Goal: Task Accomplishment & Management: Manage account settings

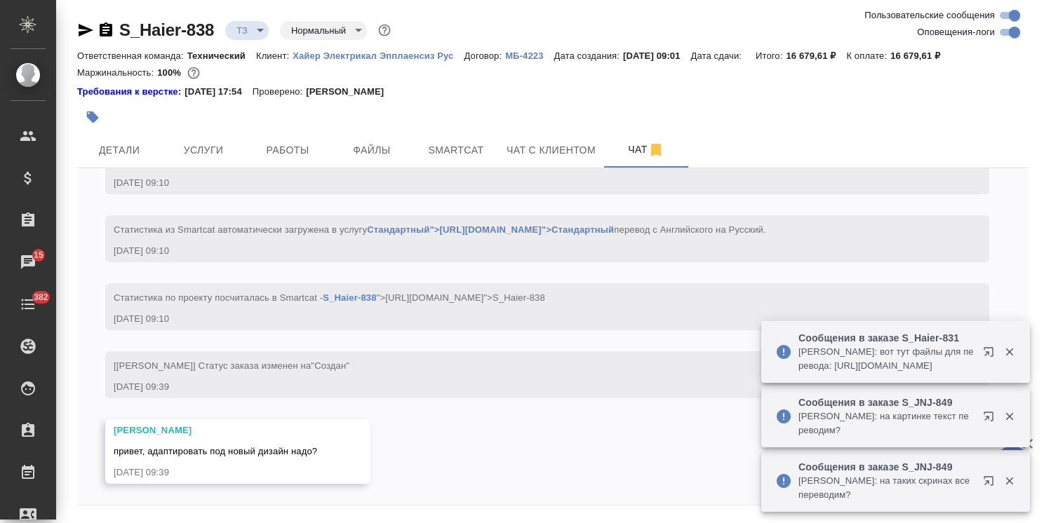
scroll to position [45, 0]
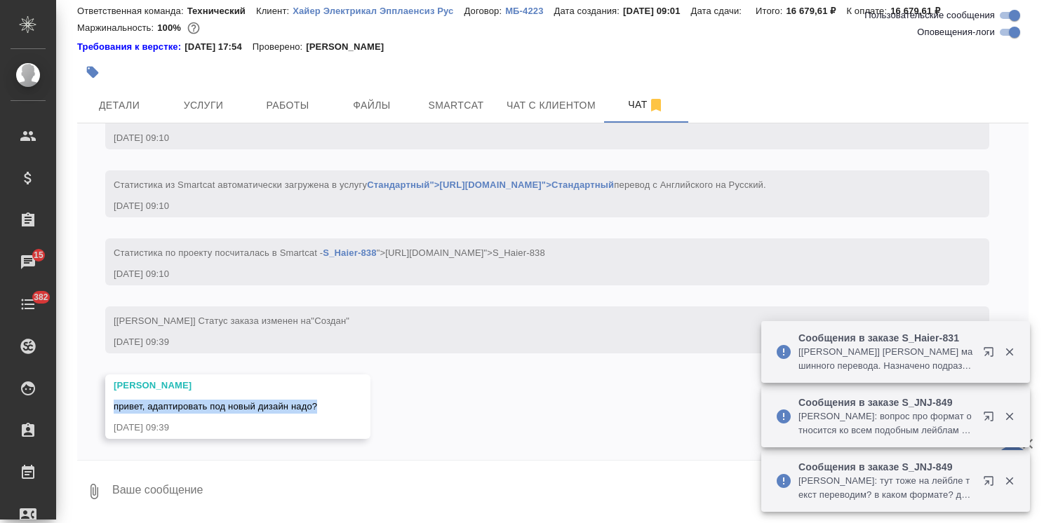
drag, startPoint x: 315, startPoint y: 403, endPoint x: 98, endPoint y: 410, distance: 216.9
click at [98, 410] on div "10.09, среда [Усманова Ольга] Клиент оставил комментарий: ">https://drive.awate…" at bounding box center [552, 291] width 951 height 337
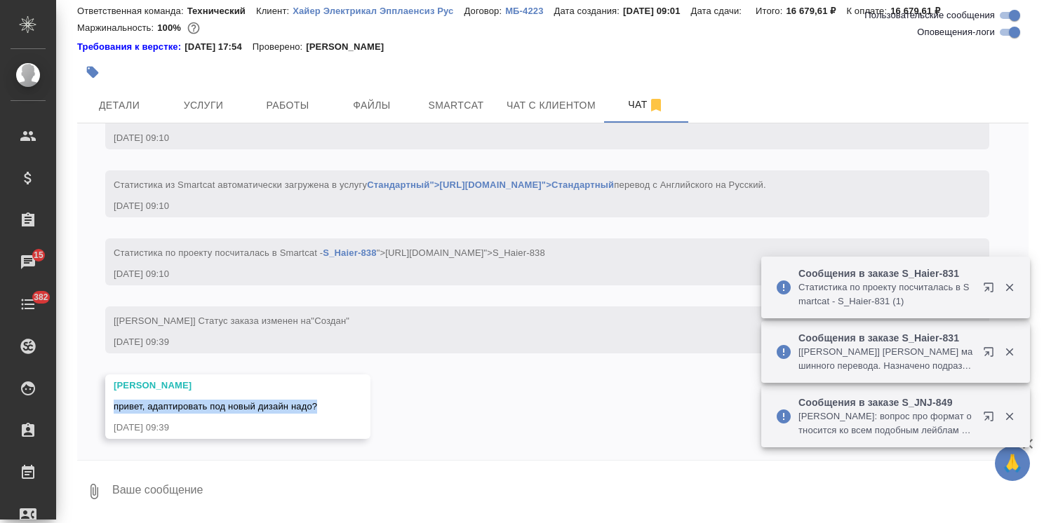
copy span "привет, адаптировать под новый дизайн надо?"
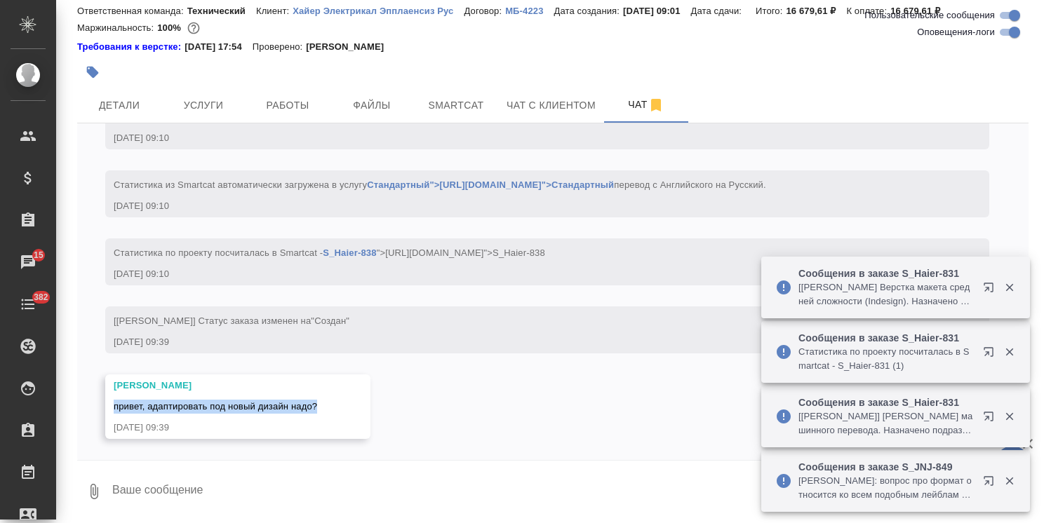
scroll to position [0, 0]
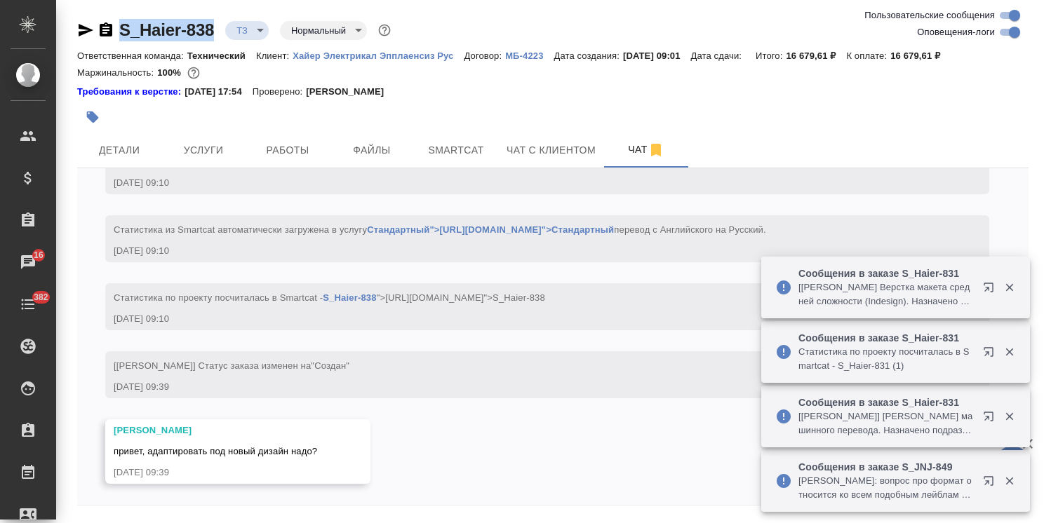
drag, startPoint x: 217, startPoint y: 10, endPoint x: 75, endPoint y: 0, distance: 142.8
click at [89, 19] on div "S_Haier-838 ТЗ tz Нормальный normal Ответственная команда: Технический Клиент: …" at bounding box center [552, 284] width 967 height 569
copy link "S_Haier-838"
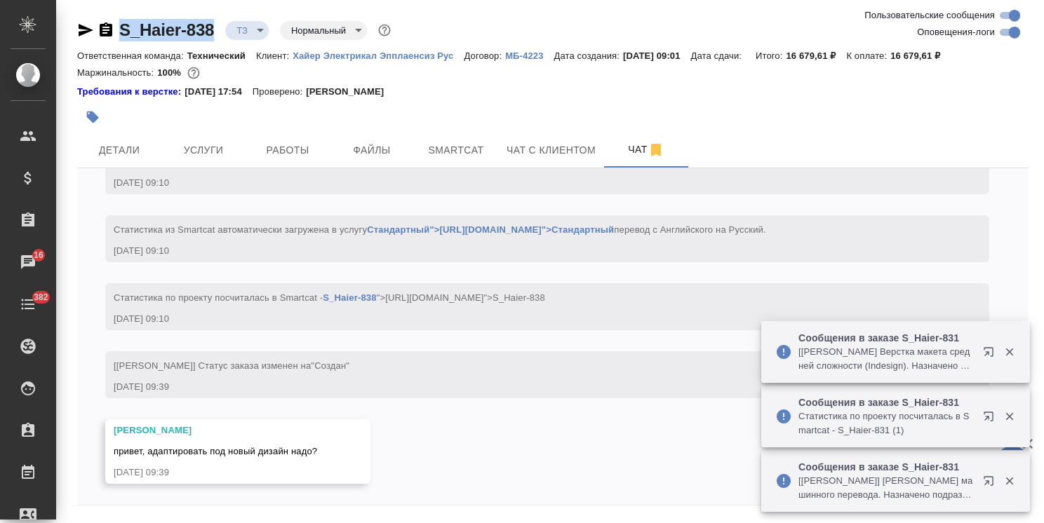
copy link "S_Haier-838"
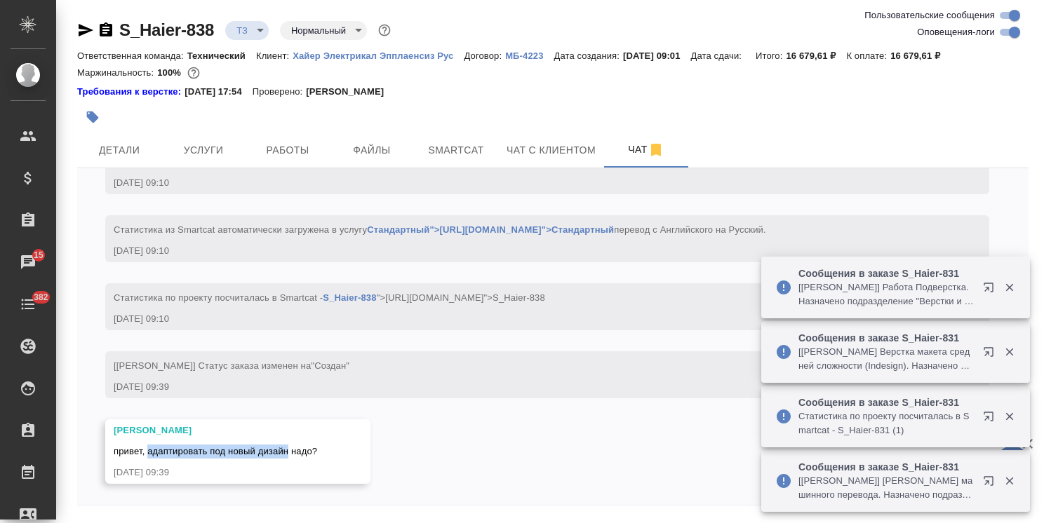
drag, startPoint x: 147, startPoint y: 450, endPoint x: 289, endPoint y: 455, distance: 141.8
click at [289, 455] on span "привет, адаптировать под новый дизайн надо?" at bounding box center [215, 451] width 203 height 11
copy span "адаптировать под новый дизайн"
click at [1002, 284] on button "button" at bounding box center [1009, 287] width 29 height 13
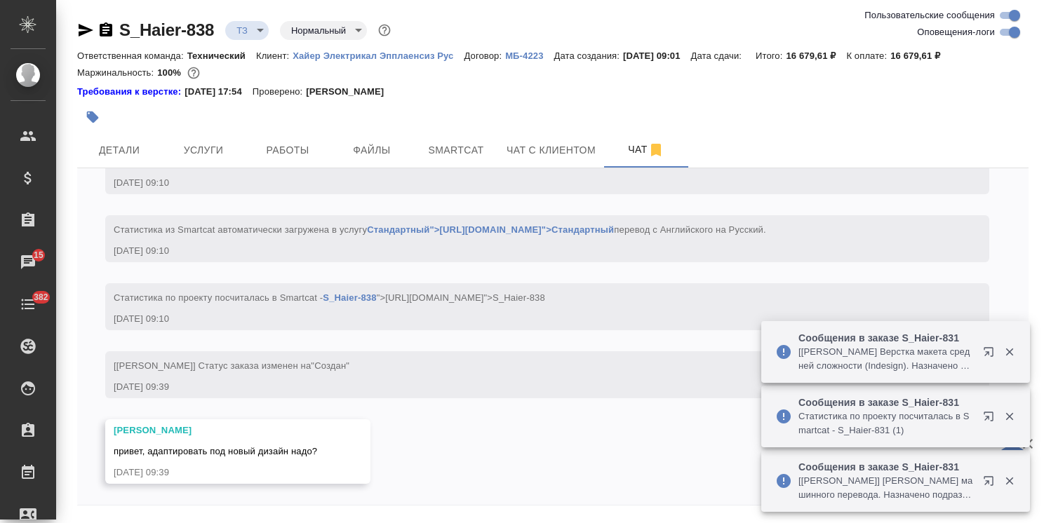
click at [1008, 361] on div at bounding box center [999, 352] width 51 height 28
click at [1018, 419] on button "button" at bounding box center [1009, 416] width 29 height 13
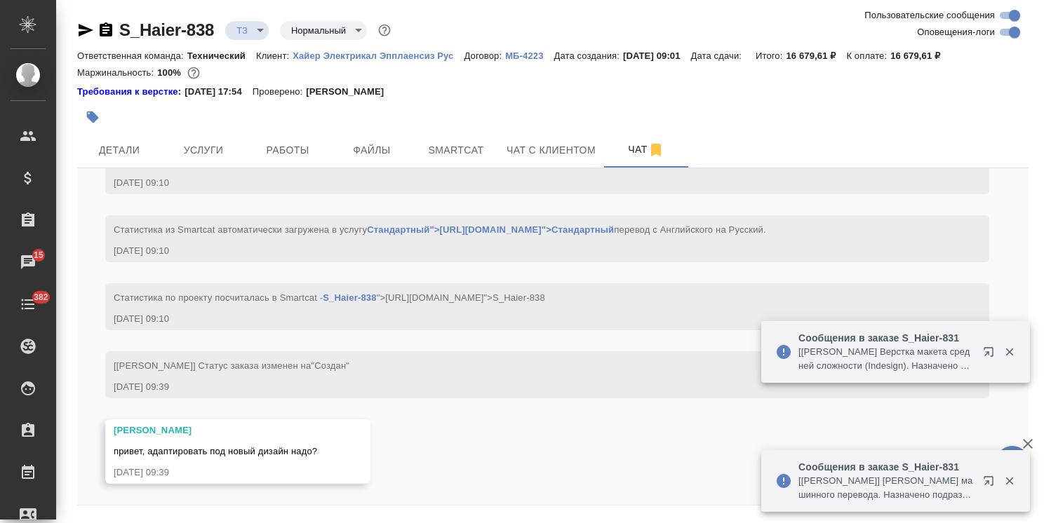
click at [1017, 481] on button "button" at bounding box center [1009, 481] width 29 height 13
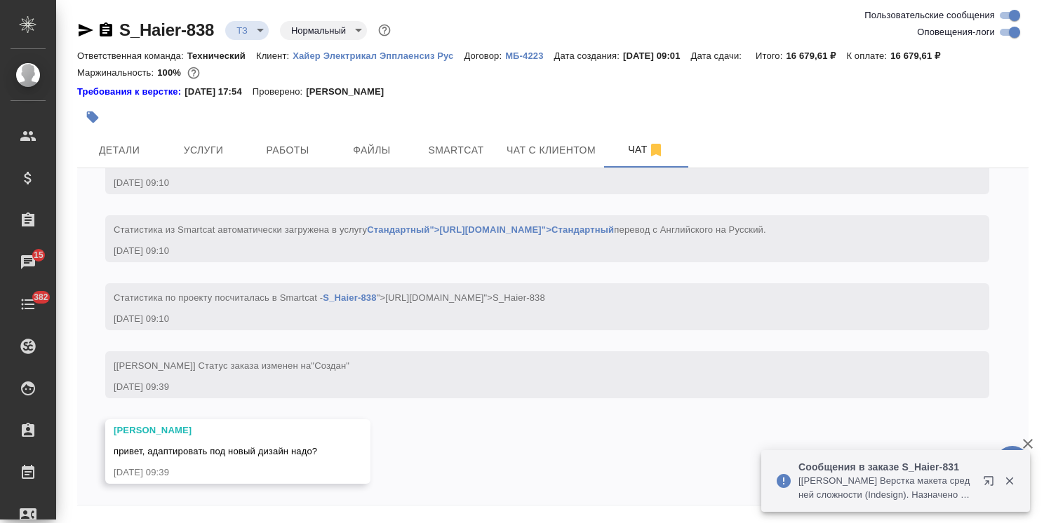
click at [1010, 478] on icon "button" at bounding box center [1009, 481] width 13 height 13
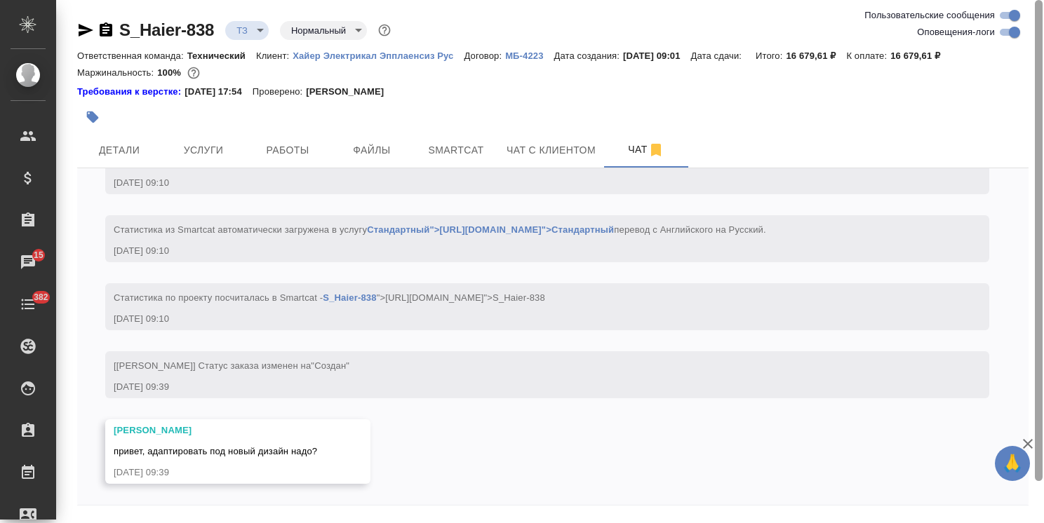
click at [1026, 445] on icon "button" at bounding box center [1028, 444] width 10 height 10
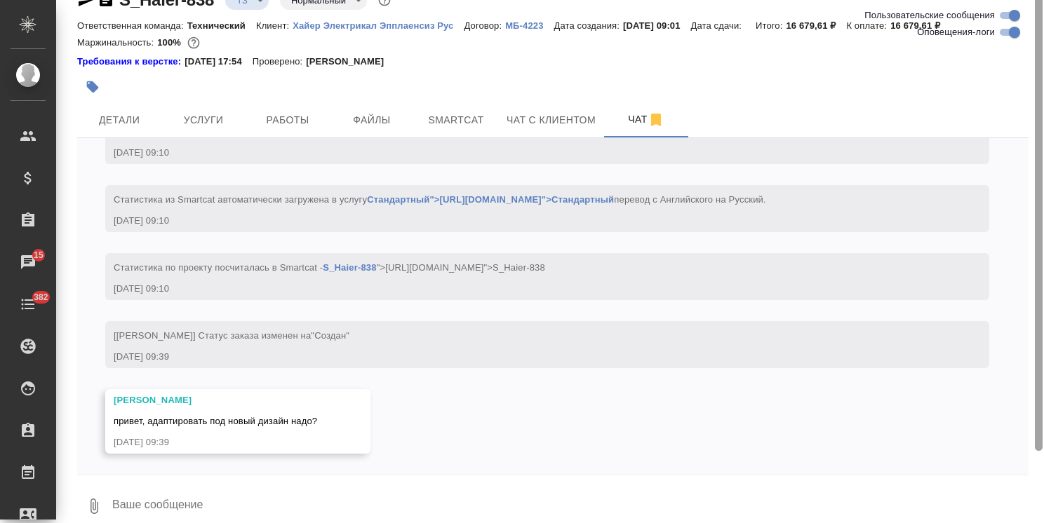
scroll to position [45, 0]
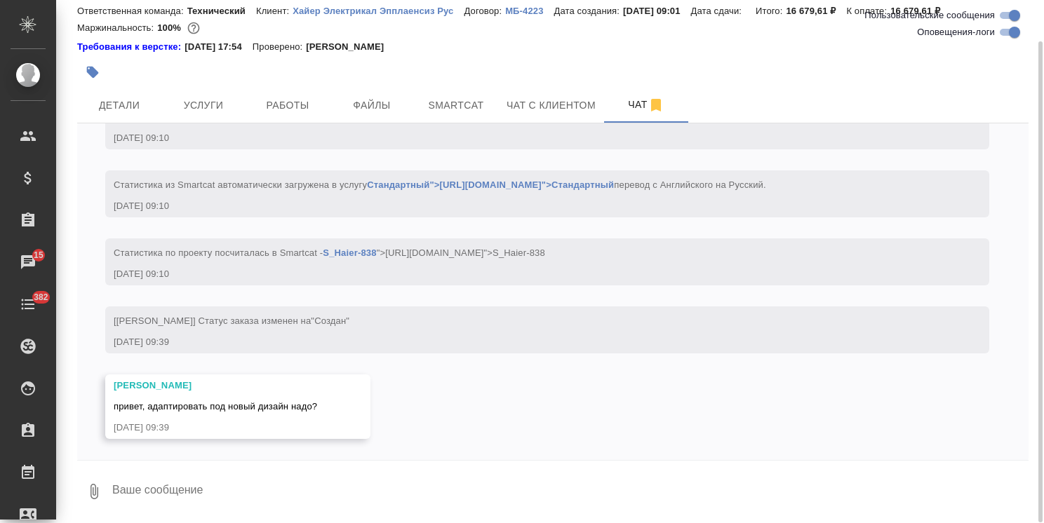
click at [359, 485] on textarea at bounding box center [570, 492] width 918 height 48
type textarea "привет, уточняю"
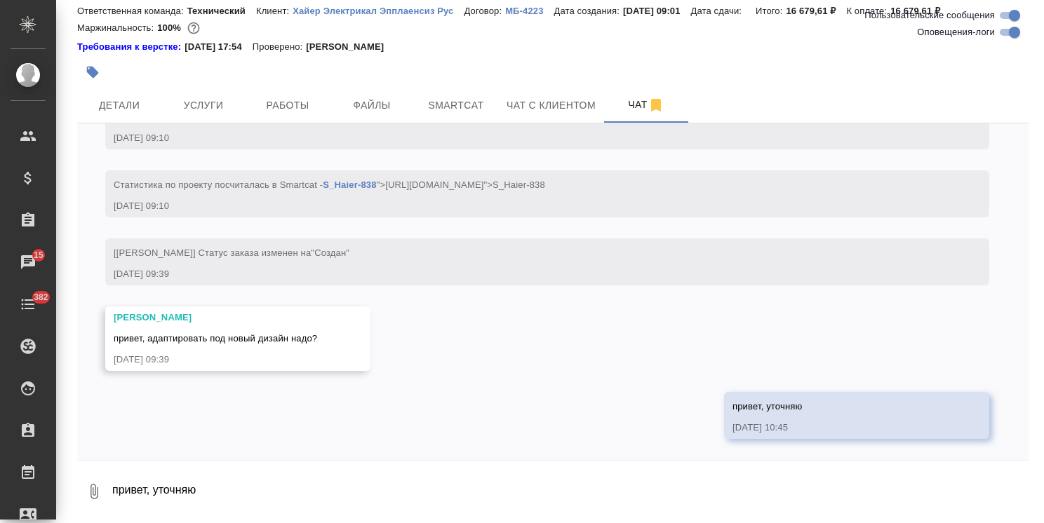
scroll to position [617, 0]
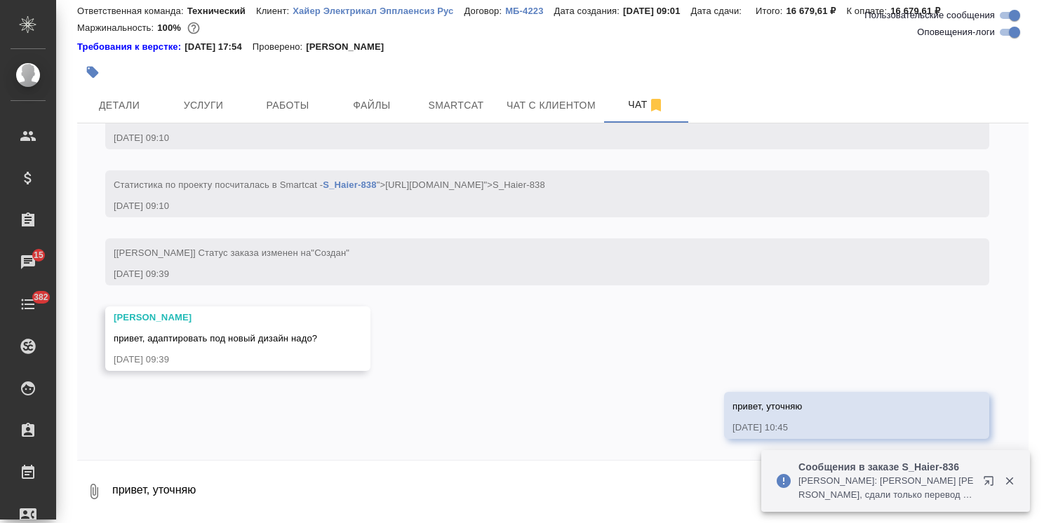
click at [227, 468] on textarea "привет, уточняю" at bounding box center [570, 492] width 918 height 48
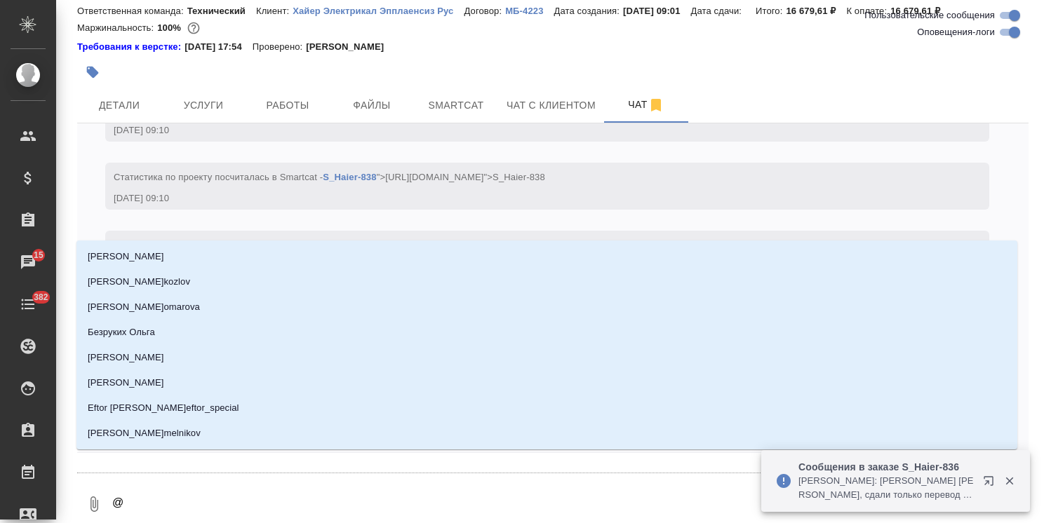
type textarea "@а"
type input "а"
type textarea "@ар"
type input "ар"
type textarea "@арс"
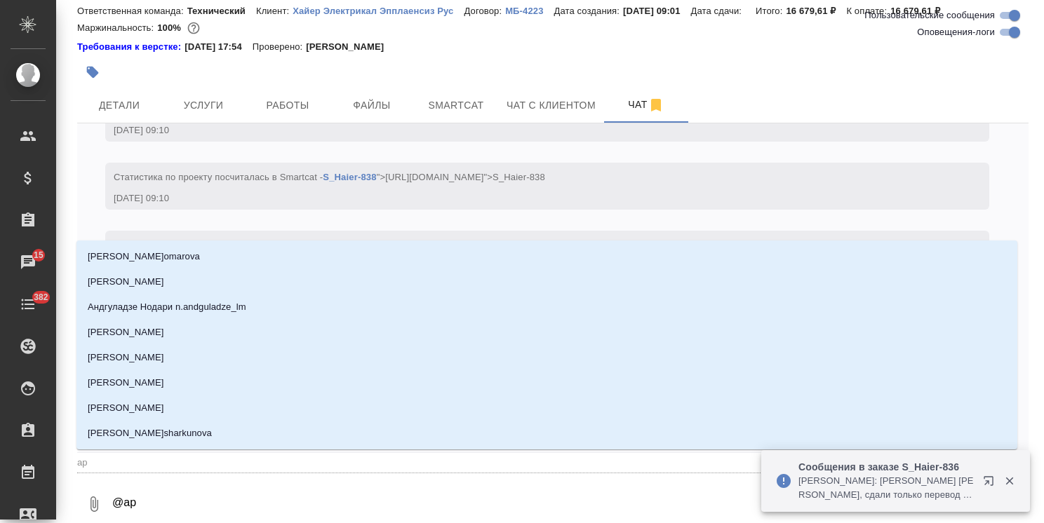
type input "арс"
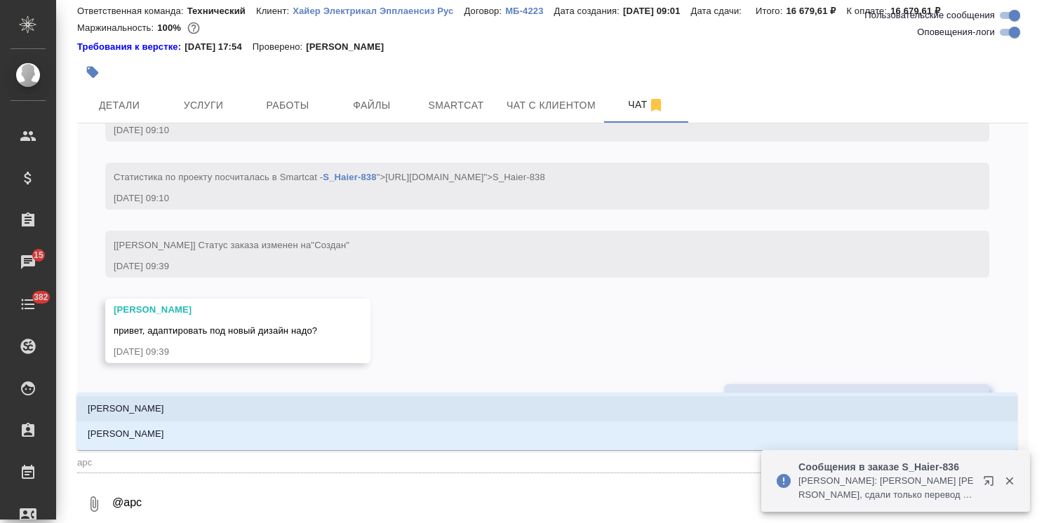
click at [158, 408] on li "Арсеньева Вера" at bounding box center [546, 408] width 941 height 25
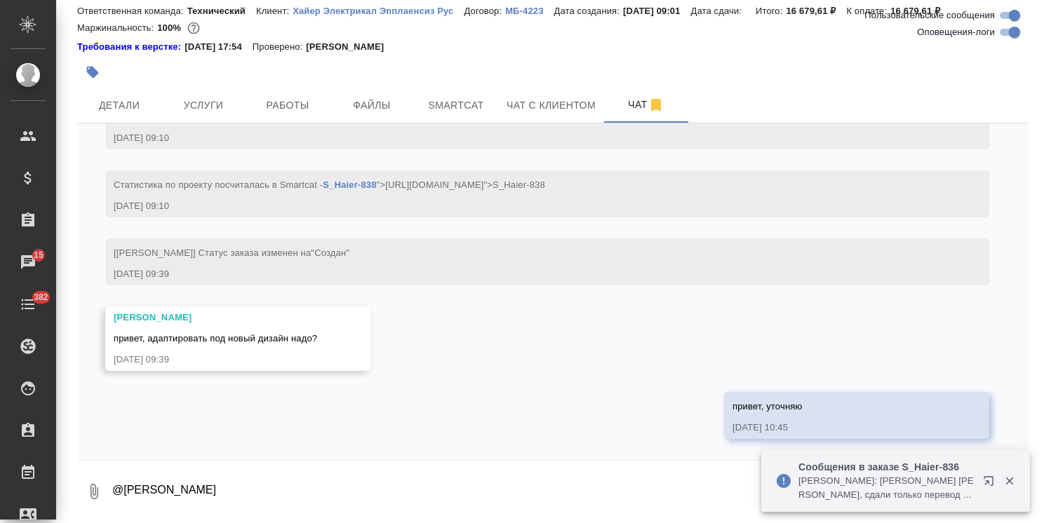
paste textarea "Ольга, да. Руководство очень похоже на нашу работу: Перевод RU, KZ - сушильная …"
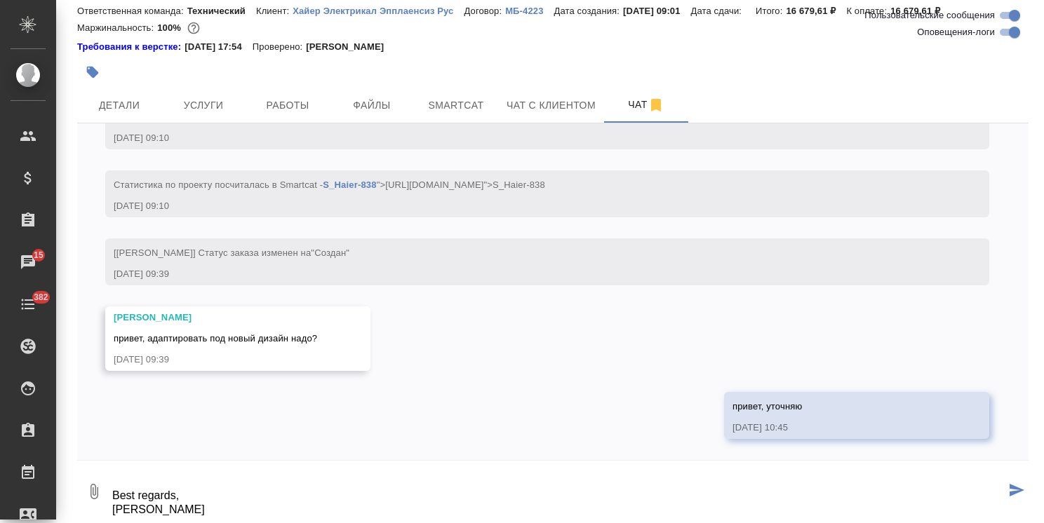
type textarea "@Арсеньева Вера Ольга, да. Руководство очень похоже на нашу работу: Перевод RU,…"
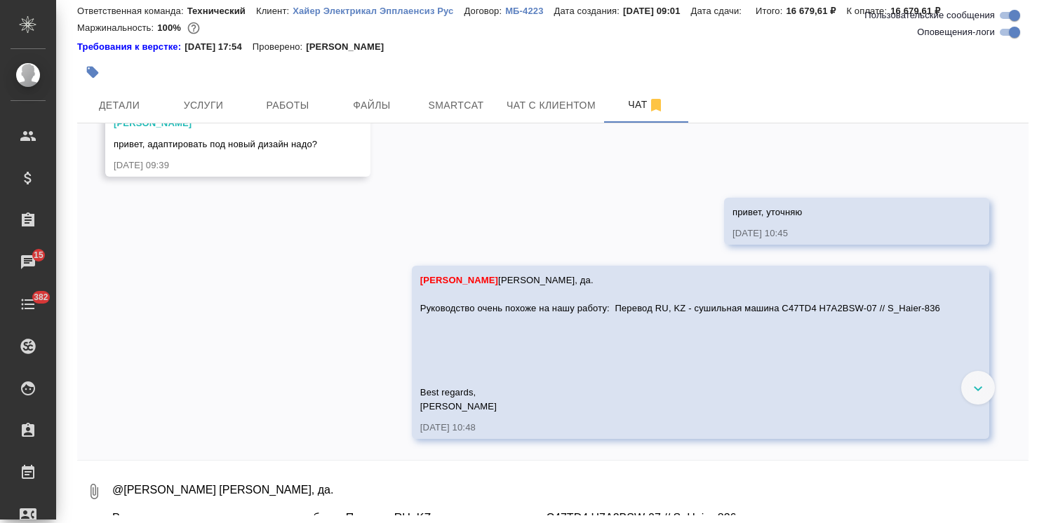
scroll to position [811, 0]
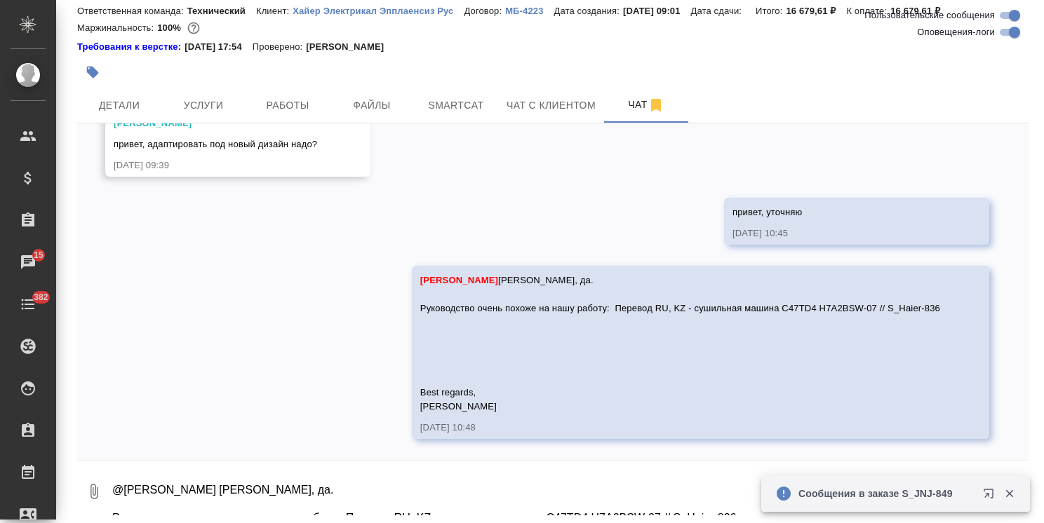
click at [1016, 494] on button "button" at bounding box center [1009, 494] width 29 height 13
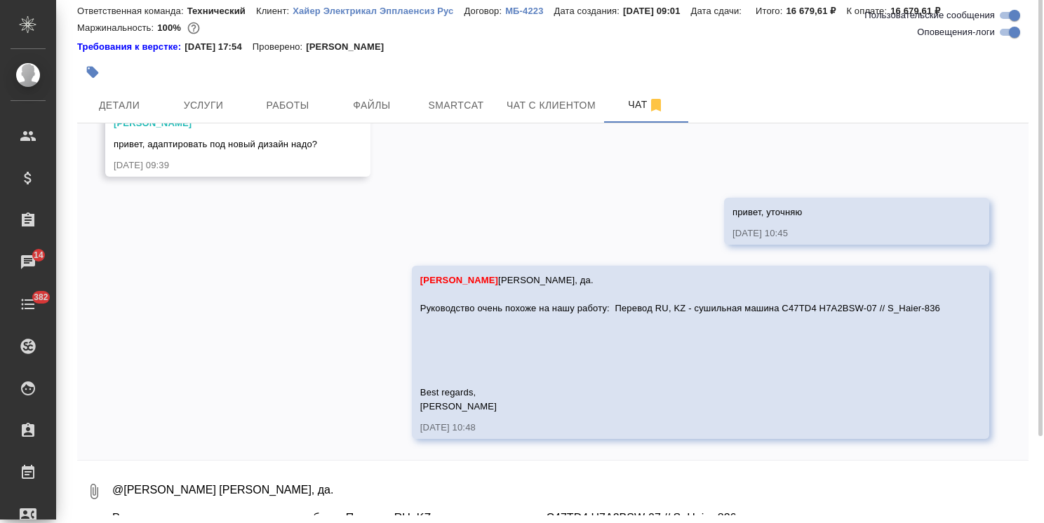
scroll to position [0, 0]
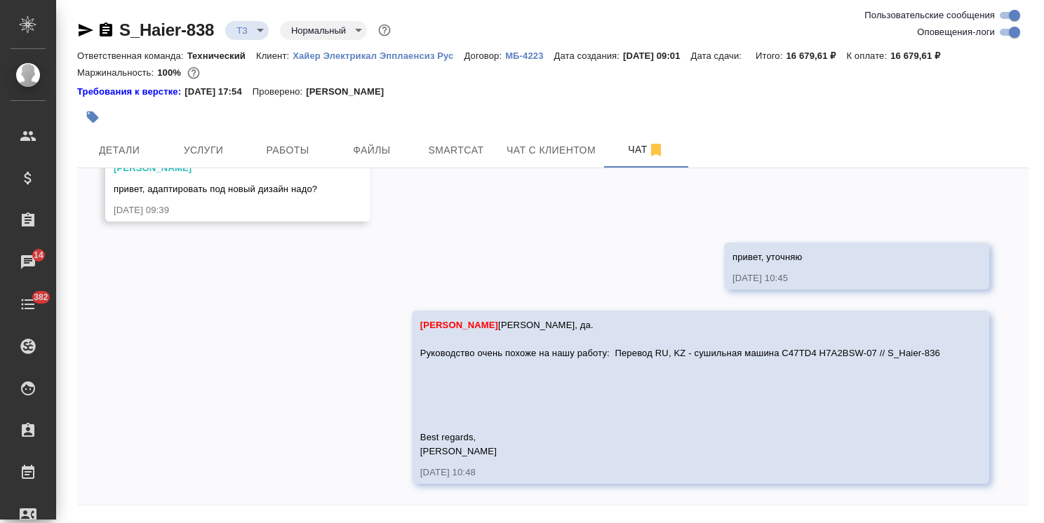
click at [401, 42] on div "S_Haier-838 ТЗ tz Нормальный normal" at bounding box center [552, 33] width 951 height 28
click at [386, 50] on link "Хайер Электрикал Эпплаенсиз Рус" at bounding box center [378, 55] width 171 height 12
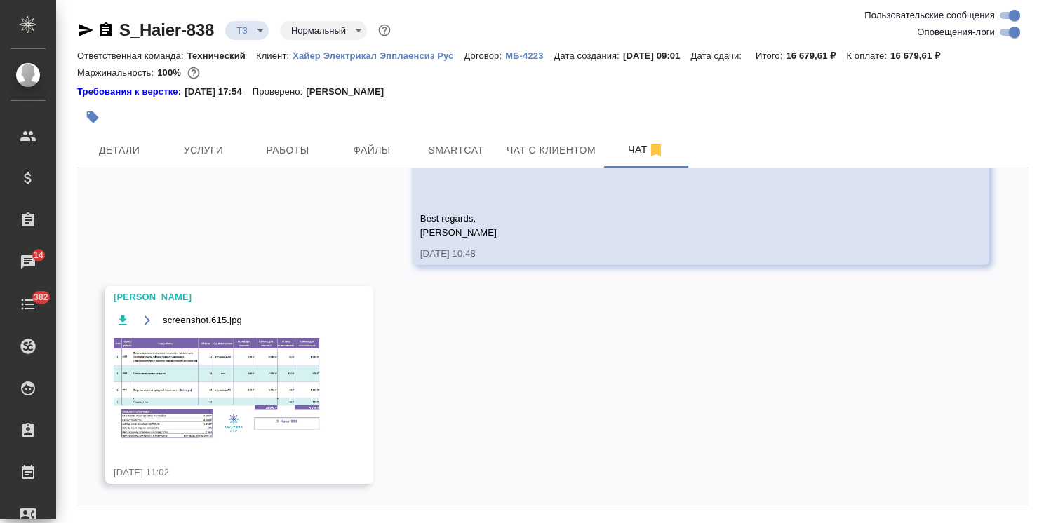
scroll to position [1030, 0]
drag, startPoint x: 218, startPoint y: 18, endPoint x: 107, endPoint y: 24, distance: 111.0
click at [108, 24] on div "S_Haier-838 ТЗ tz Нормальный normal Ответственная команда: Технический Клиент: …" at bounding box center [552, 284] width 967 height 569
copy link "S_Haier-838"
click at [114, 140] on button "Детали" at bounding box center [119, 150] width 84 height 35
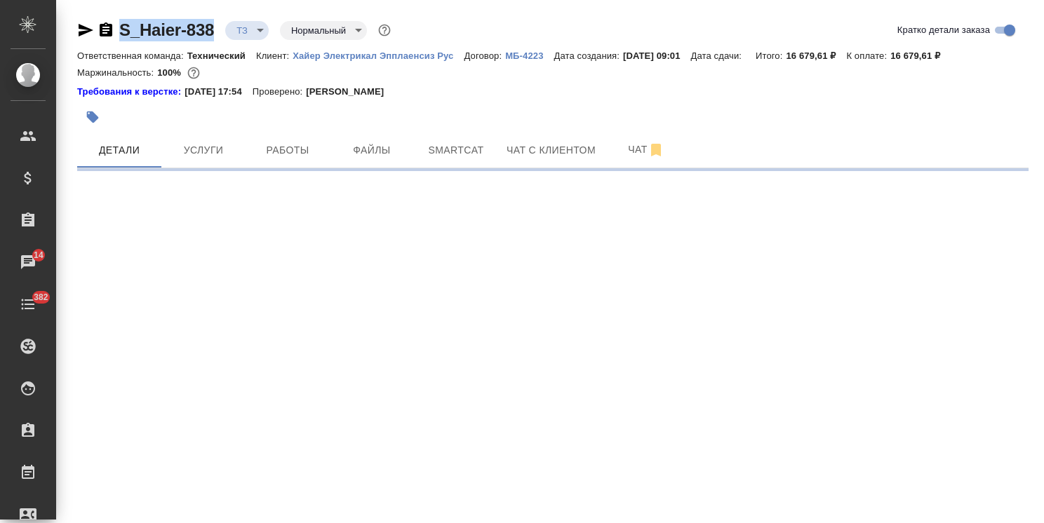
select select "RU"
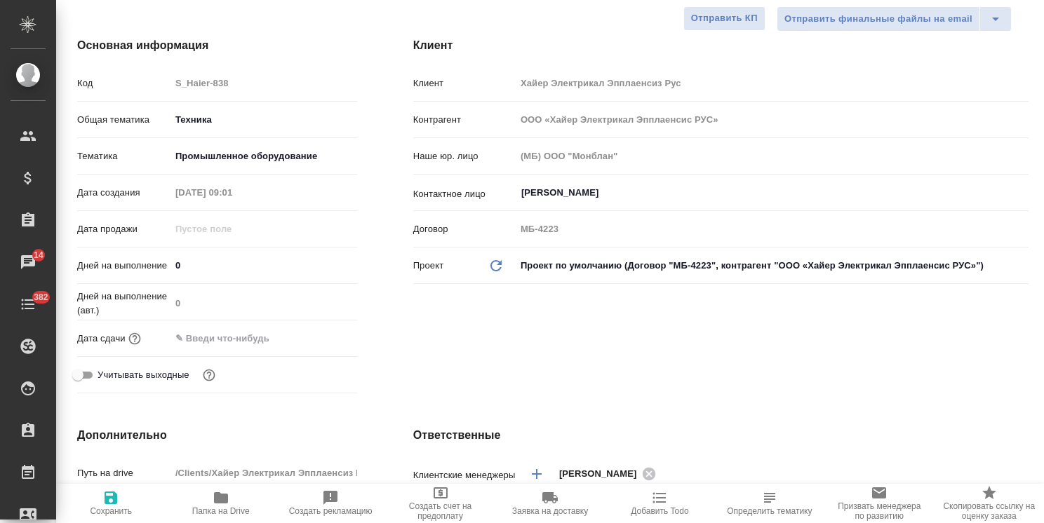
scroll to position [48, 0]
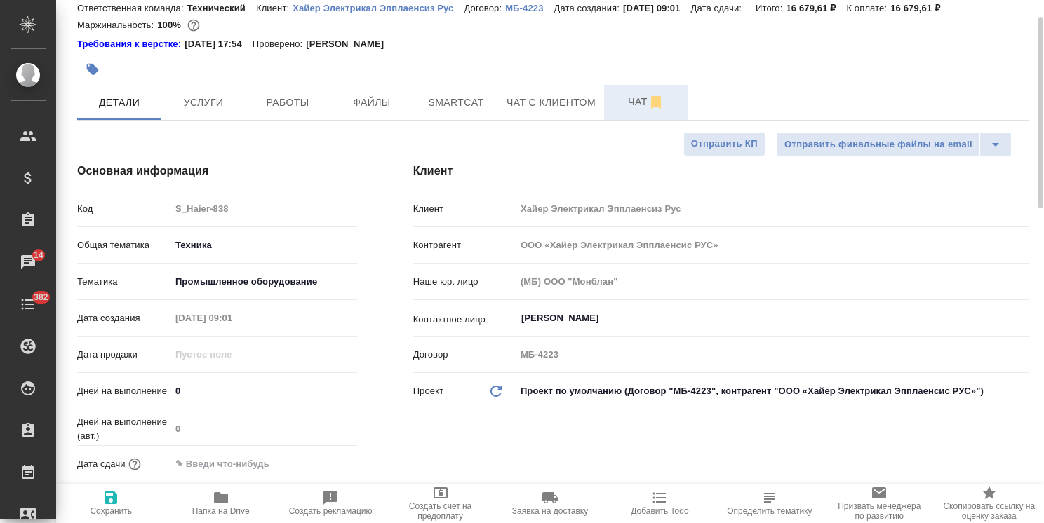
click at [619, 105] on span "Чат" at bounding box center [645, 102] width 67 height 18
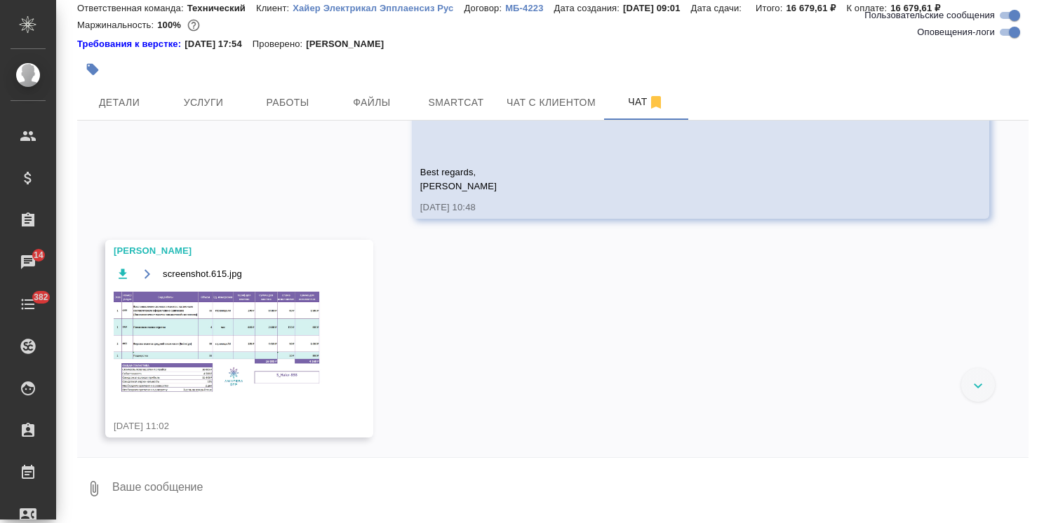
scroll to position [1030, 0]
click at [203, 342] on img at bounding box center [219, 340] width 210 height 105
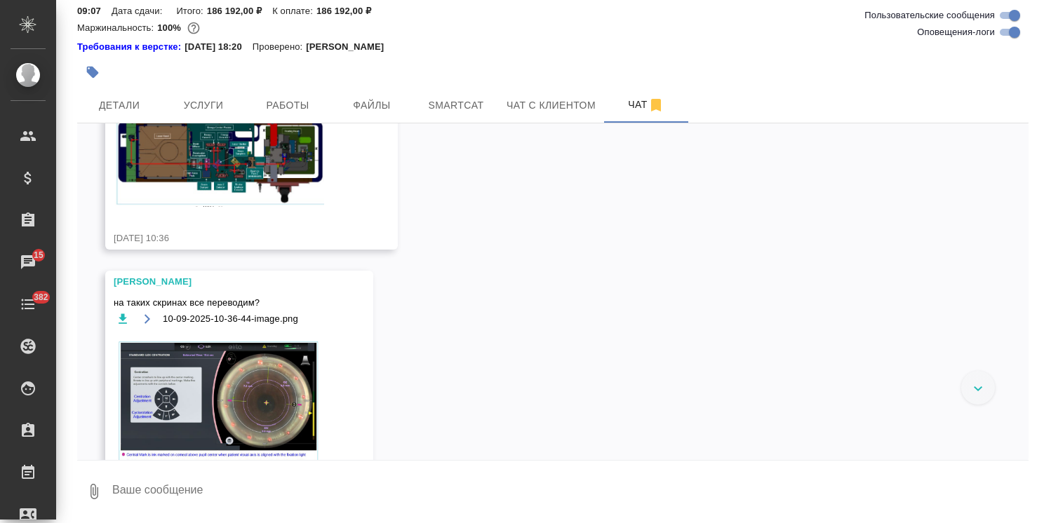
scroll to position [735, 0]
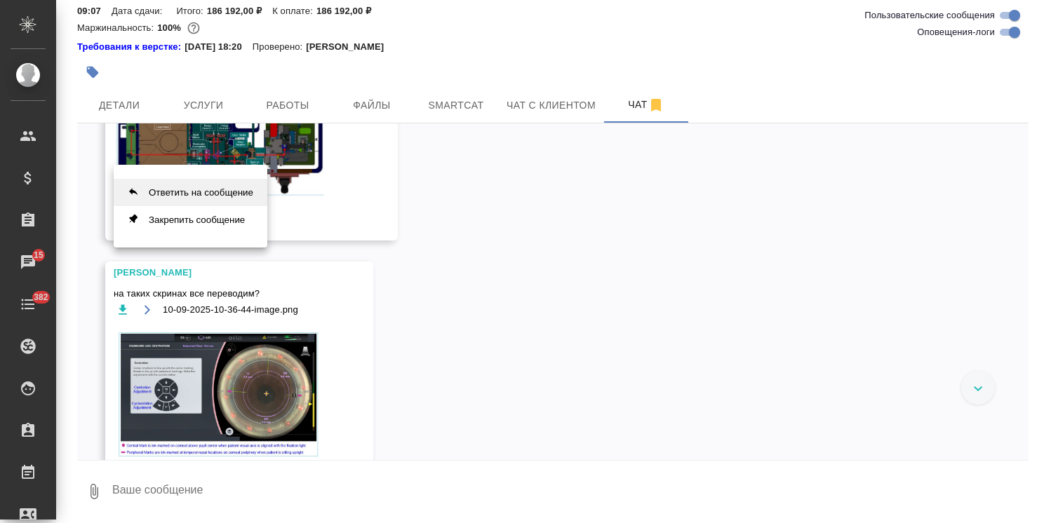
click at [184, 201] on button "Ответить на сообщение" at bounding box center [191, 192] width 154 height 27
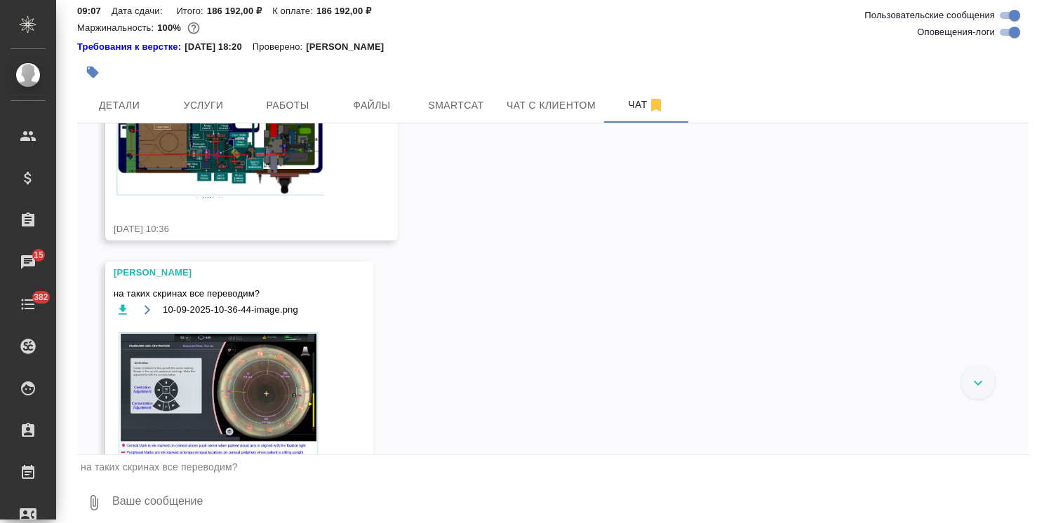
click at [196, 487] on textarea at bounding box center [570, 503] width 918 height 48
type textarea "а"
type textarea "да"
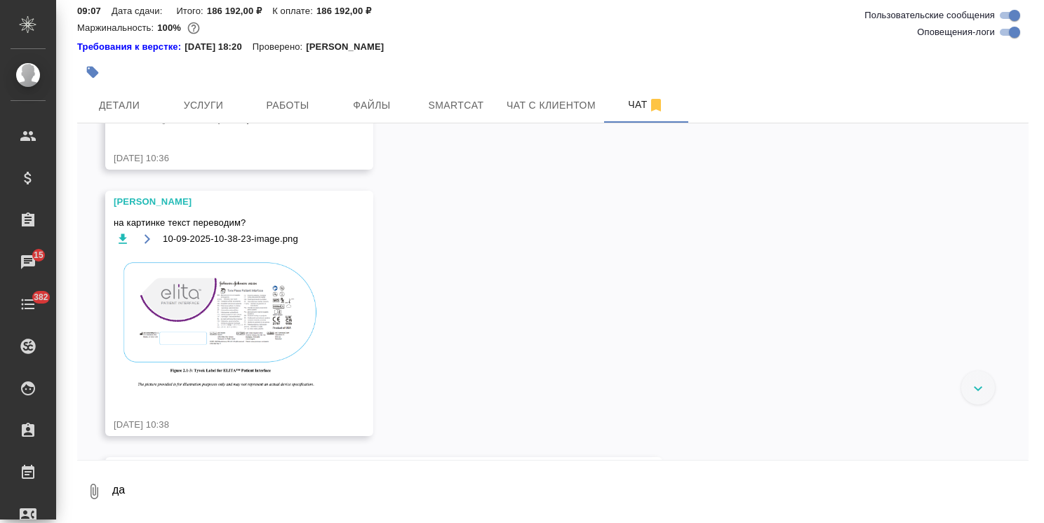
scroll to position [1024, 0]
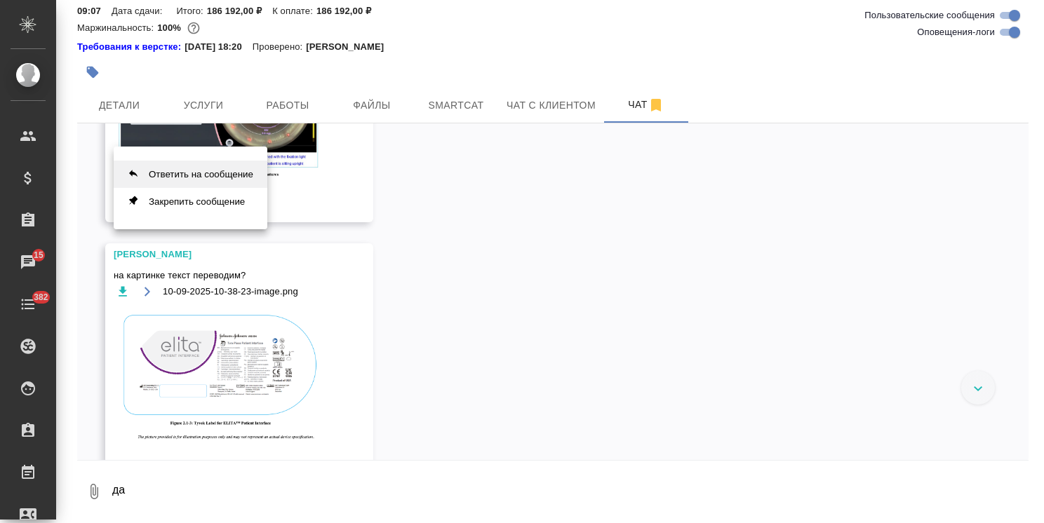
click at [220, 182] on button "Ответить на сообщение" at bounding box center [191, 174] width 154 height 27
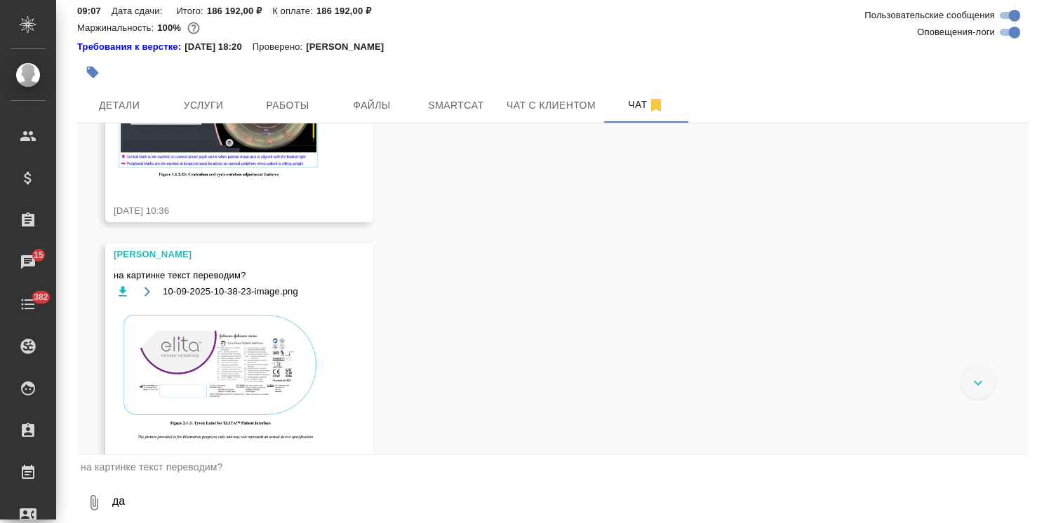
click at [186, 488] on textarea "да" at bounding box center [570, 503] width 918 height 48
type textarea "да"
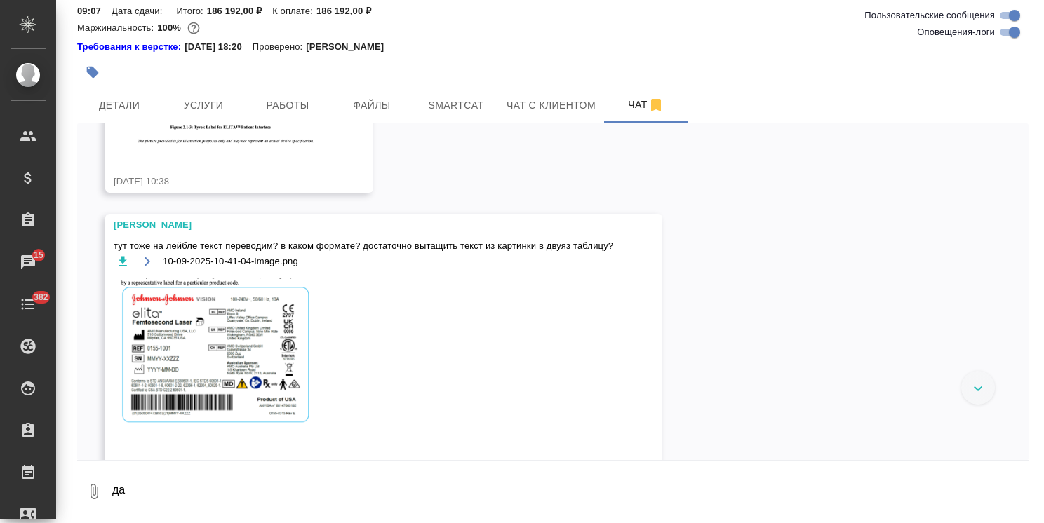
scroll to position [1332, 0]
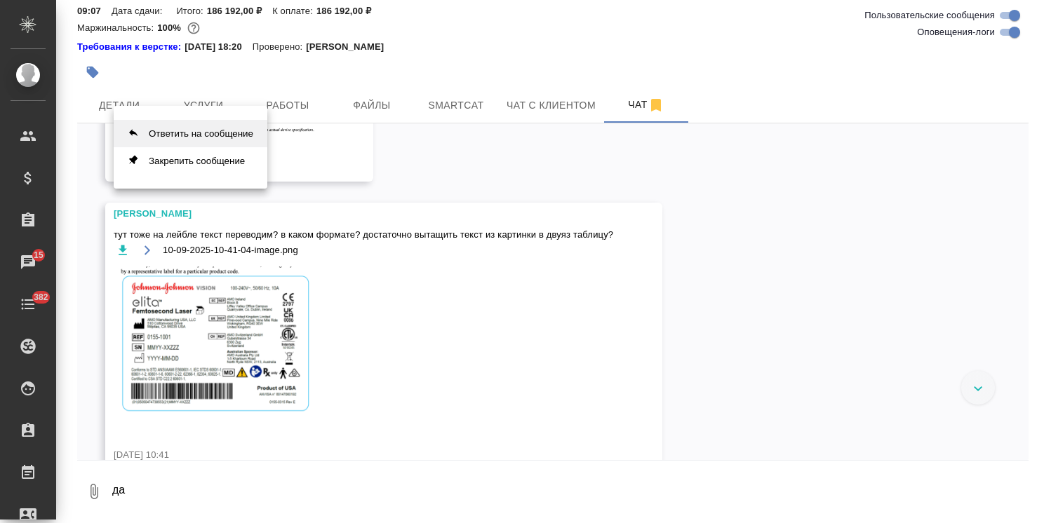
click at [188, 133] on button "Ответить на сообщение" at bounding box center [191, 133] width 154 height 27
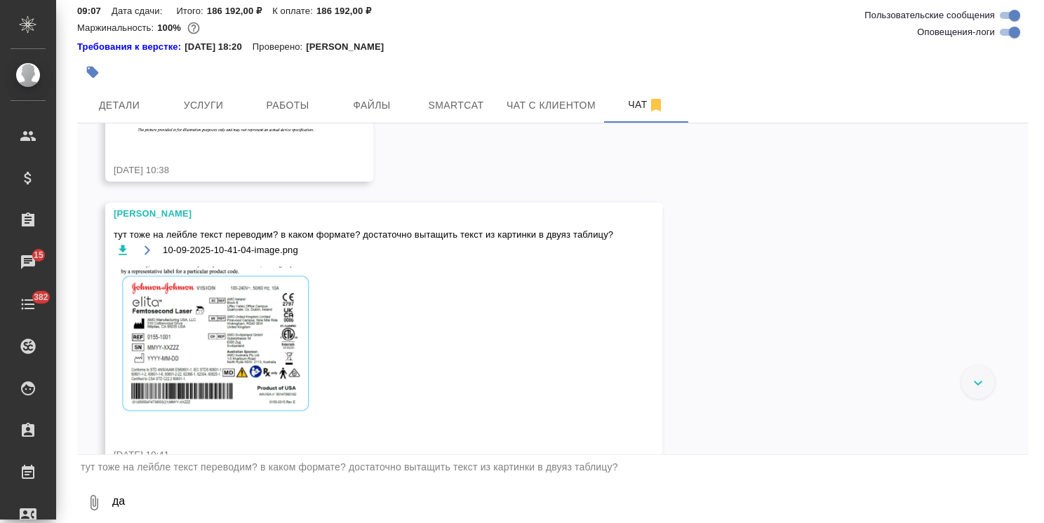
click at [216, 490] on textarea "да" at bounding box center [570, 503] width 918 height 48
type textarea "да, верно"
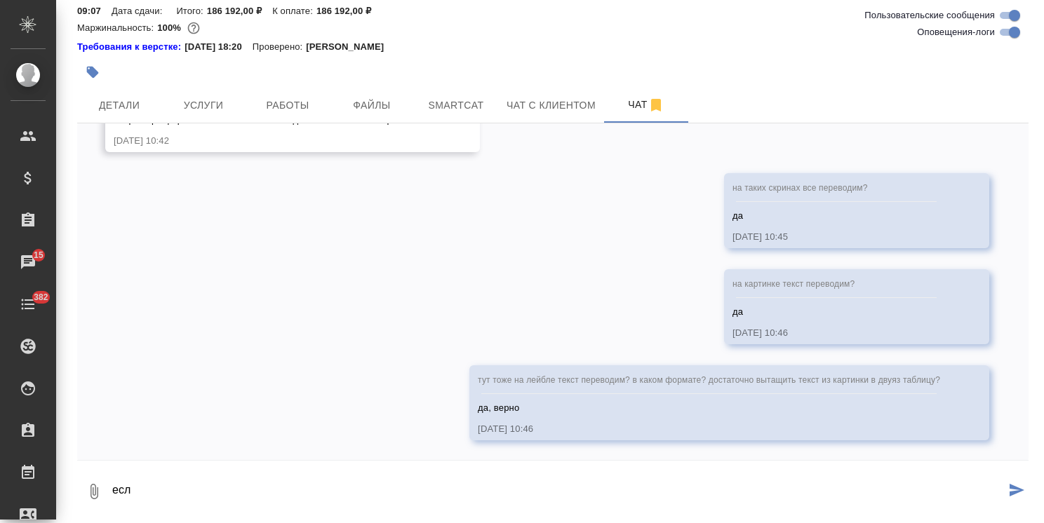
scroll to position [1731, 0]
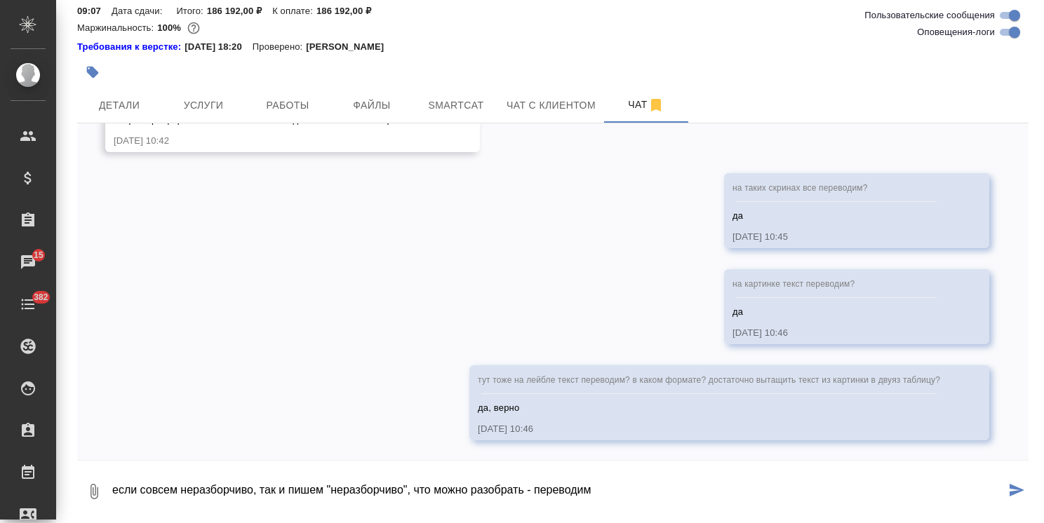
type textarea "если совсем неразборчиво, так и пишем "неразборчиво", что можно разобрать - пер…"
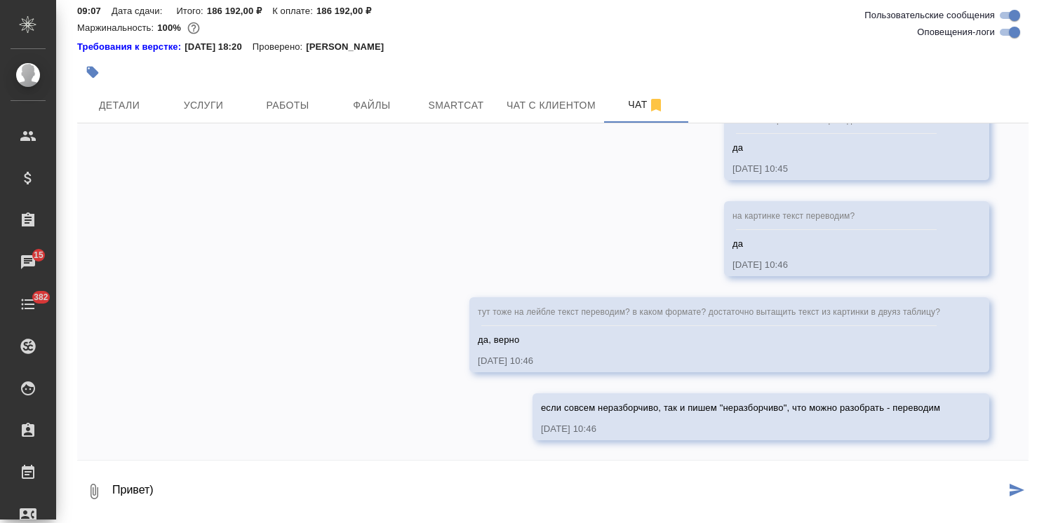
type textarea "Привет)"
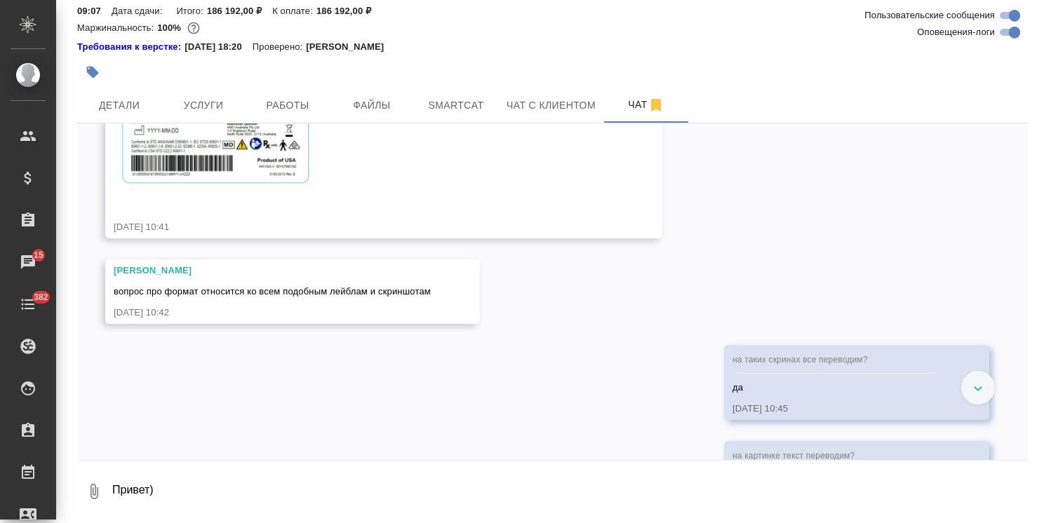
scroll to position [1535, 0]
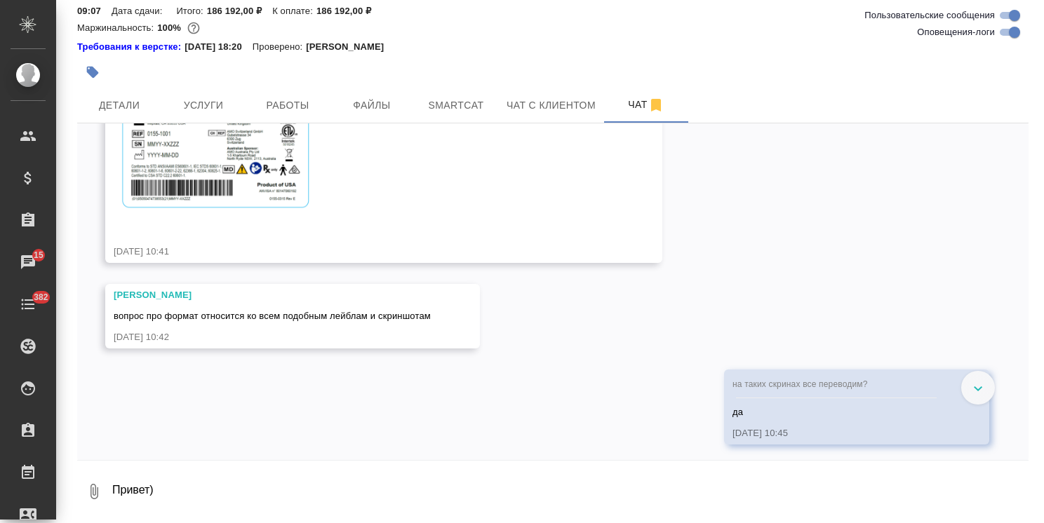
click at [146, 470] on textarea "Привет)" at bounding box center [570, 492] width 918 height 48
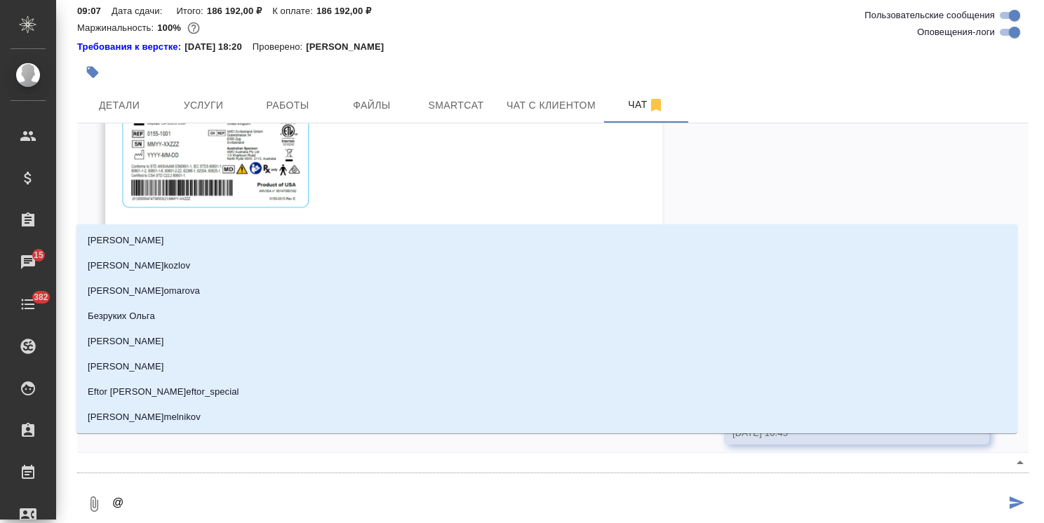
type textarea "@з"
type input "з"
type textarea "@за"
type input "за"
type textarea "@заб"
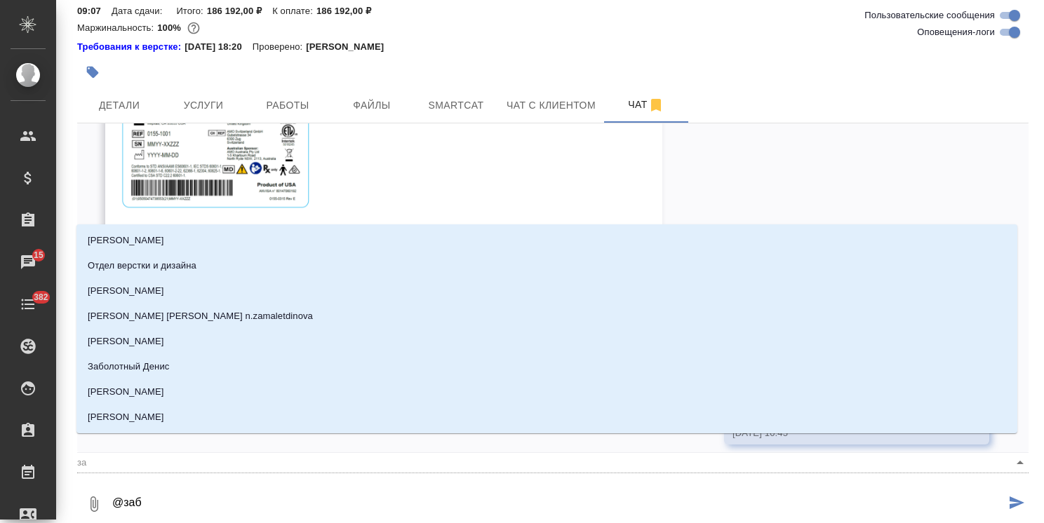
type input "заб"
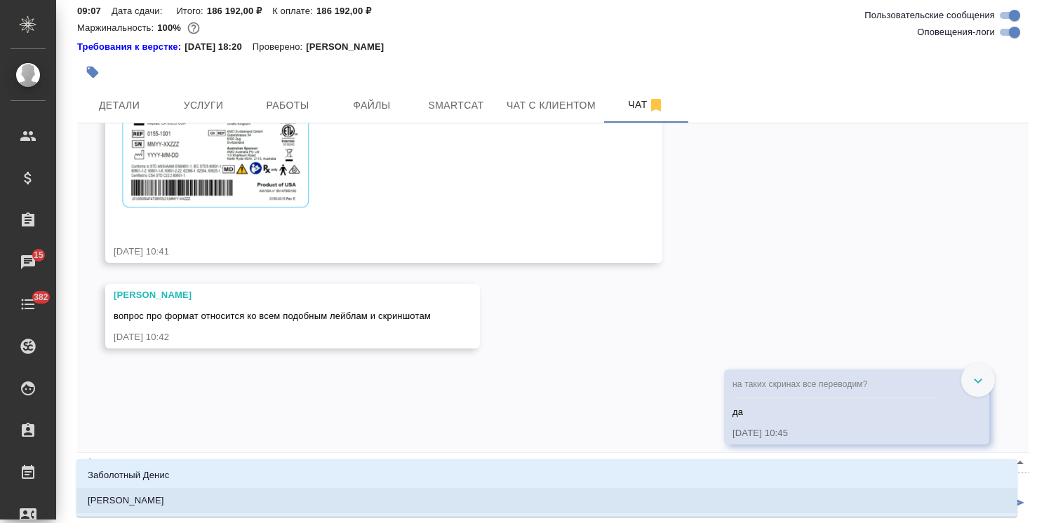
click at [154, 494] on p "[PERSON_NAME]" at bounding box center [126, 501] width 76 height 14
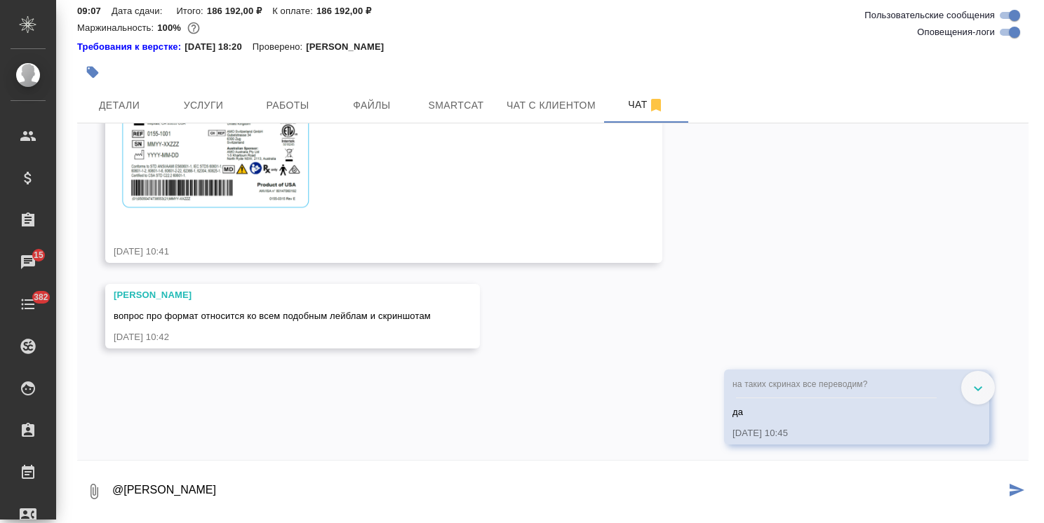
type textarea "@Заборова Александра"
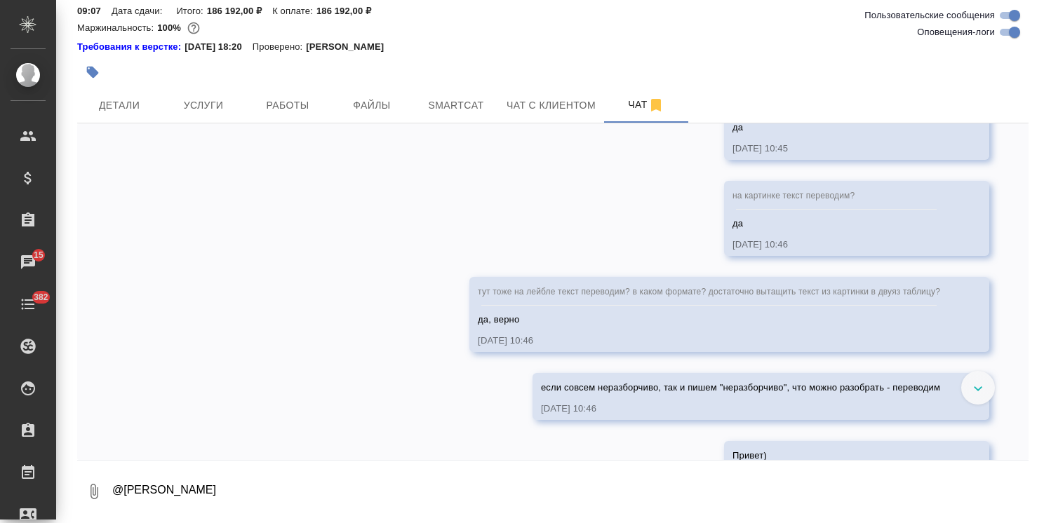
scroll to position [1936, 0]
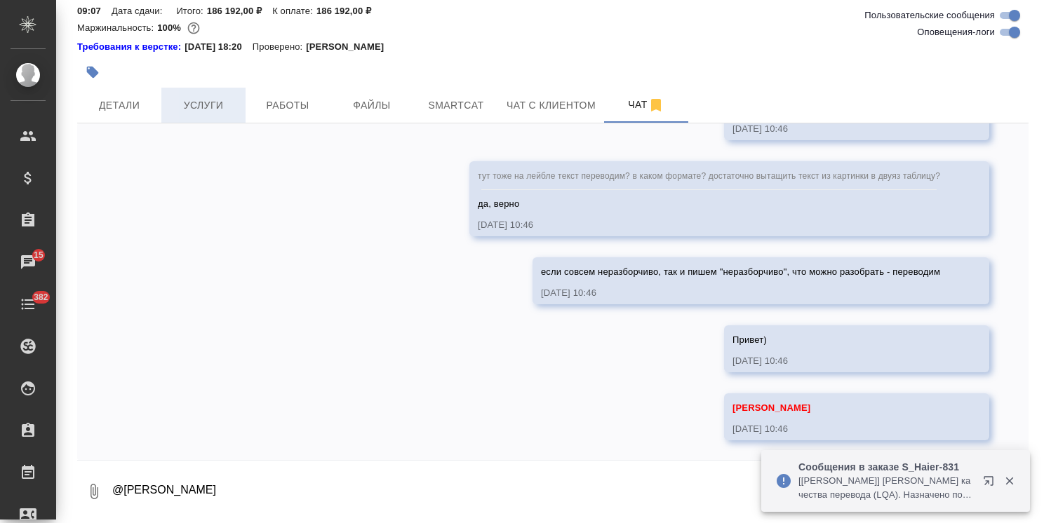
click at [217, 97] on span "Услуги" at bounding box center [203, 106] width 67 height 18
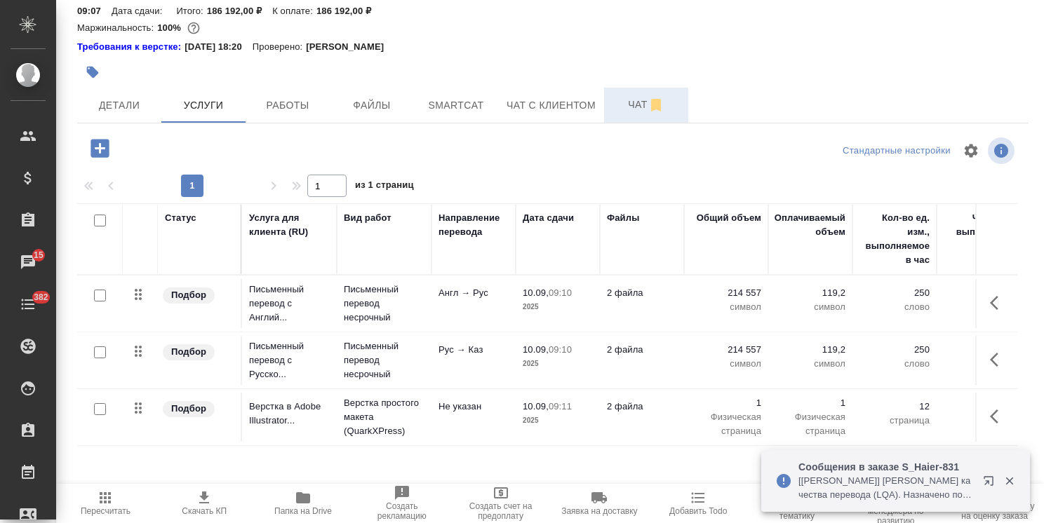
click at [630, 96] on span "Чат" at bounding box center [645, 105] width 67 height 18
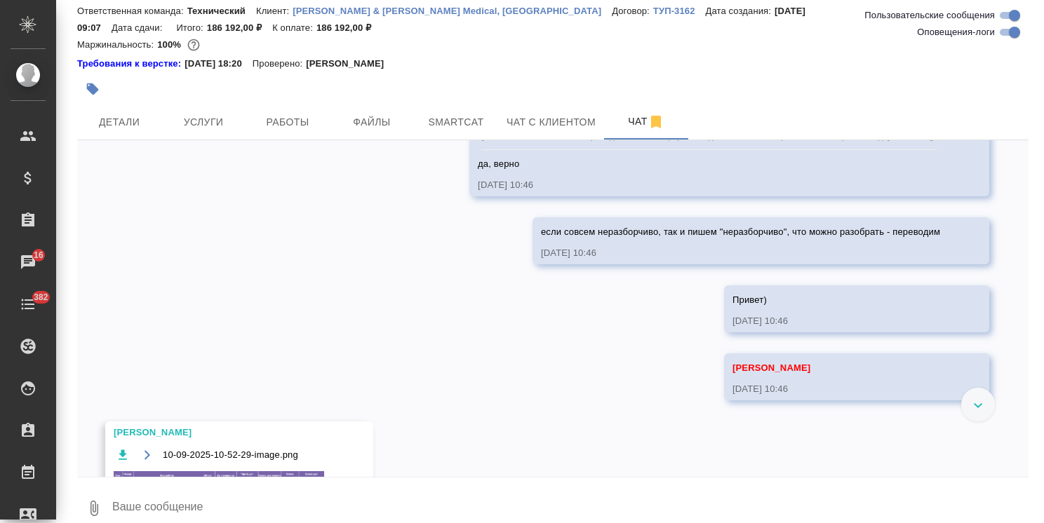
scroll to position [2117, 0]
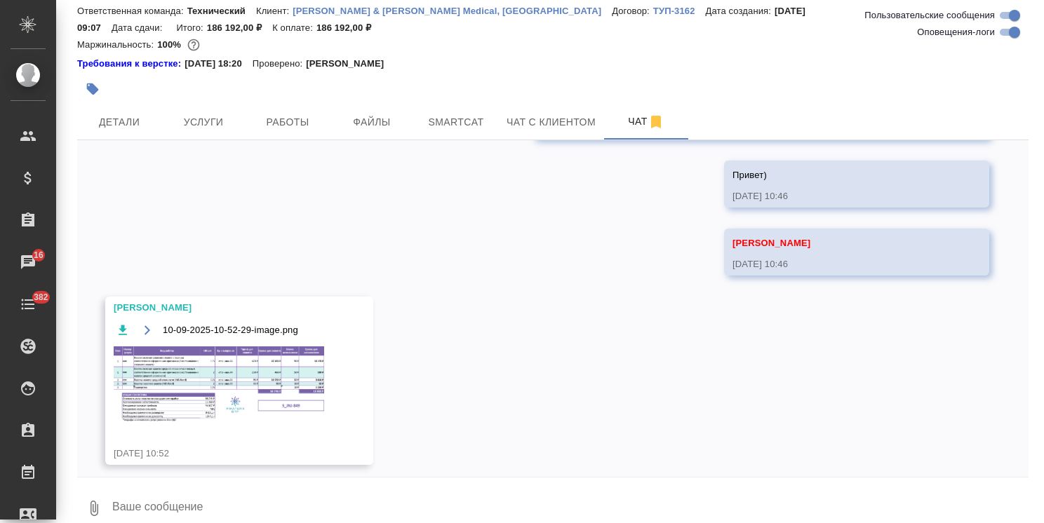
click at [264, 347] on img at bounding box center [219, 385] width 210 height 76
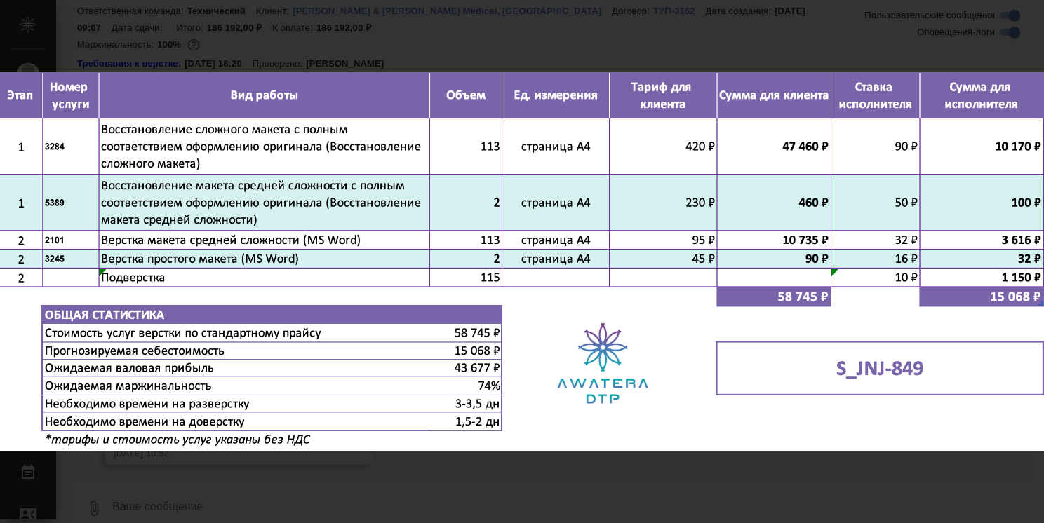
click at [1019, 25] on icon "button" at bounding box center [1021, 15] width 22 height 22
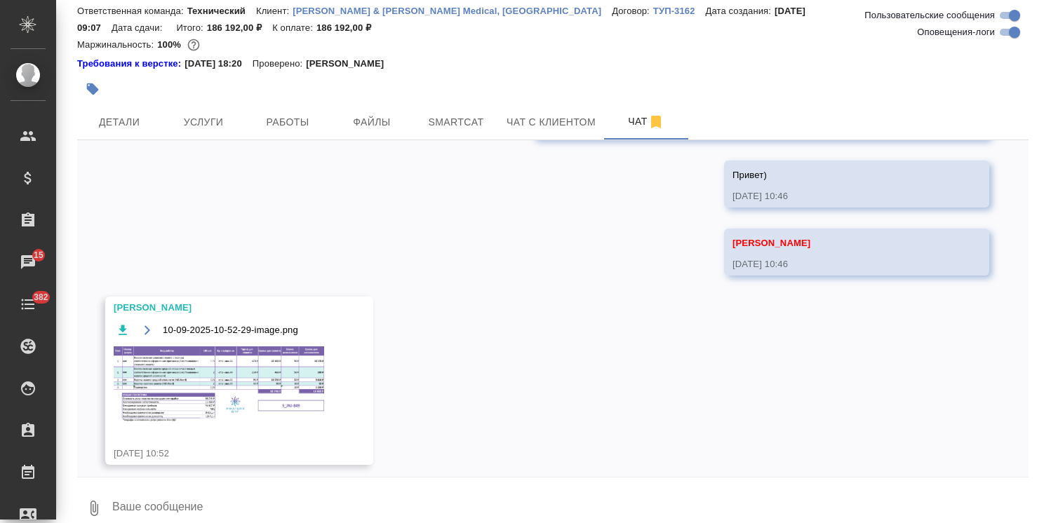
click at [219, 399] on img at bounding box center [219, 385] width 210 height 76
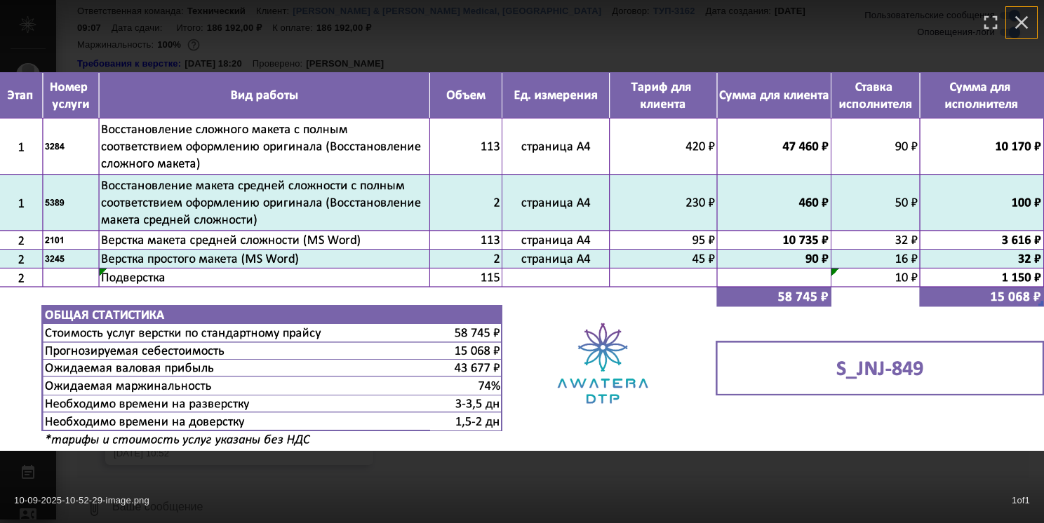
drag, startPoint x: 1031, startPoint y: 15, endPoint x: 775, endPoint y: 86, distance: 265.5
click at [1031, 15] on icon "button" at bounding box center [1021, 22] width 22 height 22
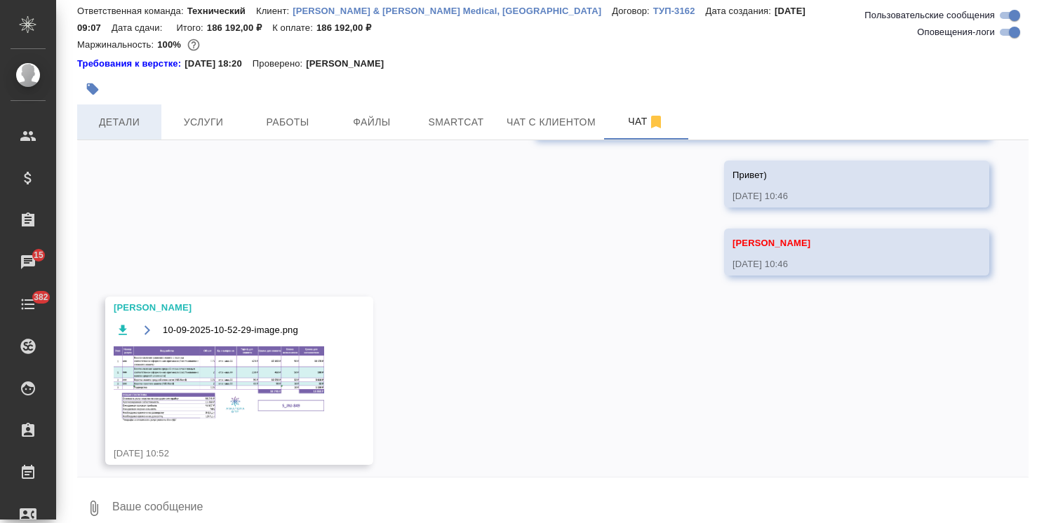
click at [107, 118] on button "Детали" at bounding box center [119, 122] width 84 height 35
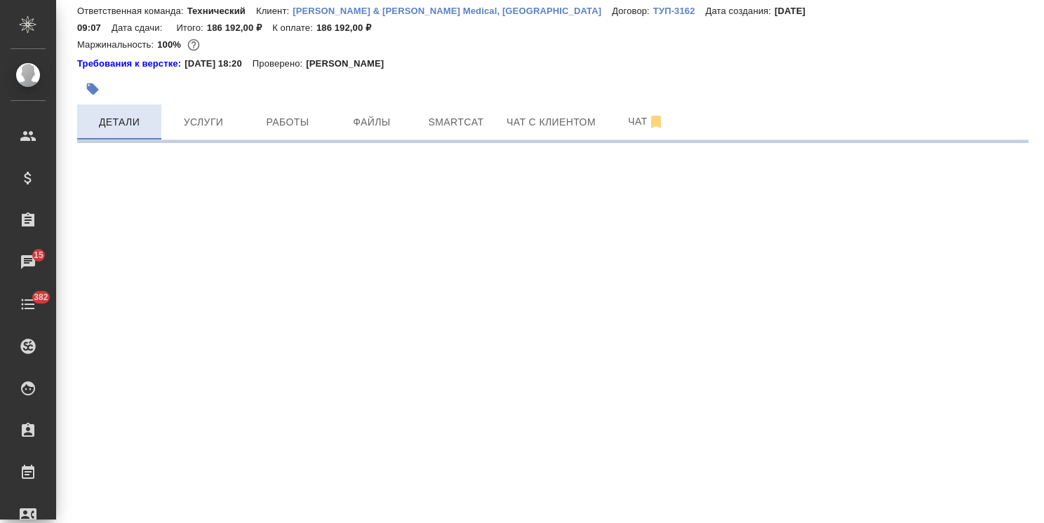
select select "RU"
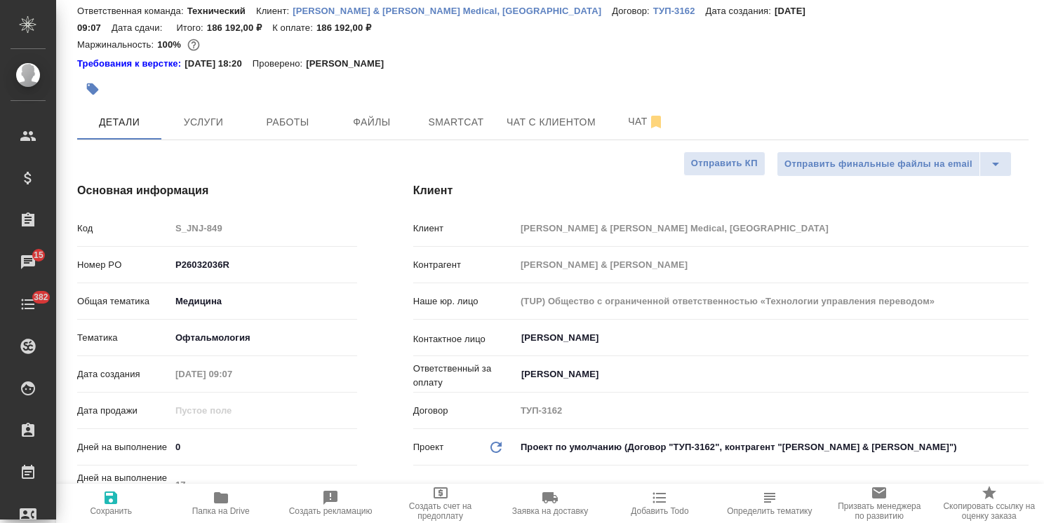
type textarea "x"
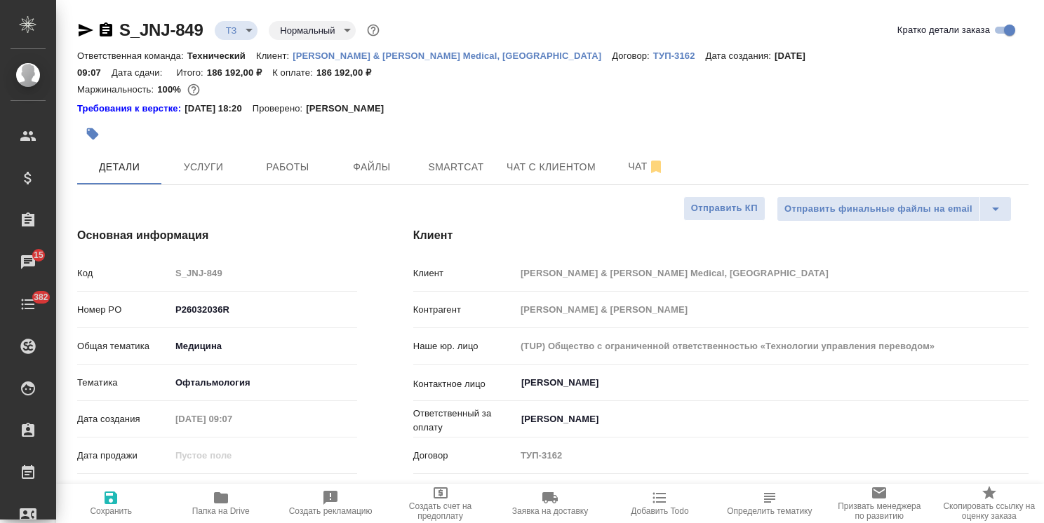
type textarea "x"
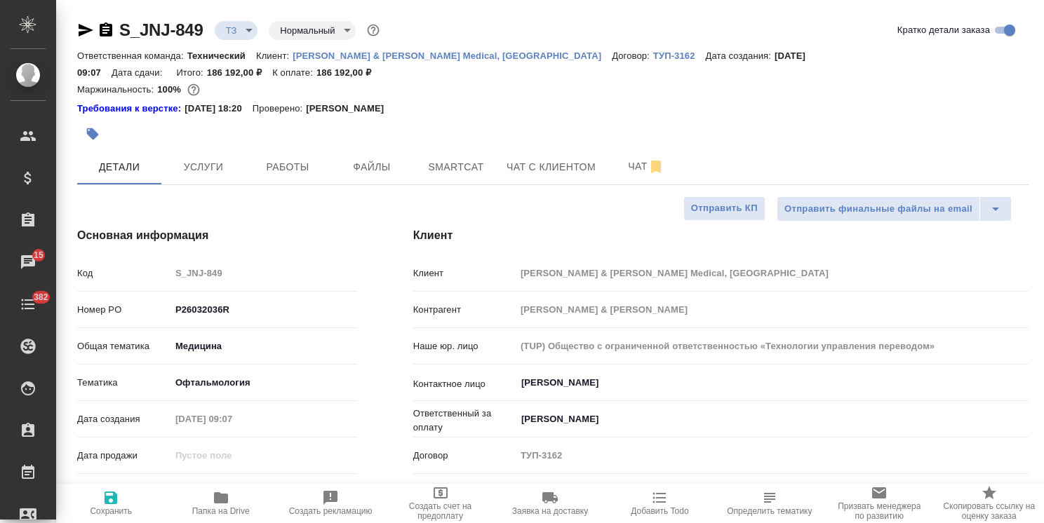
type textarea "x"
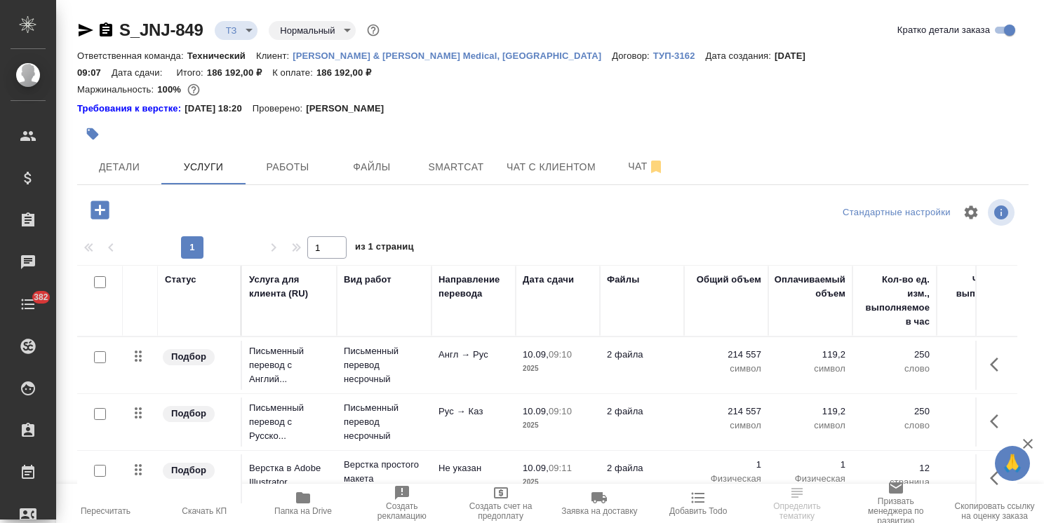
scroll to position [62, 0]
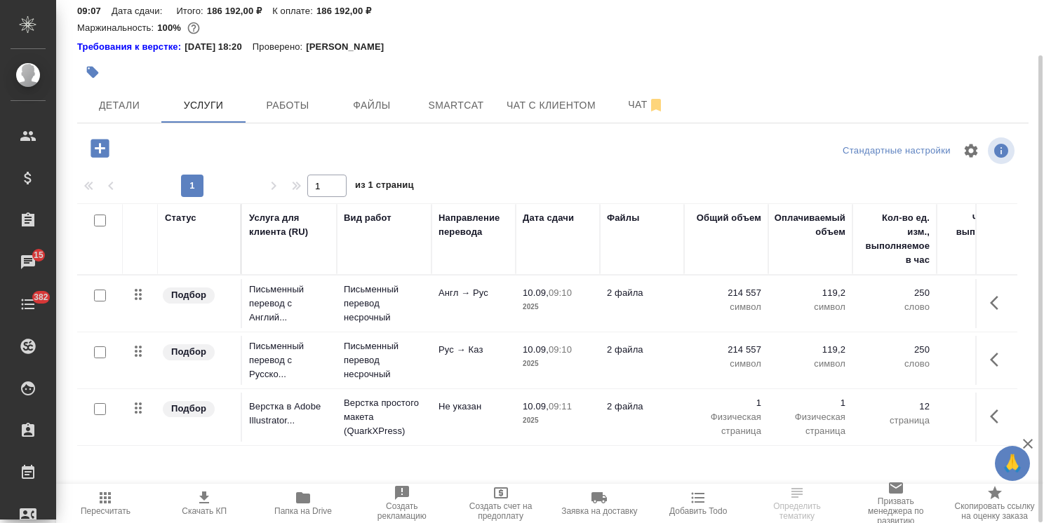
click at [533, 414] on p "2025" at bounding box center [558, 421] width 70 height 14
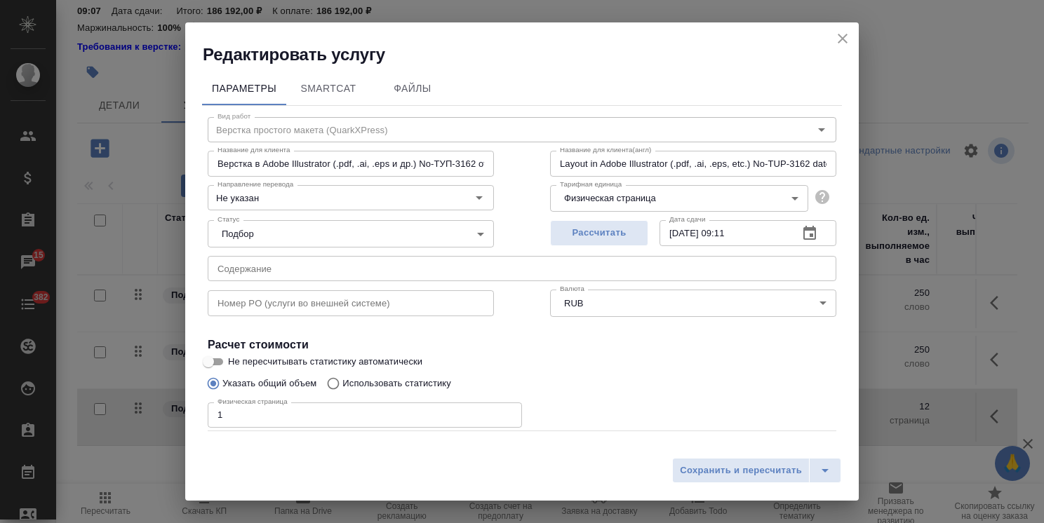
click at [236, 413] on input "1" at bounding box center [365, 415] width 314 height 25
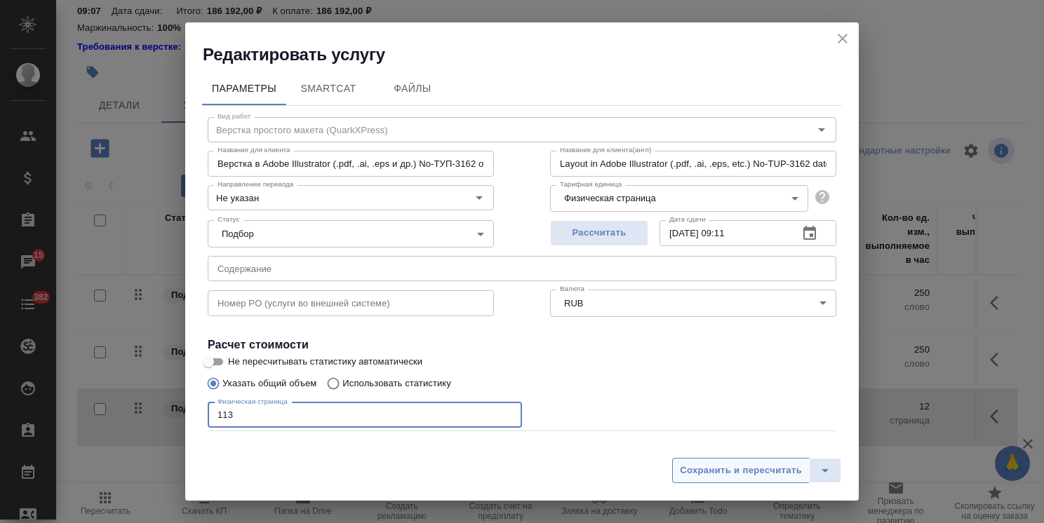
type input "113"
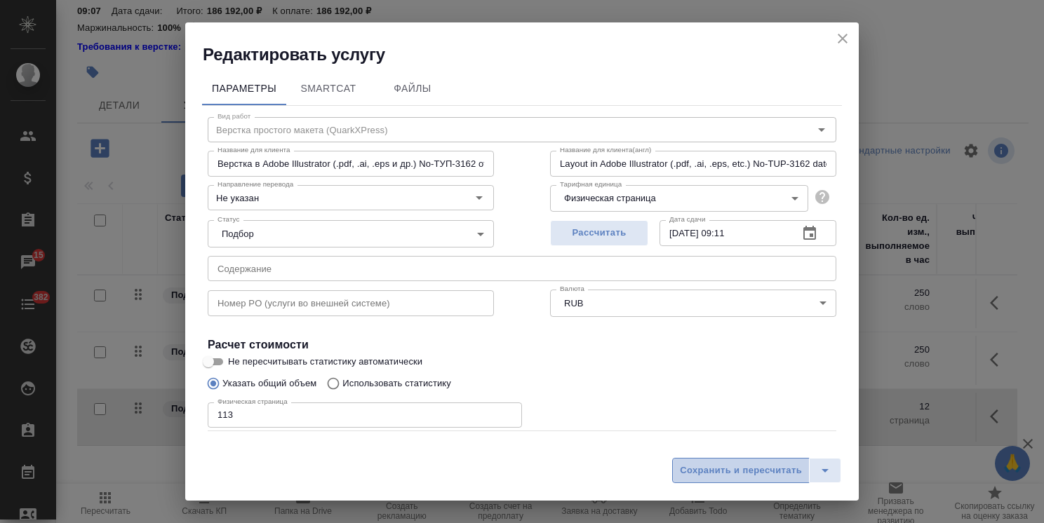
click at [749, 464] on span "Сохранить и пересчитать" at bounding box center [741, 471] width 122 height 16
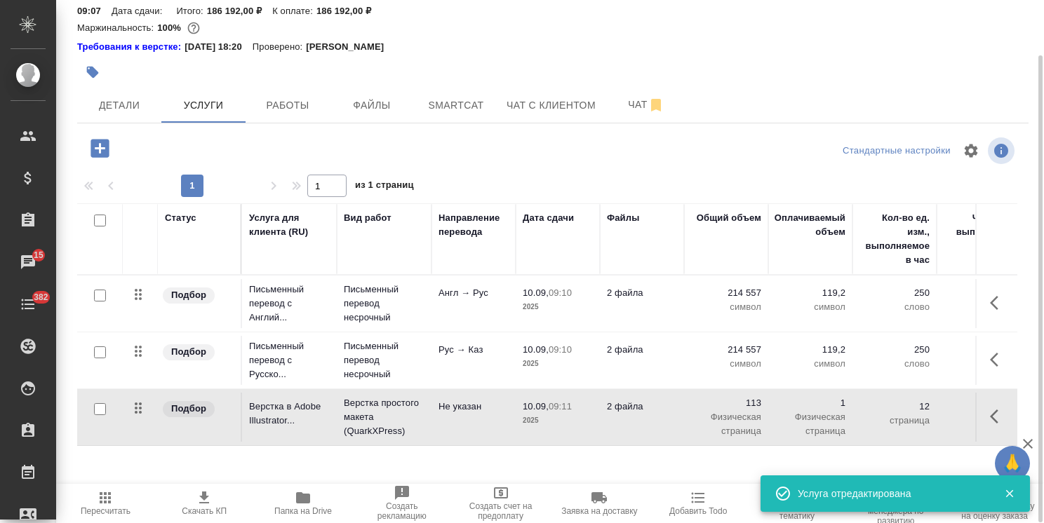
click at [448, 400] on p "Не указан" at bounding box center [473, 407] width 70 height 14
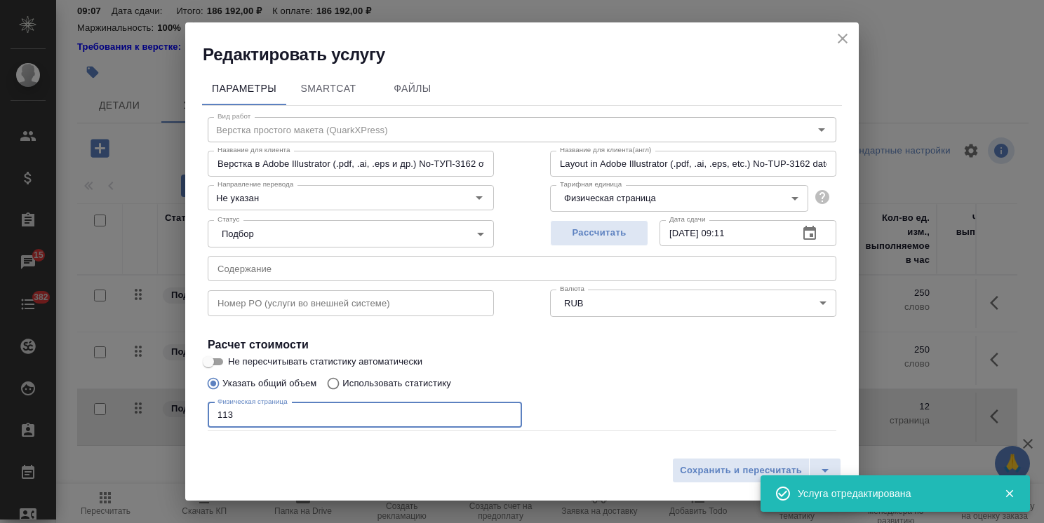
click at [264, 417] on input "113" at bounding box center [365, 415] width 314 height 25
type input "115"
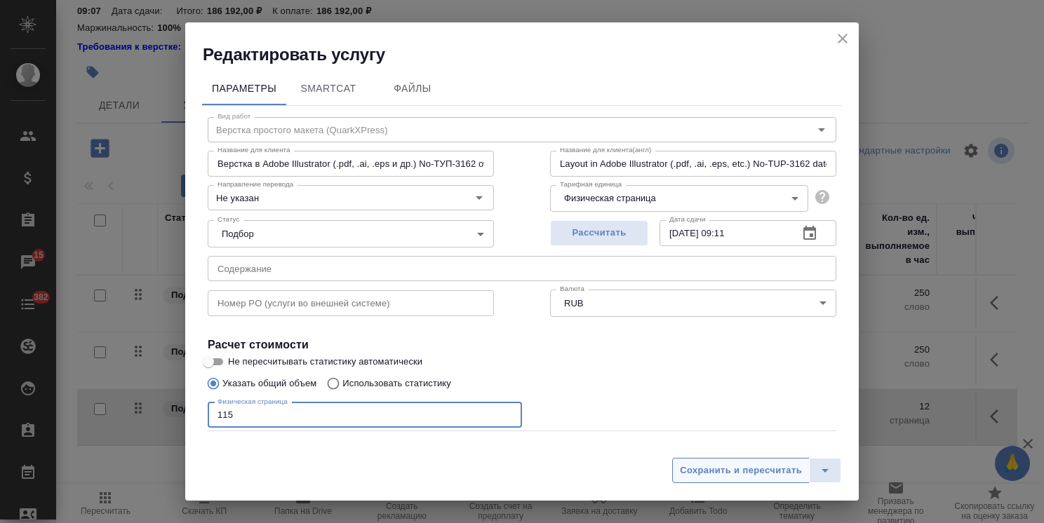
click at [712, 485] on div "Сохранить и пересчитать" at bounding box center [521, 476] width 673 height 50
click at [729, 471] on span "Сохранить и пересчитать" at bounding box center [741, 471] width 122 height 16
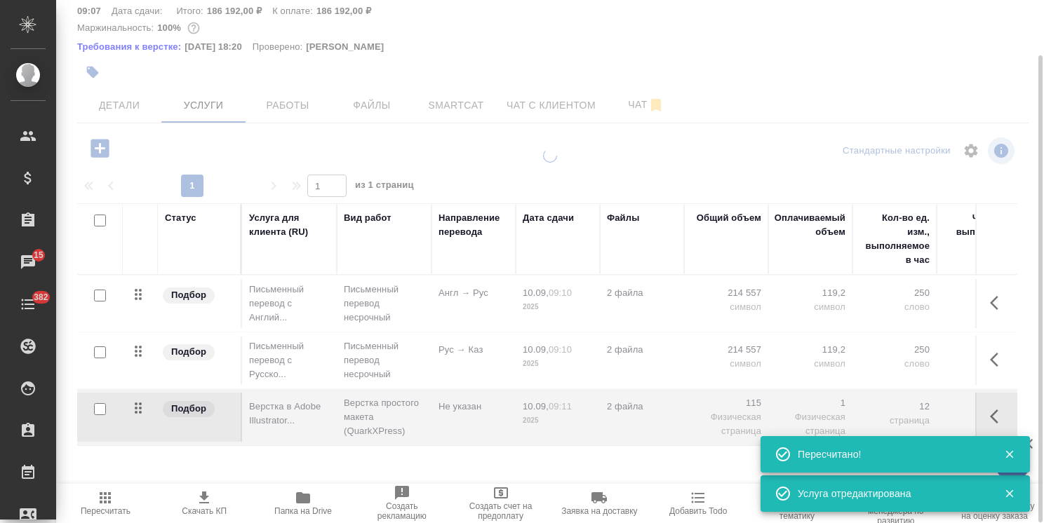
type input "new"
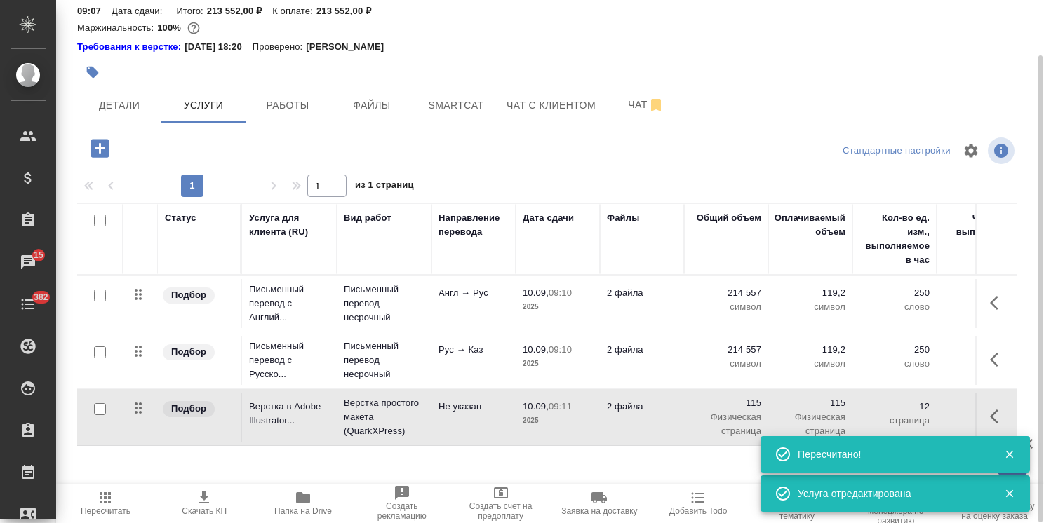
click at [109, 511] on span "Пересчитать" at bounding box center [106, 512] width 50 height 10
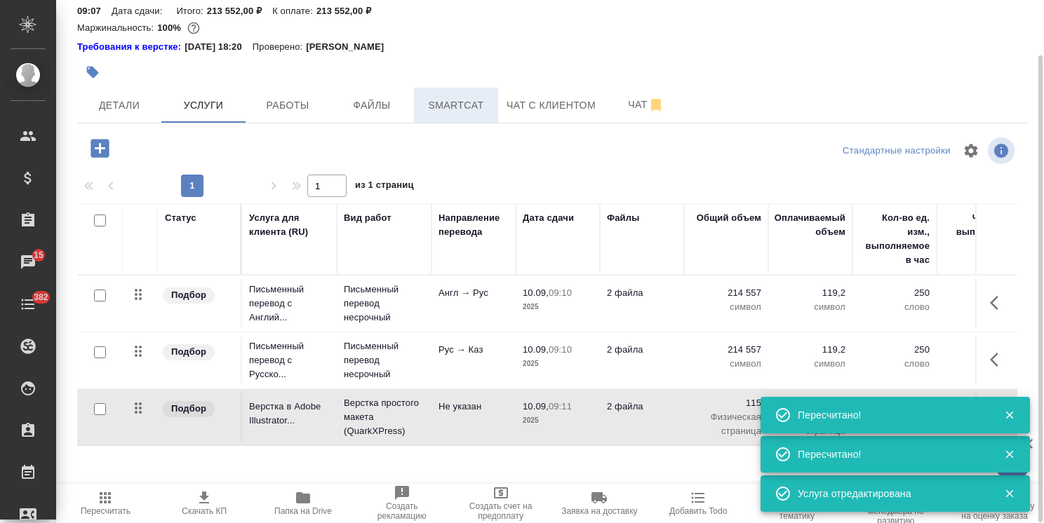
click at [446, 97] on span "Smartcat" at bounding box center [455, 106] width 67 height 18
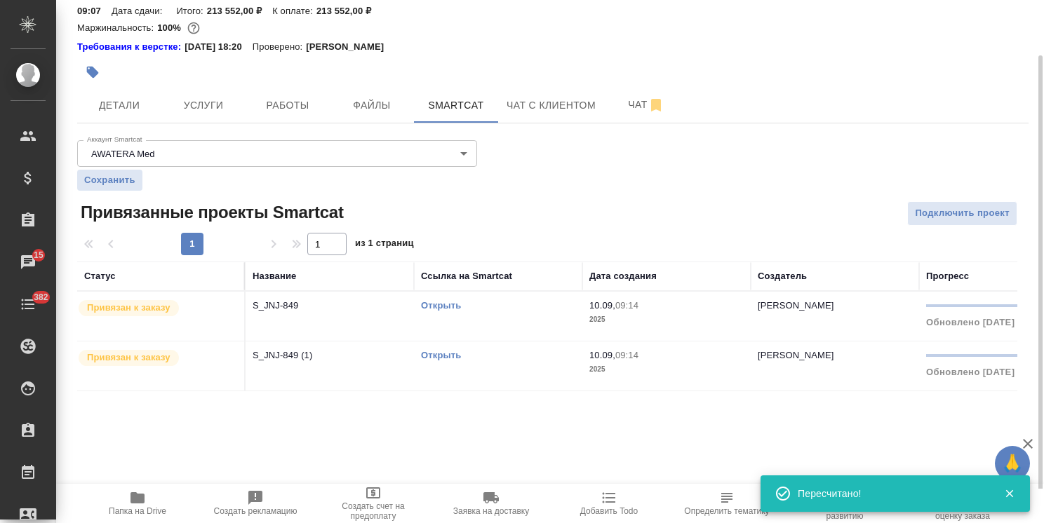
click at [438, 300] on link "Открыть" at bounding box center [441, 305] width 40 height 11
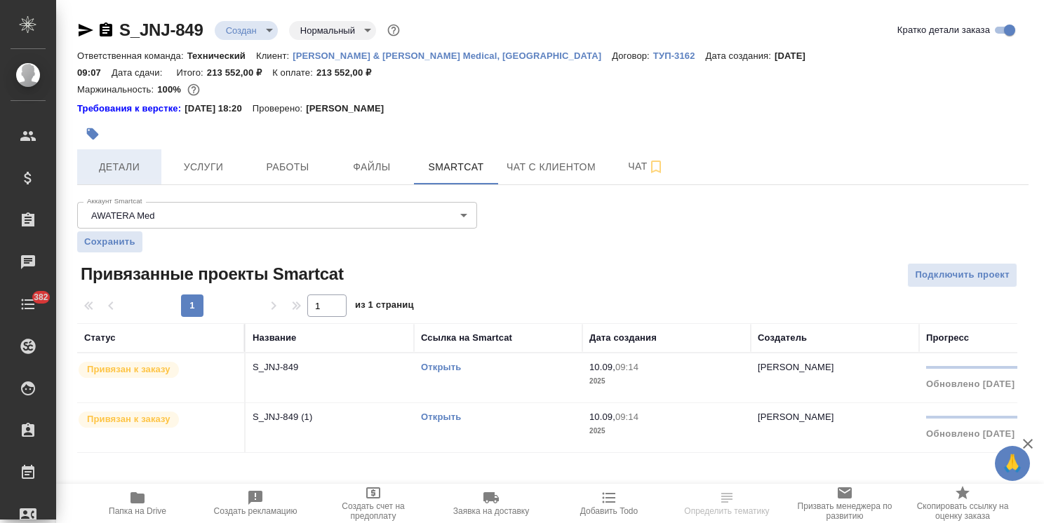
click at [127, 159] on span "Детали" at bounding box center [119, 168] width 67 height 18
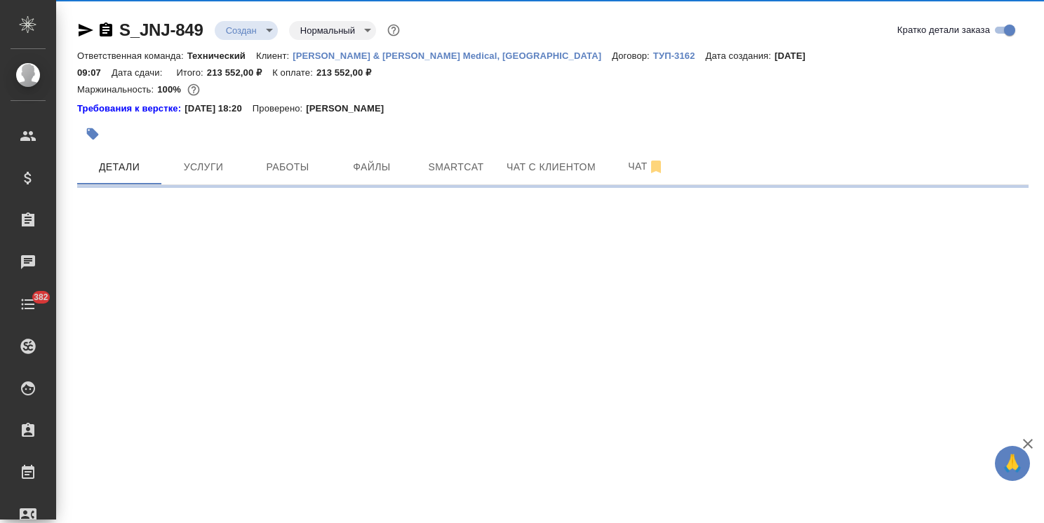
select select "RU"
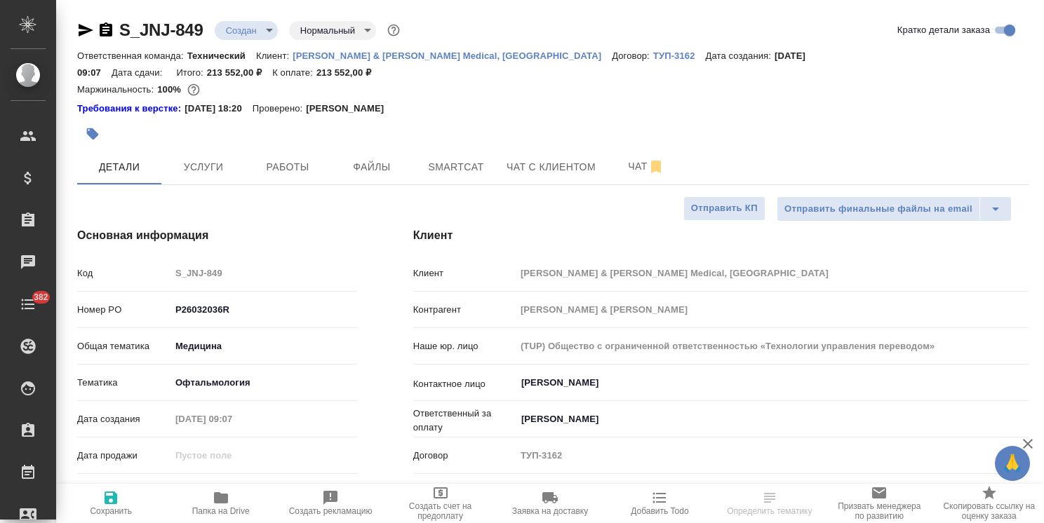
type textarea "x"
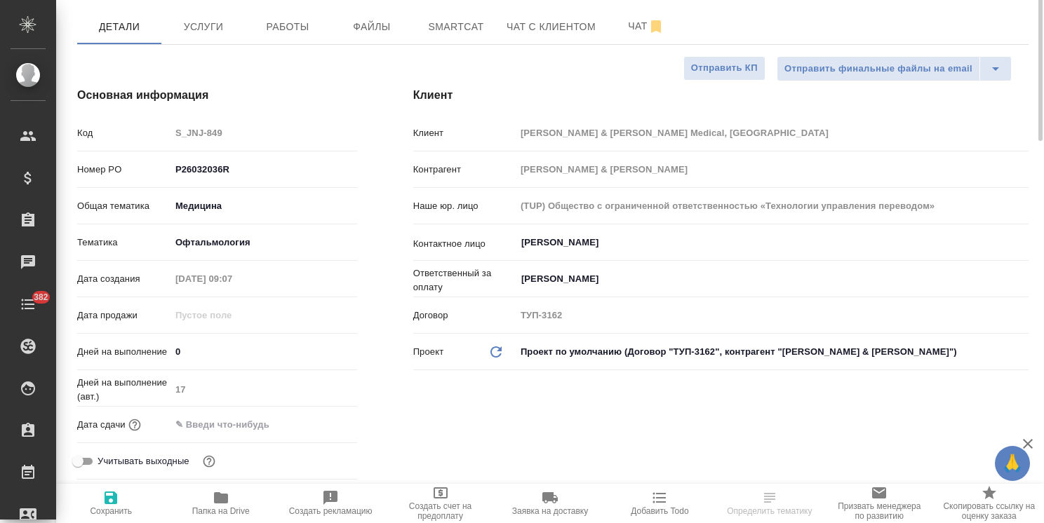
scroll to position [210, 0]
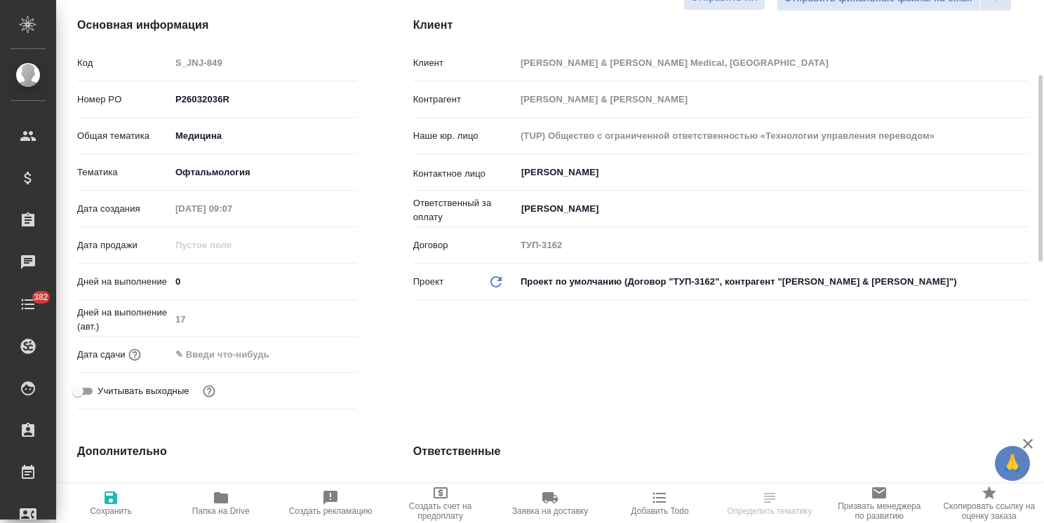
drag, startPoint x: 191, startPoint y: 268, endPoint x: 120, endPoint y: 266, distance: 70.9
click at [119, 269] on div "Дней на выполнение 0" at bounding box center [217, 281] width 280 height 25
type input "[PERSON_NAME]"
type textarea "x"
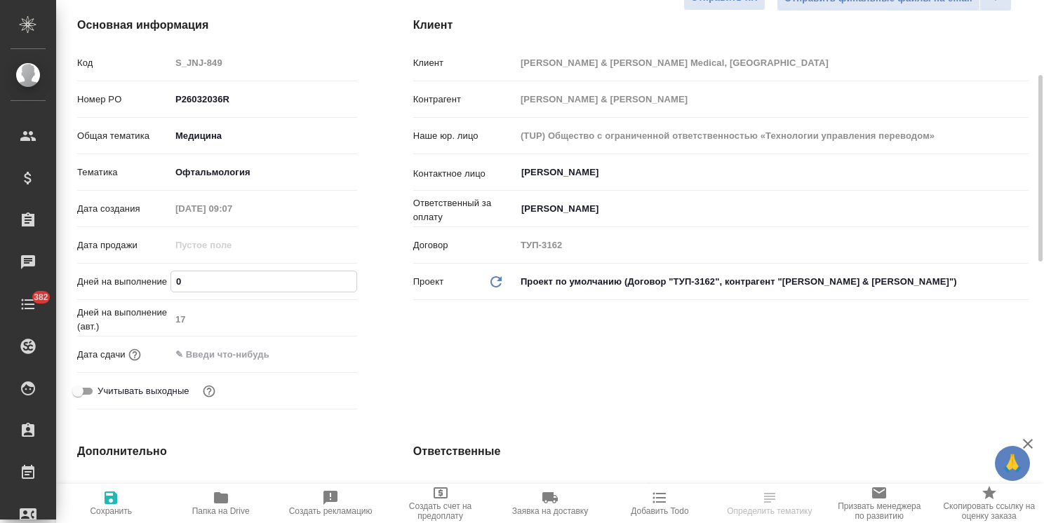
type textarea "x"
type input "й7"
type textarea "x"
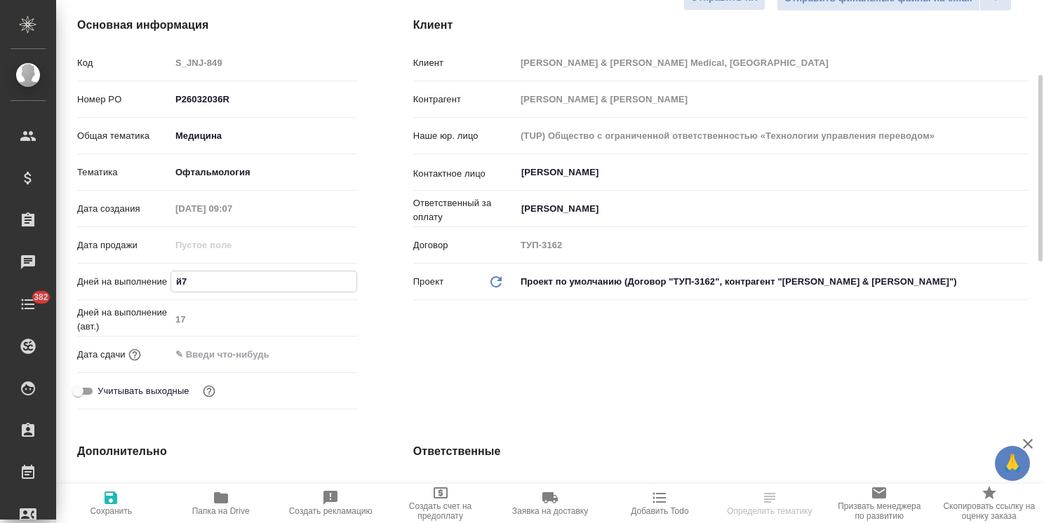
type input "й7"
click at [121, 497] on span "Сохранить" at bounding box center [111, 503] width 93 height 27
type textarea "x"
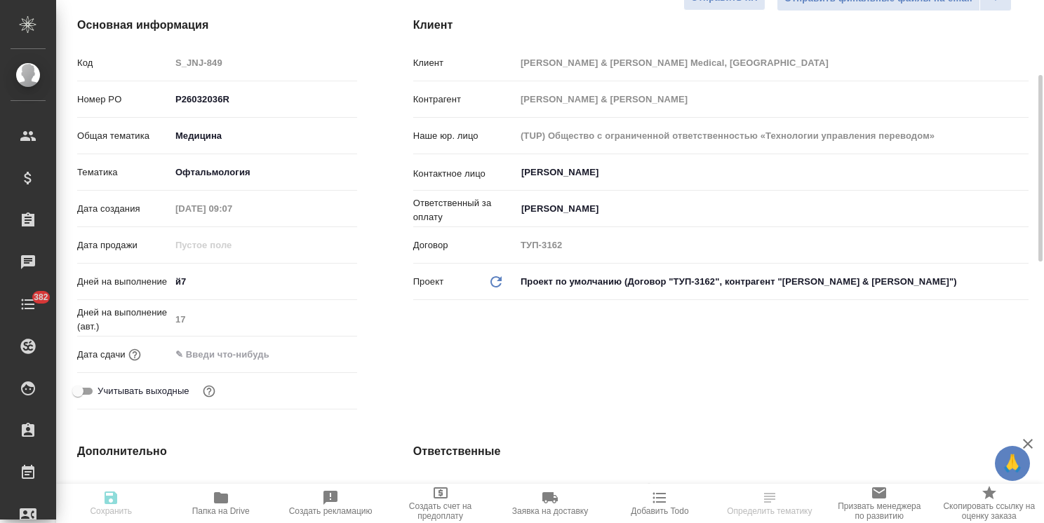
type textarea "x"
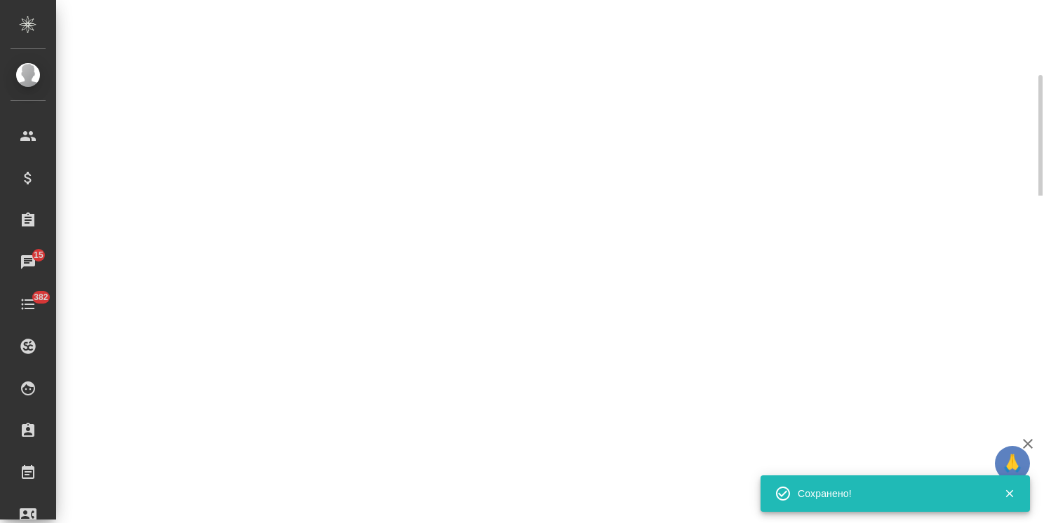
select select "RU"
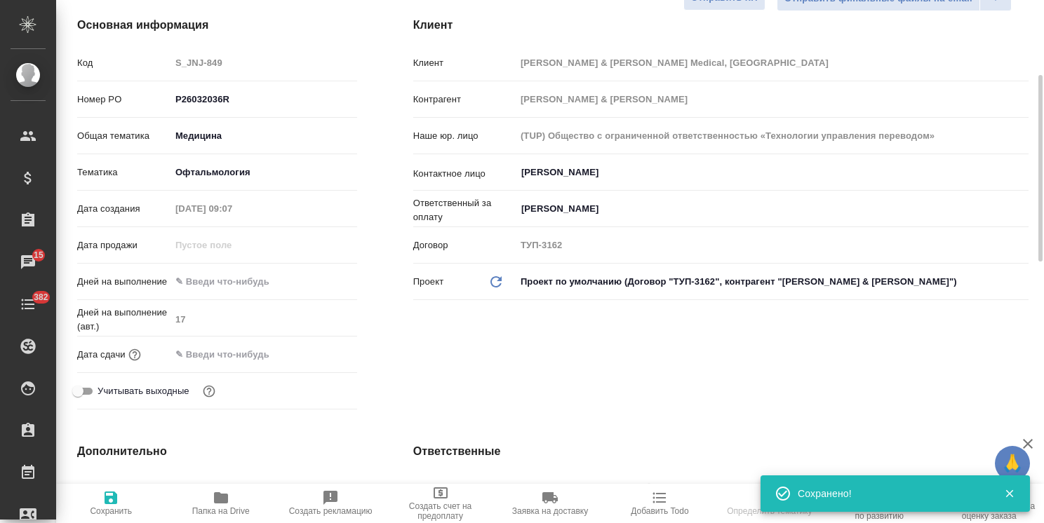
type textarea "x"
click at [210, 269] on div "Дней на выполнение" at bounding box center [217, 281] width 280 height 25
click at [213, 271] on input "text" at bounding box center [263, 281] width 185 height 20
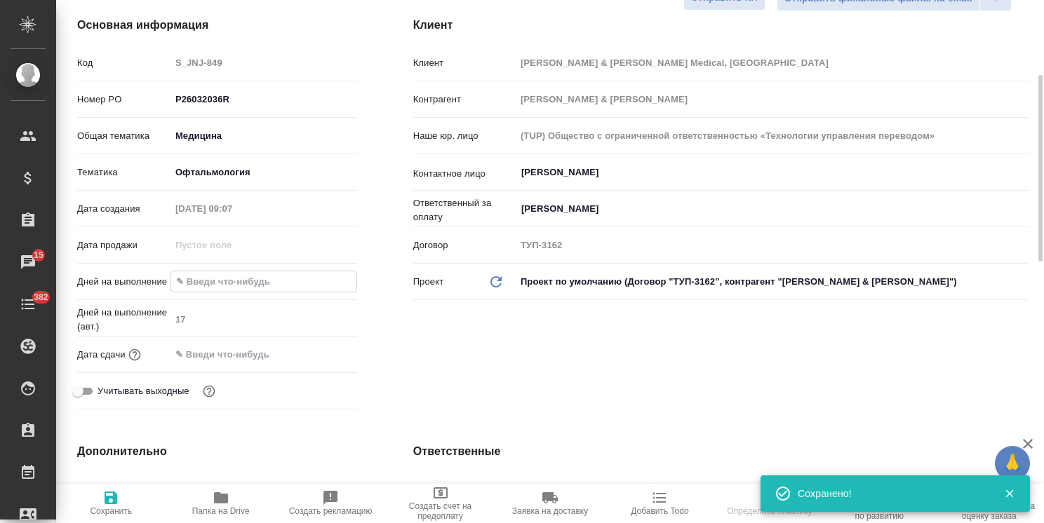
type input "1"
type textarea "x"
type input "17"
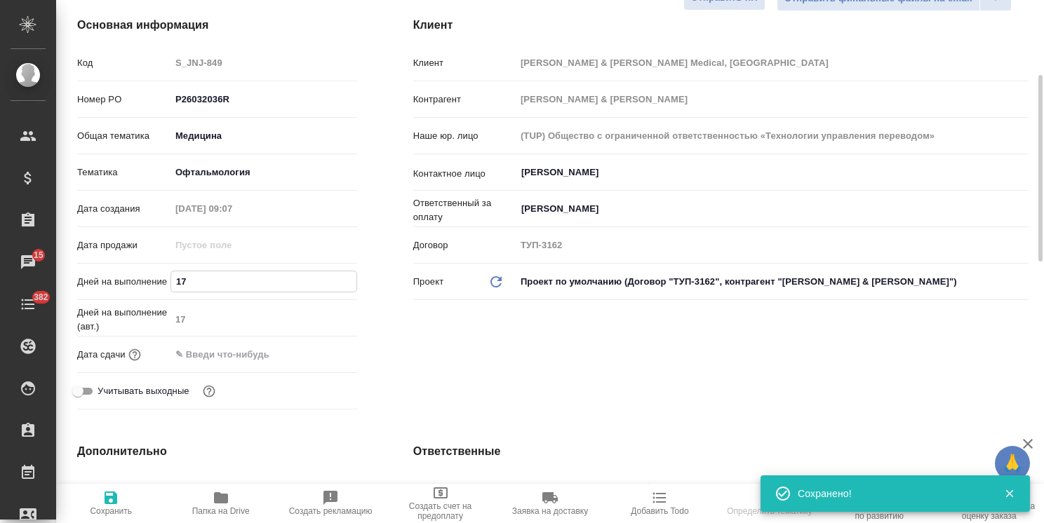
type textarea "x"
type input "17"
click at [112, 497] on icon "button" at bounding box center [111, 498] width 13 height 13
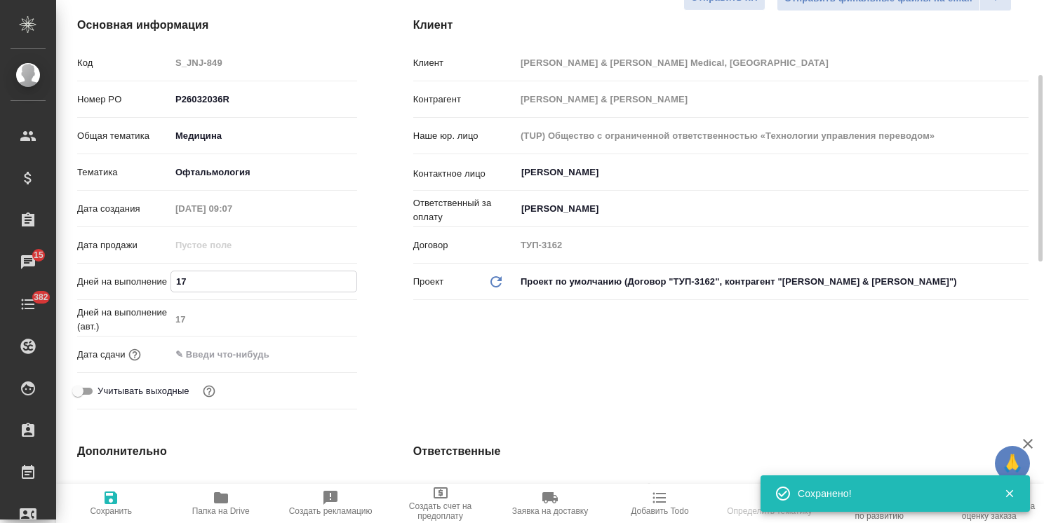
type textarea "x"
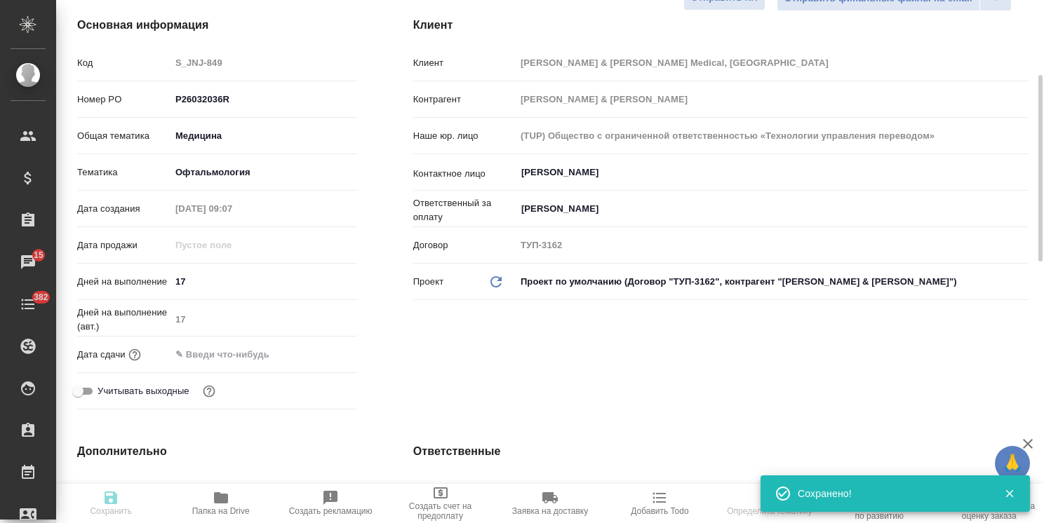
type textarea "x"
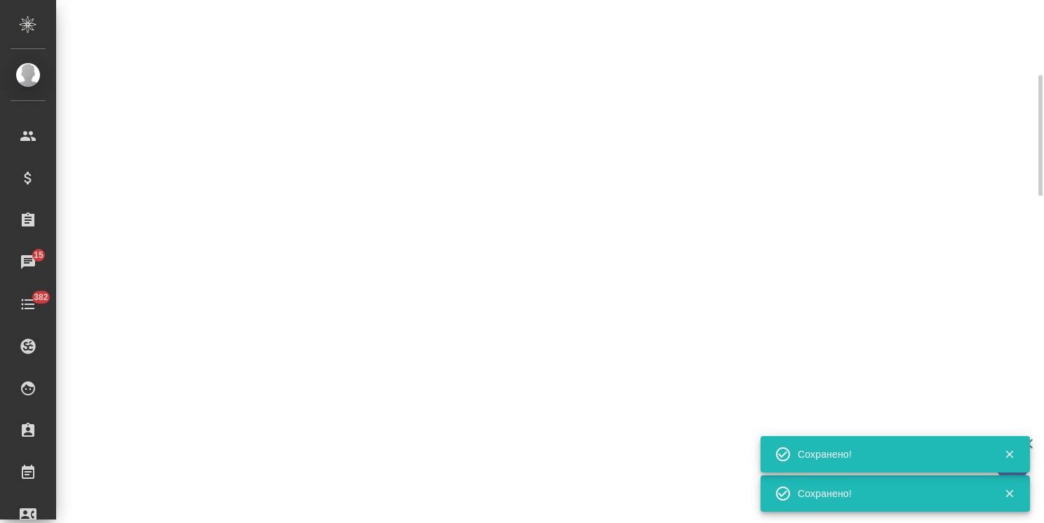
select select "RU"
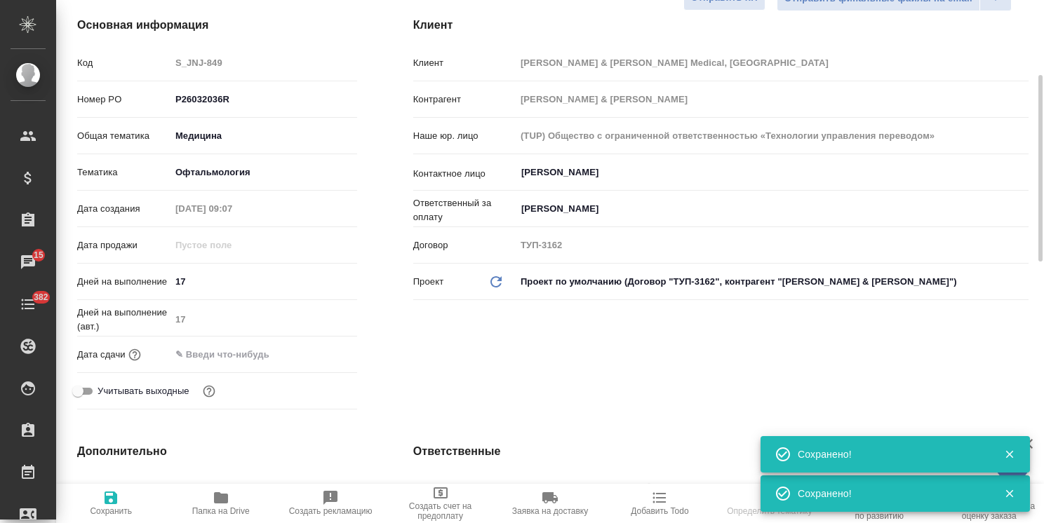
type textarea "x"
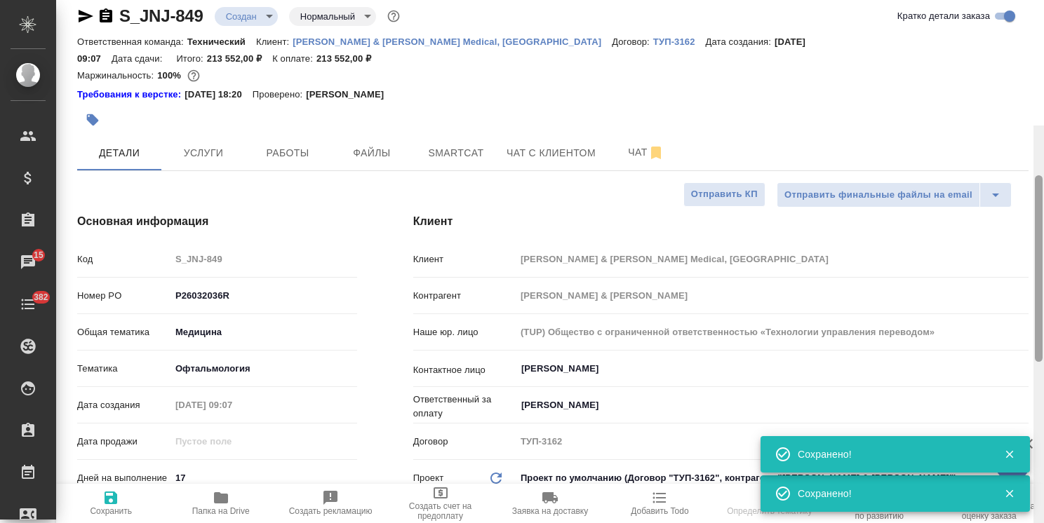
scroll to position [0, 0]
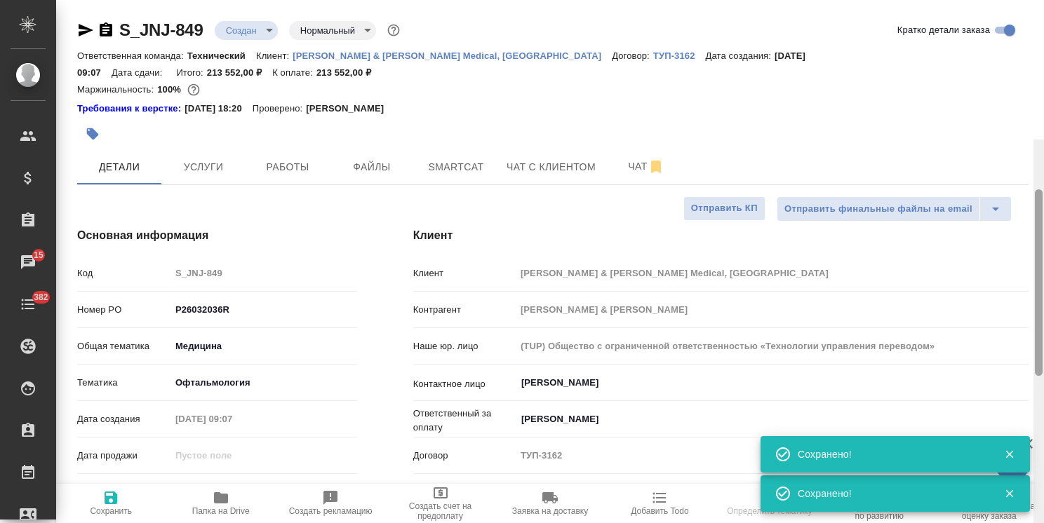
drag, startPoint x: 1038, startPoint y: 203, endPoint x: 315, endPoint y: 88, distance: 732.4
click at [1014, 60] on div "S_JNJ-849 Создан new Нормальный normal Кратко детали заказа Ответственная коман…" at bounding box center [550, 261] width 988 height 523
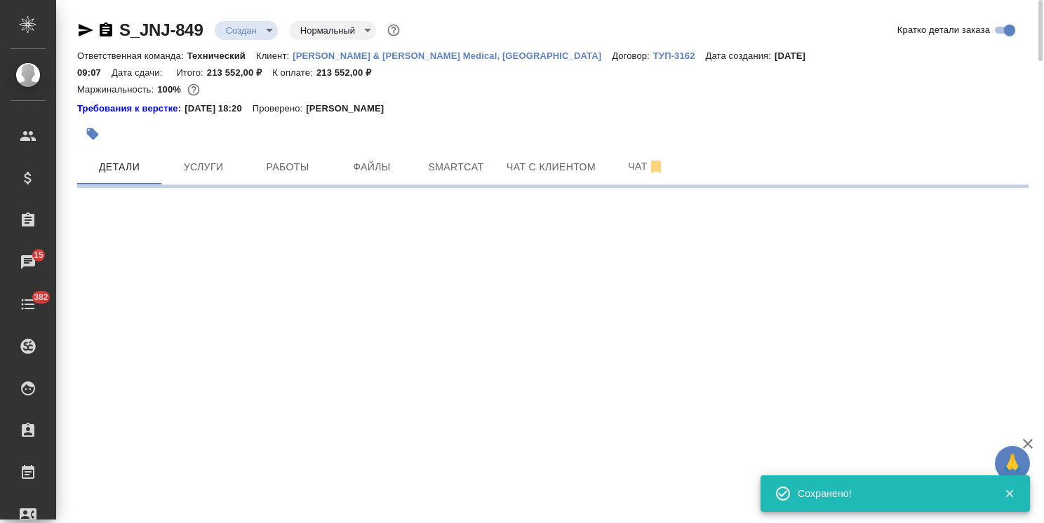
select select "RU"
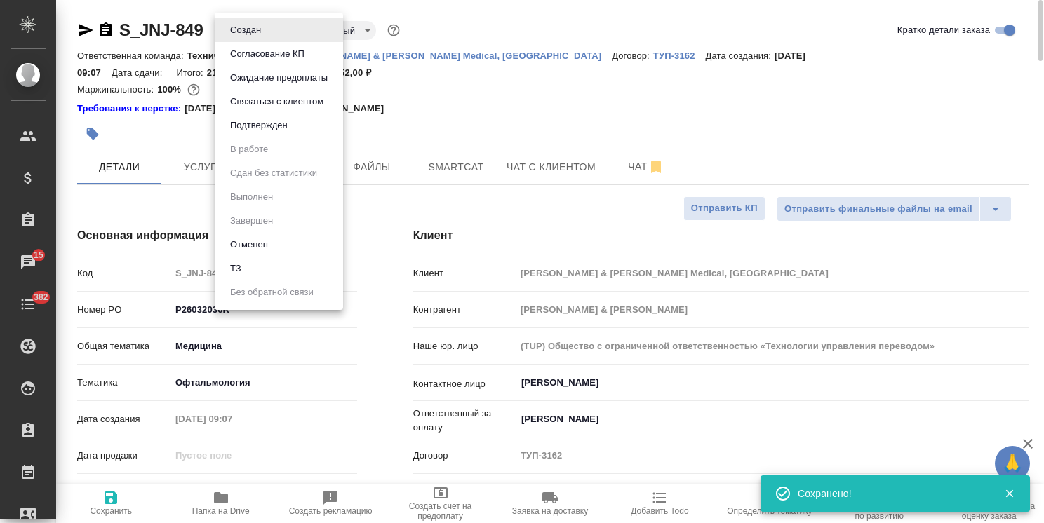
click at [236, 22] on body "🙏 .cls-1 fill:#fff; AWATERA Usmanova Olga Клиенты Спецификации Заказы 15 Чаты 3…" at bounding box center [522, 261] width 1044 height 523
click at [262, 54] on button "Согласование КП" at bounding box center [267, 53] width 83 height 15
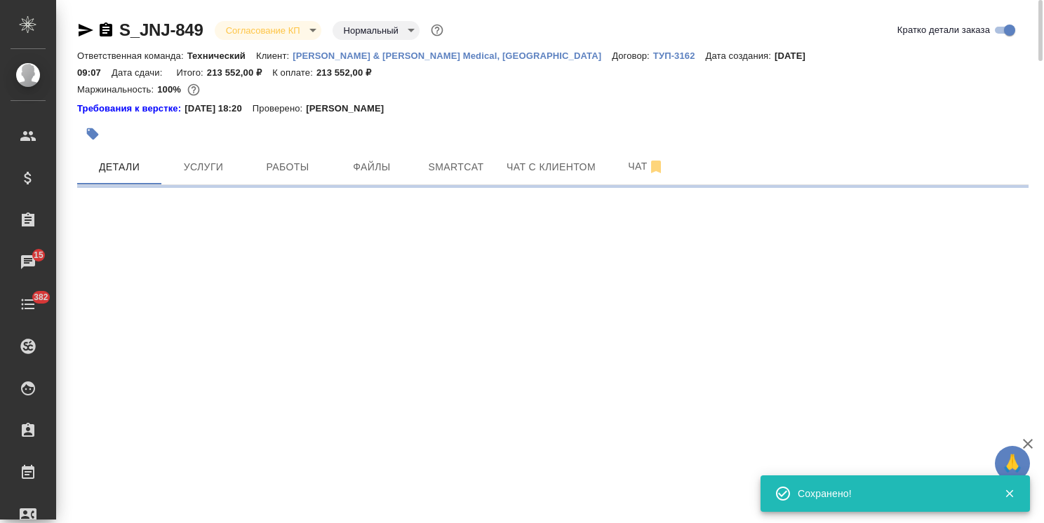
select select "RU"
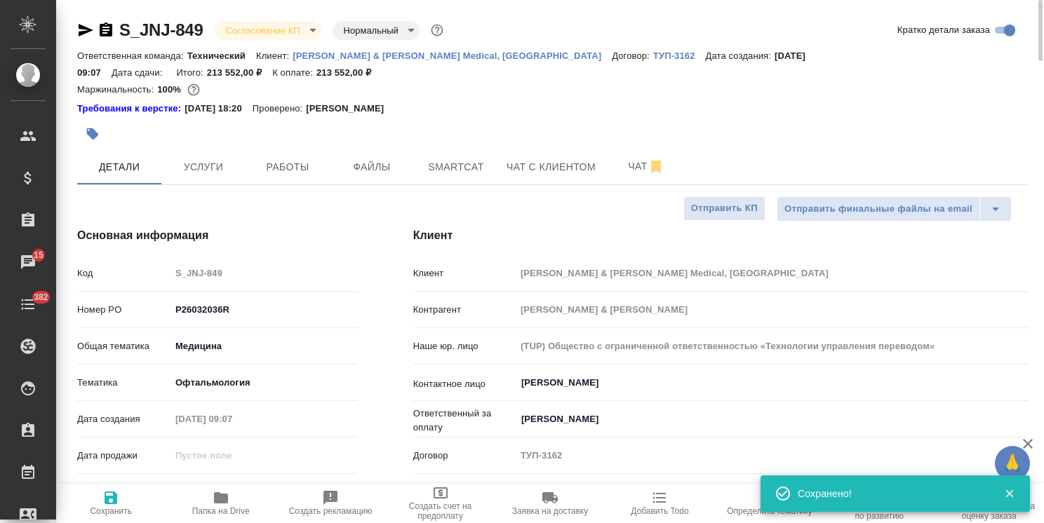
type textarea "x"
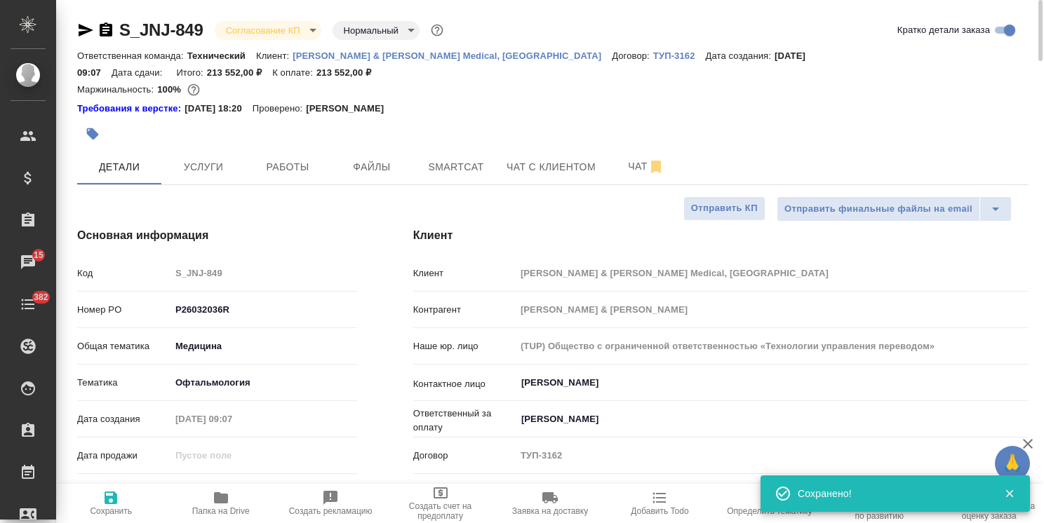
type textarea "x"
click at [204, 159] on span "Услуги" at bounding box center [203, 168] width 67 height 18
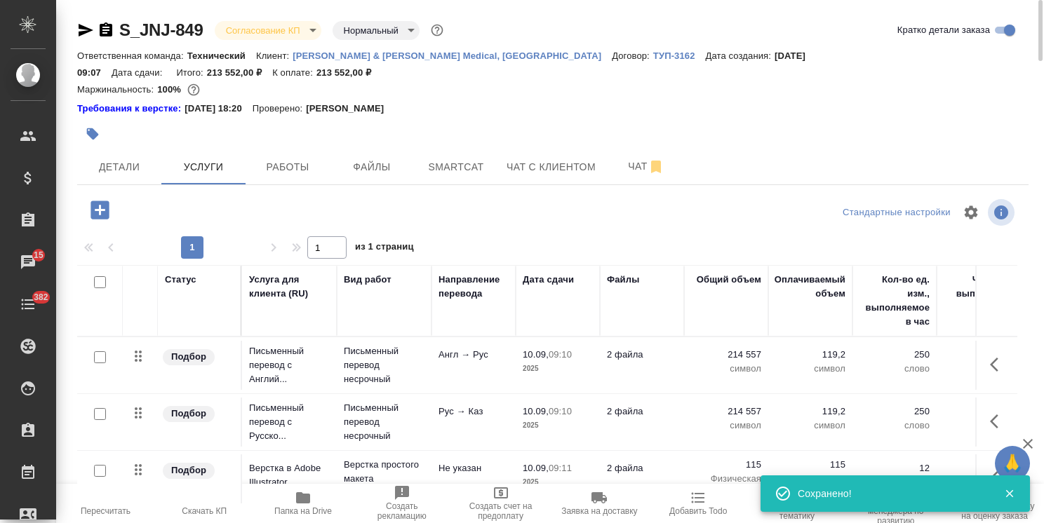
scroll to position [62, 0]
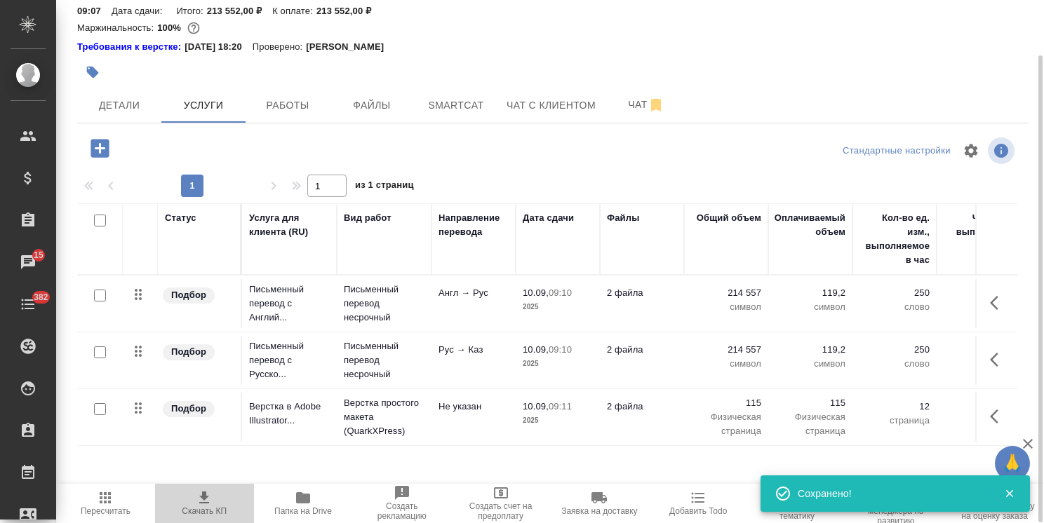
click at [207, 508] on span "Скачать КП" at bounding box center [204, 512] width 45 height 10
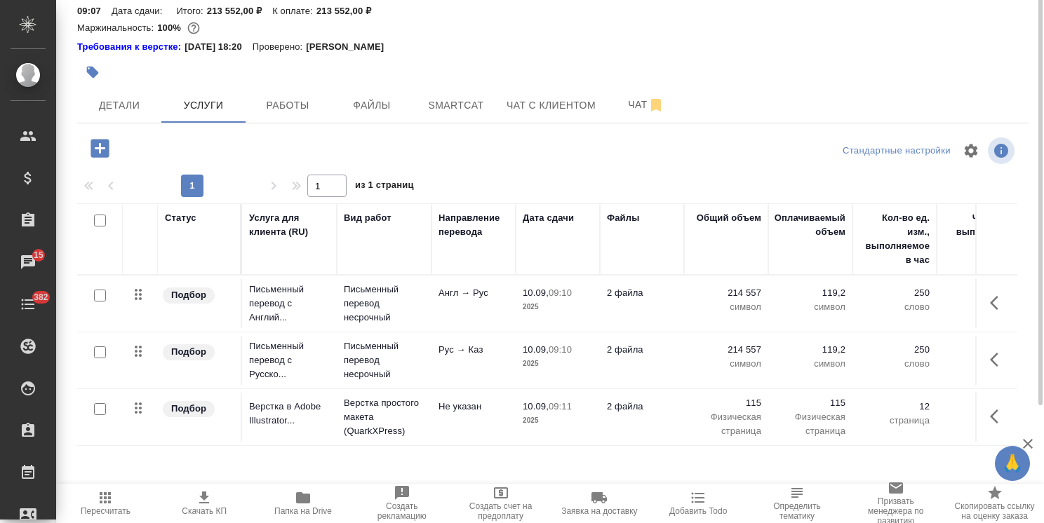
scroll to position [0, 0]
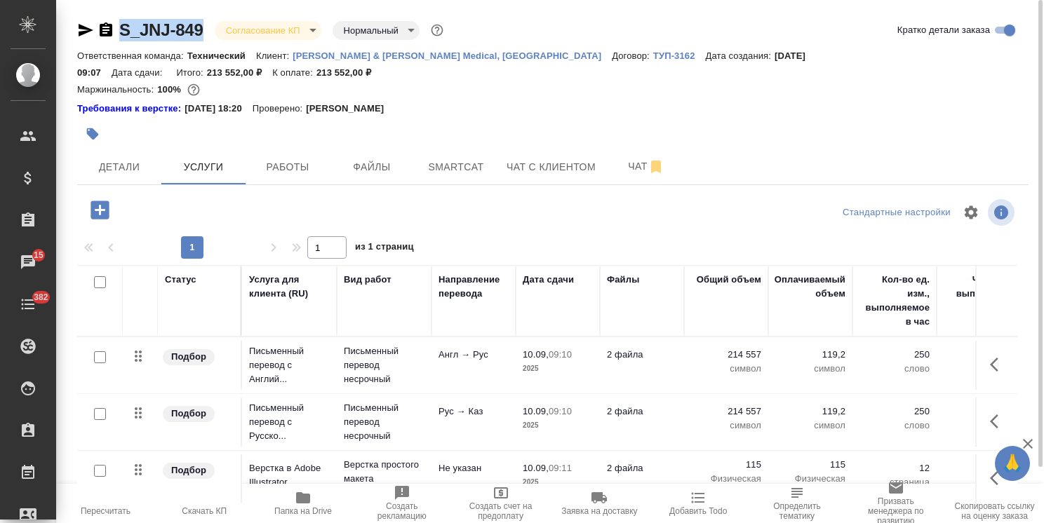
drag, startPoint x: 207, startPoint y: 18, endPoint x: 102, endPoint y: 24, distance: 105.4
click at [102, 24] on div "S_JNJ-849 Согласование КП kpNegotiation Нормальный normal Кратко детали заказа …" at bounding box center [552, 301] width 967 height 603
click at [111, 185] on hr at bounding box center [552, 185] width 951 height 1
click at [128, 159] on span "Детали" at bounding box center [119, 168] width 67 height 18
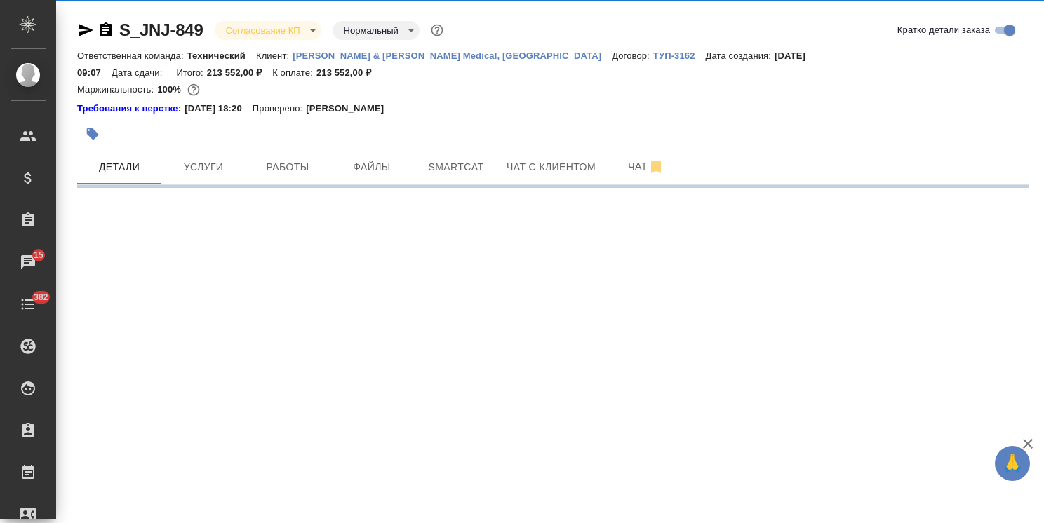
select select "RU"
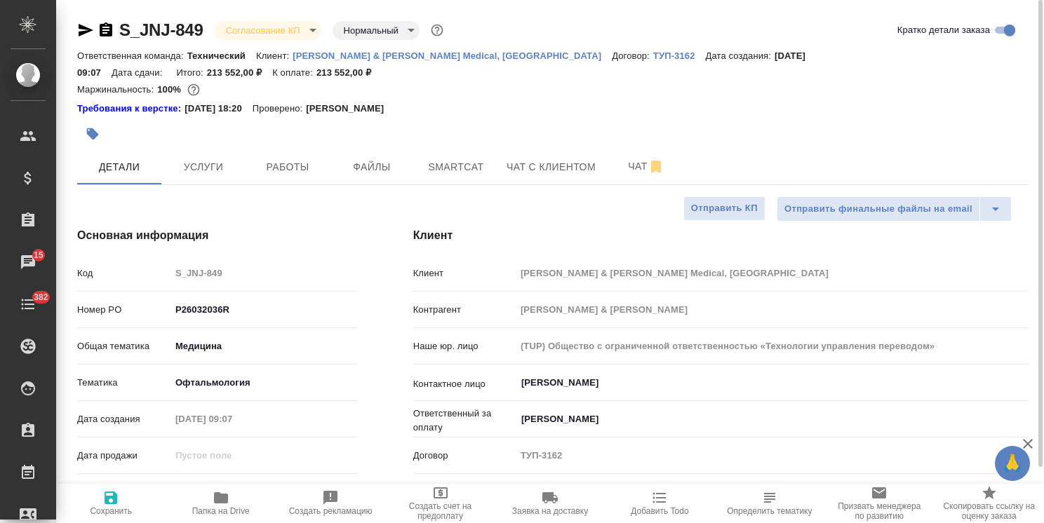
type textarea "x"
drag, startPoint x: 190, startPoint y: 468, endPoint x: 132, endPoint y: 468, distance: 58.2
click at [132, 480] on div "Дней на выполнение 17" at bounding box center [217, 492] width 280 height 25
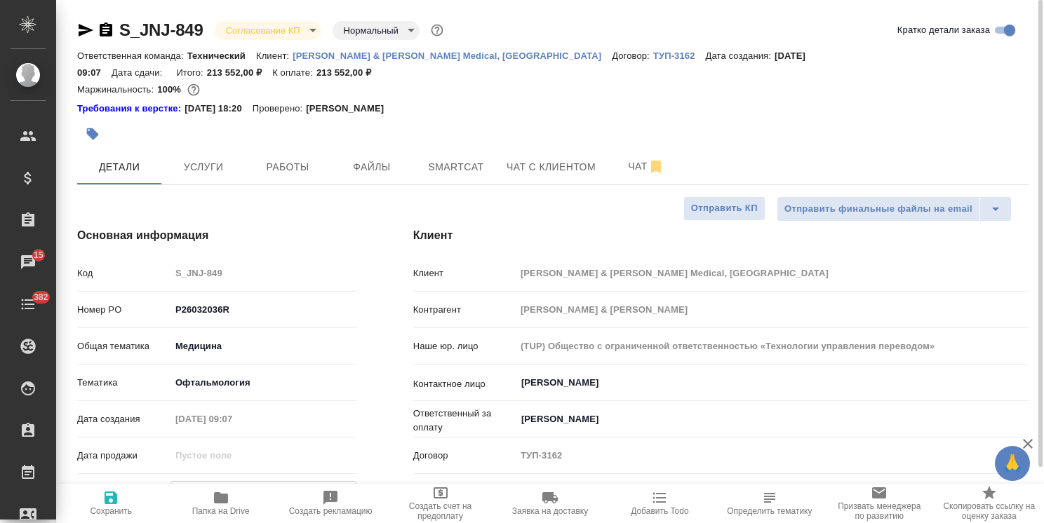
type input "3"
type textarea "x"
type input "30"
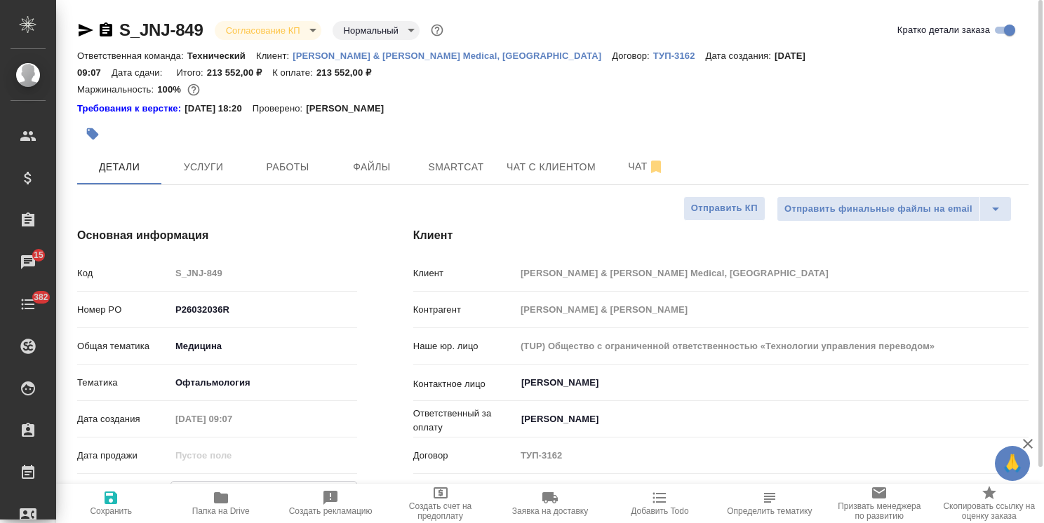
type textarea "x"
type input "30"
click at [126, 507] on span "Сохранить" at bounding box center [111, 512] width 42 height 10
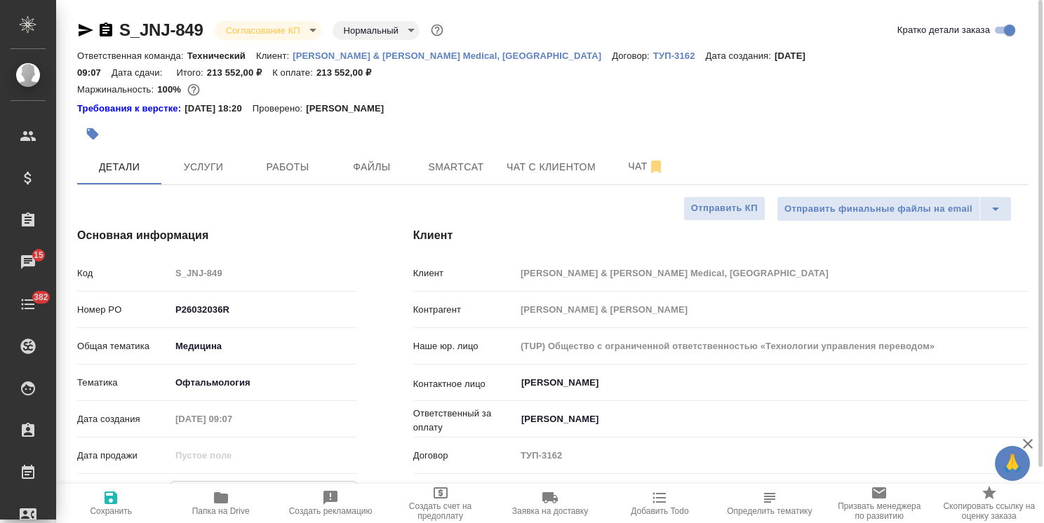
type textarea "x"
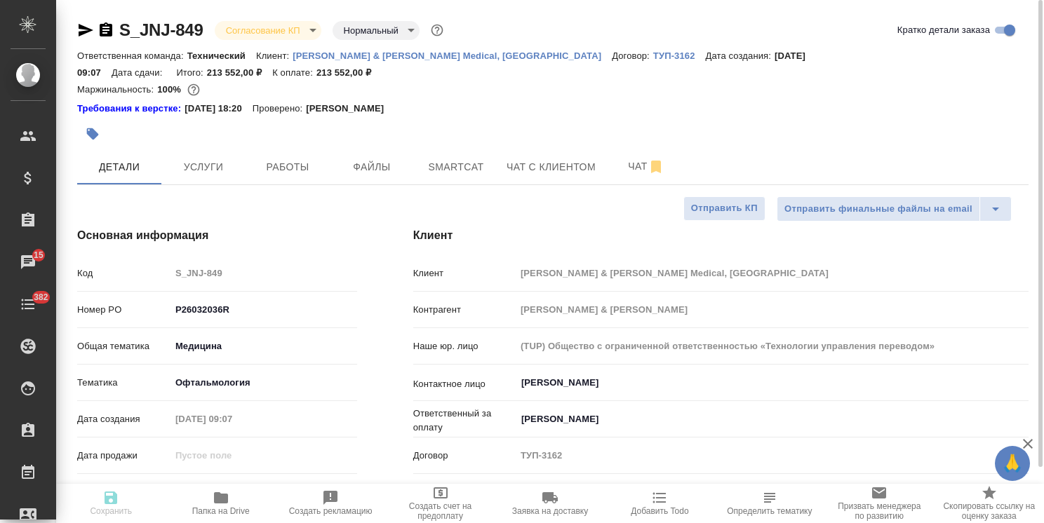
type textarea "x"
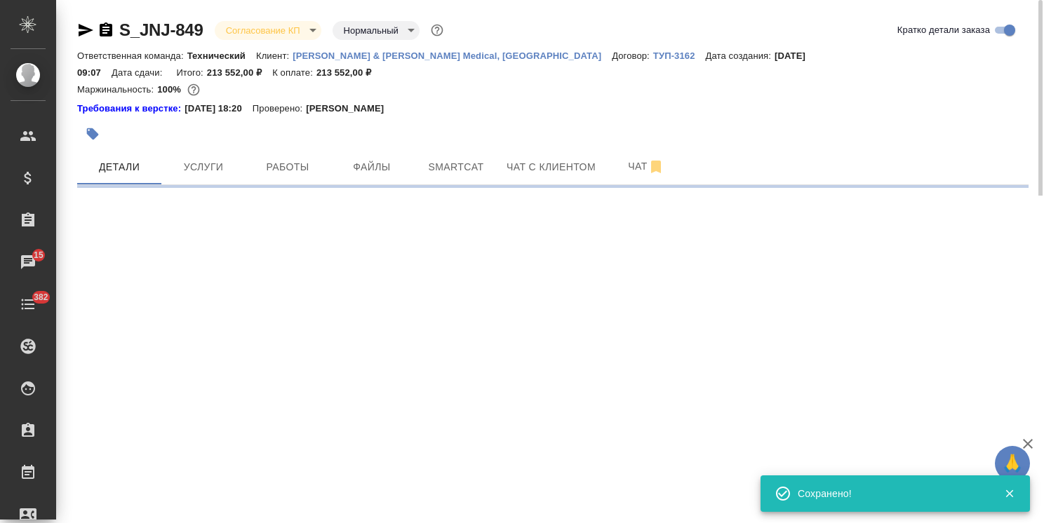
select select "RU"
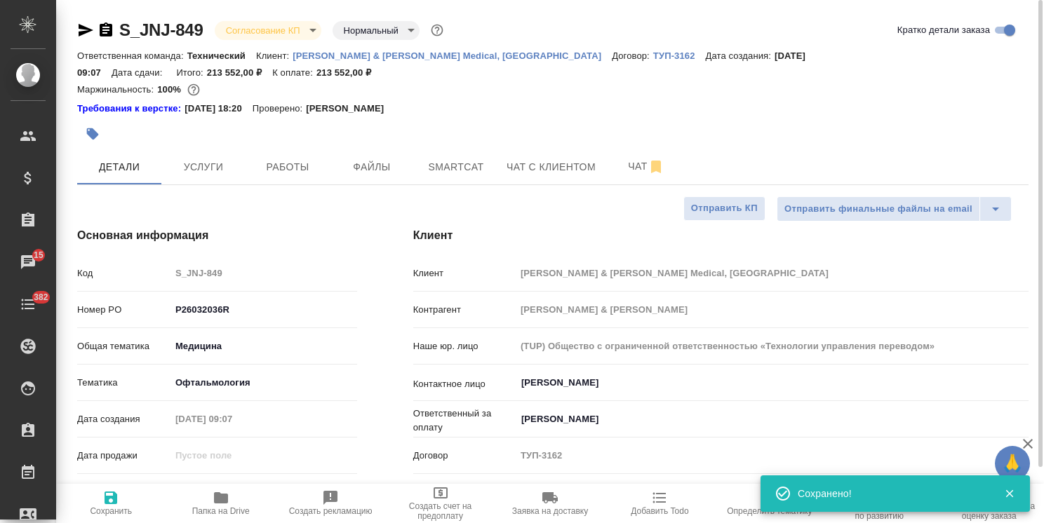
type textarea "x"
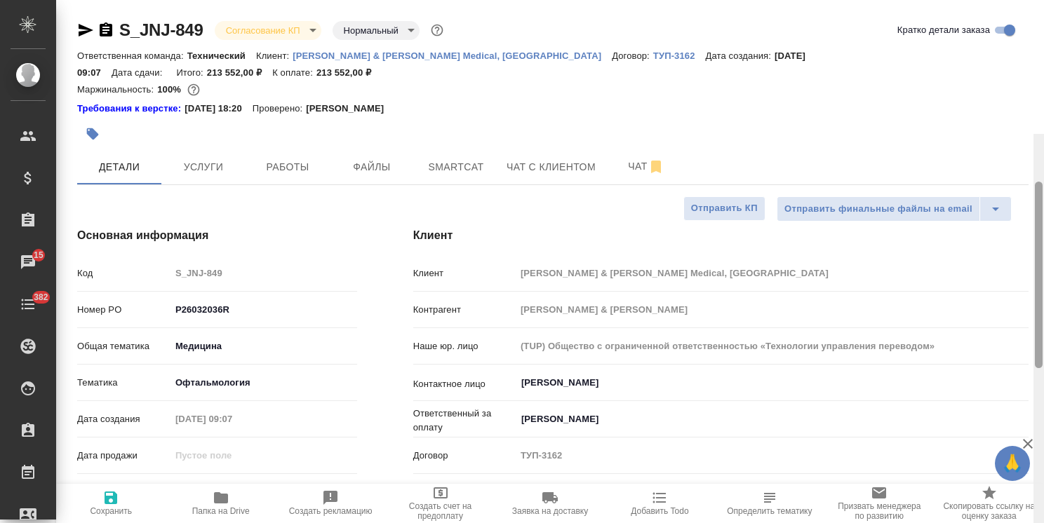
drag, startPoint x: 1039, startPoint y: 232, endPoint x: 748, endPoint y: 122, distance: 311.0
click at [1021, 128] on div "S_JNJ-849 Согласование КП kpNegotiation Нормальный normal Кратко детали заказа …" at bounding box center [550, 261] width 988 height 523
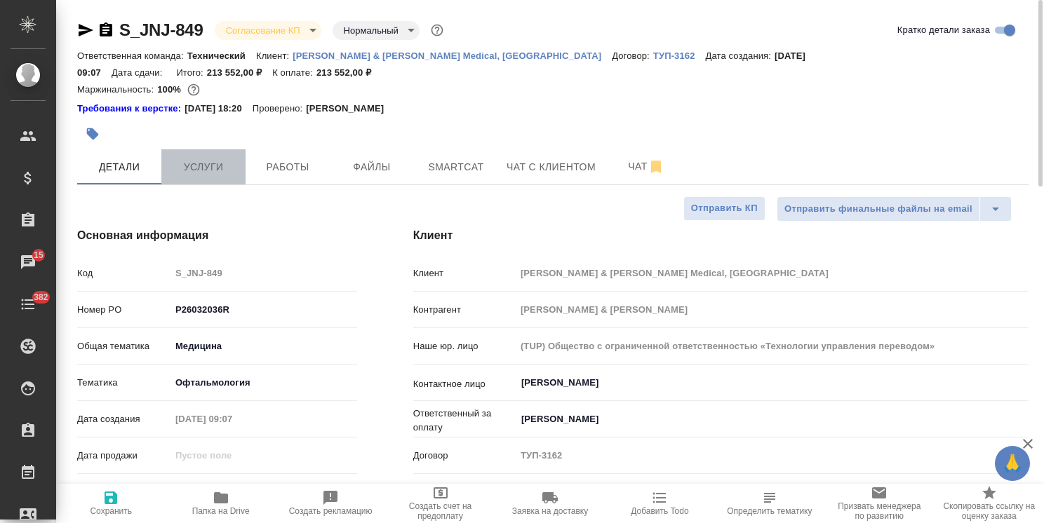
click at [203, 159] on span "Услуги" at bounding box center [203, 168] width 67 height 18
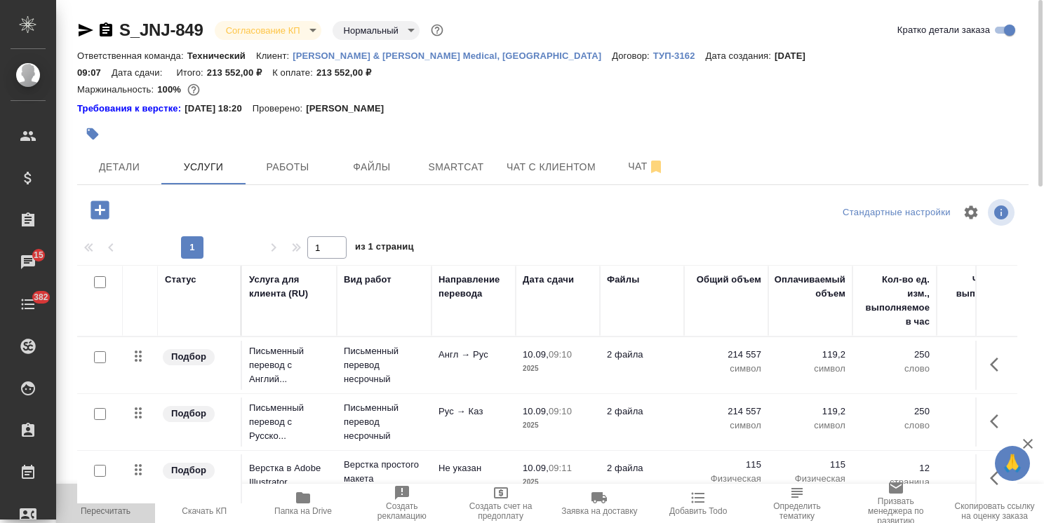
click at [90, 511] on span "Пересчитать" at bounding box center [106, 512] width 50 height 10
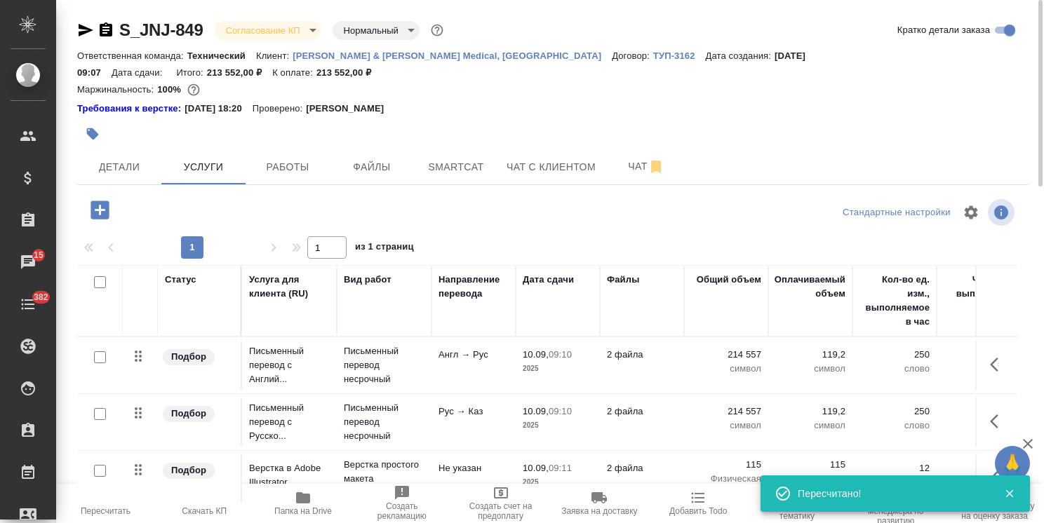
click at [218, 504] on span "Скачать КП" at bounding box center [204, 503] width 82 height 27
drag, startPoint x: 166, startPoint y: 8, endPoint x: 86, endPoint y: 3, distance: 80.1
click at [86, 3] on div "S_JNJ-849 Согласование КП kpNegotiation Нормальный normal Кратко детали заказа …" at bounding box center [552, 301] width 967 height 603
copy link "S_JNJ-849"
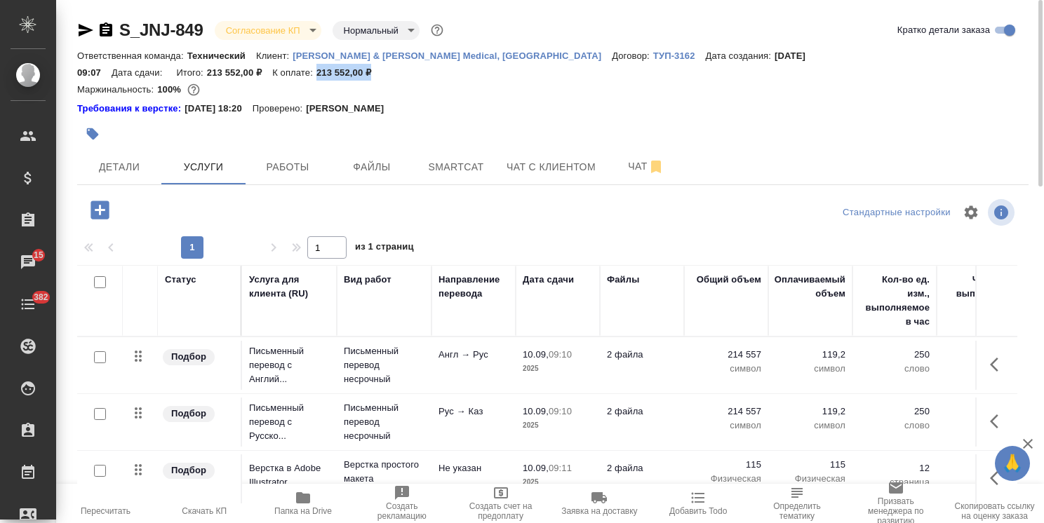
drag, startPoint x: 977, startPoint y: 58, endPoint x: 920, endPoint y: 53, distance: 56.3
click at [920, 53] on div "Ответственная команда: Технический Клиент: Johnson & Johnson Medical, Russia До…" at bounding box center [552, 64] width 951 height 34
copy p "213 552,00 ₽"
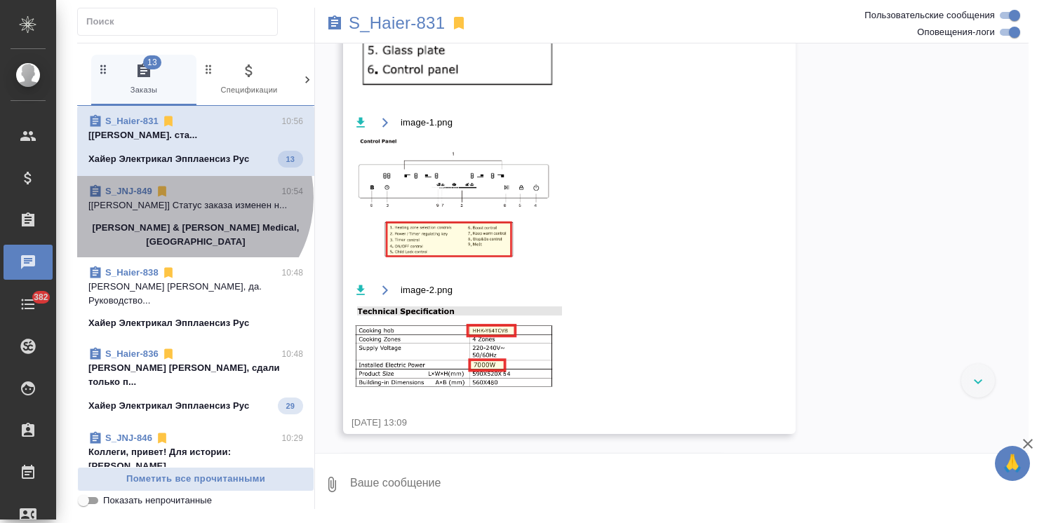
click at [187, 199] on p "[Усманова Ольга] Статус заказа изменен н..." at bounding box center [195, 206] width 215 height 14
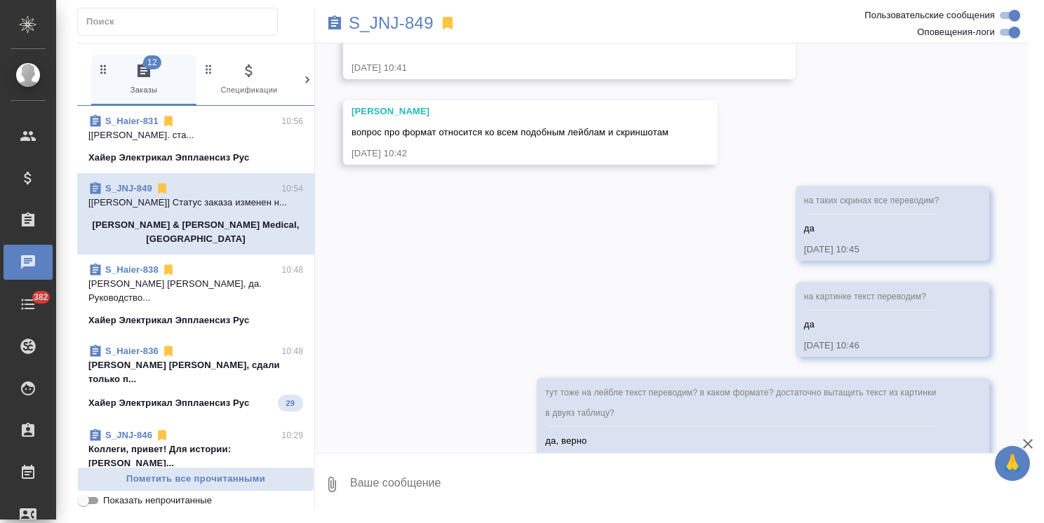
scroll to position [2203, 0]
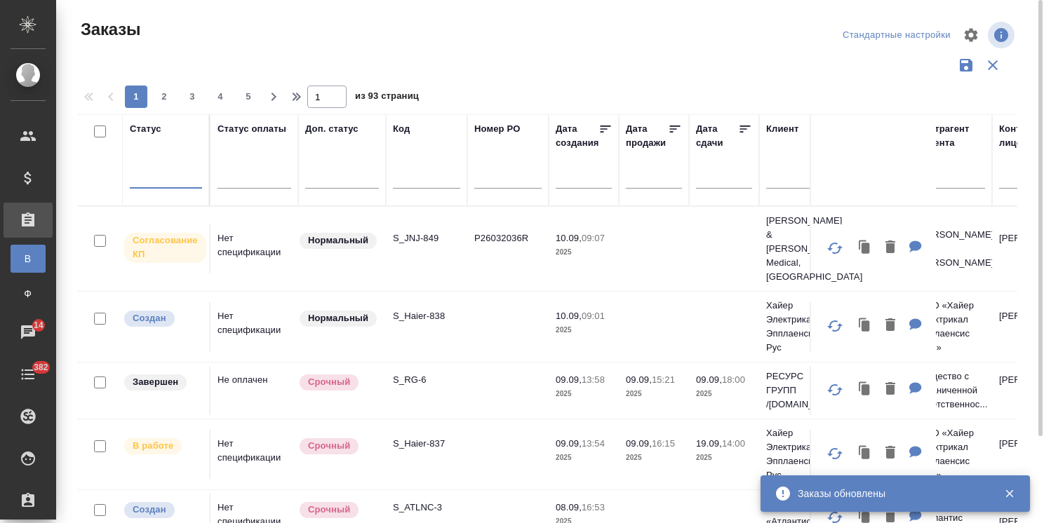
click at [153, 161] on div "Статус option Выполнен, selected. 0 results available. Select is focused ,type …" at bounding box center [166, 160] width 72 height 76
click at [159, 171] on div at bounding box center [166, 174] width 72 height 20
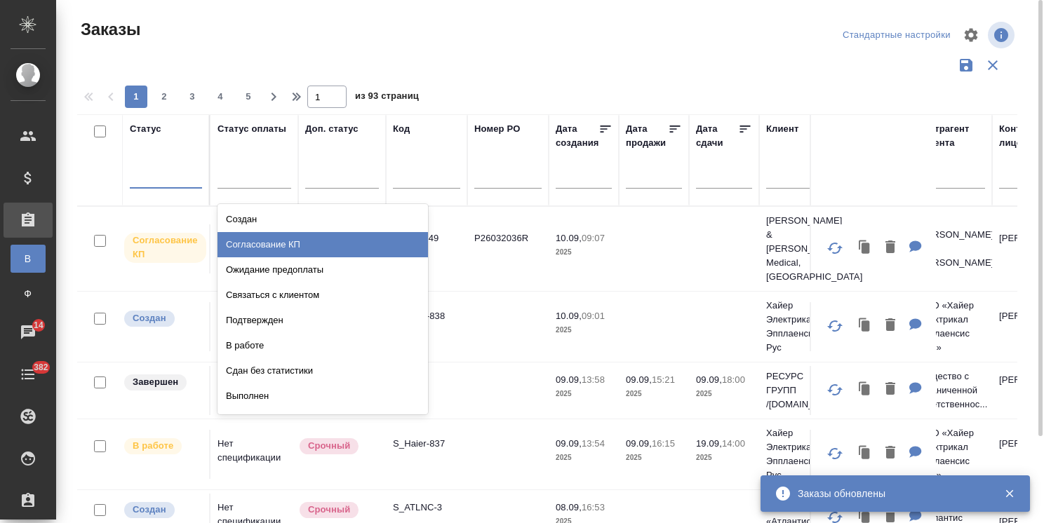
click at [262, 241] on div "Согласование КП" at bounding box center [322, 244] width 210 height 25
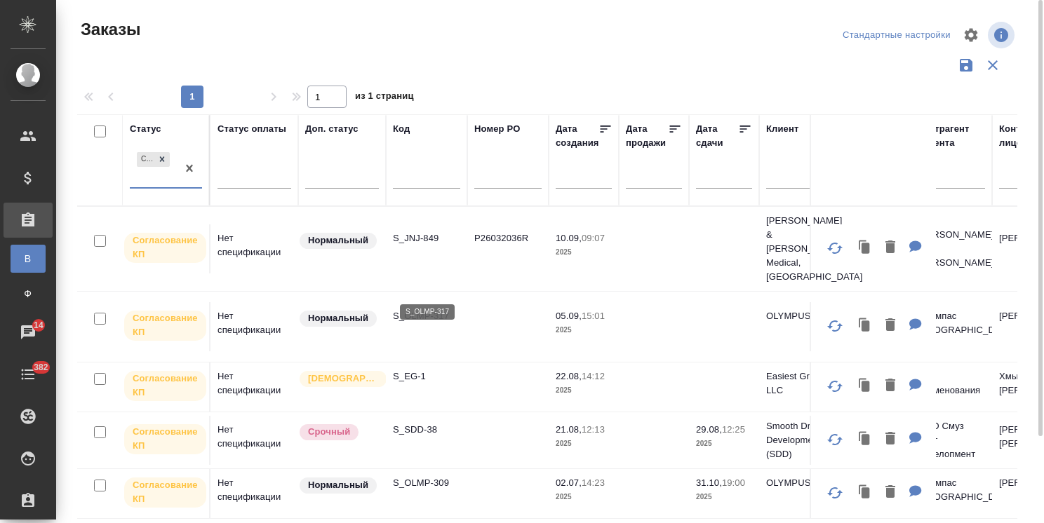
click at [441, 309] on p "S_OLMP-317" at bounding box center [426, 316] width 67 height 14
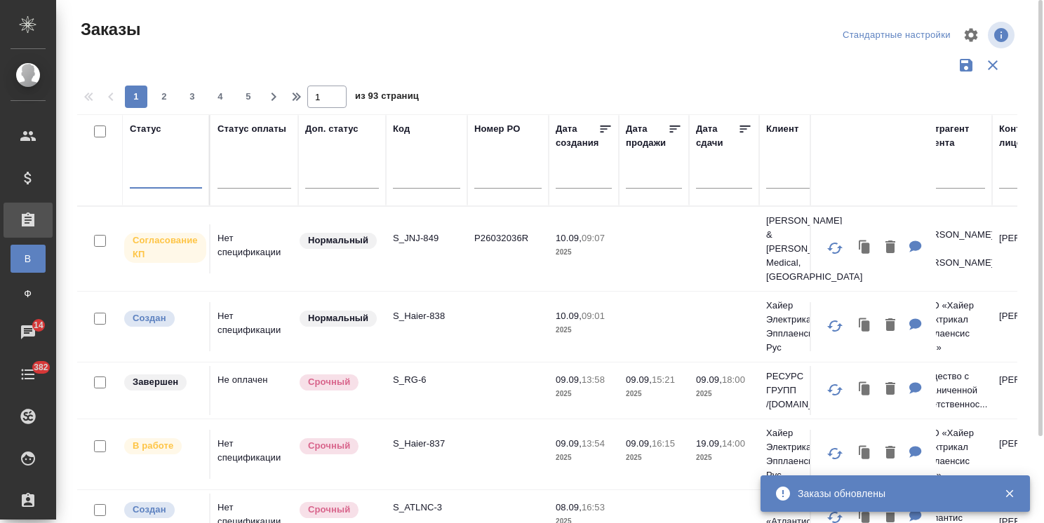
click at [448, 182] on input "text" at bounding box center [426, 179] width 67 height 18
paste input "S_JNJ-764"
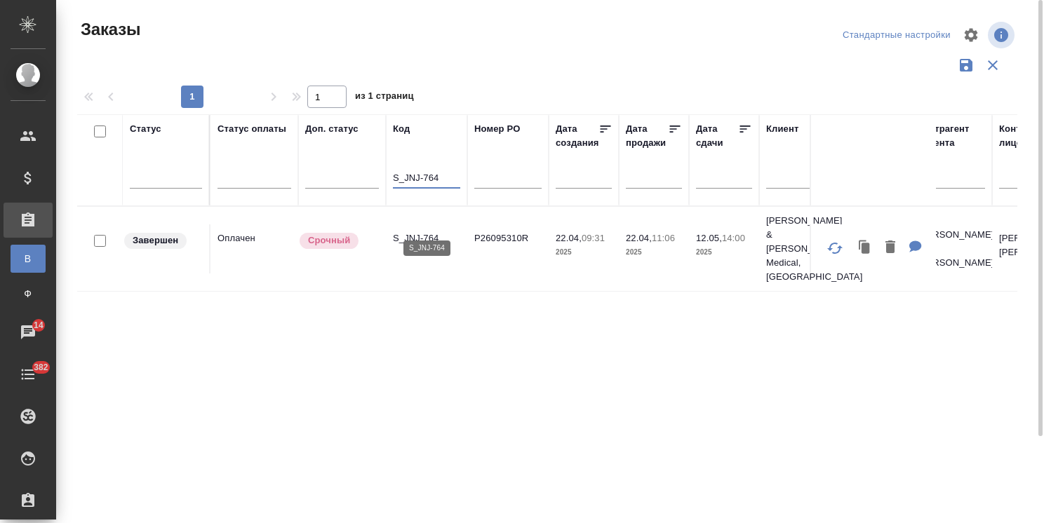
type input "S_JNJ-764"
click at [417, 232] on p "S_JNJ-764" at bounding box center [426, 239] width 67 height 14
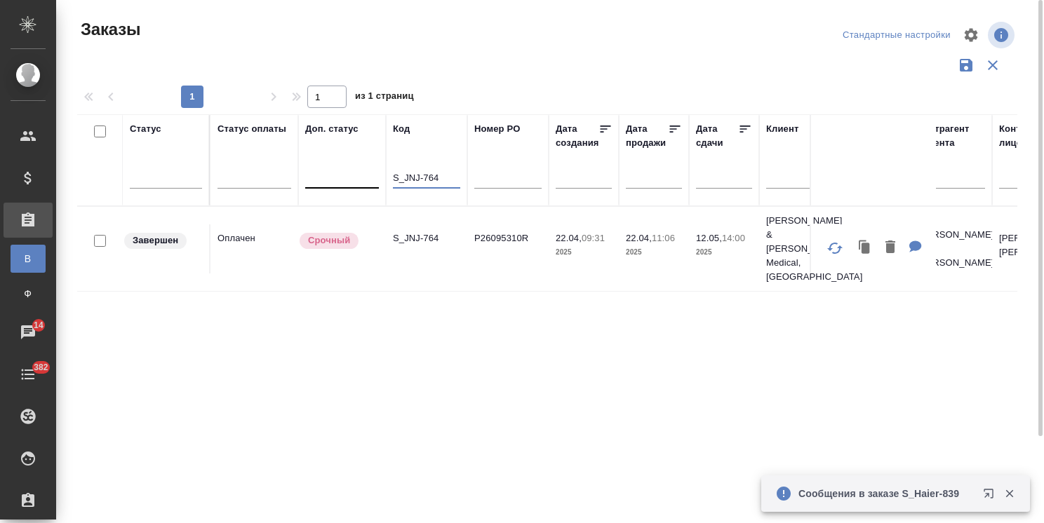
drag, startPoint x: 444, startPoint y: 179, endPoint x: 348, endPoint y: 182, distance: 96.2
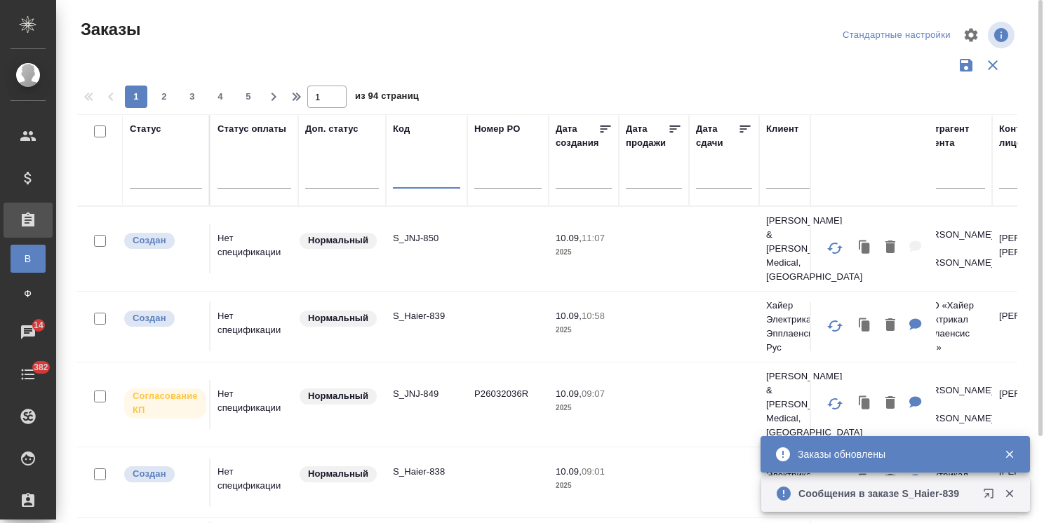
click at [718, 184] on input "text" at bounding box center [728, 177] width 48 height 20
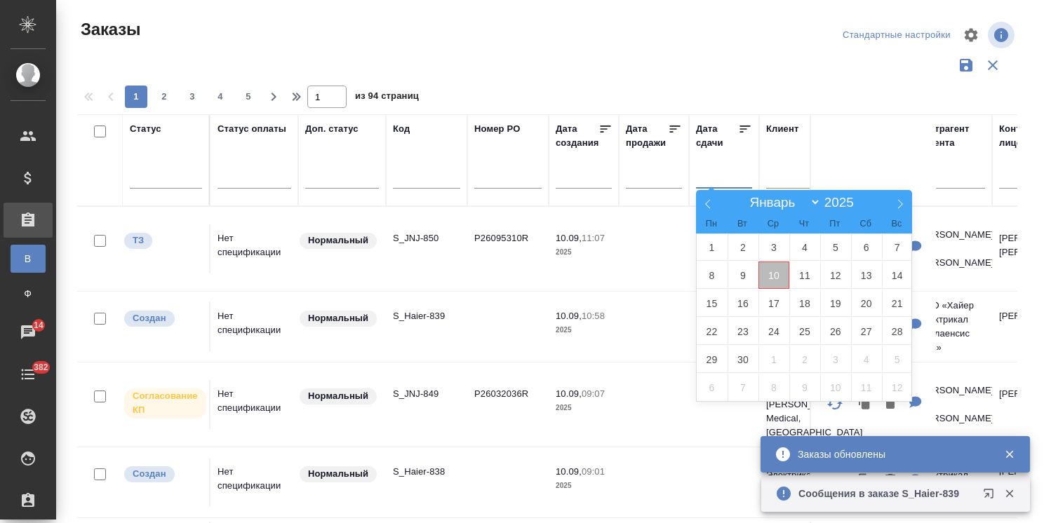
click at [773, 278] on span "10" at bounding box center [773, 275] width 31 height 27
type div "2025-09-09T21:00:00.000Z"
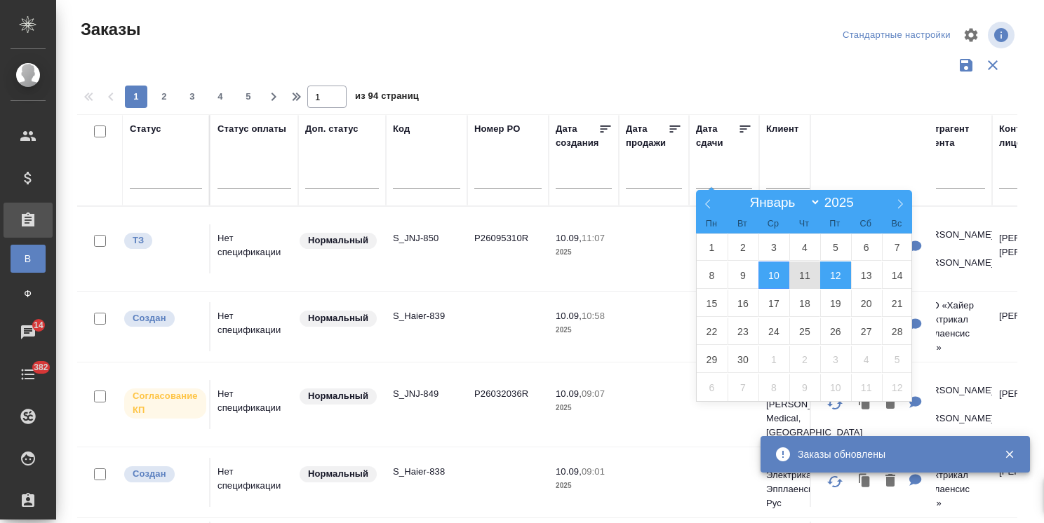
click at [832, 274] on span "12" at bounding box center [835, 275] width 31 height 27
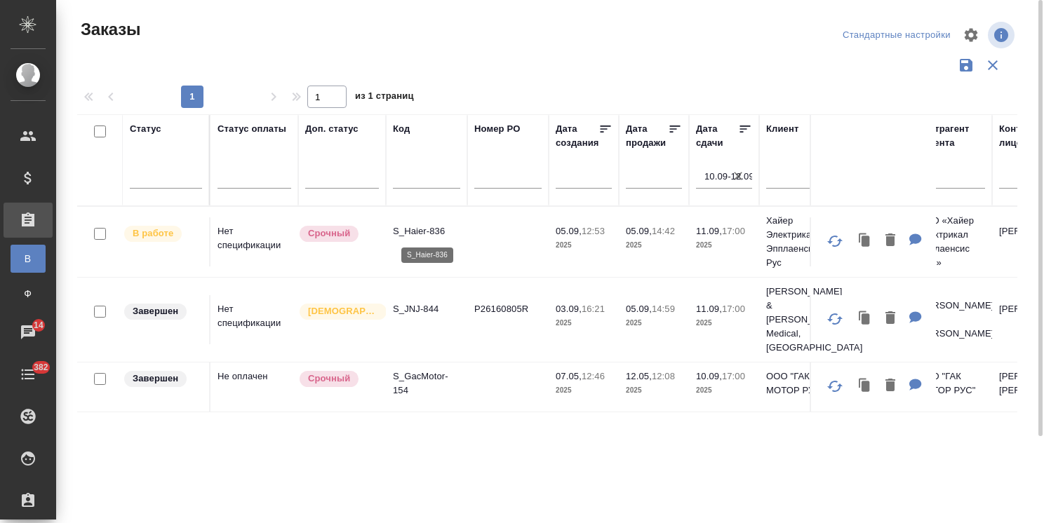
click at [410, 228] on p "S_Haier-836" at bounding box center [426, 231] width 67 height 14
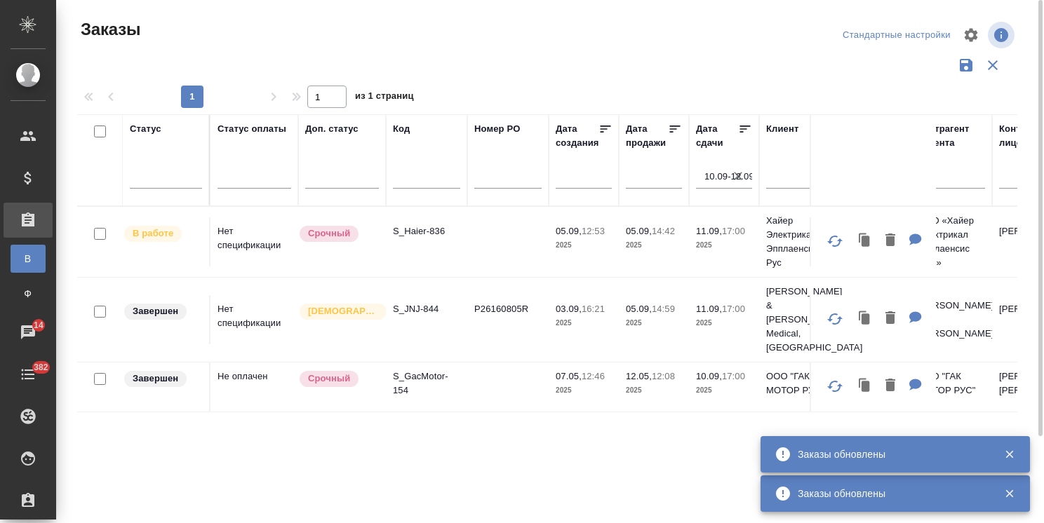
click at [737, 180] on icon "button" at bounding box center [738, 176] width 14 height 14
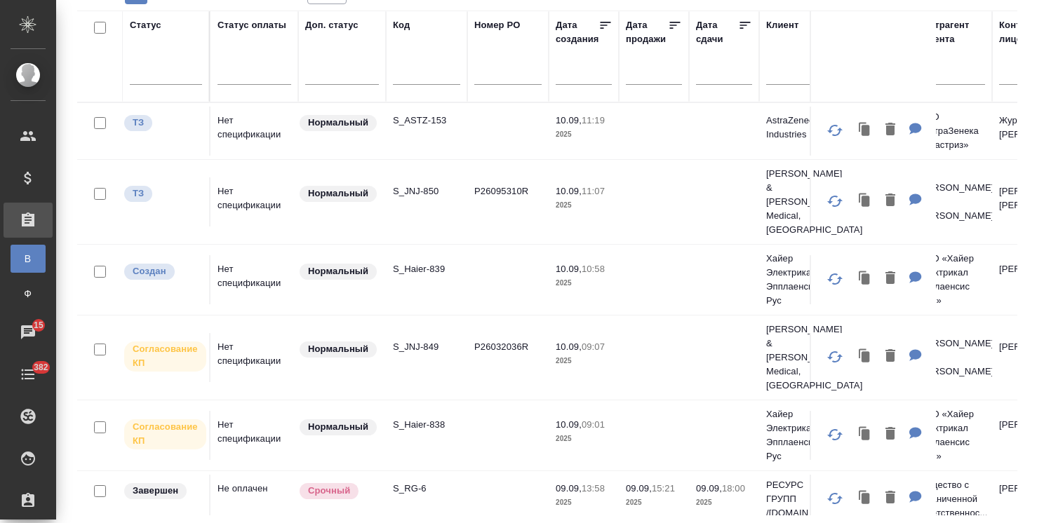
click at [415, 80] on input "text" at bounding box center [426, 76] width 67 height 18
paste input "S_Haier-838"
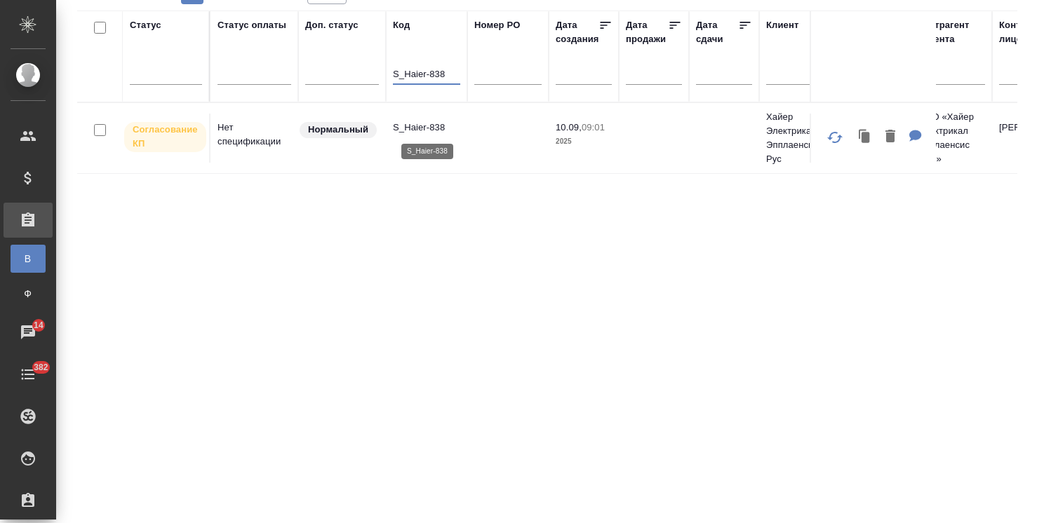
type input "S_Haier-838"
click at [415, 121] on p "S_Haier-838" at bounding box center [426, 128] width 67 height 14
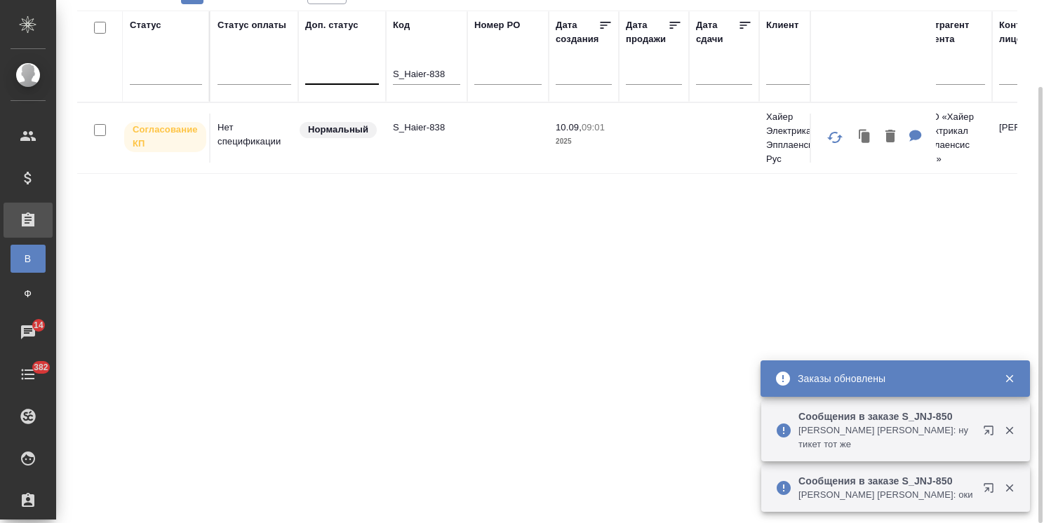
drag, startPoint x: 446, startPoint y: 72, endPoint x: 351, endPoint y: 68, distance: 95.5
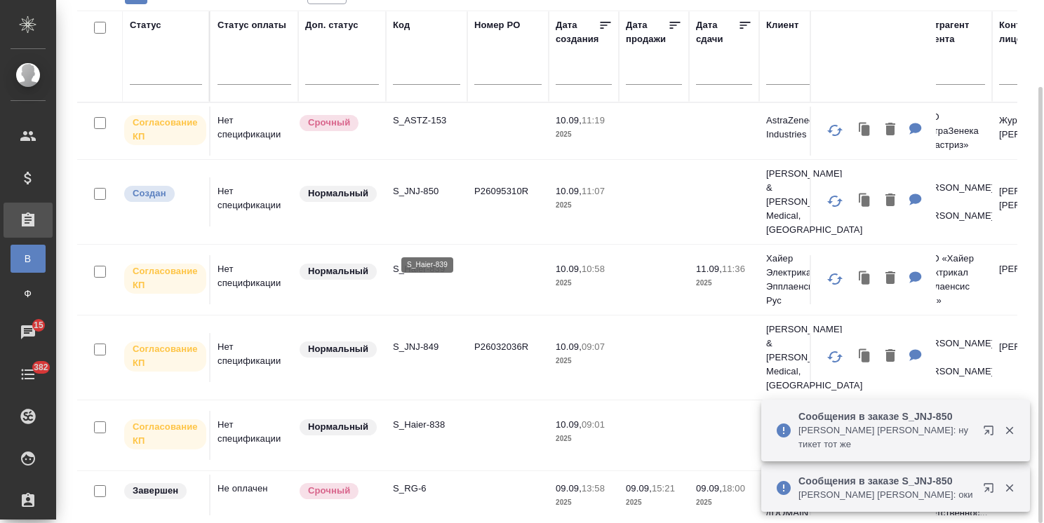
click at [435, 262] on p "S_Haier-839" at bounding box center [426, 269] width 67 height 14
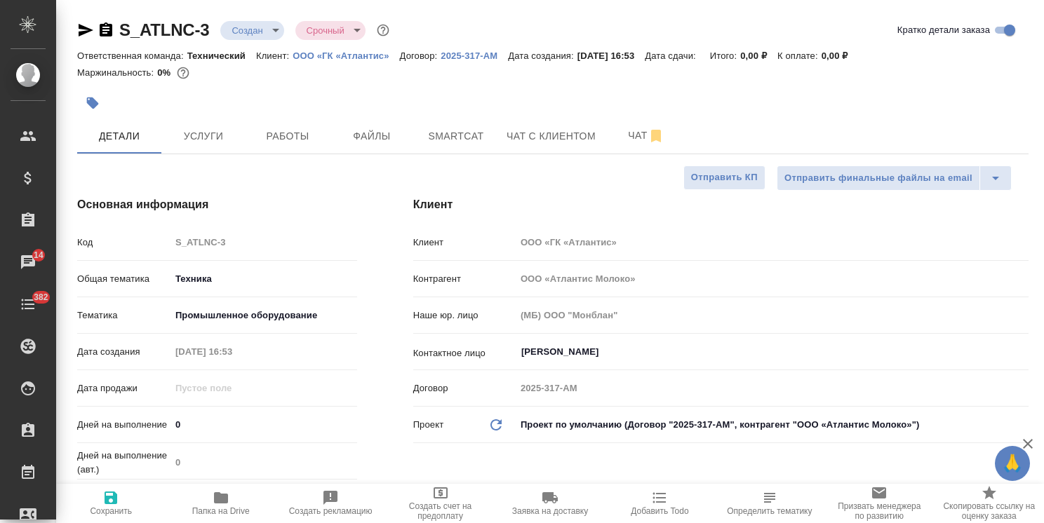
select select "RU"
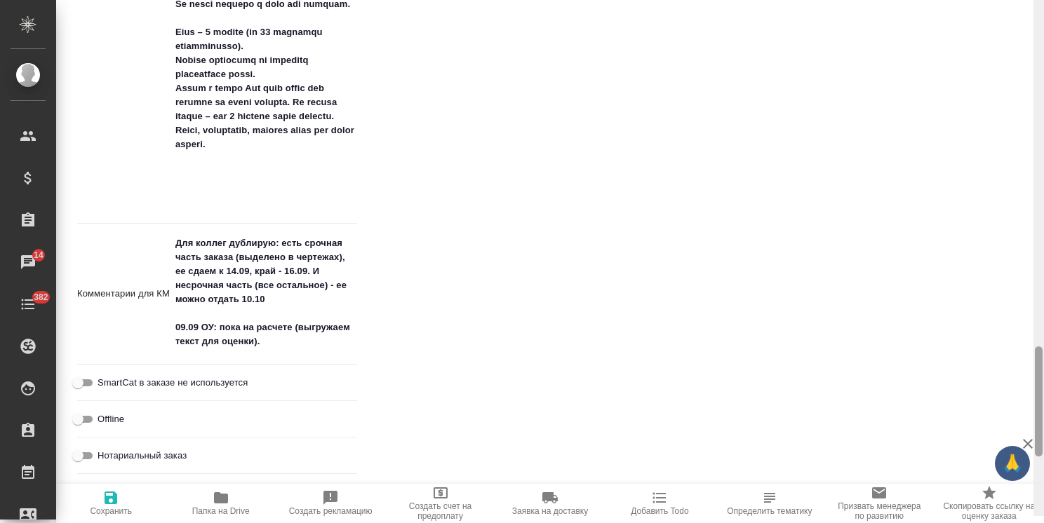
scroll to position [1712, 0]
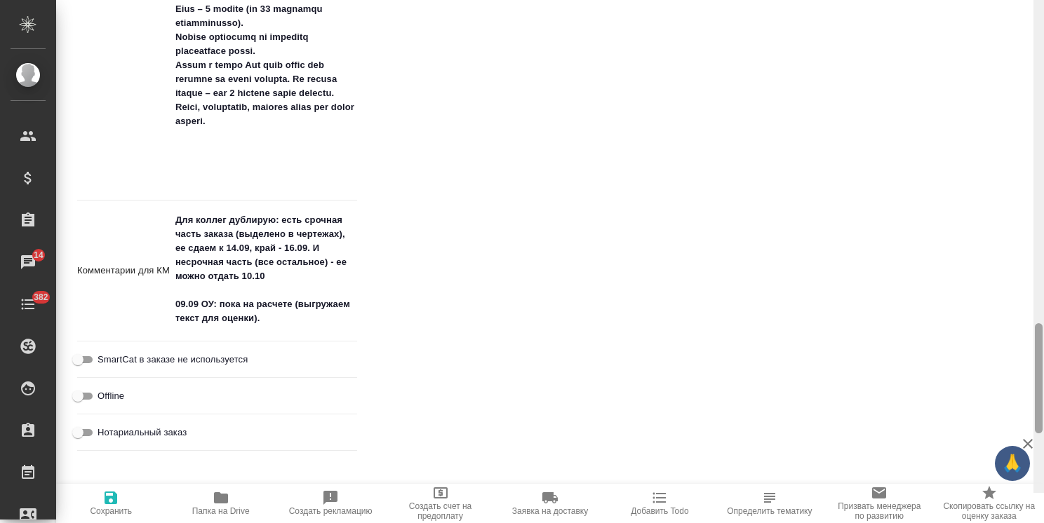
drag, startPoint x: 1040, startPoint y: 128, endPoint x: 1026, endPoint y: 459, distance: 331.4
click at [1026, 459] on div "🙏 .cls-1 fill:#fff; AWATERA Usmanova Olga Клиенты Спецификации Заказы 14 Чаты 3…" at bounding box center [522, 261] width 1044 height 523
drag, startPoint x: 184, startPoint y: 307, endPoint x: 168, endPoint y: 307, distance: 15.4
click at [168, 307] on div "Комментарии для КМ Для коллег дублирую: есть срочная часть заказа (выделено в ч…" at bounding box center [217, 271] width 280 height 130
type textarea "Для коллег дублирую: есть срочная часть заказа (выделено в чертежах), ее сдаем …"
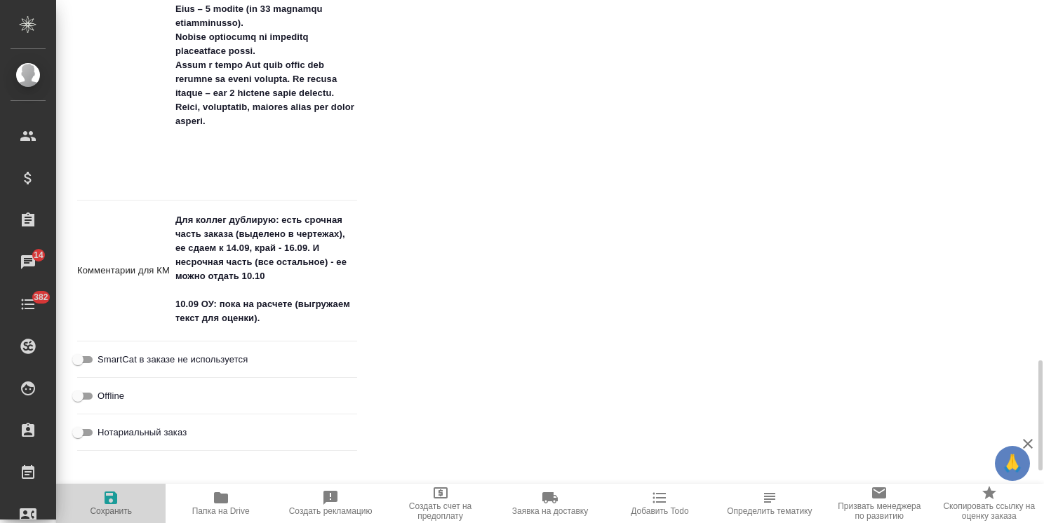
click at [99, 498] on span "Сохранить" at bounding box center [111, 503] width 93 height 27
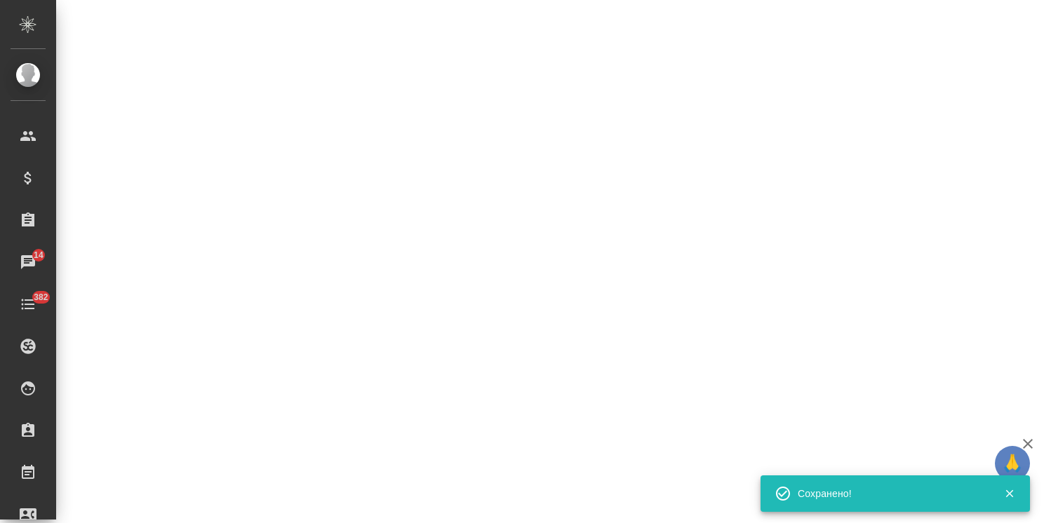
select select "RU"
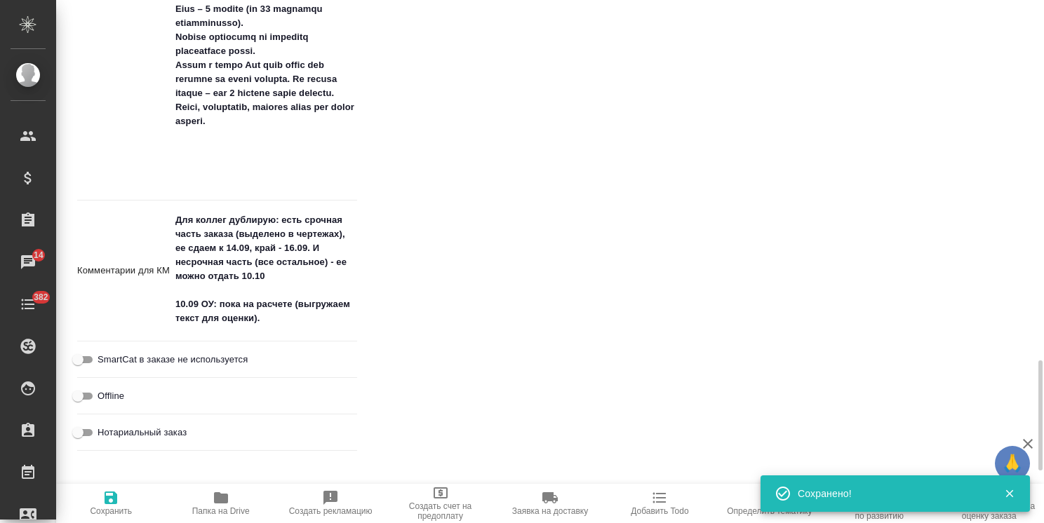
type textarea "x"
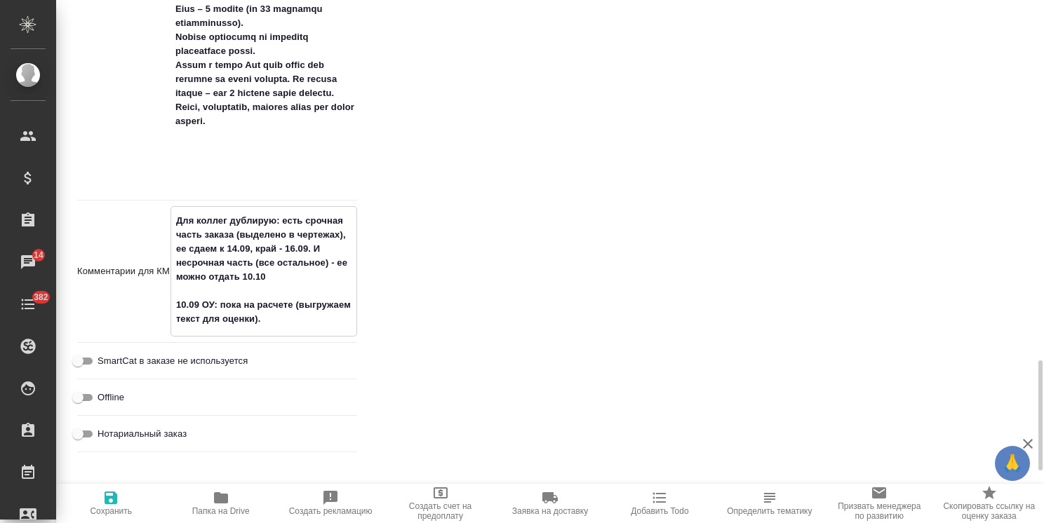
drag, startPoint x: 269, startPoint y: 272, endPoint x: 135, endPoint y: 210, distance: 147.5
click at [135, 210] on div "Комментарии для КМ Для коллег дублирую: есть срочная часть заказа (выделено в ч…" at bounding box center [217, 271] width 280 height 130
click at [291, 250] on textarea "Для коллег дублирую: есть срочная часть заказа (выделено в чертежах), ее сдаем …" at bounding box center [263, 270] width 185 height 122
click at [291, 249] on textarea "Для коллег дублирую: есть срочная часть заказа (выделено в чертежах), ее сдаем …" at bounding box center [263, 270] width 185 height 122
type textarea "Для коллег дублирую: есть срочная часть заказа (выделено в чертежах), ее сдаем …"
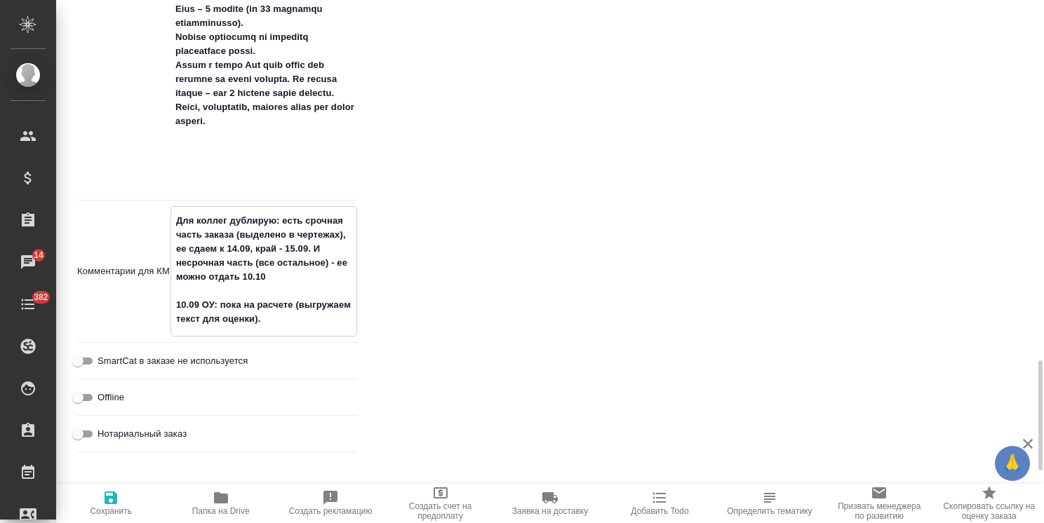
type textarea "x"
click at [250, 279] on textarea "Для коллег дублирую: есть срочная часть заказа (выделено в чертежах), ее сдаем …" at bounding box center [263, 270] width 185 height 122
drag, startPoint x: 250, startPoint y: 278, endPoint x: 243, endPoint y: 281, distance: 7.6
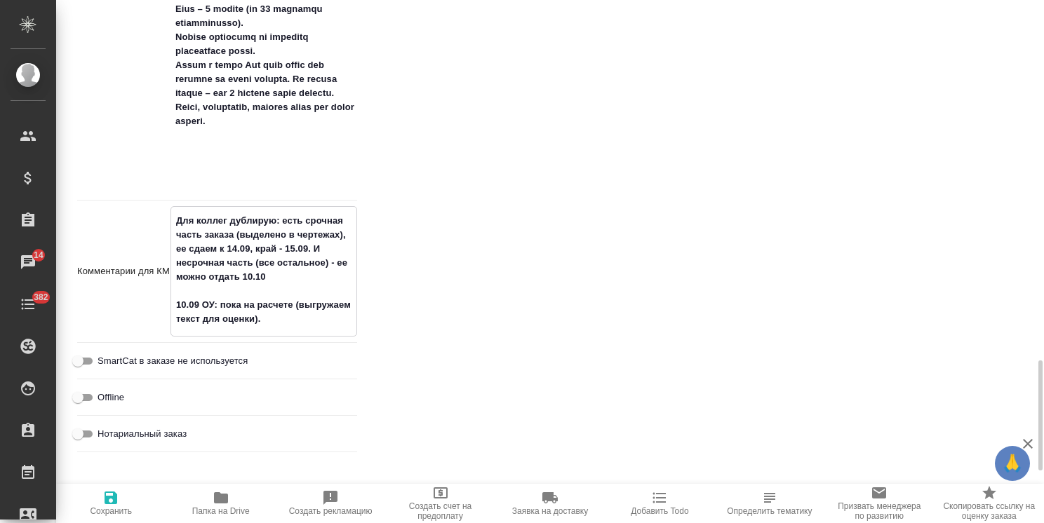
click at [243, 281] on textarea "Для коллег дублирую: есть срочная часть заказа (выделено в чертежах), ее сдаем …" at bounding box center [263, 270] width 185 height 122
type textarea "Для коллег дублирую: есть срочная часть заказа (выделено в чертежах), ее сдаем …"
type textarea "x"
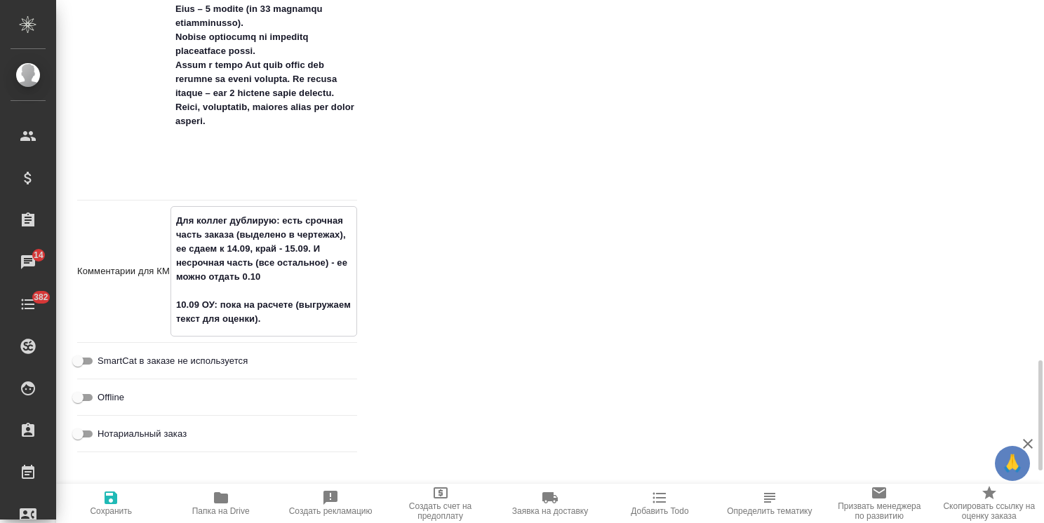
type textarea "Для коллег дублирую: есть срочная часть заказа (выделено в чертежах), ее сдаем …"
type textarea "x"
drag, startPoint x: 267, startPoint y: 276, endPoint x: 174, endPoint y: 217, distance: 109.4
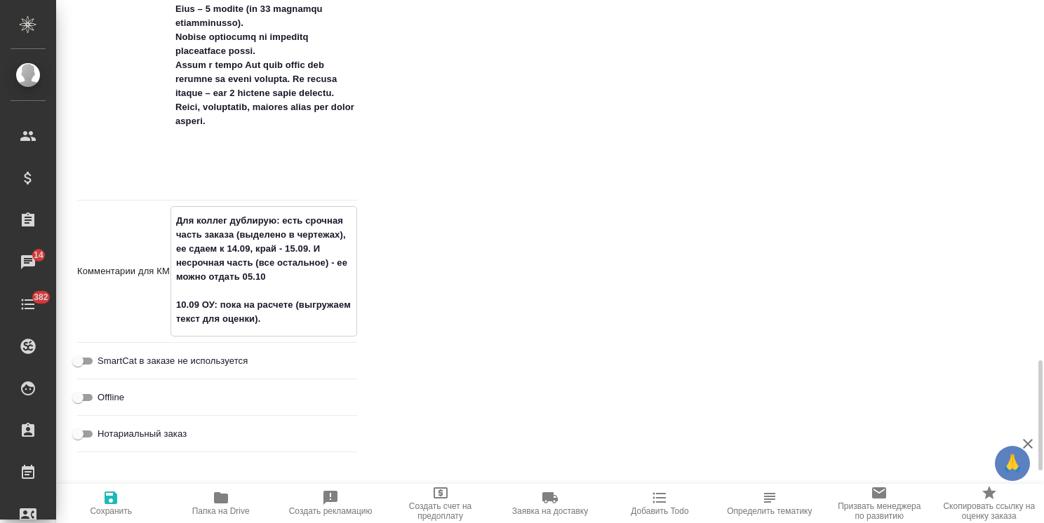
click at [174, 217] on textarea "Для коллег дублирую: есть срочная часть заказа (выделено в чертежах), ее сдаем …" at bounding box center [263, 270] width 185 height 122
type textarea "Для коллег дублирую: есть срочная часть заказа (выделено в чертежах), ее сдаем …"
type textarea "x"
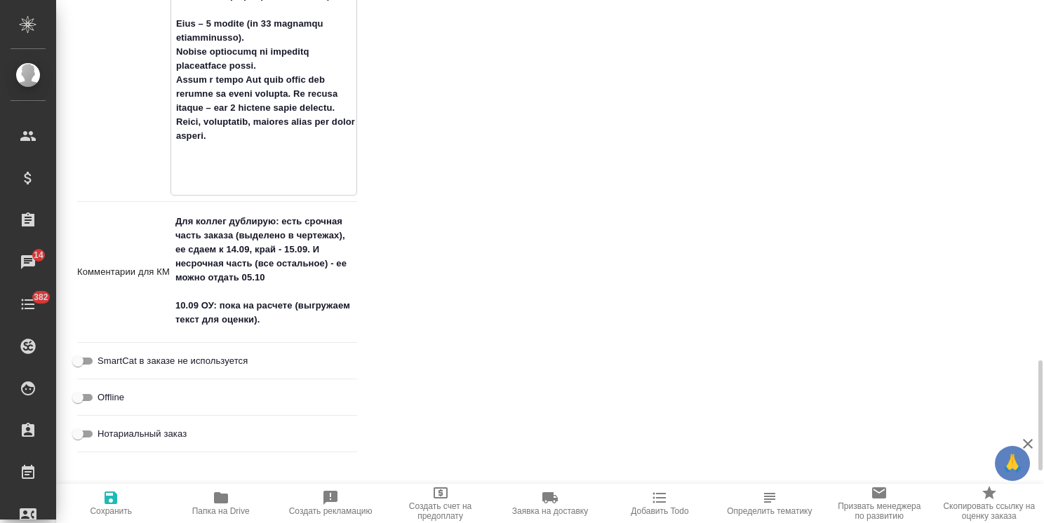
type textarea "Мы бы хотели также перевести следующие чертежи по ссылкам: 1. https://drive.goo…"
type textarea "x"
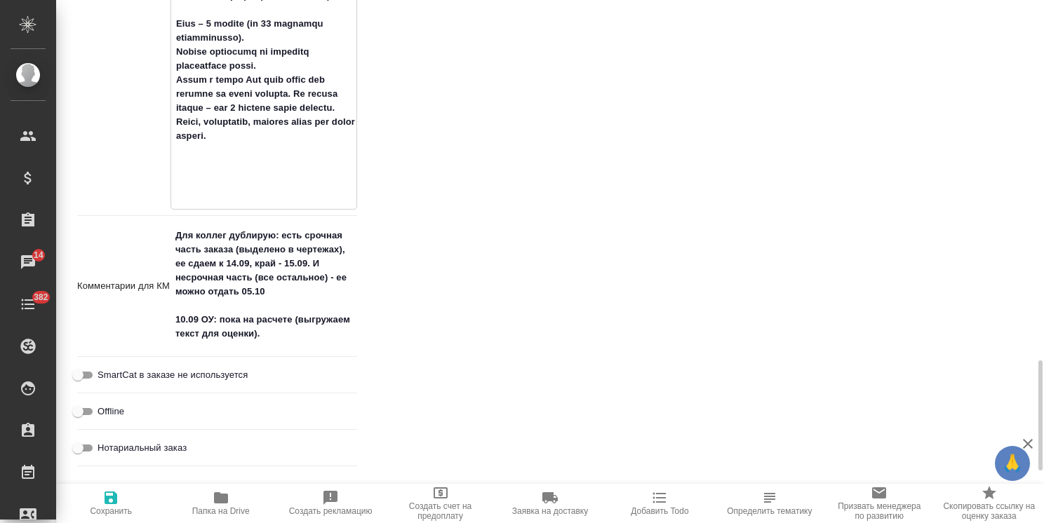
type textarea "Мы бы хотели также перевести следующие чертежи по ссылкам: 1. https://drive.goo…"
type textarea "x"
paste textarea "Для коллег дублирую: есть срочная часть заказа (выделено в чертежах), ее сдаем …"
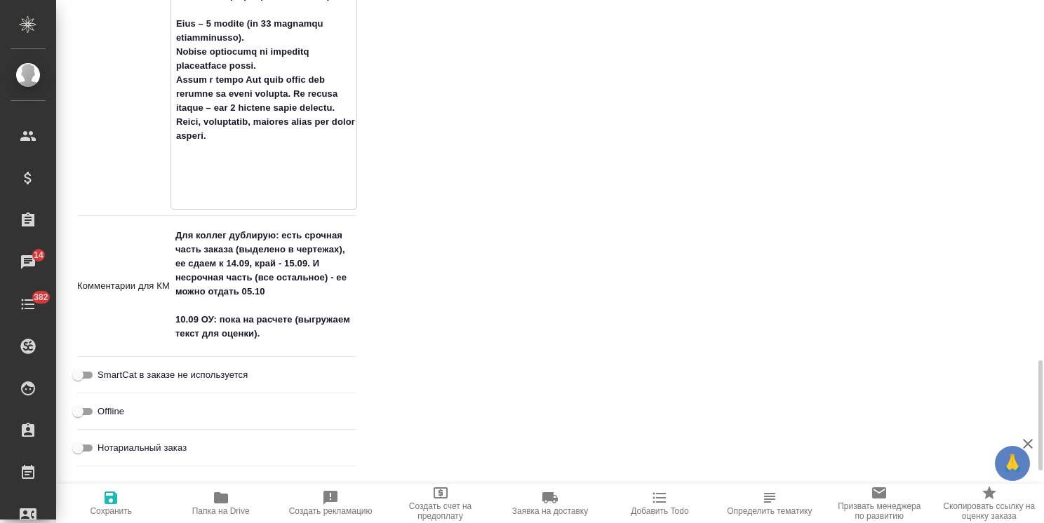
type textarea "x"
type textarea "Мы бы хотели также перевести следующие чертежи по ссылкам: 1. https://drive.goo…"
type textarea "x"
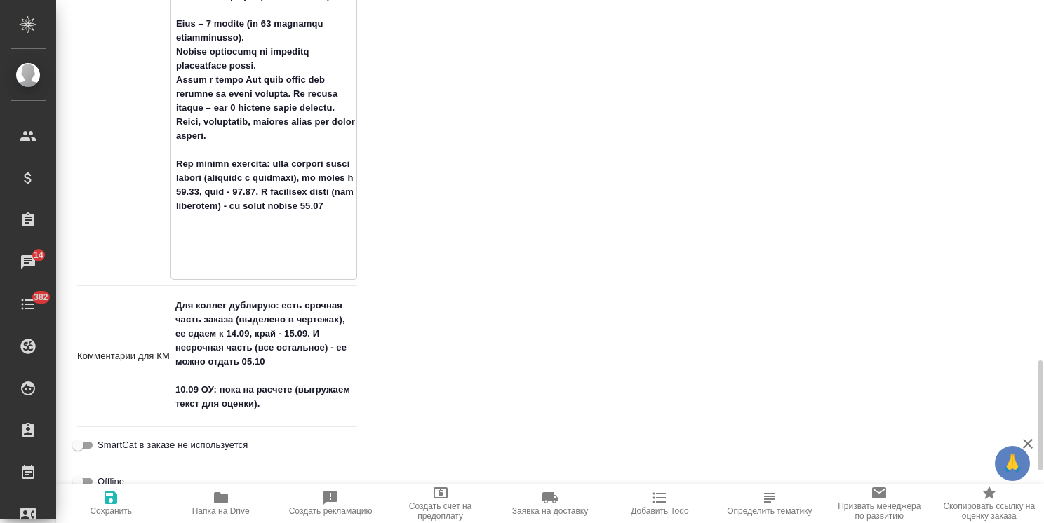
type textarea "Мы бы хотели также перевести следующие чертежи по ссылкам: 1. https://drive.goo…"
type textarea "x"
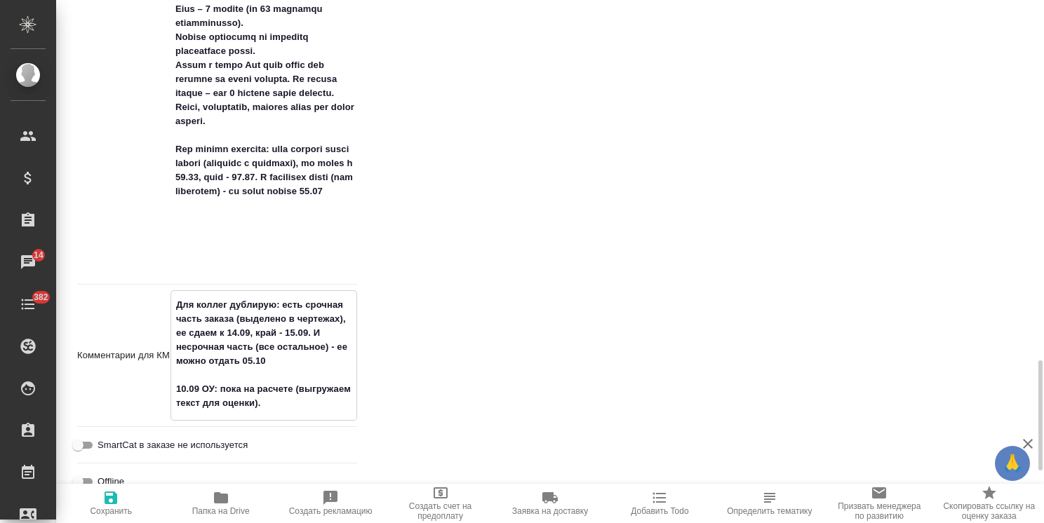
drag, startPoint x: 264, startPoint y: 355, endPoint x: 118, endPoint y: 295, distance: 157.6
click at [118, 295] on div "Комментарии для КМ Для коллег дублирую: есть срочная часть заказа (выделено в ч…" at bounding box center [217, 355] width 280 height 130
type textarea "10.09 ОУ: пока на расчете (выгружаем текст для оценки)."
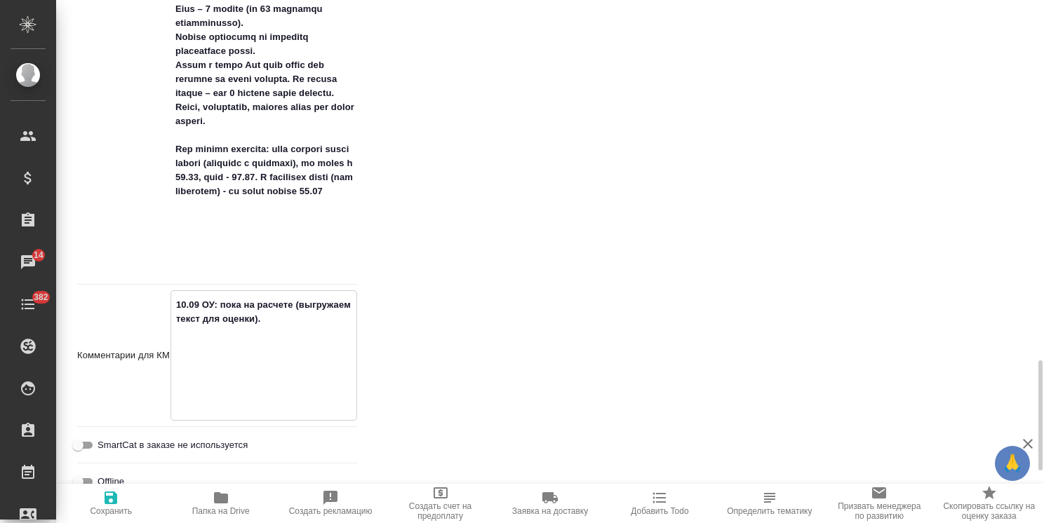
type textarea "x"
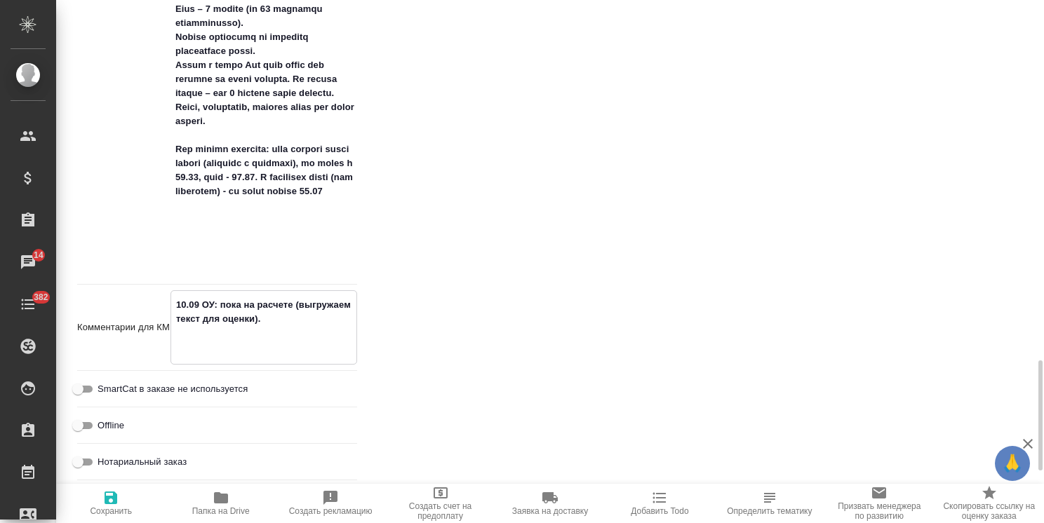
click at [177, 329] on textarea "10.09 ОУ: пока на расчете (выгружаем текст для оценки)." at bounding box center [263, 326] width 185 height 66
type textarea "10.09 ОУ: пока на расчете (выгружаем текст для оценки)."
type textarea "x"
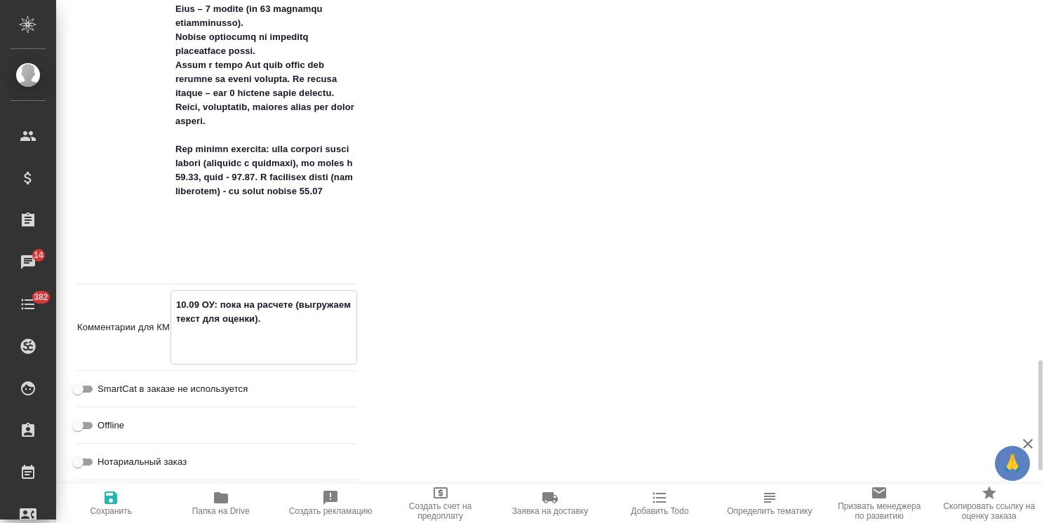
type textarea "10.09 ОУ: пока на расчете (выгружаем текст для оценки)."
type textarea "x"
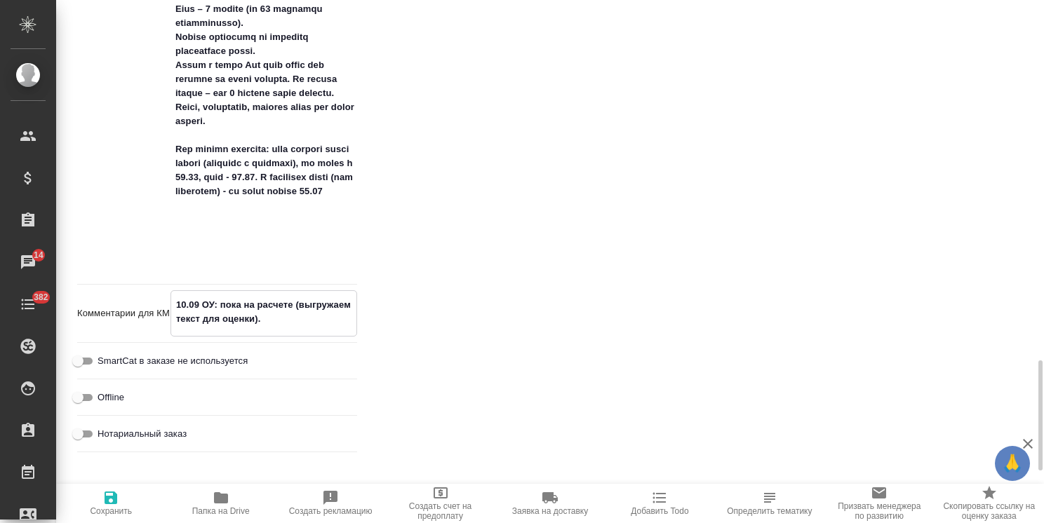
type textarea "10.09 ОУ: пока на расчете (выгружаем текст для оценки)."
type textarea "x"
click at [115, 506] on icon "button" at bounding box center [110, 498] width 17 height 17
type textarea "x"
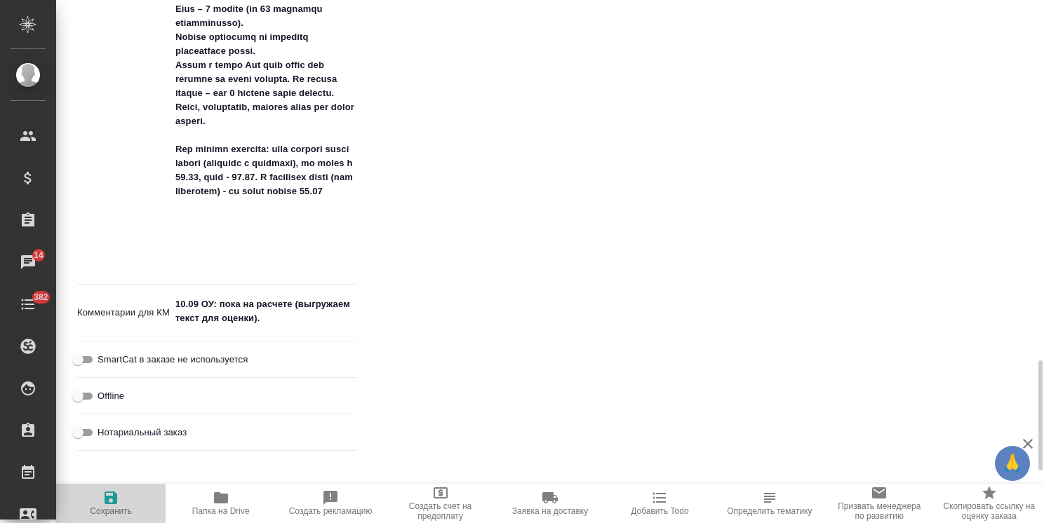
type textarea "x"
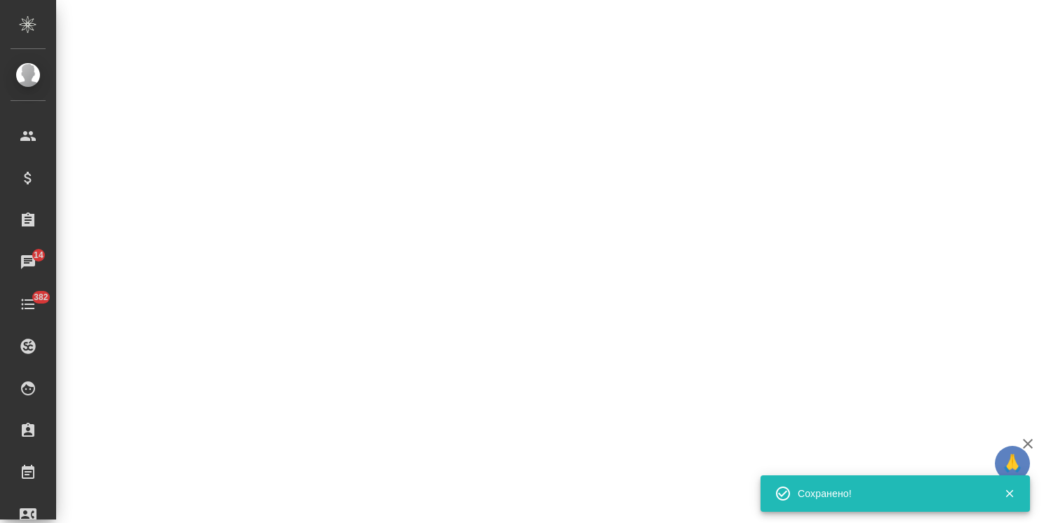
select select "RU"
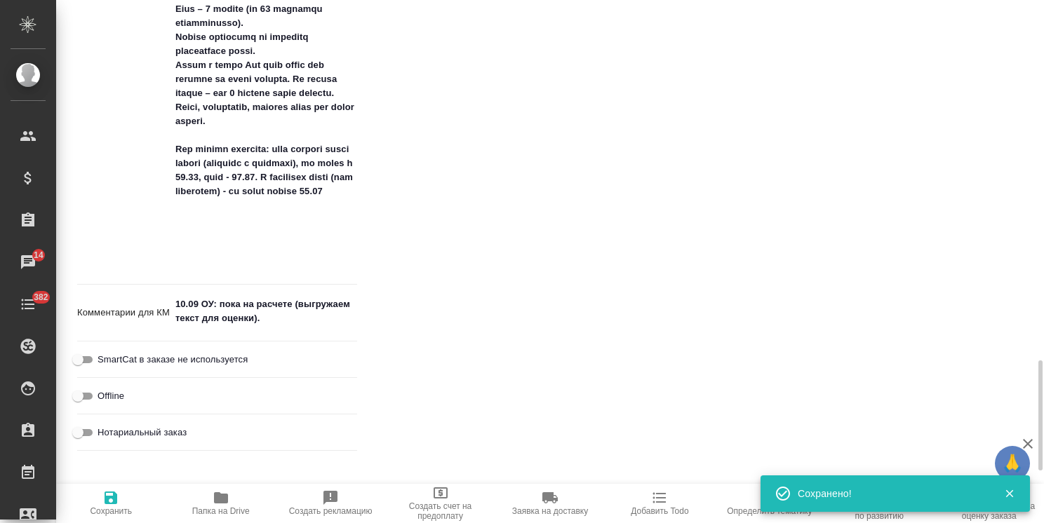
type textarea "x"
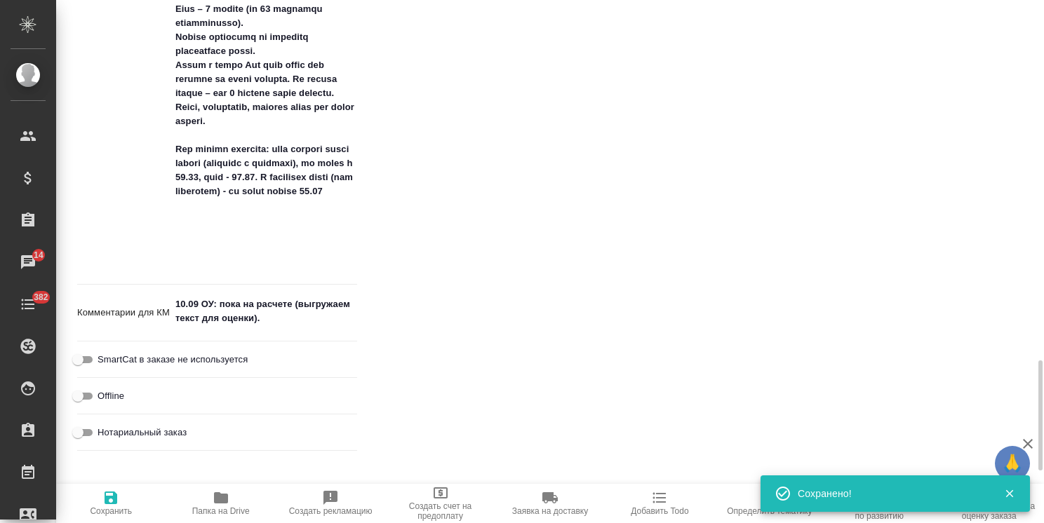
type textarea "x"
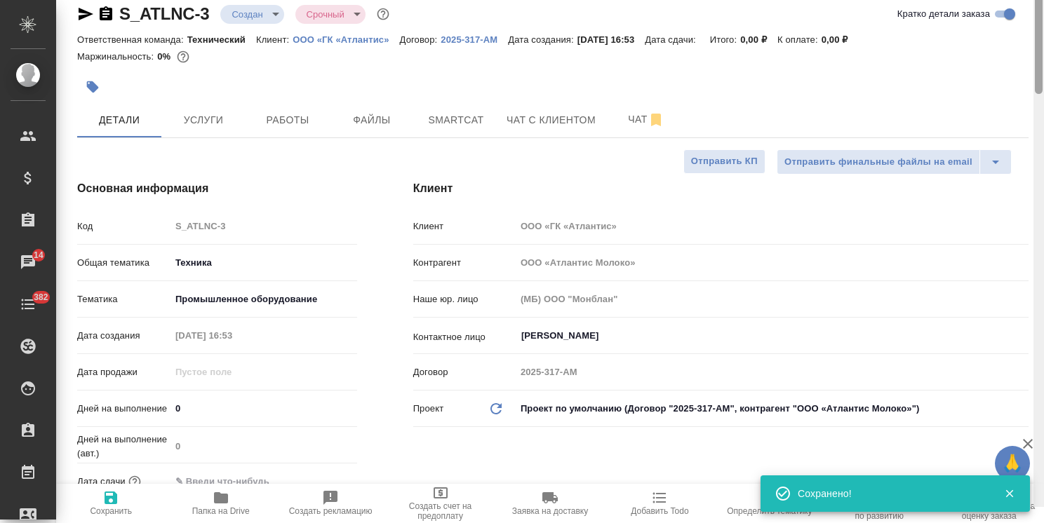
scroll to position [0, 0]
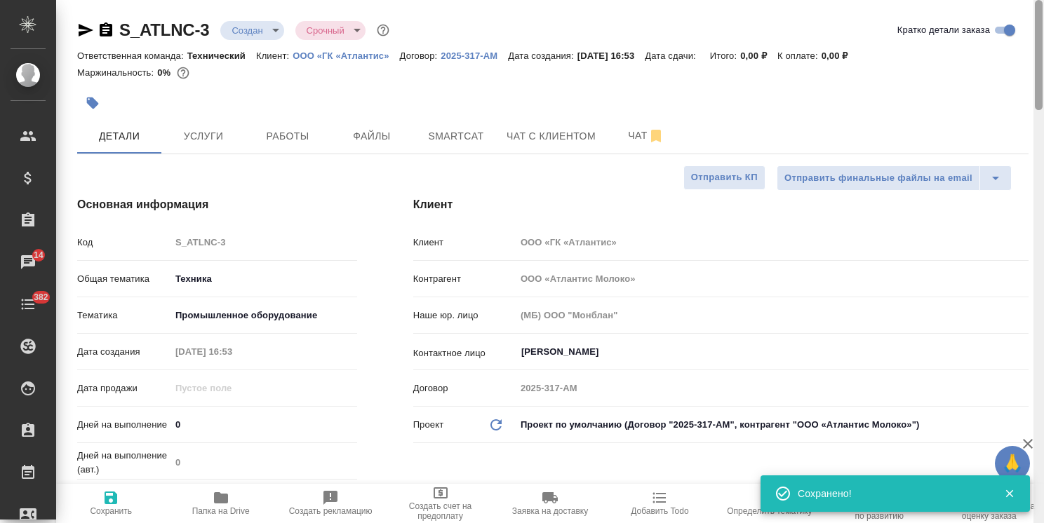
drag, startPoint x: 1037, startPoint y: 408, endPoint x: 741, endPoint y: 68, distance: 451.0
click at [1043, 52] on html "🙏 .cls-1 fill:#fff; AWATERA Usmanova Olga Клиенты Спецификации Заказы 14 Чаты 3…" at bounding box center [522, 261] width 1044 height 523
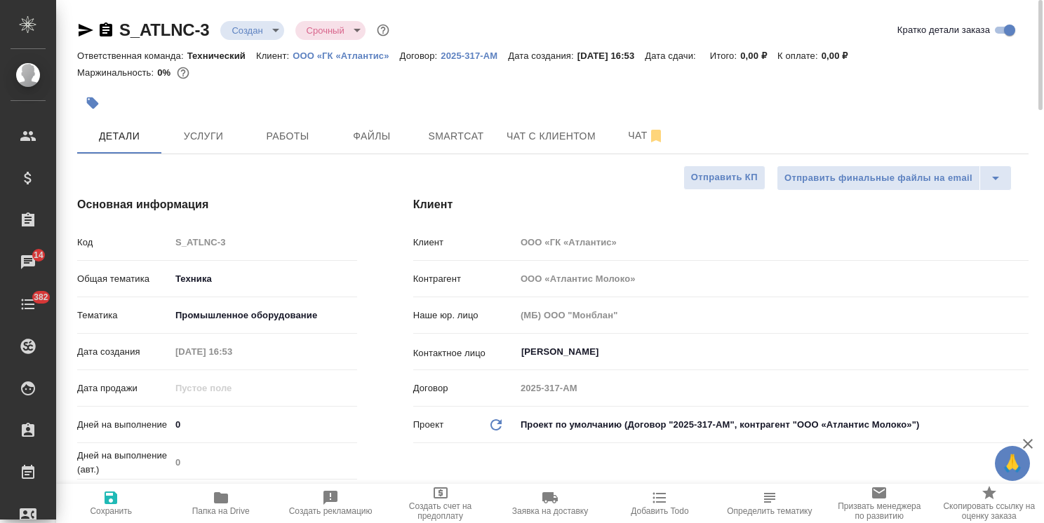
type textarea "x"
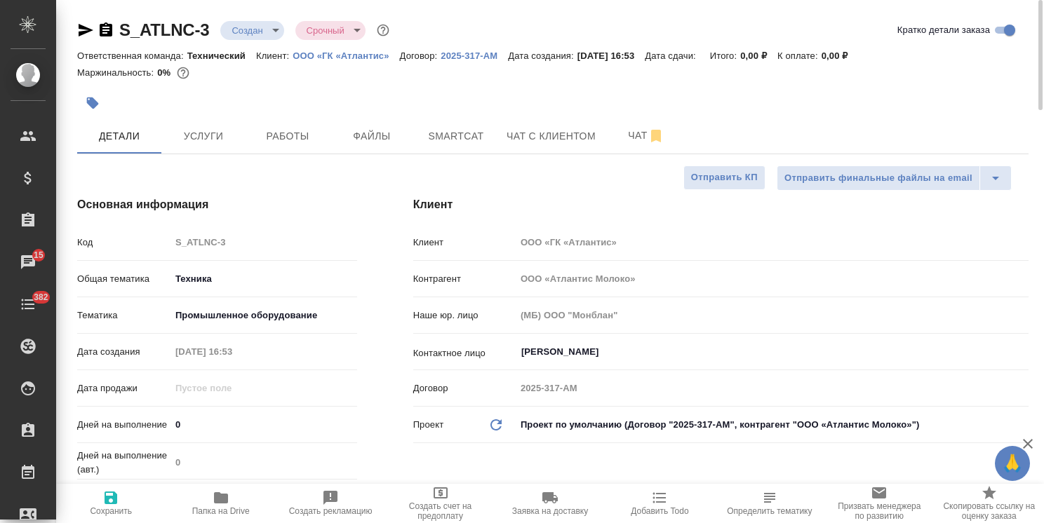
type textarea "x"
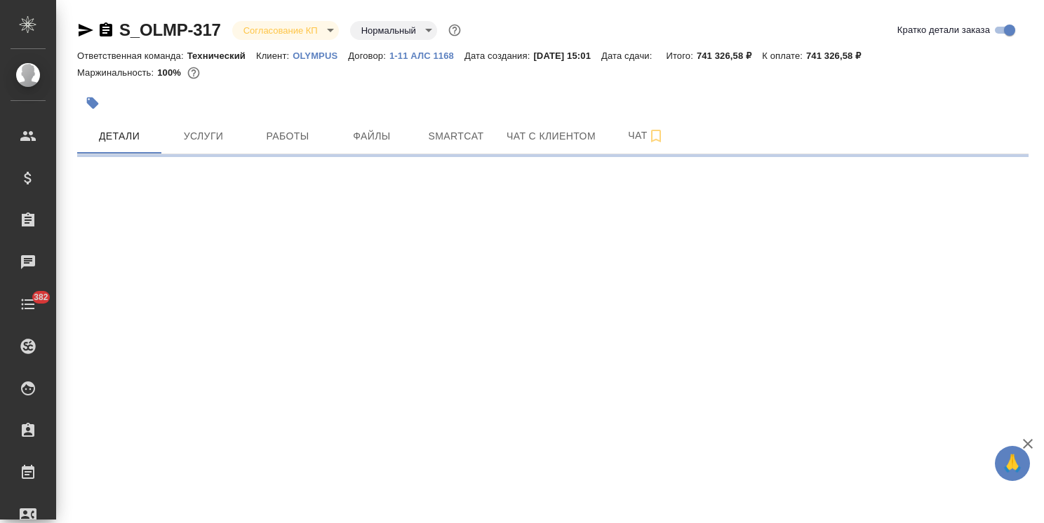
select select "RU"
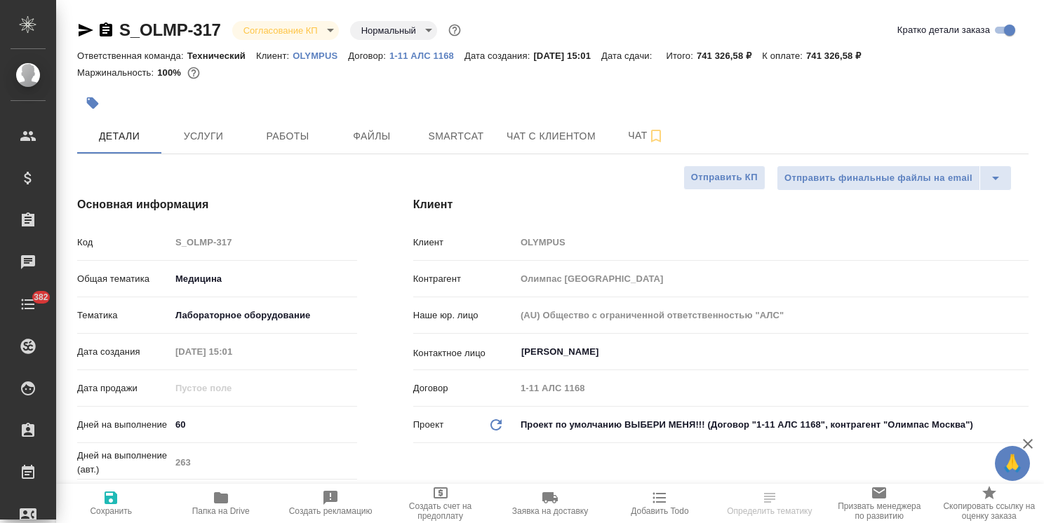
type textarea "x"
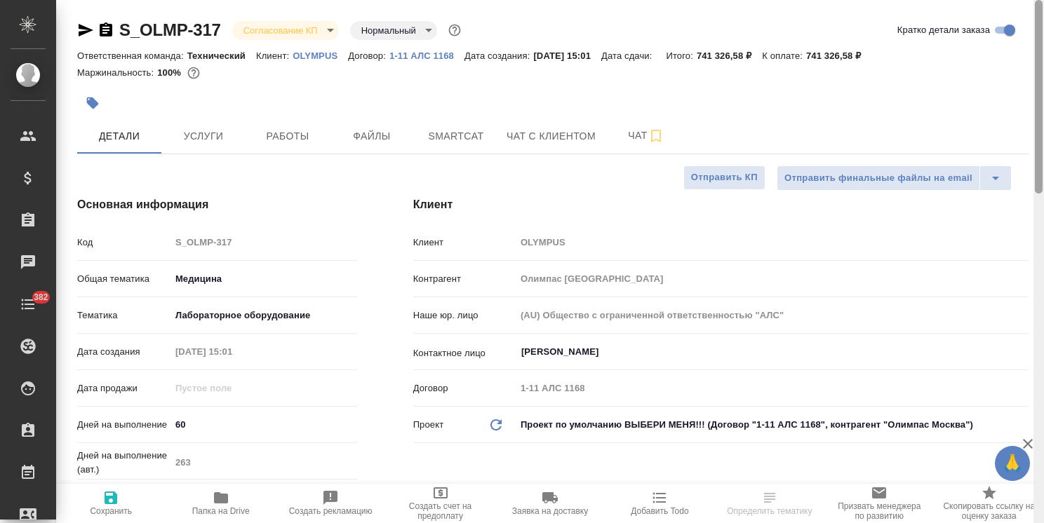
type textarea "x"
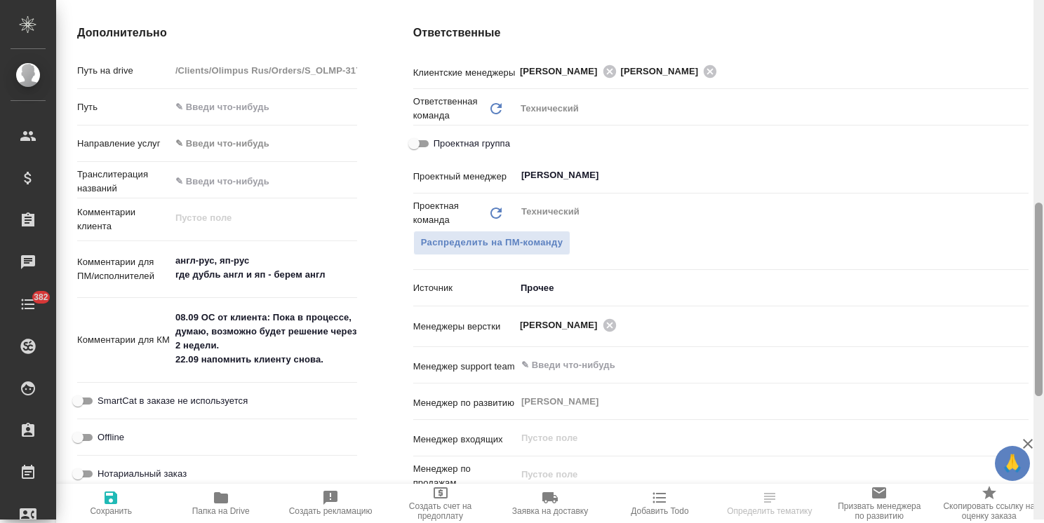
scroll to position [572, 0]
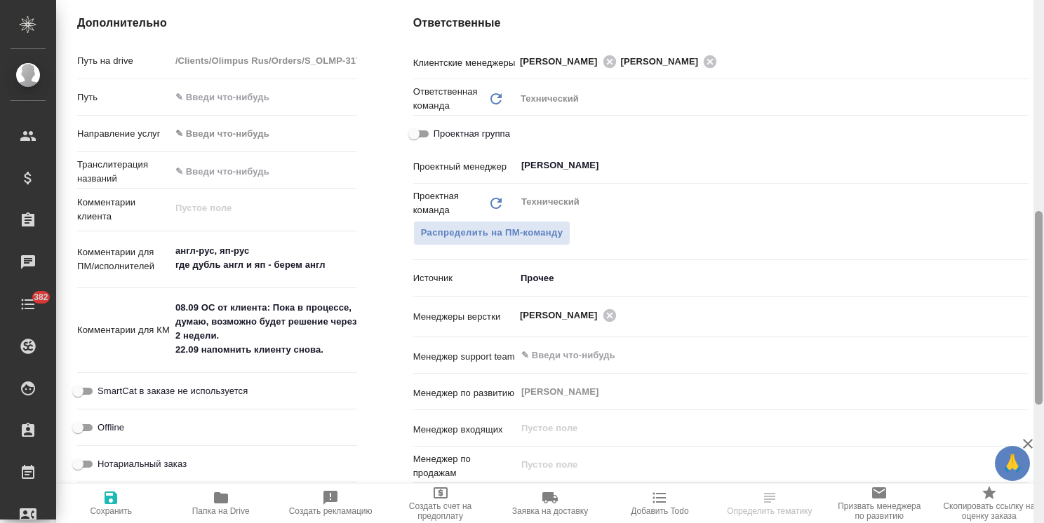
drag, startPoint x: 1035, startPoint y: 140, endPoint x: 1047, endPoint y: 351, distance: 212.2
click at [1043, 351] on html "🙏 .cls-1 fill:#fff; AWATERA [PERSON_NAME] Спецификации Заказы Чаты 382 Todo Про…" at bounding box center [522, 261] width 1044 height 523
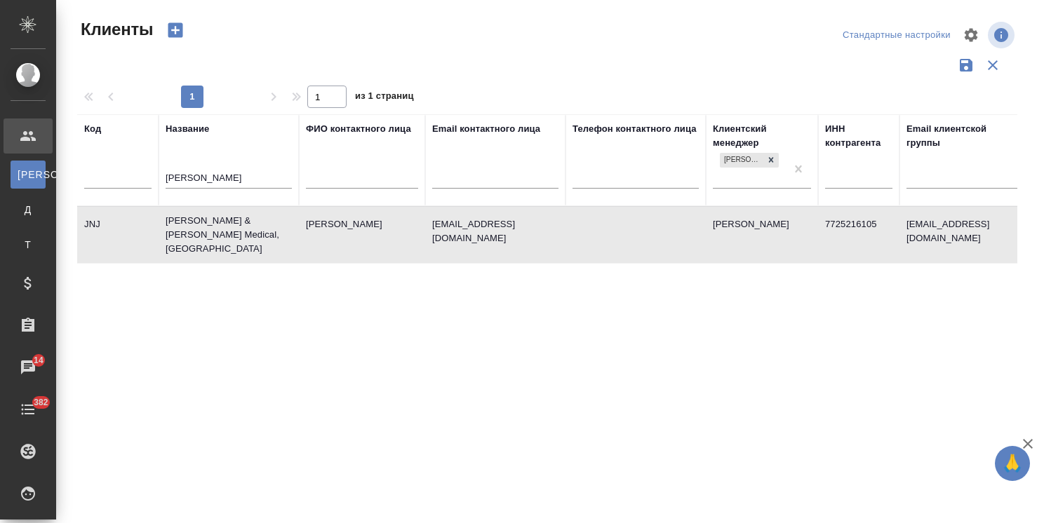
select select "RU"
drag, startPoint x: 224, startPoint y: 178, endPoint x: 135, endPoint y: 178, distance: 89.1
click at [135, 178] on tr "Код Название [PERSON_NAME] контактного лица Email контактного лица Телефон конт…" at bounding box center [607, 160] width 1061 height 92
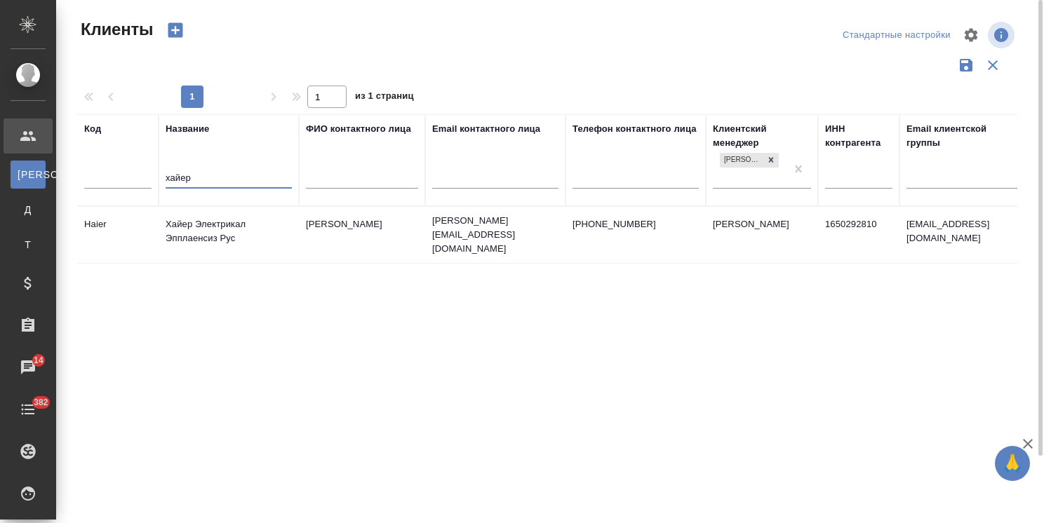
drag, startPoint x: 221, startPoint y: 181, endPoint x: 79, endPoint y: 180, distance: 142.4
click at [79, 180] on tr "Код Название хайер ФИО контактного лица Email контактного лица Телефон контактн…" at bounding box center [607, 160] width 1061 height 92
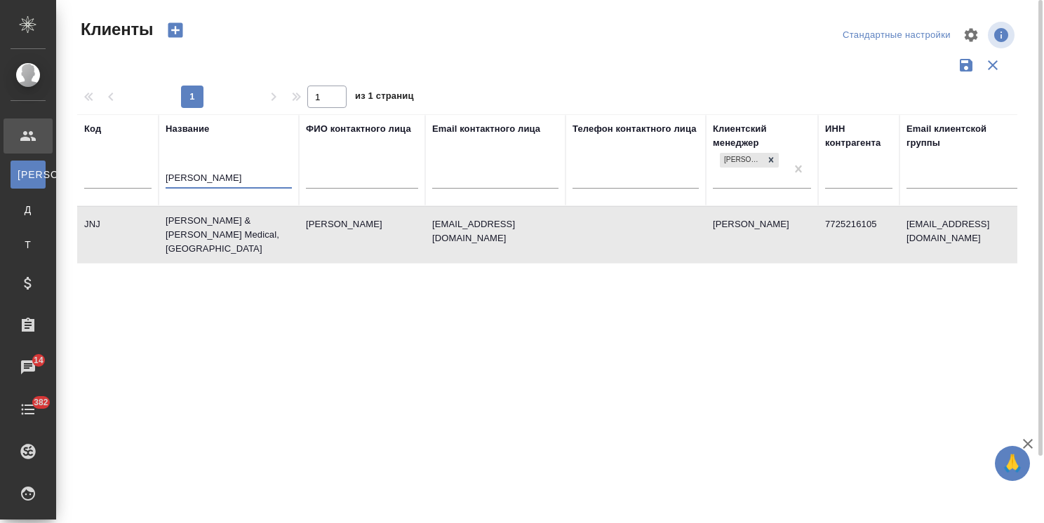
type input "[PERSON_NAME]"
click at [180, 223] on td "[PERSON_NAME] & [PERSON_NAME] Medical, [GEOGRAPHIC_DATA]" at bounding box center [229, 235] width 140 height 56
drag, startPoint x: 204, startPoint y: 175, endPoint x: 128, endPoint y: 175, distance: 75.8
click at [133, 175] on tr "Код Название john ФИО контактного лица Email контактного лица Телефон контактно…" at bounding box center [607, 160] width 1061 height 92
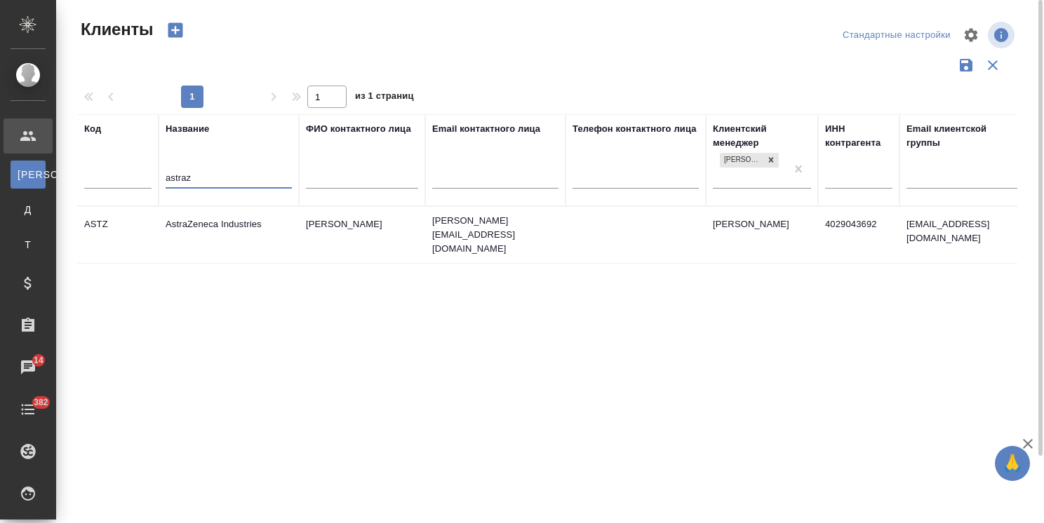
type input "astraz"
click at [202, 222] on td "AstraZeneca Industries" at bounding box center [229, 234] width 140 height 49
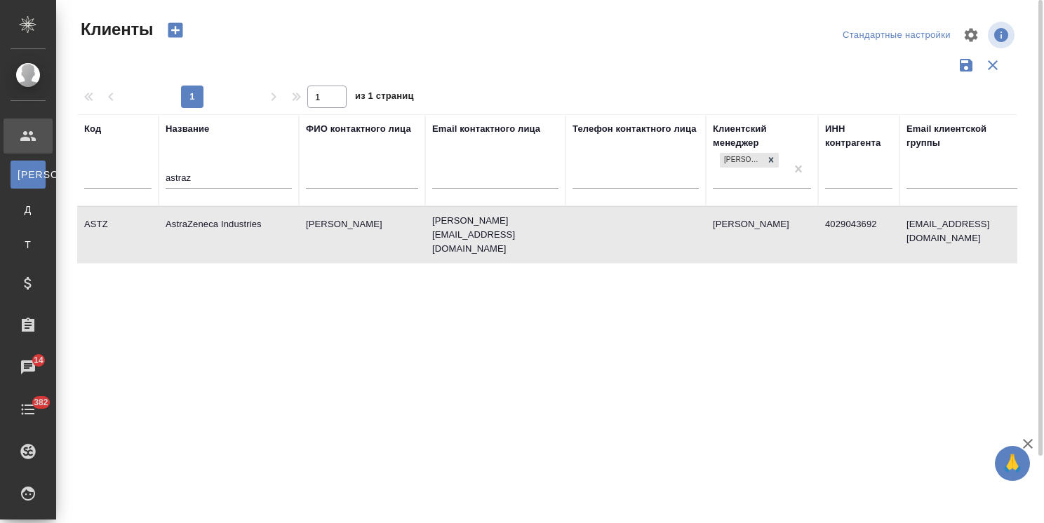
click at [202, 222] on td "AstraZeneca Industries" at bounding box center [229, 234] width 140 height 49
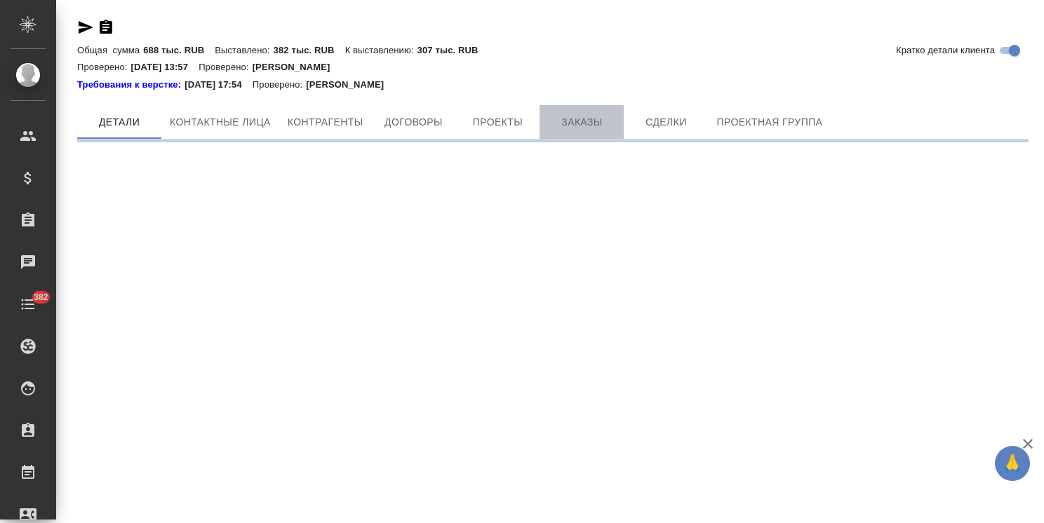
click at [582, 125] on span "Заказы" at bounding box center [581, 123] width 67 height 18
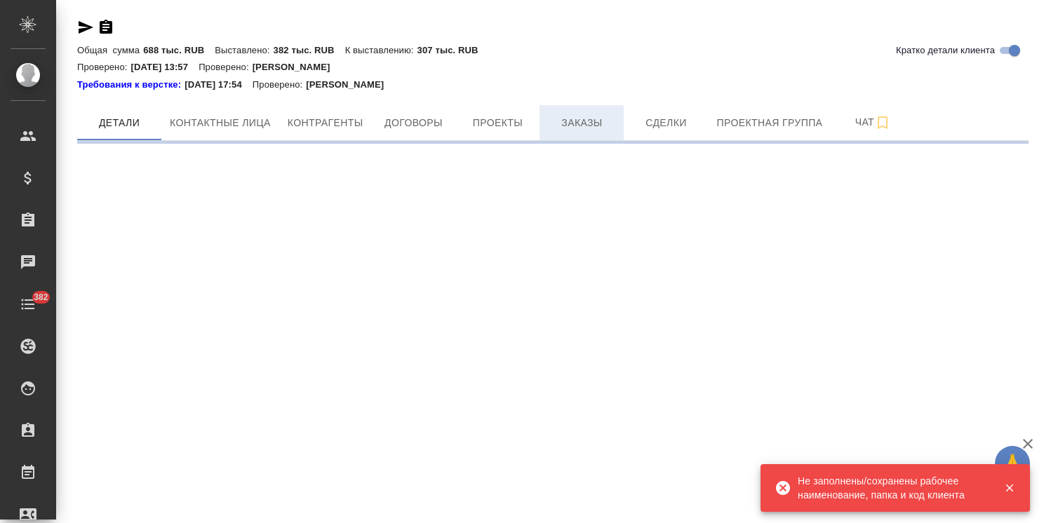
click at [563, 126] on span "Заказы" at bounding box center [581, 123] width 67 height 18
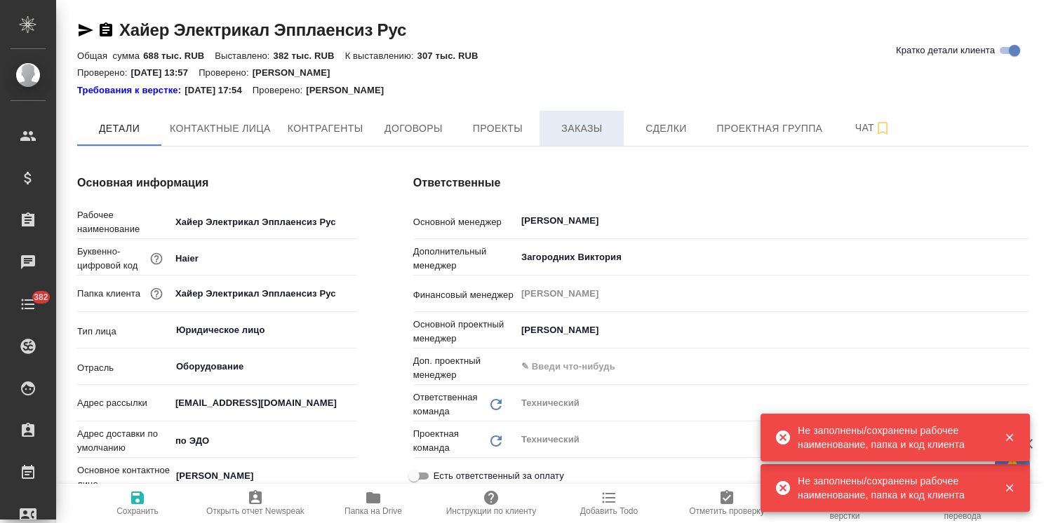
click at [603, 124] on span "Заказы" at bounding box center [581, 129] width 67 height 18
type textarea "x"
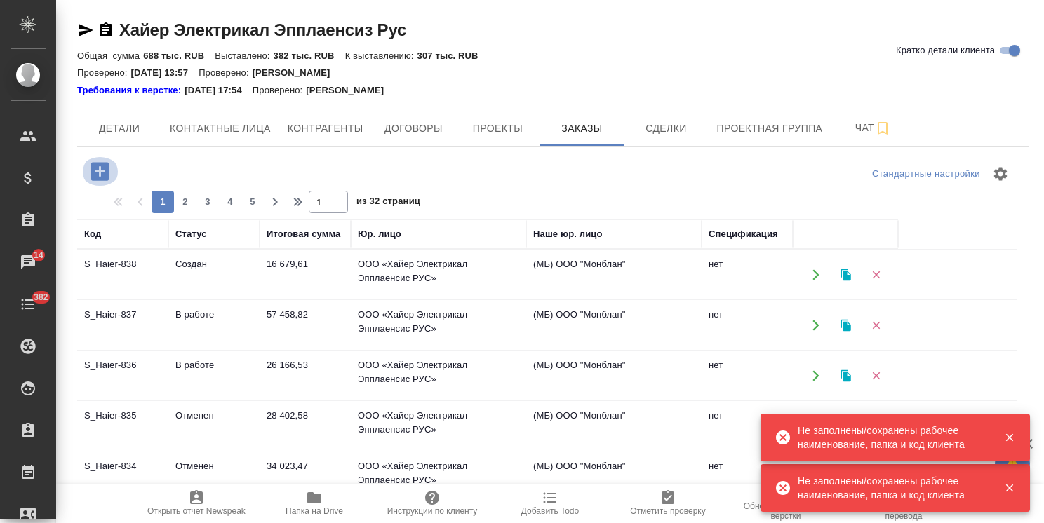
click at [100, 173] on icon "button" at bounding box center [100, 171] width 25 height 25
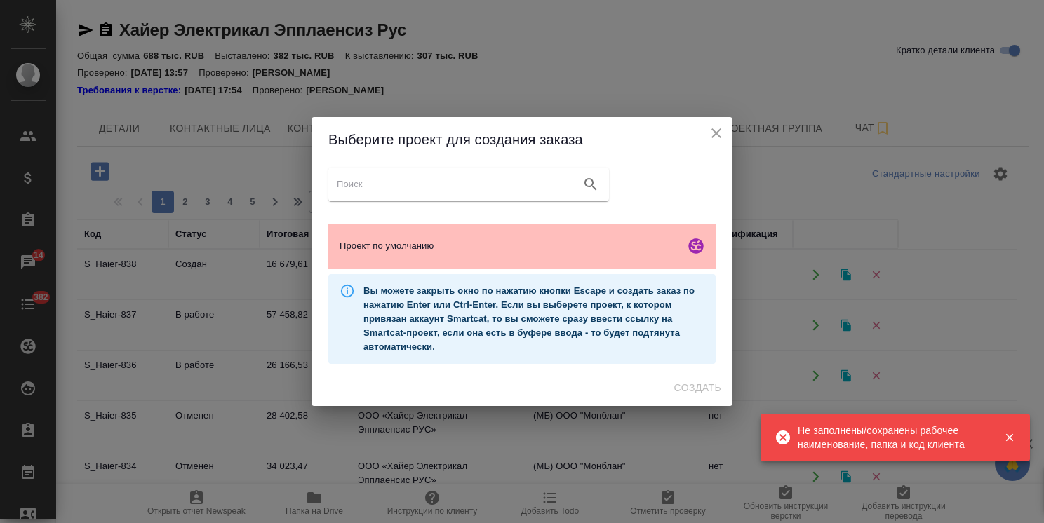
click at [472, 237] on div "Проект по умолчанию" at bounding box center [521, 246] width 387 height 45
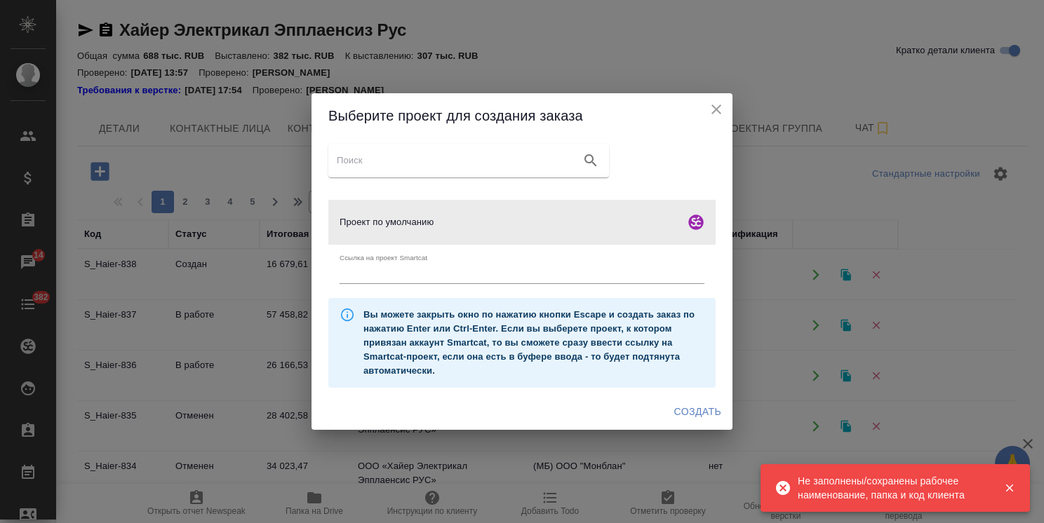
click at [702, 402] on button "Создать" at bounding box center [698, 412] width 58 height 26
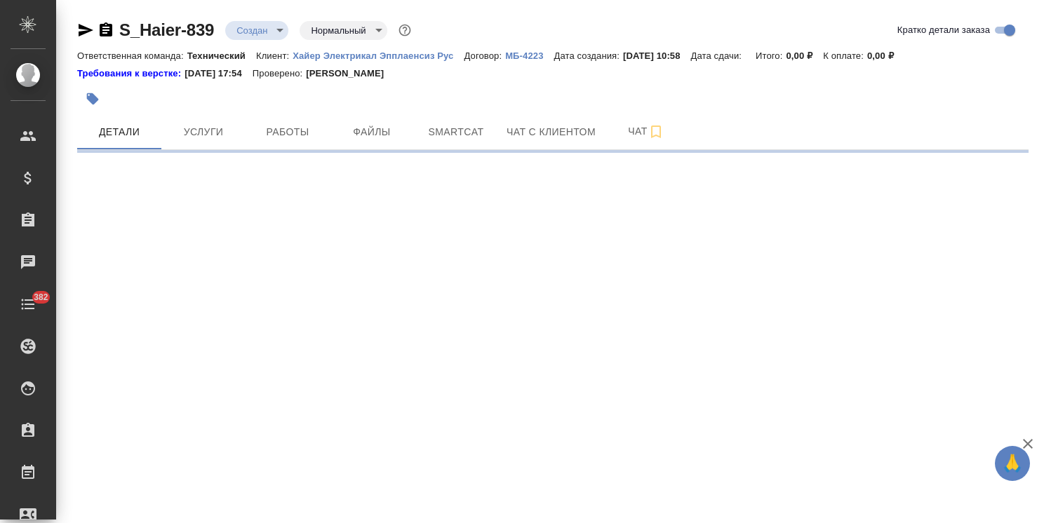
select select "RU"
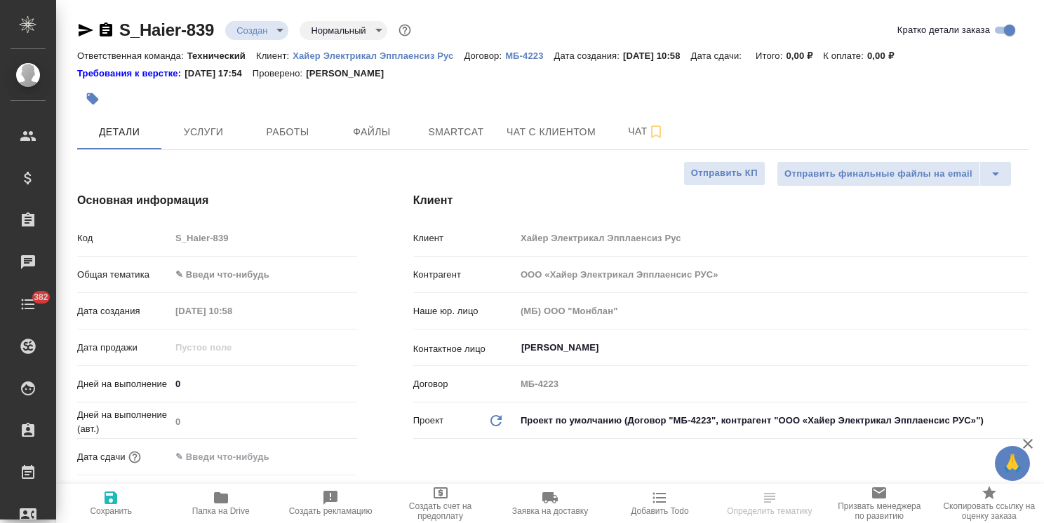
type textarea "x"
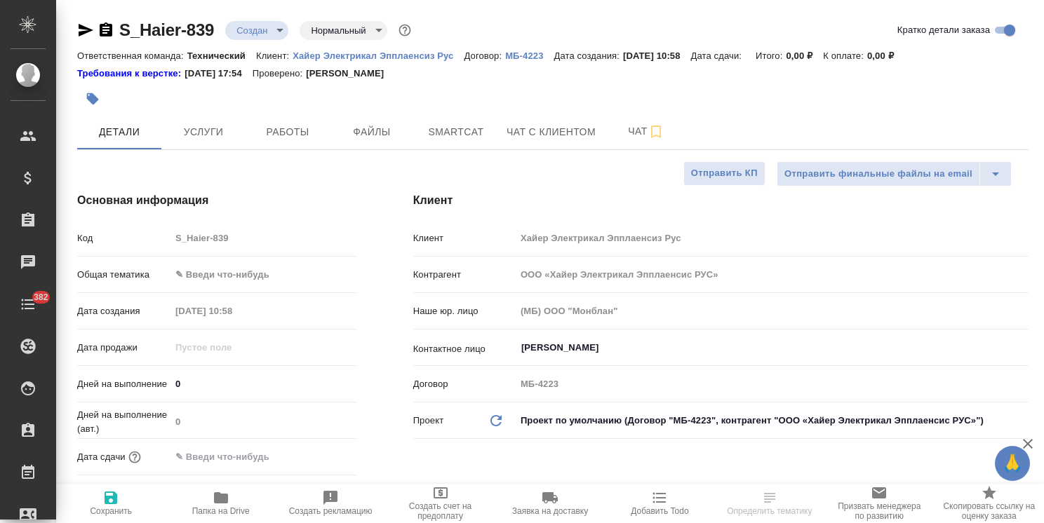
type textarea "x"
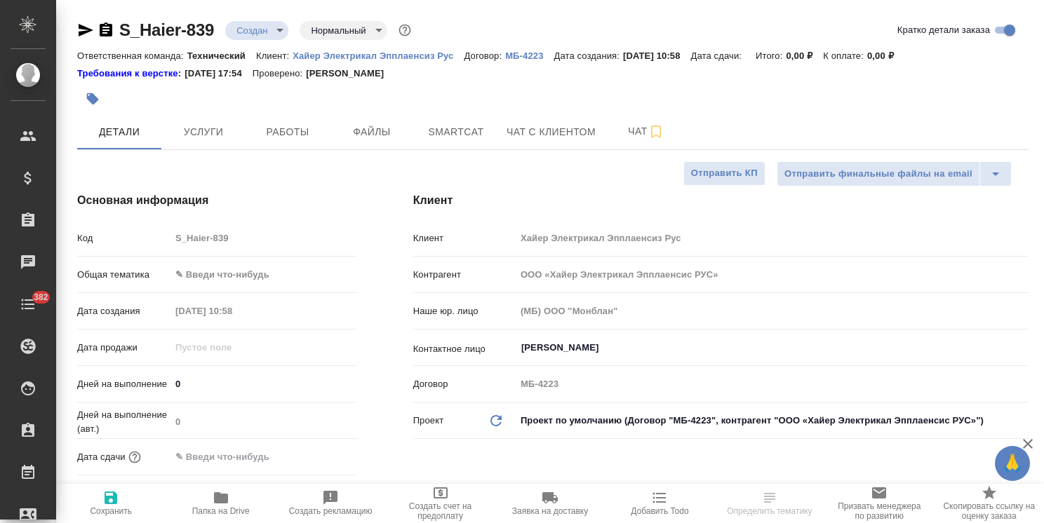
type textarea "x"
select select "RU"
type textarea "x"
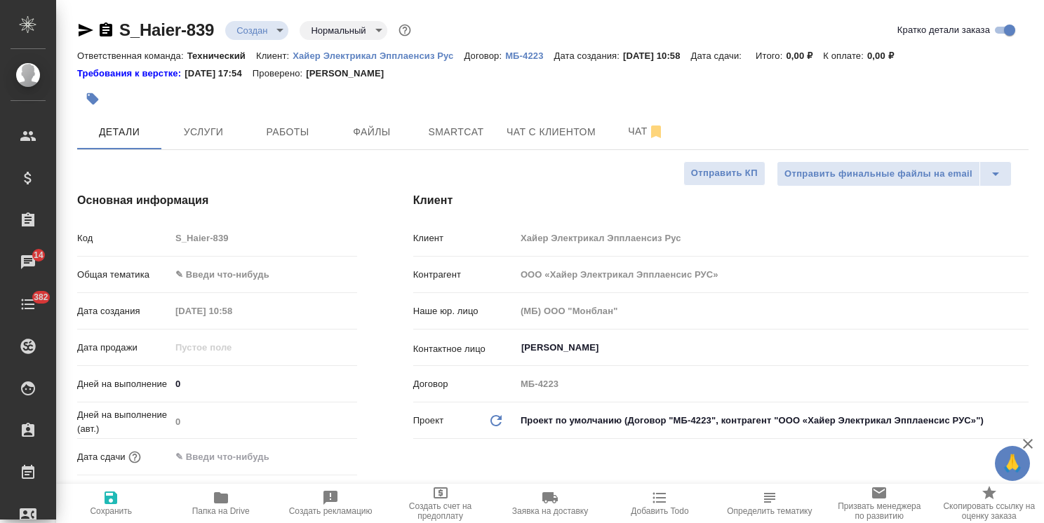
type textarea "x"
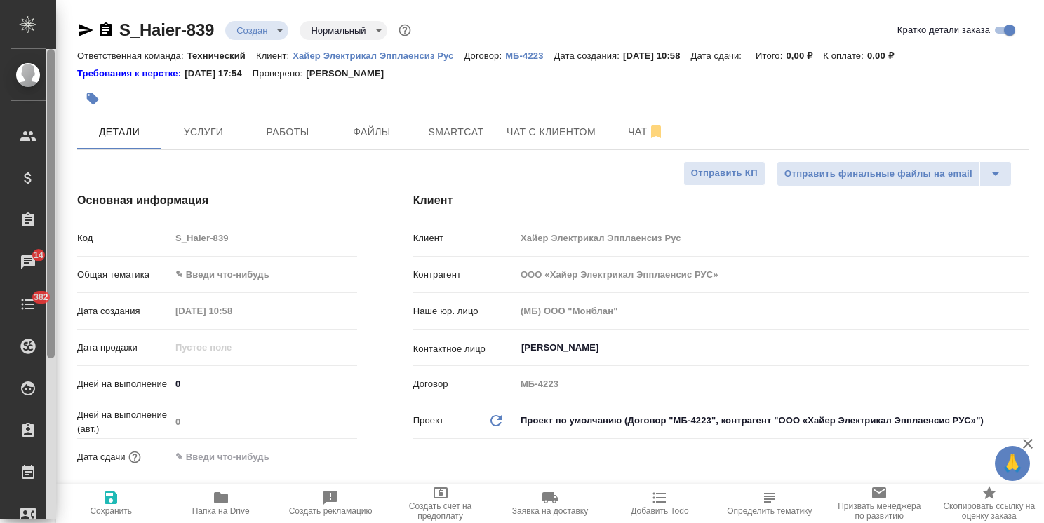
type textarea "x"
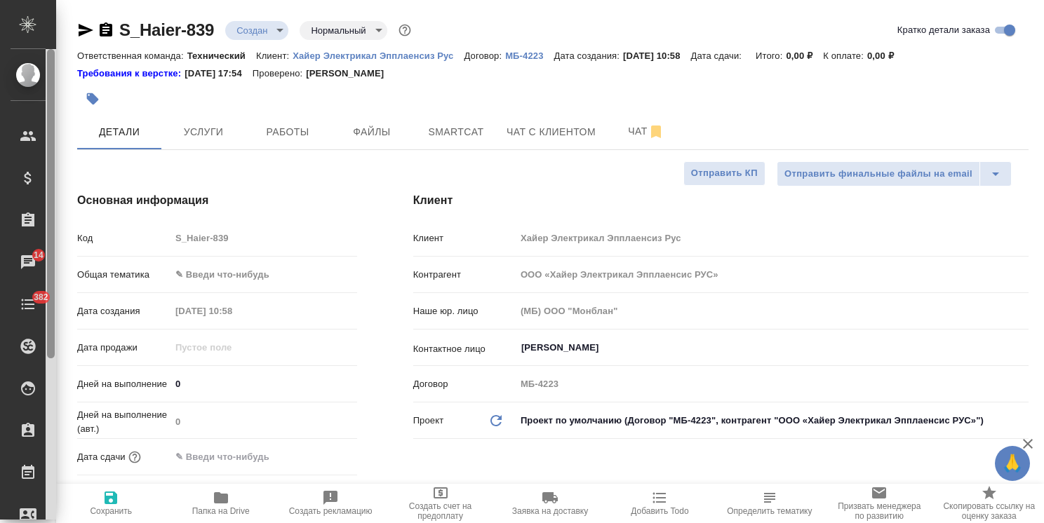
type textarea "x"
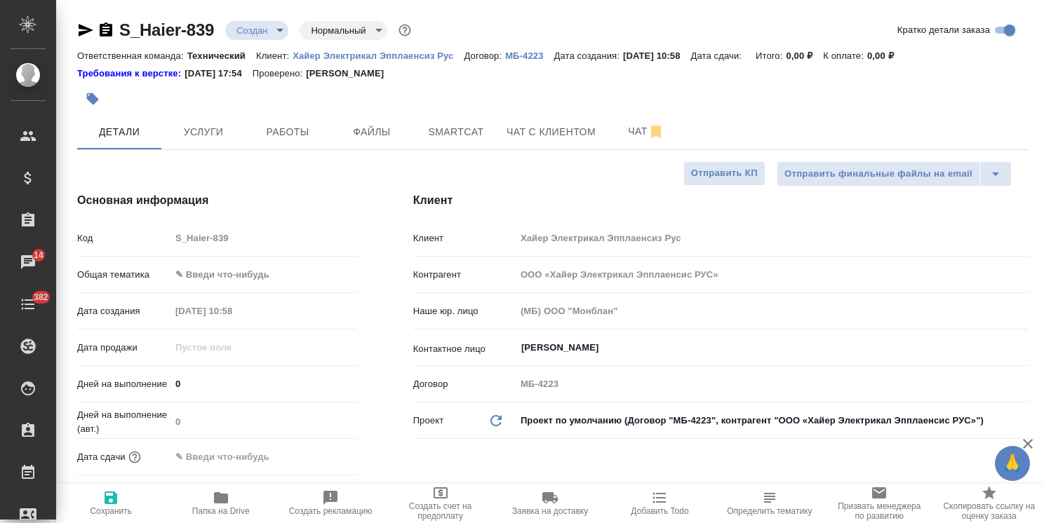
type textarea "x"
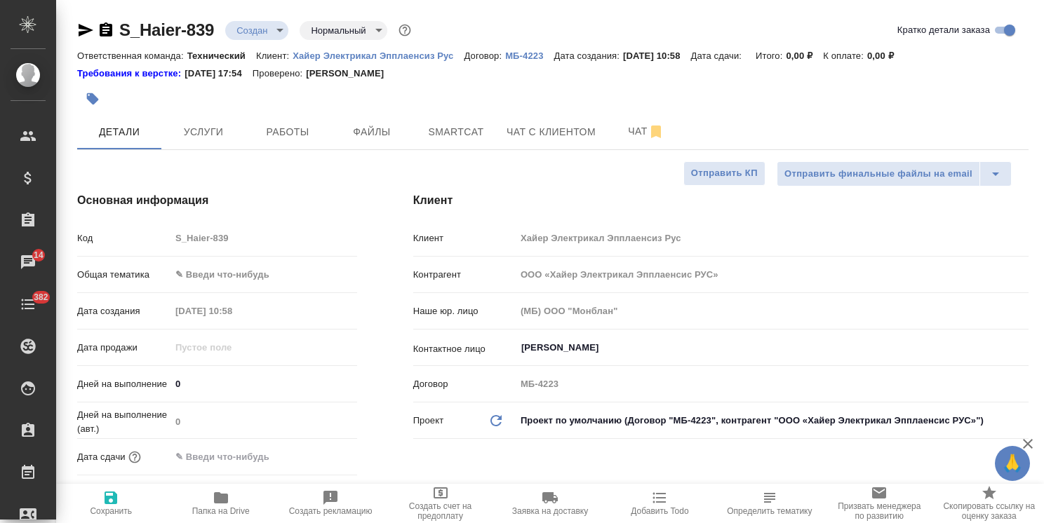
type textarea "x"
click at [222, 264] on body "🙏 .cls-1 fill:#fff; AWATERA Usmanova Olga Клиенты Спецификации Заказы 14 Чаты 3…" at bounding box center [522, 261] width 1044 height 523
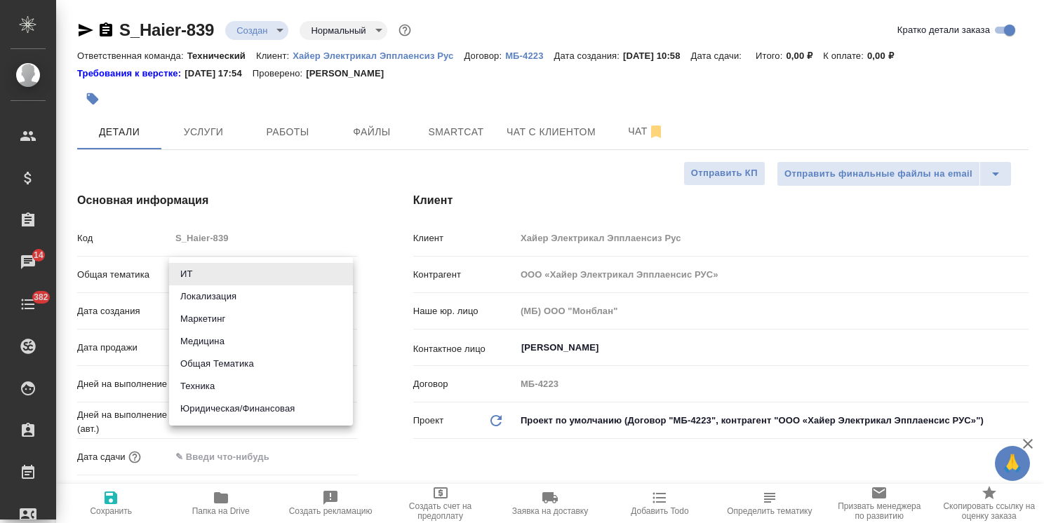
click at [199, 389] on li "Техника" at bounding box center [261, 386] width 184 height 22
type input "tech"
type textarea "x"
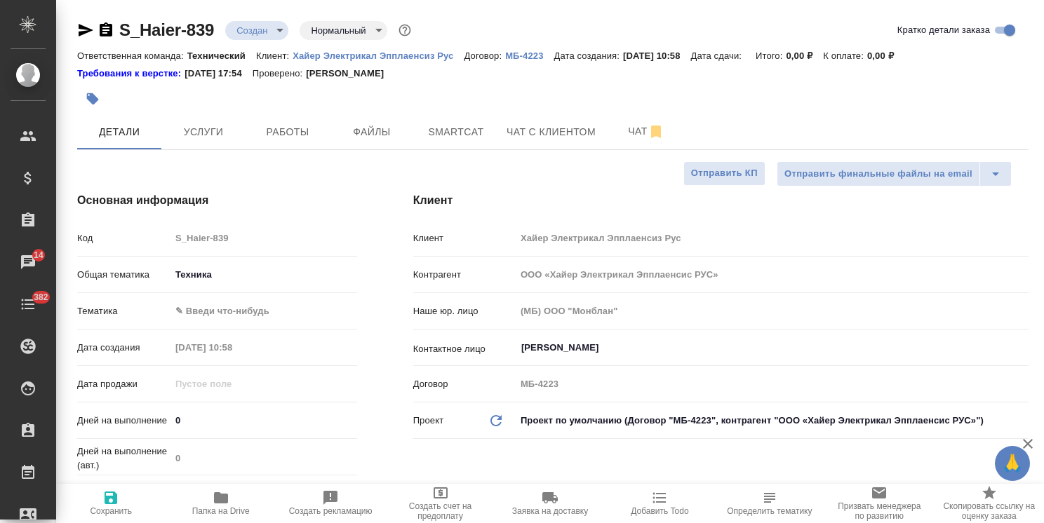
click at [231, 307] on body "🙏 .cls-1 fill:#fff; AWATERA Usmanova Olga Клиенты Спецификации Заказы 14 Чаты 3…" at bounding box center [522, 261] width 1044 height 523
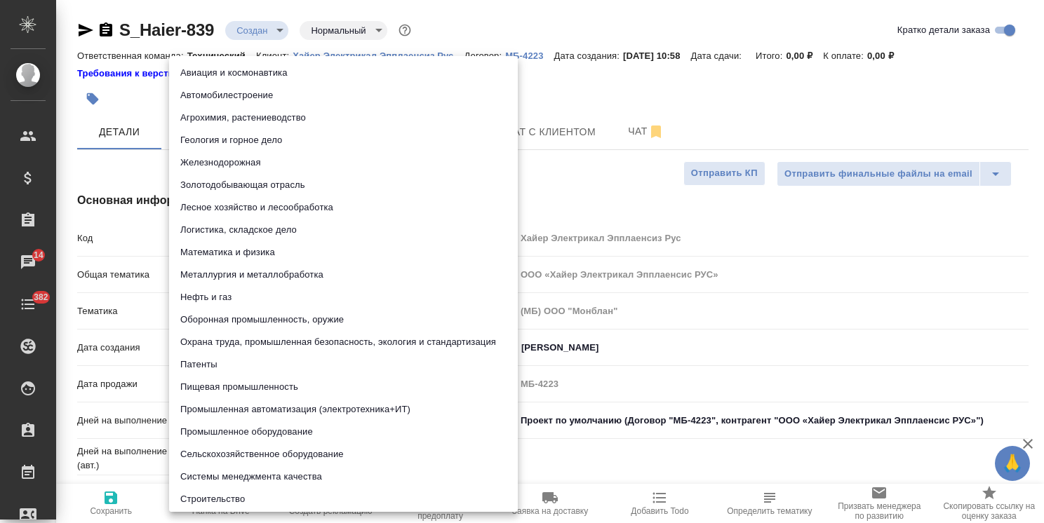
click at [226, 436] on li "Промышленное оборудование" at bounding box center [343, 432] width 349 height 22
type textarea "x"
type input "5f647205b73bc97568ca66bc"
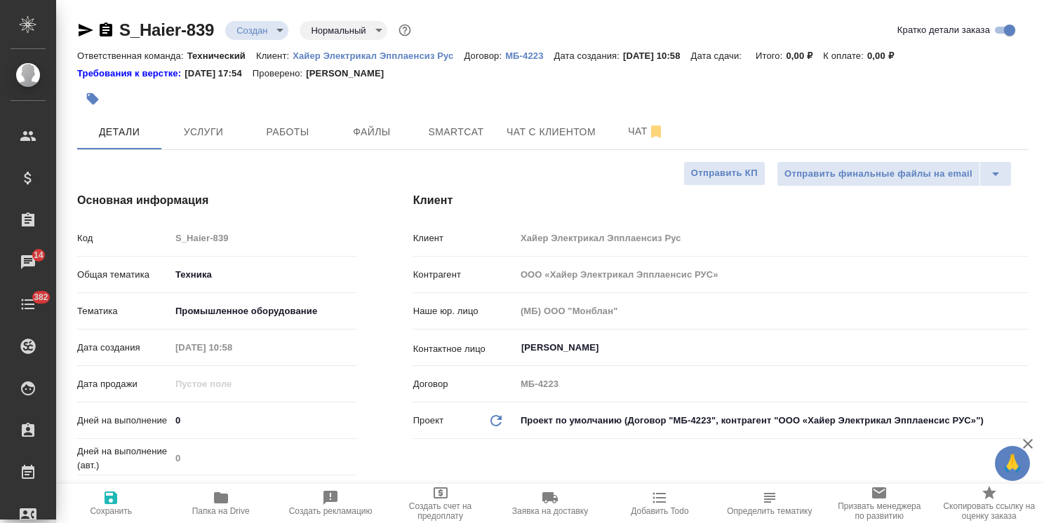
click at [108, 511] on span "Сохранить" at bounding box center [111, 512] width 42 height 10
type textarea "x"
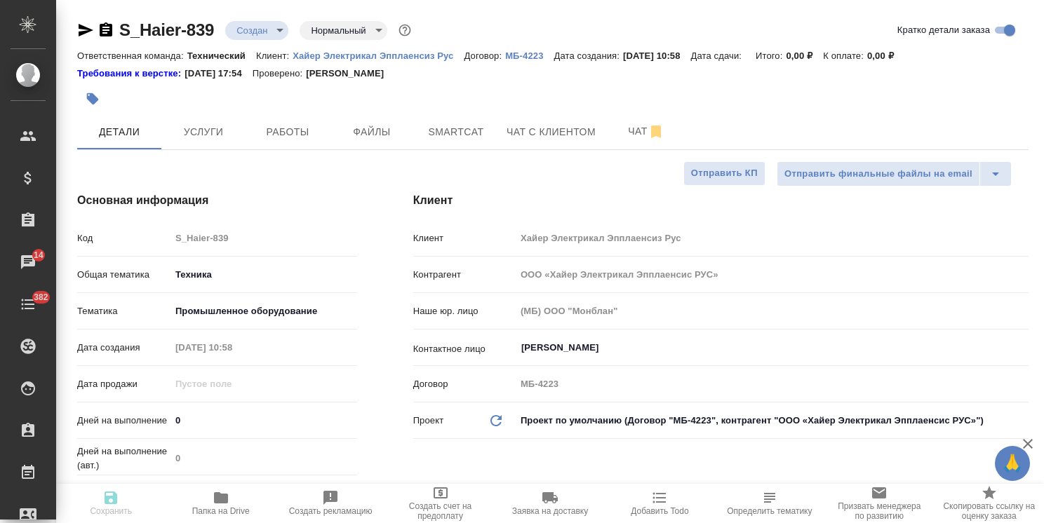
type textarea "x"
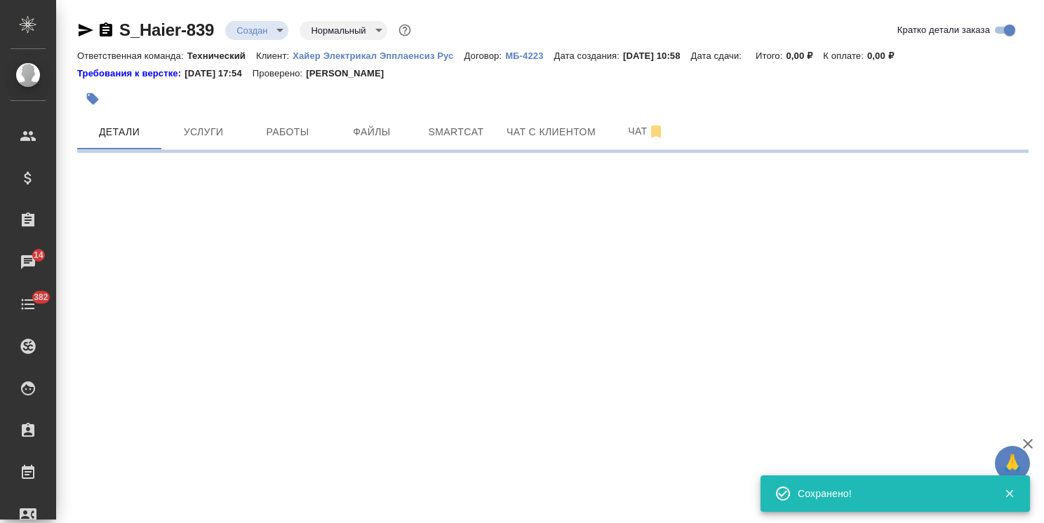
select select "RU"
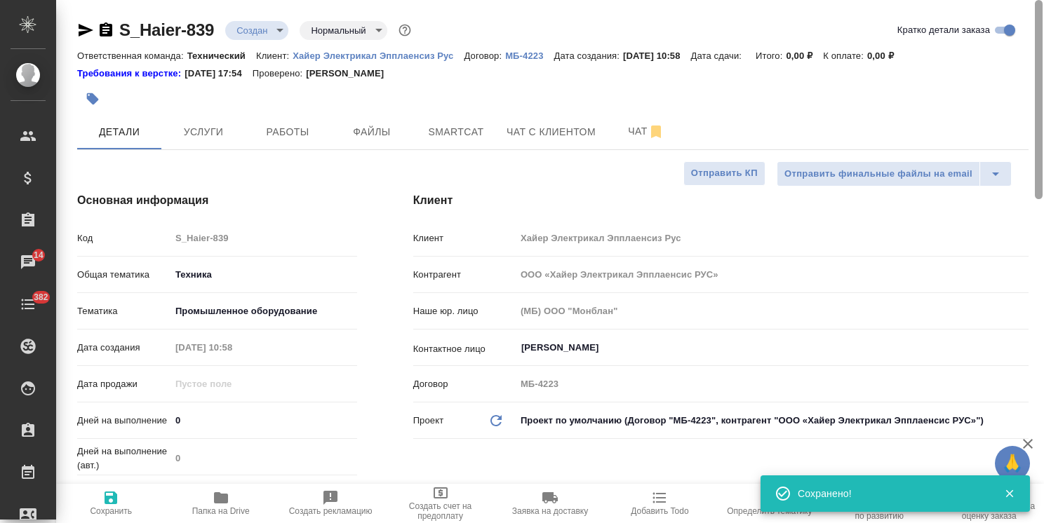
type textarea "x"
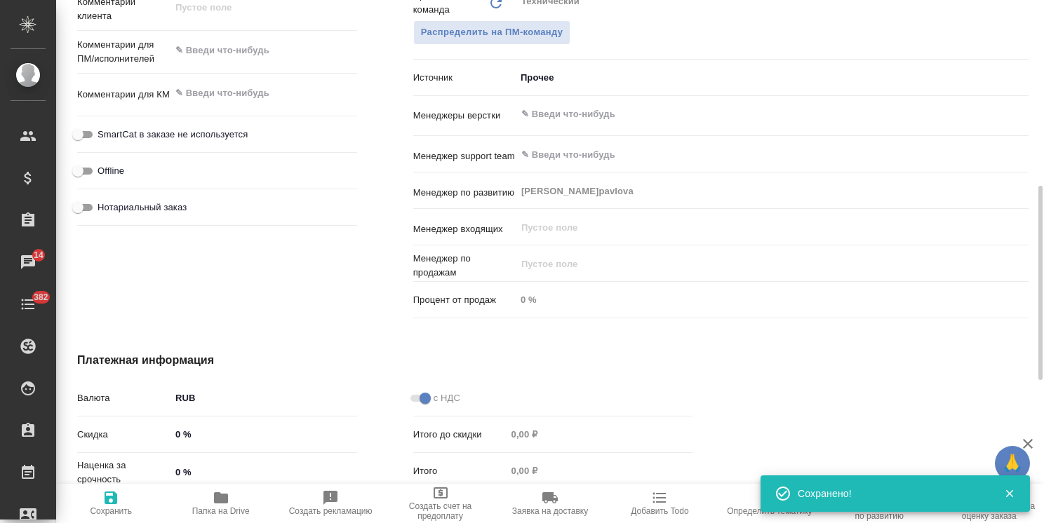
scroll to position [634, 0]
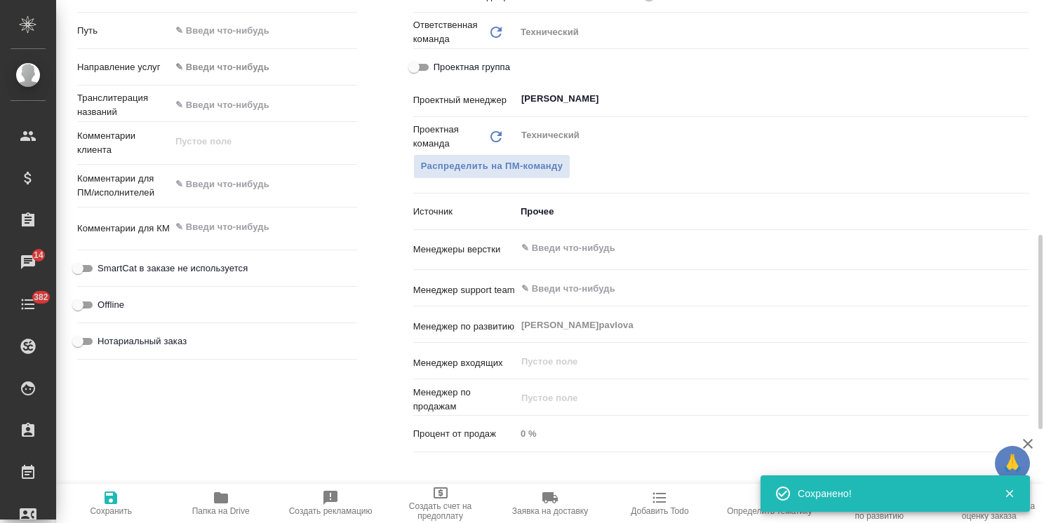
type textarea "x"
click at [283, 176] on textarea at bounding box center [263, 185] width 187 height 24
paste textarea "Какие условия внесения в руководство на HW105-B14387U1 правок (выделил красным)…"
type textarea "x"
type textarea "Какие условия внесения в руководство на HW105-B14387U1 правок (выделил красным)…"
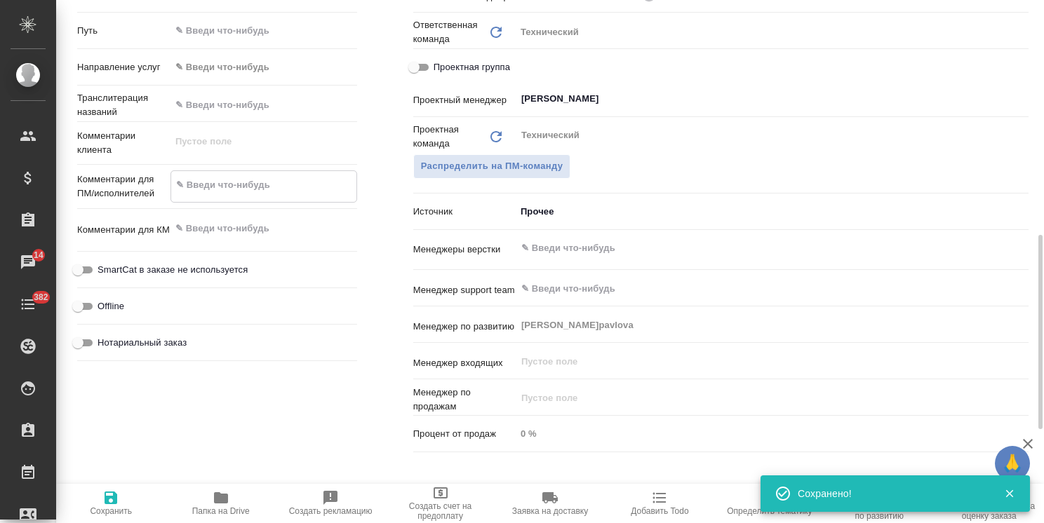
type textarea "x"
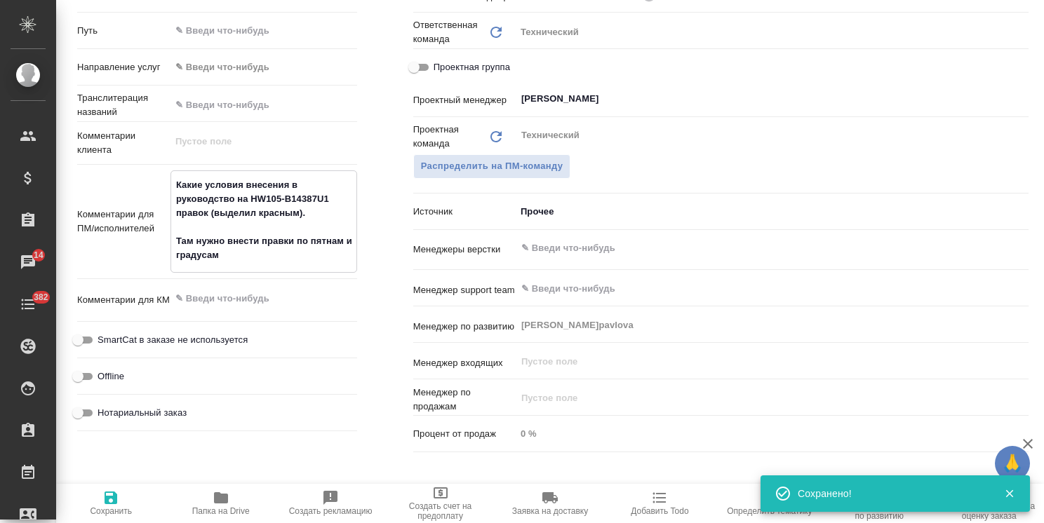
type textarea "Какие условия внесения в руководство на HW105-B14387U1 правок (выделил красным)…"
type textarea "x"
click at [99, 504] on span "Сохранить" at bounding box center [111, 503] width 93 height 27
type textarea "x"
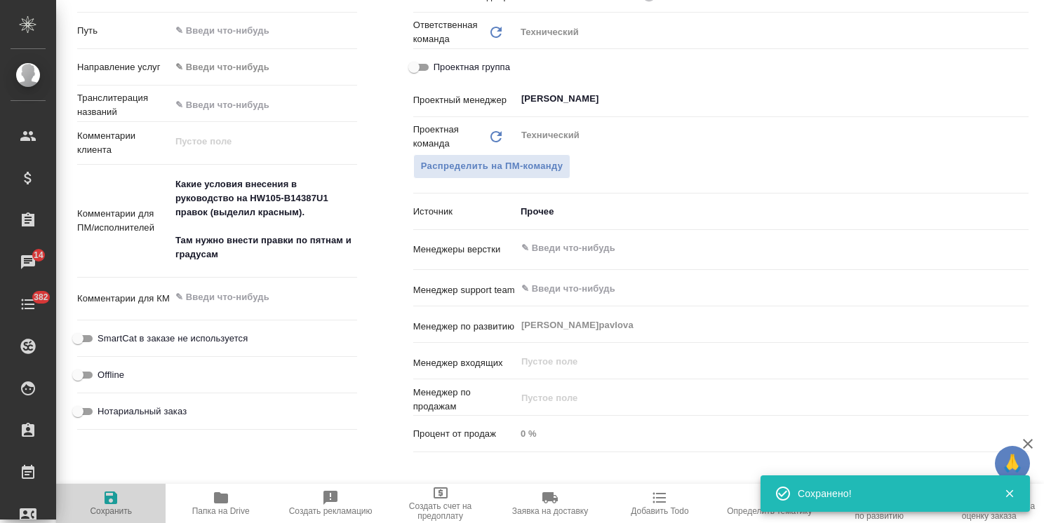
type textarea "x"
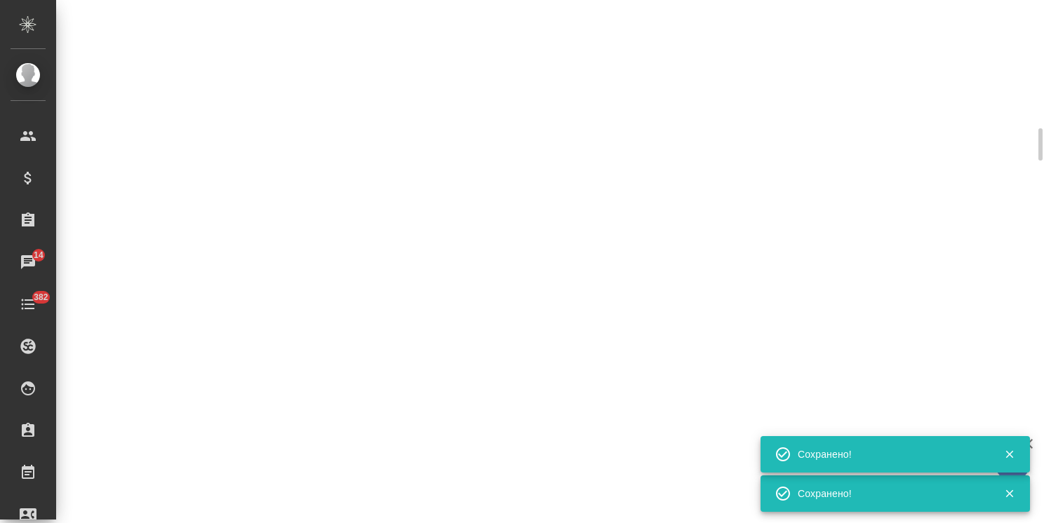
select select "RU"
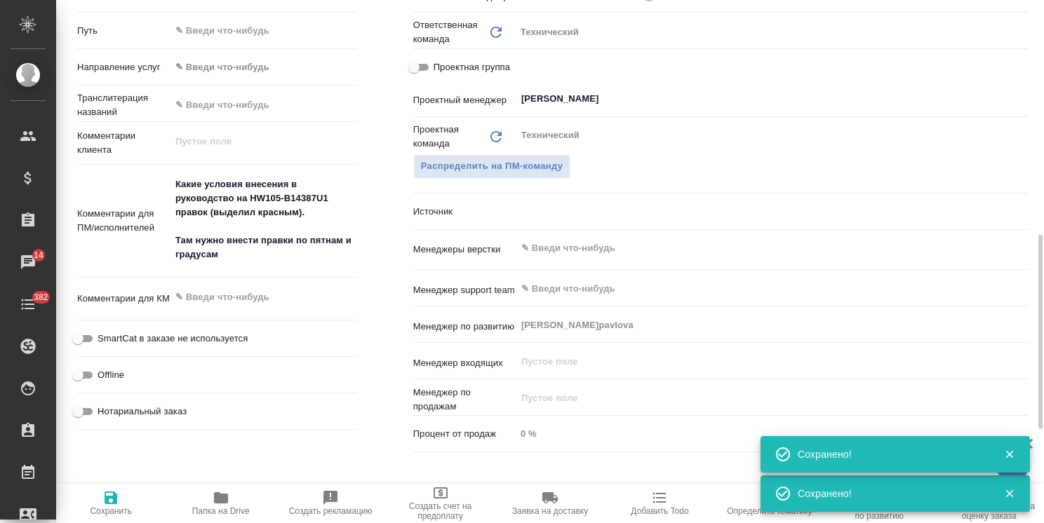
type textarea "x"
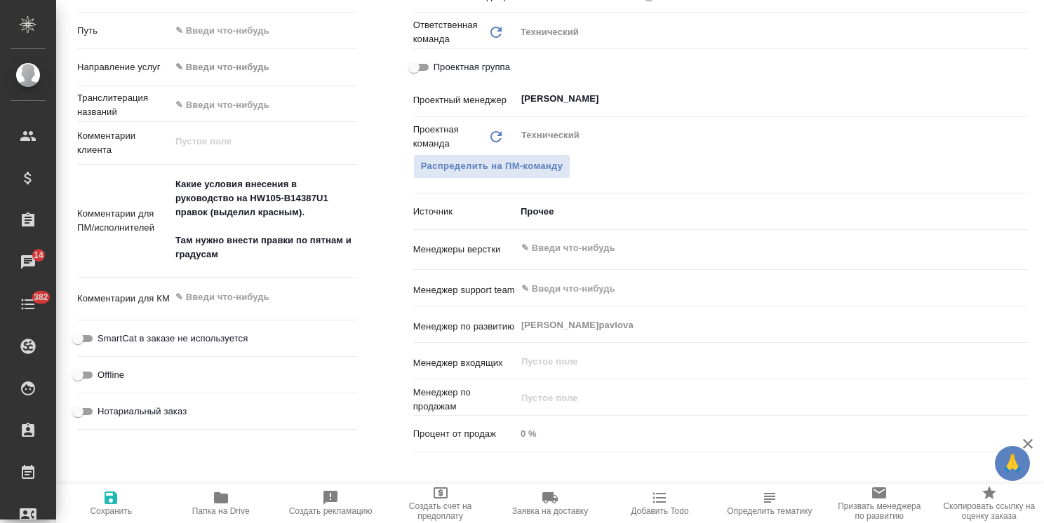
type textarea "x"
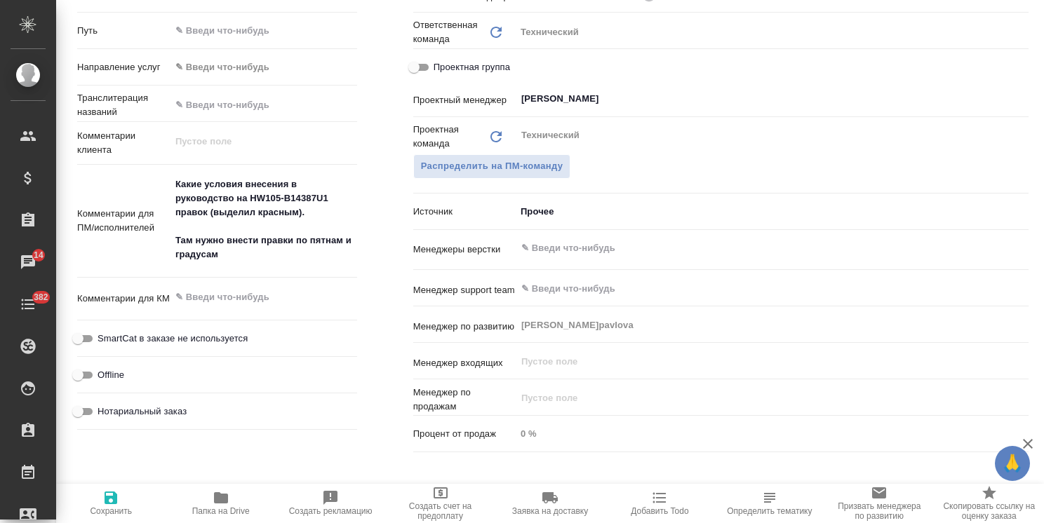
type textarea "x"
click at [253, 253] on textarea "Какие условия внесения в руководство на HW105-B14387U1 правок (выделил красным)…" at bounding box center [263, 220] width 187 height 94
type textarea "Какие условия внесения в руководство на HW105-B14387U1 правок (выделил красным)…"
type textarea "x"
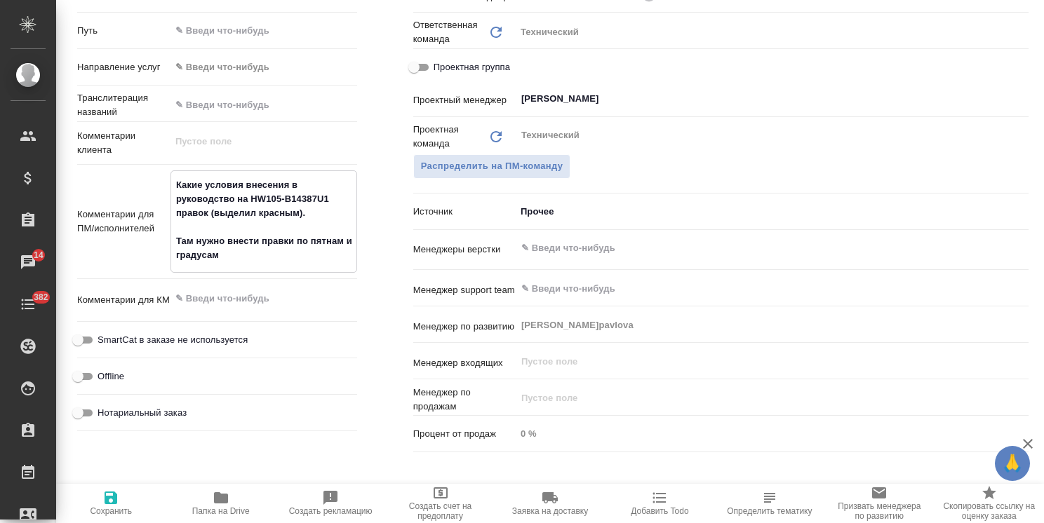
type textarea "x"
type textarea "Какие условия внесения в руководство на HW105-B14387U1 правок (выделил красным)…"
type textarea "x"
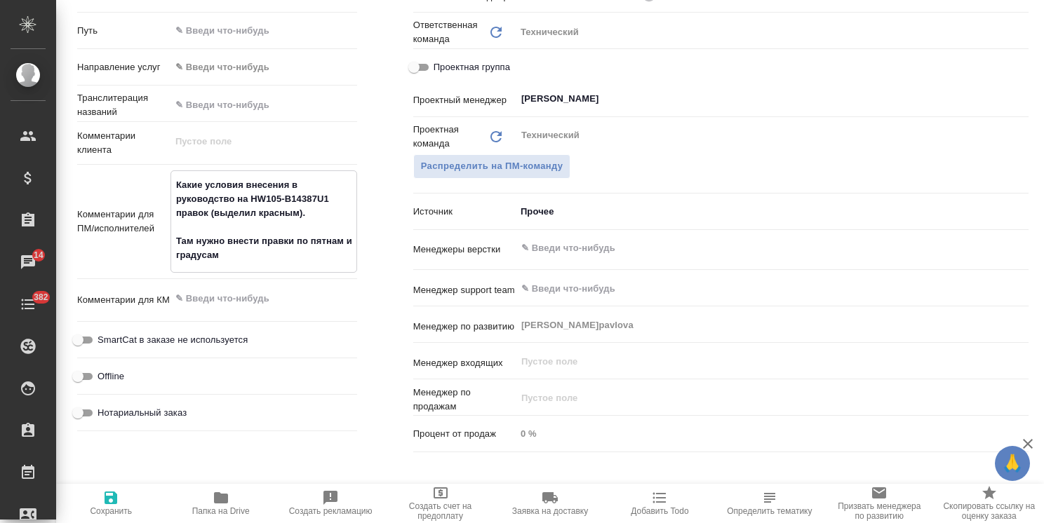
type textarea "x"
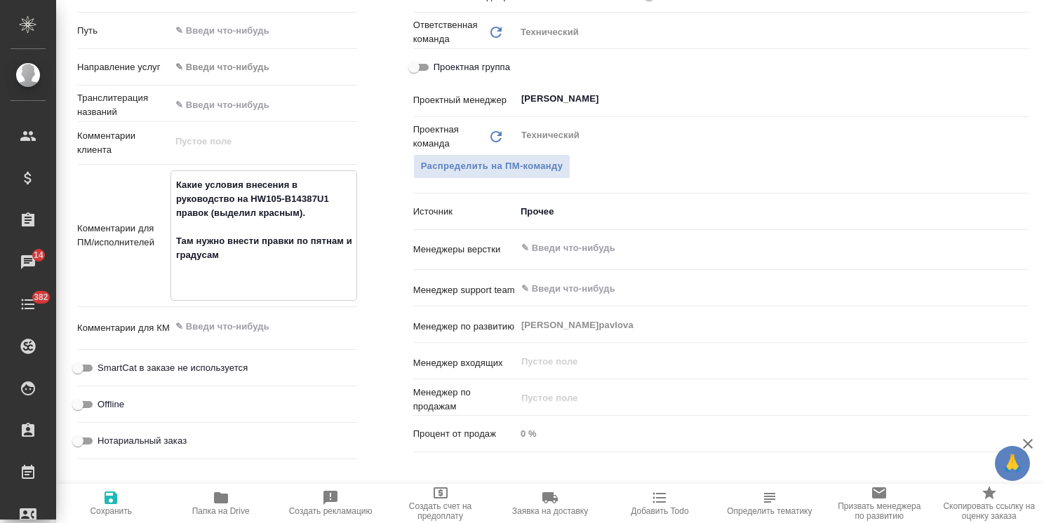
type textarea "Какие условия внесения в руководство на HW105-B14387U1 правок (выделил красным)…"
type textarea "x"
type textarea "Какие условия внесения в руководство на HW105-B14387U1 правок (выделил красным)…"
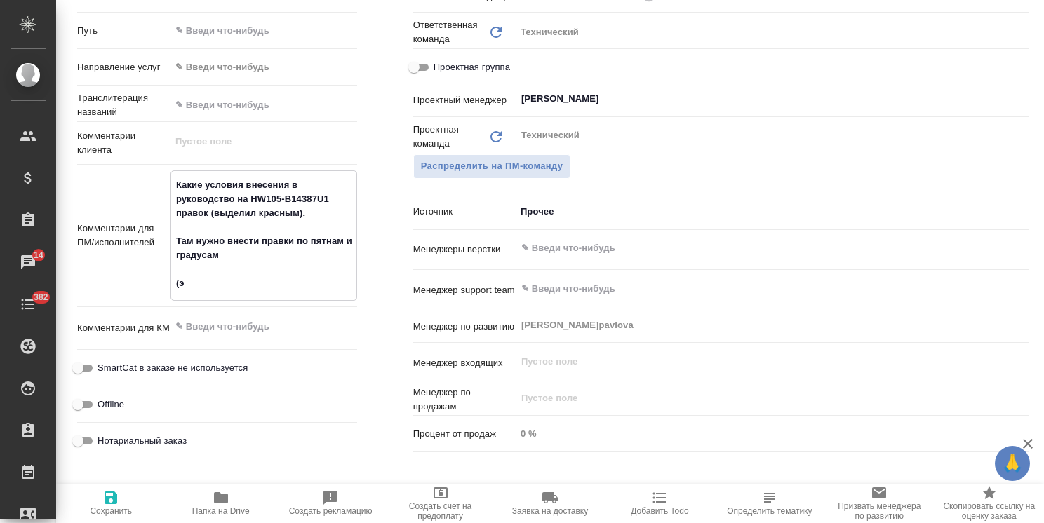
type textarea "x"
type textarea "Какие условия внесения в руководство на HW105-B14387U1 правок (выделил красным)…"
type textarea "x"
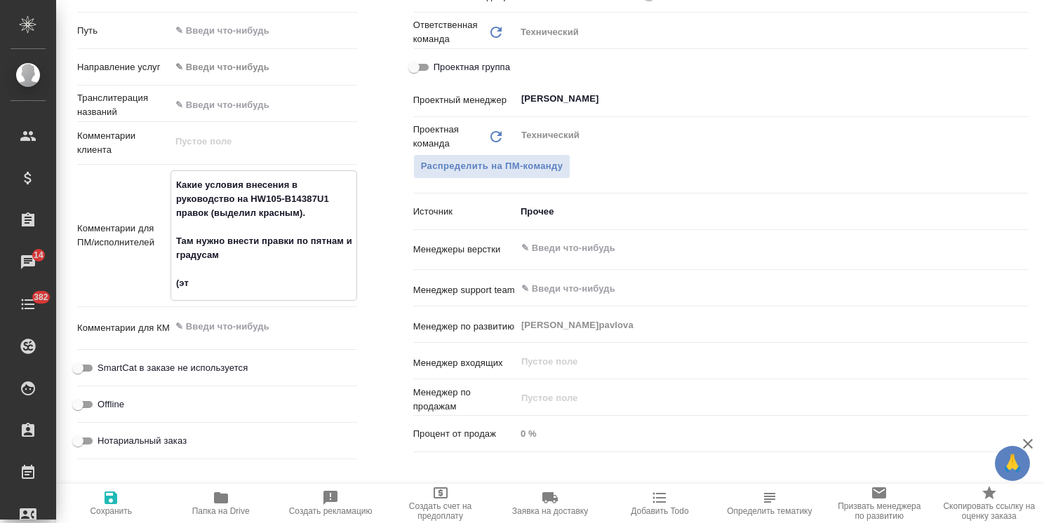
type textarea "x"
type textarea "Какие условия внесения в руководство на HW105-B14387U1 правок (выделил красным)…"
type textarea "x"
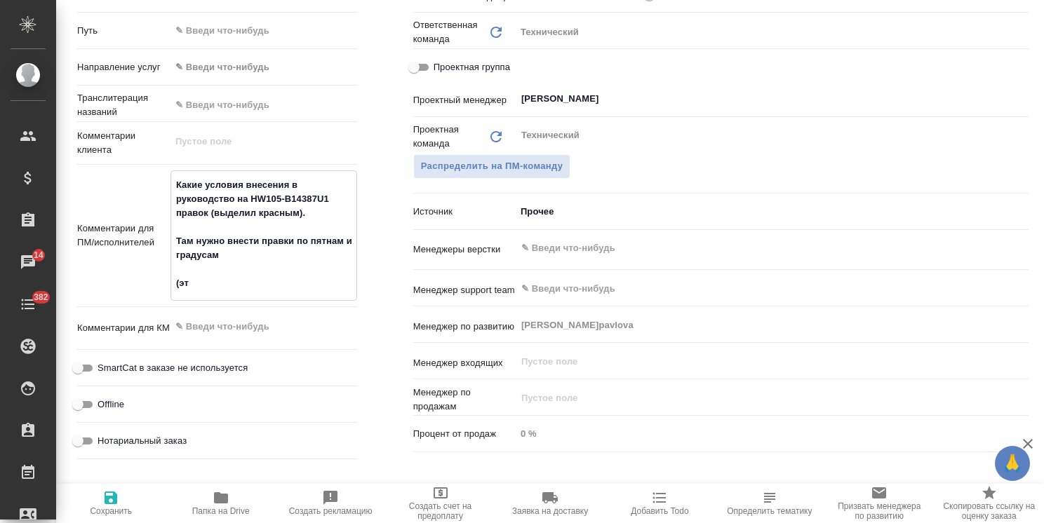
type textarea "x"
type textarea "Какие условия внесения в руководство на HW105-B14387U1 правок (выделил красным)…"
type textarea "x"
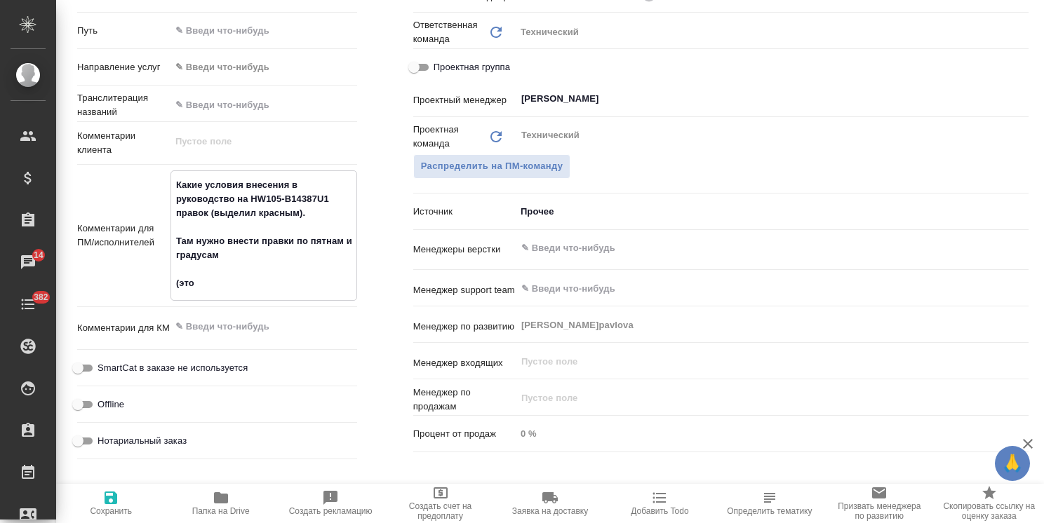
type textarea "x"
type textarea "Какие условия внесения в руководство на HW105-B14387U1 правок (выделил красным)…"
type textarea "x"
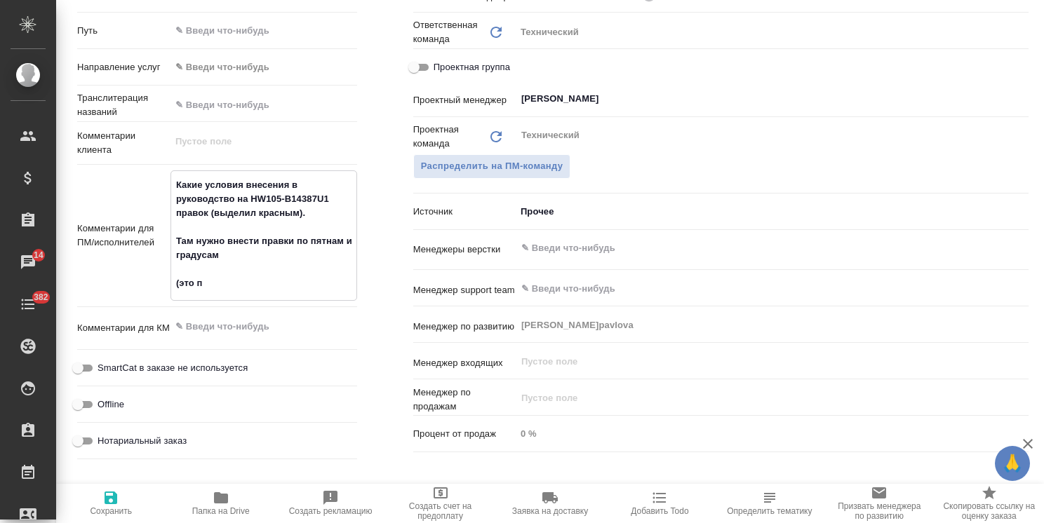
type textarea "Какие условия внесения в руководство на HW105-B14387U1 правок (выделил красным)…"
type textarea "x"
type textarea "Какие условия внесения в руководство на HW105-B14387U1 правок (выделил красным)…"
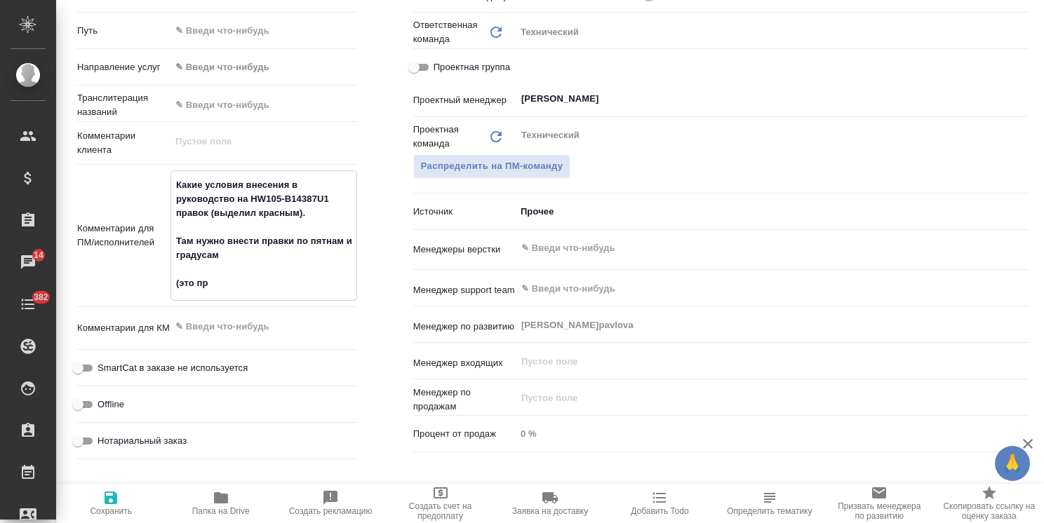
type textarea "x"
type textarea "Какие условия внесения в руководство на HW105-B14387U1 правок (выделил красным)…"
type textarea "x"
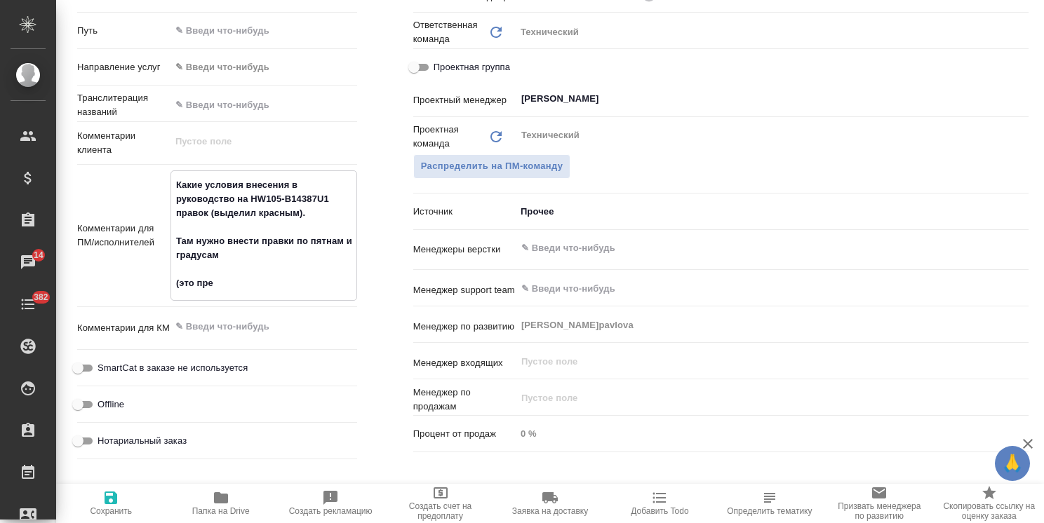
type textarea "x"
type textarea "Какие условия внесения в руководство на HW105-B14387U1 правок (выделил красным)…"
type textarea "x"
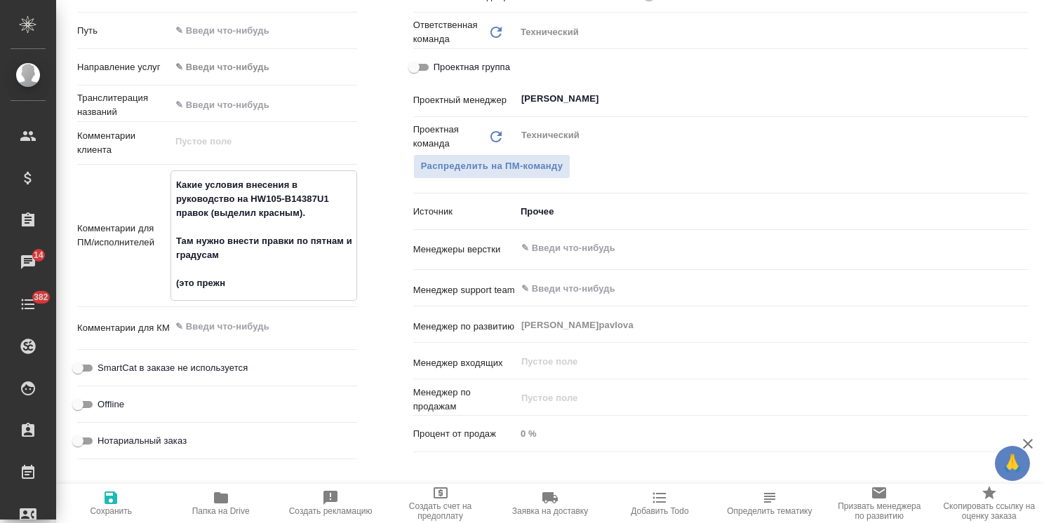
type textarea "x"
type textarea "Какие условия внесения в руководство на HW105-B14387U1 правок (выделил красным)…"
type textarea "x"
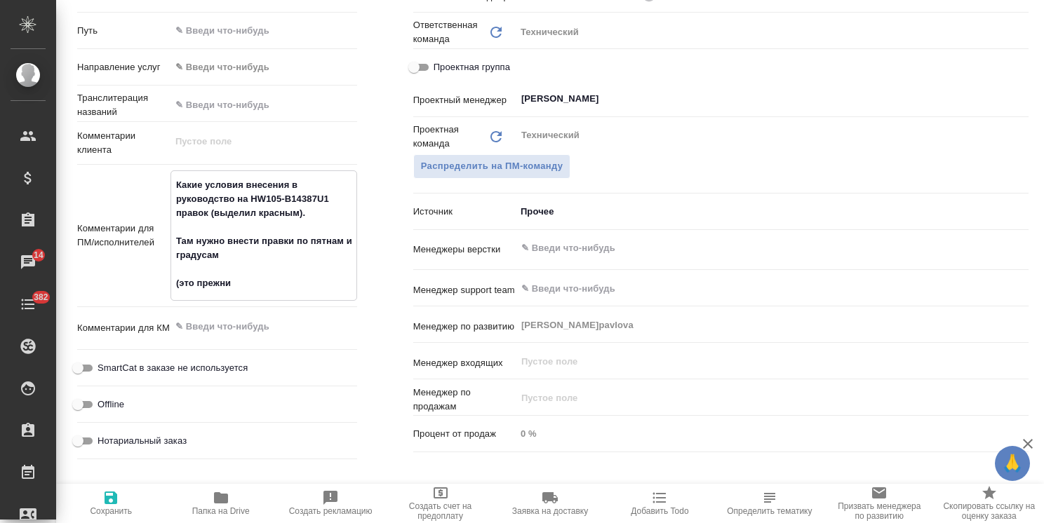
type textarea "Какие условия внесения в руководство на HW105-B14387U1 правок (выделил красным)…"
type textarea "x"
type textarea "Какие условия внесения в руководство на HW105-B14387U1 правок (выделил красным)…"
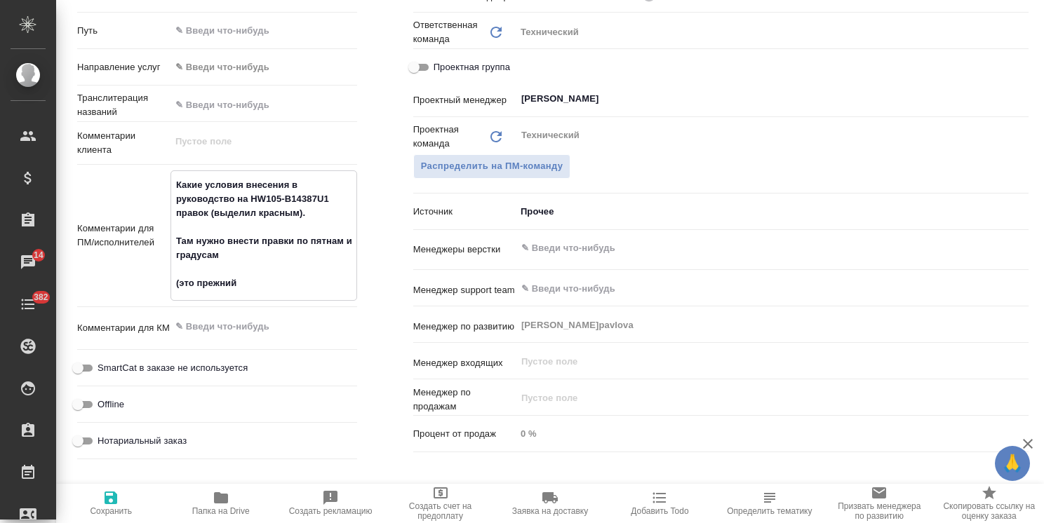
type textarea "x"
type textarea "Какие условия внесения в руководство на HW105-B14387U1 правок (выделил красным)…"
type textarea "x"
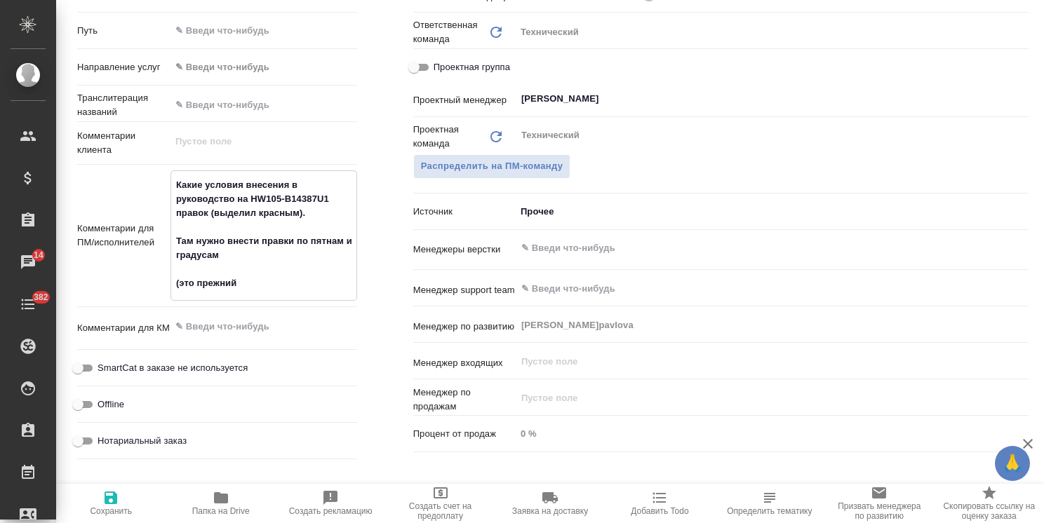
type textarea "x"
type textarea "Какие условия внесения в руководство на HW105-B14387U1 правок (выделил красным)…"
type textarea "x"
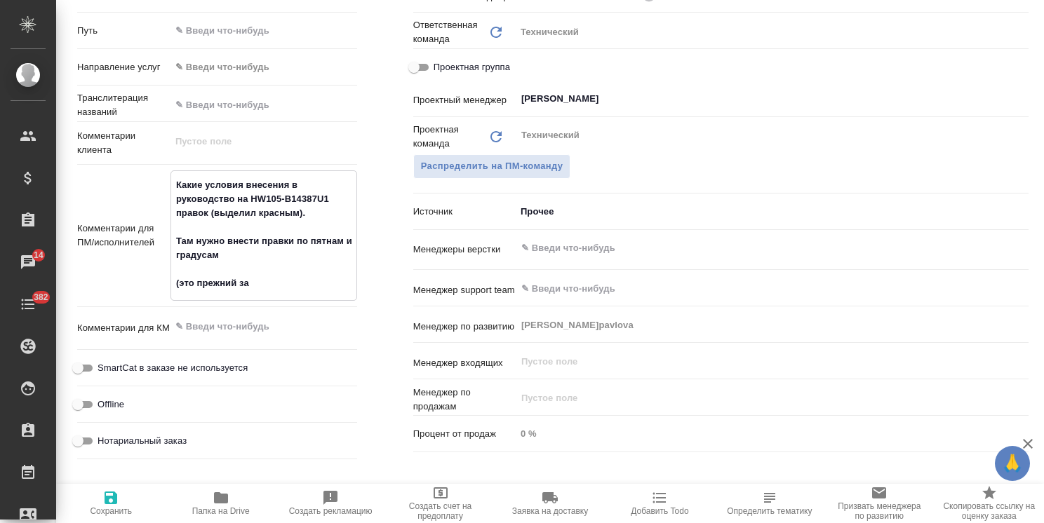
type textarea "x"
type textarea "Какие условия внесения в руководство на HW105-B14387U1 правок (выделил красным)…"
type textarea "x"
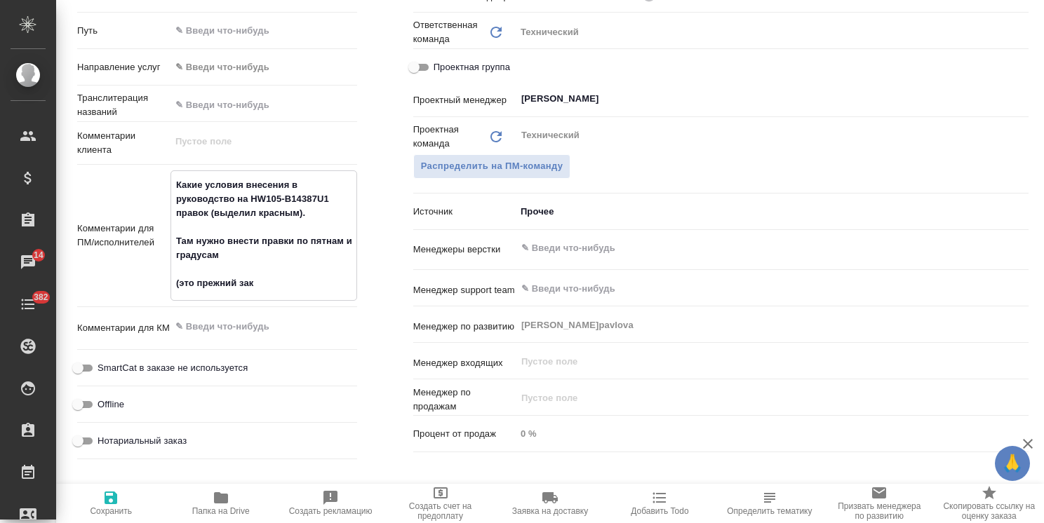
type textarea "Какие условия внесения в руководство на HW105-B14387U1 правок (выделил красным)…"
type textarea "x"
type textarea "Какие условия внесения в руководство на HW105-B14387U1 правок (выделил красным)…"
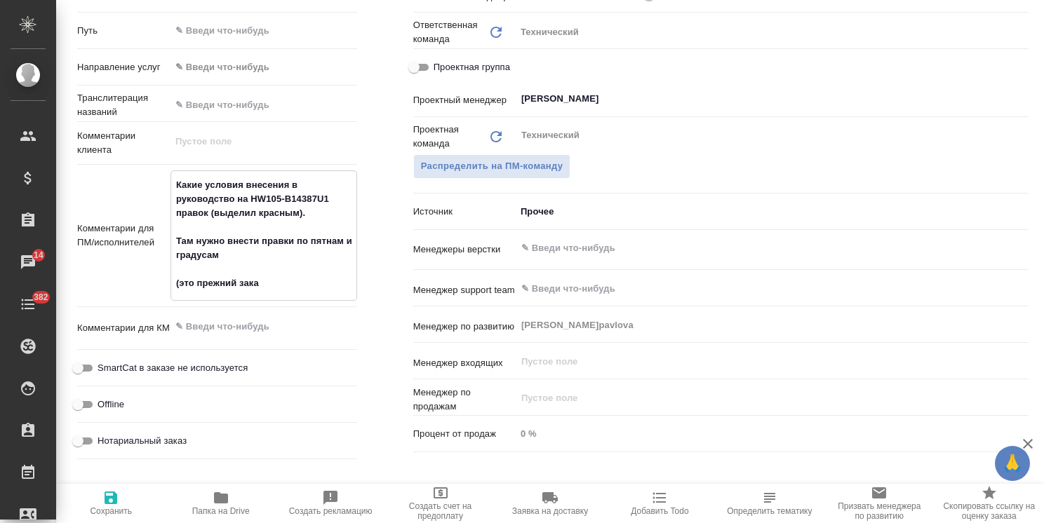
type textarea "x"
type textarea "Какие условия внесения в руководство на HW105-B14387U1 правок (выделил красным)…"
type textarea "x"
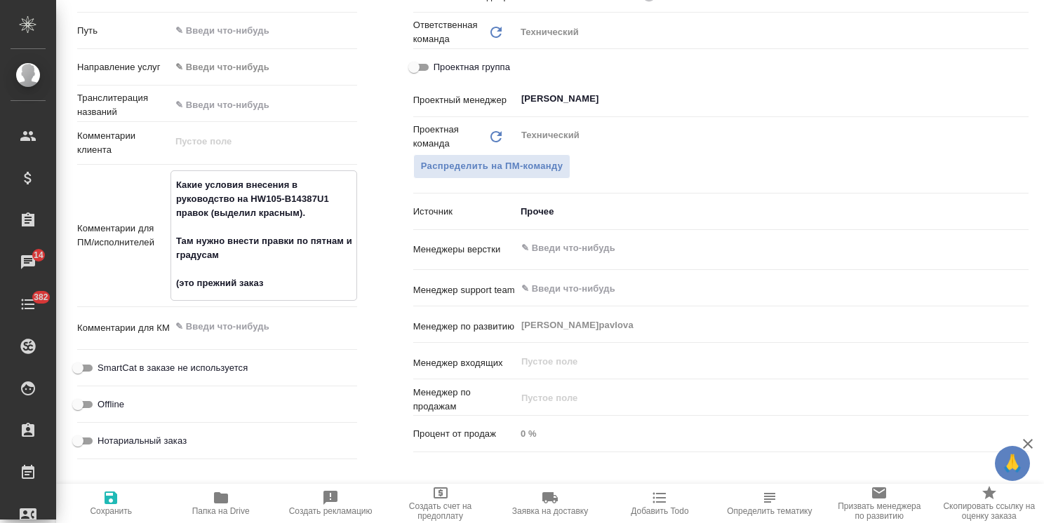
type textarea "x"
paste textarea "S_Haier-795"
type textarea "Какие условия внесения в руководство на HW105-B14387U1 правок (выделил красным)…"
type textarea "x"
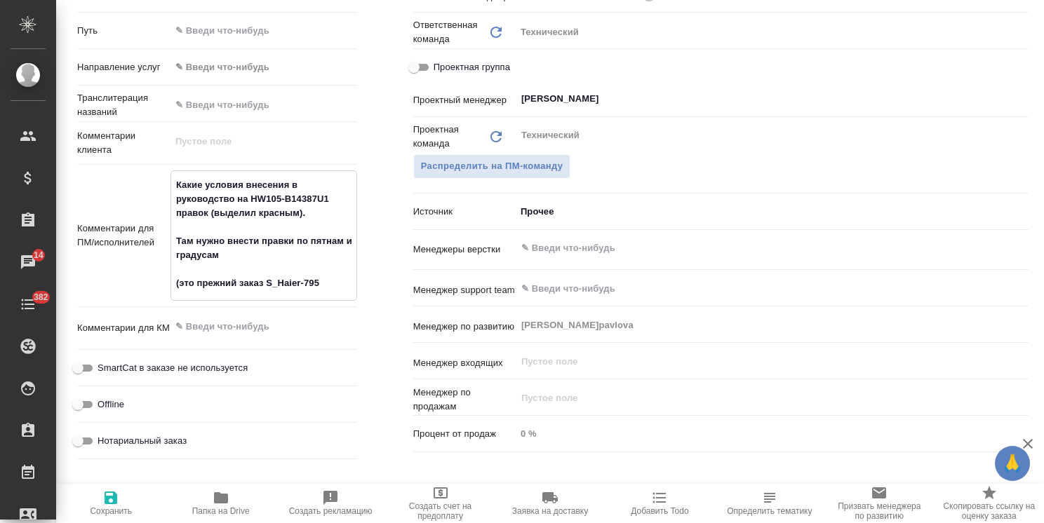
type textarea "x"
type textarea "Какие условия внесения в руководство на HW105-B14387U1 правок (выделил красным)…"
type textarea "x"
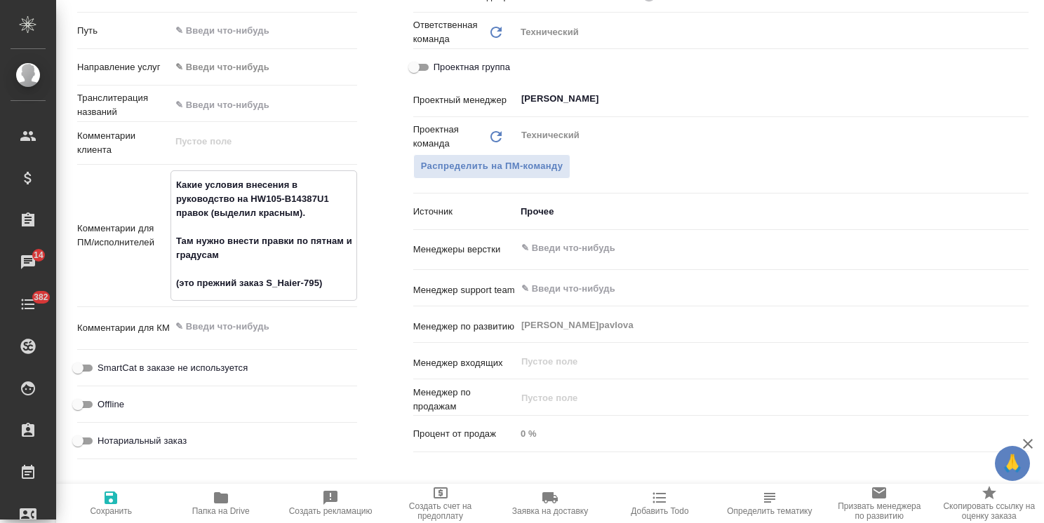
type textarea "Какие условия внесения в руководство на HW105-B14387U1 правок (выделил красным)…"
type textarea "x"
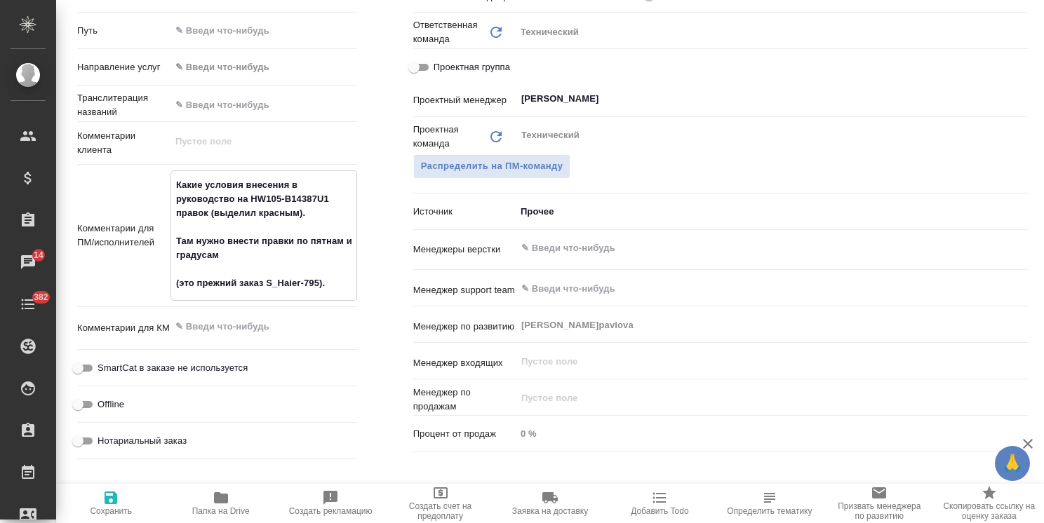
type textarea "Какие условия внесения в руководство на HW105-B14387U1 правок (выделил красным)…"
type textarea "x"
type textarea "Какие условия внесения в руководство на HW105-B14387U1 правок (выделил красным)…"
type textarea "x"
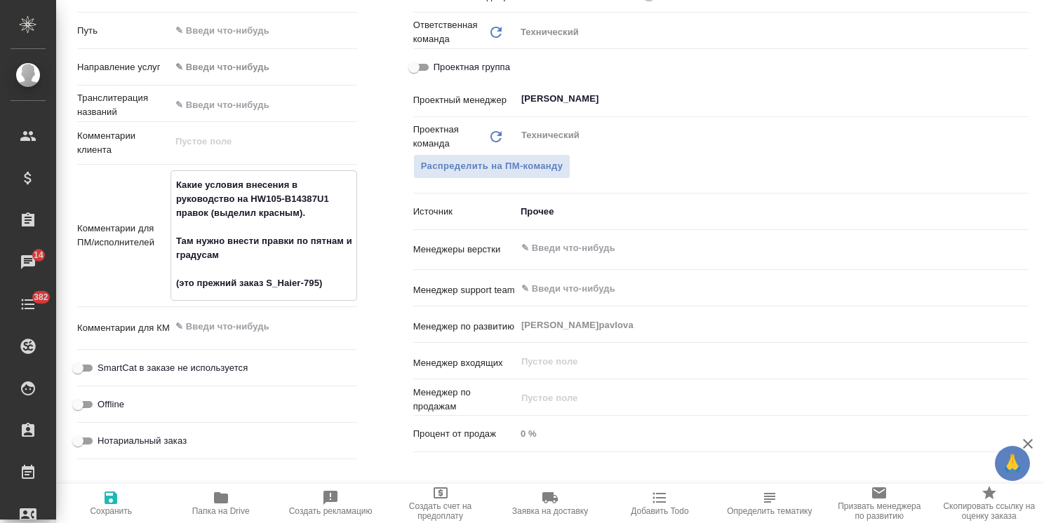
click at [112, 516] on span "Сохранить" at bounding box center [111, 512] width 42 height 10
type textarea "x"
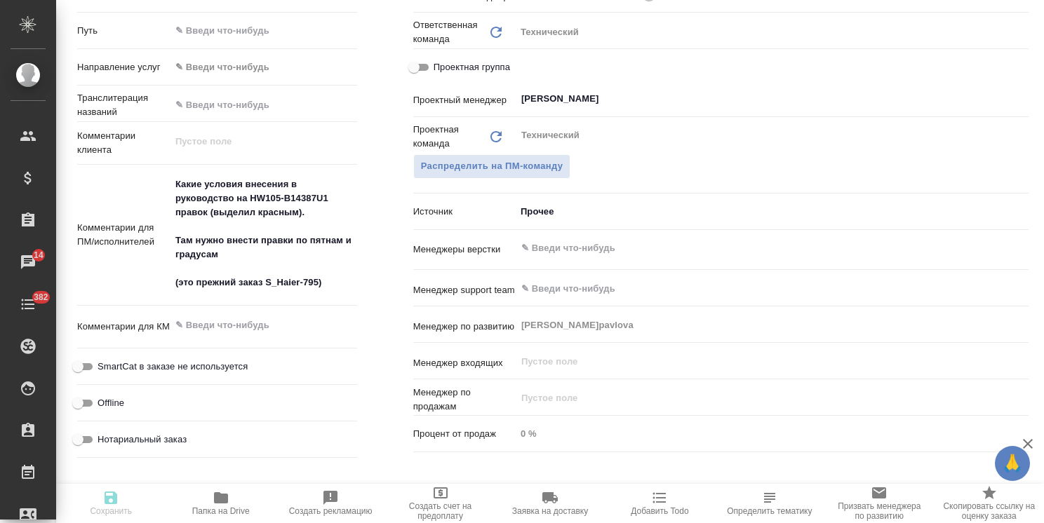
type textarea "x"
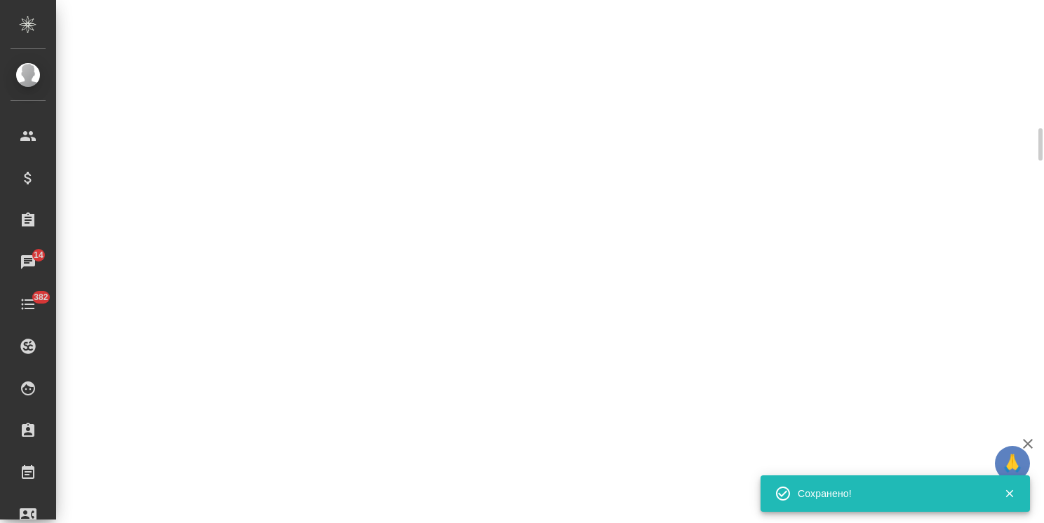
select select "RU"
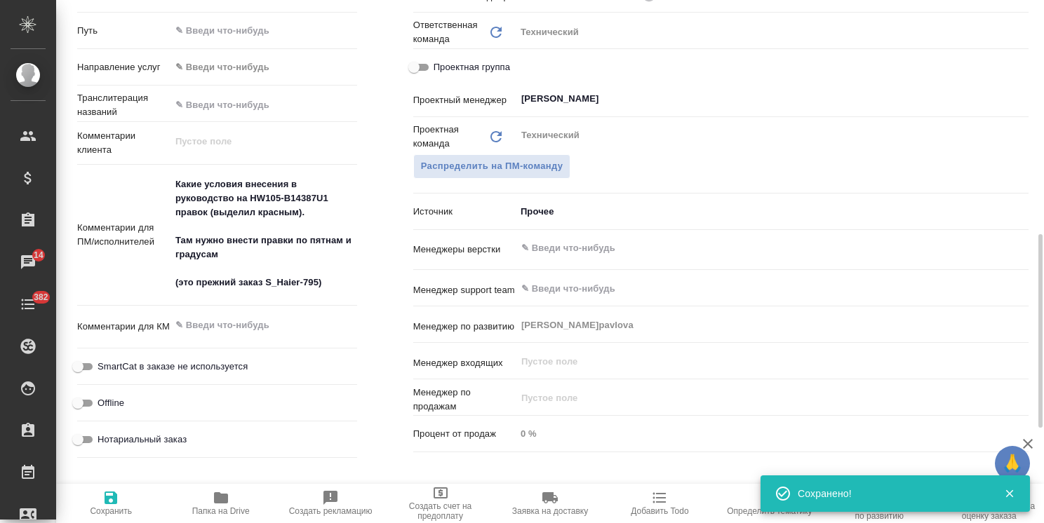
type textarea "x"
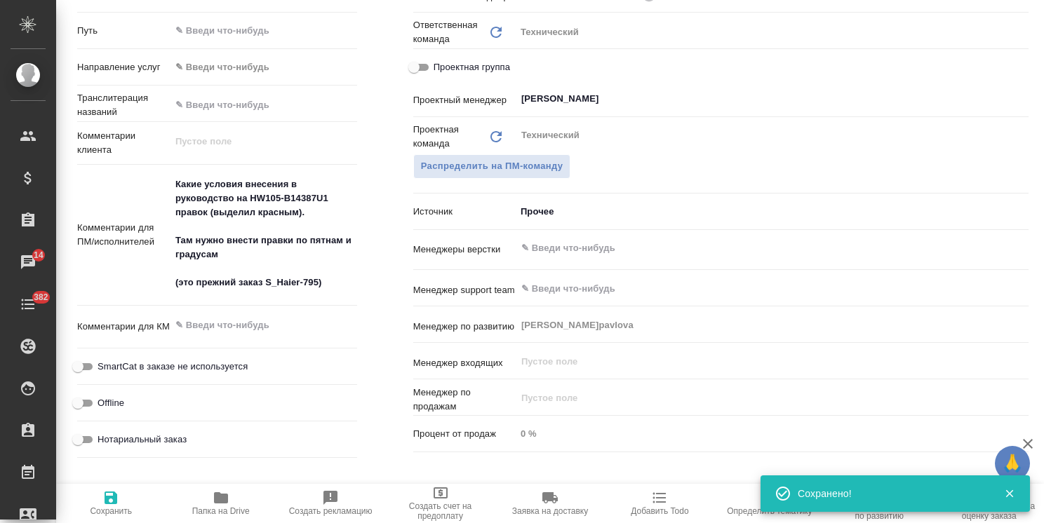
type textarea "x"
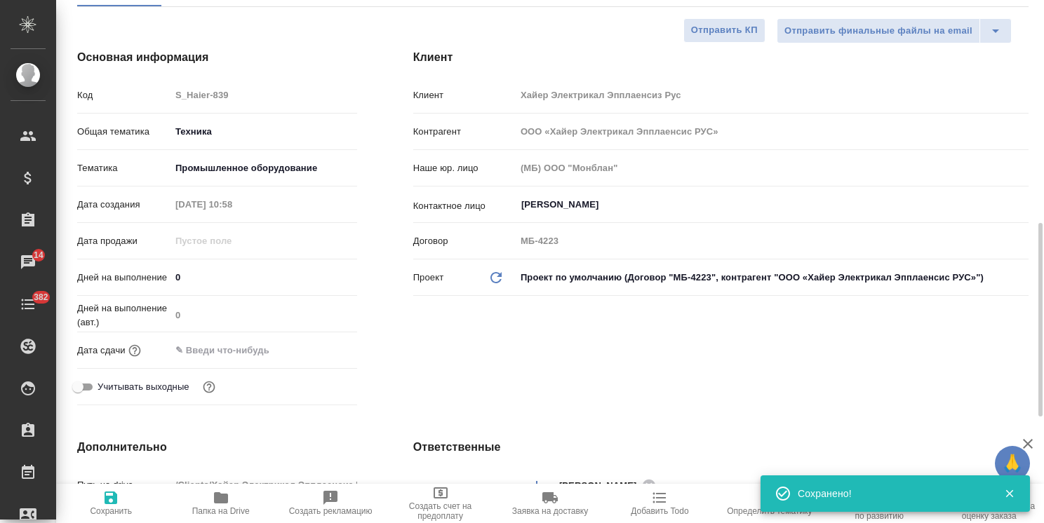
scroll to position [0, 0]
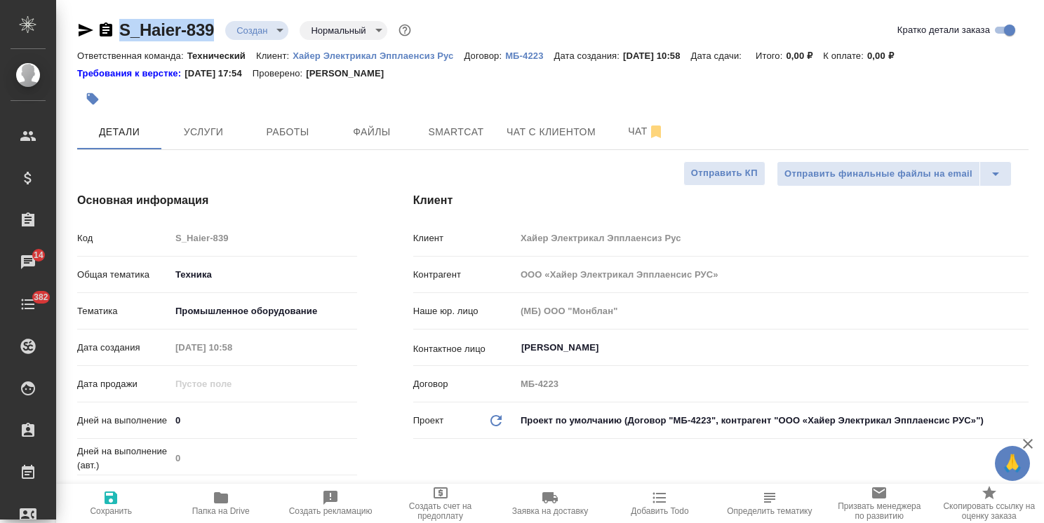
drag, startPoint x: 210, startPoint y: 15, endPoint x: 114, endPoint y: 15, distance: 96.1
copy link "S_Haier-839"
click at [400, 133] on span "Файлы" at bounding box center [371, 132] width 67 height 18
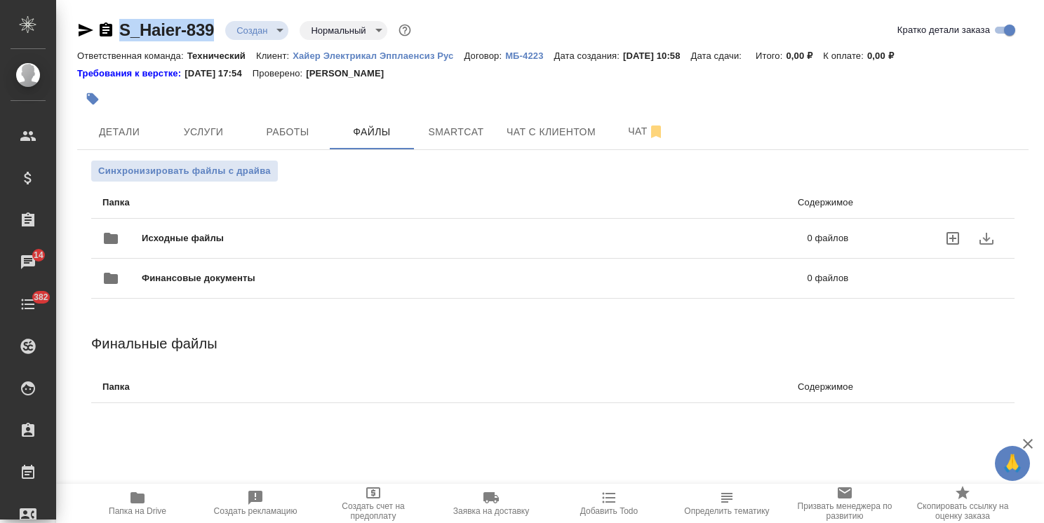
click at [168, 250] on div "Финансовые документы 0 файлов" at bounding box center [475, 279] width 774 height 62
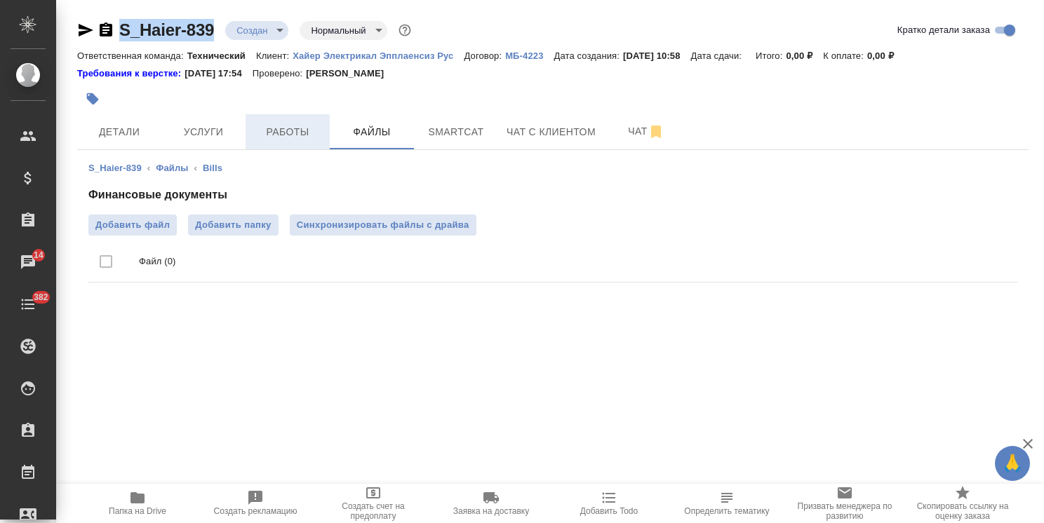
click at [301, 123] on span "Работы" at bounding box center [287, 132] width 67 height 18
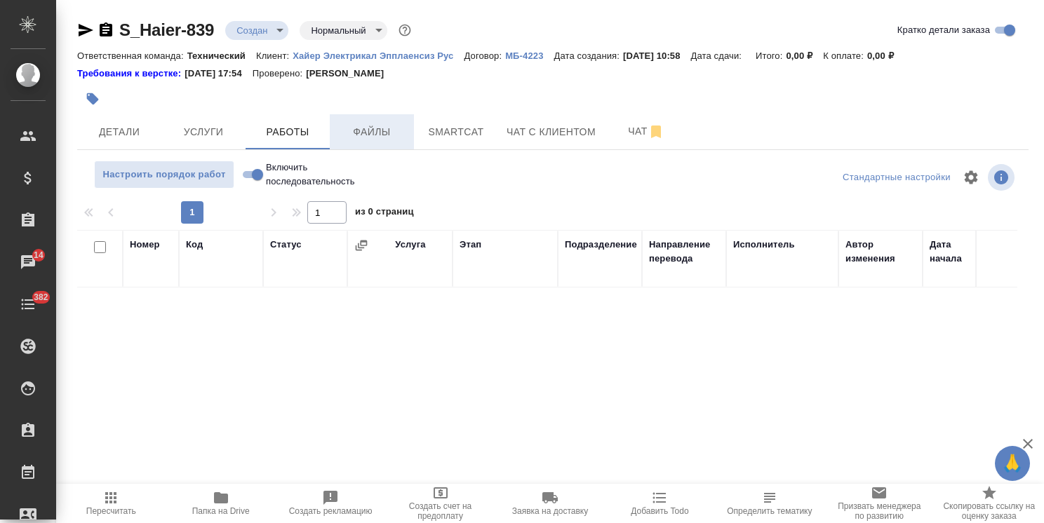
click at [359, 130] on span "Файлы" at bounding box center [371, 132] width 67 height 18
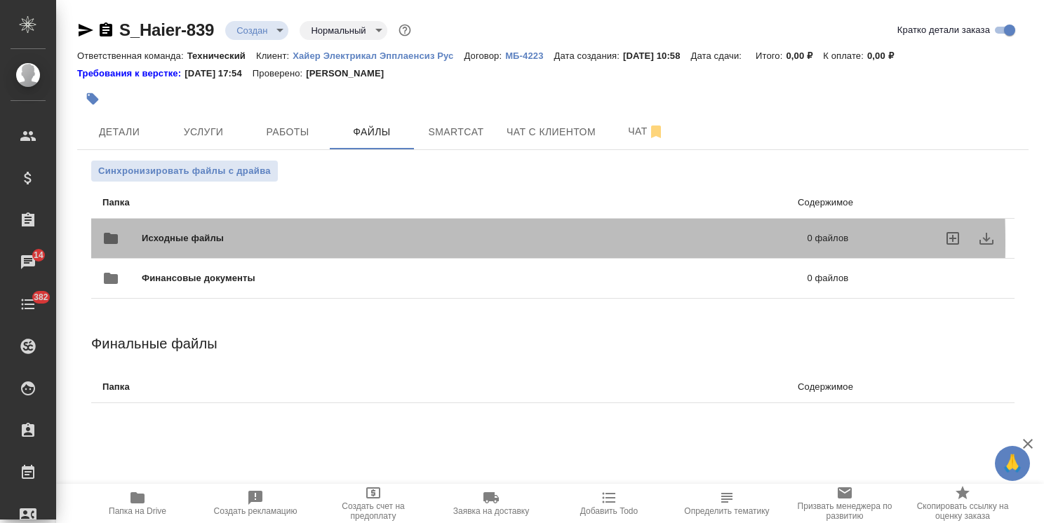
click at [174, 243] on span "Исходные файлы" at bounding box center [329, 239] width 374 height 14
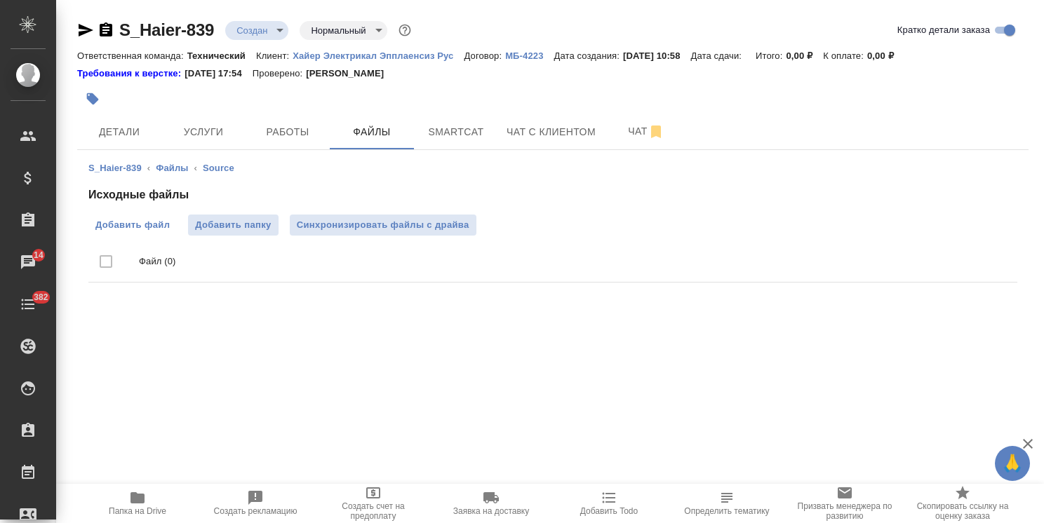
click at [127, 223] on span "Добавить файл" at bounding box center [132, 225] width 74 height 14
click at [0, 0] on input "Добавить файл" at bounding box center [0, 0] width 0 height 0
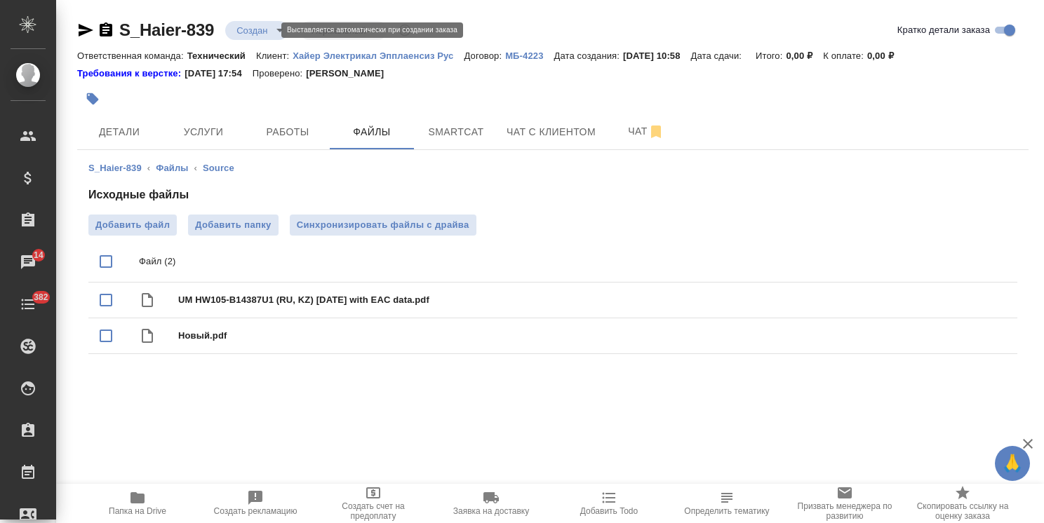
click at [239, 32] on body "🙏 .cls-1 fill:#fff; AWATERA Usmanova Olga Клиенты Спецификации Заказы 14 Чаты 3…" at bounding box center [522, 261] width 1044 height 523
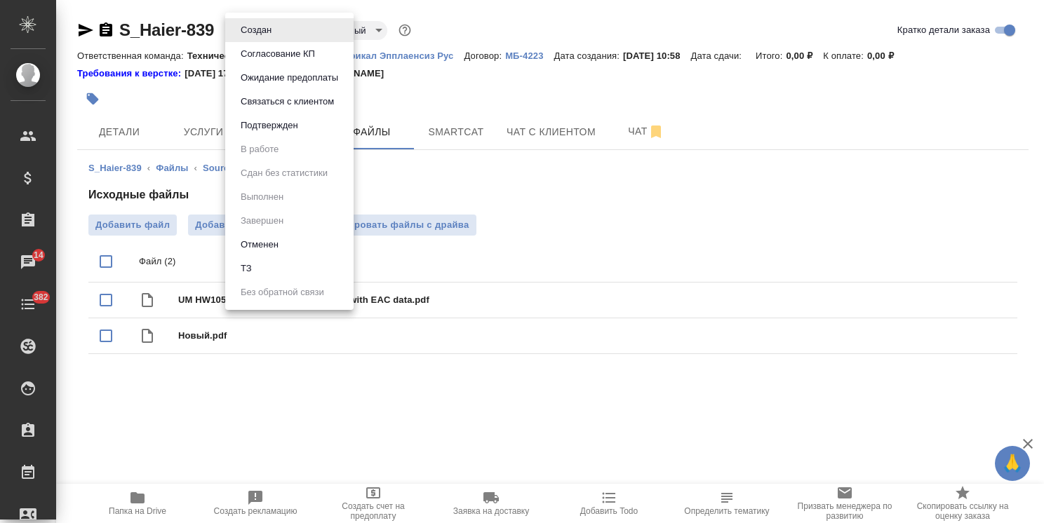
click at [261, 262] on li "ТЗ" at bounding box center [289, 269] width 128 height 24
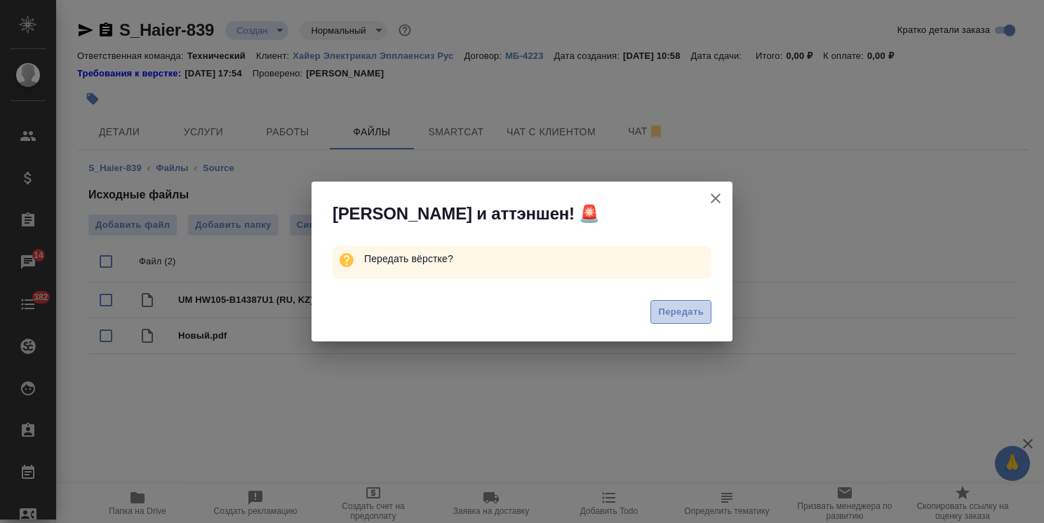
click at [676, 310] on span "Передать" at bounding box center [681, 312] width 46 height 16
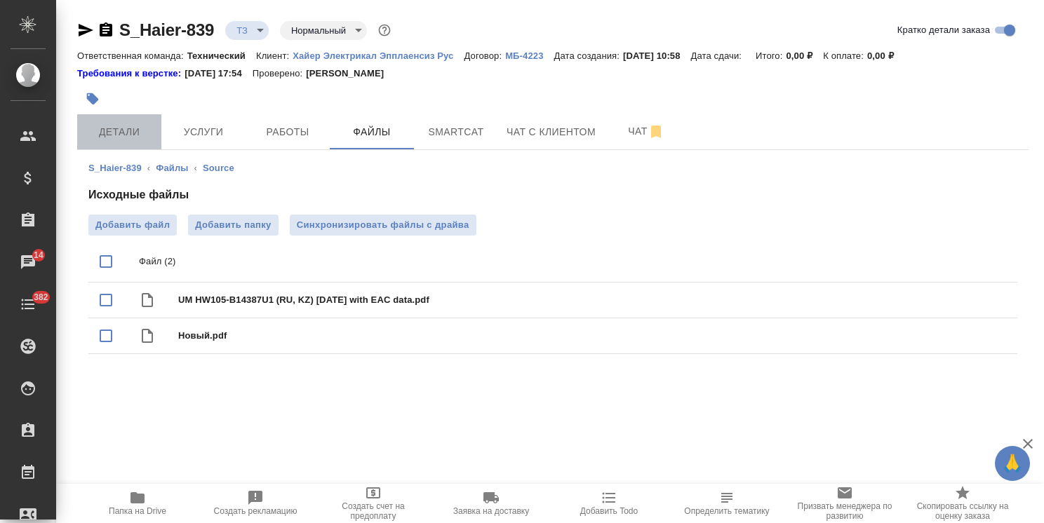
click at [141, 128] on span "Детали" at bounding box center [119, 132] width 67 height 18
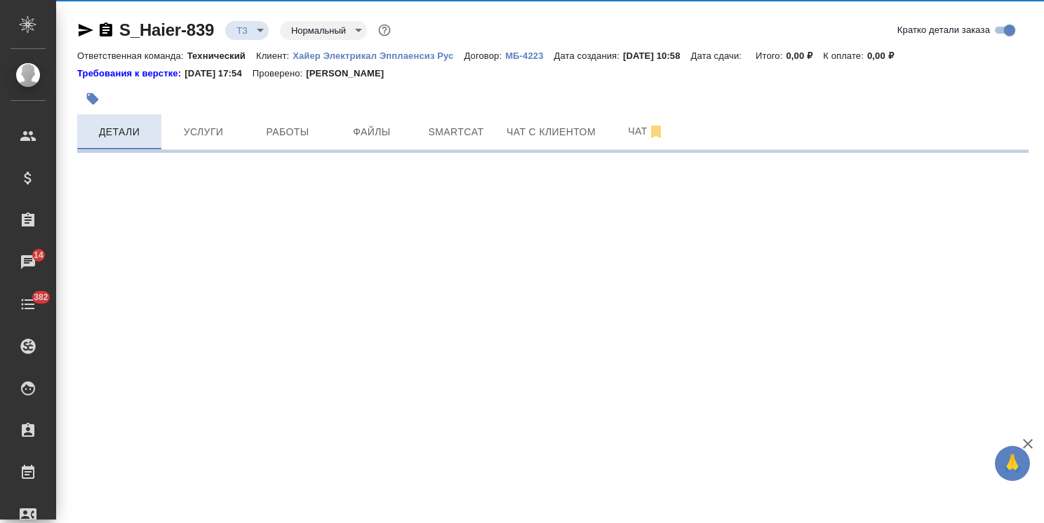
select select "RU"
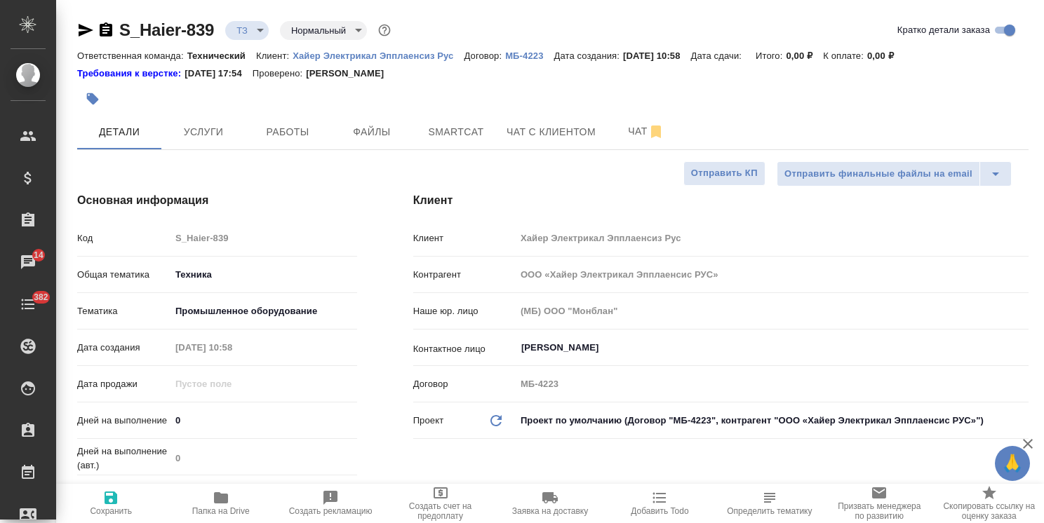
type textarea "x"
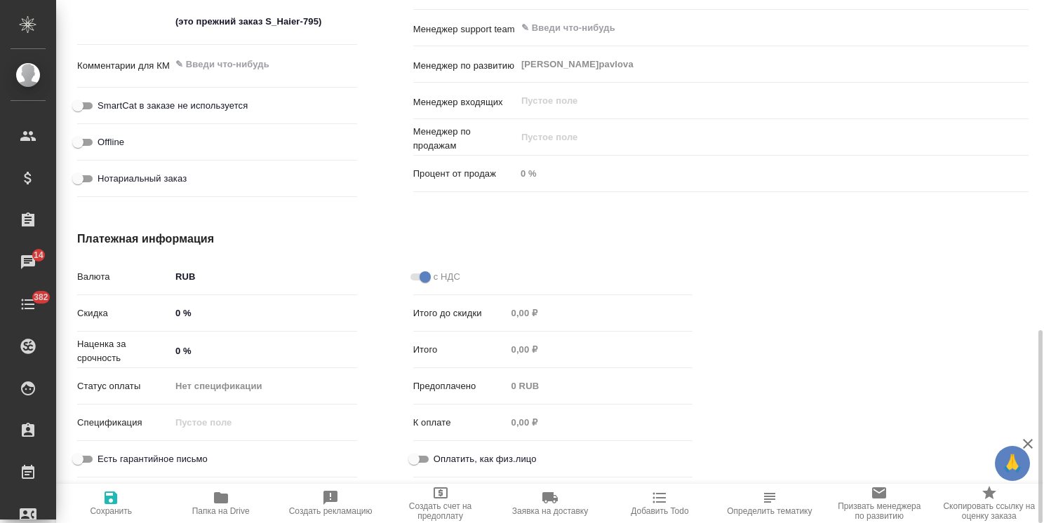
scroll to position [892, 0]
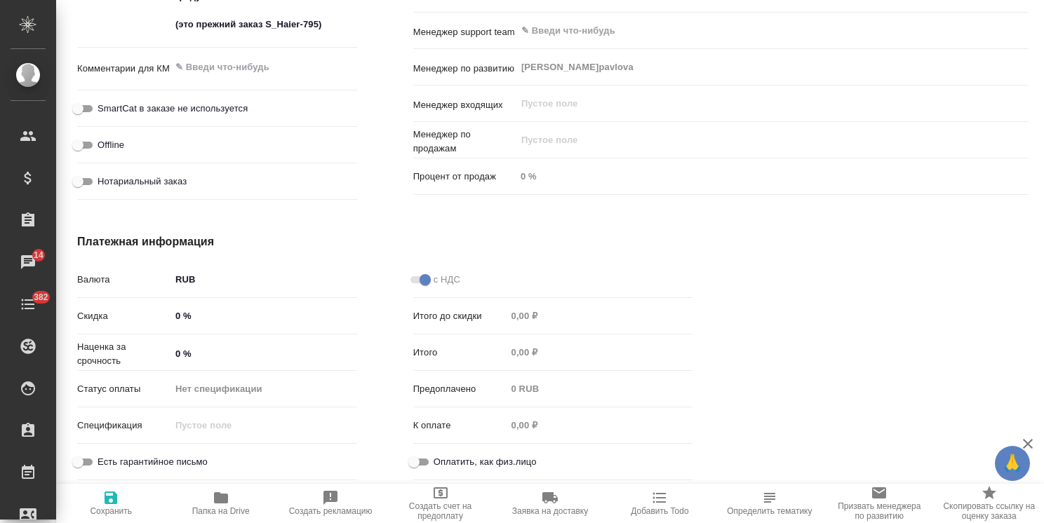
click at [177, 317] on input "0 %" at bounding box center [263, 316] width 187 height 20
click at [1024, 444] on icon "button" at bounding box center [1027, 444] width 17 height 17
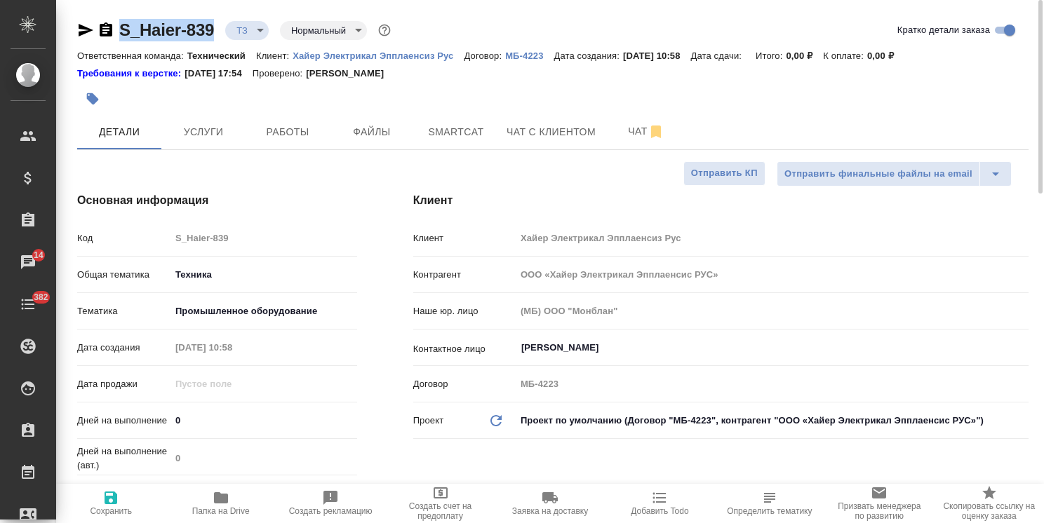
drag, startPoint x: 214, startPoint y: 20, endPoint x: 84, endPoint y: 21, distance: 129.8
click at [84, 21] on div "S_Haier-839 ТЗ tz Нормальный normal" at bounding box center [235, 30] width 316 height 22
copy link "S_Haier-839"
type textarea "x"
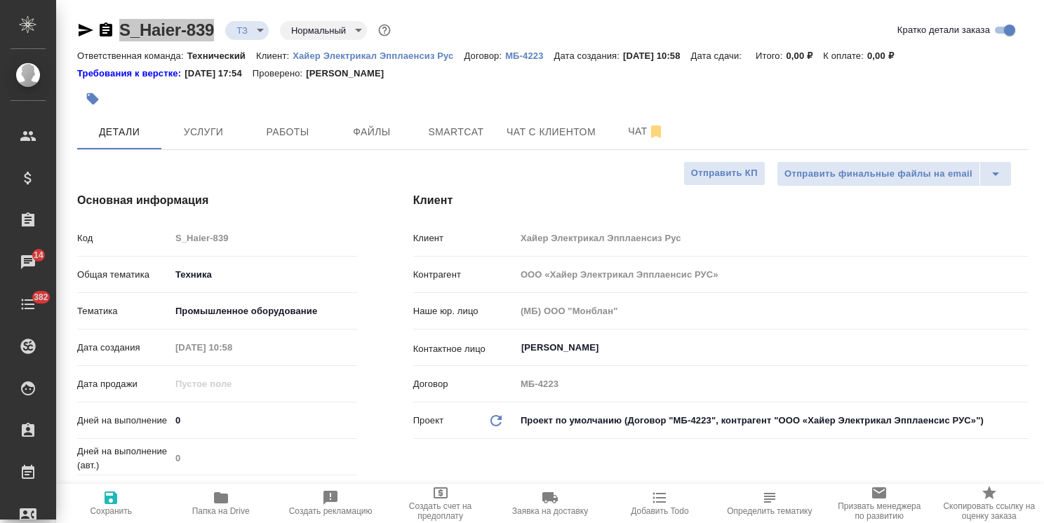
type textarea "x"
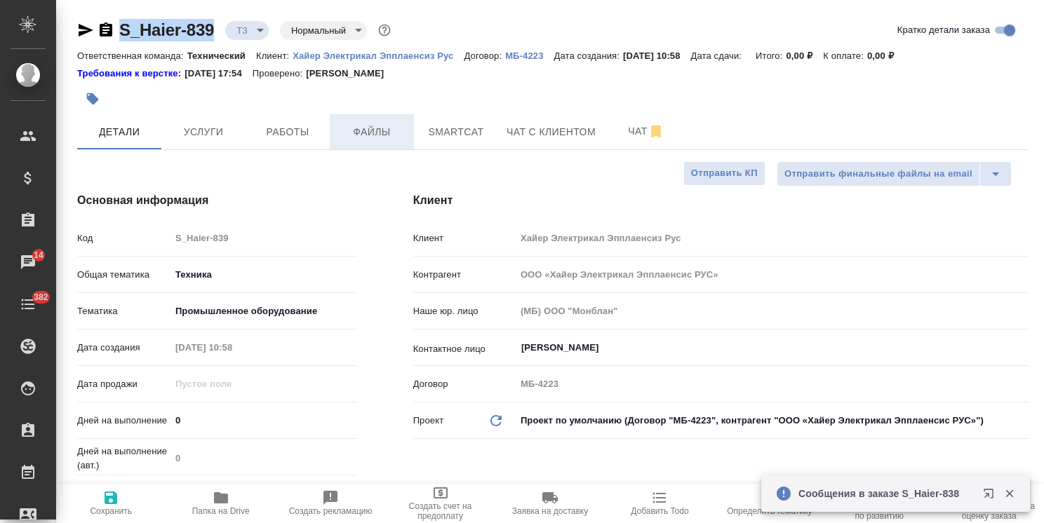
click at [365, 133] on span "Файлы" at bounding box center [371, 132] width 67 height 18
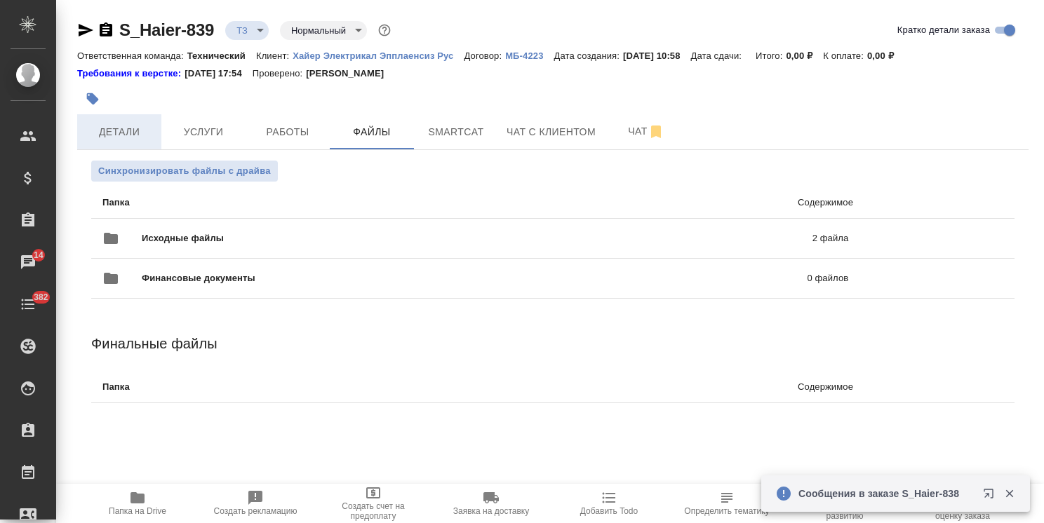
click at [142, 150] on div "Синхронизировать файлы с драйва Папка Содержимое Исходные файлы 2 файла Финансо…" at bounding box center [552, 298] width 951 height 297
click at [137, 132] on span "Детали" at bounding box center [119, 132] width 67 height 18
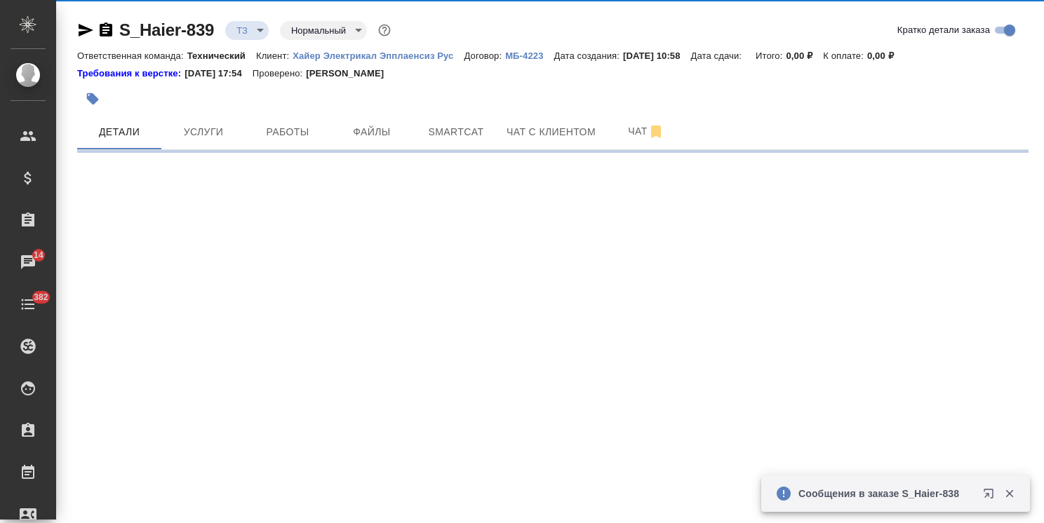
select select "RU"
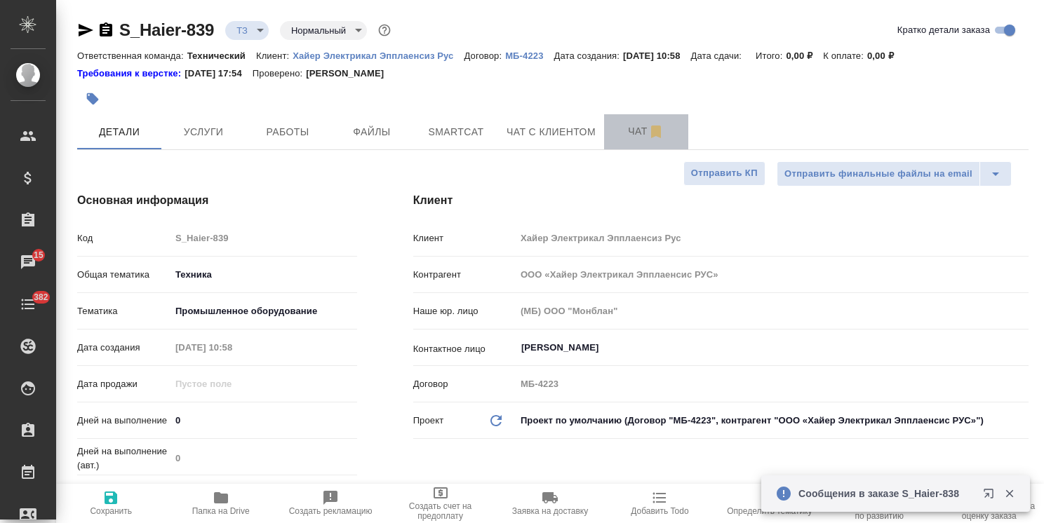
click at [622, 135] on span "Чат" at bounding box center [645, 132] width 67 height 18
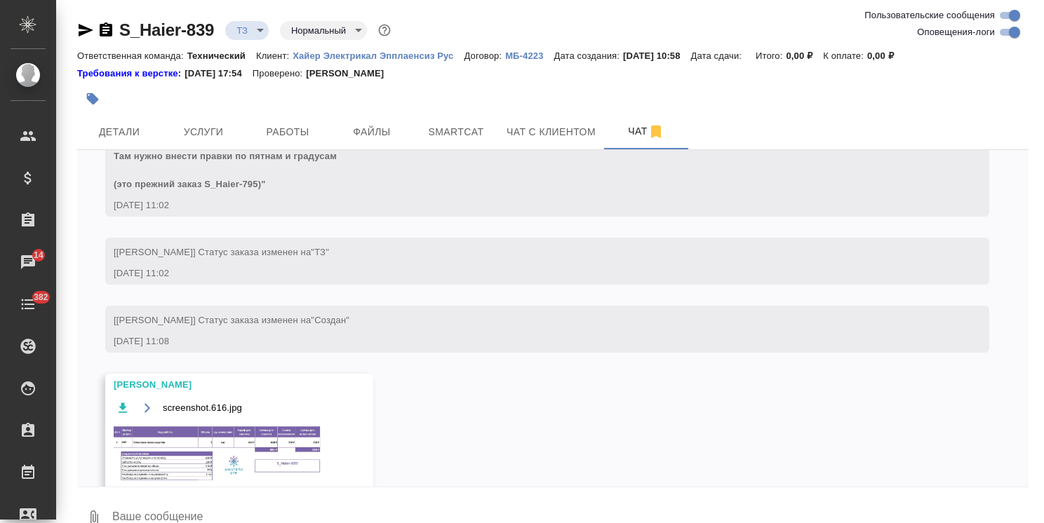
scroll to position [525, 0]
click at [130, 136] on span "Детали" at bounding box center [119, 132] width 67 height 18
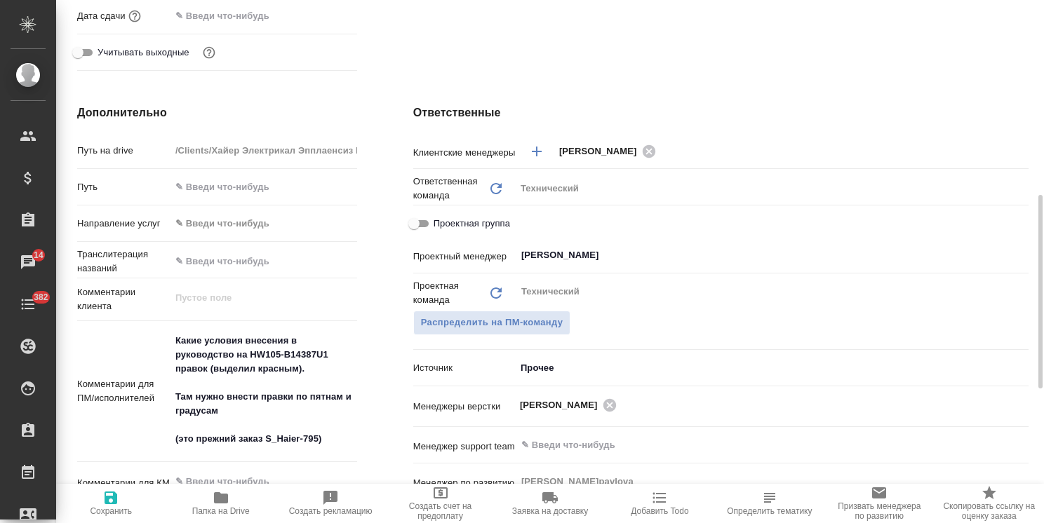
scroll to position [500, 0]
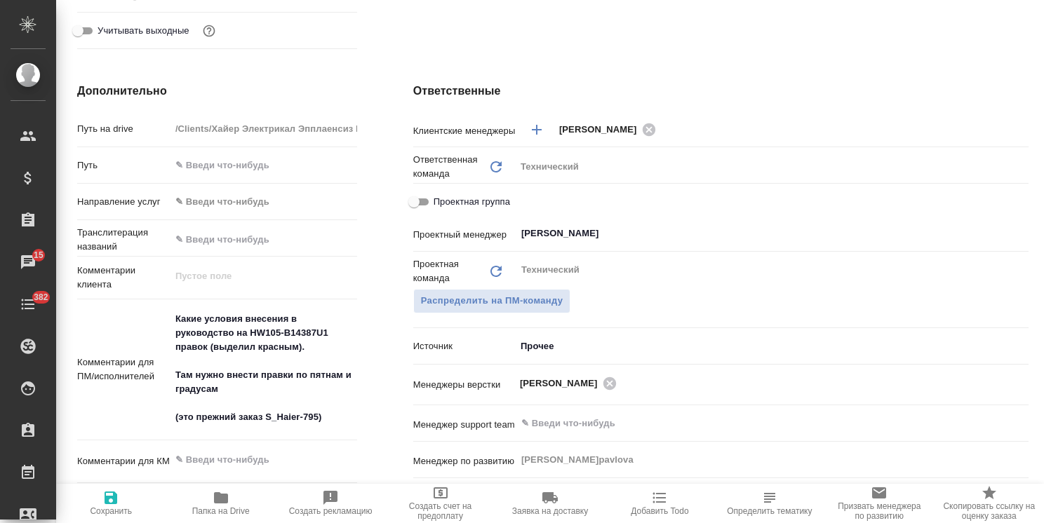
drag, startPoint x: 636, startPoint y: 66, endPoint x: 617, endPoint y: 93, distance: 33.7
click at [636, 66] on div "Ответственные Клиентские менеджеры Усманова Ольга ​ Ответственная команда Обнов…" at bounding box center [720, 341] width 671 height 572
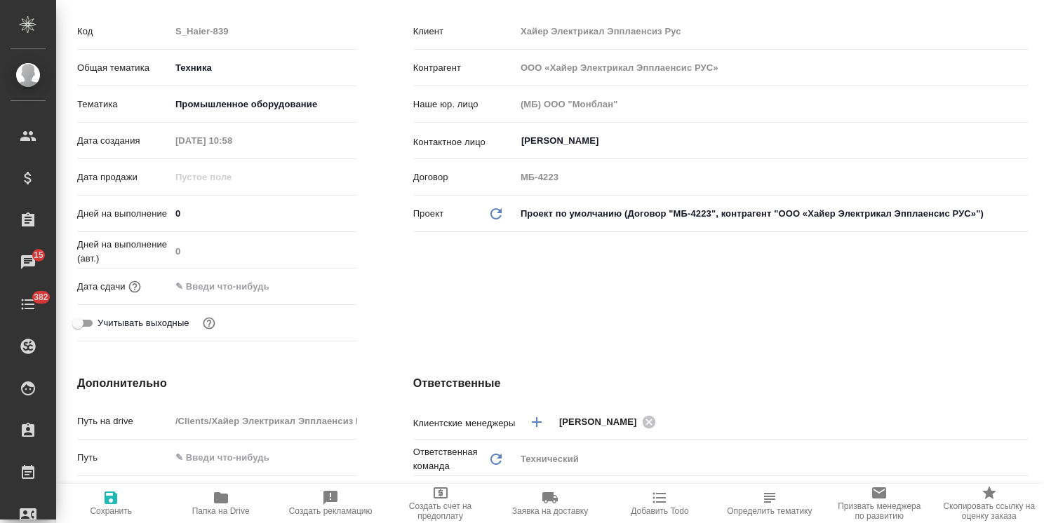
scroll to position [0, 0]
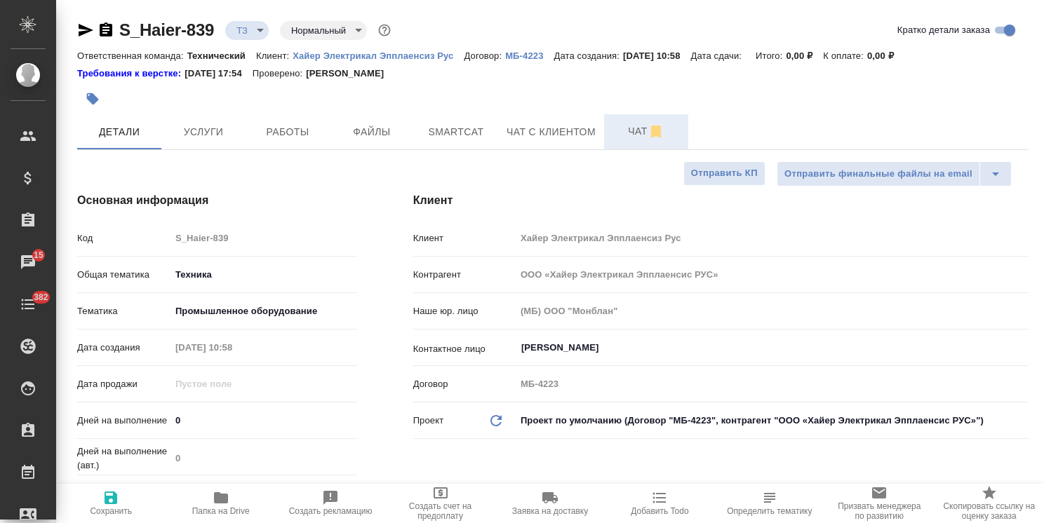
click at [612, 137] on span "Чат" at bounding box center [645, 132] width 67 height 18
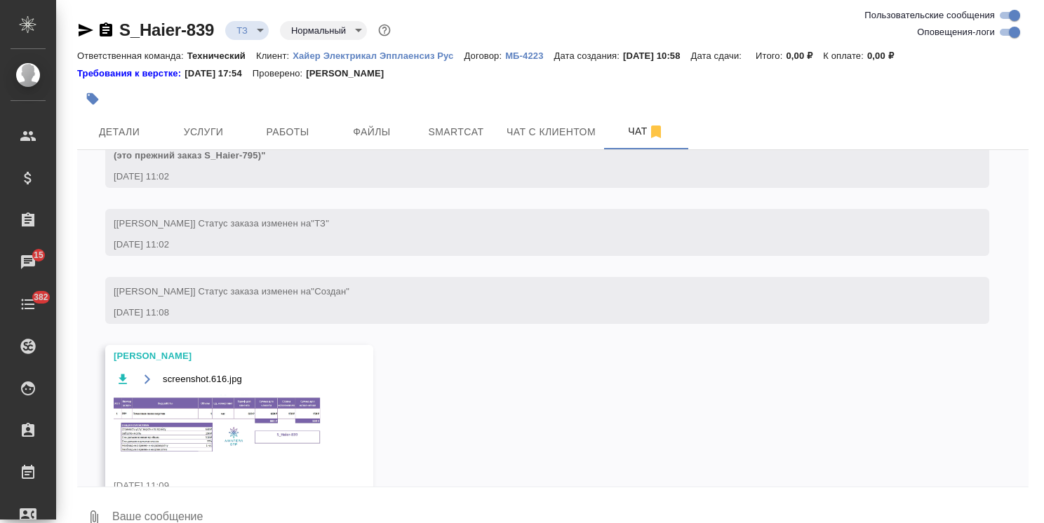
scroll to position [584, 0]
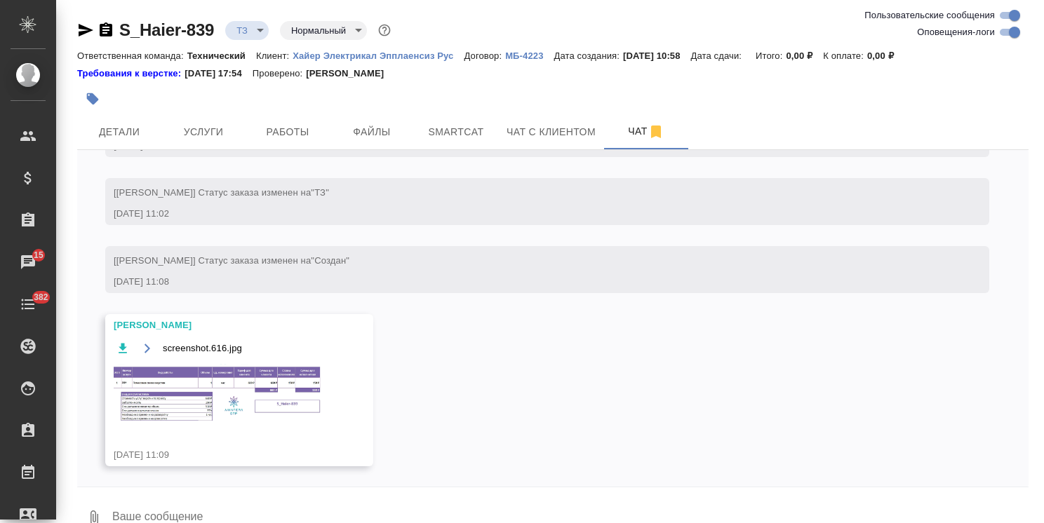
click at [205, 393] on img at bounding box center [219, 394] width 210 height 60
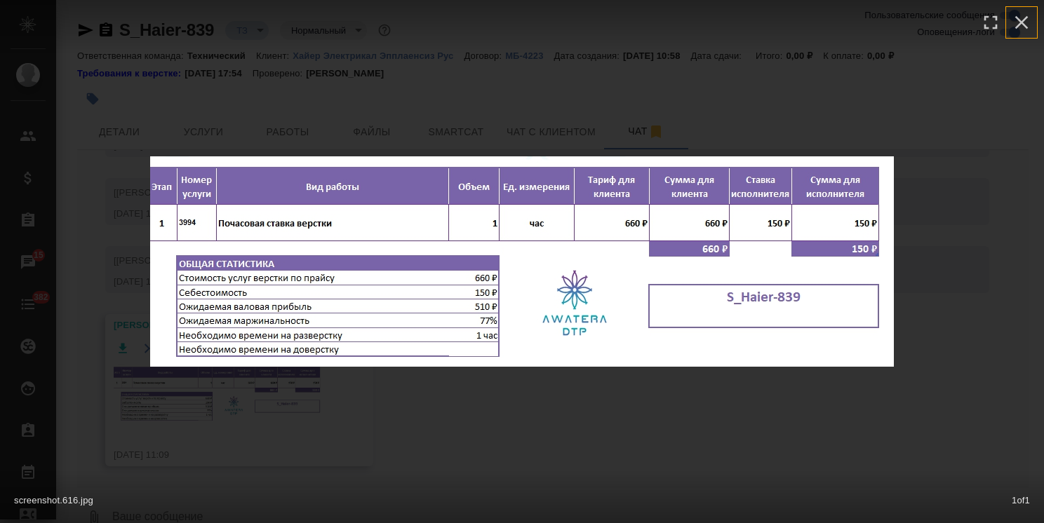
drag, startPoint x: 1025, startPoint y: 15, endPoint x: 572, endPoint y: 145, distance: 471.4
click at [1025, 15] on icon "button" at bounding box center [1021, 22] width 22 height 22
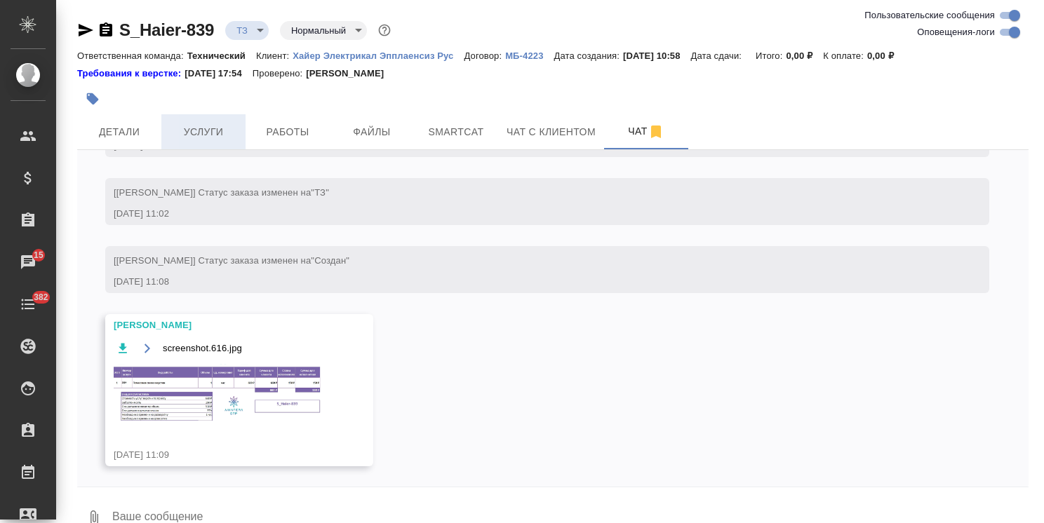
click at [207, 128] on span "Услуги" at bounding box center [203, 132] width 67 height 18
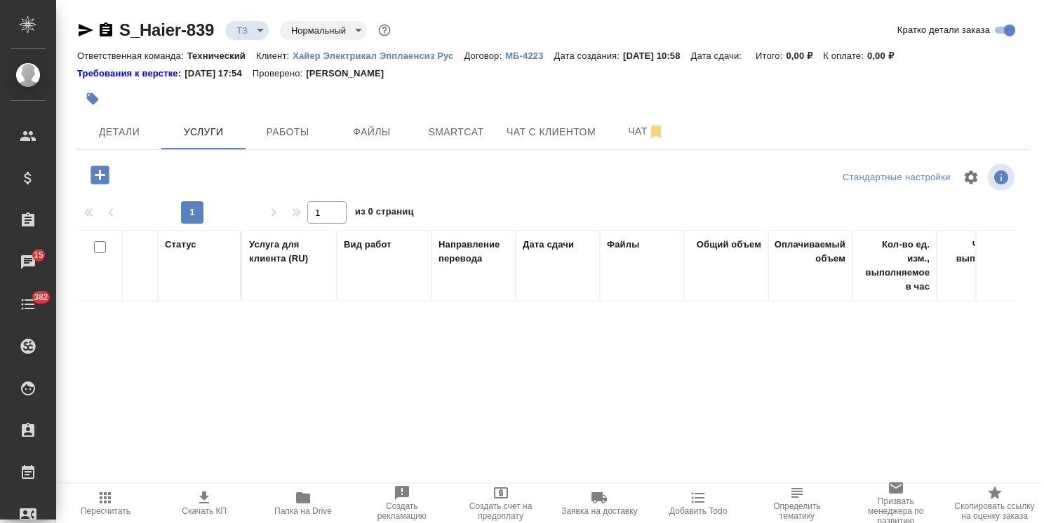
click at [93, 175] on icon "button" at bounding box center [99, 175] width 18 height 18
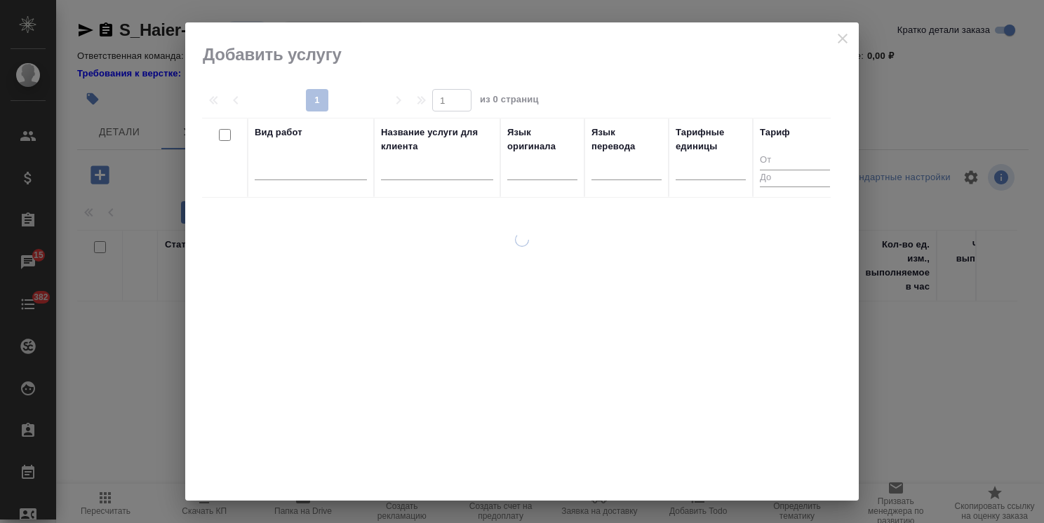
click at [416, 163] on input "text" at bounding box center [437, 172] width 112 height 18
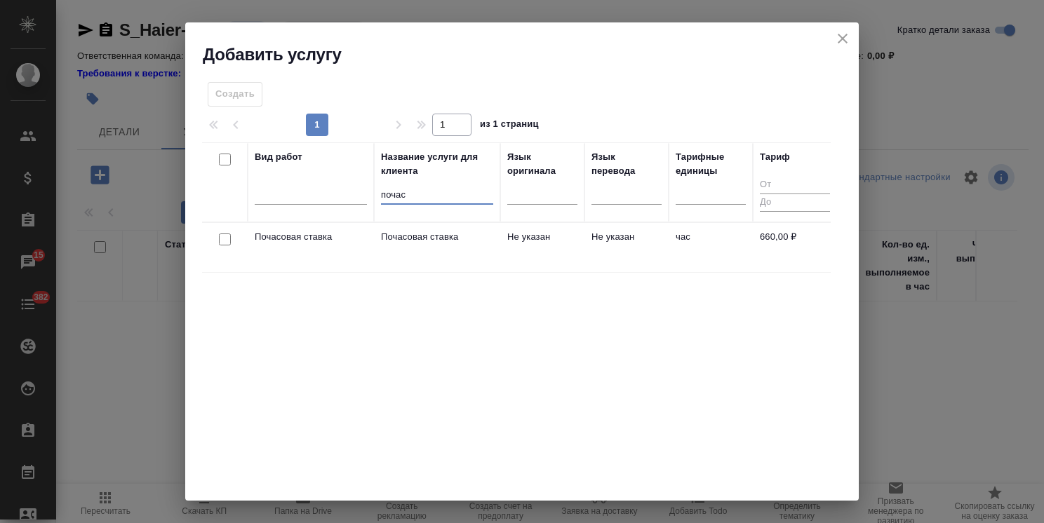
click at [218, 232] on div at bounding box center [225, 240] width 32 height 20
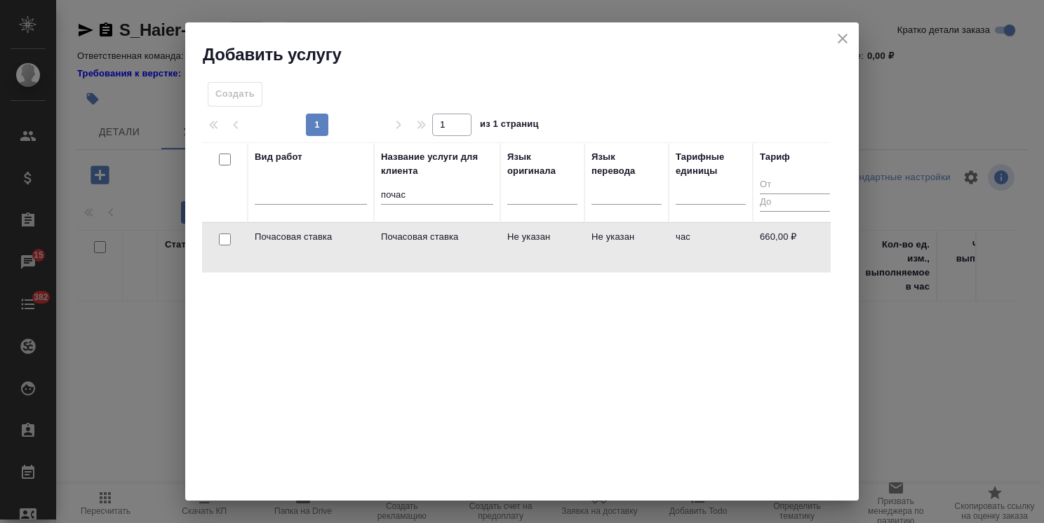
click at [227, 243] on input "checkbox" at bounding box center [225, 240] width 12 height 12
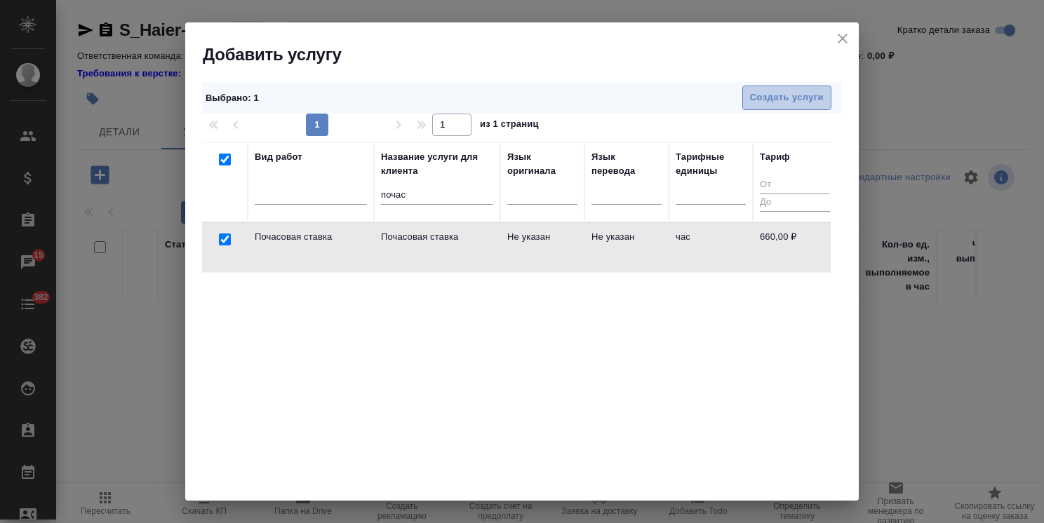
click at [777, 86] on button "Создать услуги" at bounding box center [786, 98] width 89 height 25
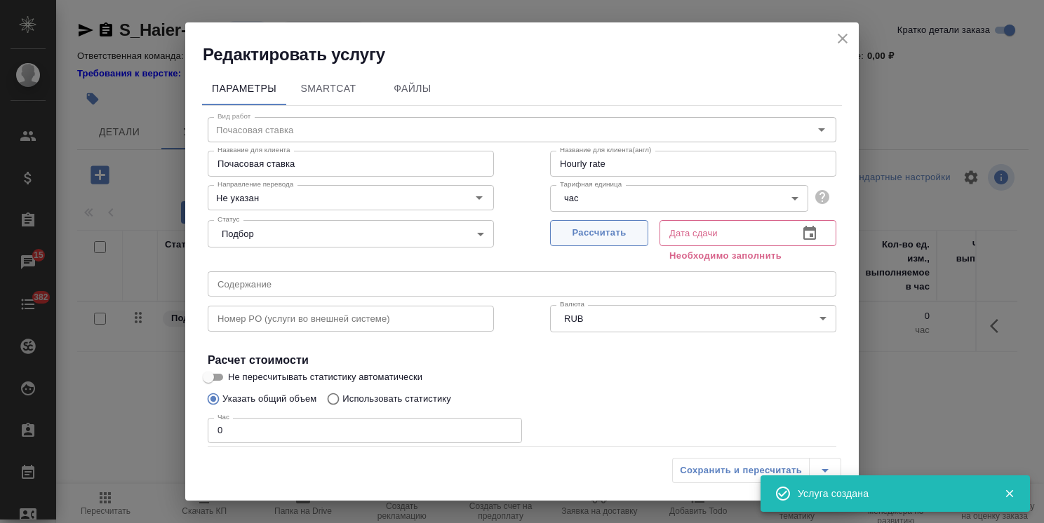
click at [612, 232] on span "Рассчитать" at bounding box center [599, 233] width 83 height 16
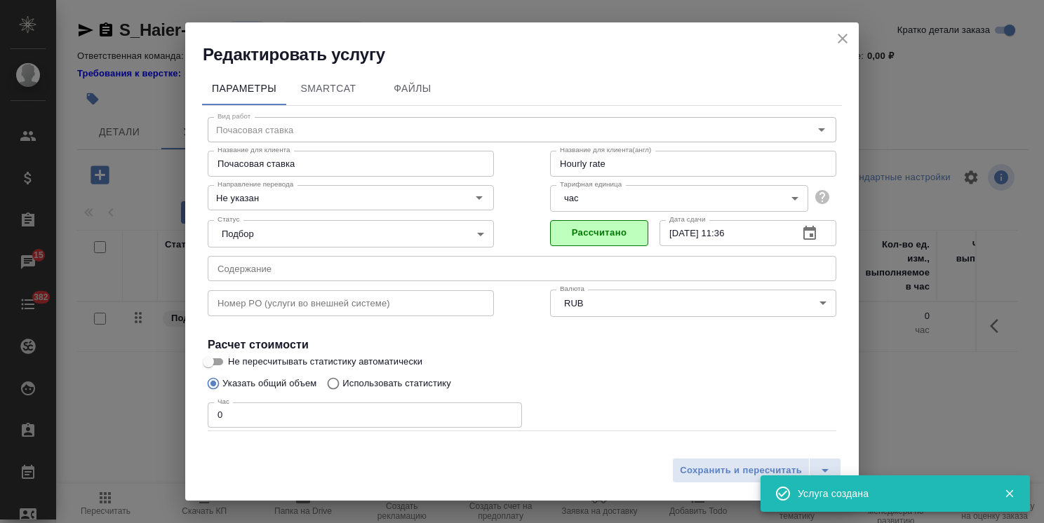
drag, startPoint x: 234, startPoint y: 418, endPoint x: 189, endPoint y: 417, distance: 44.9
click at [189, 417] on div "Параметры SmartCat Файлы Вид работ Почасовая ставка Вид работ Название для клие…" at bounding box center [521, 258] width 673 height 385
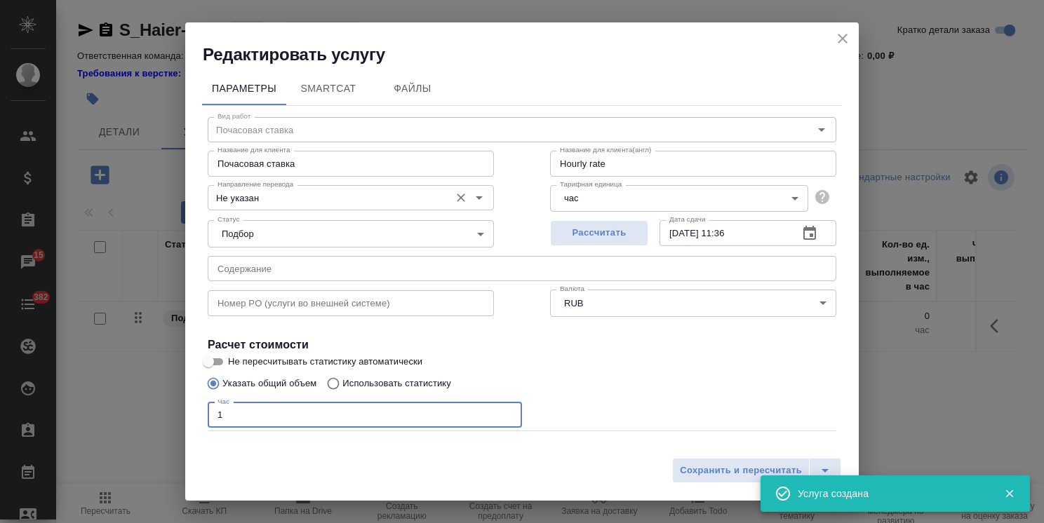
click at [311, 185] on div "Не указан Направление перевода" at bounding box center [351, 197] width 286 height 25
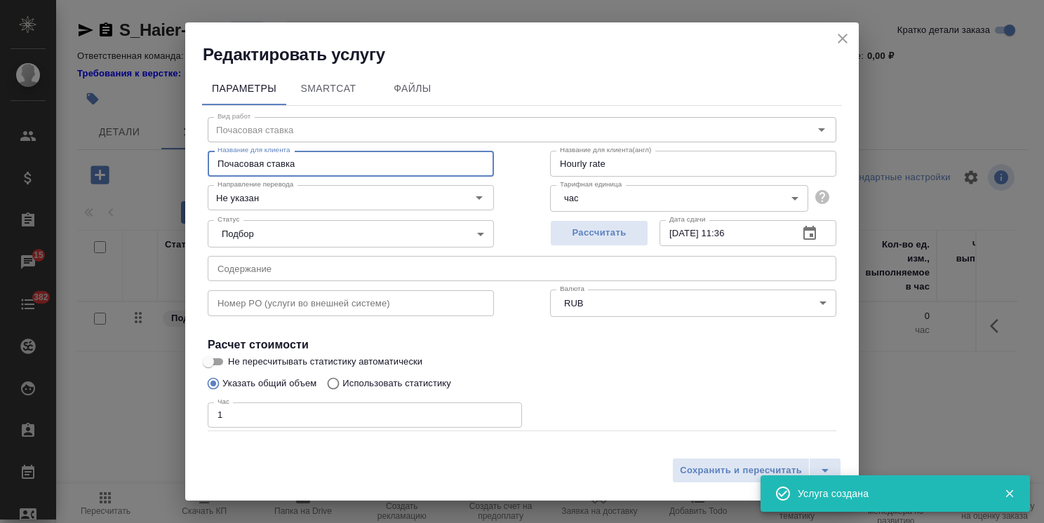
click at [318, 168] on input "Почасовая ставка" at bounding box center [351, 163] width 286 height 25
click at [682, 466] on span "Сохранить и пересчитать" at bounding box center [741, 471] width 122 height 16
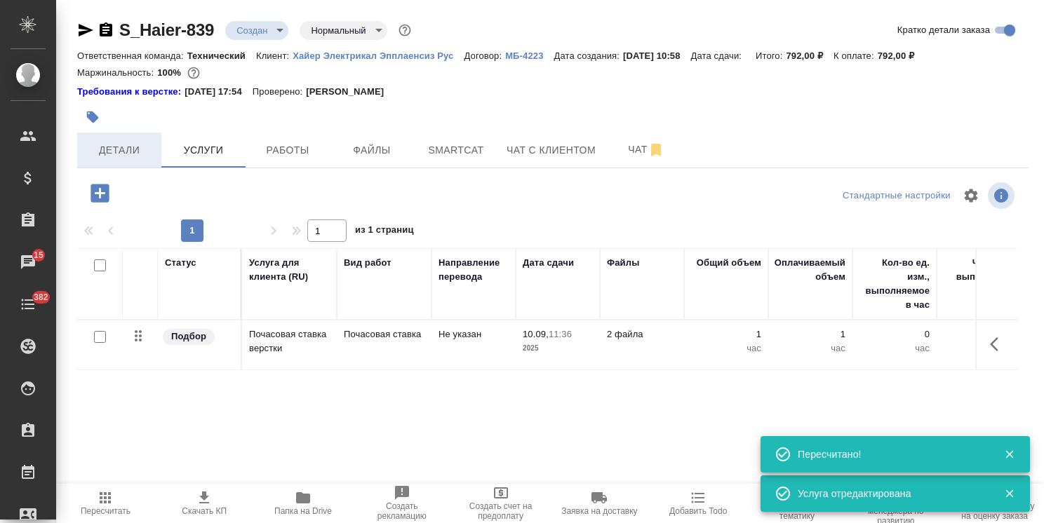
click at [145, 140] on button "Детали" at bounding box center [119, 150] width 84 height 35
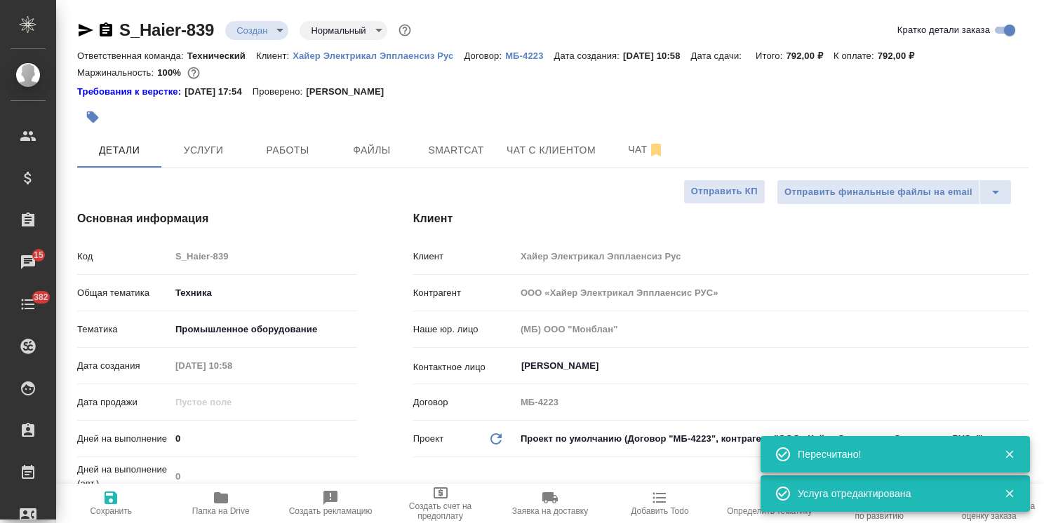
scroll to position [70, 0]
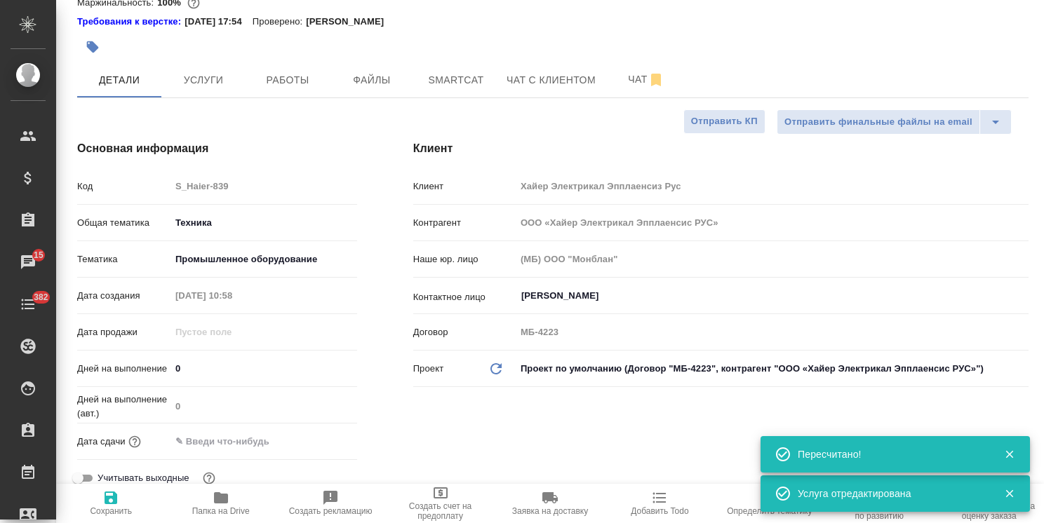
drag, startPoint x: 190, startPoint y: 366, endPoint x: 151, endPoint y: 368, distance: 39.3
click at [151, 368] on div "Дней на выполнение 0" at bounding box center [217, 368] width 280 height 25
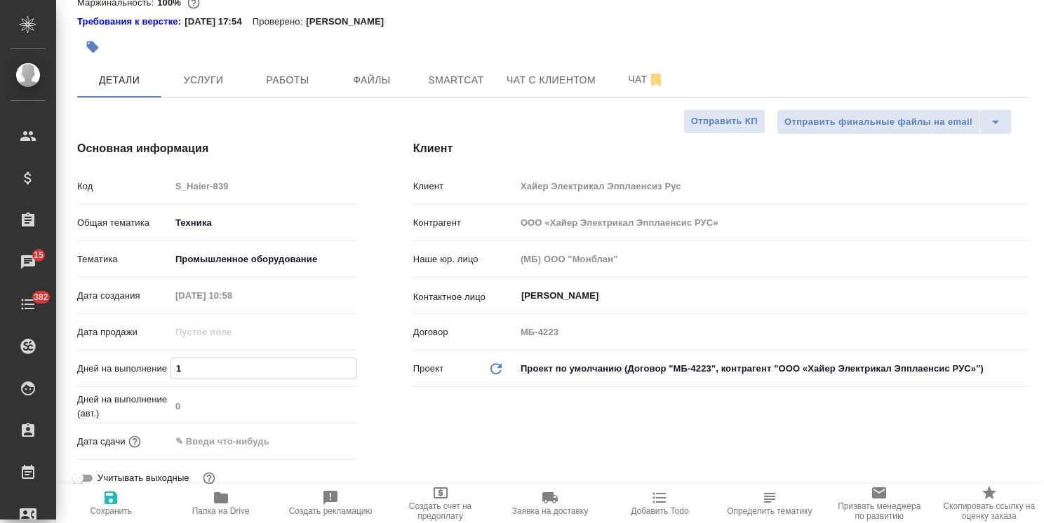
click at [115, 511] on span "Сохранить" at bounding box center [111, 512] width 42 height 10
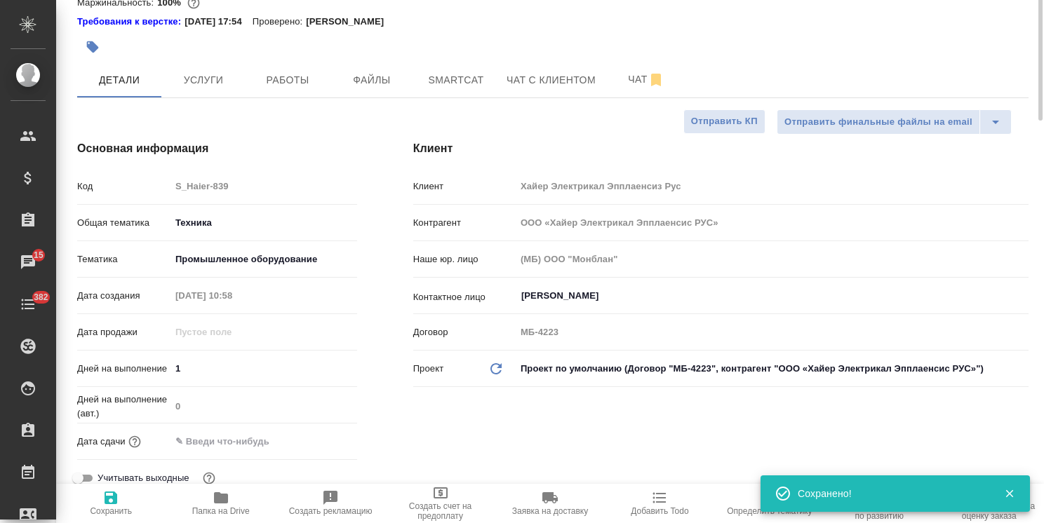
scroll to position [0, 0]
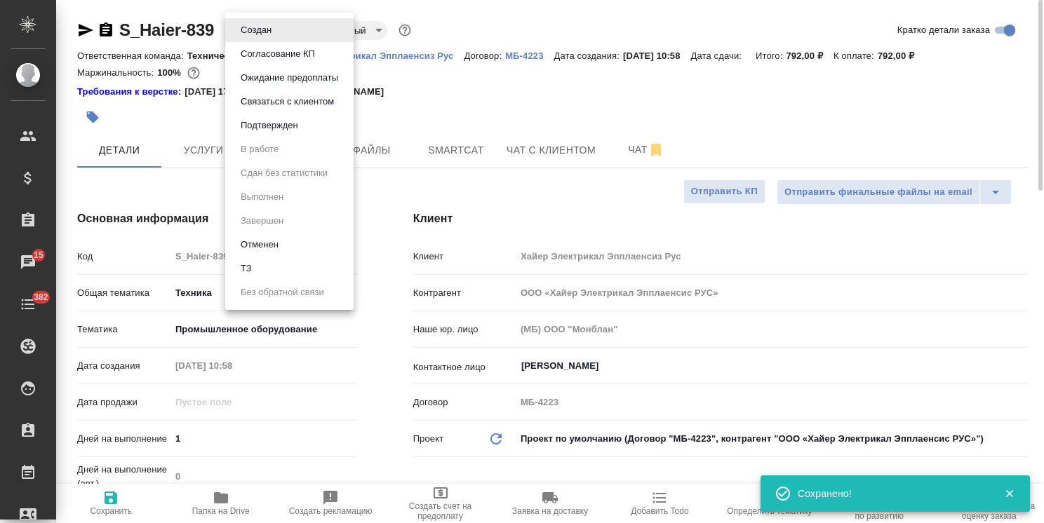
click at [259, 21] on body ".cls-1 fill:#fff; AWATERA Usmanova Olga Клиенты Спецификации Заказы 15 Чаты 382…" at bounding box center [522, 261] width 1044 height 523
click at [269, 53] on button "Согласование КП" at bounding box center [277, 53] width 83 height 15
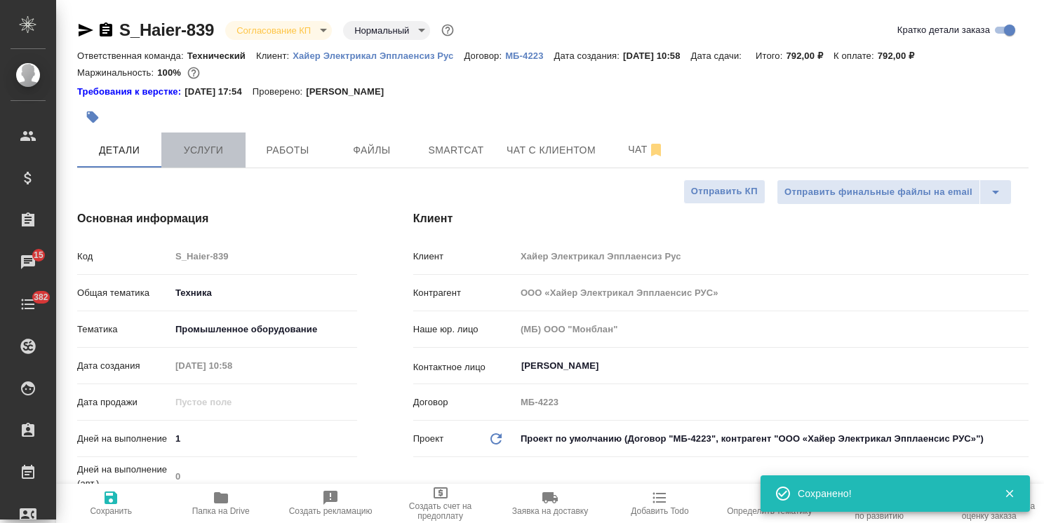
click at [207, 144] on span "Услуги" at bounding box center [203, 151] width 67 height 18
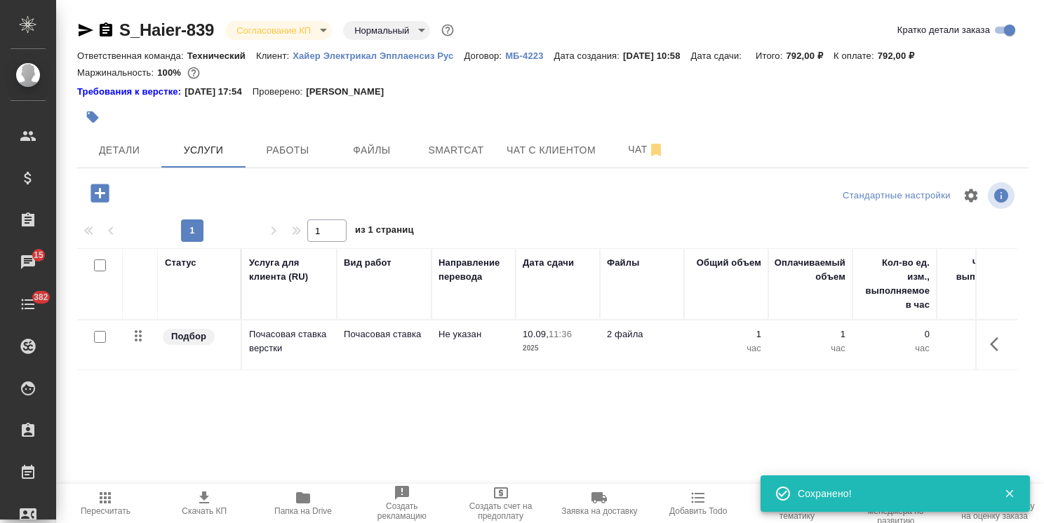
click at [203, 507] on span "Скачать КП" at bounding box center [204, 512] width 45 height 10
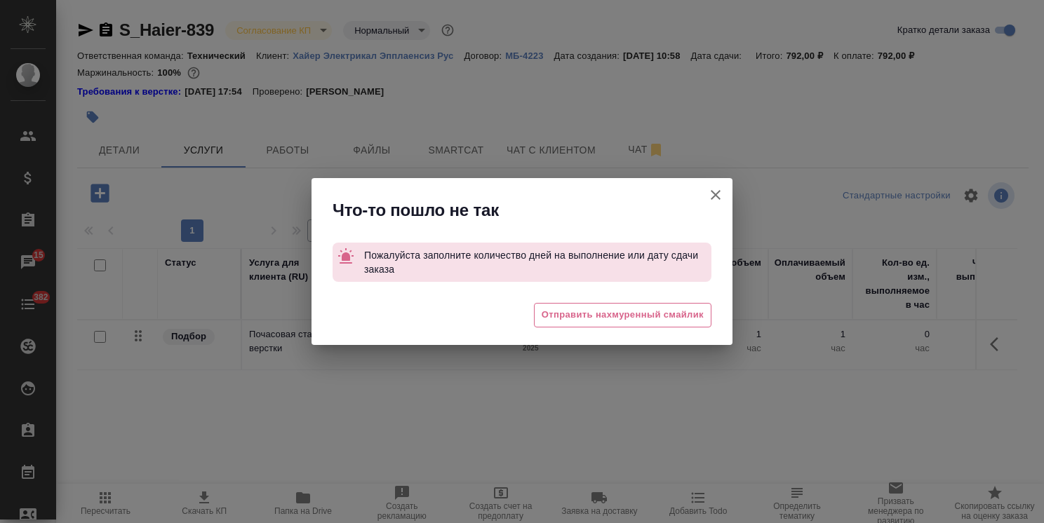
click at [693, 197] on div "Что-то пошло не так" at bounding box center [521, 207] width 421 height 58
click at [713, 195] on icon "button" at bounding box center [715, 195] width 17 height 17
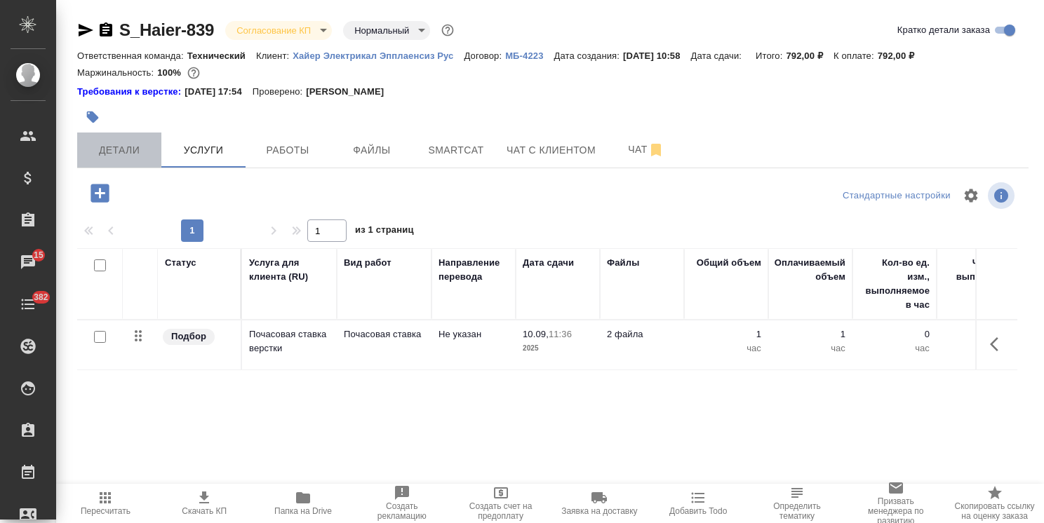
click at [113, 147] on span "Детали" at bounding box center [119, 151] width 67 height 18
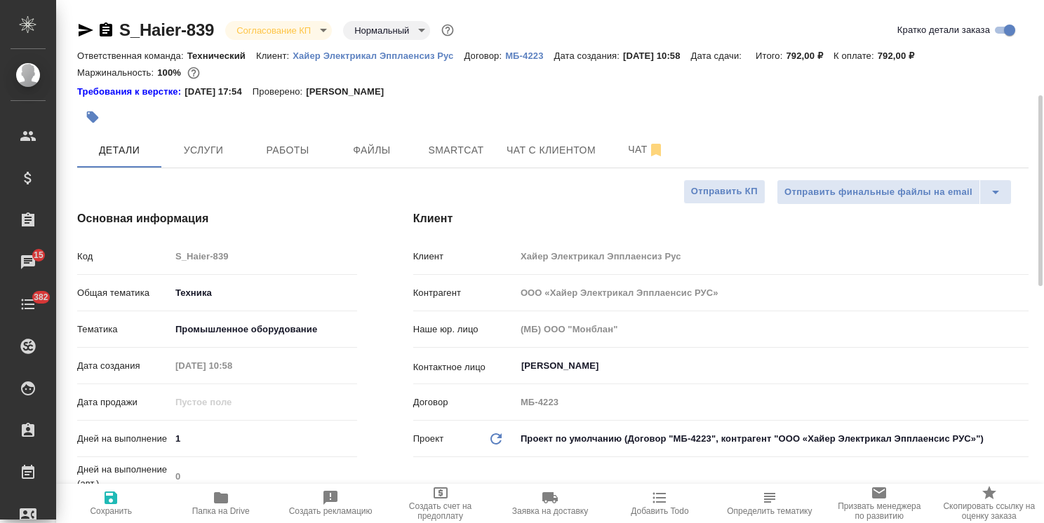
scroll to position [70, 0]
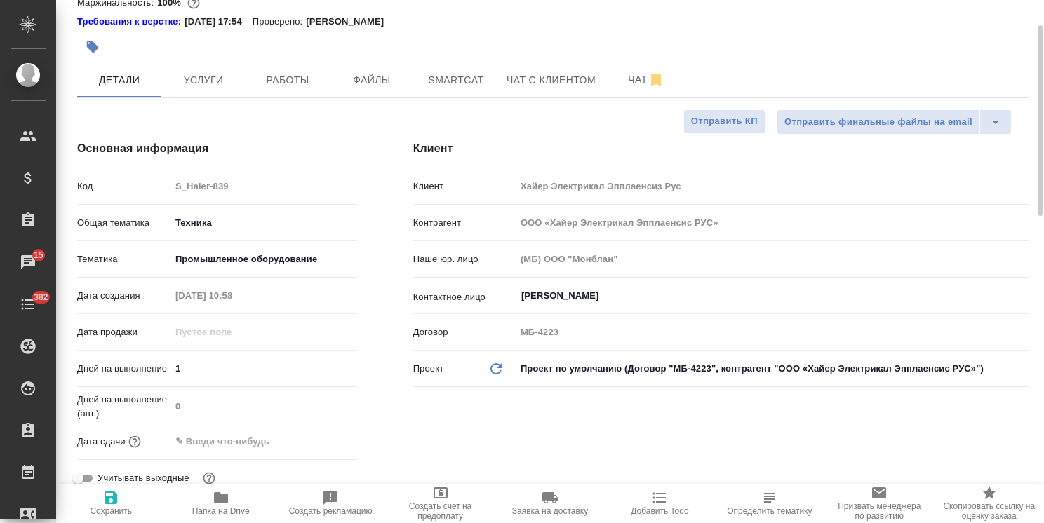
click at [261, 441] on input "text" at bounding box center [231, 441] width 123 height 20
click at [312, 443] on icon "button" at bounding box center [316, 440] width 13 height 14
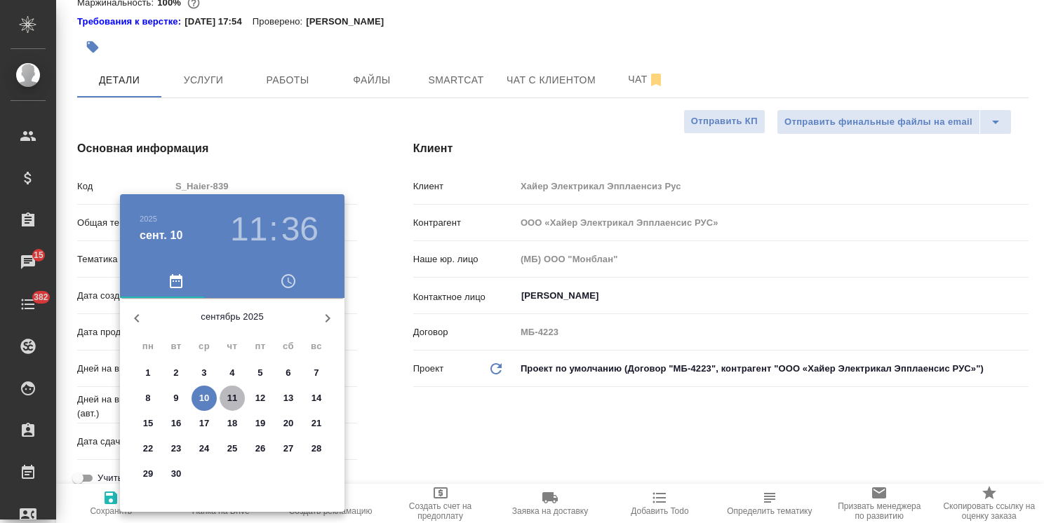
click at [237, 401] on span "11" at bounding box center [232, 398] width 25 height 14
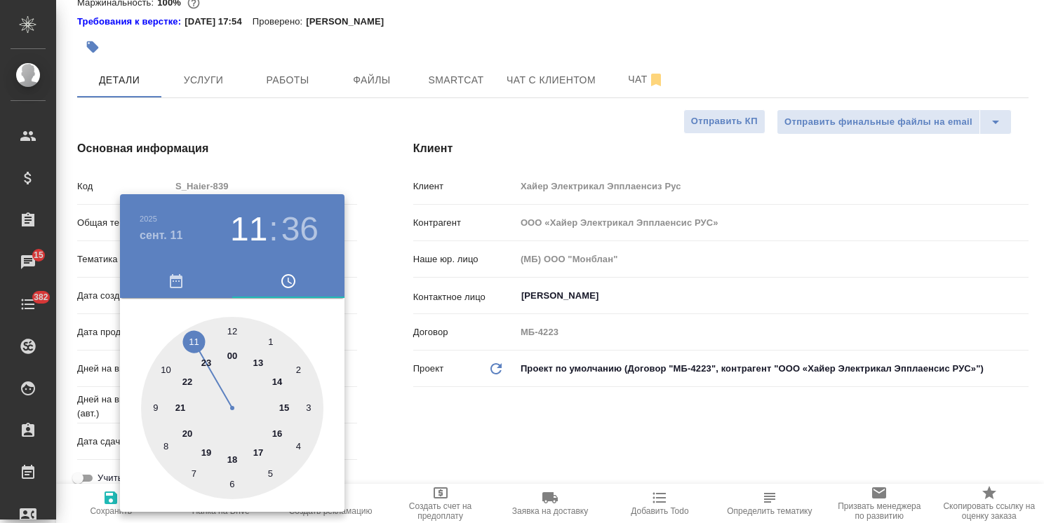
click at [396, 437] on div at bounding box center [522, 261] width 1044 height 523
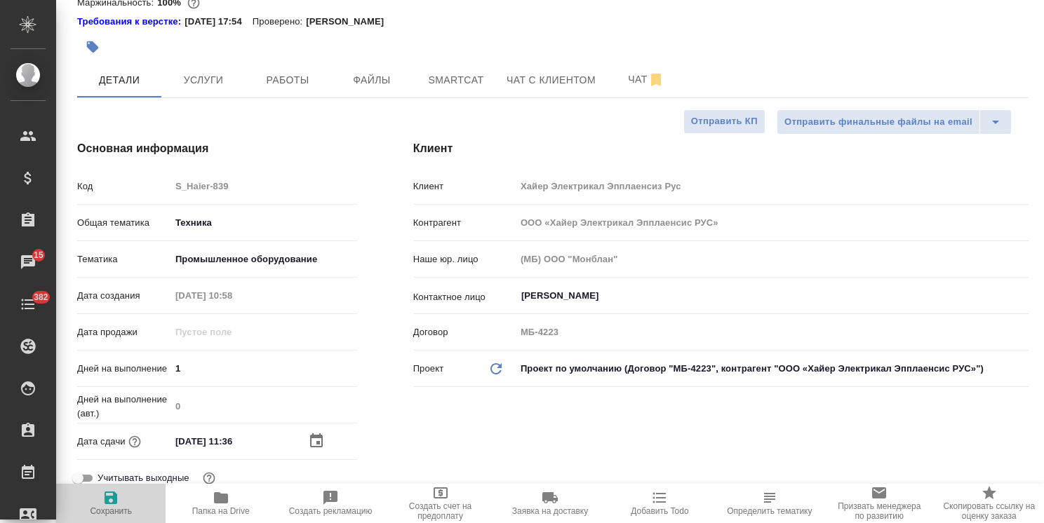
click at [109, 503] on icon "button" at bounding box center [111, 498] width 13 height 13
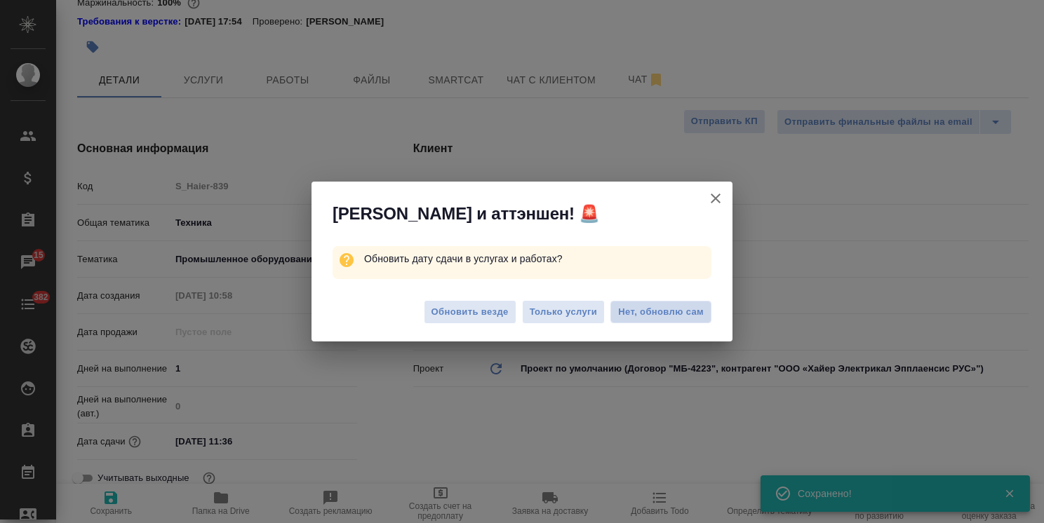
click at [669, 316] on span "Нет, обновлю сам" at bounding box center [661, 312] width 86 height 14
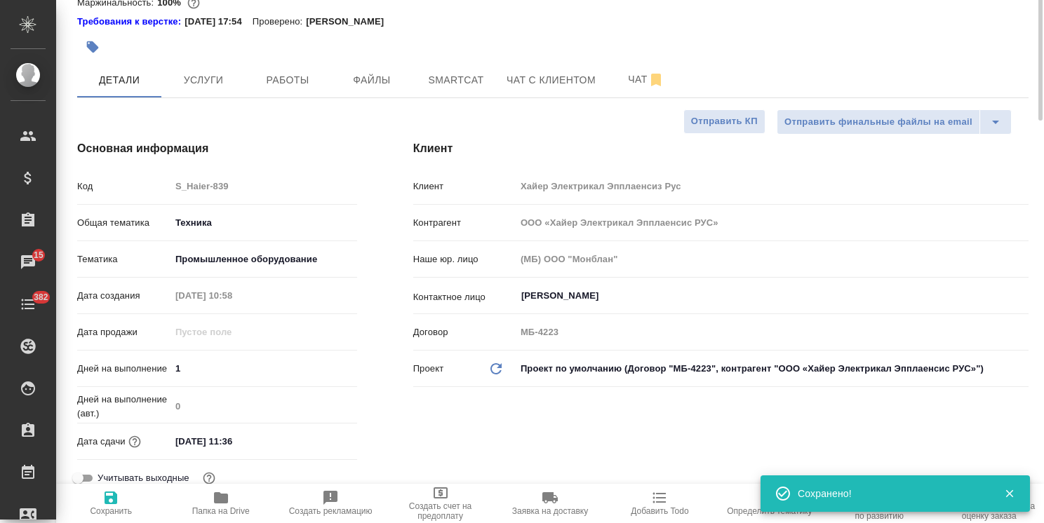
scroll to position [0, 0]
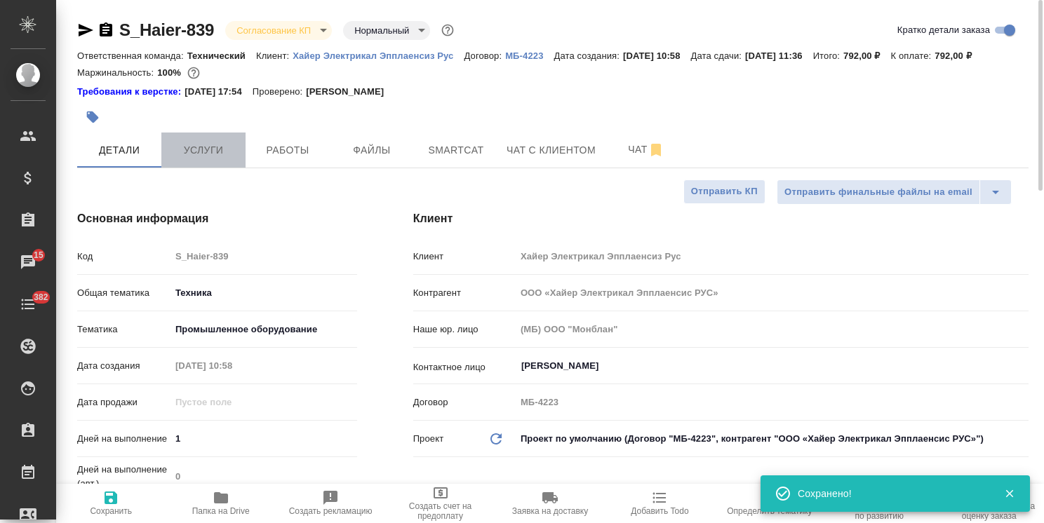
click at [200, 161] on button "Услуги" at bounding box center [203, 150] width 84 height 35
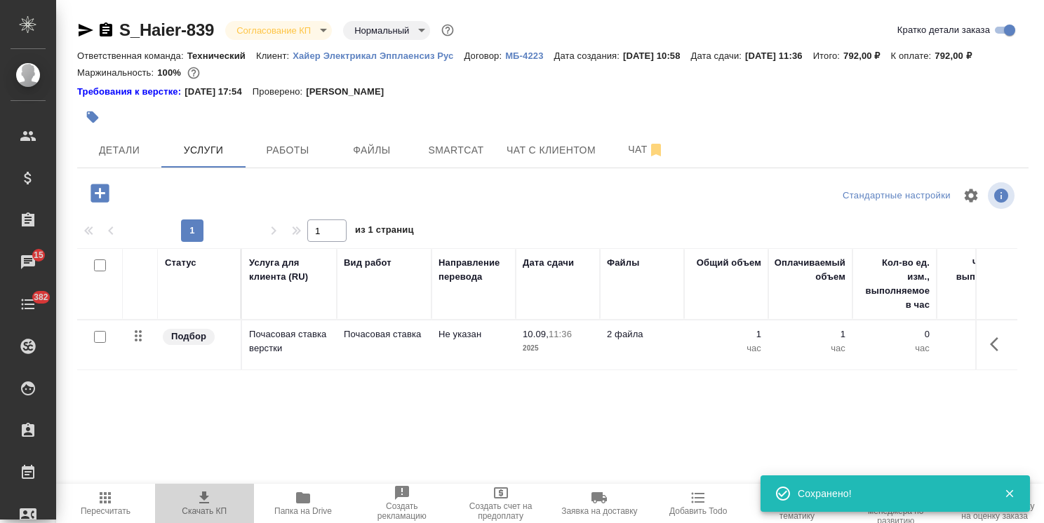
click at [207, 508] on span "Скачать КП" at bounding box center [204, 512] width 45 height 10
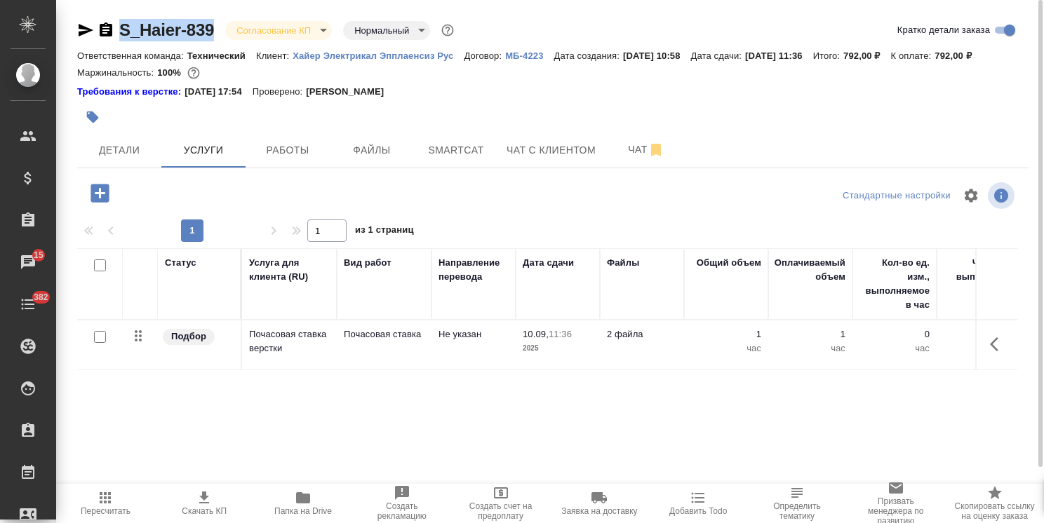
drag, startPoint x: 210, startPoint y: 21, endPoint x: 97, endPoint y: 15, distance: 113.8
click at [103, 25] on div "S_Haier-839 Согласование КП kpNegotiation Нормальный normal" at bounding box center [267, 30] width 380 height 22
copy link "S_Haier-839"
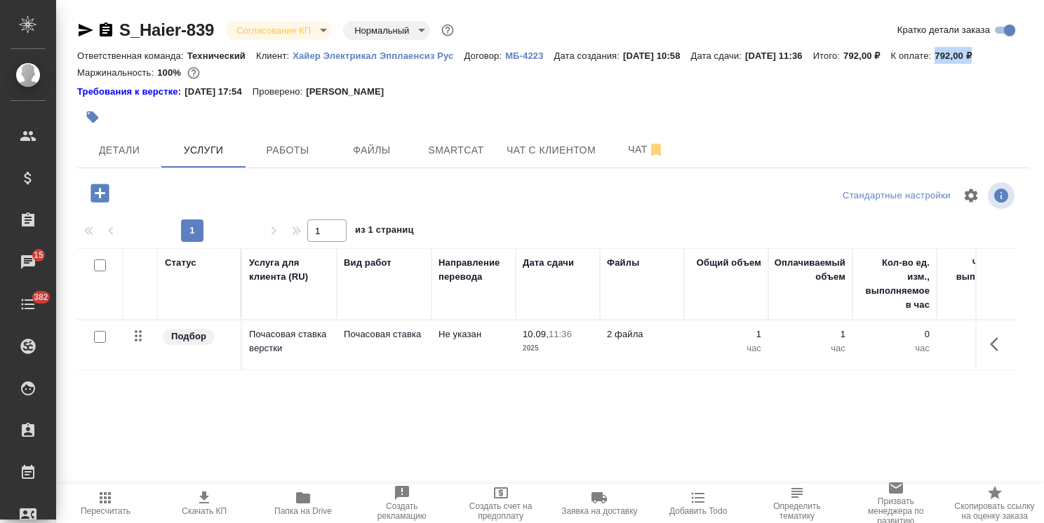
drag, startPoint x: 1013, startPoint y: 49, endPoint x: 972, endPoint y: 58, distance: 42.4
click at [972, 58] on div "Ответственная команда: Технический Клиент: Хайер Электрикал Эпплаенсиз Рус Дого…" at bounding box center [552, 55] width 951 height 17
copy p "792,00 ₽"
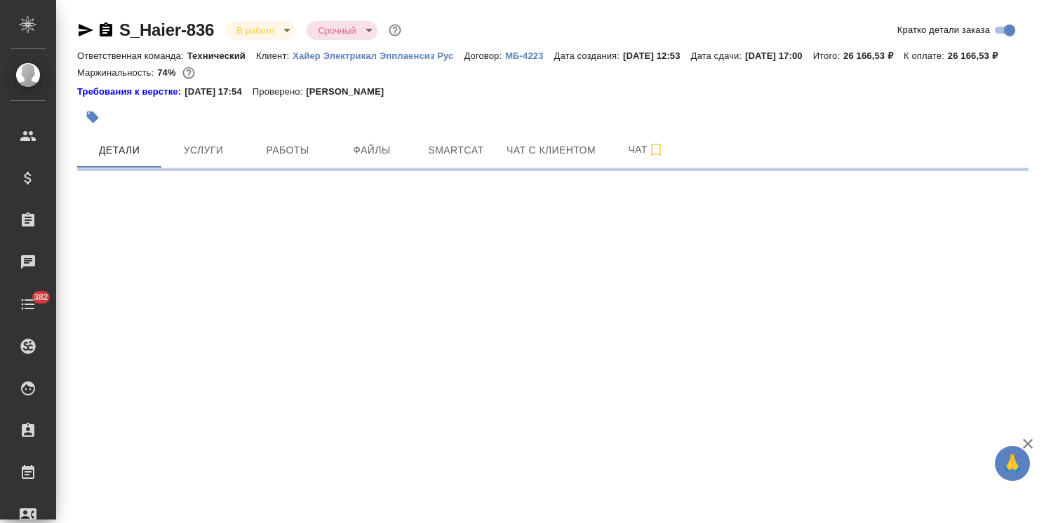
select select "RU"
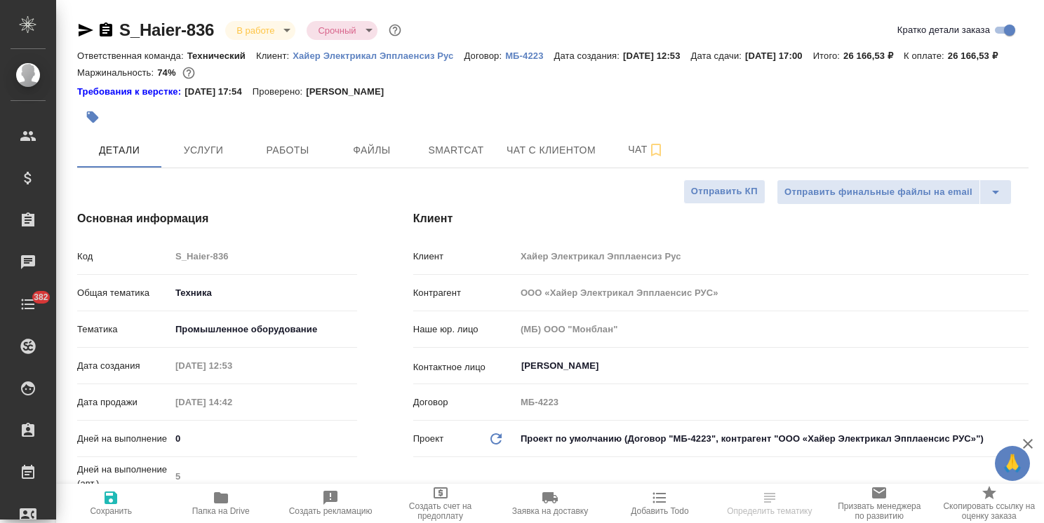
type textarea "x"
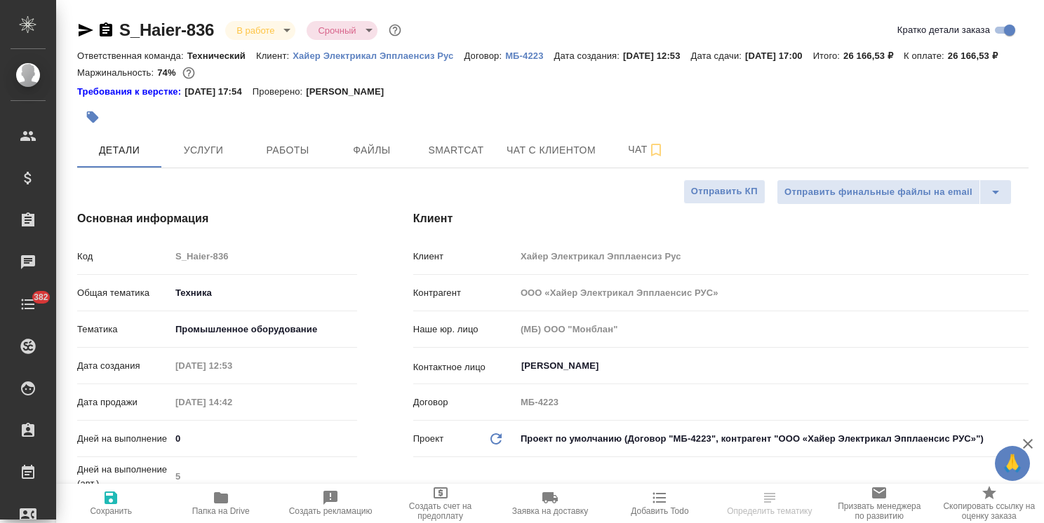
type textarea "x"
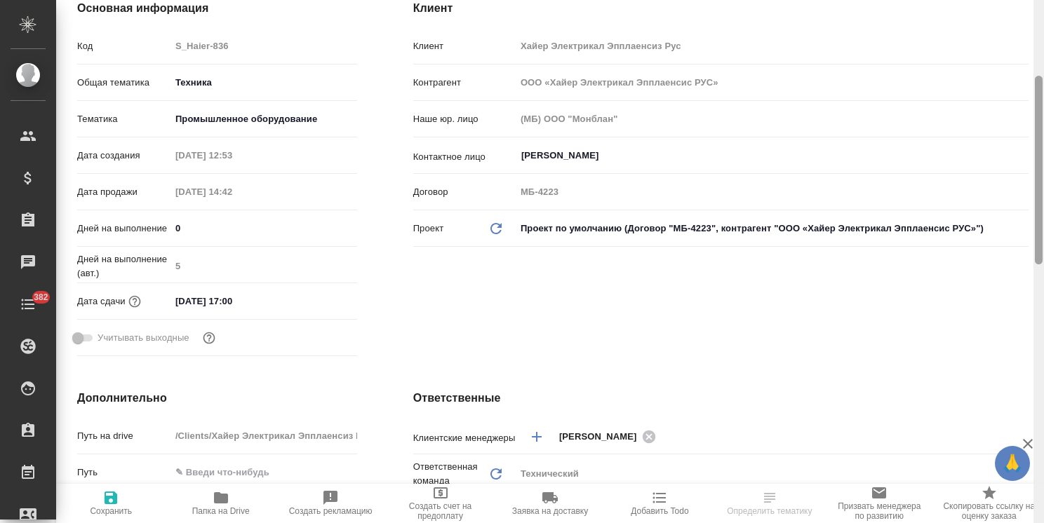
scroll to position [734, 0]
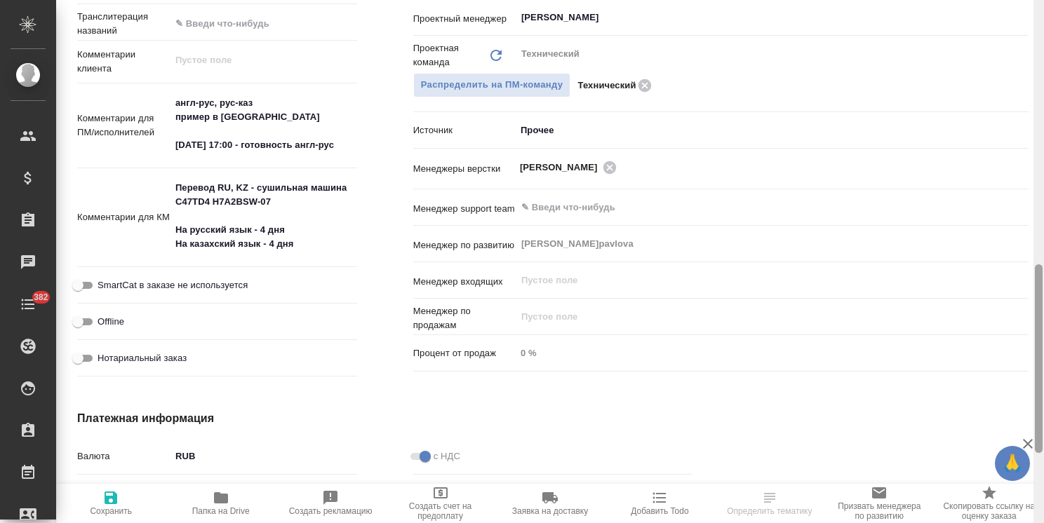
drag, startPoint x: 1043, startPoint y: 212, endPoint x: 1039, endPoint y: 220, distance: 9.1
click at [1039, 220] on div at bounding box center [1038, 261] width 11 height 523
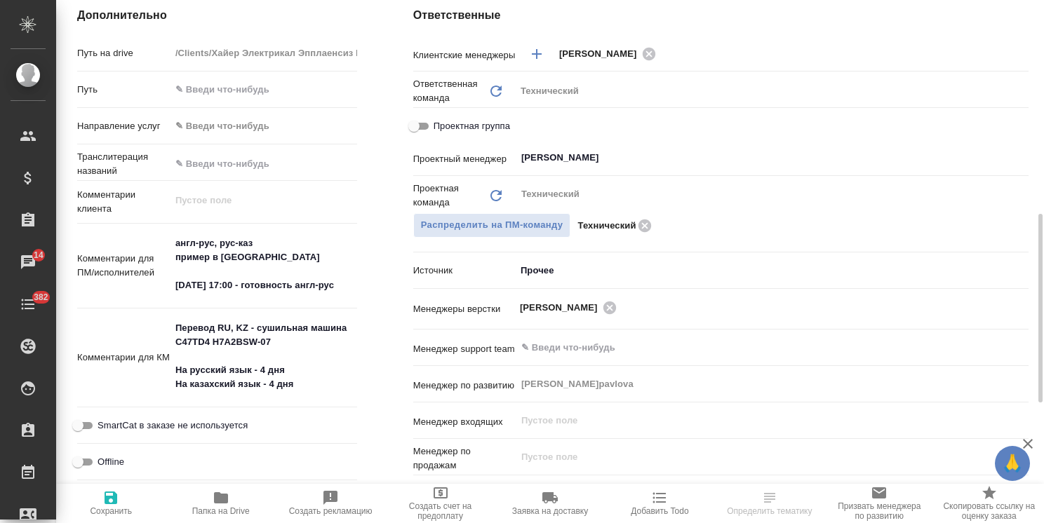
scroll to position [523, 0]
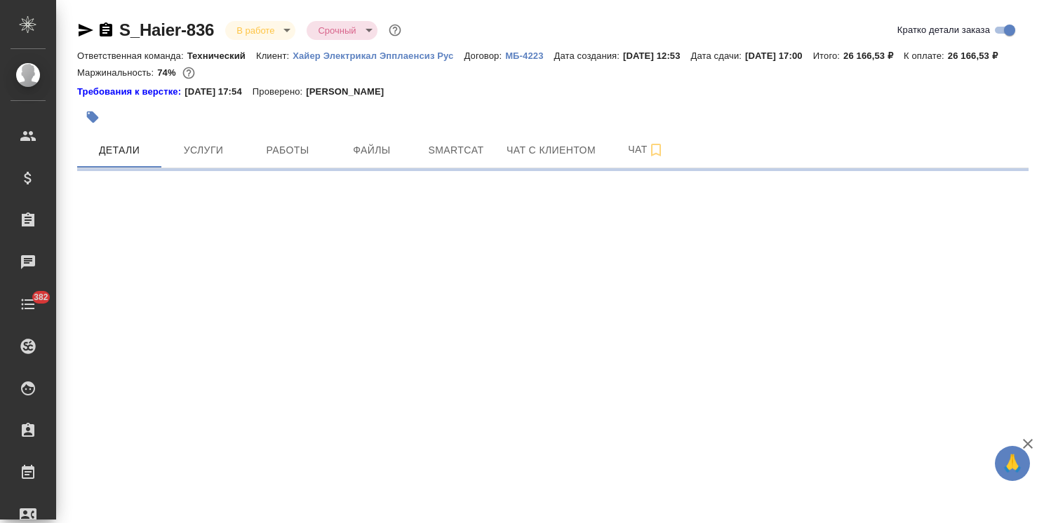
select select "RU"
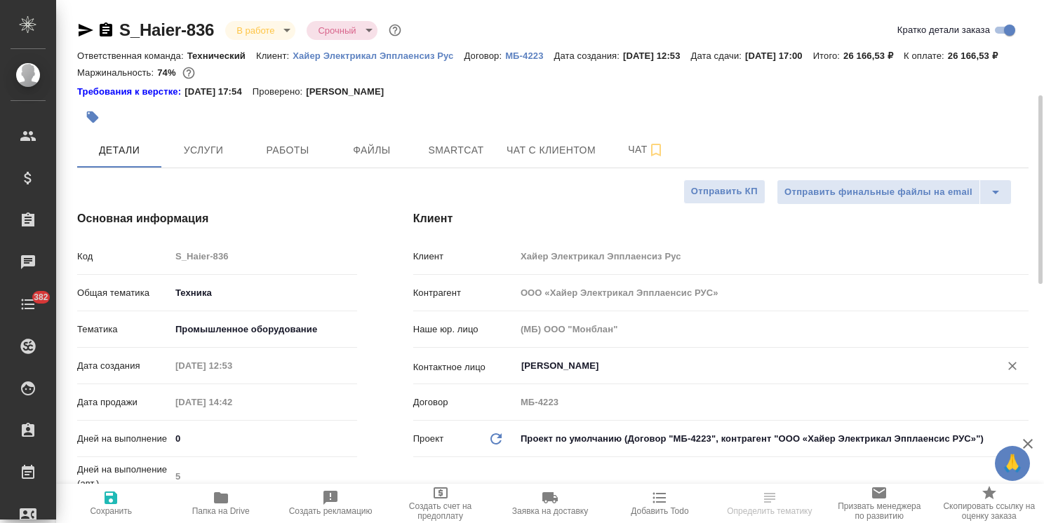
type textarea "x"
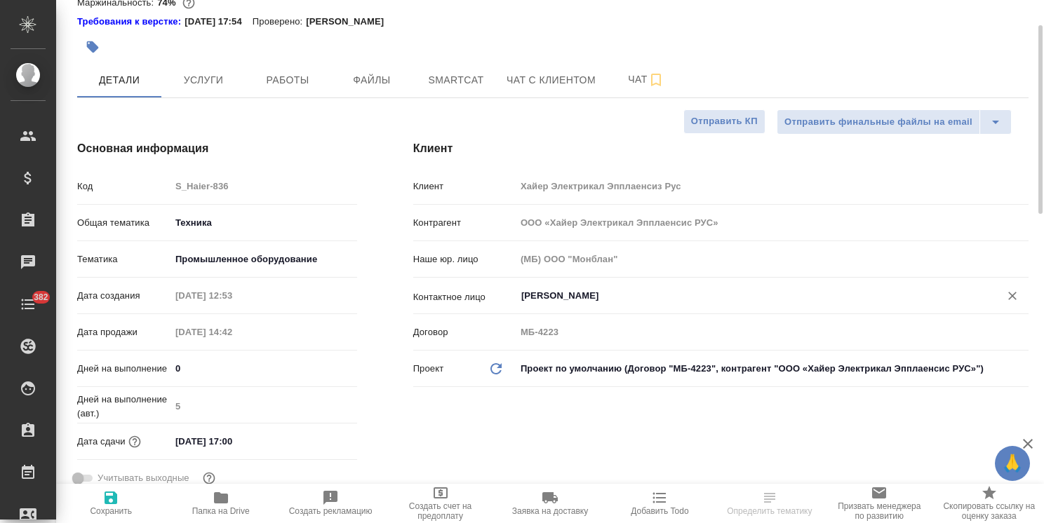
type textarea "x"
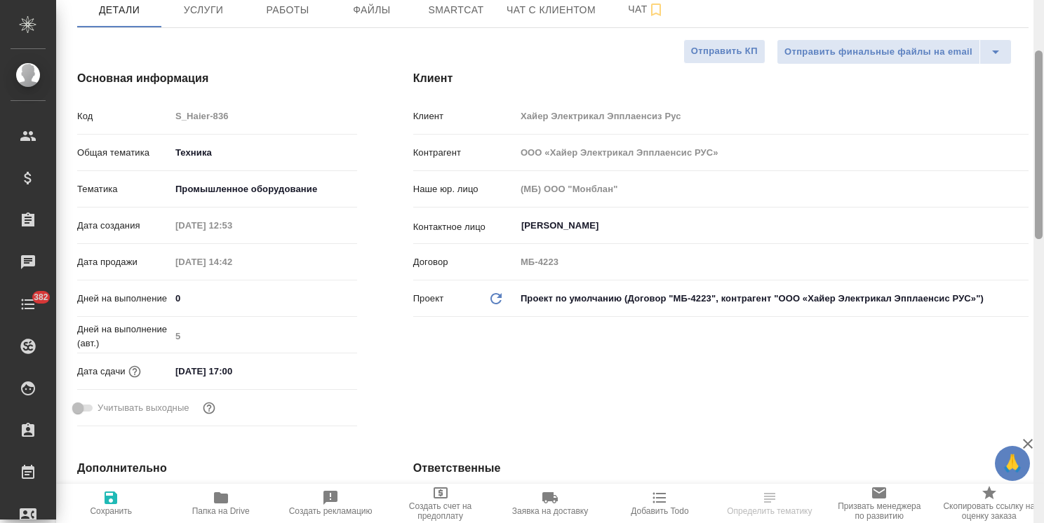
type textarea "x"
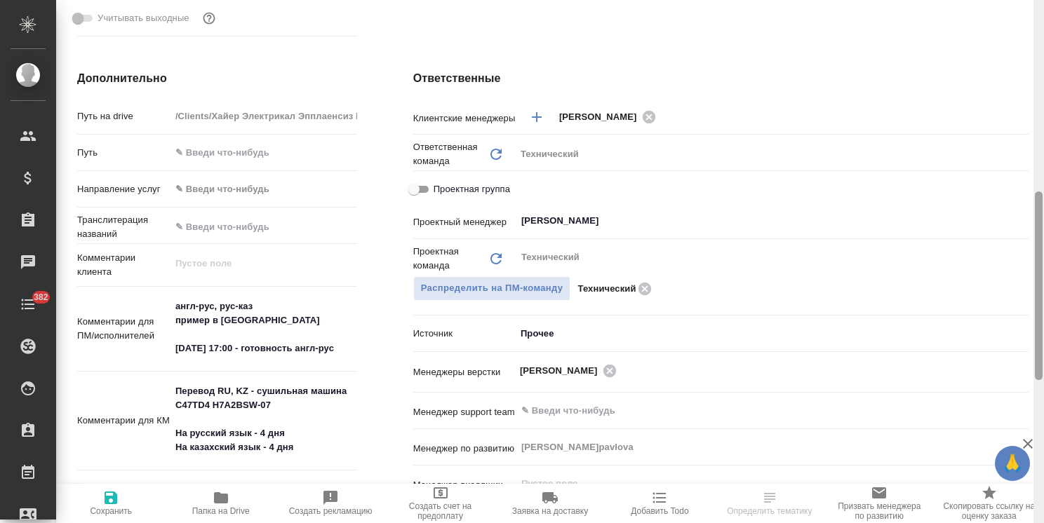
scroll to position [509, 0]
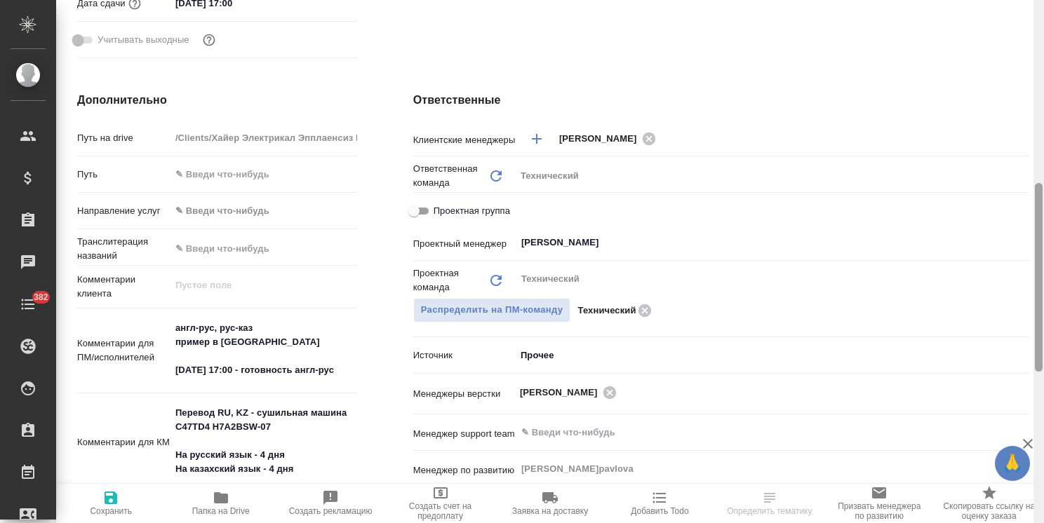
drag, startPoint x: 1038, startPoint y: 196, endPoint x: 1035, endPoint y: 329, distance: 133.3
click at [1035, 329] on div at bounding box center [1039, 277] width 8 height 189
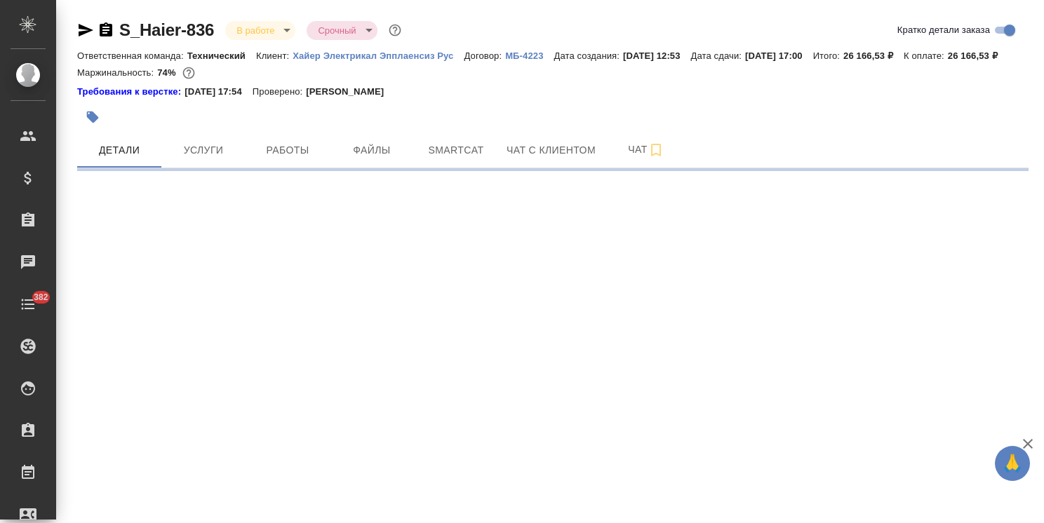
select select "RU"
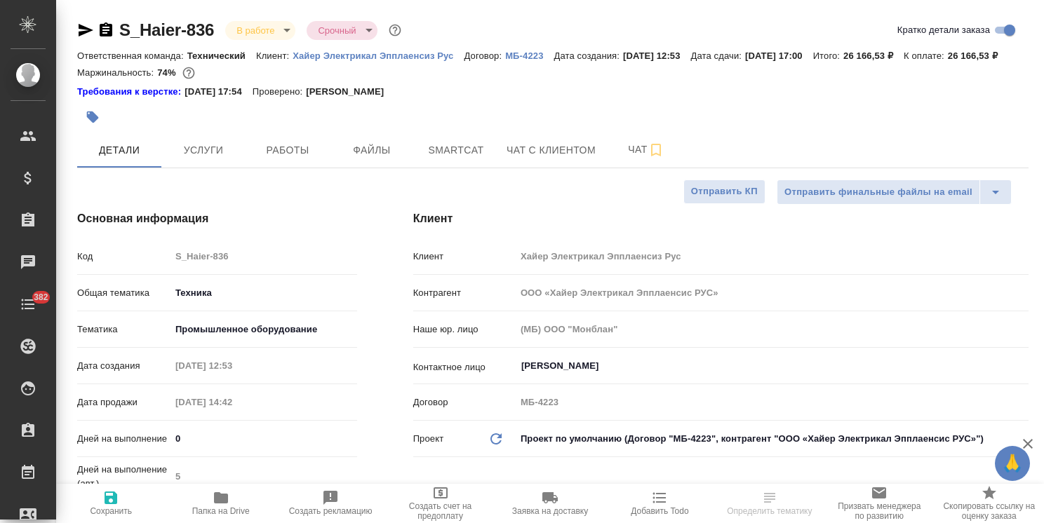
type textarea "x"
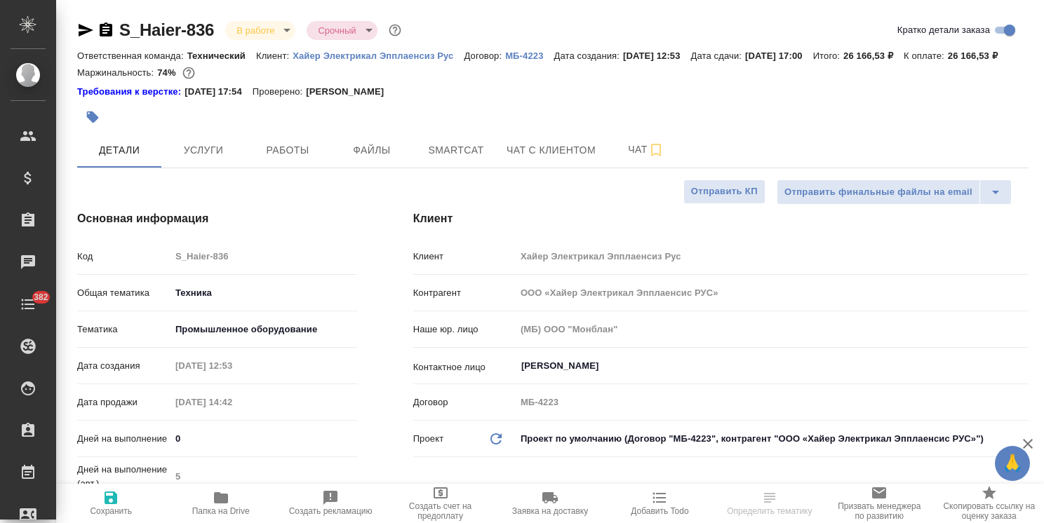
type textarea "x"
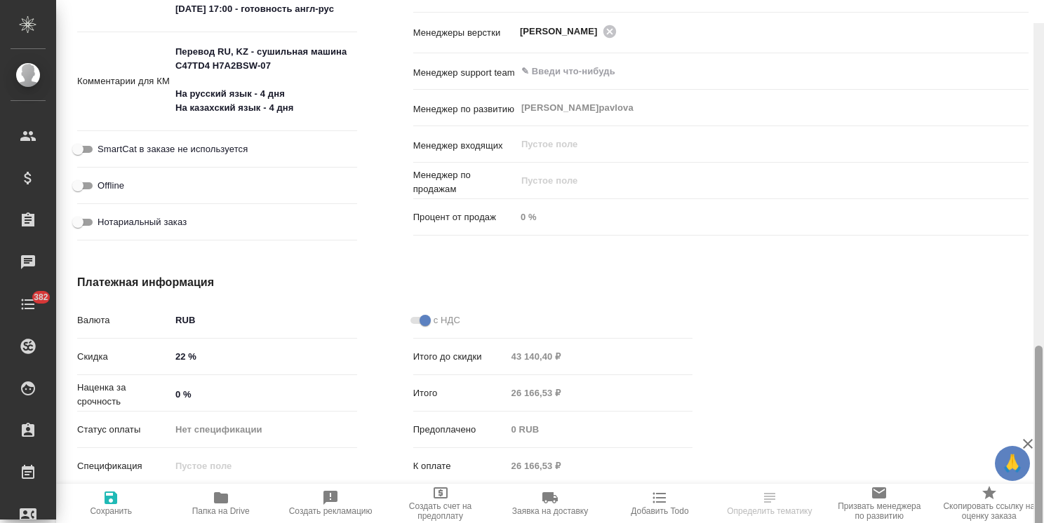
scroll to position [918, 0]
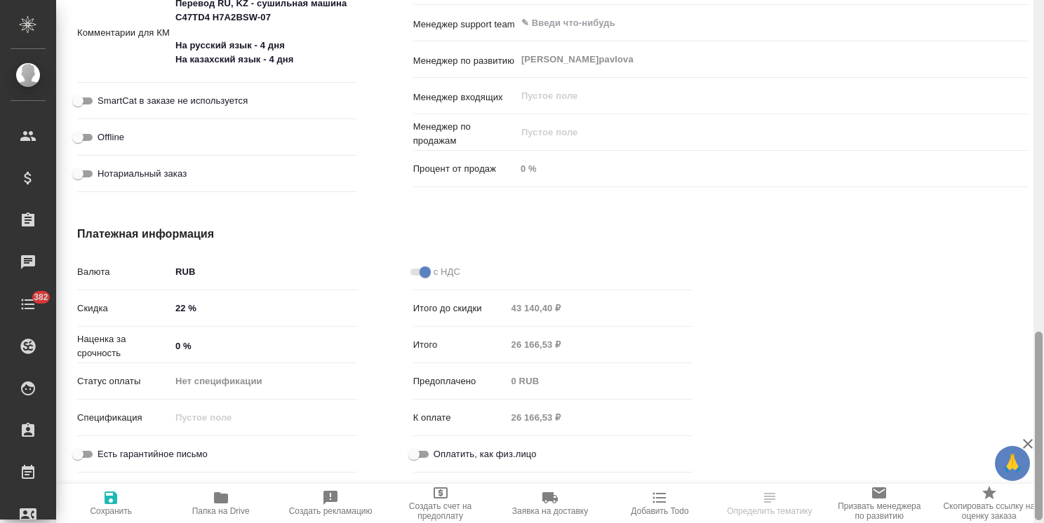
drag, startPoint x: 1038, startPoint y: 220, endPoint x: 996, endPoint y: 412, distance: 196.1
click at [996, 412] on div "S_Haier-836 В работе inProgress Срочный urgent Кратко детали заказа Ответственн…" at bounding box center [550, 261] width 988 height 523
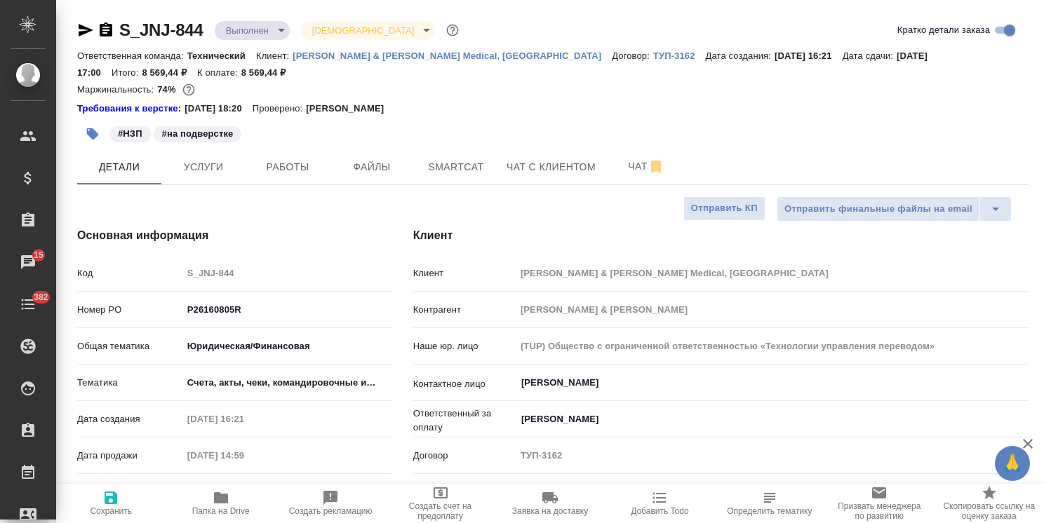
select select "RU"
click at [215, 509] on span "Папка на Drive" at bounding box center [221, 512] width 58 height 10
drag, startPoint x: 203, startPoint y: 11, endPoint x: 106, endPoint y: 15, distance: 96.9
copy link "S_JNJ-844"
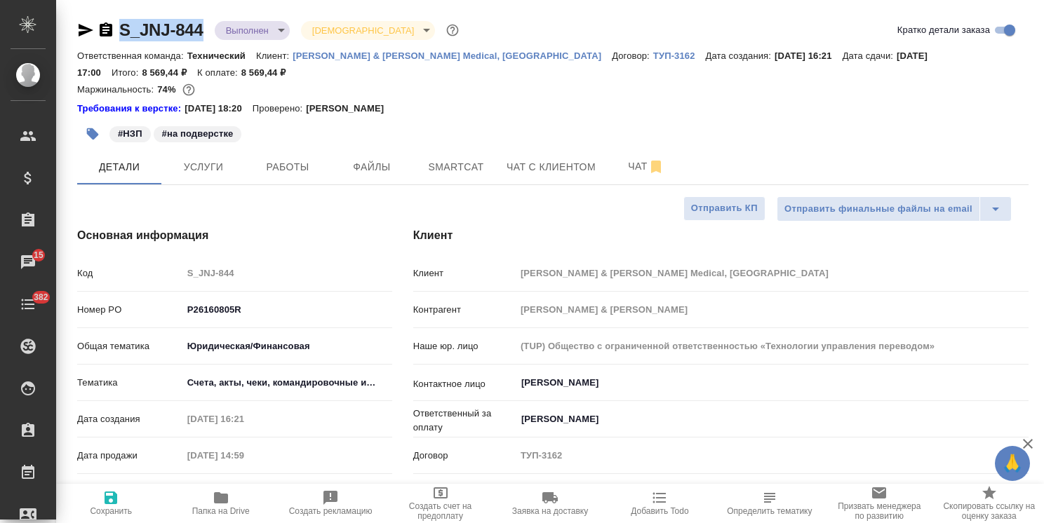
click at [319, 55] on p "[PERSON_NAME] & [PERSON_NAME] Medical, [GEOGRAPHIC_DATA]" at bounding box center [452, 56] width 319 height 11
click at [303, 167] on span "Работы" at bounding box center [287, 168] width 67 height 18
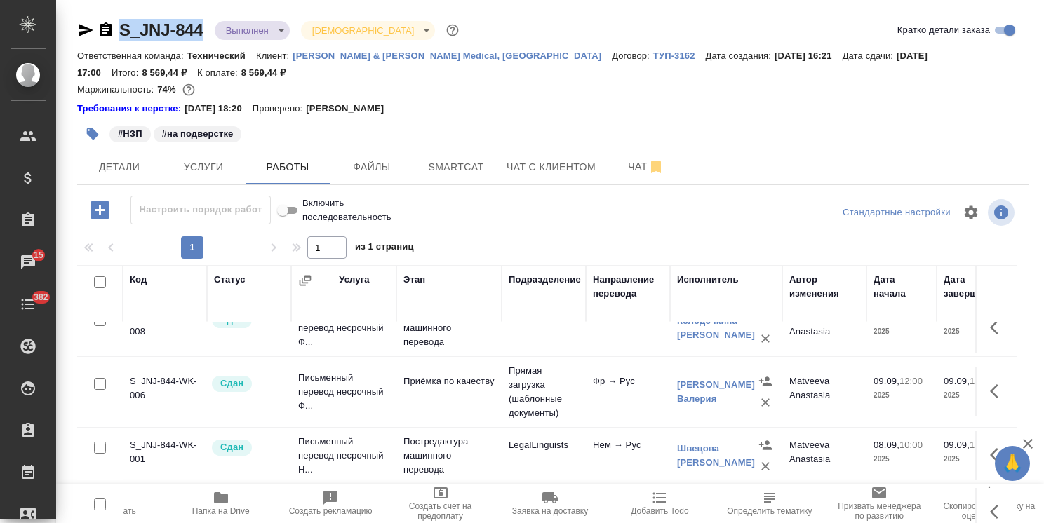
scroll to position [121, 0]
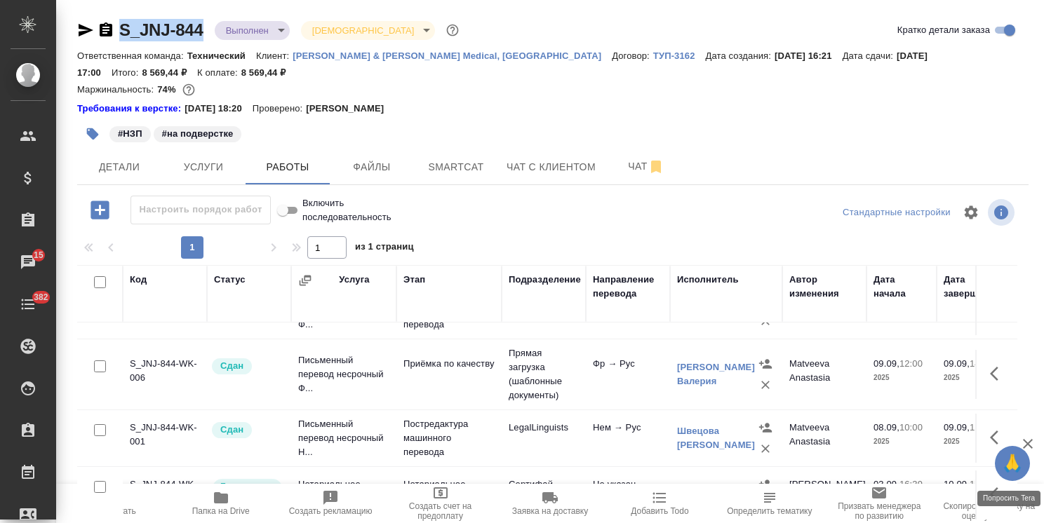
click at [1024, 443] on icon "button" at bounding box center [1027, 444] width 17 height 17
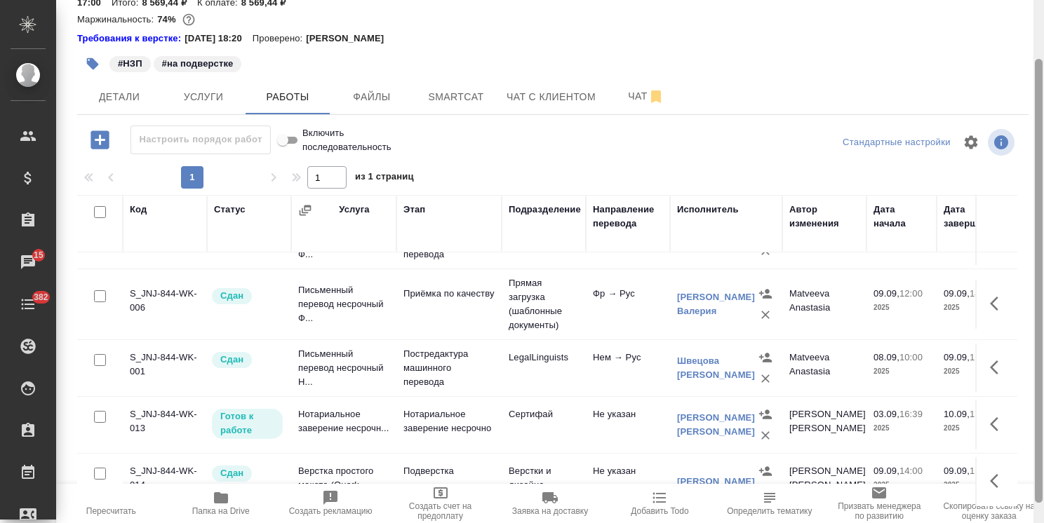
scroll to position [93, 0]
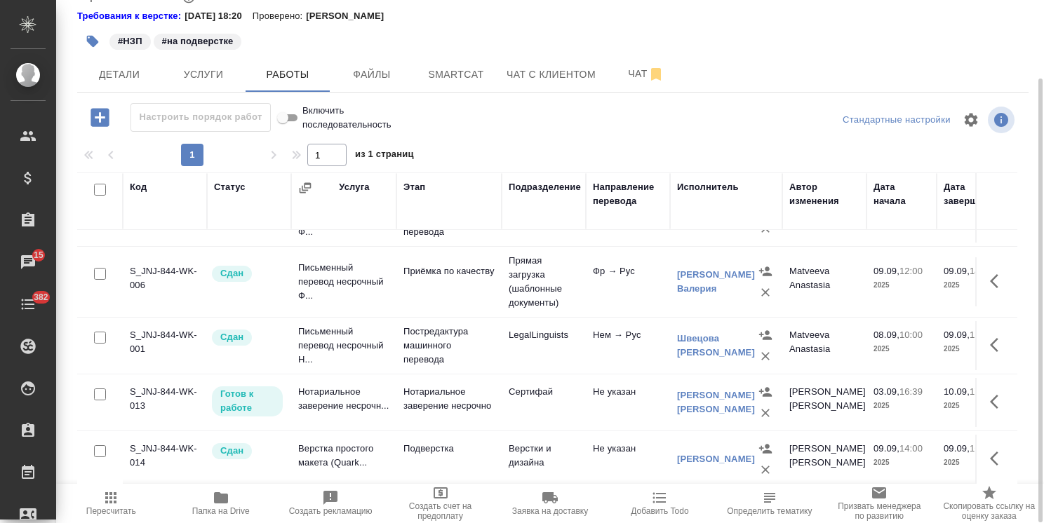
click at [990, 394] on icon "button" at bounding box center [998, 402] width 17 height 17
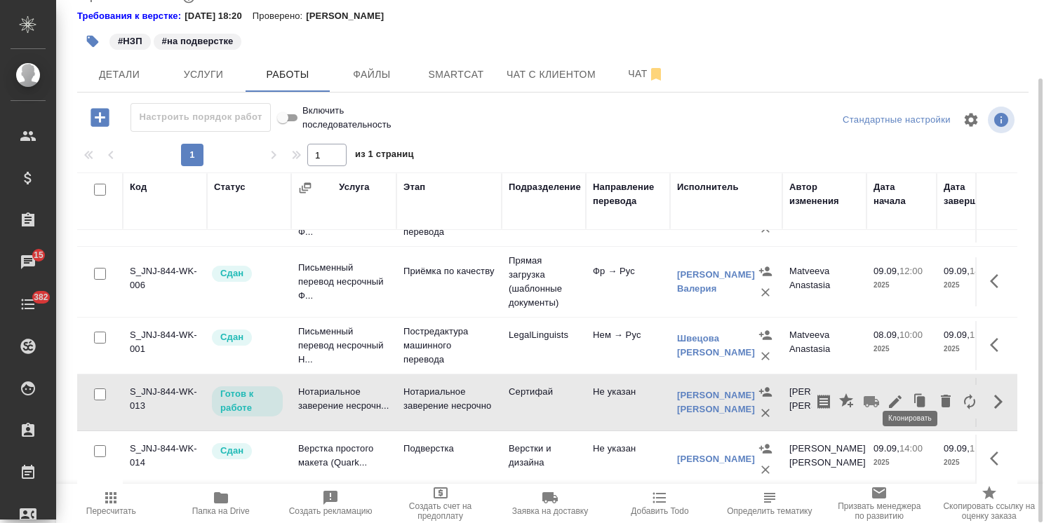
click at [887, 394] on icon "button" at bounding box center [895, 402] width 17 height 17
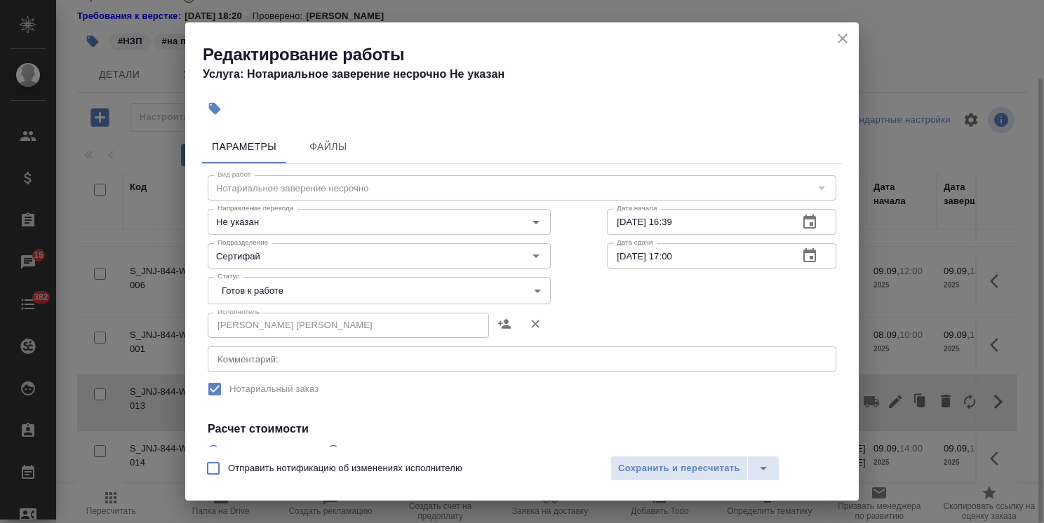
click at [279, 289] on body ".cls-1 fill:#fff; AWATERA [PERSON_NAME] Спецификации Заказы 15 Чаты 382 Todo Пр…" at bounding box center [522, 261] width 1044 height 523
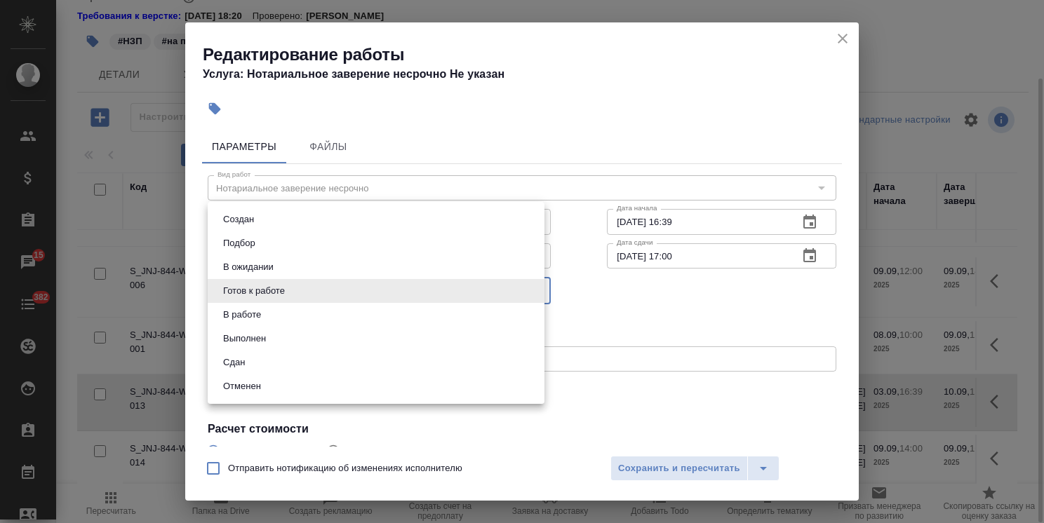
click at [236, 365] on button "Сдан" at bounding box center [234, 362] width 30 height 15
type input "closed"
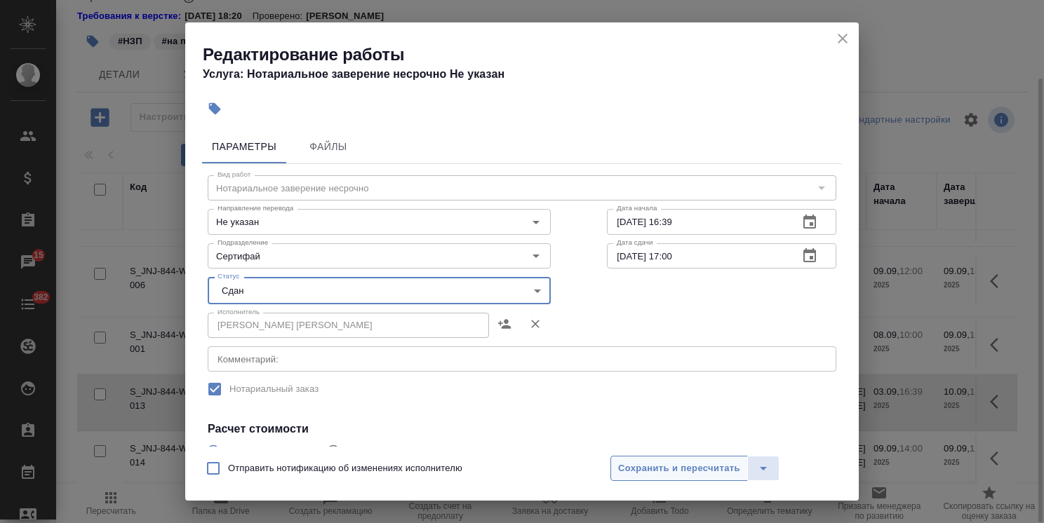
click at [701, 476] on span "Сохранить и пересчитать" at bounding box center [679, 469] width 122 height 16
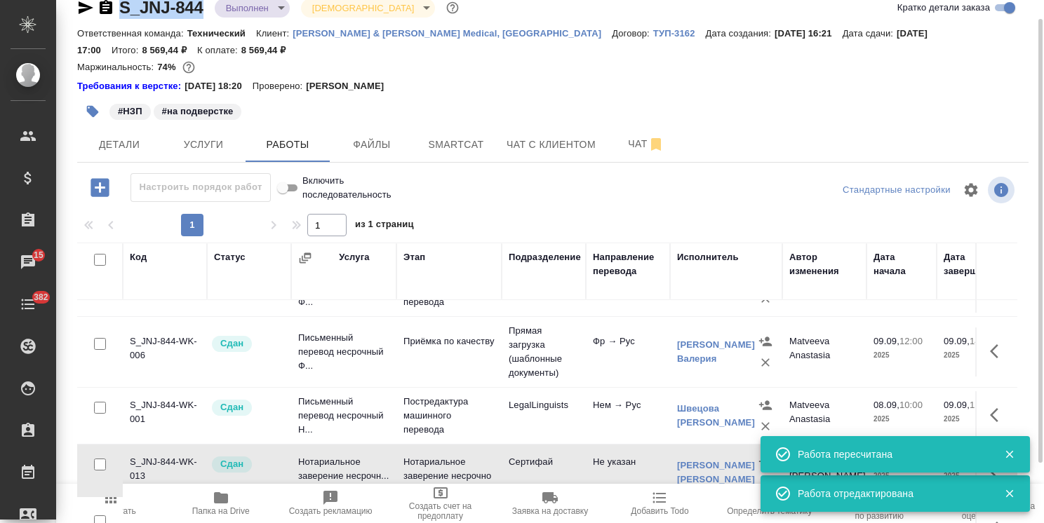
scroll to position [121, 0]
click at [1010, 452] on icon "button" at bounding box center [1009, 454] width 13 height 13
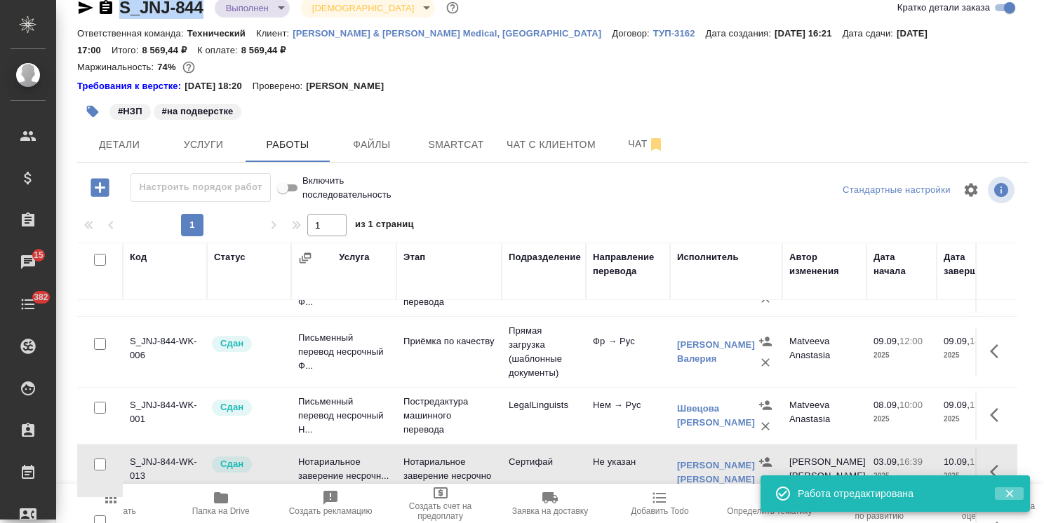
click at [1002, 496] on button "button" at bounding box center [1009, 494] width 29 height 13
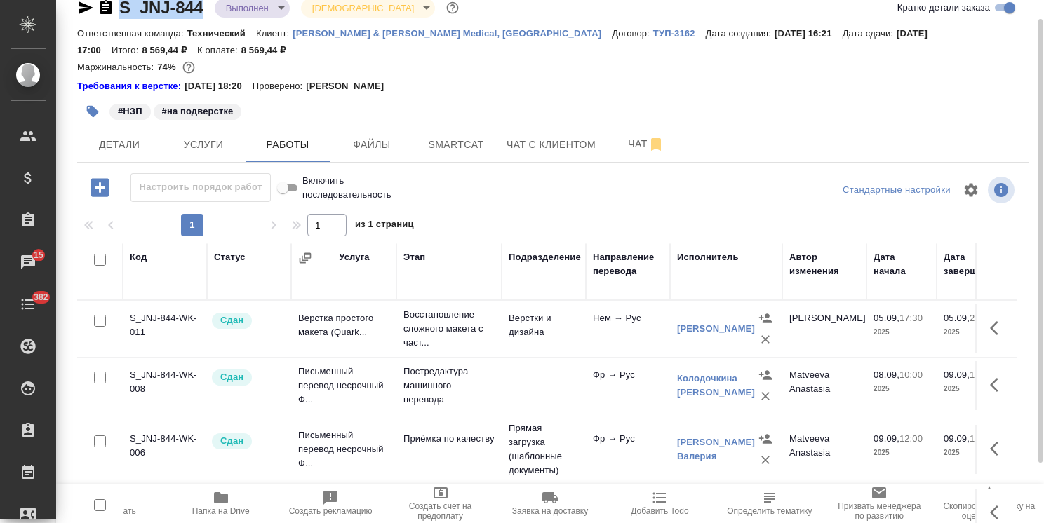
scroll to position [0, 0]
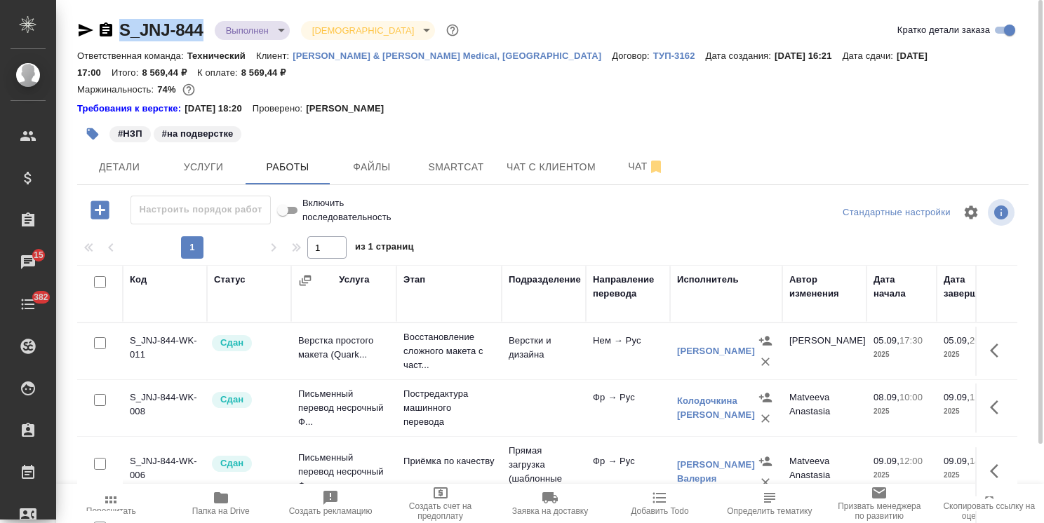
click at [253, 30] on body ".cls-1 fill:#fff; AWATERA Usmanova Olga Клиенты Спецификации Заказы 15 Чаты 382…" at bounding box center [522, 261] width 1044 height 523
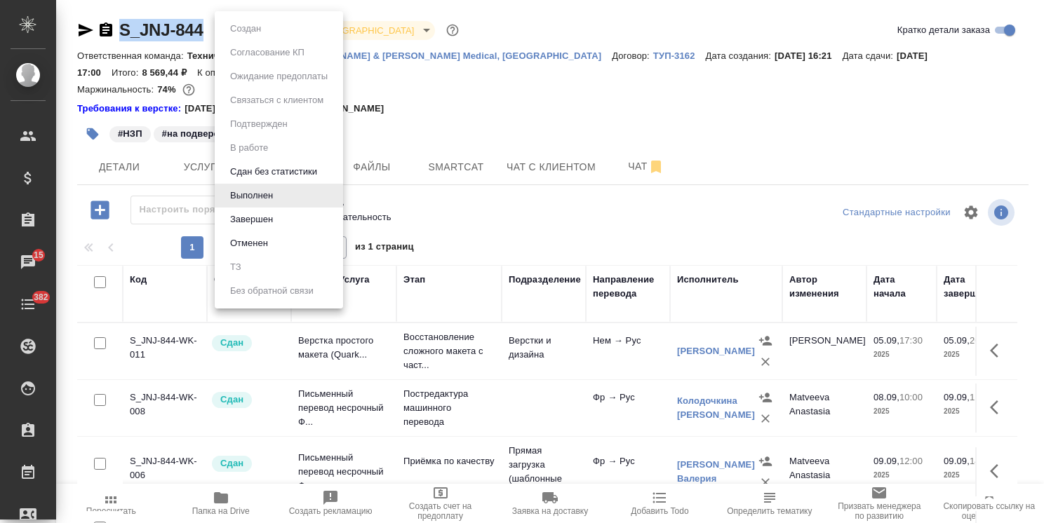
click at [264, 215] on button "Завершен" at bounding box center [251, 219] width 51 height 15
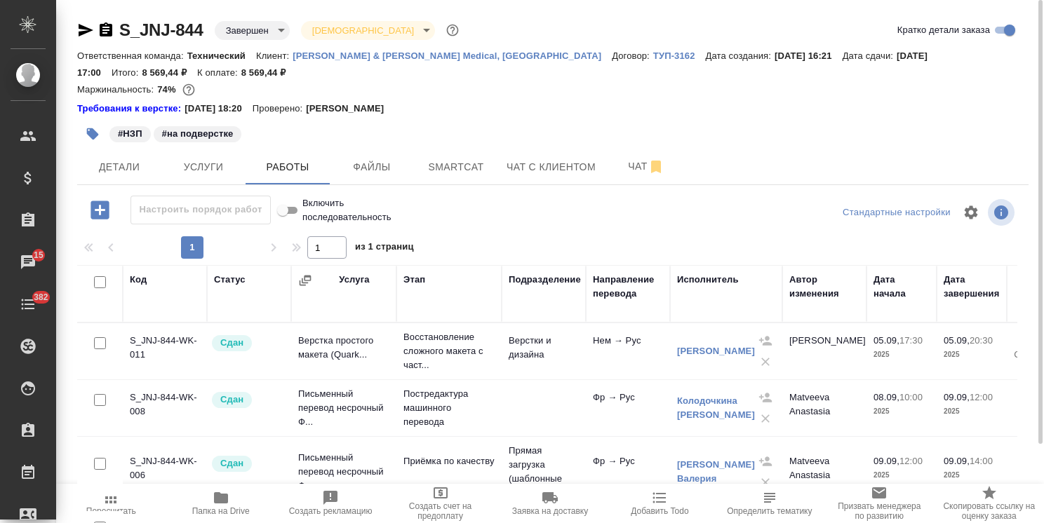
click at [232, 497] on span "Папка на Drive" at bounding box center [220, 503] width 93 height 27
click at [330, 55] on p "[PERSON_NAME] & [PERSON_NAME] Medical, [GEOGRAPHIC_DATA]" at bounding box center [452, 56] width 319 height 11
click at [550, 505] on icon "button" at bounding box center [550, 498] width 17 height 17
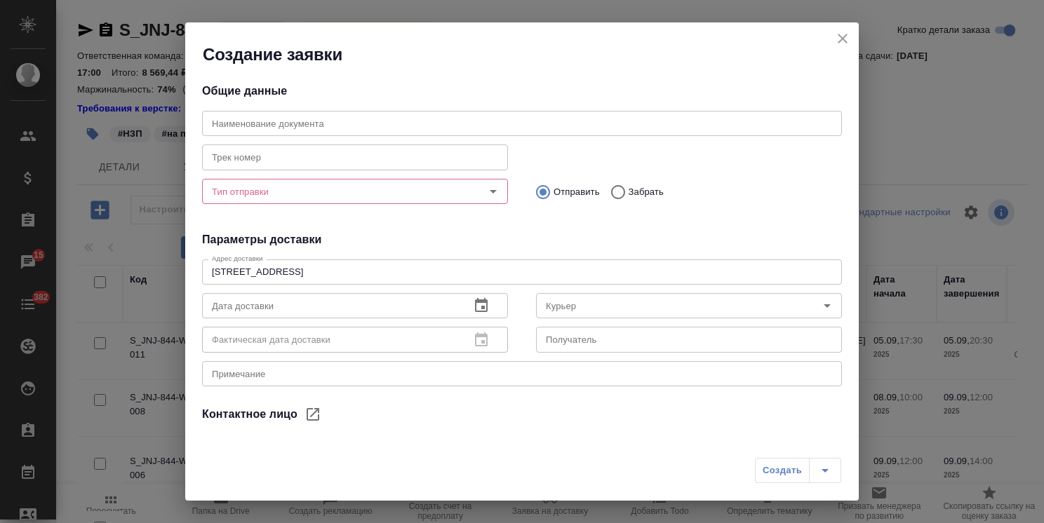
type input "[PERSON_NAME]"
click at [251, 128] on input "text" at bounding box center [522, 123] width 640 height 25
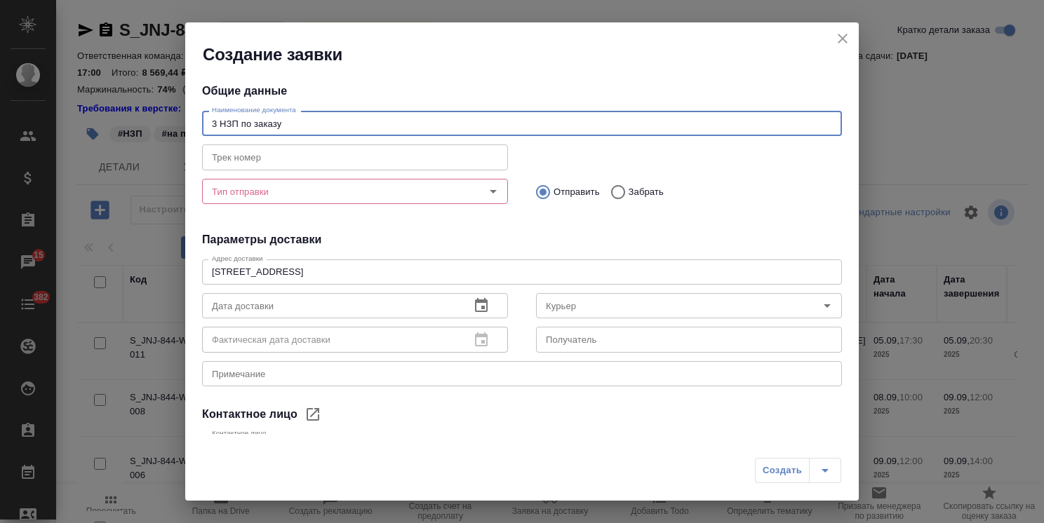
type input "3 НЗП по заказу"
click at [247, 198] on input "Тип отправки" at bounding box center [331, 191] width 250 height 17
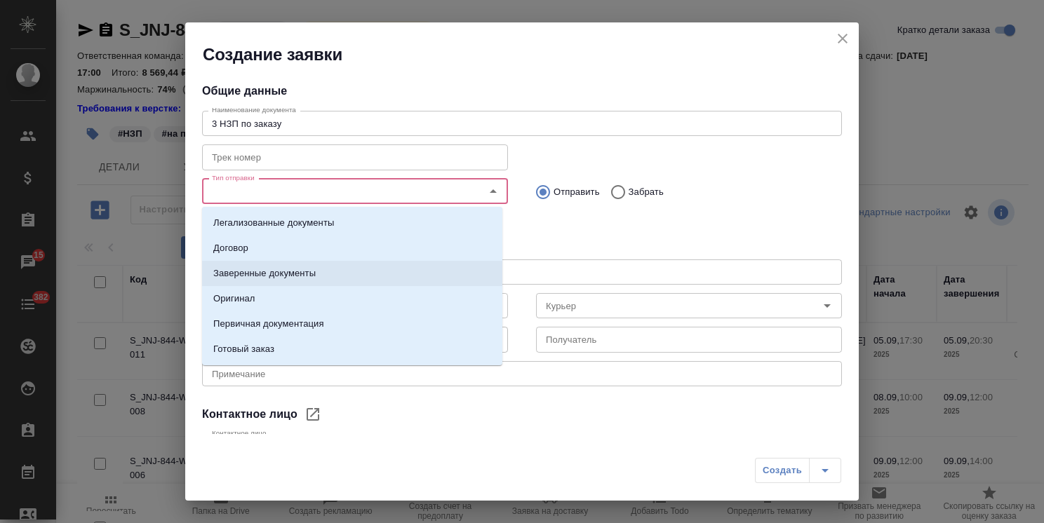
click at [272, 267] on p "Заверенные документы" at bounding box center [264, 274] width 102 height 14
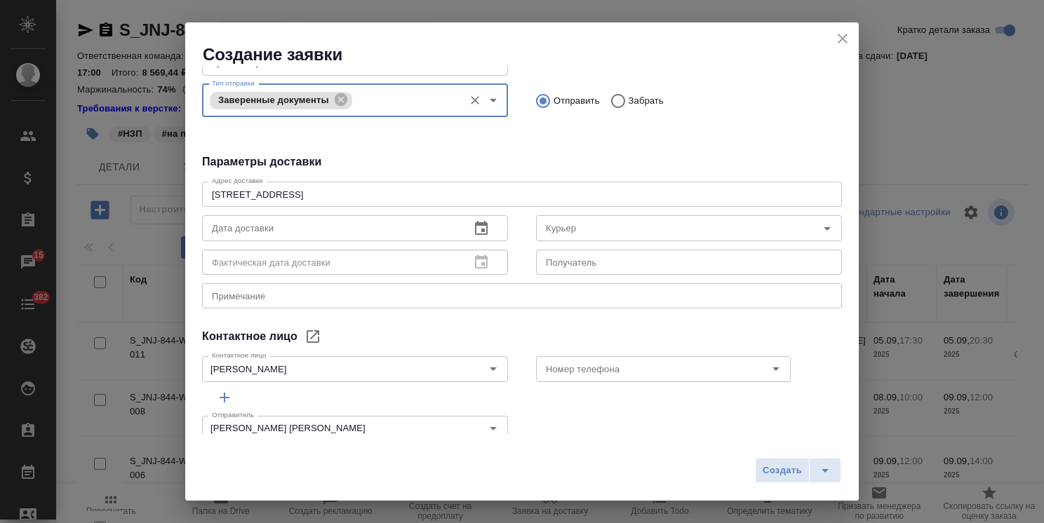
scroll to position [118, 0]
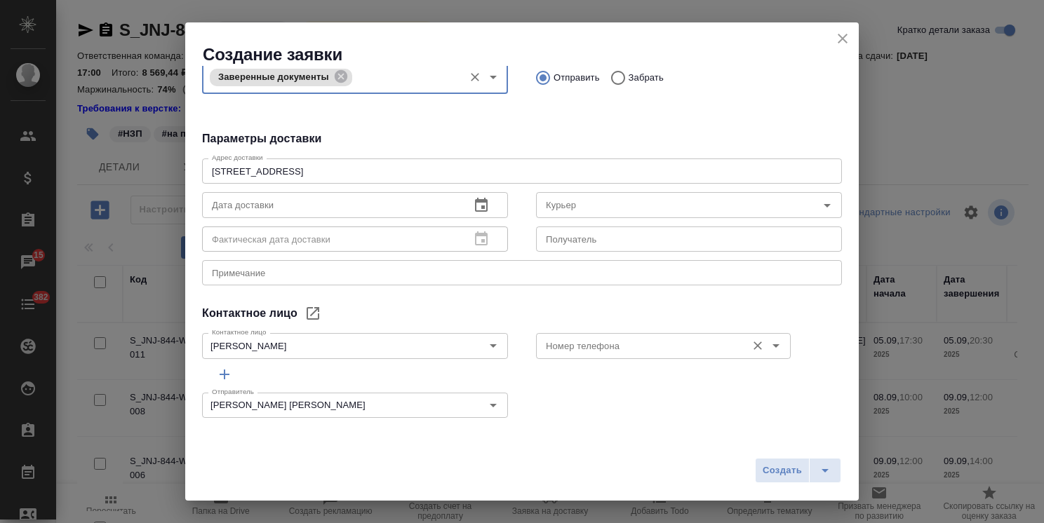
click at [603, 345] on input "Номер телефона" at bounding box center [639, 345] width 199 height 17
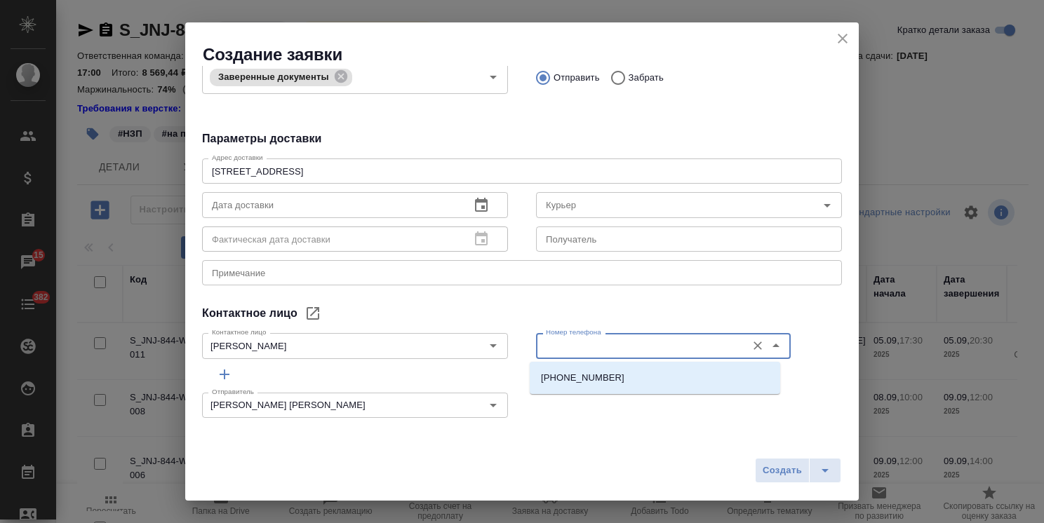
click at [606, 375] on p "[PHONE_NUMBER]" at bounding box center [582, 378] width 83 height 14
type input "[PHONE_NUMBER]"
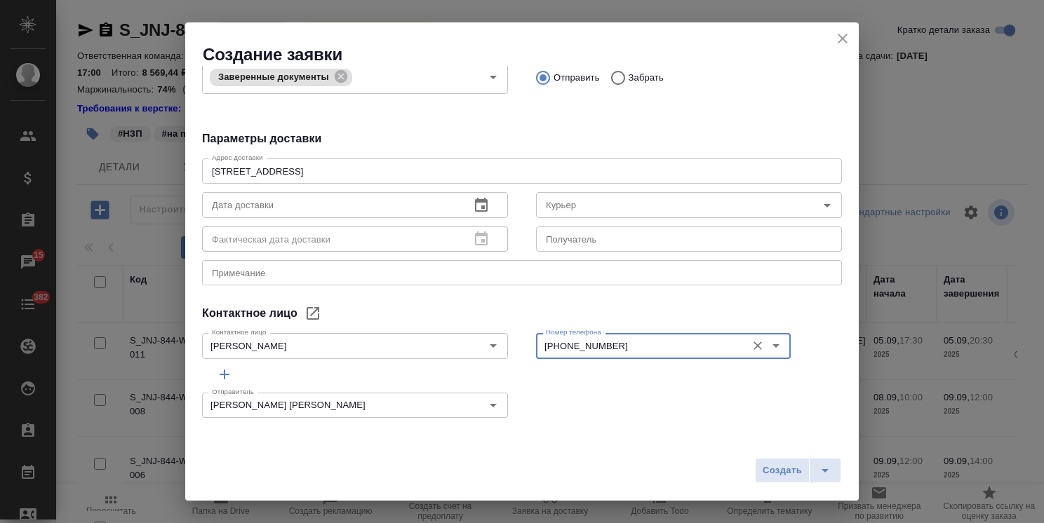
drag, startPoint x: 385, startPoint y: 175, endPoint x: 131, endPoint y: 229, distance: 259.8
click at [17, 198] on div "Создание заявки Общие данные Наименование документа 3 НЗП по заказу Наименовани…" at bounding box center [522, 261] width 1044 height 523
paste textarea ". Москва, ул. Шоссейная д.90 стр 73"
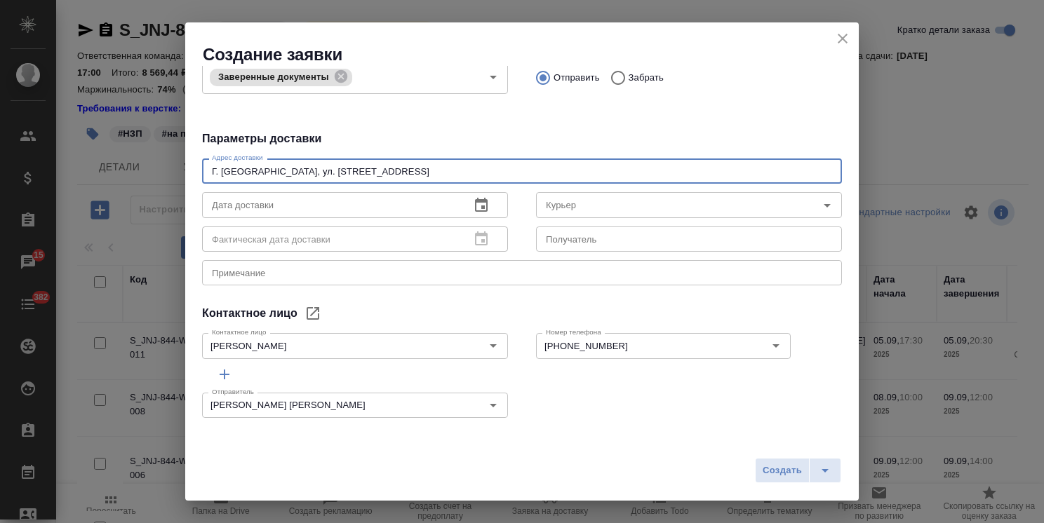
type textarea "Г. Москва, ул. Шоссейная д.90 стр 73"
click at [441, 130] on h4 "Параметры доставки" at bounding box center [522, 138] width 640 height 17
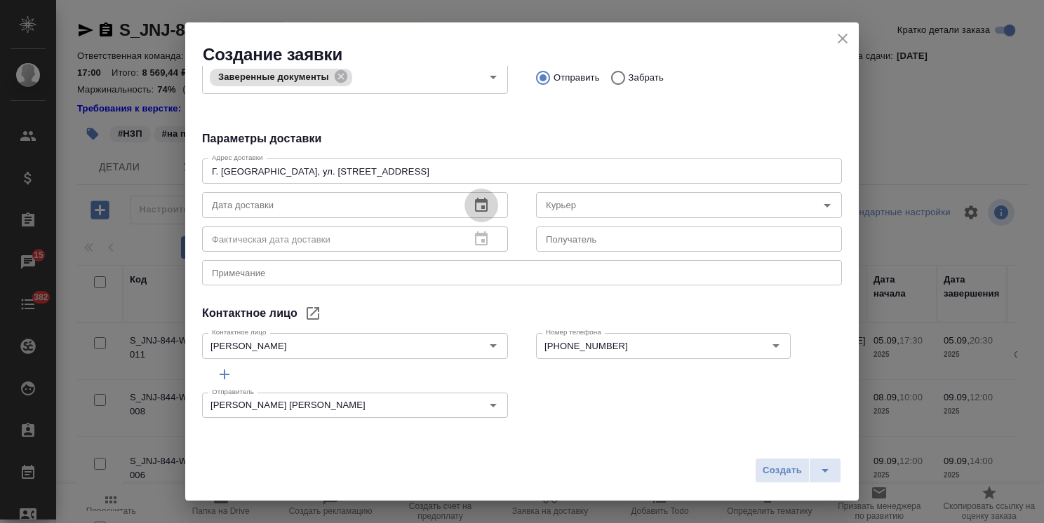
click at [491, 203] on button "button" at bounding box center [481, 206] width 34 height 34
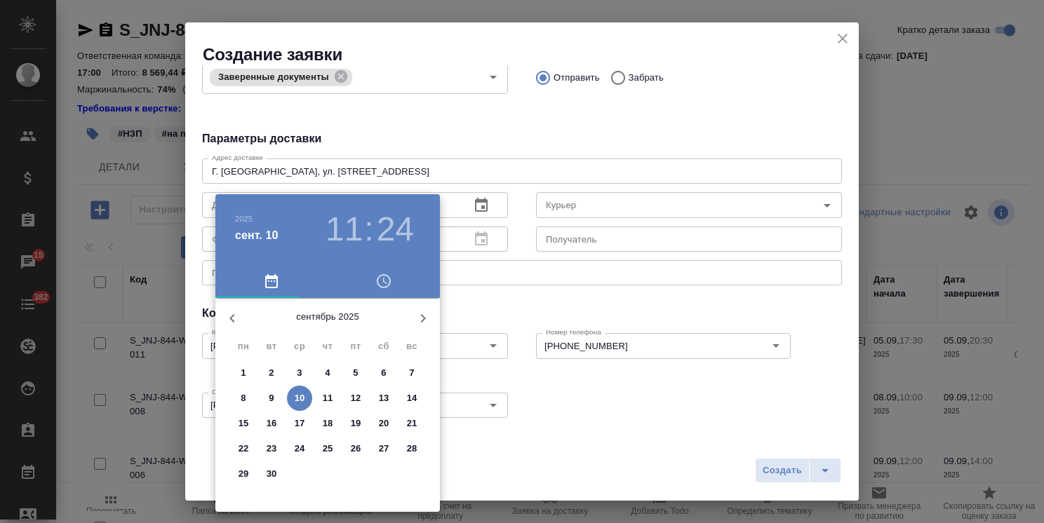
click at [327, 400] on p "11" at bounding box center [328, 398] width 11 height 14
type input "11.09.2025 11:24"
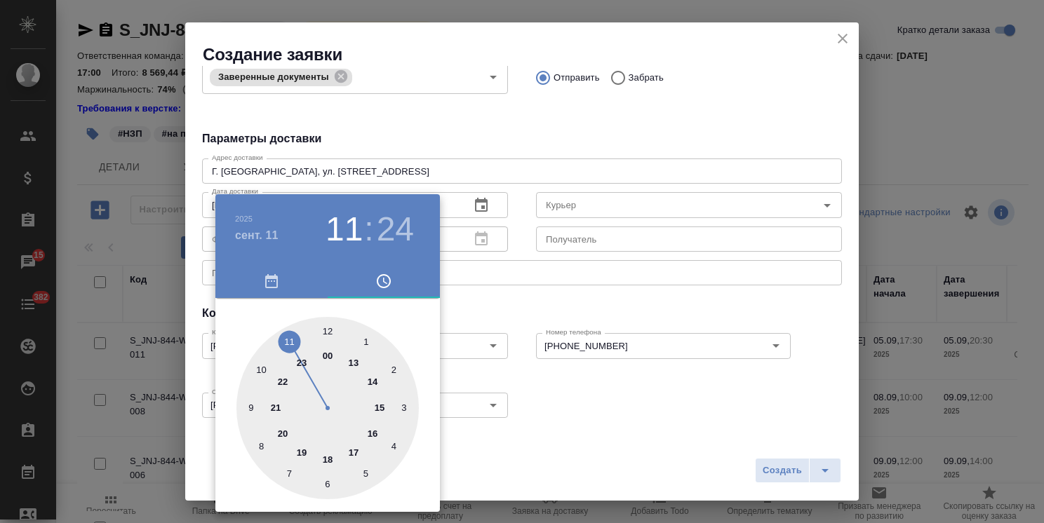
click at [500, 148] on div at bounding box center [522, 261] width 1044 height 523
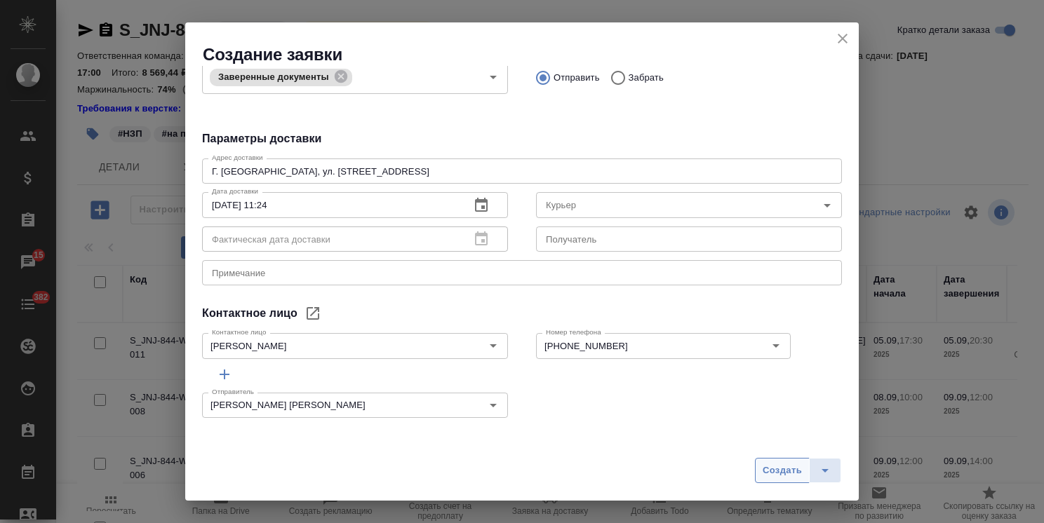
click at [784, 472] on span "Создать" at bounding box center [782, 471] width 39 height 16
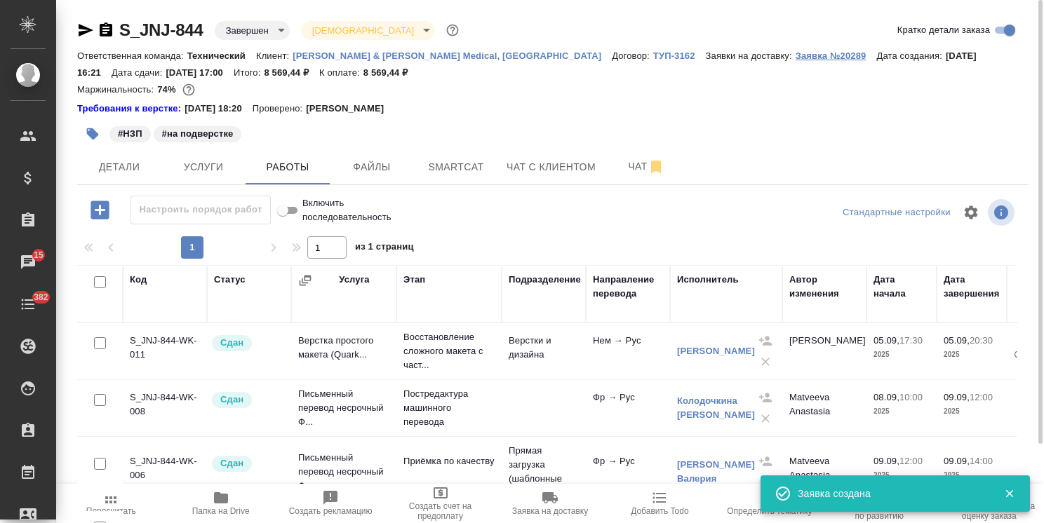
click at [796, 57] on p "Заявка №20289" at bounding box center [836, 56] width 81 height 11
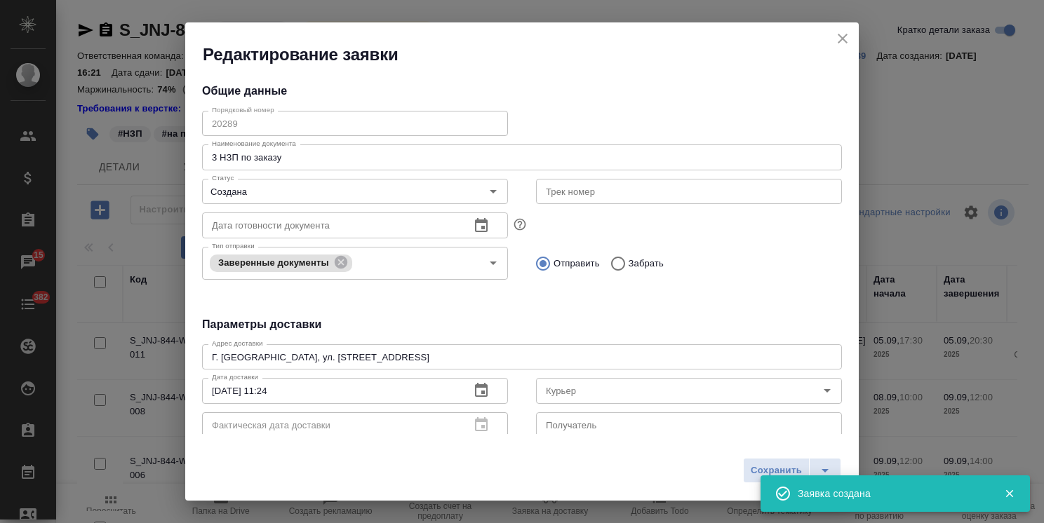
type input "Иванов Олег"
type input "+7 915 460 0739"
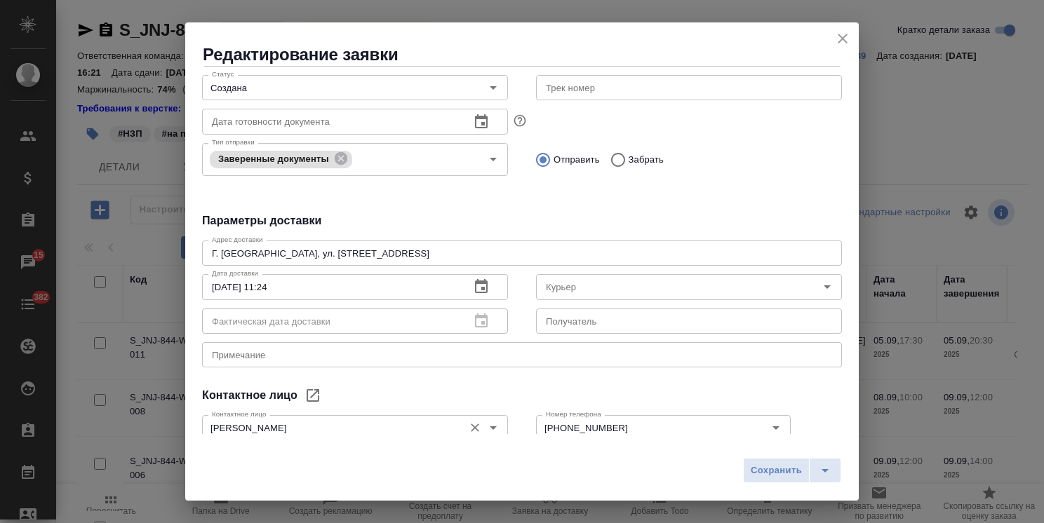
scroll to position [140, 0]
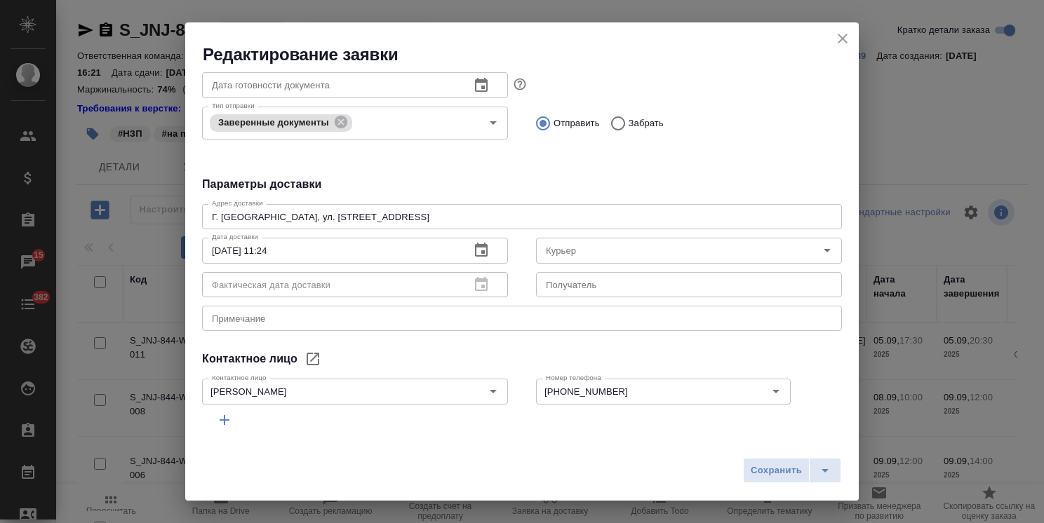
click at [264, 321] on textarea at bounding box center [522, 319] width 620 height 11
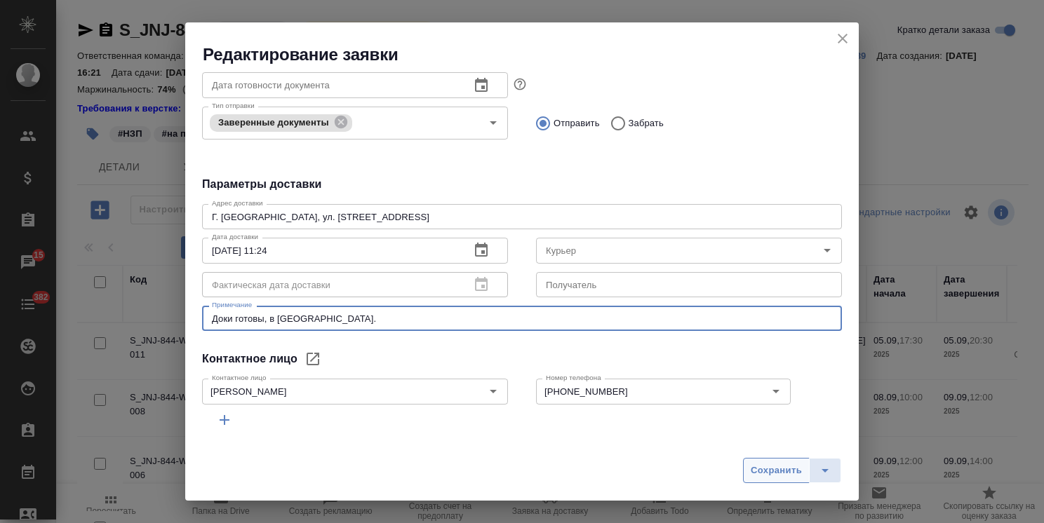
type textarea "Доки готовы, в Сетифае."
click at [769, 473] on span "Сохранить" at bounding box center [776, 471] width 51 height 16
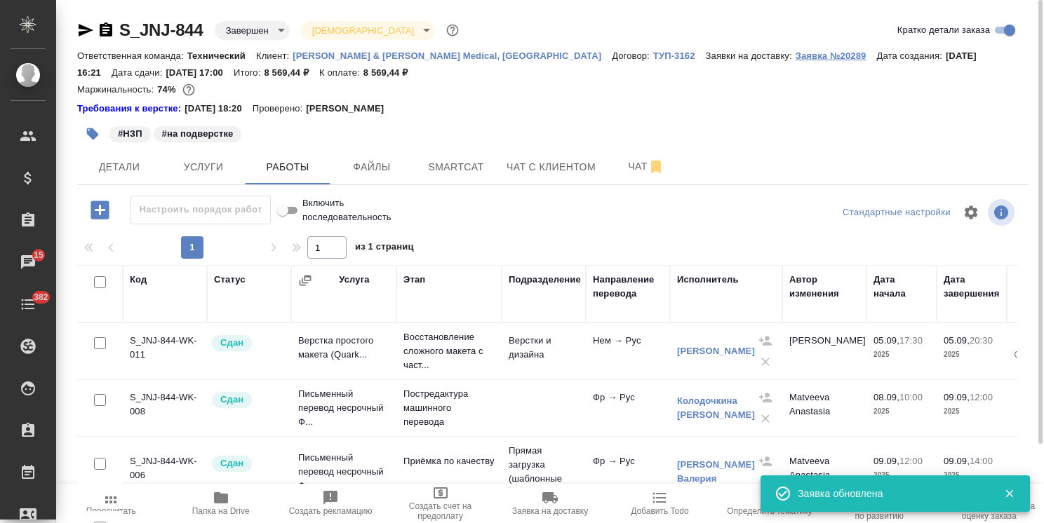
click at [796, 58] on p "Заявка №20289" at bounding box center [836, 56] width 81 height 11
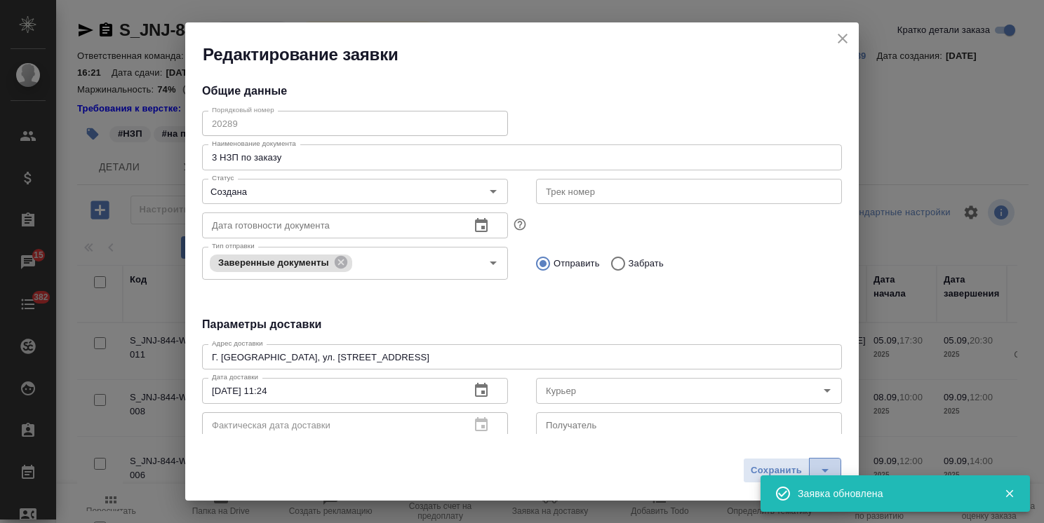
click at [822, 467] on icon "split button" at bounding box center [825, 470] width 17 height 17
click at [779, 448] on li "Сохранить и скачать" at bounding box center [795, 442] width 112 height 22
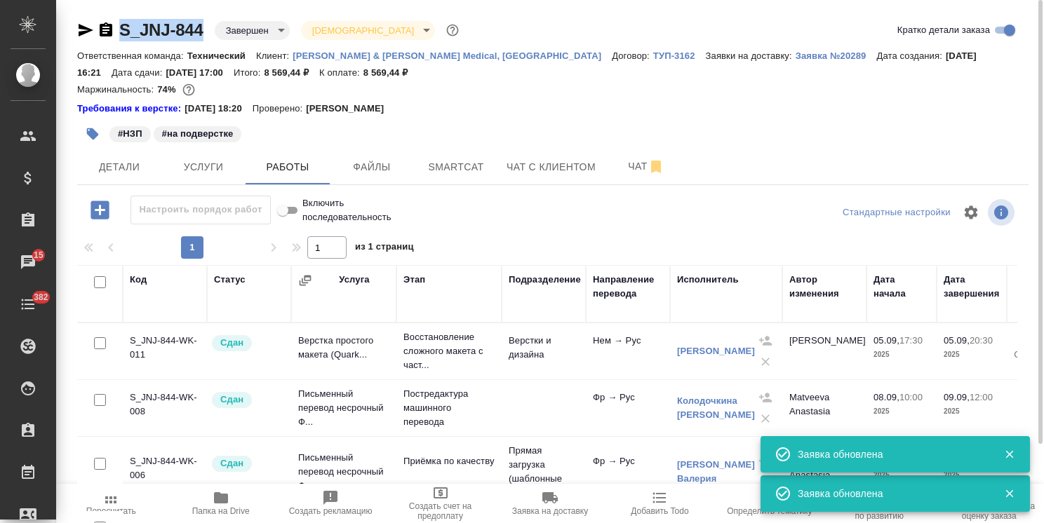
drag, startPoint x: 202, startPoint y: 15, endPoint x: 110, endPoint y: 13, distance: 91.9
click at [110, 13] on div "S_JNJ-844 Завершен closed Святая троица holyTrinity Кратко детали заказа Ответс…" at bounding box center [552, 308] width 967 height 617
copy link "S_JNJ-844"
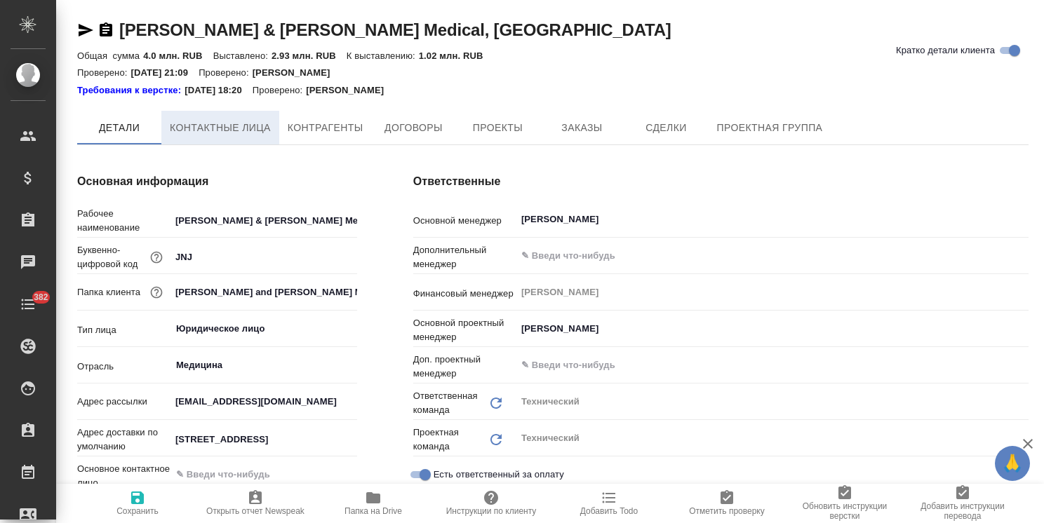
click at [219, 142] on button "Контактные лица" at bounding box center [220, 128] width 118 height 34
select select "RU"
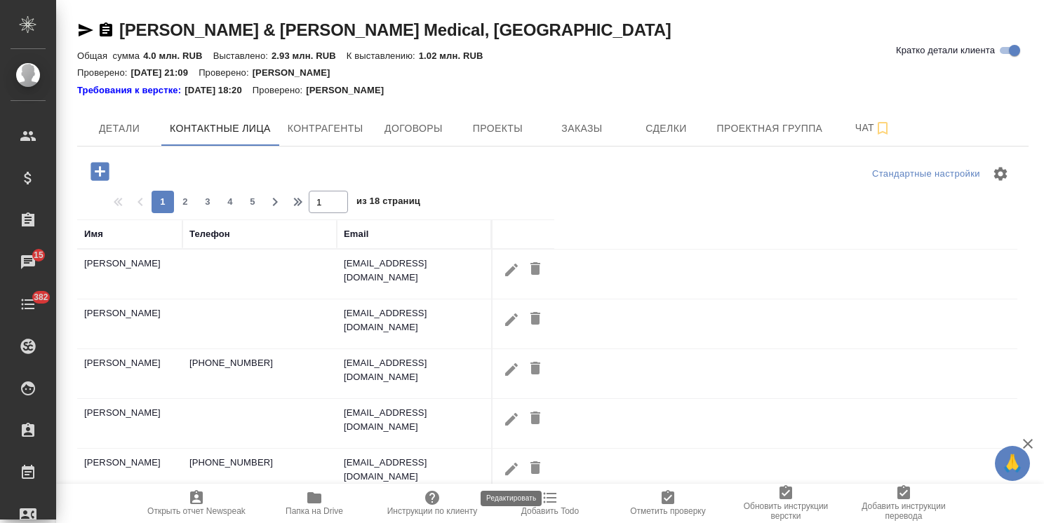
click at [511, 467] on icon "button" at bounding box center [511, 468] width 13 height 13
type input "Людмила"
type input "Симаненко"
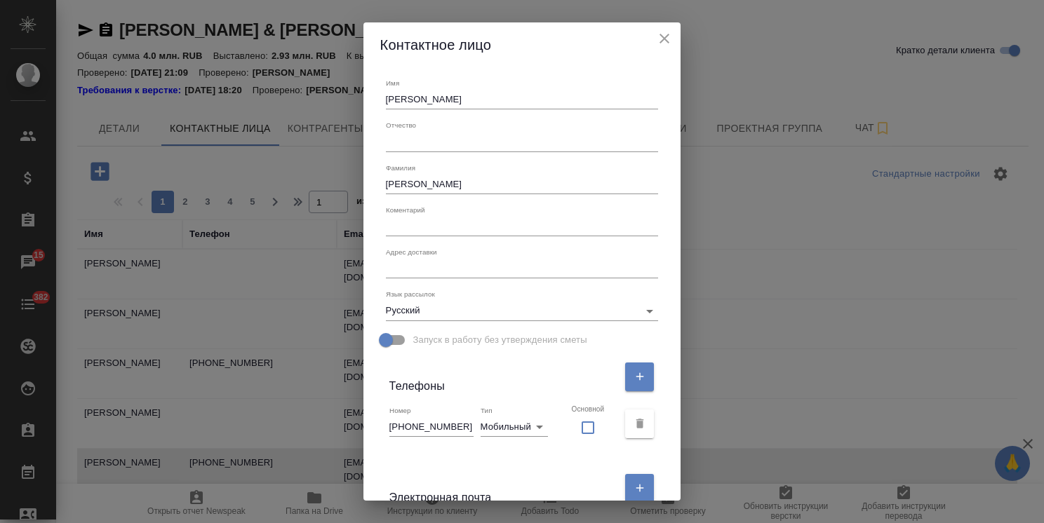
click at [656, 45] on icon "close" at bounding box center [664, 38] width 17 height 17
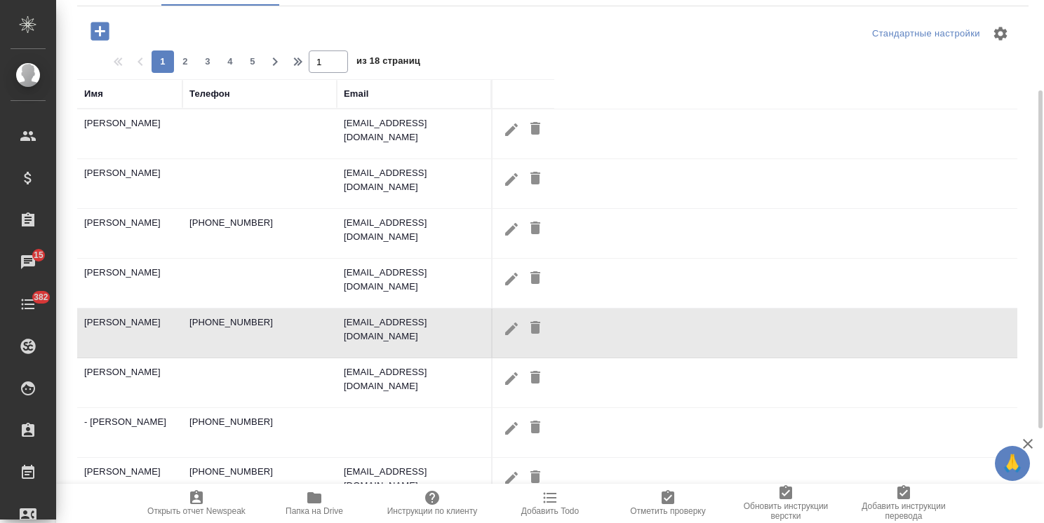
scroll to position [210, 0]
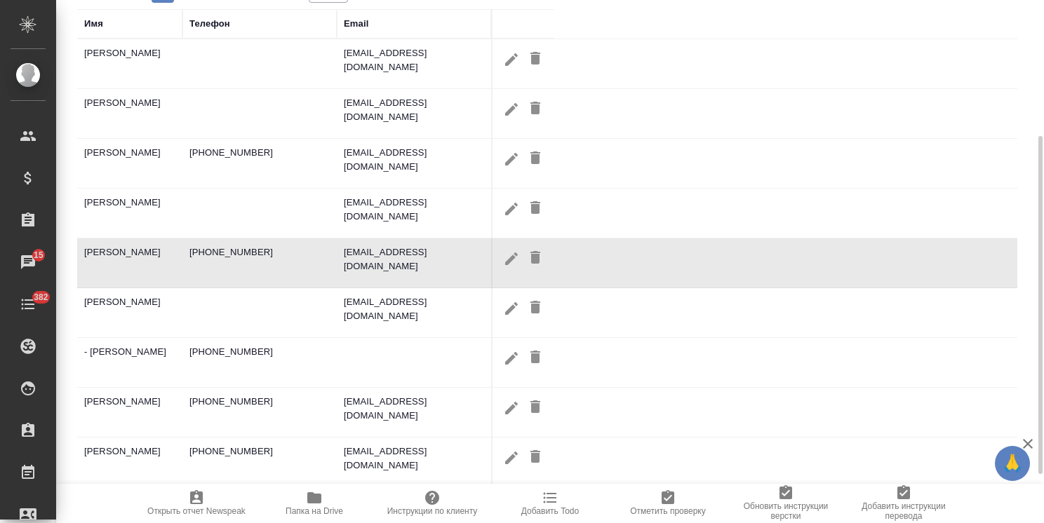
click at [511, 458] on icon "button" at bounding box center [511, 457] width 13 height 13
type input "Владислав"
type input "Роголевич"
type textarea "Крылатская ул., 17, корп. 3, Москва"
type input "Пользователь"
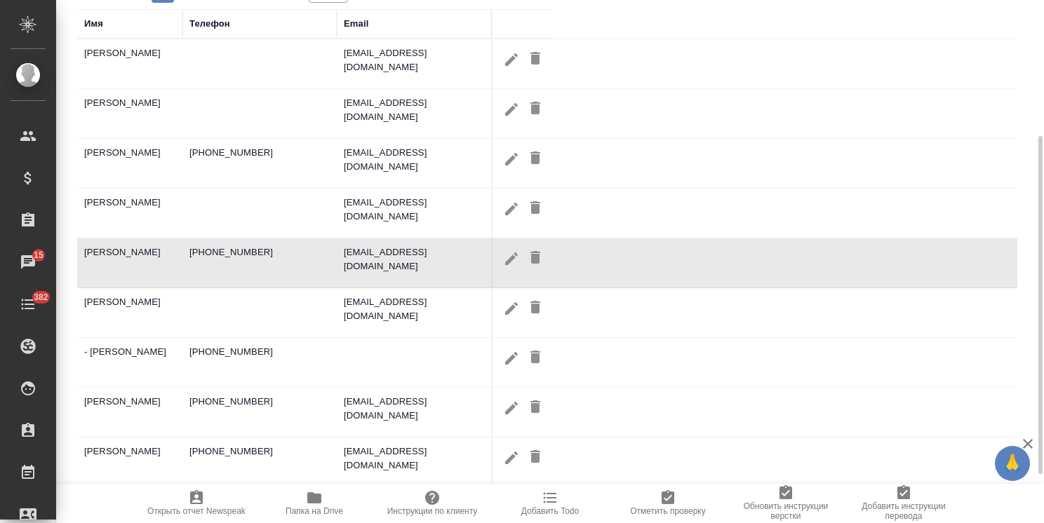
type input "+7 929 599 1747"
checkbox input "false"
type input "vrogolev@its.jnj.com"
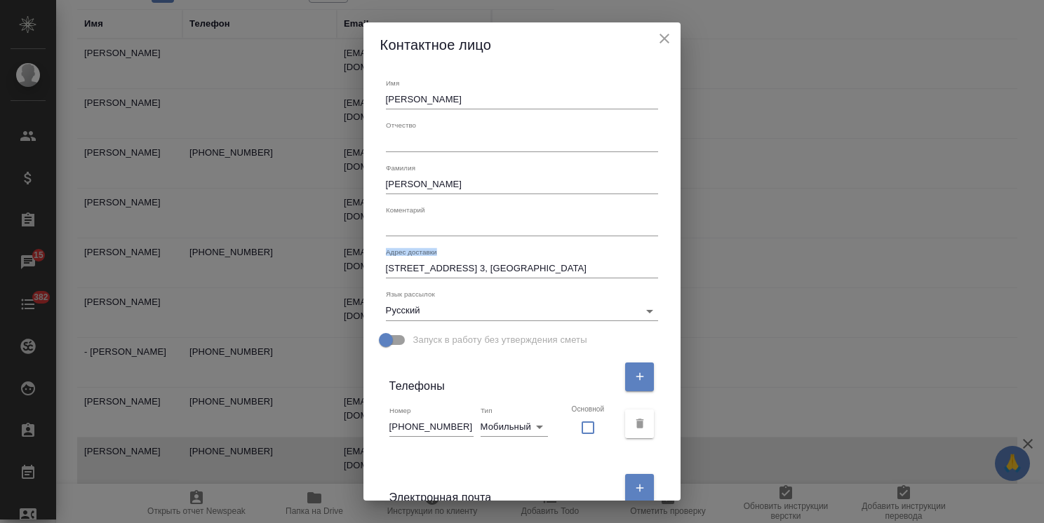
drag, startPoint x: 577, startPoint y: 274, endPoint x: 269, endPoint y: 264, distance: 307.4
click at [269, 264] on div "Контактное лицо Имя Владислав Отчество Фамилия Роголевич Коментарий x Адрес дос…" at bounding box center [522, 261] width 1044 height 523
click at [551, 265] on textarea "Крылатская ул., 17, корп. 3, Москва" at bounding box center [522, 268] width 273 height 11
click at [567, 268] on textarea "Крылатская ул., 17, корп. 3, Москва" at bounding box center [522, 268] width 273 height 11
drag, startPoint x: 559, startPoint y: 271, endPoint x: 342, endPoint y: 267, distance: 216.8
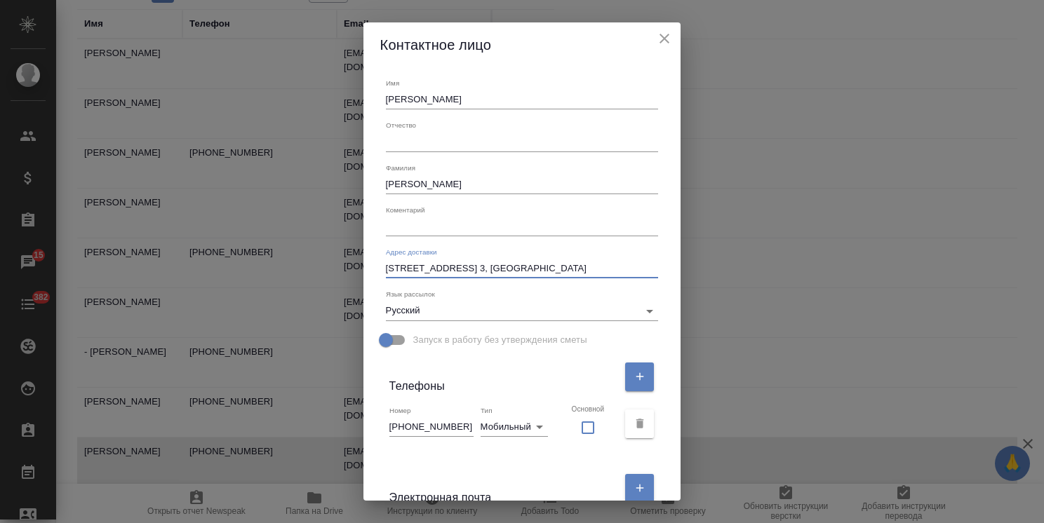
click at [339, 269] on div "Контактное лицо Имя Владислав Отчество Фамилия Роголевич Коментарий x Адрес дос…" at bounding box center [522, 261] width 1044 height 523
click at [659, 37] on icon "close" at bounding box center [664, 38] width 17 height 17
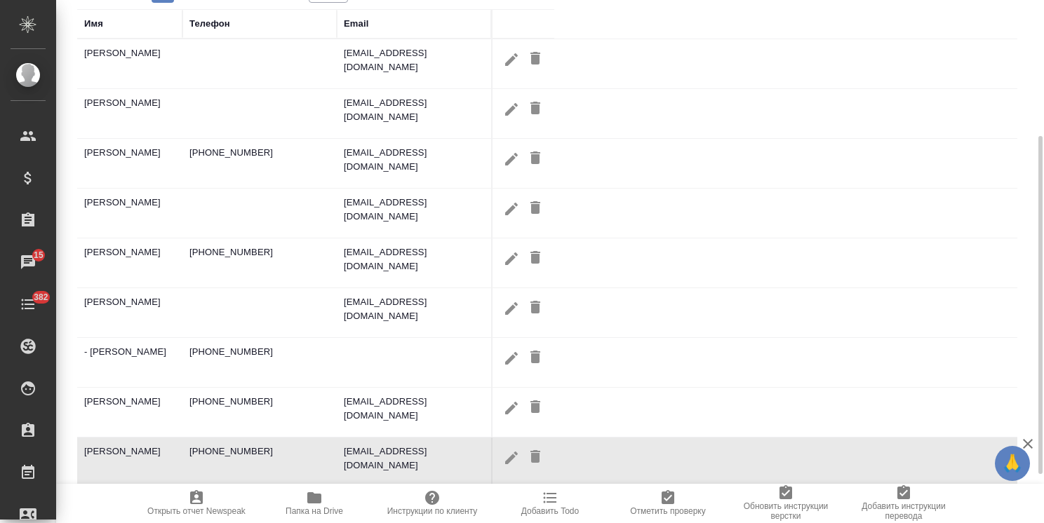
click at [505, 156] on icon "button" at bounding box center [511, 159] width 17 height 17
type input "Олег"
type input "Иванов"
type input "+7 915 460 0739"
checkbox input "false"
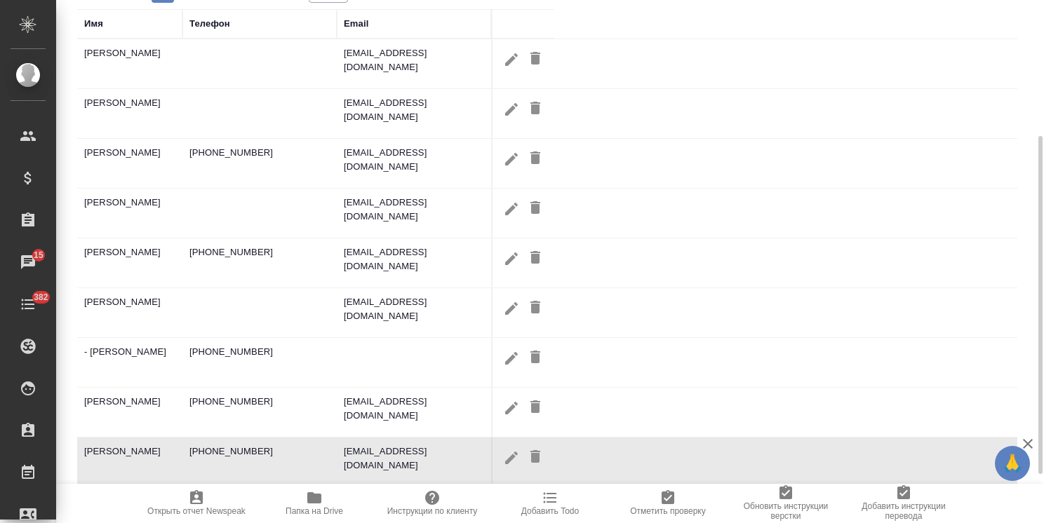
type input "OIvanov3@its.jnj.com"
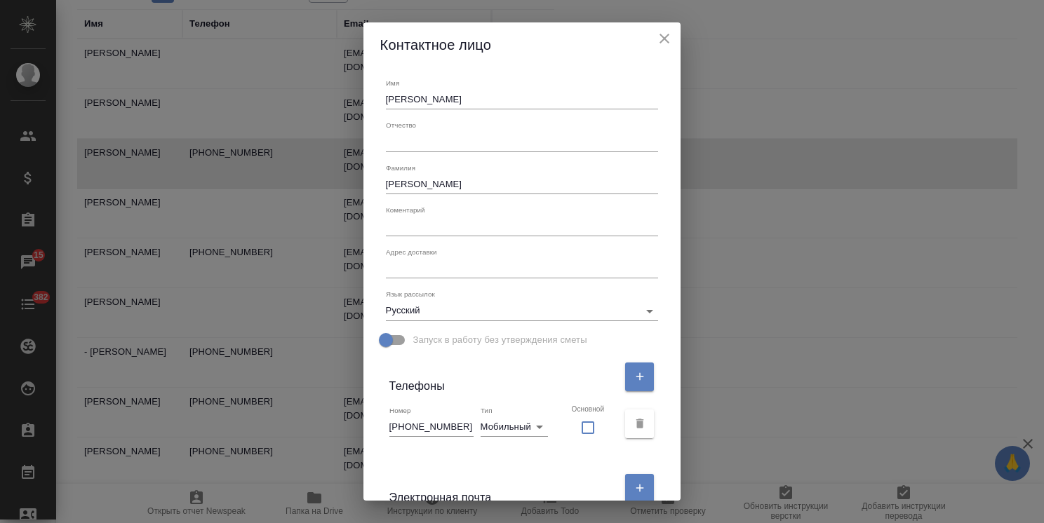
click at [436, 264] on textarea at bounding box center [522, 268] width 273 height 11
paste textarea "Крылатская ул., 17, корп. 3, Москва"
type textarea "Крылатская ул., 17, корп. 3, Москва"
click at [474, 468] on div "Электронная почта" at bounding box center [522, 488] width 284 height 47
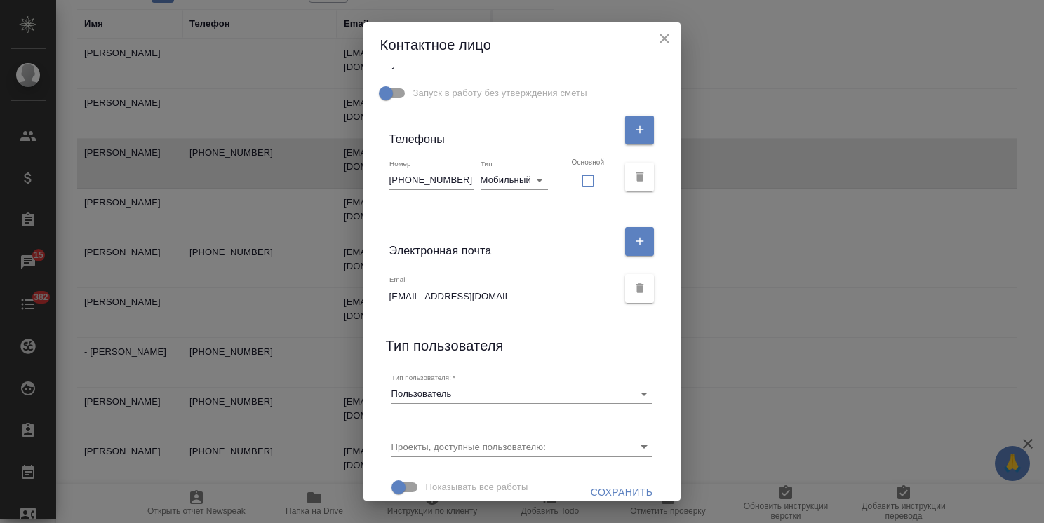
scroll to position [262, 0]
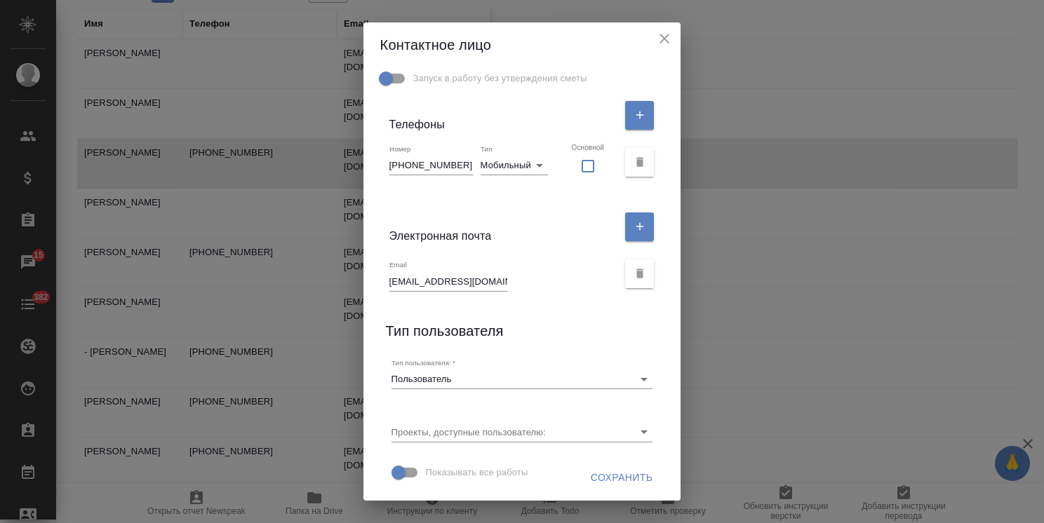
click at [600, 477] on span "Сохранить" at bounding box center [622, 478] width 62 height 18
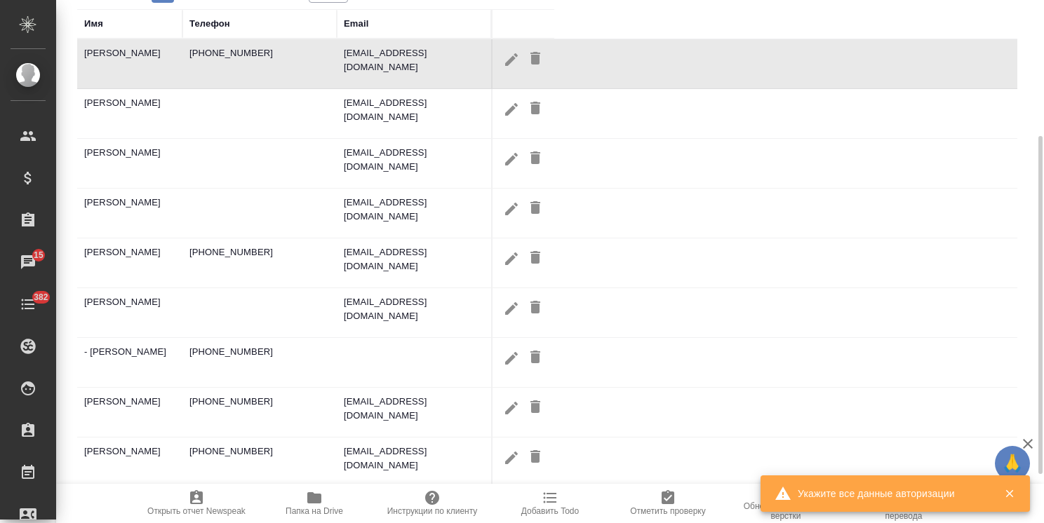
click at [506, 61] on icon "button" at bounding box center [511, 59] width 13 height 13
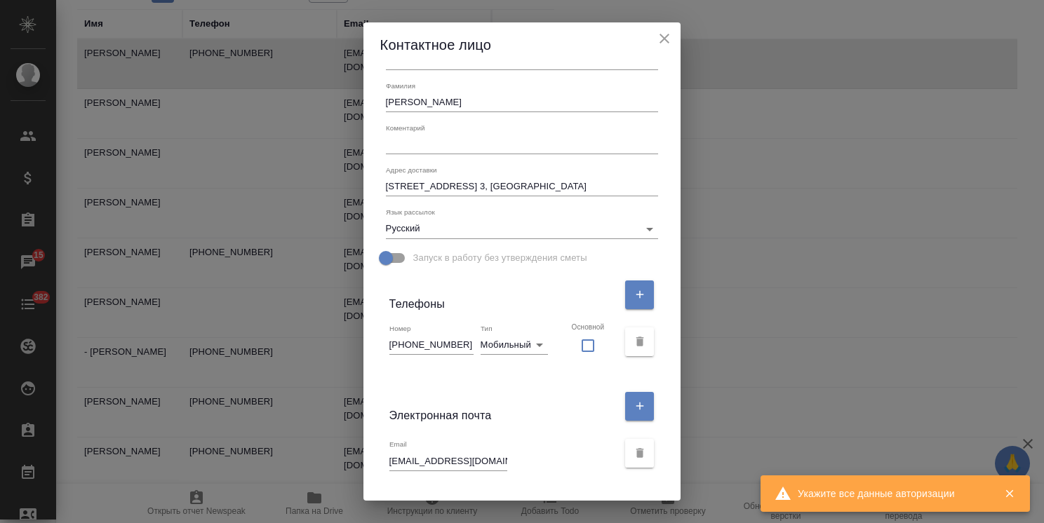
scroll to position [51, 0]
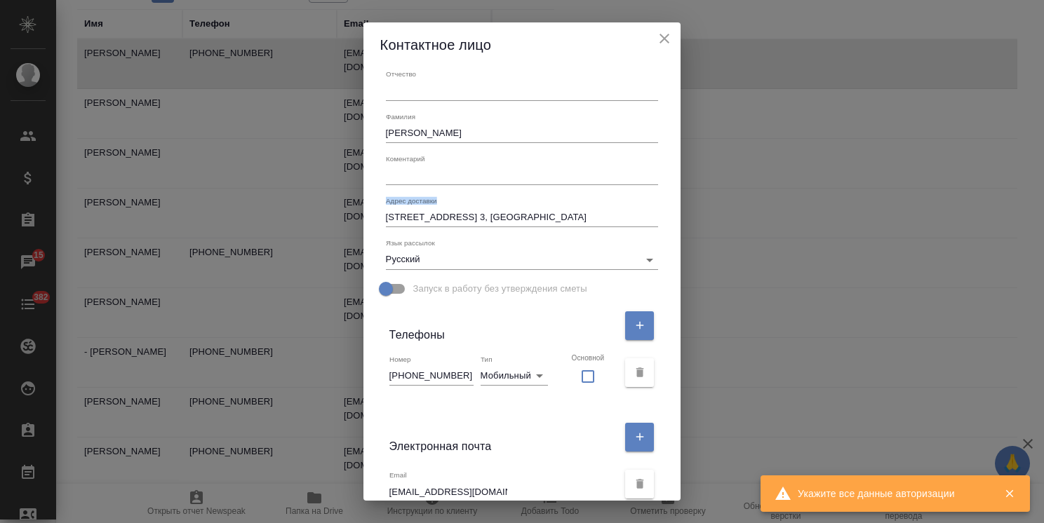
drag, startPoint x: 396, startPoint y: 217, endPoint x: 509, endPoint y: 220, distance: 113.7
click at [509, 220] on div "Адрес доставки Крылатская ул., 17, корп. 3, Москва x" at bounding box center [522, 212] width 284 height 42
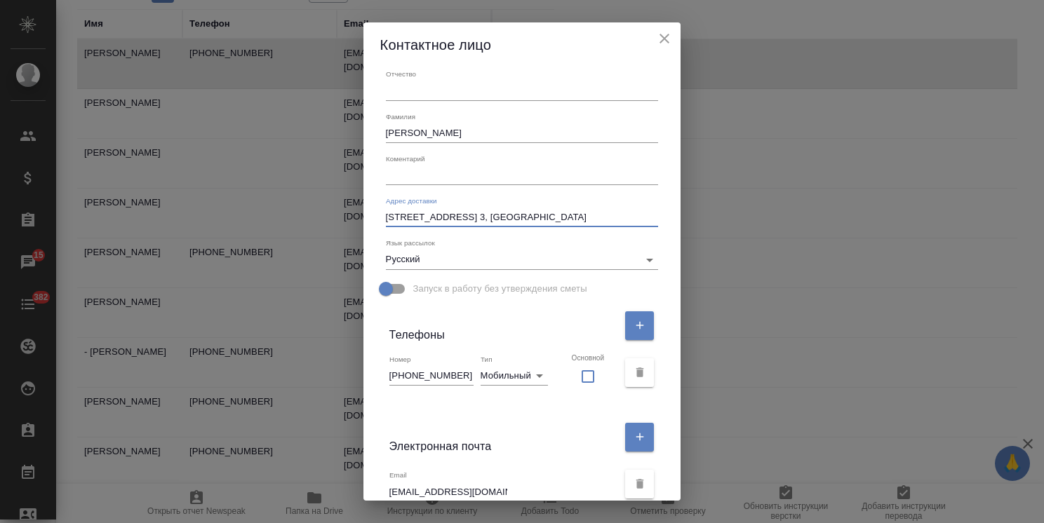
drag, startPoint x: 512, startPoint y: 220, endPoint x: 370, endPoint y: 222, distance: 141.7
click at [370, 222] on div "Контактное лицо Имя Олег Отчество Фамилия Иванов Коментарий x Адрес доставки Кр…" at bounding box center [522, 261] width 1044 height 523
click at [656, 39] on icon "close" at bounding box center [664, 38] width 17 height 17
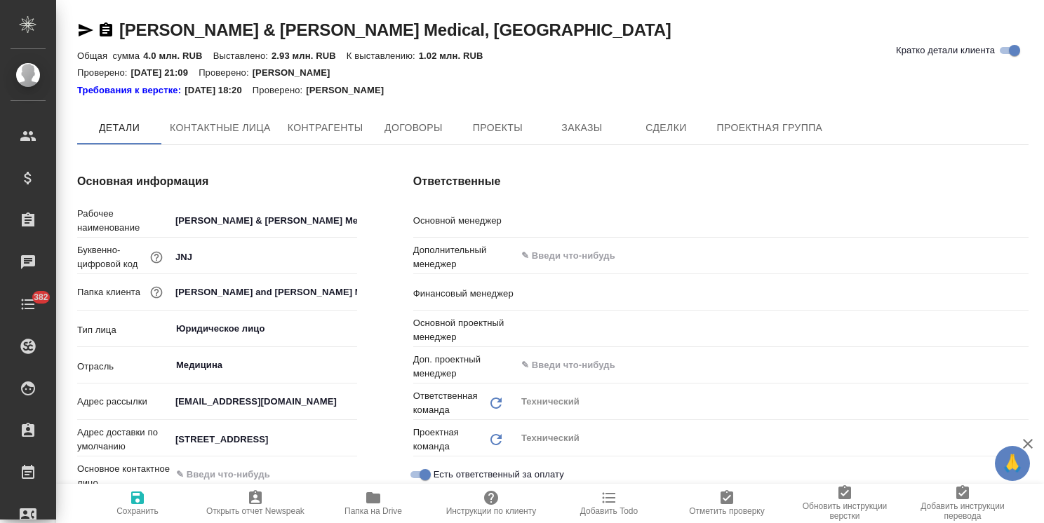
type input "[PERSON_NAME]"
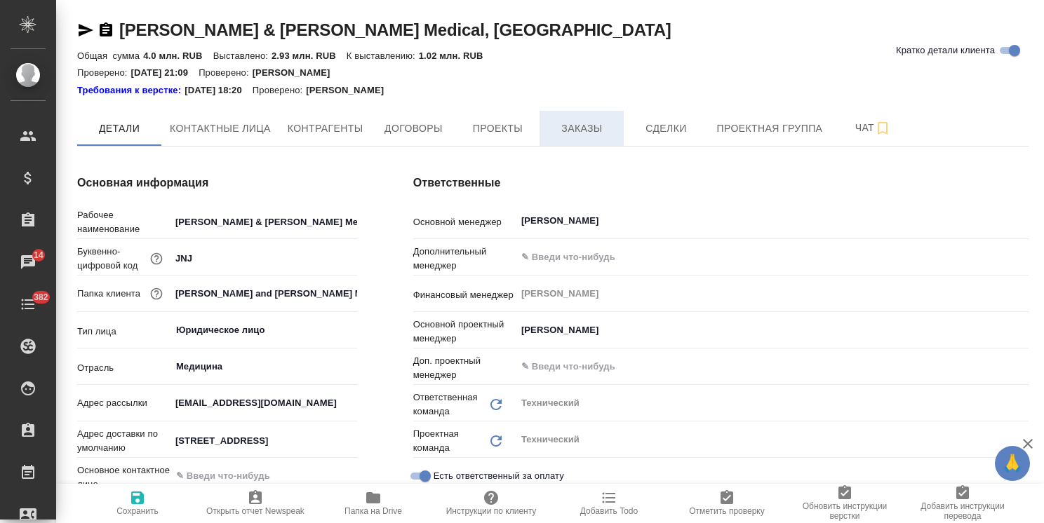
click at [586, 130] on span "Заказы" at bounding box center [581, 129] width 67 height 18
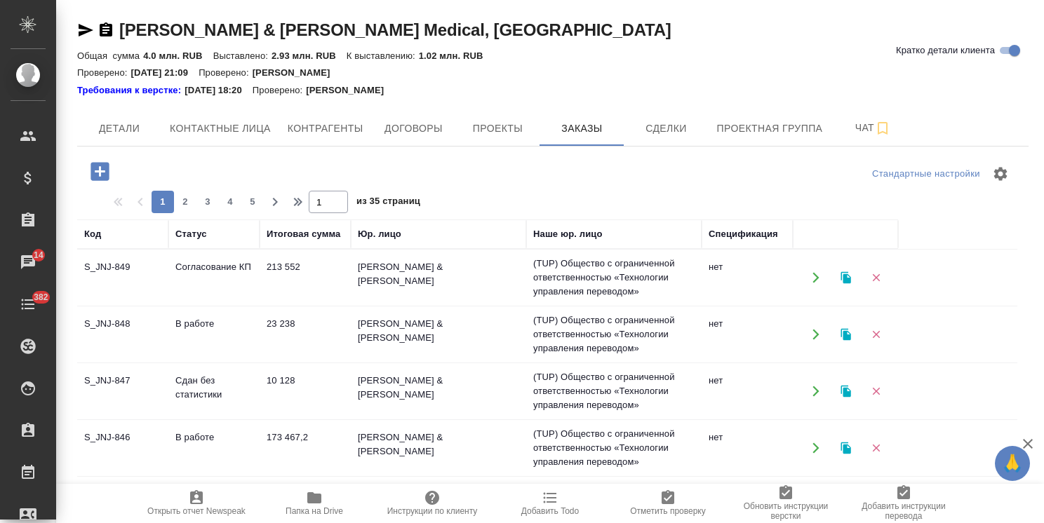
click at [105, 177] on icon "button" at bounding box center [99, 171] width 18 height 18
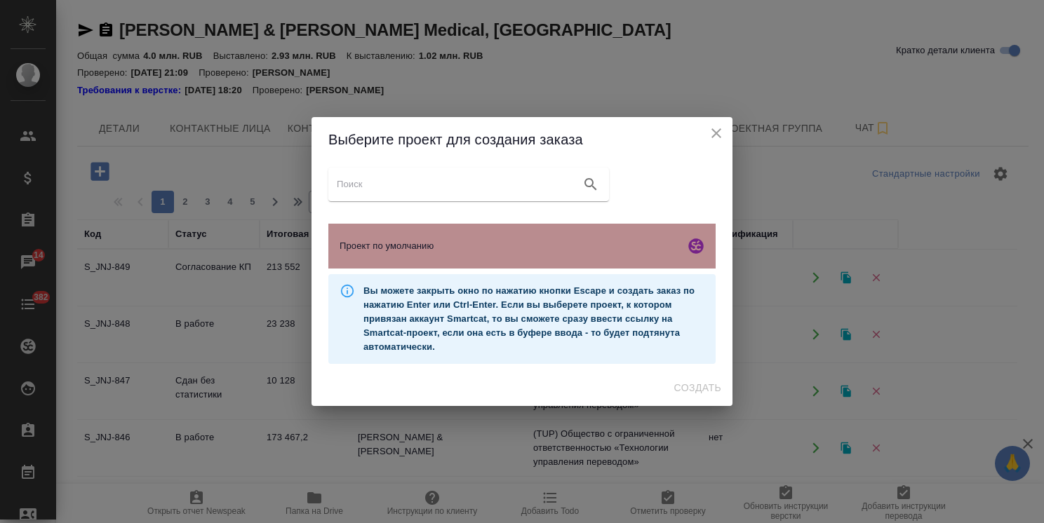
click at [477, 255] on div "Проект по умолчанию" at bounding box center [521, 246] width 387 height 45
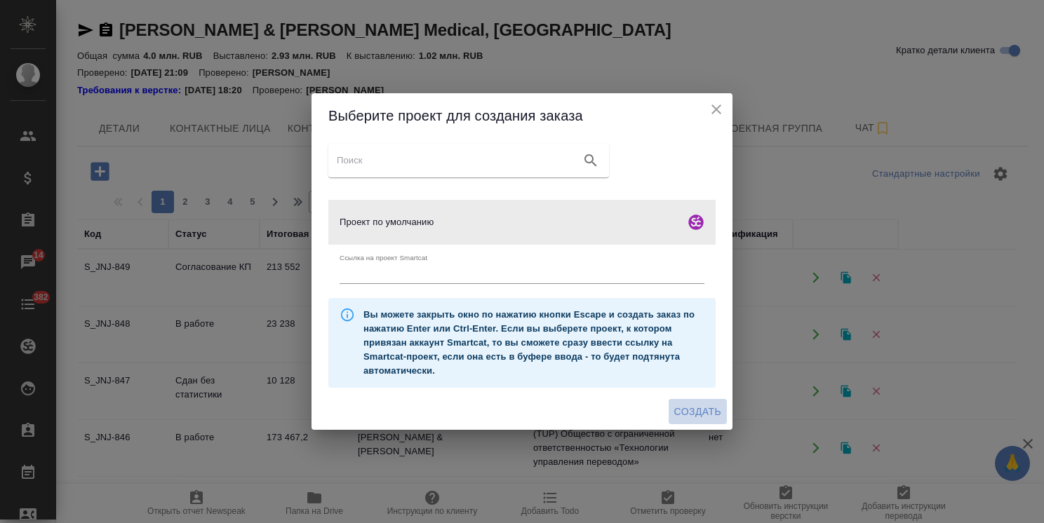
click at [698, 408] on span "Создать" at bounding box center [697, 412] width 47 height 18
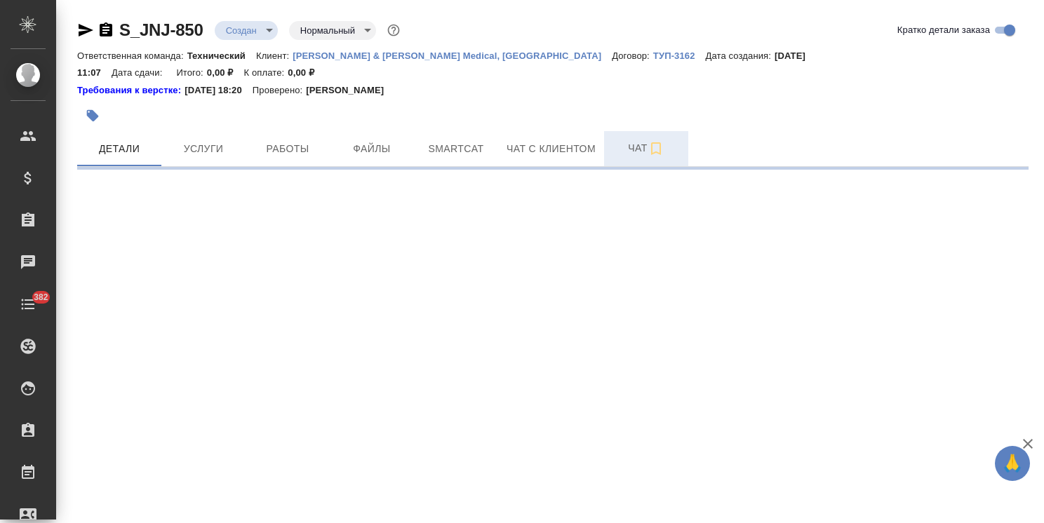
select select "RU"
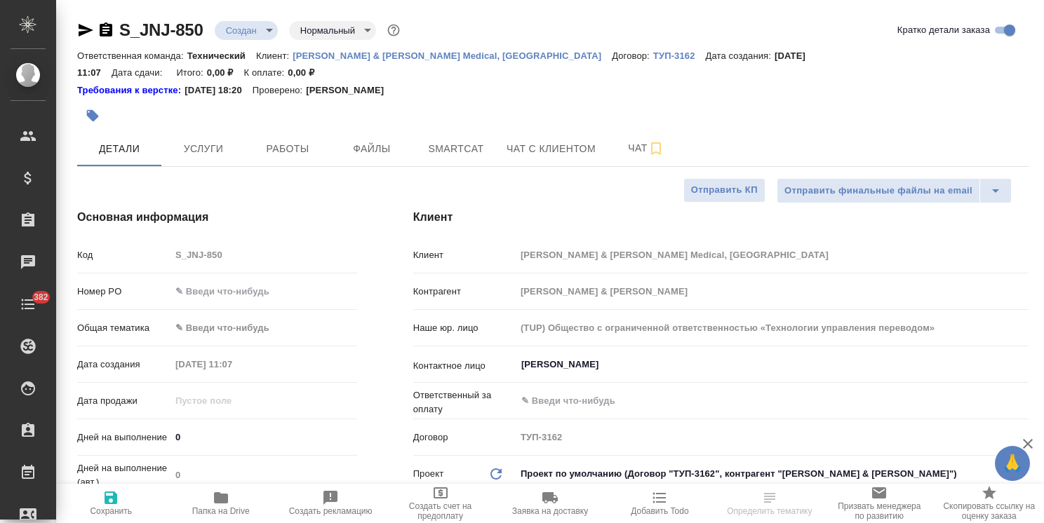
type textarea "x"
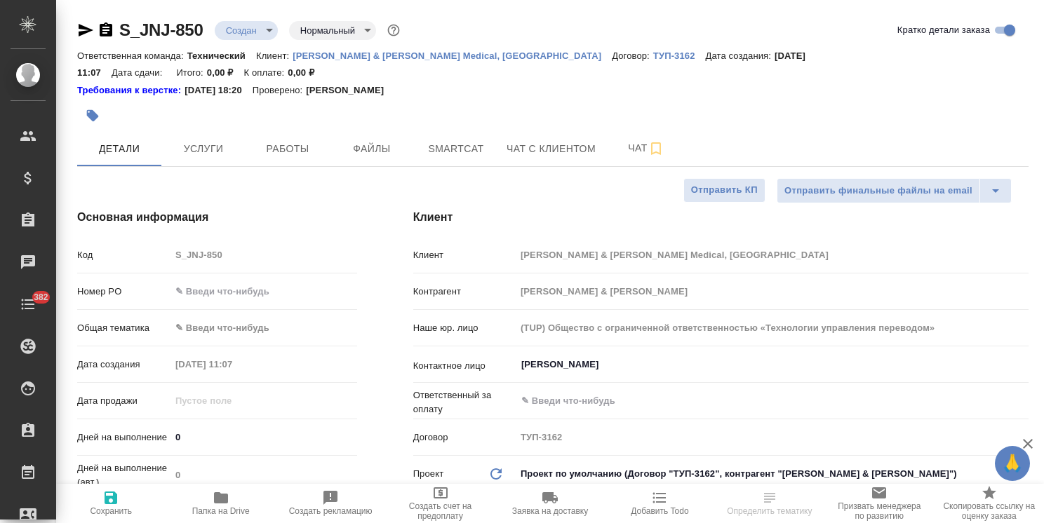
type textarea "x"
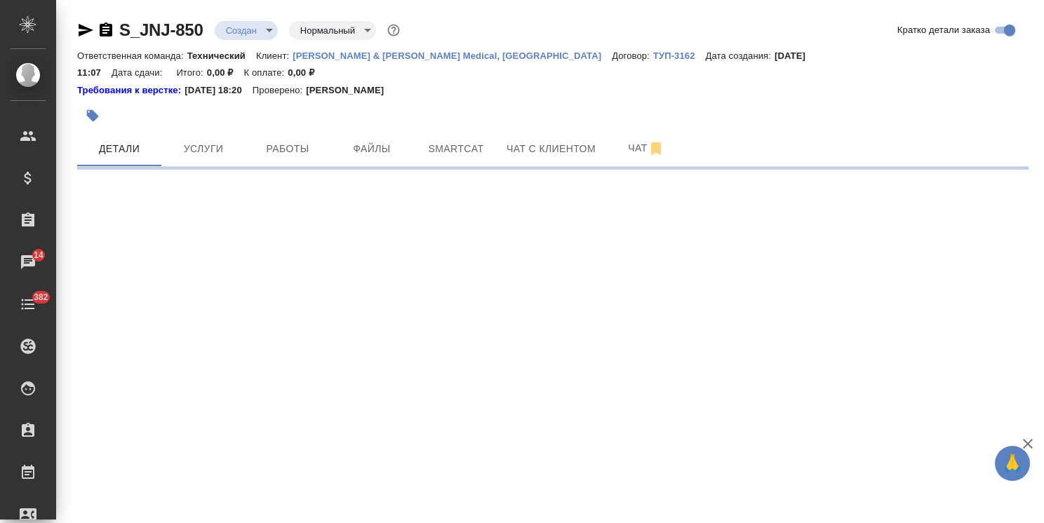
select select "RU"
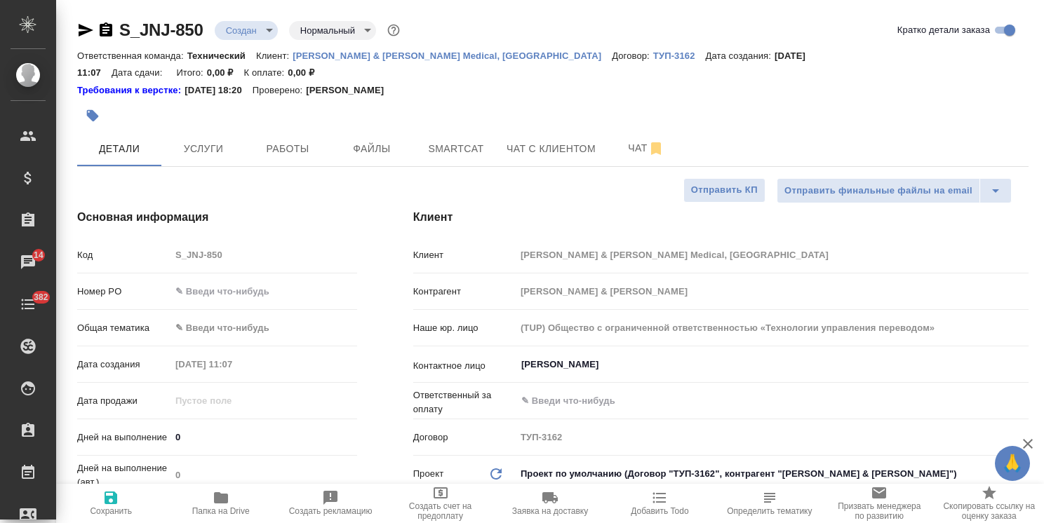
type textarea "x"
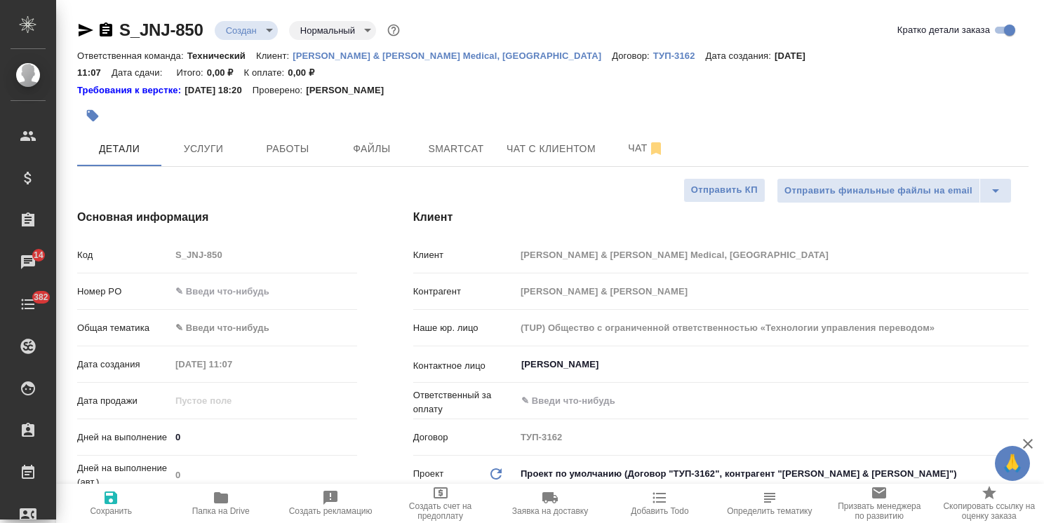
type textarea "x"
click at [553, 356] on input "Шакурова Юлия" at bounding box center [748, 364] width 457 height 17
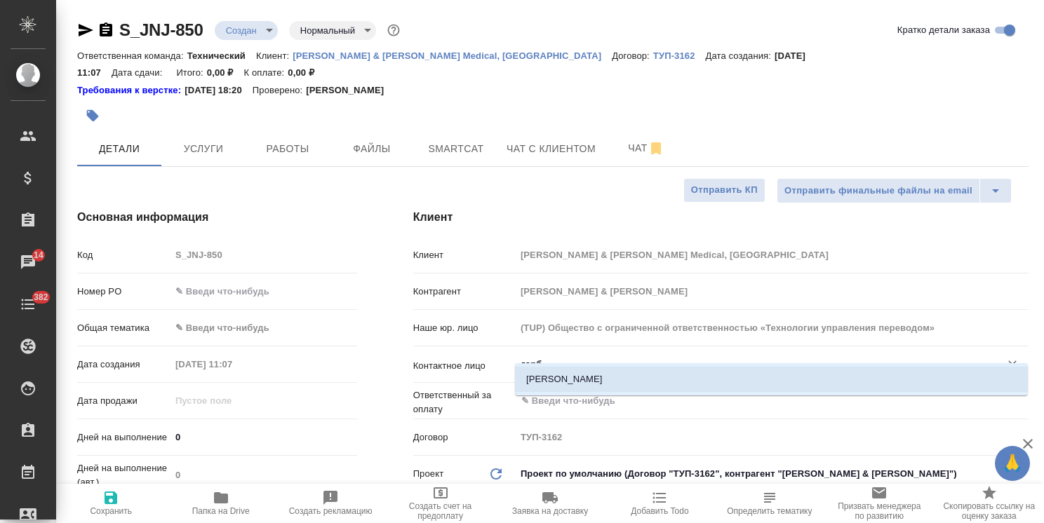
click at [563, 380] on li "[PERSON_NAME]" at bounding box center [771, 379] width 513 height 25
type input "[PERSON_NAME]"
type textarea "x"
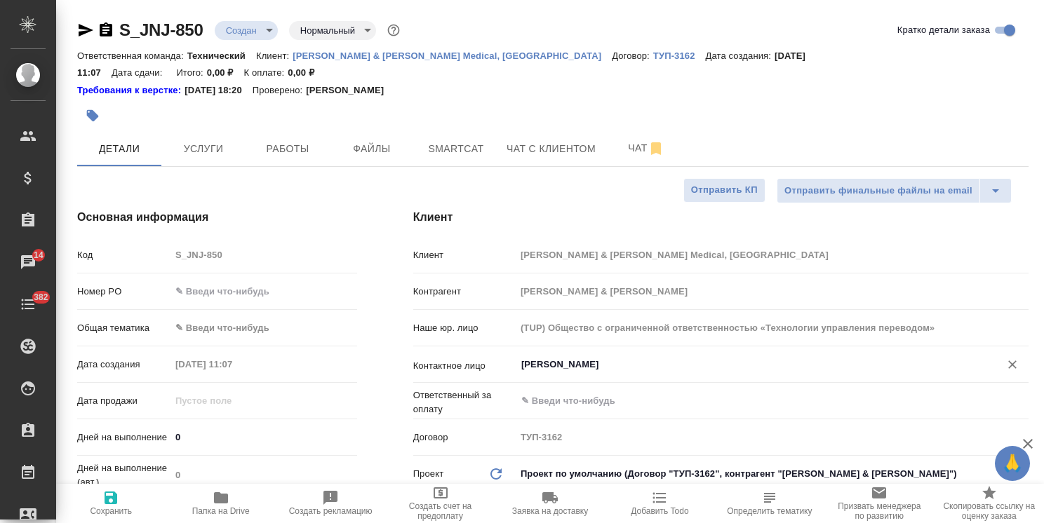
type input "Горбенко Екатерина"
click at [563, 393] on input "text" at bounding box center [748, 401] width 457 height 17
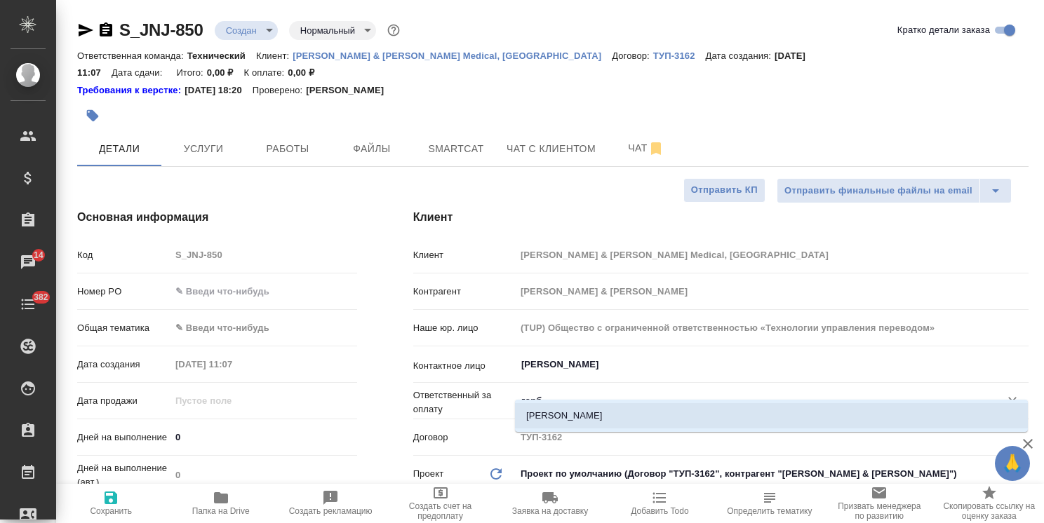
click at [573, 417] on li "Горбенко Екатерина" at bounding box center [771, 415] width 513 height 25
type input "Горбенко Екатерина"
type textarea "x"
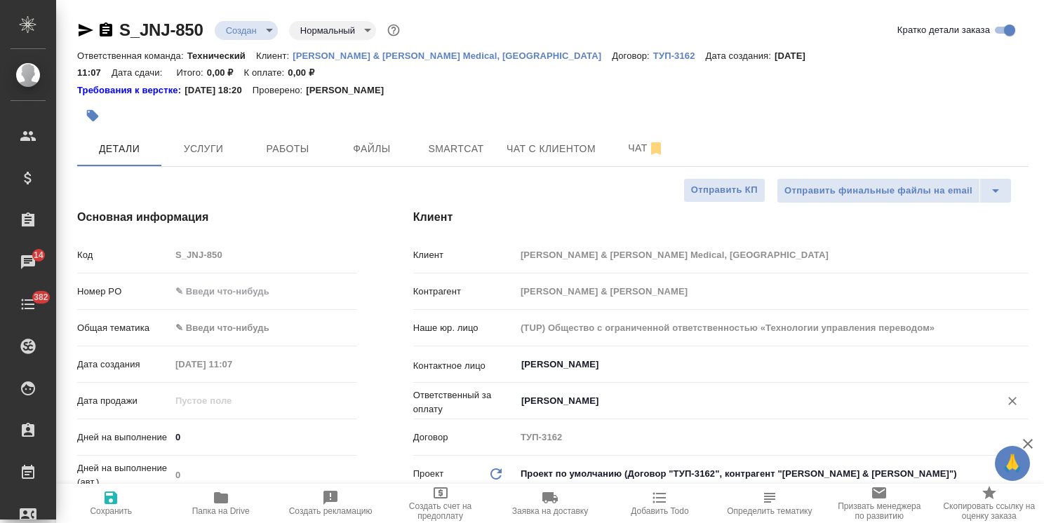
type input "Горбенко Екатерина"
click at [124, 507] on span "Сохранить" at bounding box center [111, 512] width 42 height 10
type textarea "x"
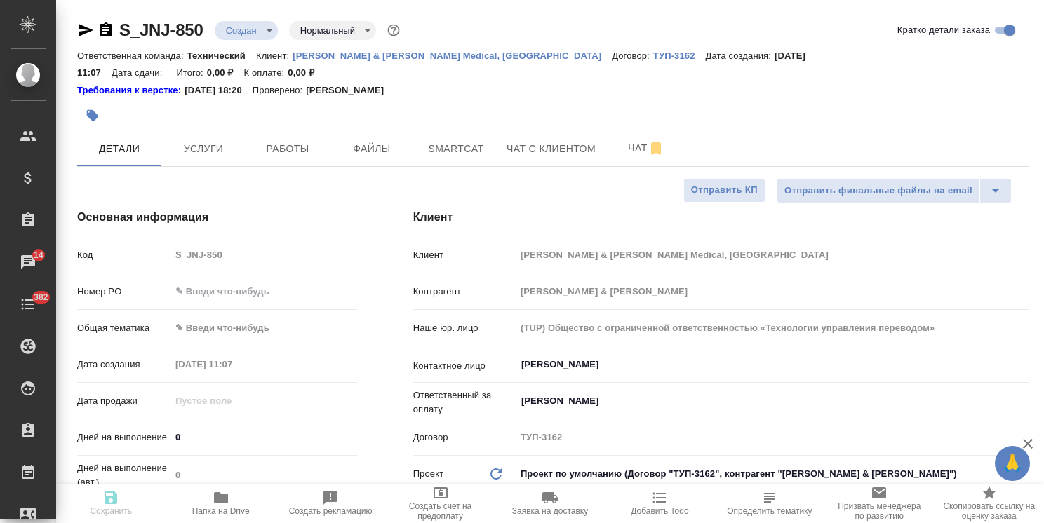
type textarea "x"
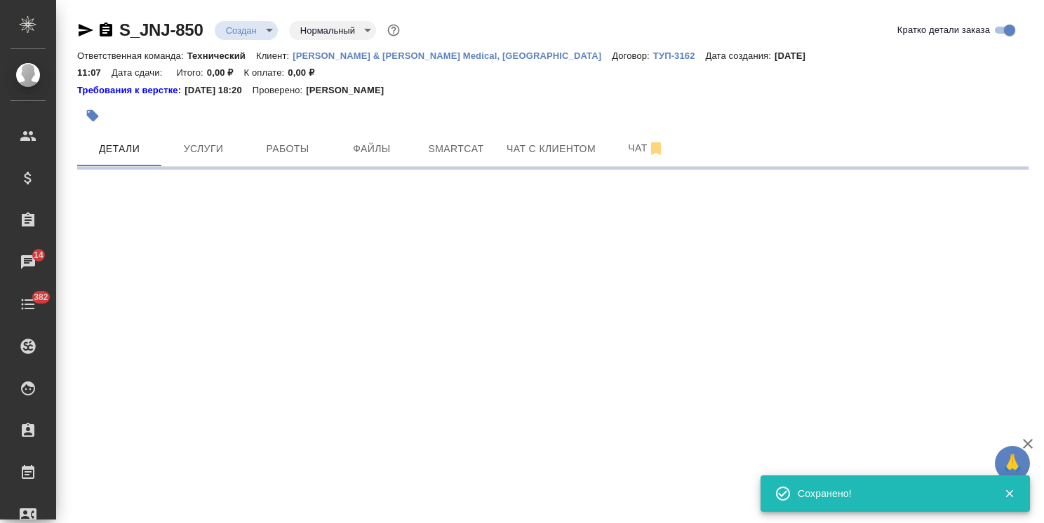
select select "RU"
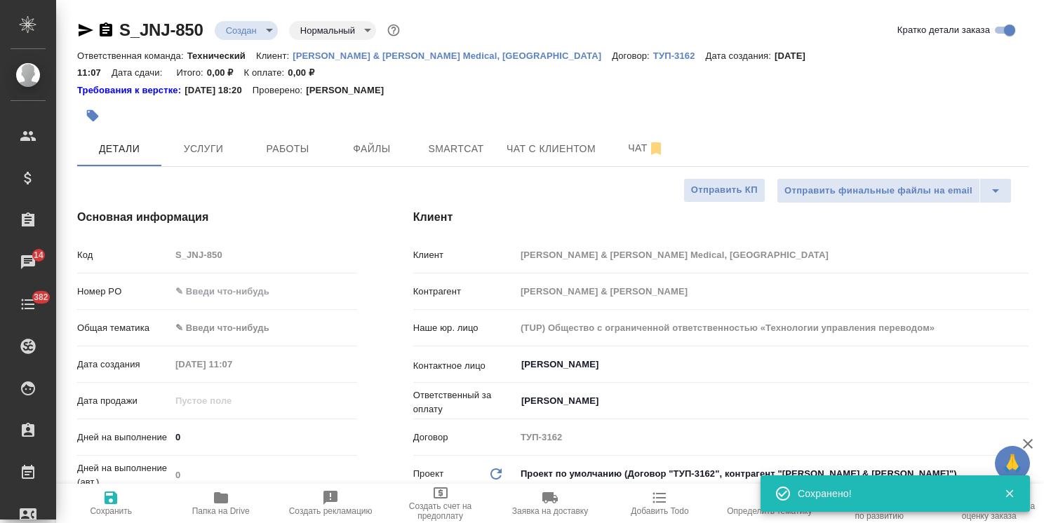
type textarea "x"
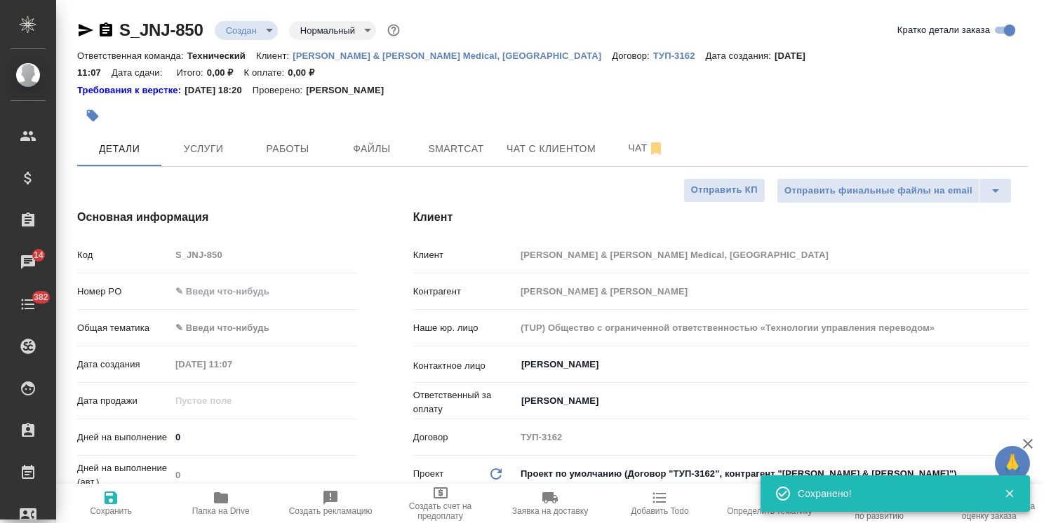
type textarea "x"
click at [228, 503] on icon "button" at bounding box center [221, 498] width 17 height 17
type textarea "x"
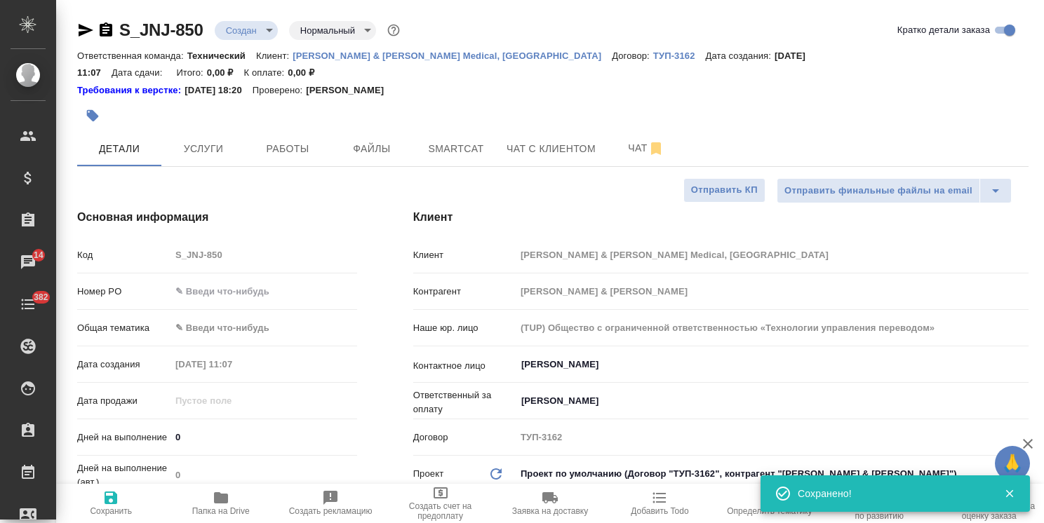
type textarea "x"
click at [241, 288] on div "Номер PO" at bounding box center [217, 297] width 280 height 36
click at [243, 281] on input "text" at bounding box center [263, 291] width 187 height 20
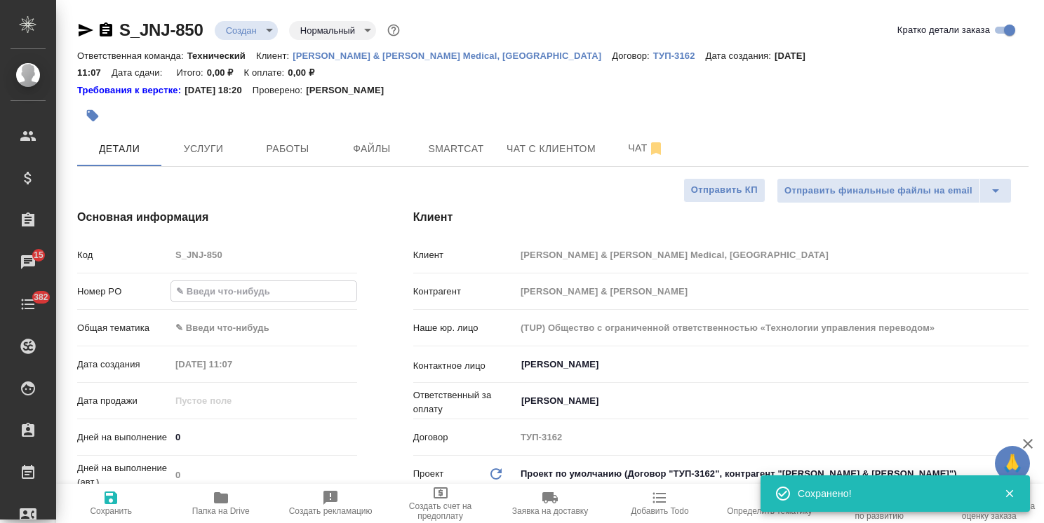
paste input "P26095310R"
type input "P26095310R"
type textarea "x"
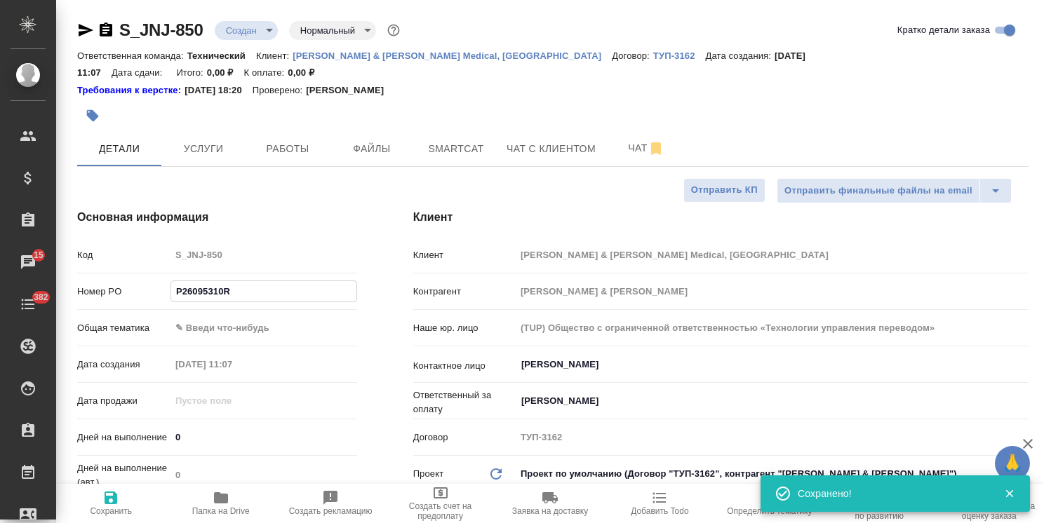
type input "P26095310R"
click at [105, 511] on span "Сохранить" at bounding box center [111, 512] width 42 height 10
type textarea "x"
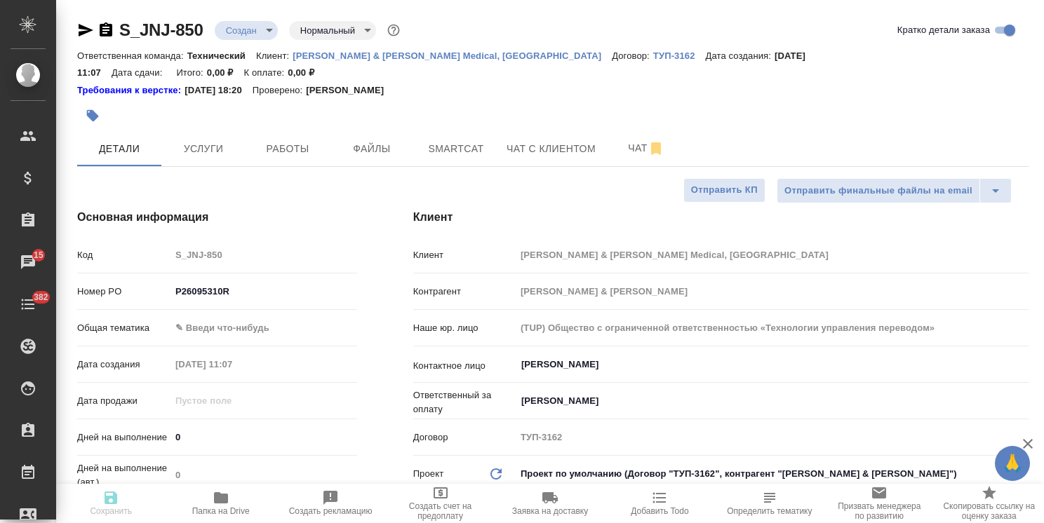
type textarea "x"
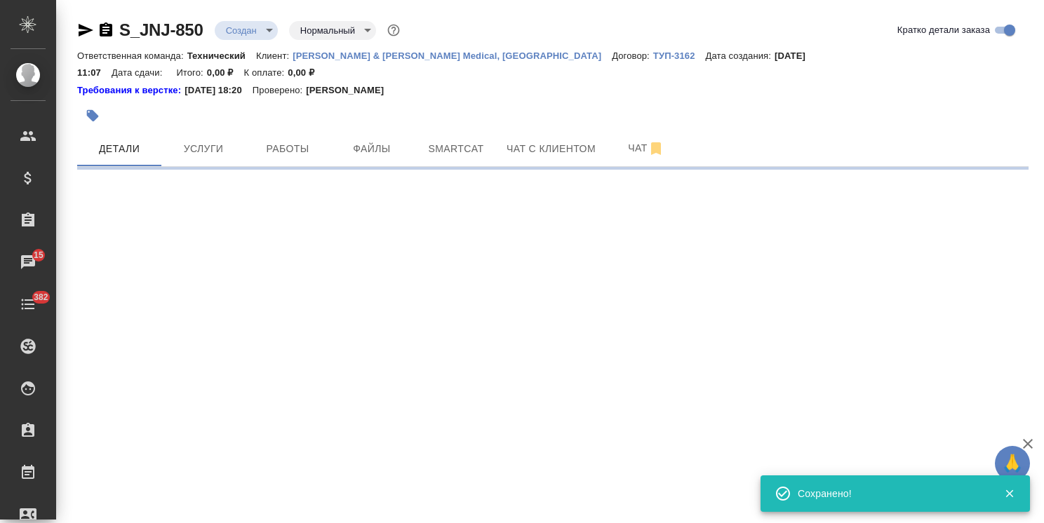
select select "RU"
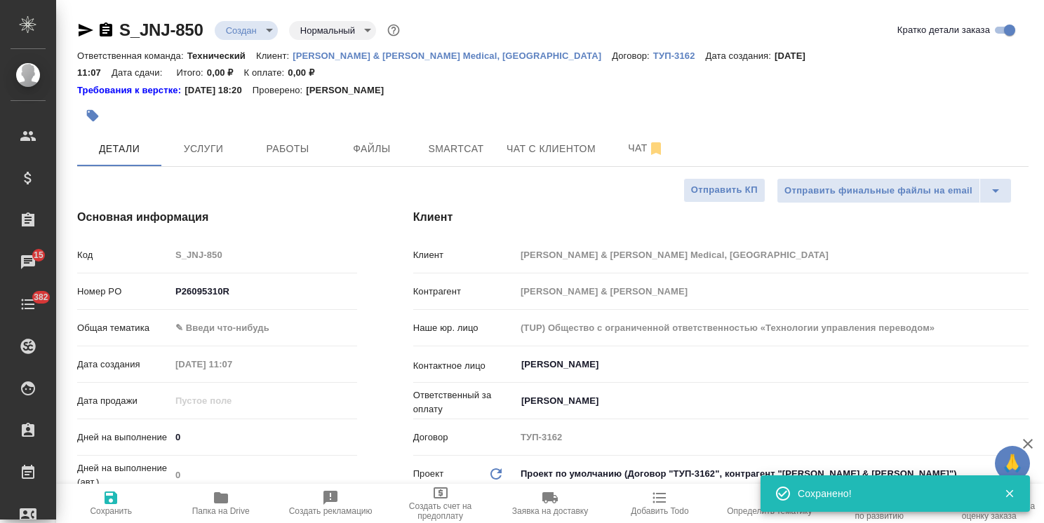
type textarea "x"
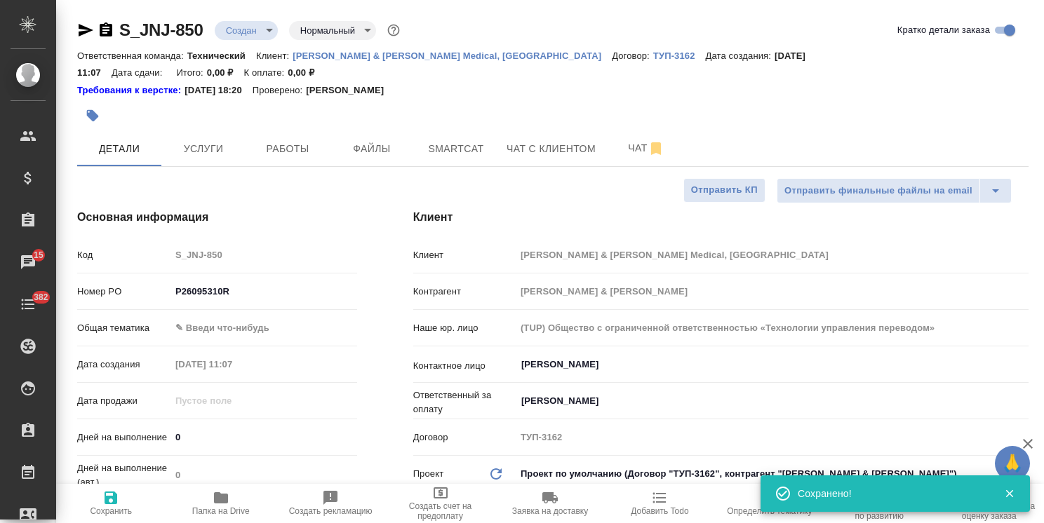
type textarea "x"
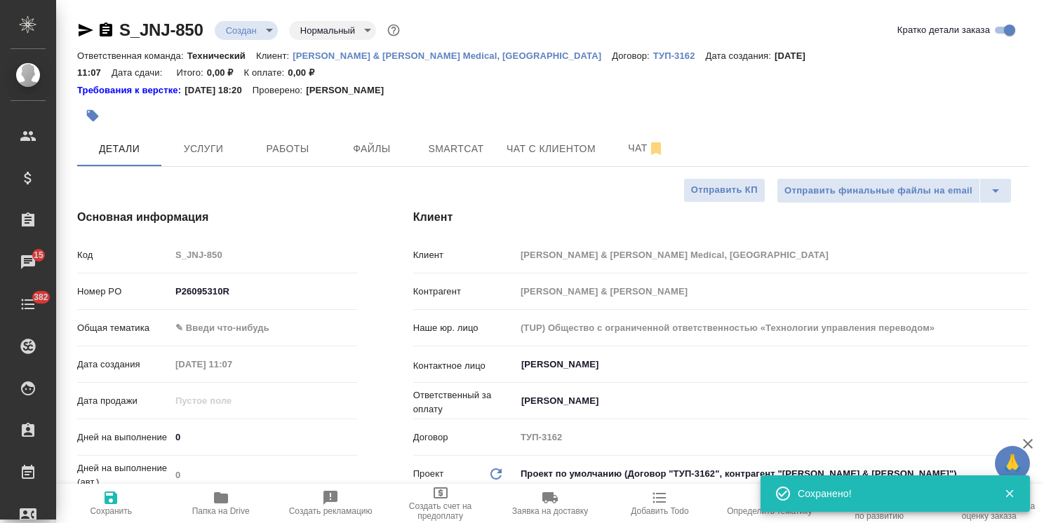
type textarea "x"
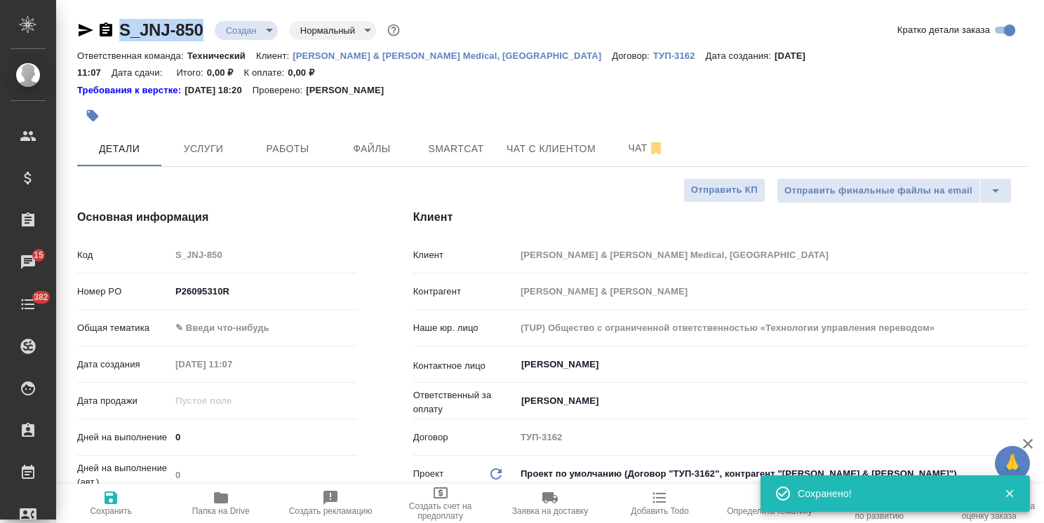
drag, startPoint x: 202, startPoint y: 5, endPoint x: 85, endPoint y: 19, distance: 118.0
copy link "S_JNJ-850"
type textarea "x"
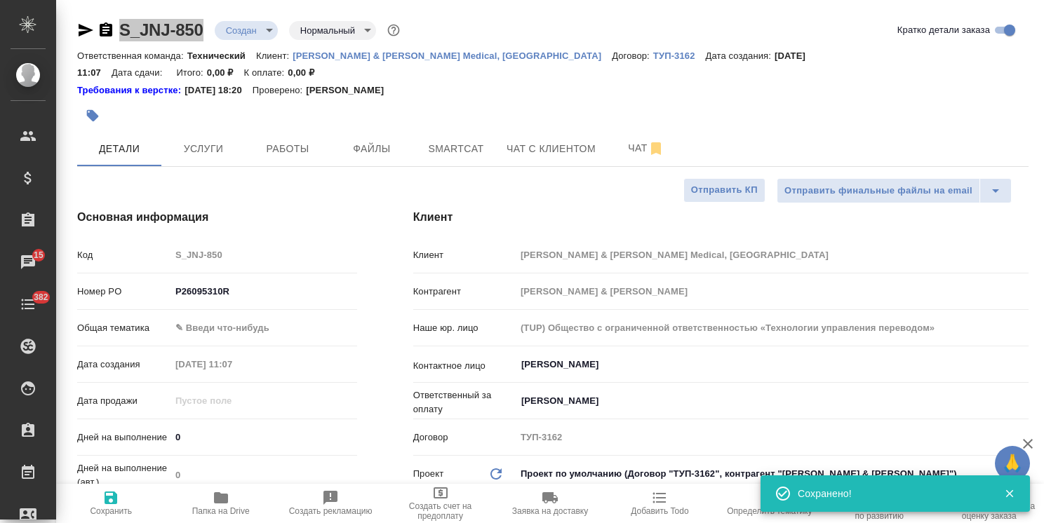
type textarea "x"
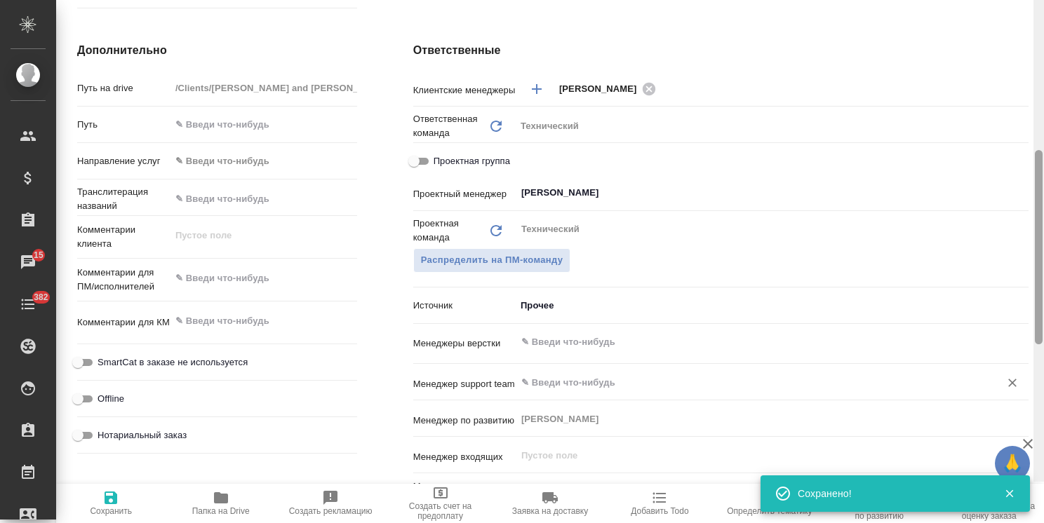
scroll to position [575, 0]
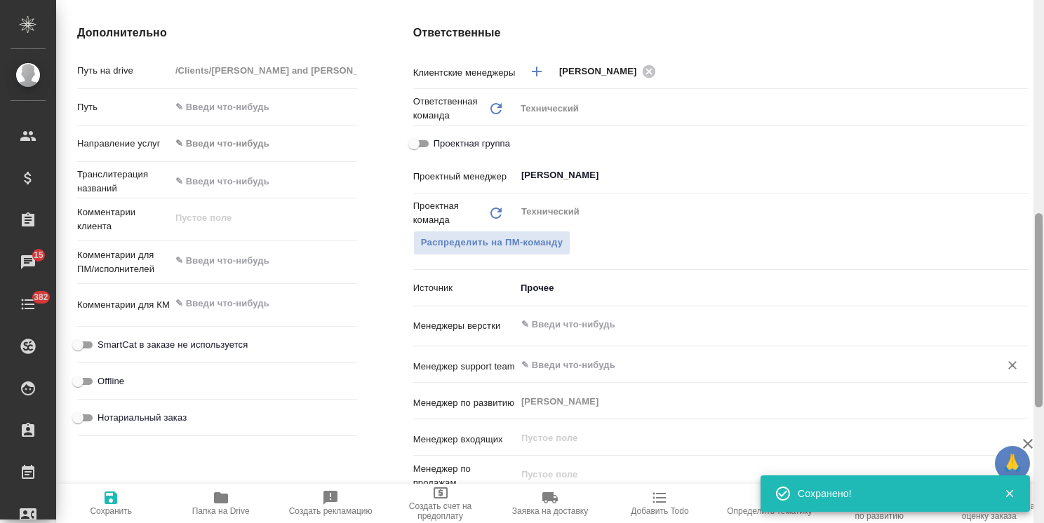
drag, startPoint x: 1037, startPoint y: 197, endPoint x: 901, endPoint y: 355, distance: 208.0
click at [1021, 358] on div "S_JNJ-850 Создан new Нормальный normal Кратко детали заказа Ответственная коман…" at bounding box center [550, 261] width 988 height 523
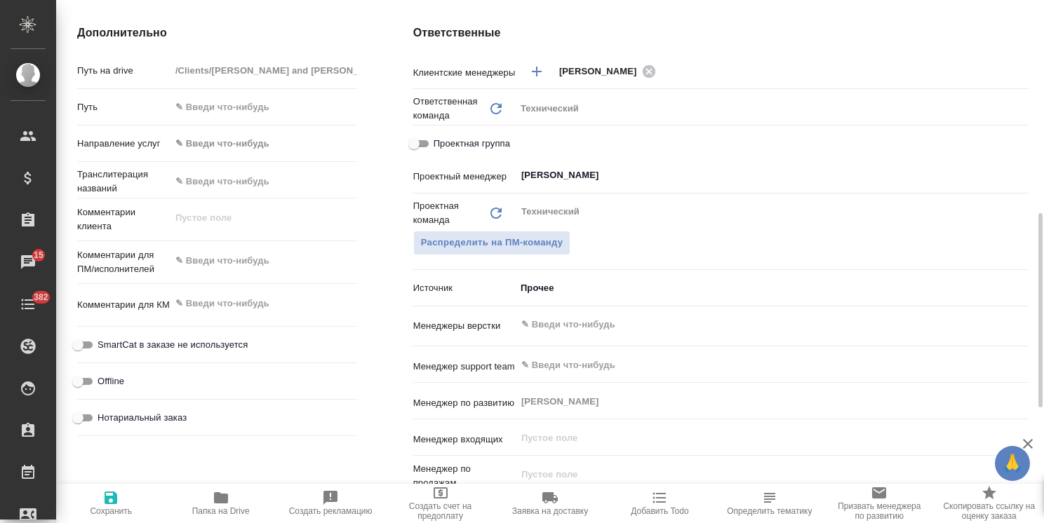
type textarea "x"
click at [265, 295] on textarea at bounding box center [263, 304] width 187 height 24
type textarea "x"
type textarea "п"
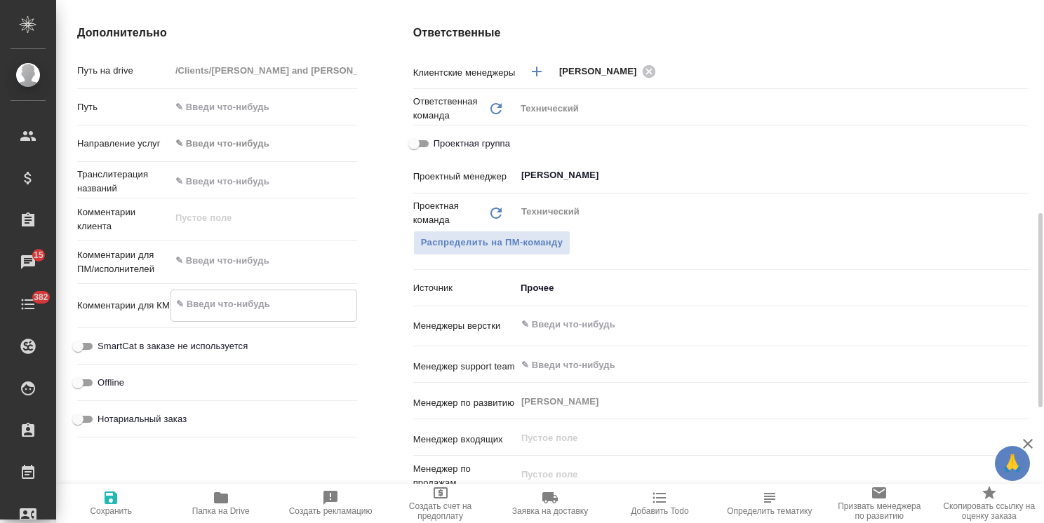
type textarea "x"
type textarea "по"
type textarea "x"
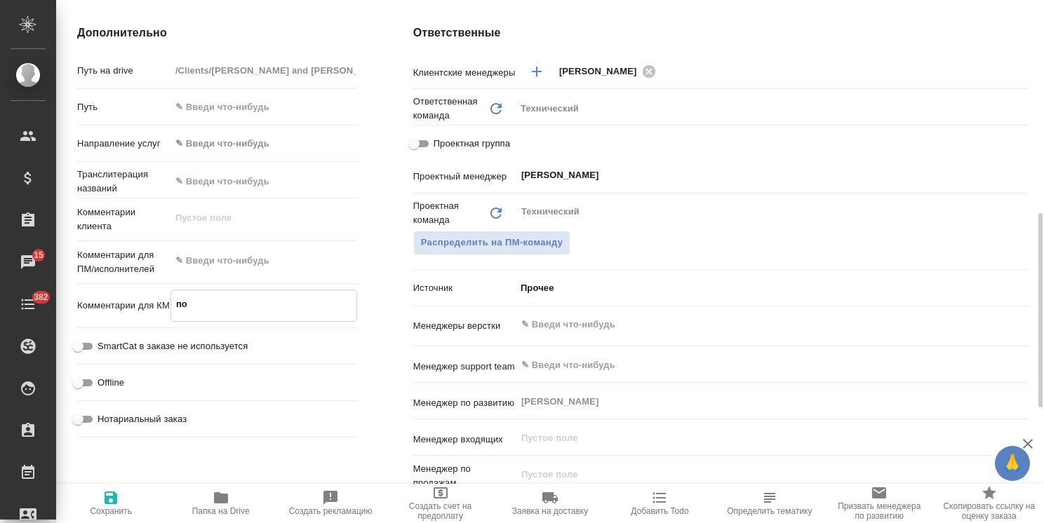
type textarea "x"
type textarea "по"
type textarea "x"
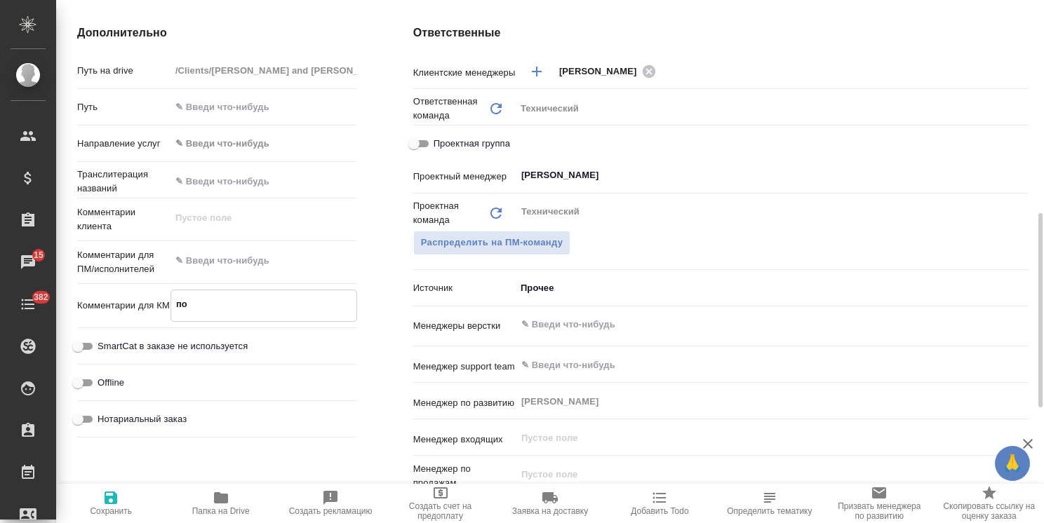
type textarea "x"
type textarea "по 1"
type textarea "x"
type textarea "по 1"
type textarea "x"
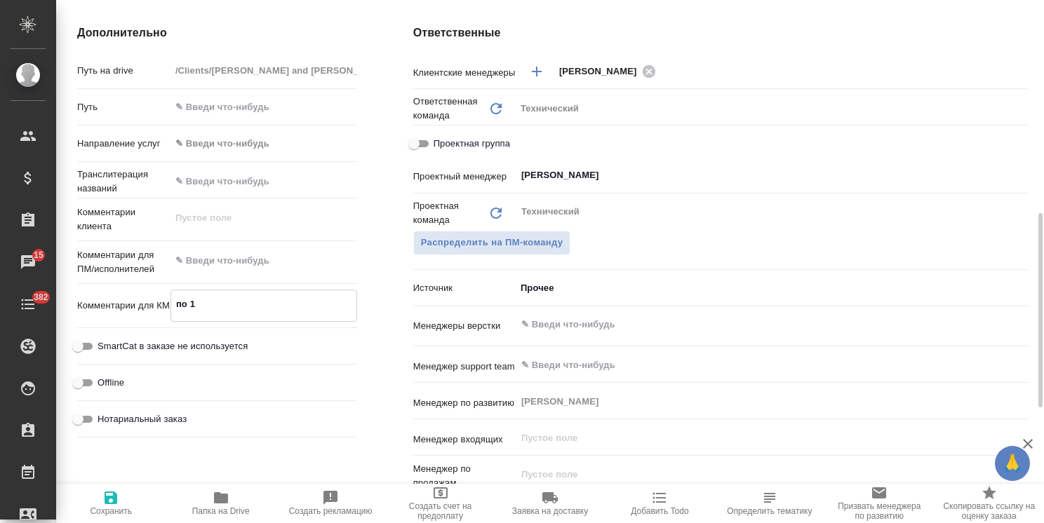
type textarea "x"
type textarea "по 1 Н"
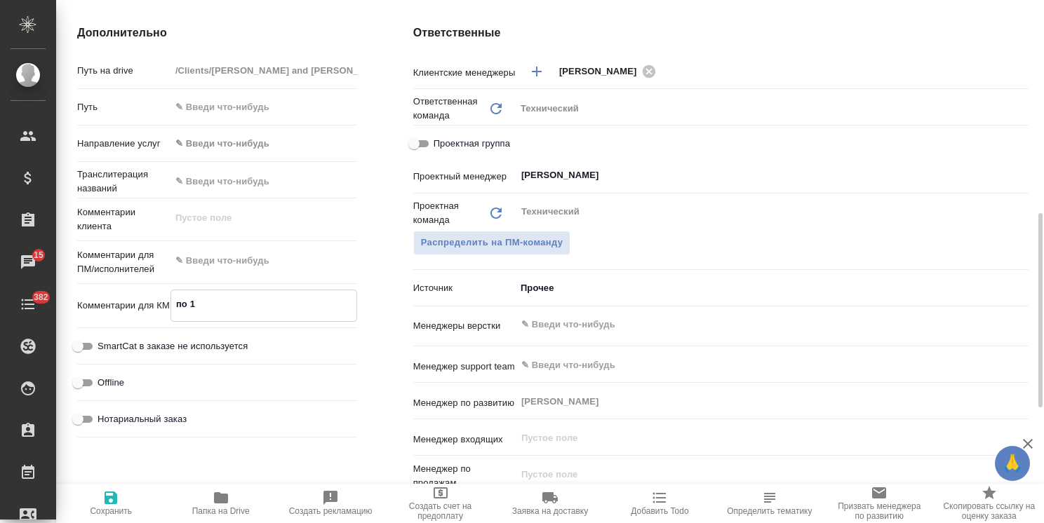
type textarea "x"
type textarea "по 1 НЗ"
type textarea "x"
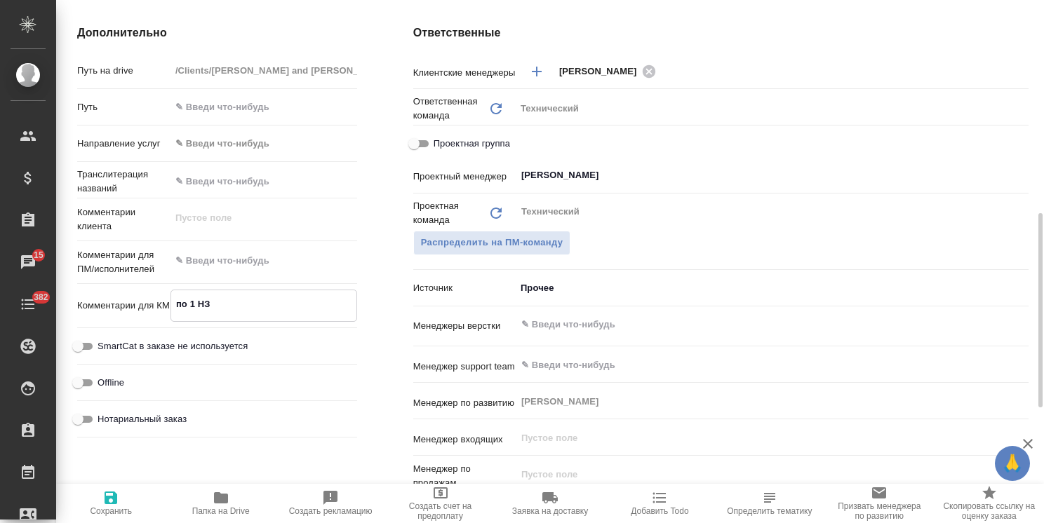
type textarea "по 1 НЗП"
type textarea "x"
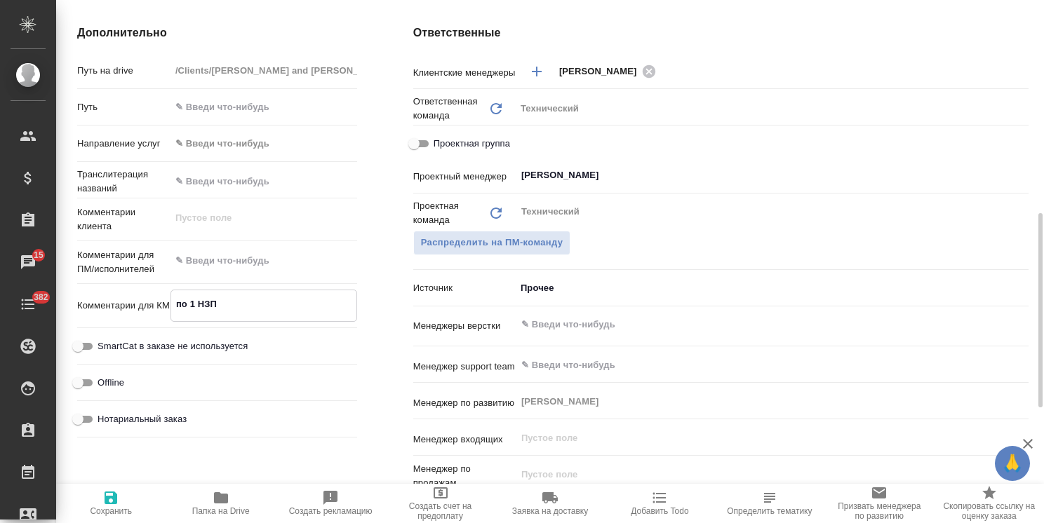
type textarea "x"
type textarea "по 1 НЗП"
type textarea "x"
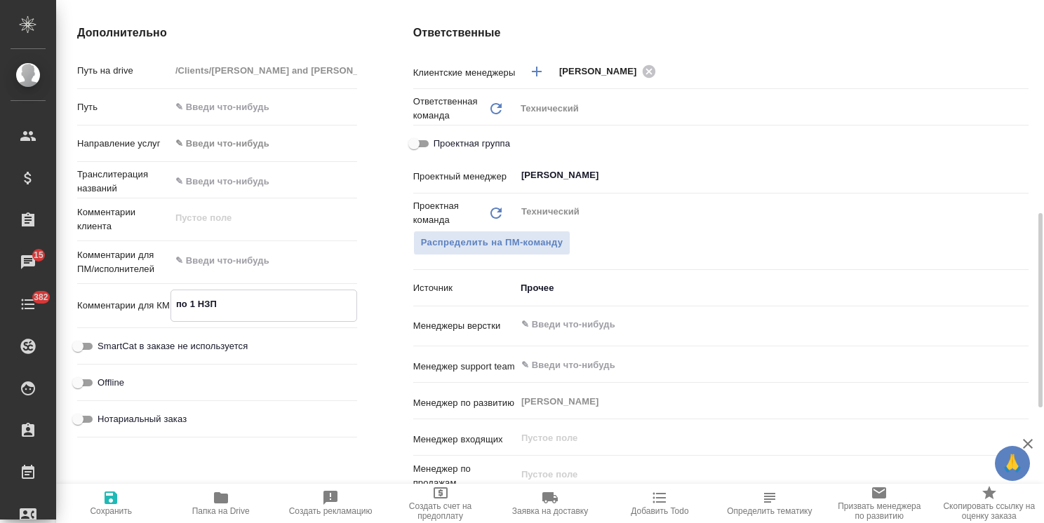
type textarea "по 1 НЗП к"
type textarea "x"
type textarea "по 1 НЗП к"
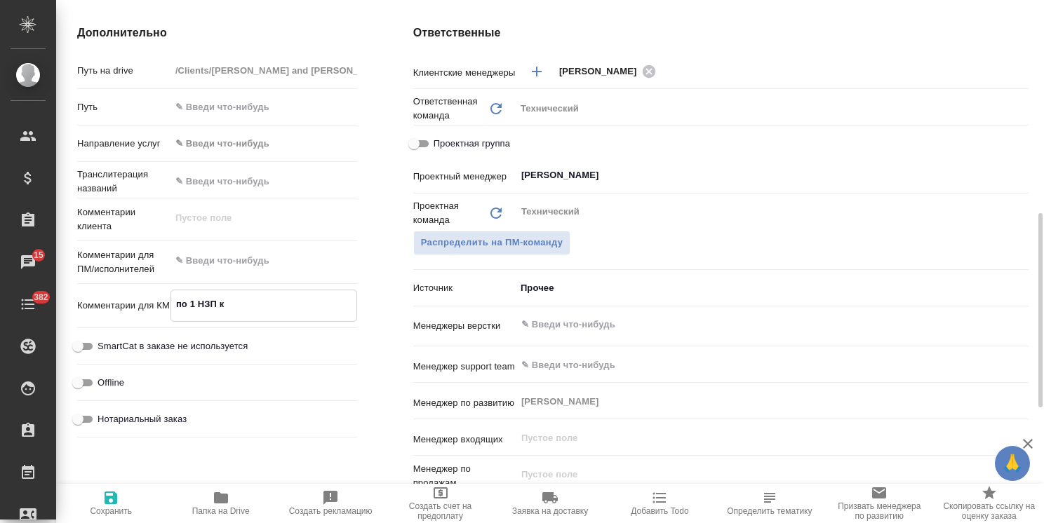
type textarea "x"
type textarea "по 1 НЗП к с"
type textarea "x"
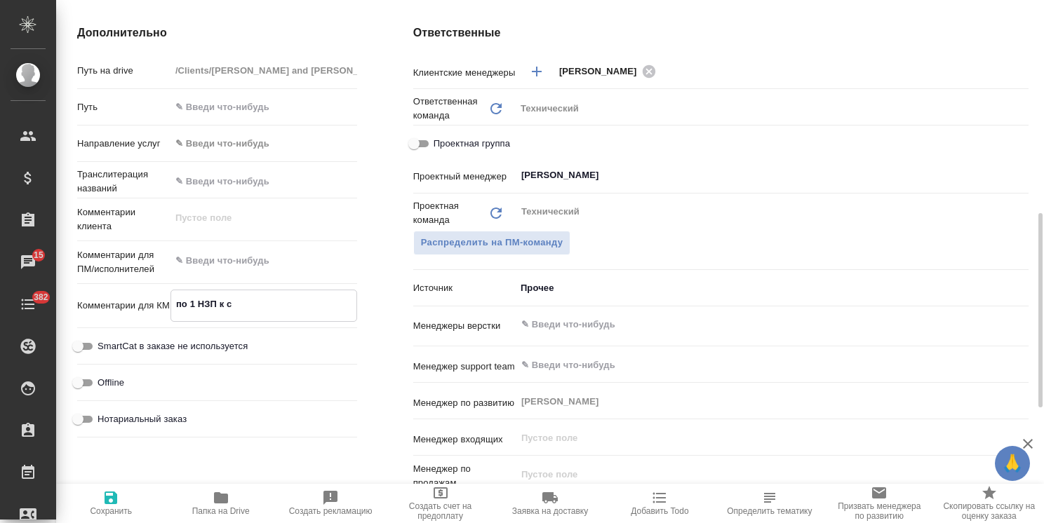
type textarea "x"
type textarea "по 1 НЗП к ск"
type textarea "x"
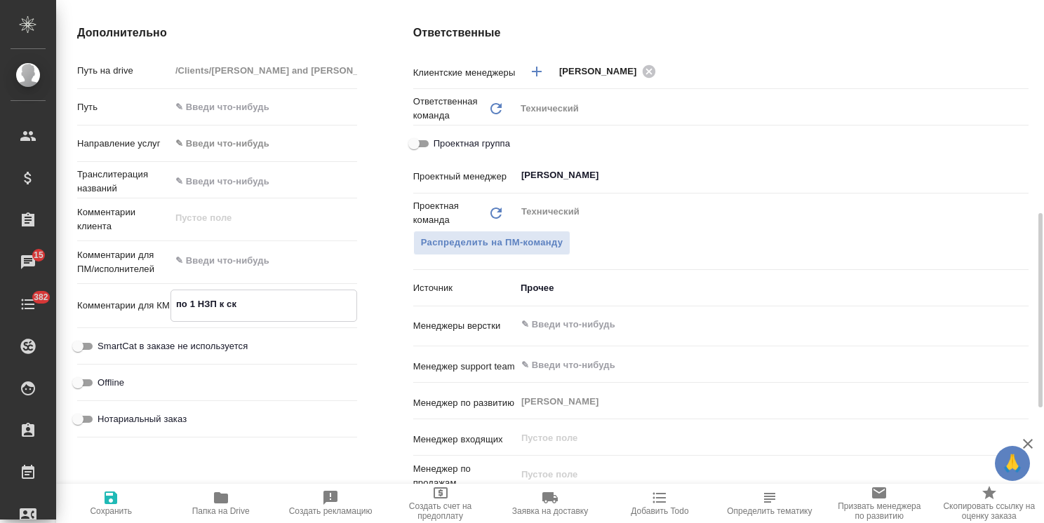
type textarea "x"
type textarea "по 1 НЗП к ска"
type textarea "x"
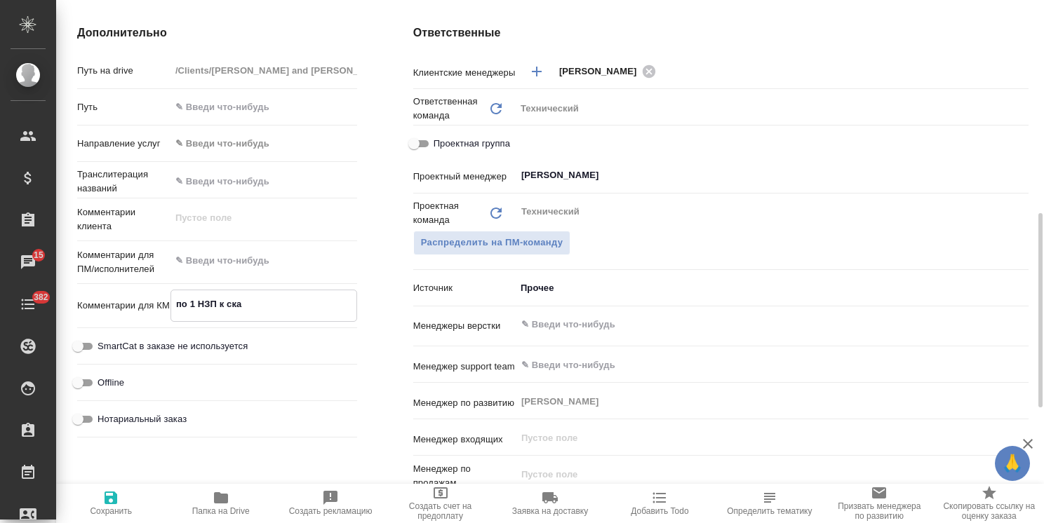
type textarea "по 1 НЗП к скан"
type textarea "x"
type textarea "по 1 НЗП к скана"
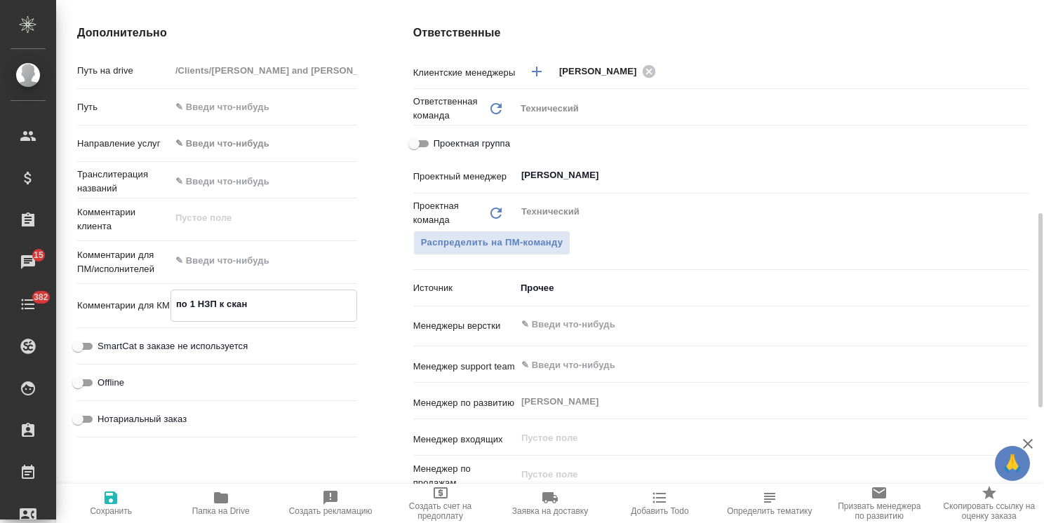
type textarea "x"
type textarea "по 1 НЗП к сканам"
type textarea "x"
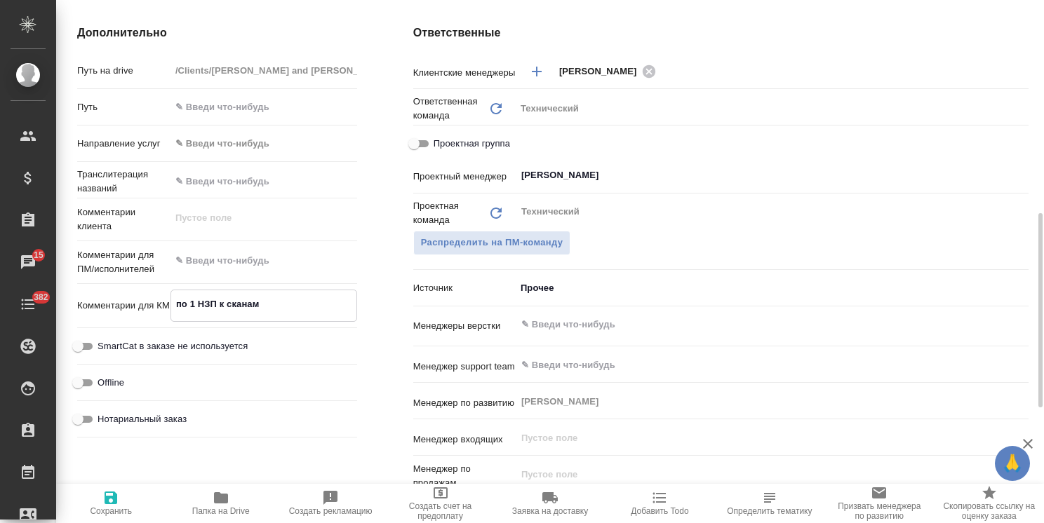
type textarea "x"
type textarea "по 1 НЗП к сканам"
type textarea "x"
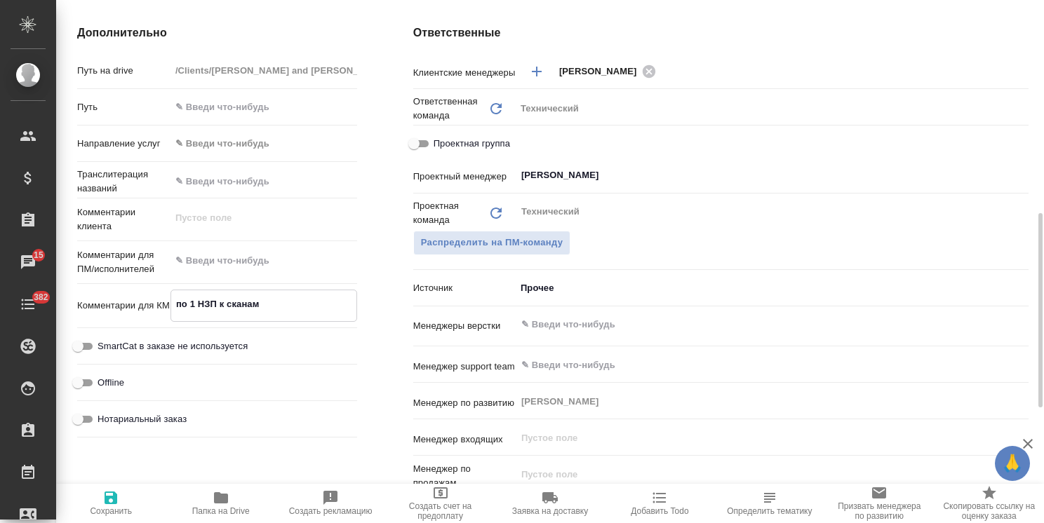
type textarea "x"
type textarea "по 1 НЗП к сканам +"
type textarea "x"
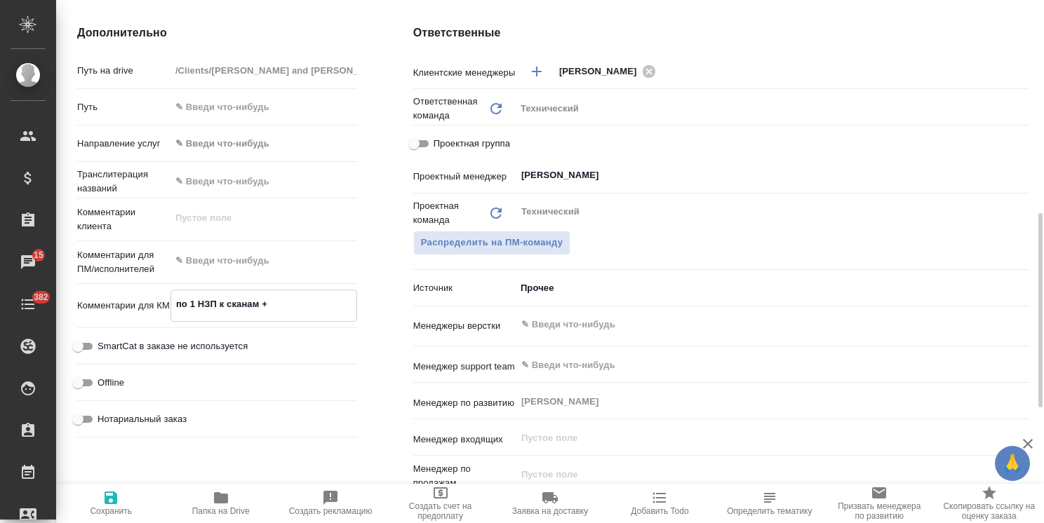
type textarea "по 1 НЗП к сканам +"
type textarea "x"
type textarea "по 1 НЗП к сканам + s"
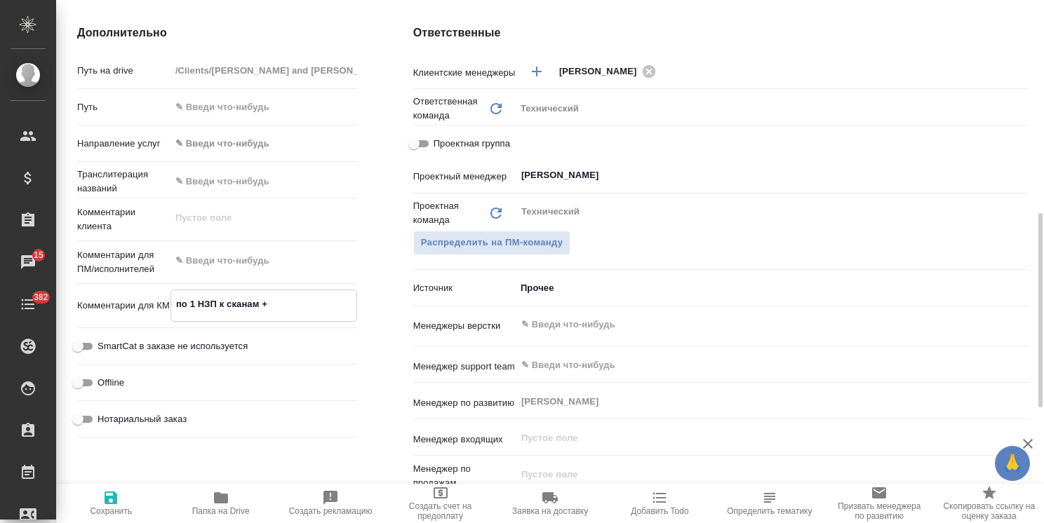
type textarea "x"
type textarea "по 1 НЗП к сканам + si"
type textarea "x"
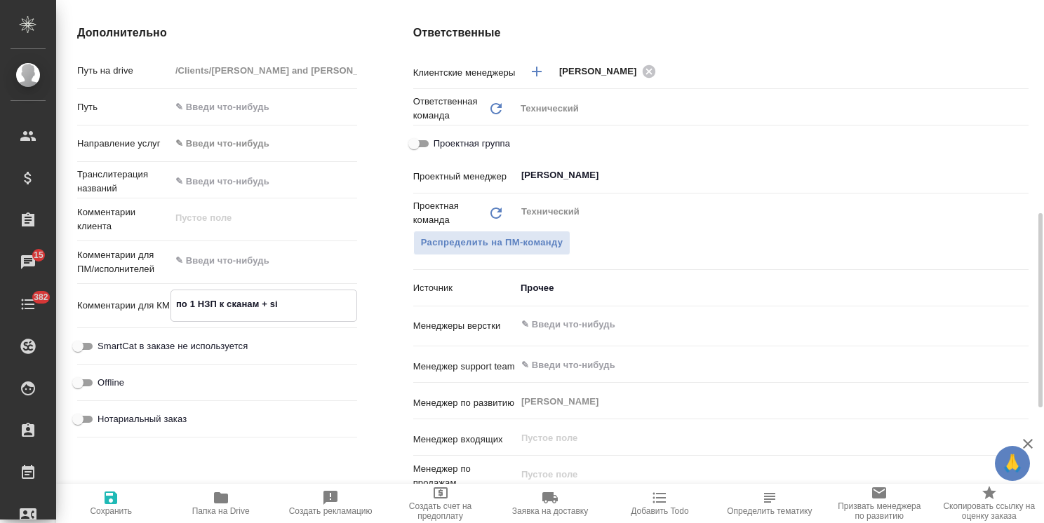
type textarea "x"
type textarea "по 1 НЗП к сканам + sig"
type textarea "x"
type textarea "по 1 НЗП к сканам + sig"
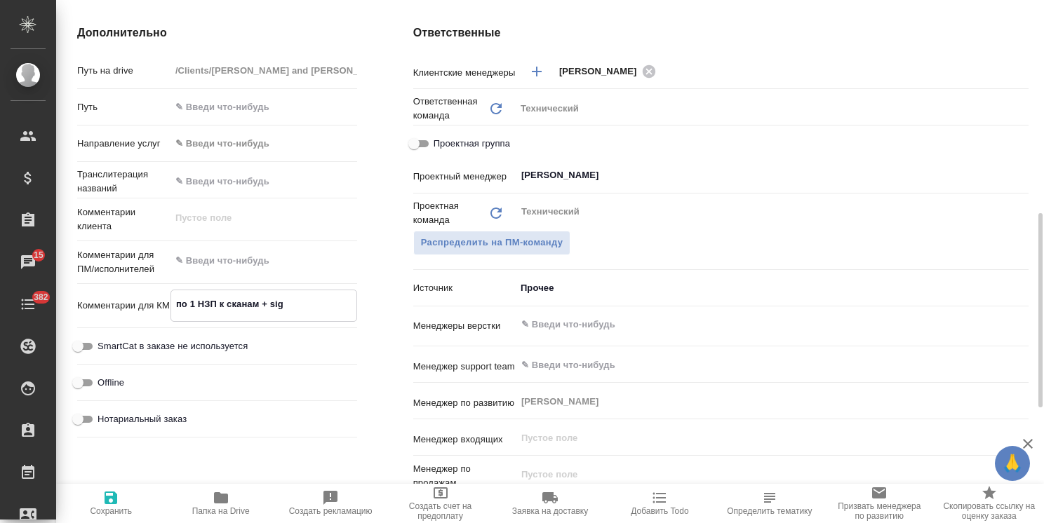
type textarea "x"
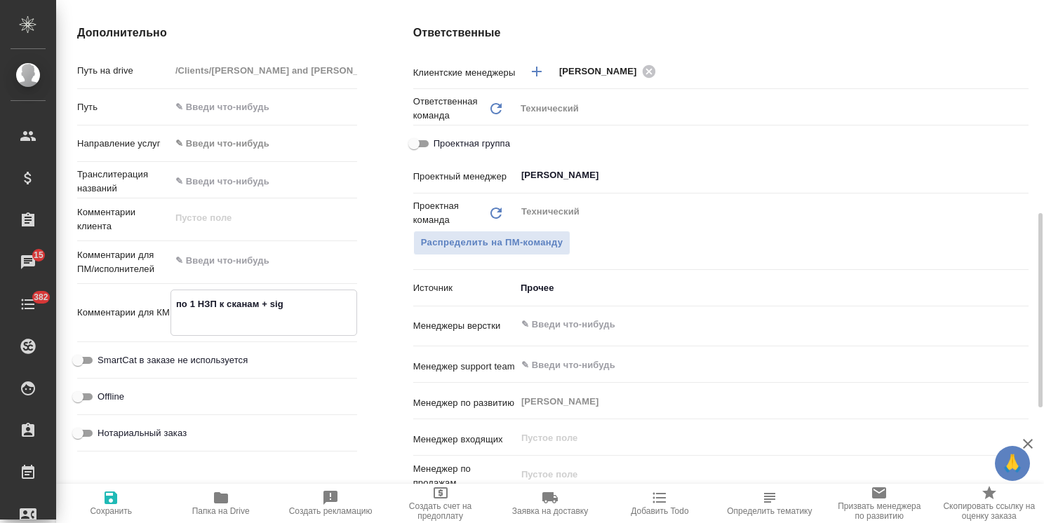
paste textarea "документы с машинно-читаемым слоем в пдф"
type textarea "x"
type textarea "по 1 НЗП к сканам + sig документы с машинно-читаемым слоем в пдф"
type textarea "x"
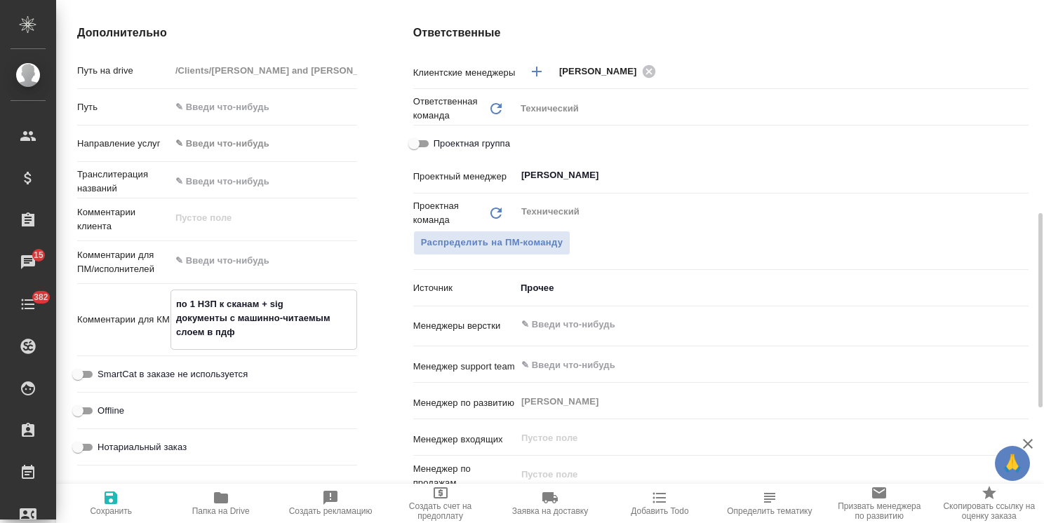
click at [175, 301] on textarea "по 1 НЗП к сканам + sig документы с машинно-читаемым слоем в пдф" at bounding box center [263, 319] width 185 height 52
type textarea "x"
type textarea "по 1 НЗП к сканам + sig yдокументы с машинно-читаемым слоем в пдф"
type textarea "x"
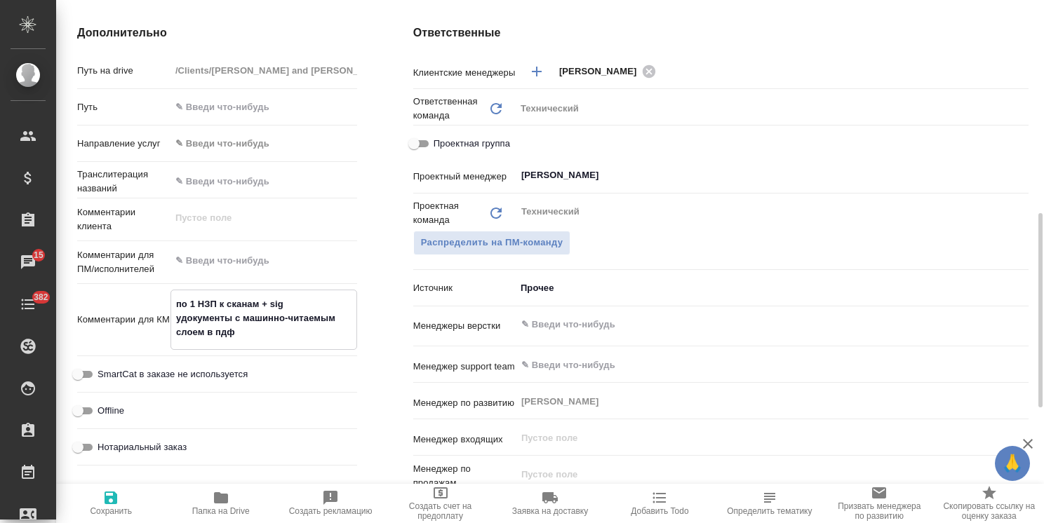
type textarea "x"
type textarea "по 1 НЗП к сканам + sig yeдокументы с машинно-читаемым слоем в пдф"
type textarea "x"
type textarea "по 1 НЗП к сканам + sig ye;документы с машинно-читаемым слоем в пдф"
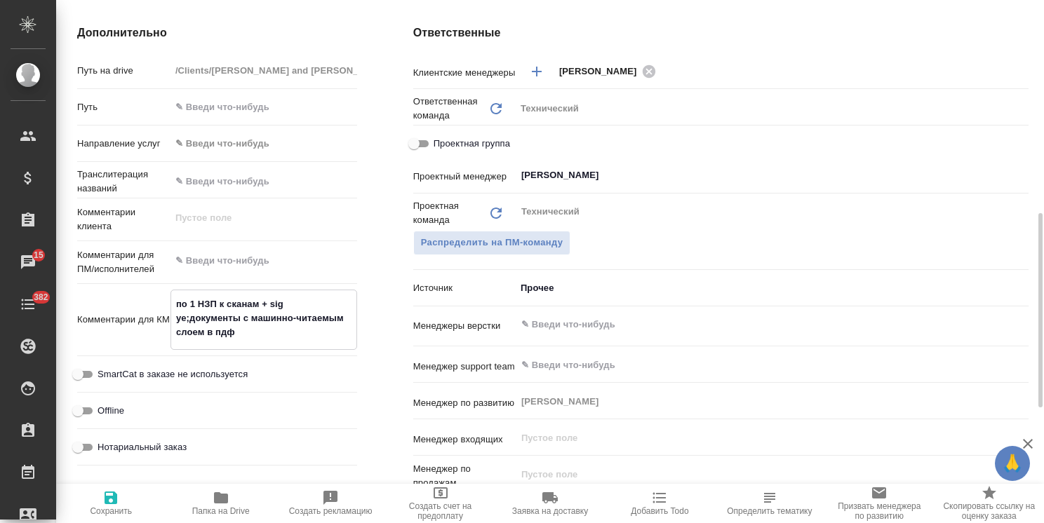
type textarea "x"
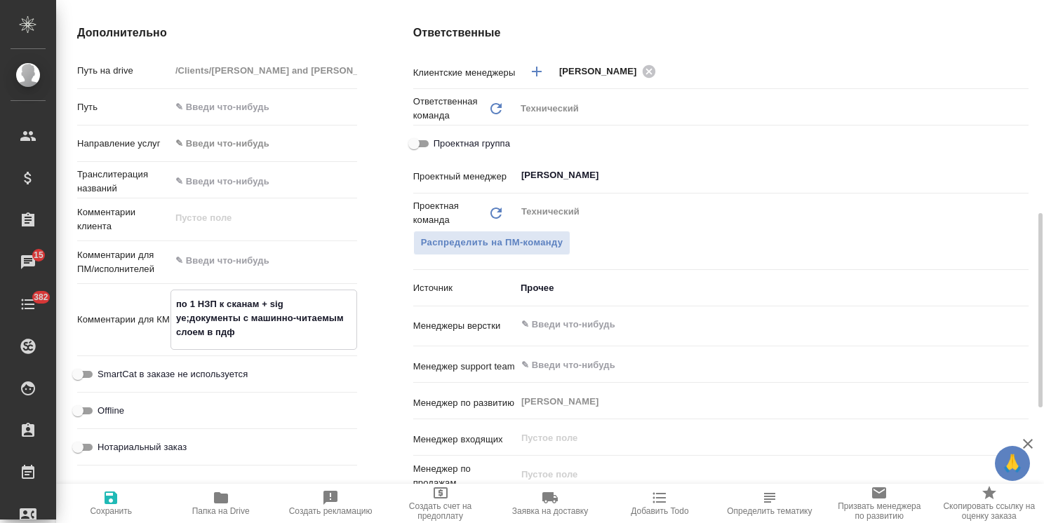
type textarea "по 1 НЗП к сканам + sig ye;yдокументы с машинно-читаемым слоем в пдф"
type textarea "x"
click at [123, 504] on span "Сохранить" at bounding box center [111, 503] width 93 height 27
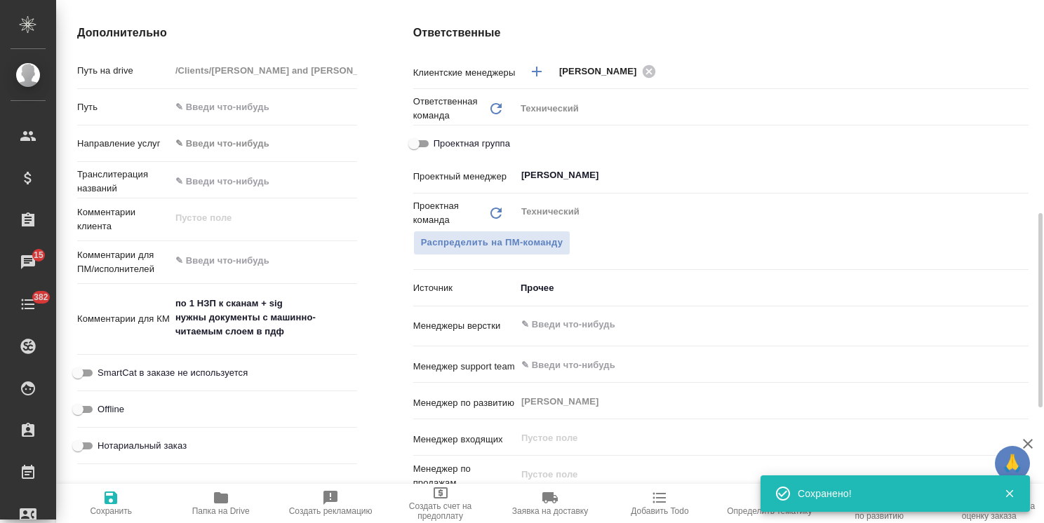
click at [192, 249] on textarea at bounding box center [263, 261] width 187 height 24
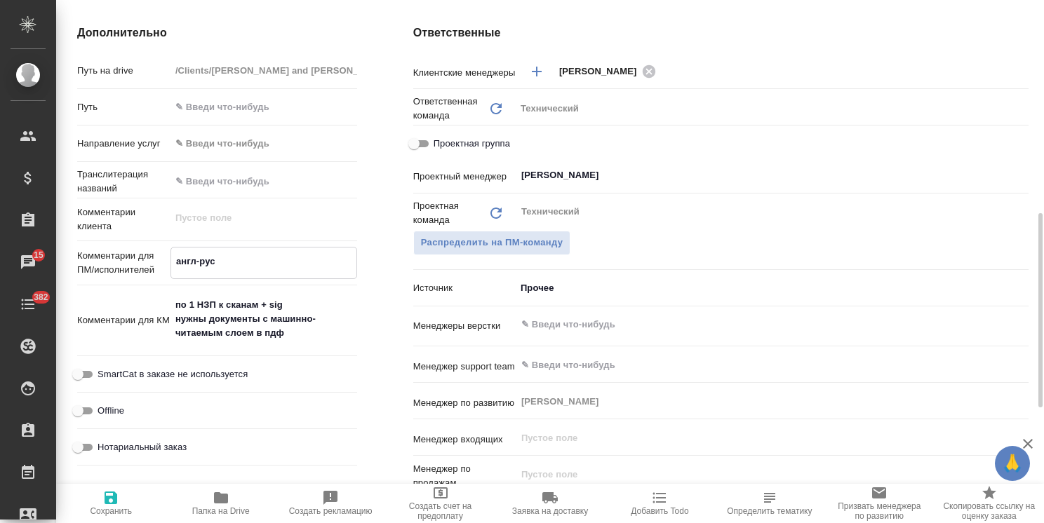
click at [109, 499] on icon "button" at bounding box center [110, 498] width 17 height 17
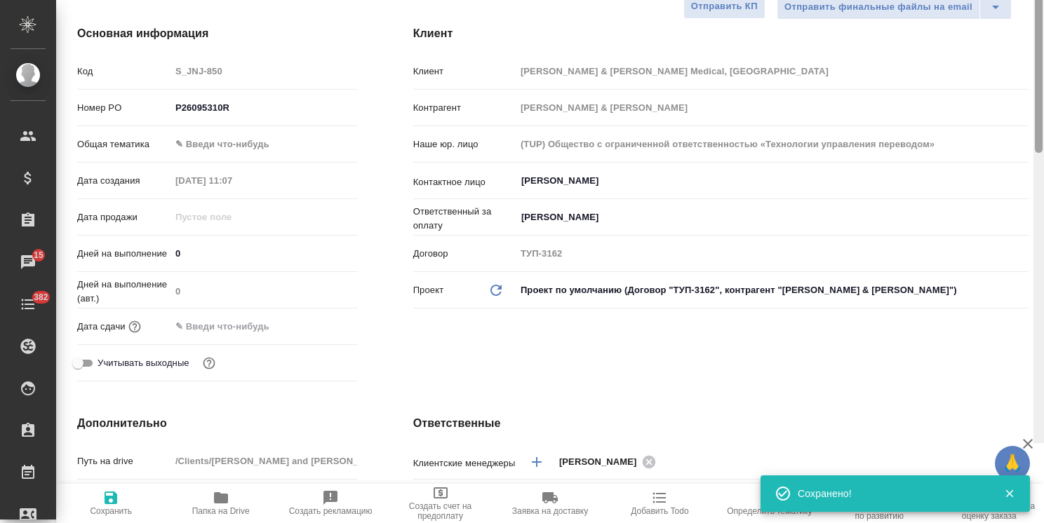
scroll to position [14, 0]
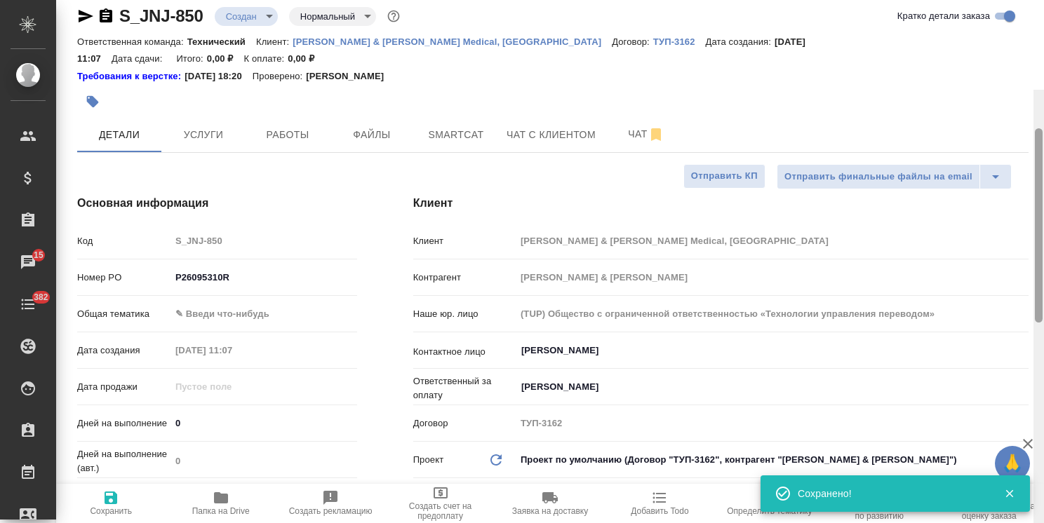
drag, startPoint x: 1036, startPoint y: 305, endPoint x: 1035, endPoint y: 69, distance: 236.4
click at [1035, 128] on div at bounding box center [1039, 225] width 8 height 194
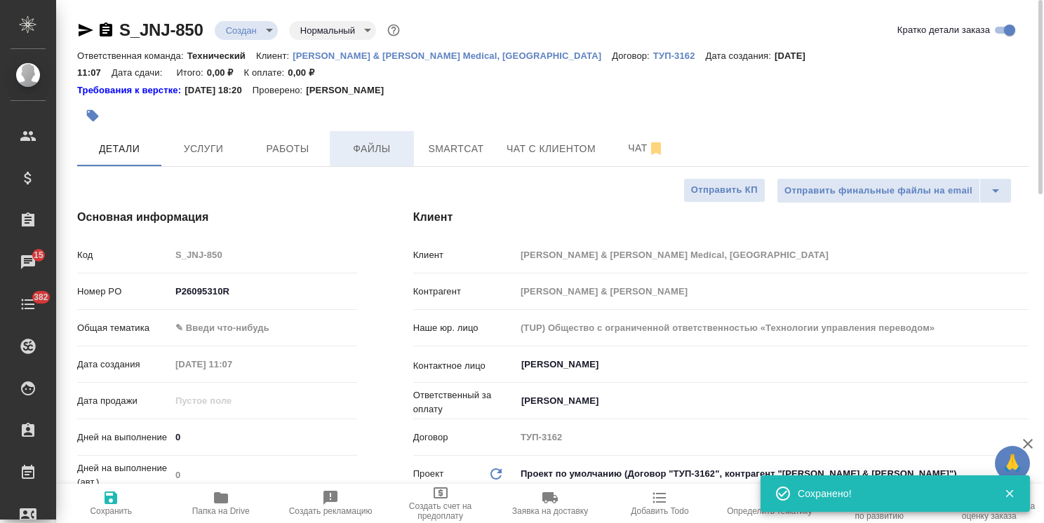
click at [365, 140] on span "Файлы" at bounding box center [371, 149] width 67 height 18
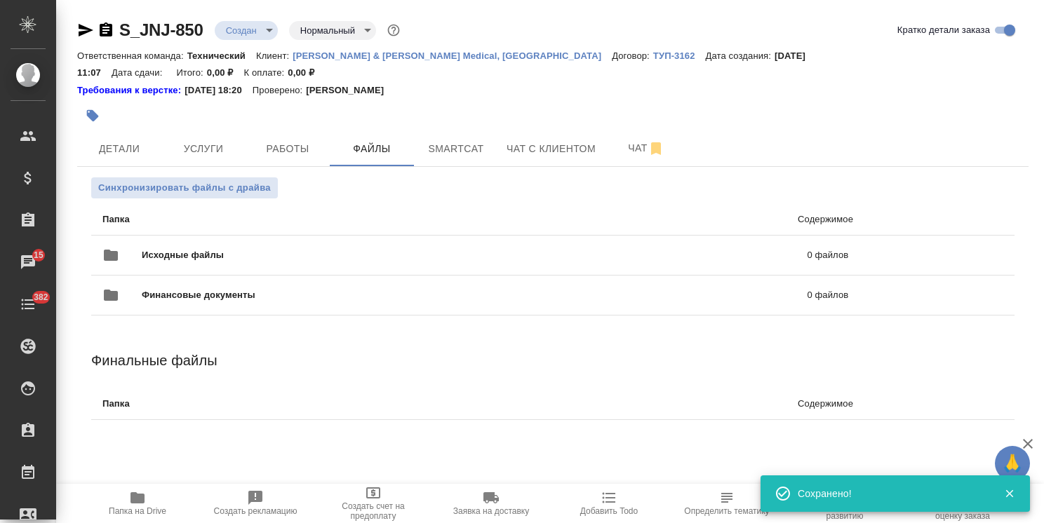
click at [206, 224] on div "Исходные файлы 0 файлов" at bounding box center [475, 255] width 774 height 62
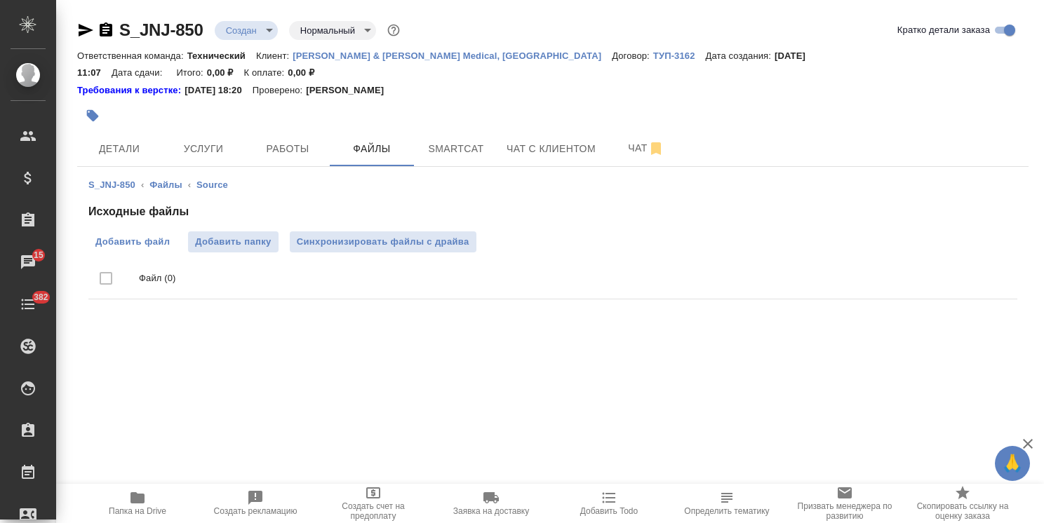
click at [126, 235] on span "Добавить файл" at bounding box center [132, 242] width 74 height 14
click at [0, 0] on input "Добавить файл" at bounding box center [0, 0] width 0 height 0
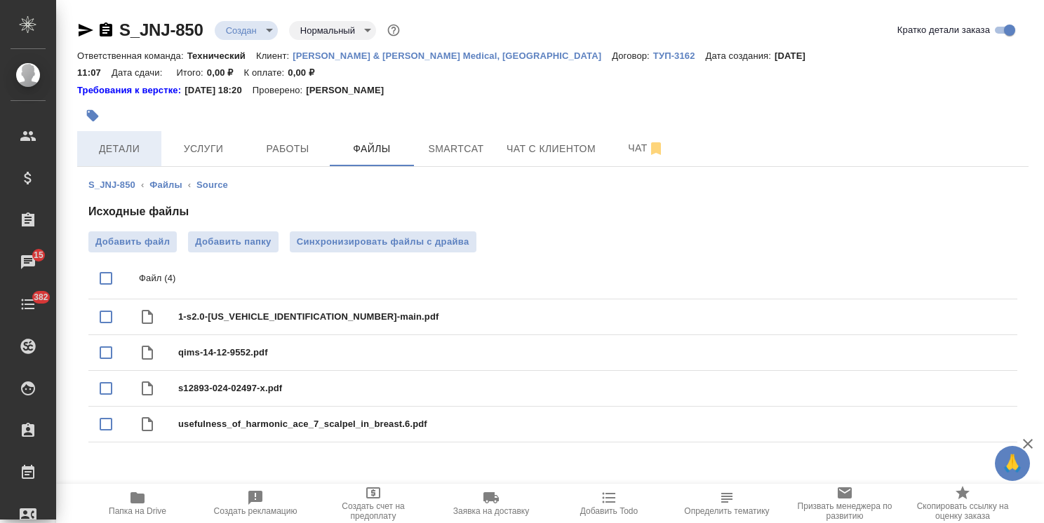
click at [123, 140] on span "Детали" at bounding box center [119, 149] width 67 height 18
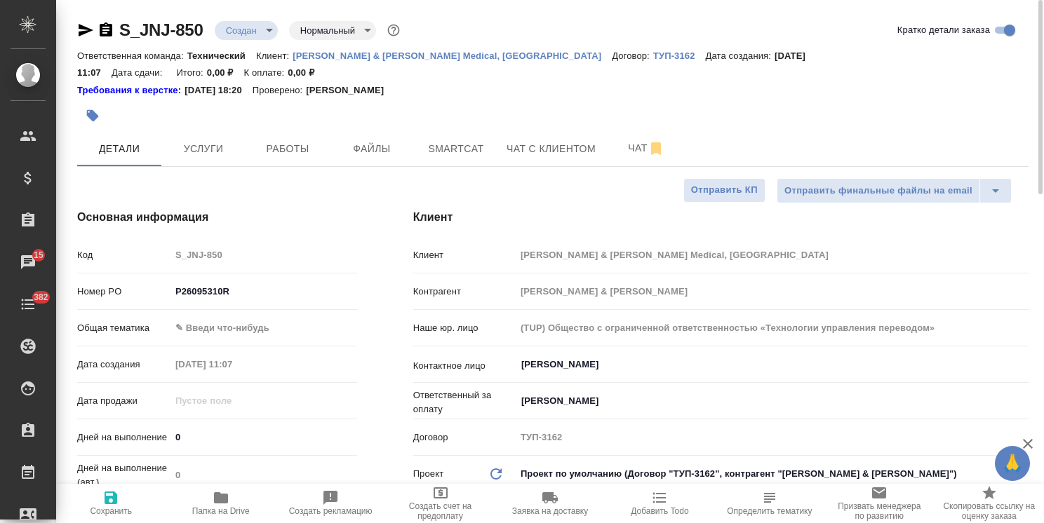
click at [247, 317] on body "🙏 .cls-1 fill:#fff; AWATERA Usmanova Olga Клиенты Спецификации Заказы 15 Чаты 3…" at bounding box center [522, 261] width 1044 height 523
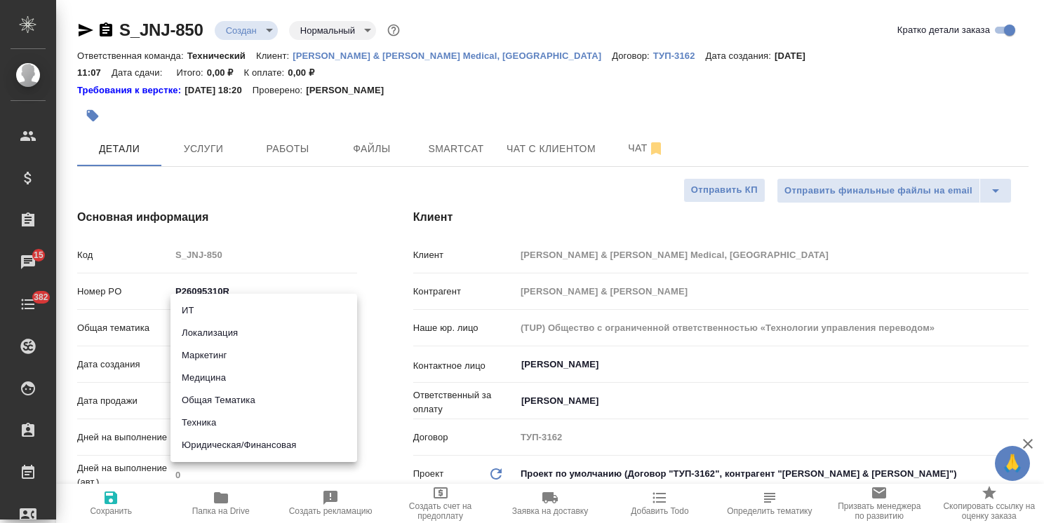
click at [226, 366] on li "Маркетинг" at bounding box center [263, 355] width 187 height 22
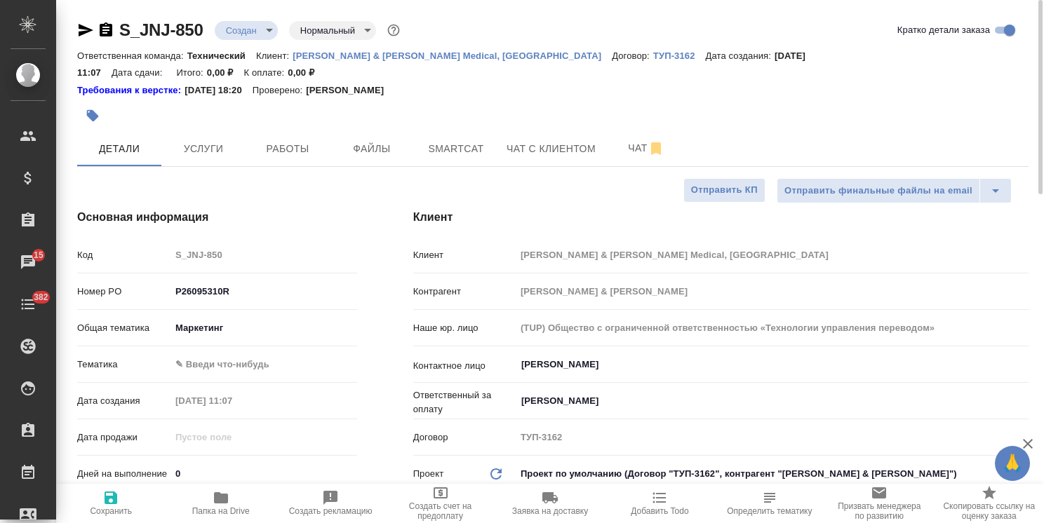
click at [245, 304] on body "🙏 .cls-1 fill:#fff; AWATERA Usmanova Olga Клиенты Спецификации Заказы 15 Чаты 3…" at bounding box center [522, 261] width 1044 height 523
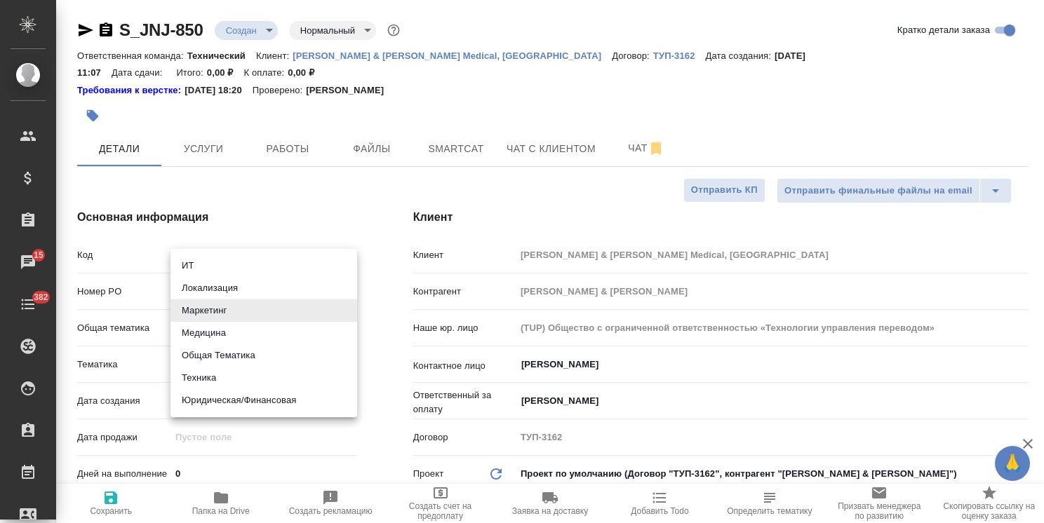
click at [216, 330] on li "Медицина" at bounding box center [263, 333] width 187 height 22
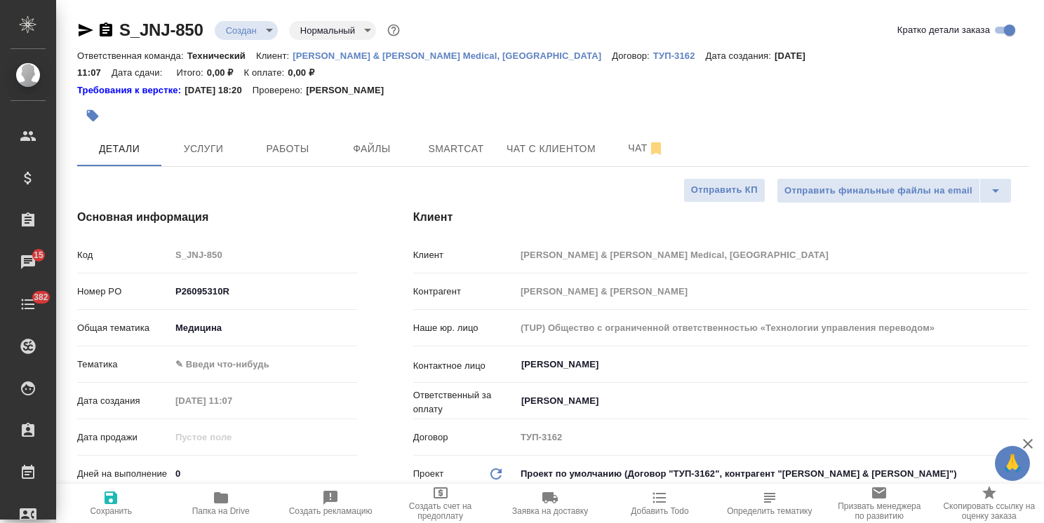
click at [250, 321] on body "🙏 .cls-1 fill:#fff; AWATERA Usmanova Olga Клиенты Спецификации Заказы 15 Чаты 3…" at bounding box center [522, 261] width 1044 height 523
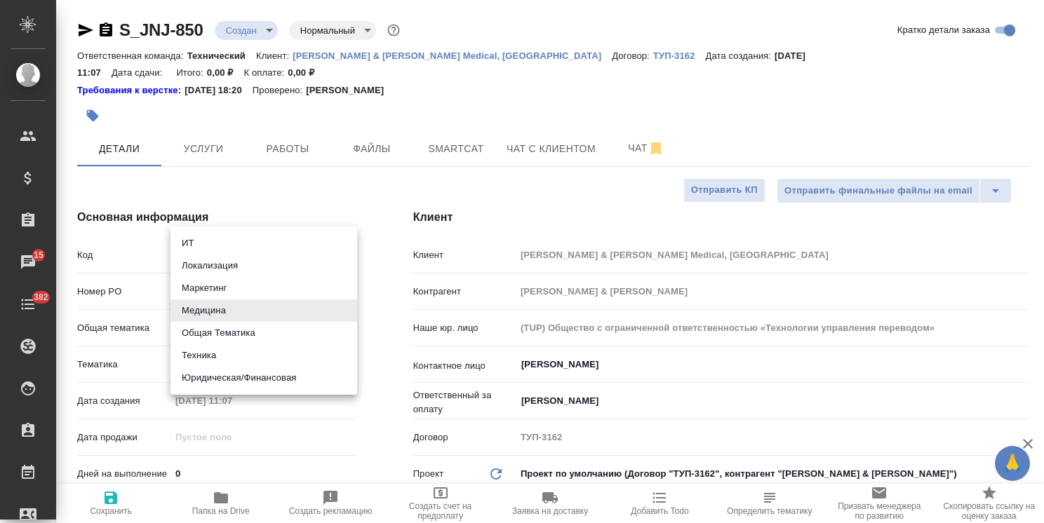
click at [241, 344] on li "Техника" at bounding box center [263, 355] width 187 height 22
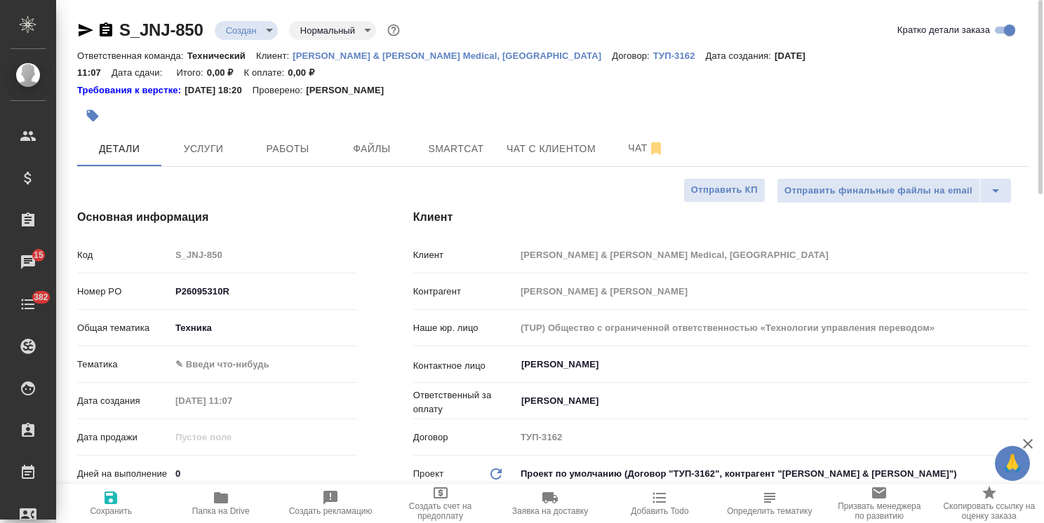
click at [246, 316] on body "🙏 .cls-1 fill:#fff; AWATERA Usmanova Olga Клиенты Спецификации Заказы 15 Чаты 3…" at bounding box center [522, 261] width 1044 height 523
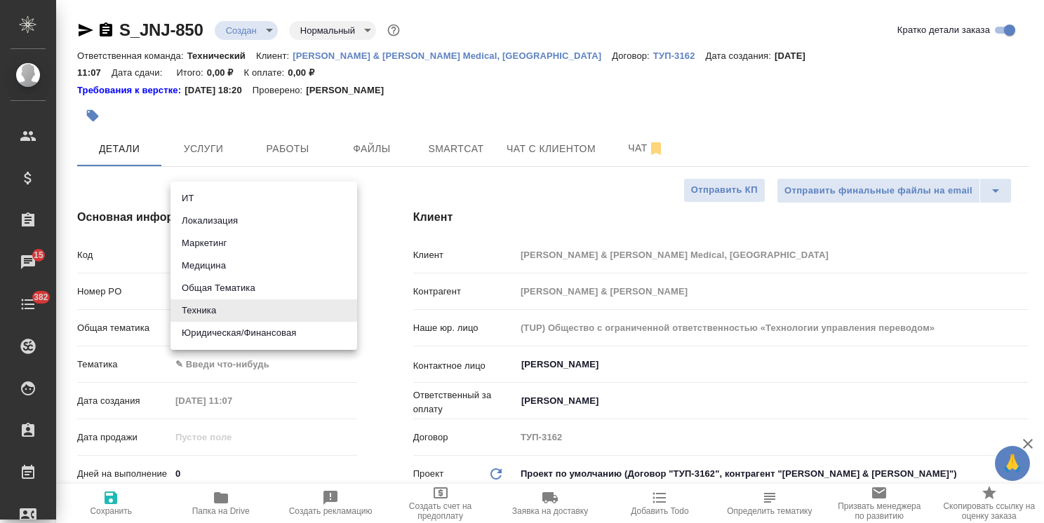
click at [222, 267] on li "Медицина" at bounding box center [263, 266] width 187 height 22
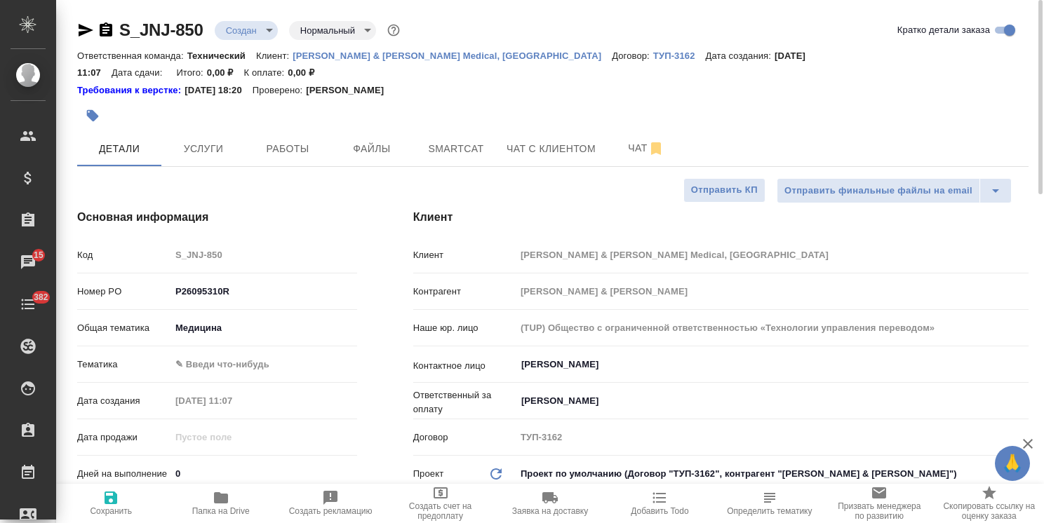
click at [240, 346] on body "🙏 .cls-1 fill:#fff; AWATERA Usmanova Olga Клиенты Спецификации Заказы 15 Чаты 3…" at bounding box center [522, 261] width 1044 height 523
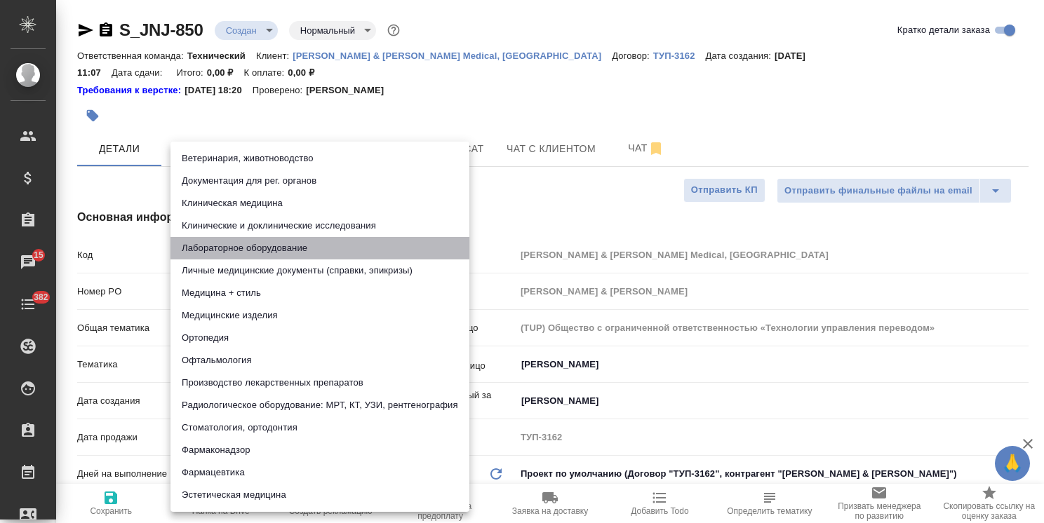
click at [274, 248] on li "Лабораторное оборудование" at bounding box center [319, 248] width 299 height 22
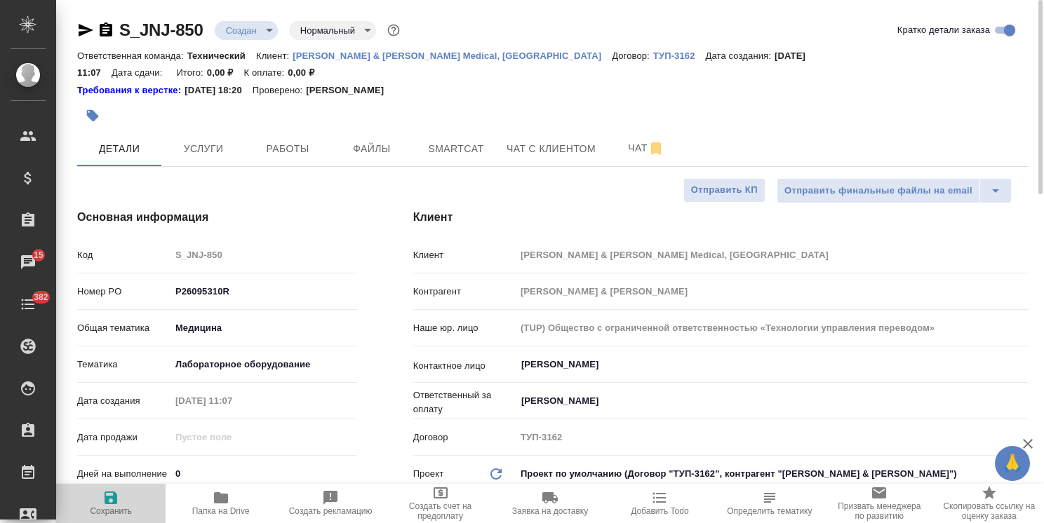
click at [120, 495] on span "Сохранить" at bounding box center [111, 503] width 93 height 27
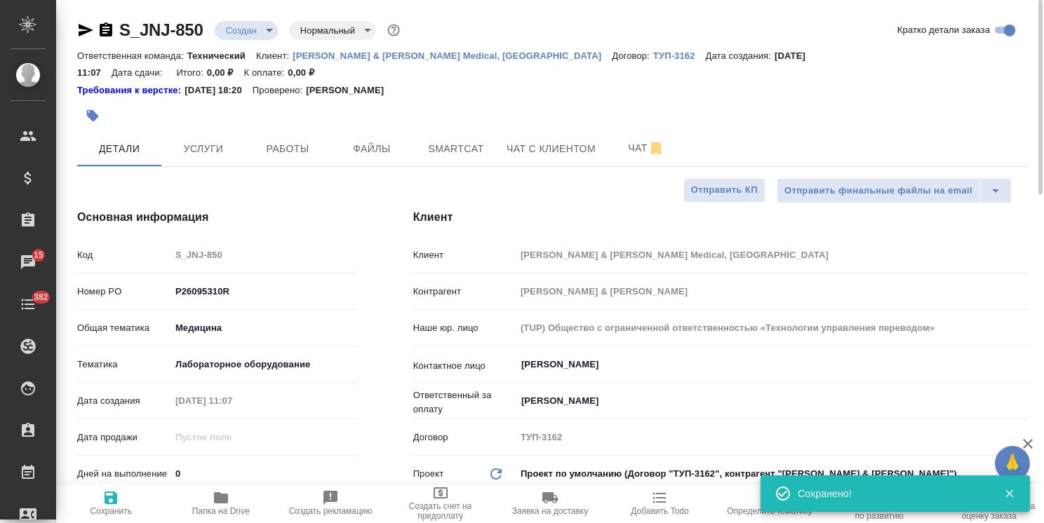
click at [264, 355] on body "🙏 .cls-1 fill:#fff; AWATERA Usmanova Olga Клиенты Спецификации Заказы 15 Чаты 3…" at bounding box center [522, 261] width 1044 height 523
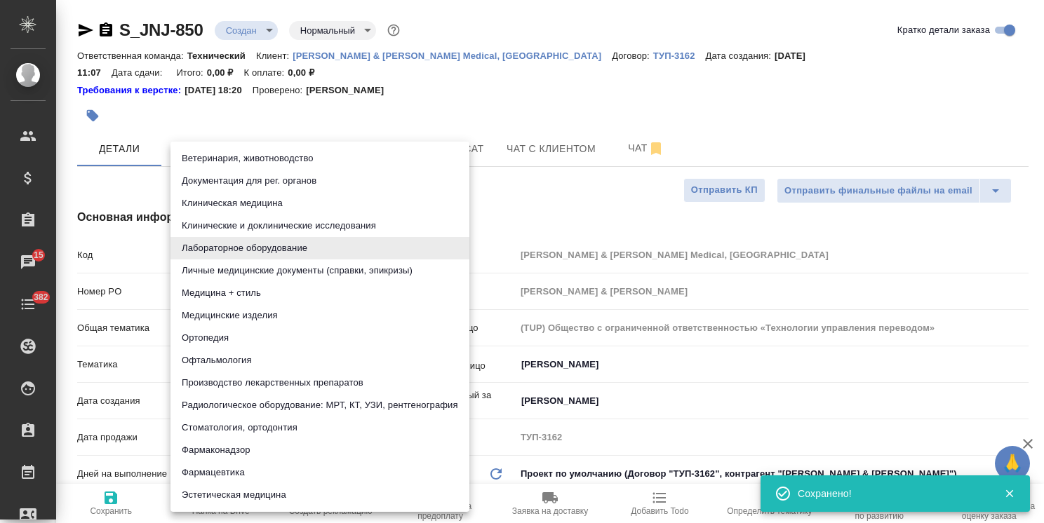
click at [263, 313] on li "Медицинские изделия" at bounding box center [319, 315] width 299 height 22
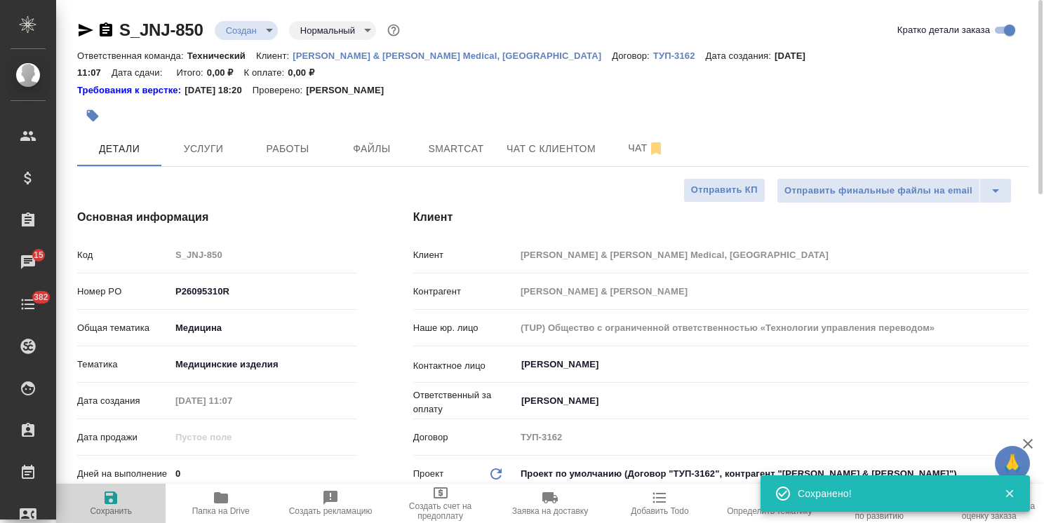
click at [121, 501] on span "Сохранить" at bounding box center [111, 503] width 93 height 27
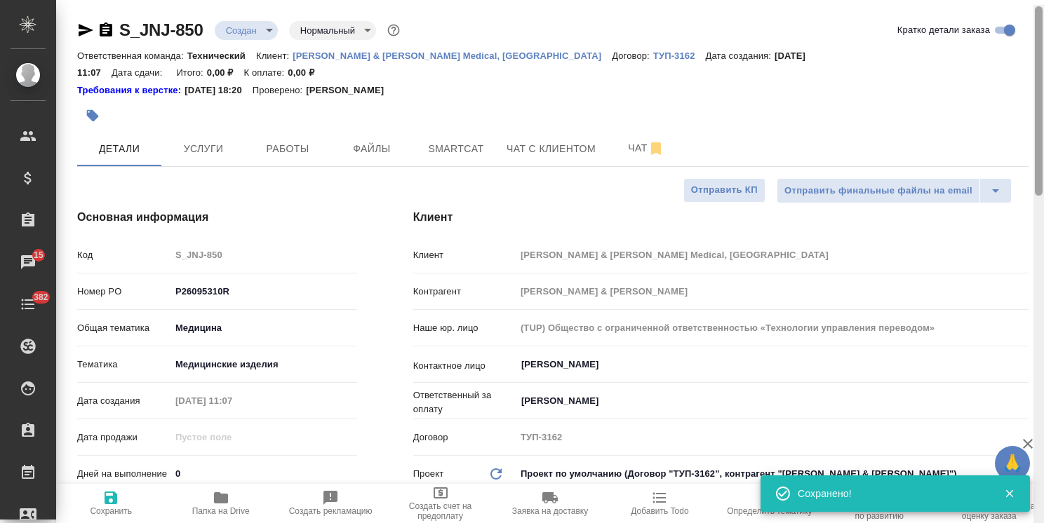
drag, startPoint x: 1040, startPoint y: 187, endPoint x: 852, endPoint y: 100, distance: 206.2
click at [1043, 94] on html "🙏 .cls-1 fill:#fff; AWATERA Usmanova Olga Клиенты Спецификации Заказы 15 Чаты 3…" at bounding box center [522, 261] width 1044 height 523
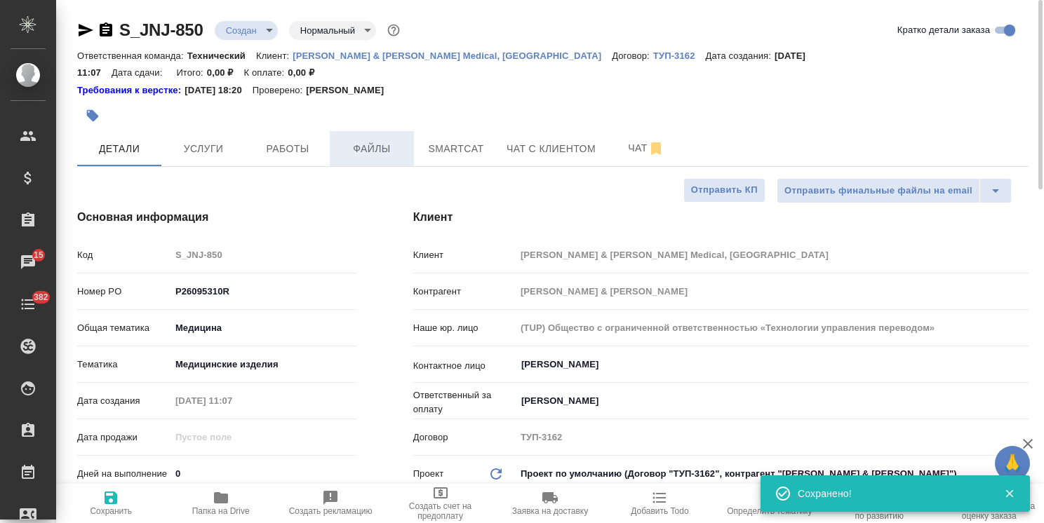
click at [361, 140] on span "Файлы" at bounding box center [371, 149] width 67 height 18
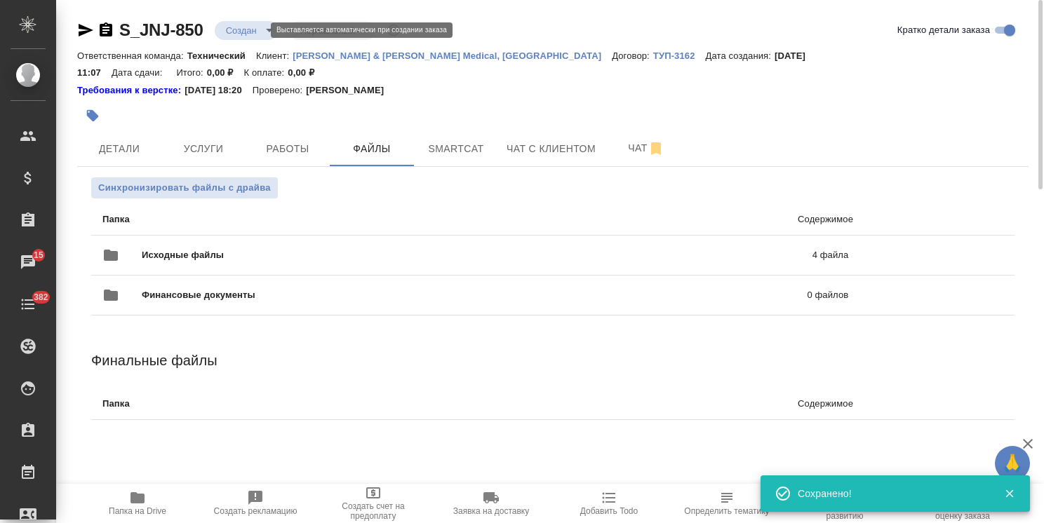
click at [255, 29] on body "🙏 .cls-1 fill:#fff; AWATERA Usmanova Olga Клиенты Спецификации Заказы 15 Чаты 3…" at bounding box center [522, 261] width 1044 height 523
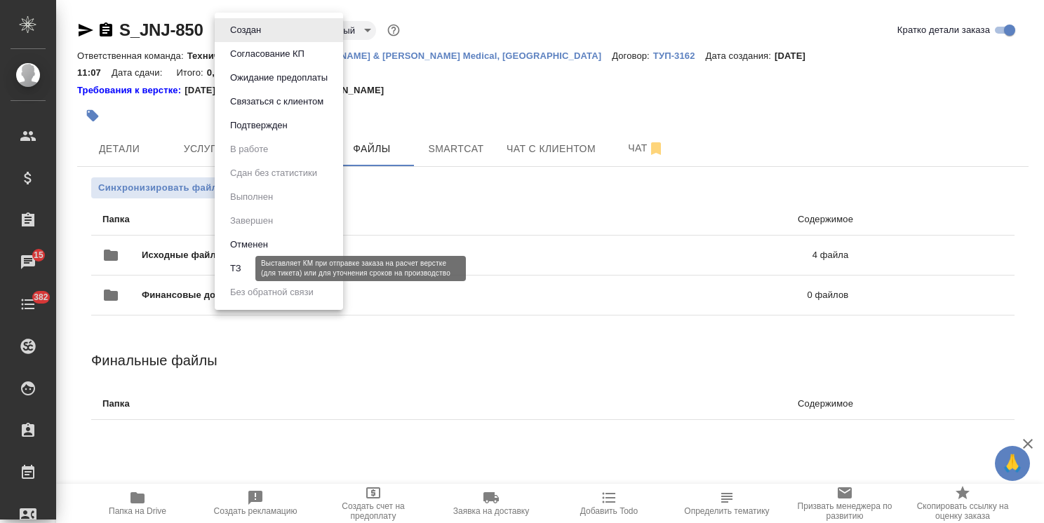
drag, startPoint x: 236, startPoint y: 271, endPoint x: 382, endPoint y: 281, distance: 145.6
click at [236, 271] on button "ТЗ" at bounding box center [236, 268] width 20 height 15
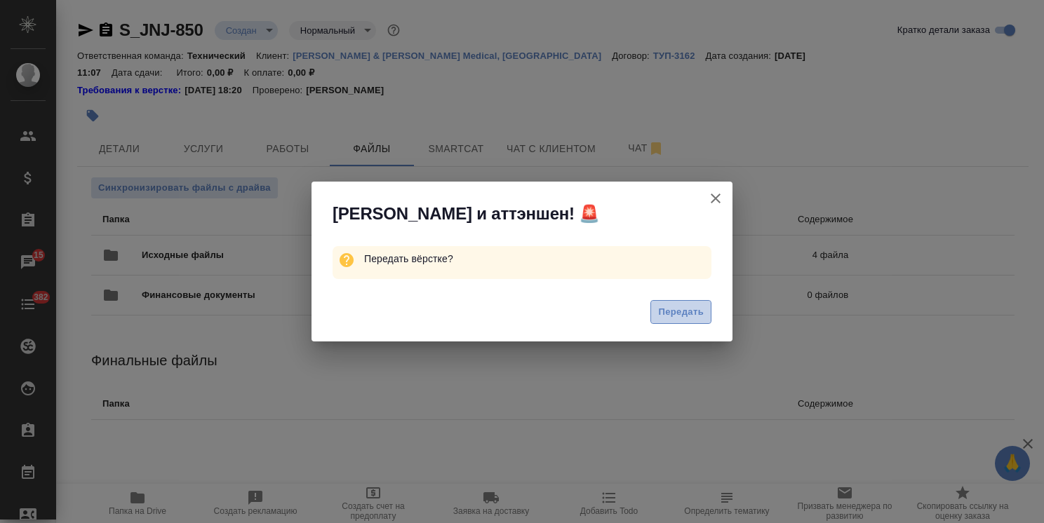
click at [690, 308] on span "Передать" at bounding box center [681, 312] width 46 height 16
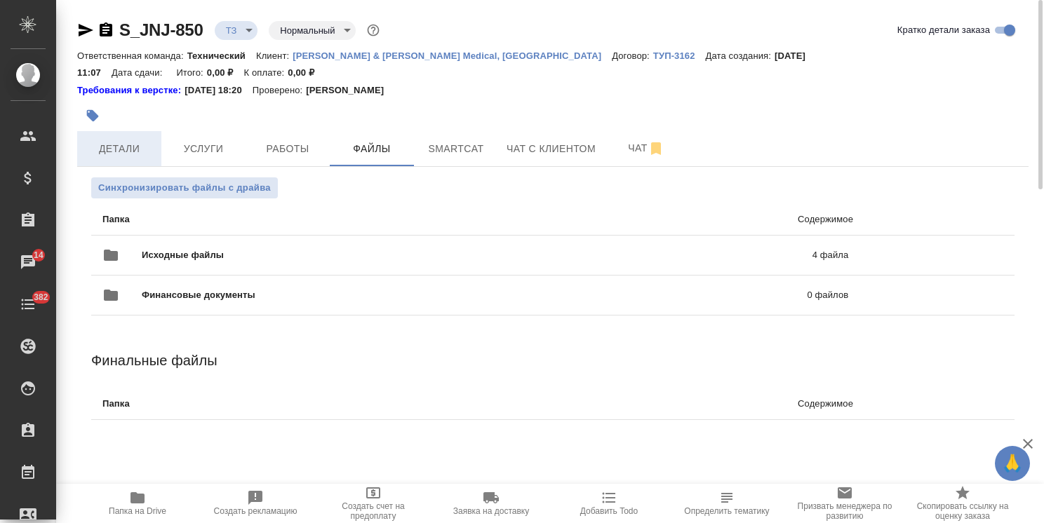
click at [128, 140] on span "Детали" at bounding box center [119, 149] width 67 height 18
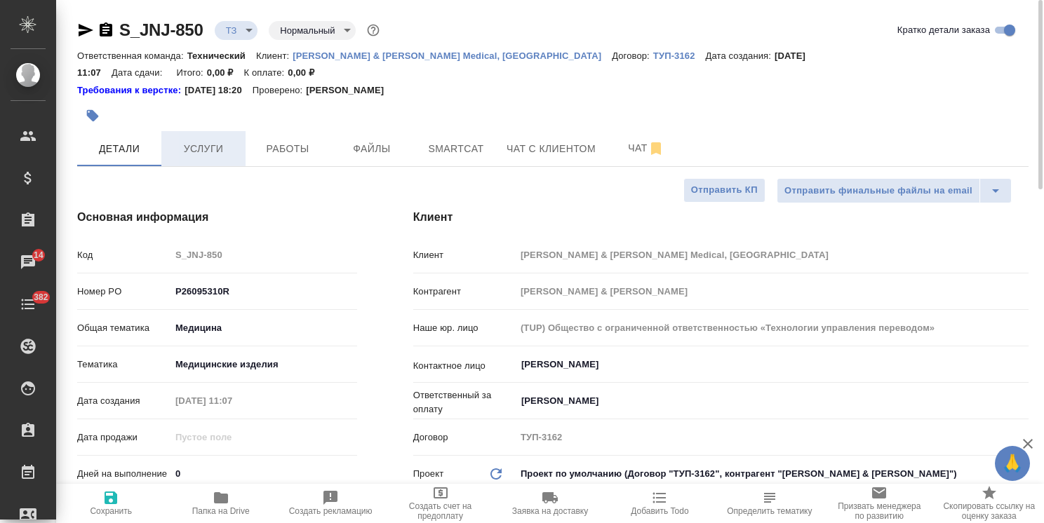
click at [189, 140] on span "Услуги" at bounding box center [203, 149] width 67 height 18
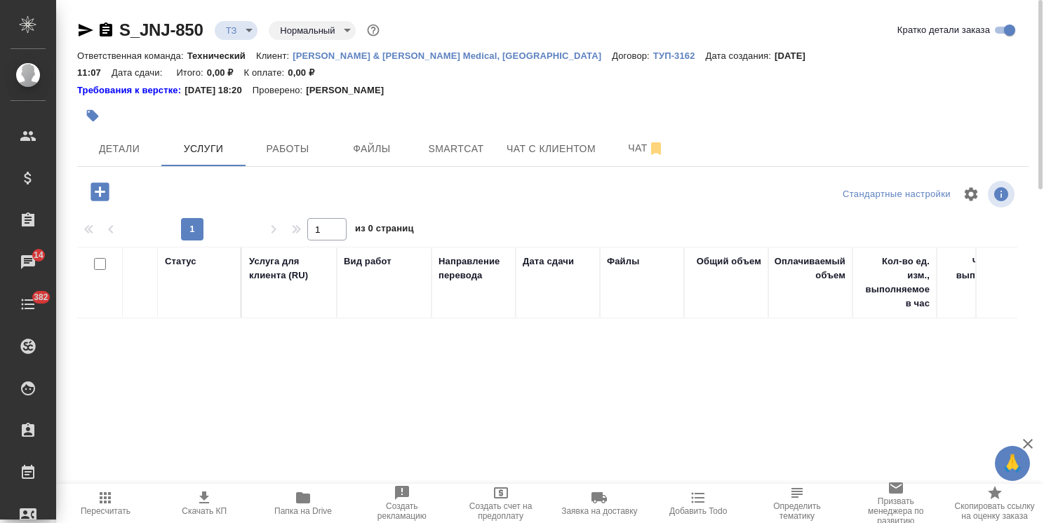
click at [98, 182] on icon "button" at bounding box center [99, 191] width 18 height 18
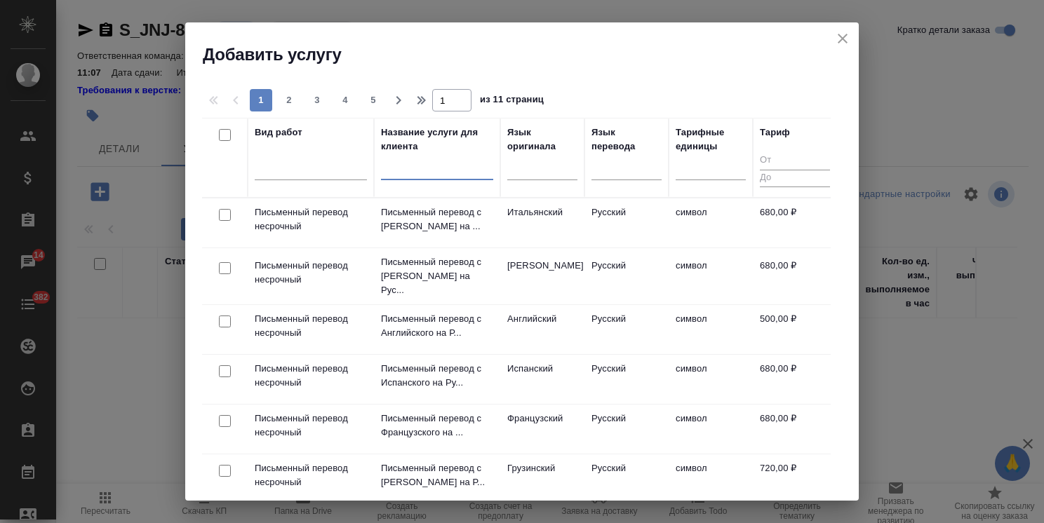
click at [403, 179] on input "text" at bounding box center [437, 172] width 112 height 18
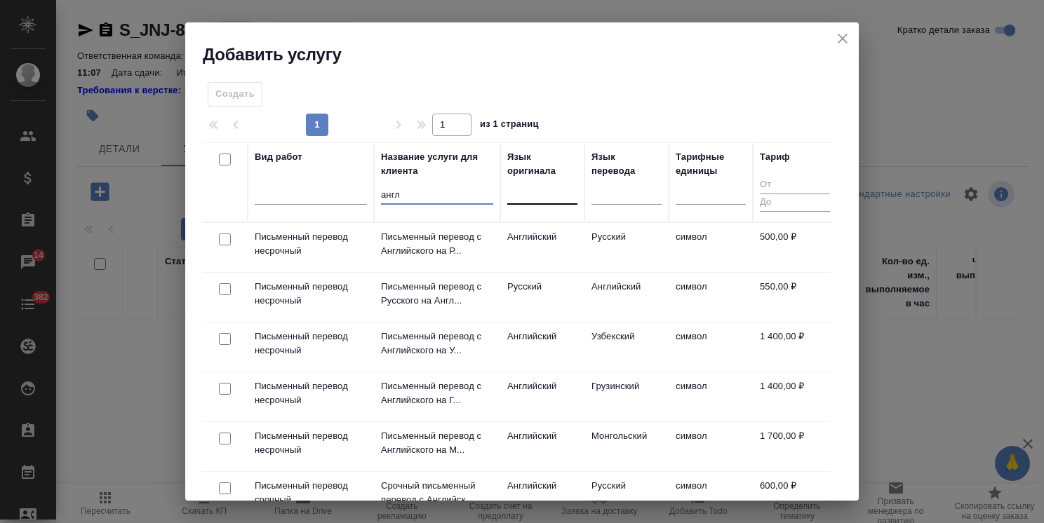
click at [547, 194] on div at bounding box center [542, 190] width 70 height 20
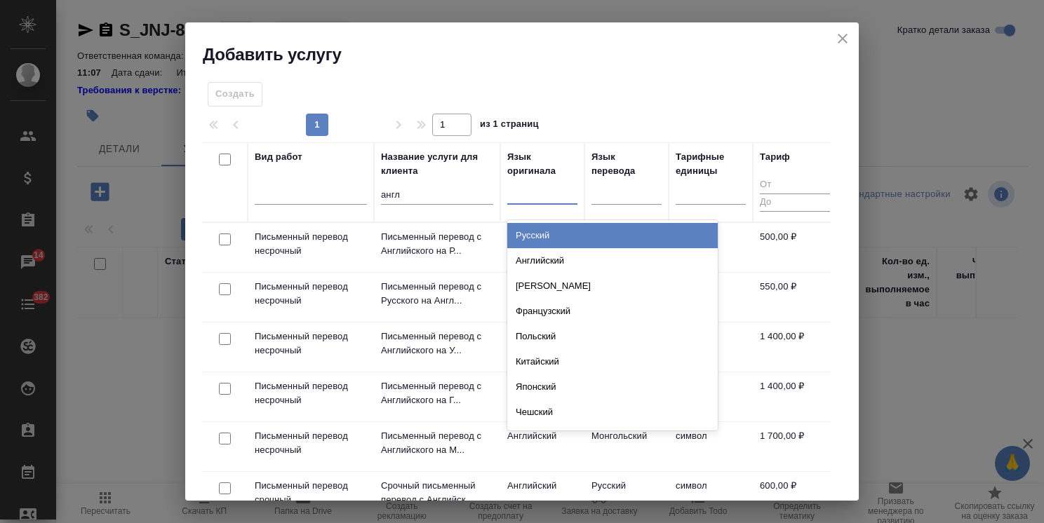
click at [420, 196] on input "англ" at bounding box center [437, 196] width 112 height 18
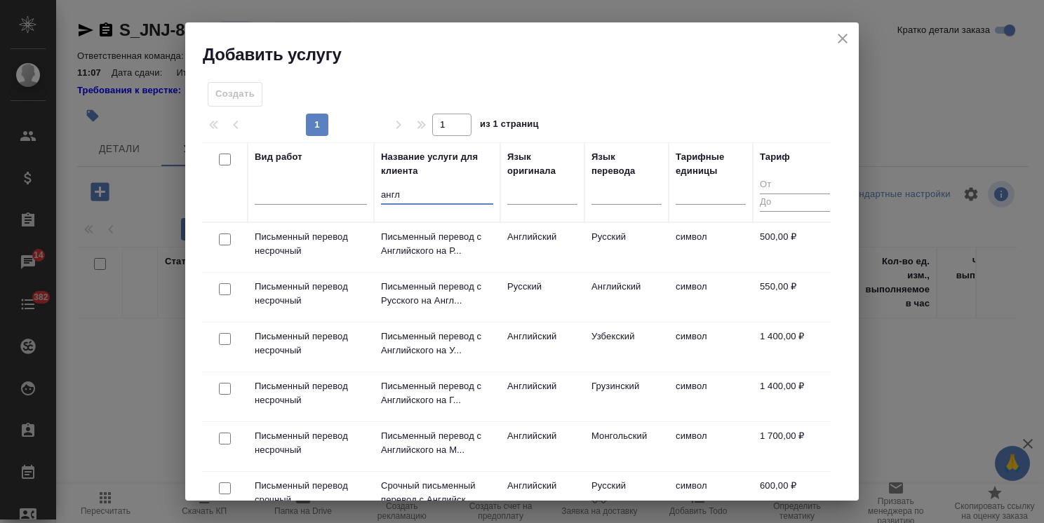
drag, startPoint x: 380, startPoint y: 199, endPoint x: 368, endPoint y: 199, distance: 12.6
click at [377, 199] on th "Название услуги для клиента англ" at bounding box center [437, 182] width 126 height 80
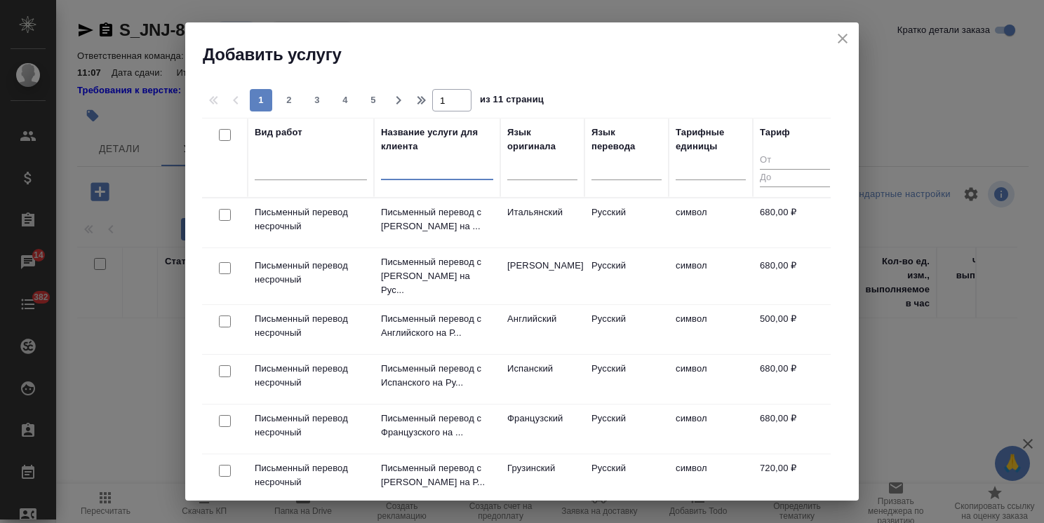
click at [539, 196] on th "Язык оригинала" at bounding box center [542, 158] width 84 height 80
click at [560, 168] on div at bounding box center [542, 166] width 70 height 20
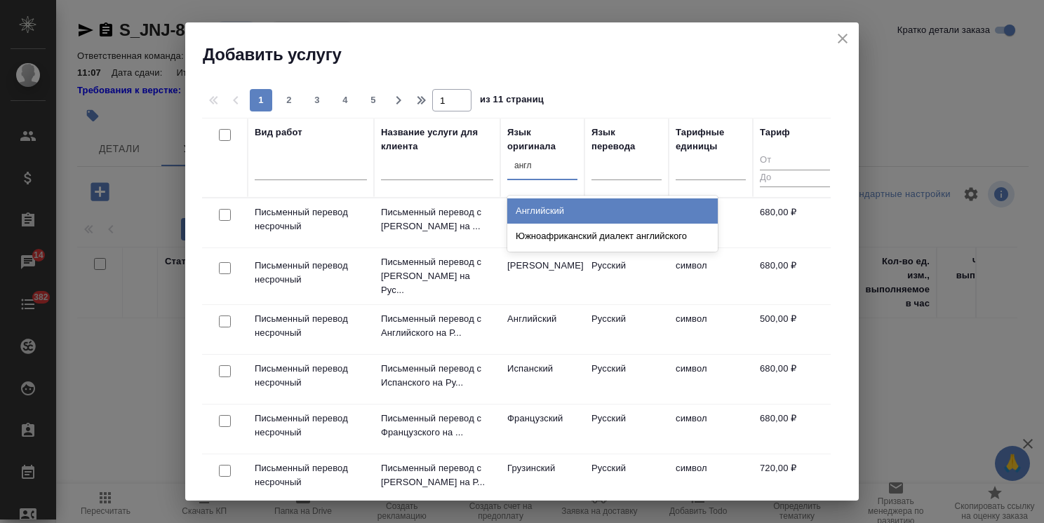
click at [549, 219] on div "Английский" at bounding box center [612, 211] width 210 height 25
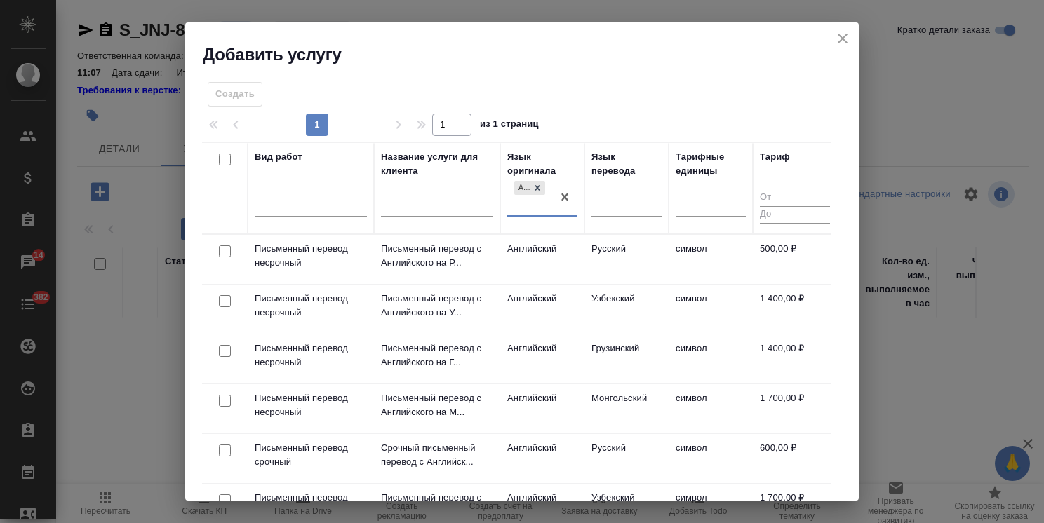
click at [224, 249] on input "checkbox" at bounding box center [225, 252] width 12 height 12
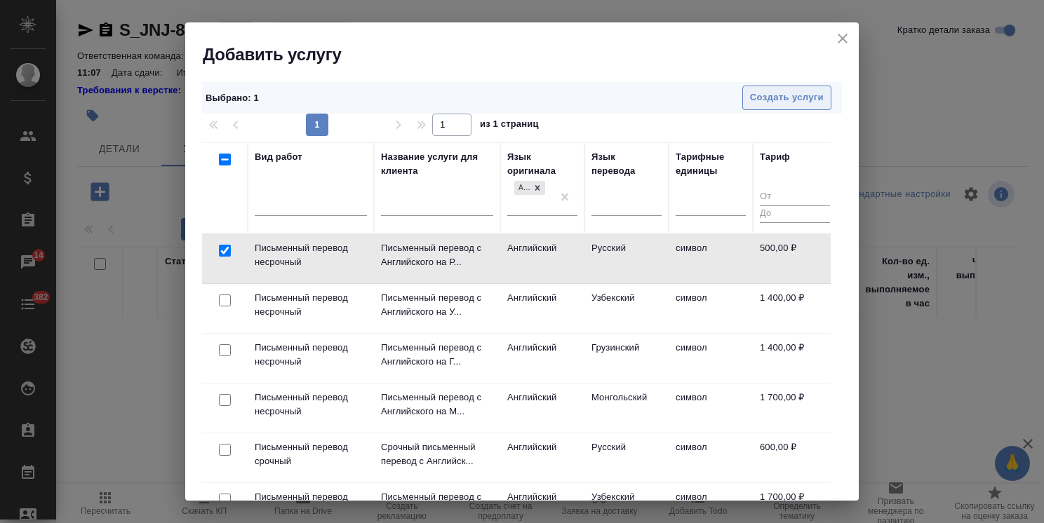
click at [770, 94] on span "Создать услуги" at bounding box center [787, 98] width 74 height 16
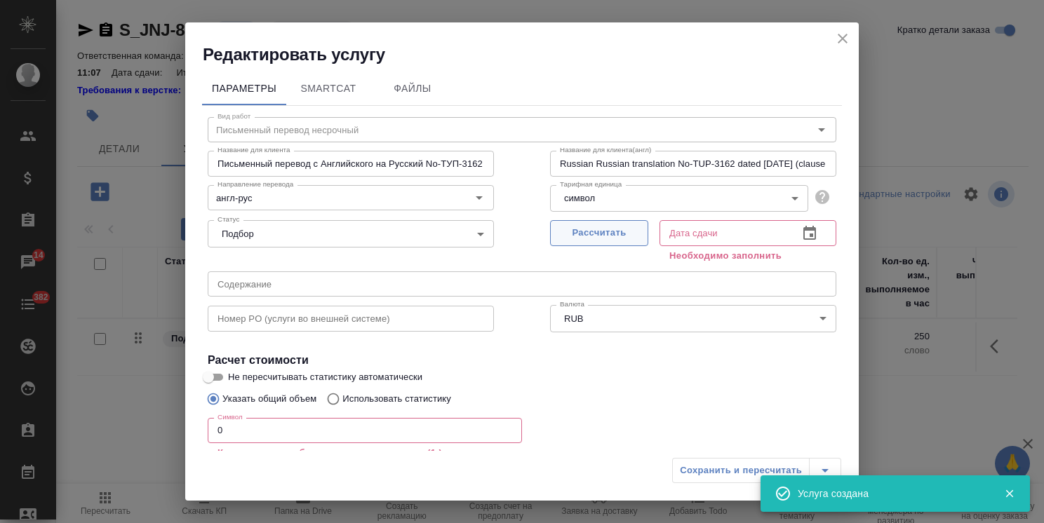
click at [602, 232] on span "Рассчитать" at bounding box center [599, 233] width 83 height 16
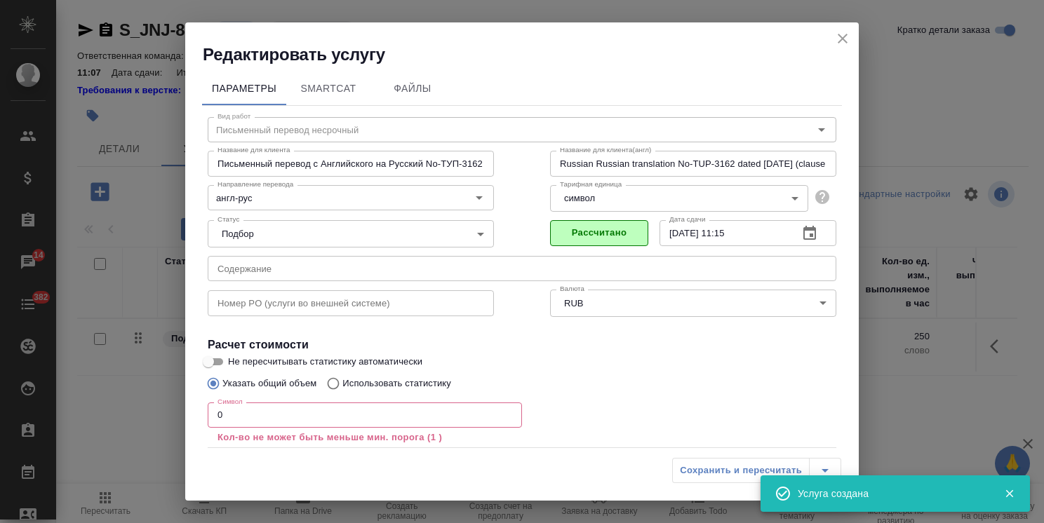
drag, startPoint x: 240, startPoint y: 402, endPoint x: 194, endPoint y: 406, distance: 46.5
click at [205, 406] on div "Вид работ Письменный перевод несрочный Вид работ Название для клиента Письменны…" at bounding box center [522, 319] width 640 height 426
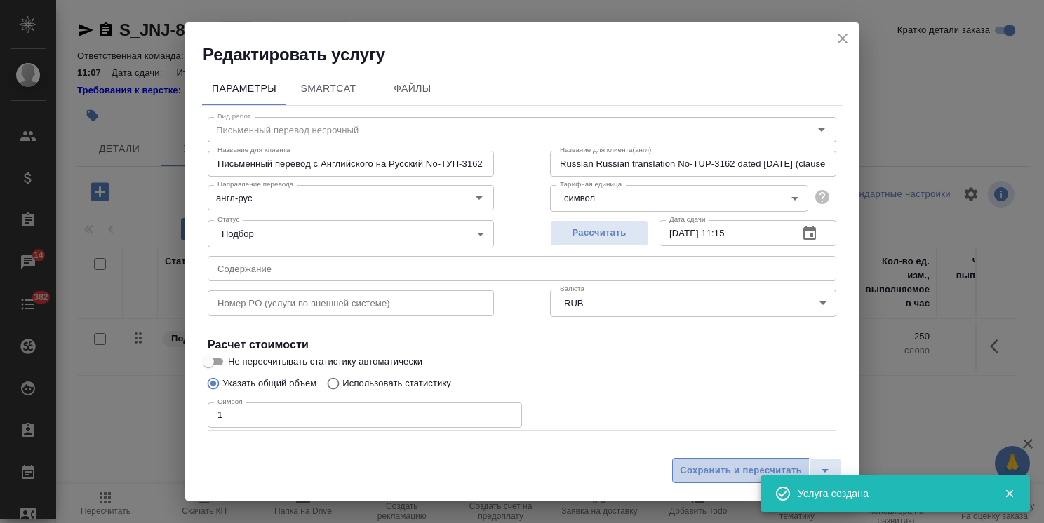
click at [673, 468] on button "Сохранить и пересчитать" at bounding box center [741, 470] width 138 height 25
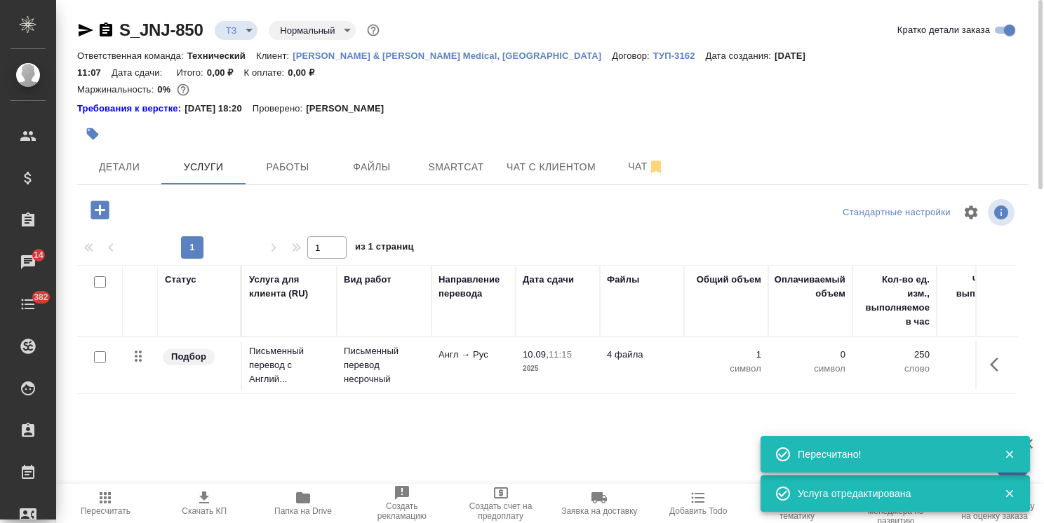
click at [300, 497] on icon "button" at bounding box center [303, 497] width 14 height 11
click at [374, 159] on span "Файлы" at bounding box center [371, 168] width 67 height 18
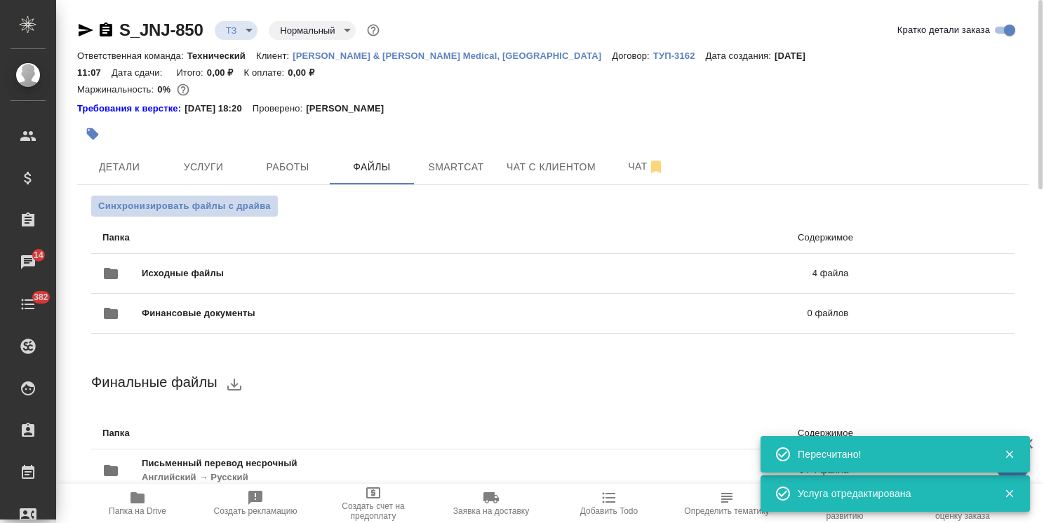
click at [216, 199] on span "Синхронизировать файлы с драйва" at bounding box center [184, 206] width 173 height 14
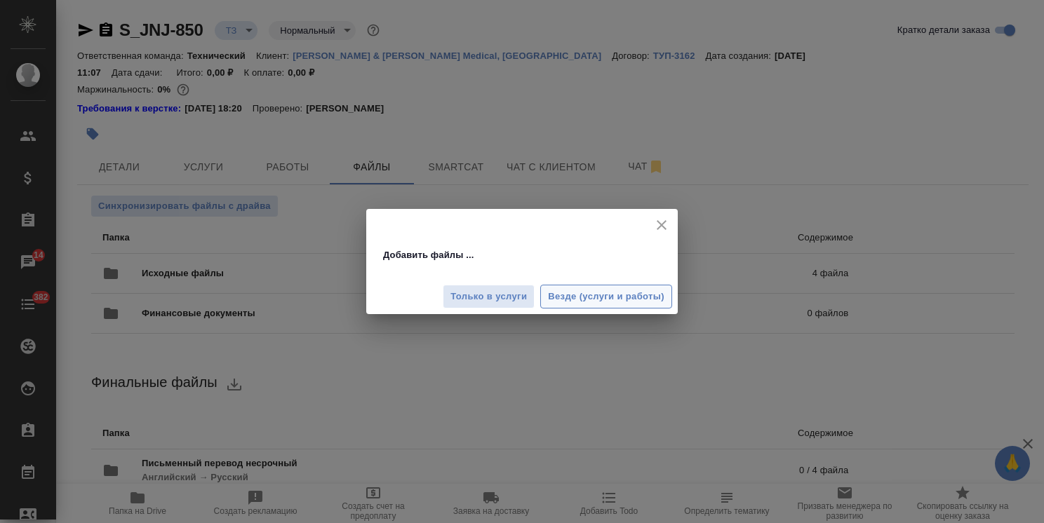
click at [612, 293] on span "Везде (услуги и работы)" at bounding box center [606, 297] width 116 height 16
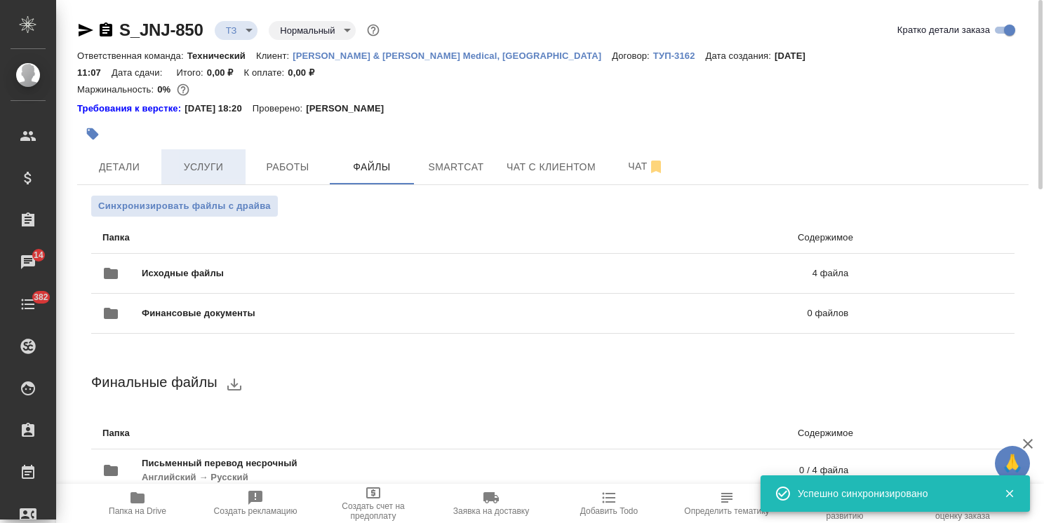
click at [185, 159] on span "Услуги" at bounding box center [203, 168] width 67 height 18
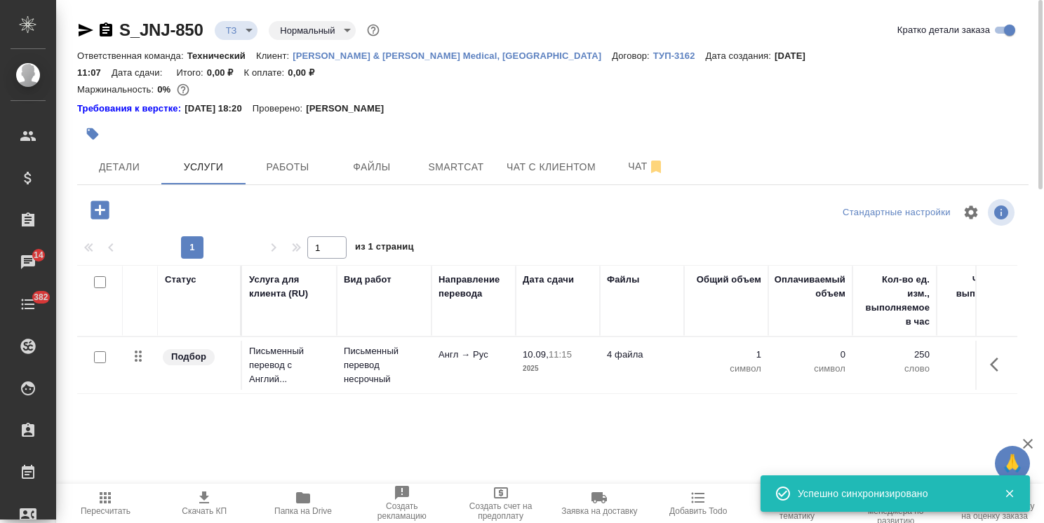
click at [101, 351] on input "checkbox" at bounding box center [100, 357] width 12 height 12
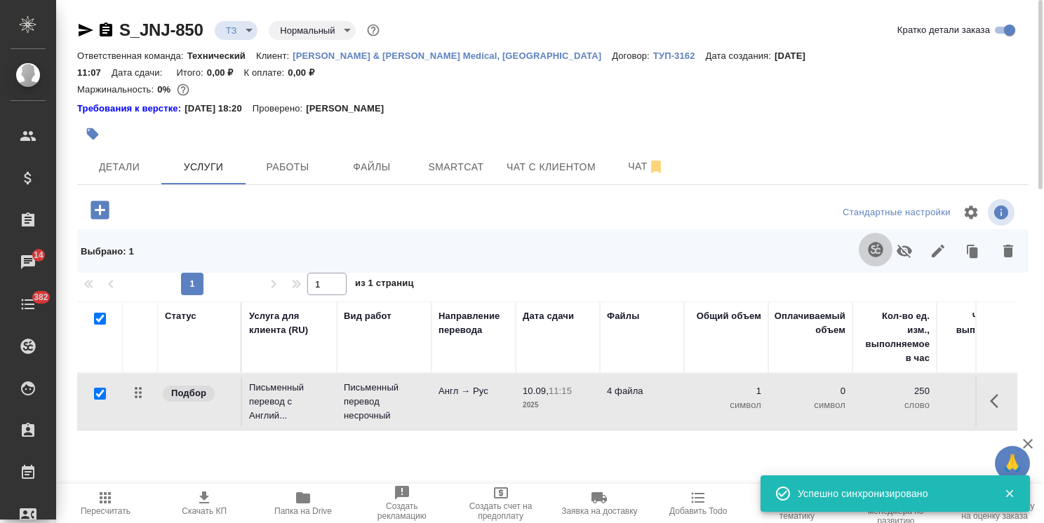
click at [867, 241] on icon "button" at bounding box center [875, 249] width 17 height 17
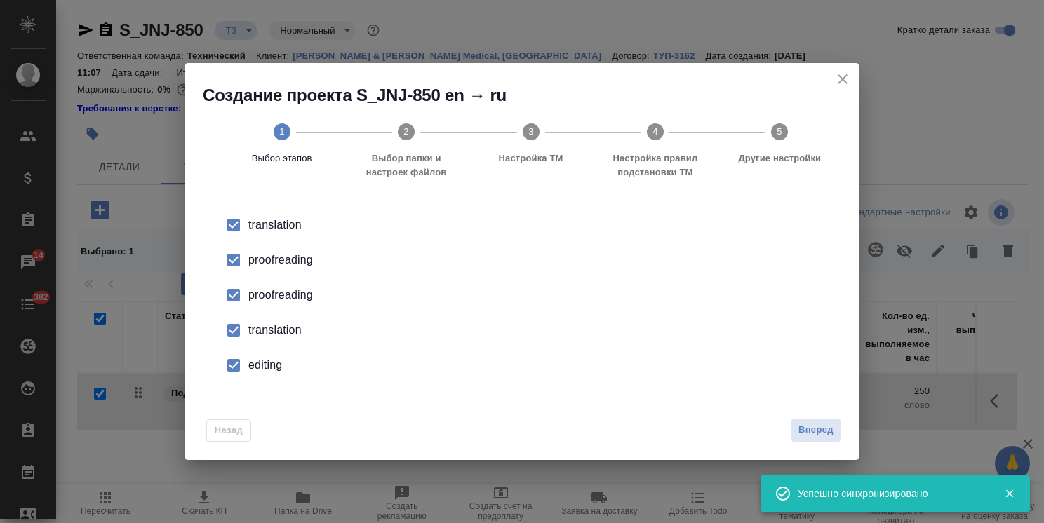
click at [852, 76] on button "close" at bounding box center [842, 79] width 21 height 21
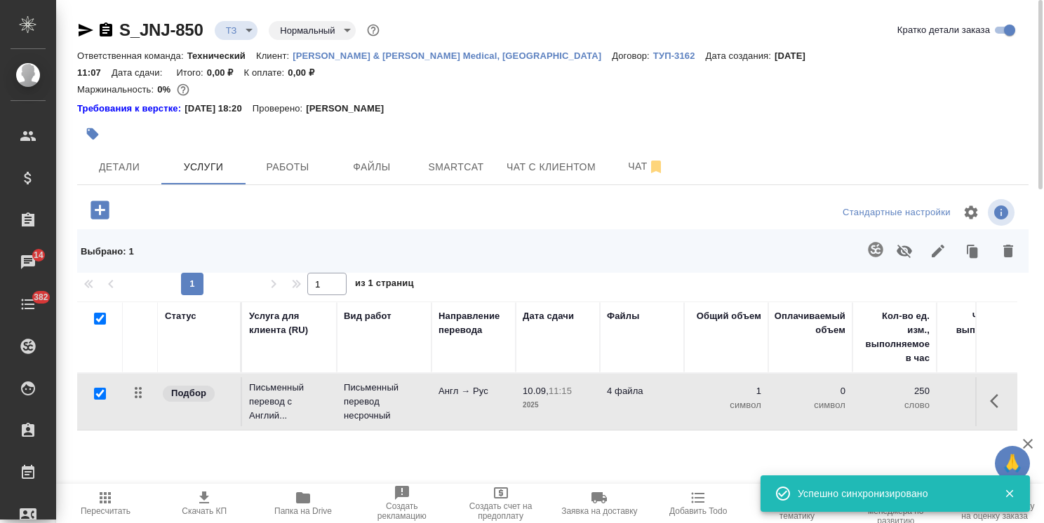
click at [692, 384] on p "1" at bounding box center [726, 391] width 70 height 14
click at [692, 384] on div "1" at bounding box center [726, 394] width 70 height 20
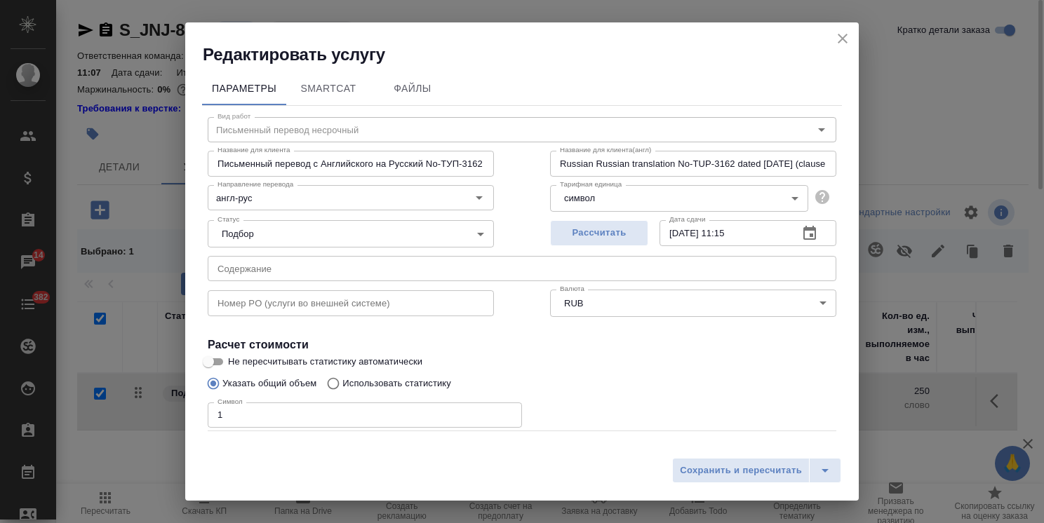
click at [217, 364] on input "Не пересчитывать статистику автоматически" at bounding box center [208, 362] width 51 height 17
click at [752, 460] on button "Сохранить и пересчитать" at bounding box center [741, 470] width 138 height 25
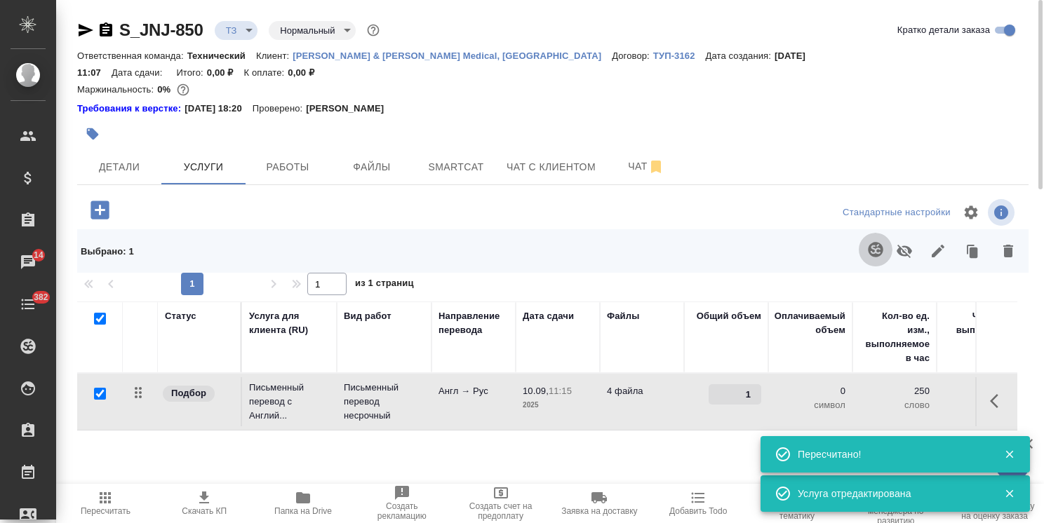
click at [879, 242] on icon "button" at bounding box center [875, 249] width 15 height 15
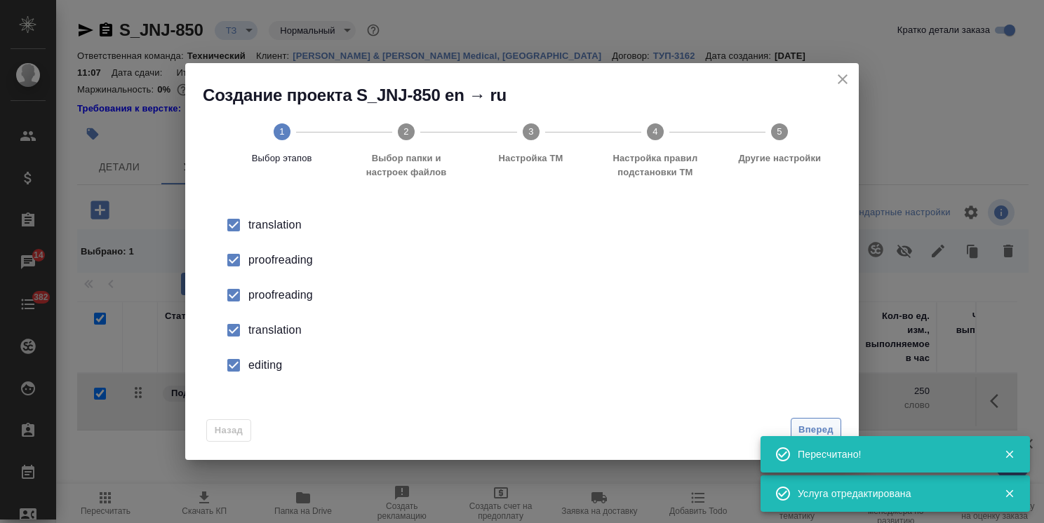
click at [817, 424] on span "Вперед" at bounding box center [815, 430] width 35 height 16
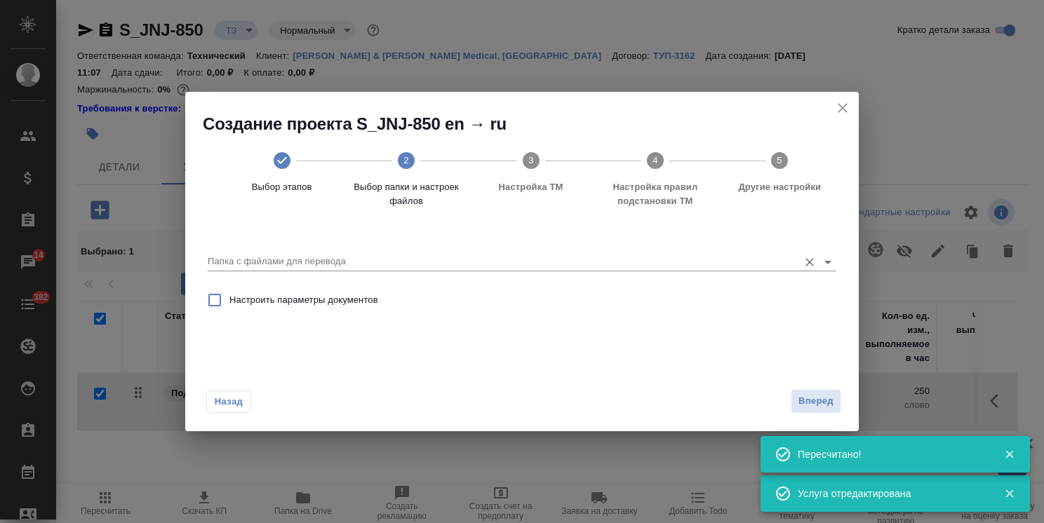
drag, startPoint x: 358, startPoint y: 257, endPoint x: 351, endPoint y: 262, distance: 8.6
click at [357, 258] on input "Папка с файлами для перевода" at bounding box center [500, 261] width 584 height 17
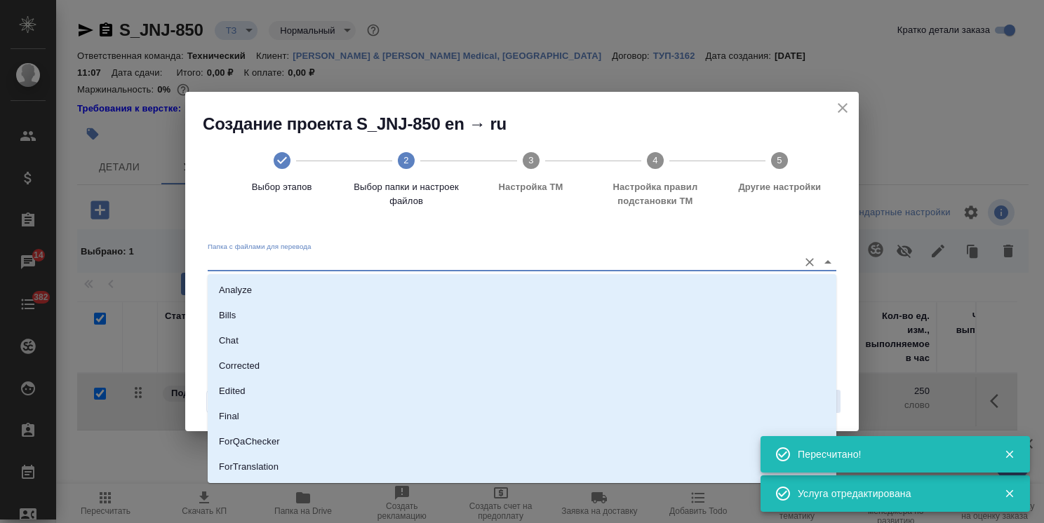
click at [326, 281] on li "Analyze" at bounding box center [522, 290] width 629 height 25
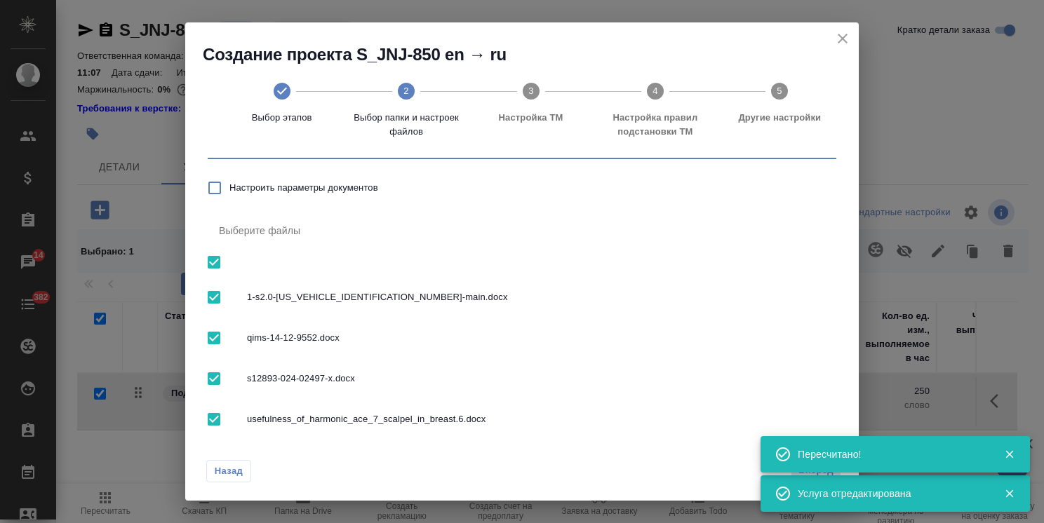
scroll to position [63, 0]
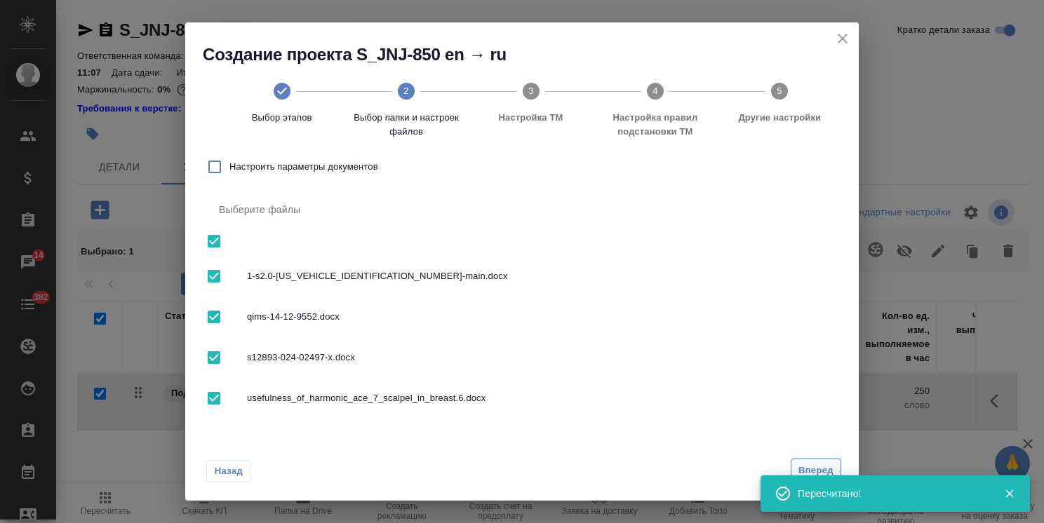
click at [805, 467] on span "Вперед" at bounding box center [815, 471] width 35 height 16
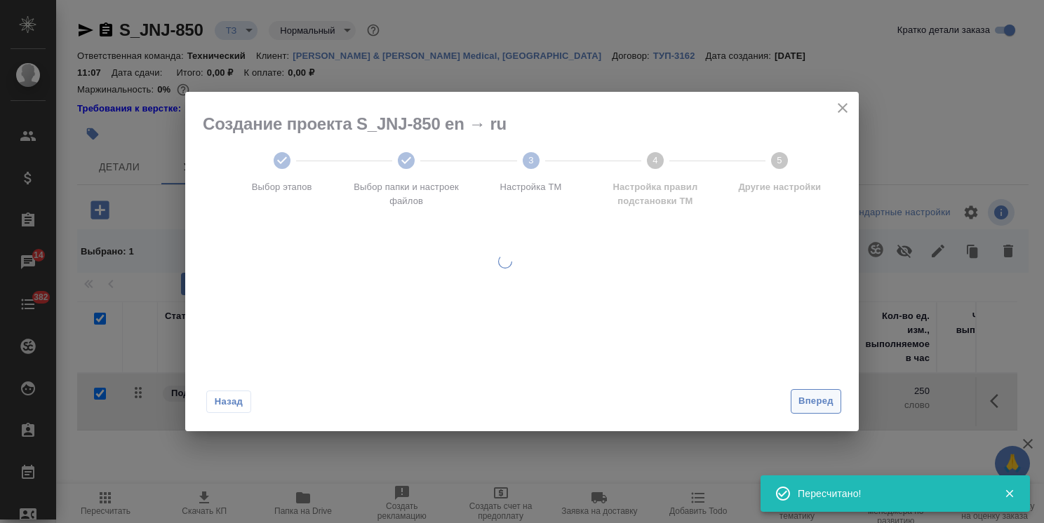
scroll to position [0, 0]
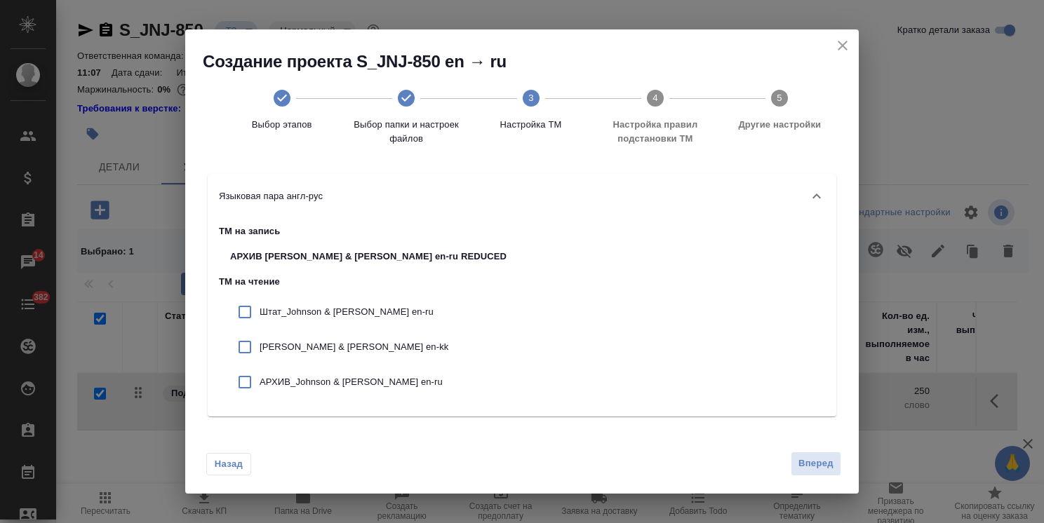
click at [307, 310] on p "Штат_Johnson & Johnson en-ru" at bounding box center [383, 312] width 247 height 14
click at [311, 333] on div "Johnson & Johnson en-kk" at bounding box center [368, 347] width 299 height 35
click at [320, 389] on div "АРХИВ_Johnson & Johnson en-ru" at bounding box center [368, 382] width 299 height 35
click at [818, 469] on span "Вперед" at bounding box center [815, 464] width 35 height 16
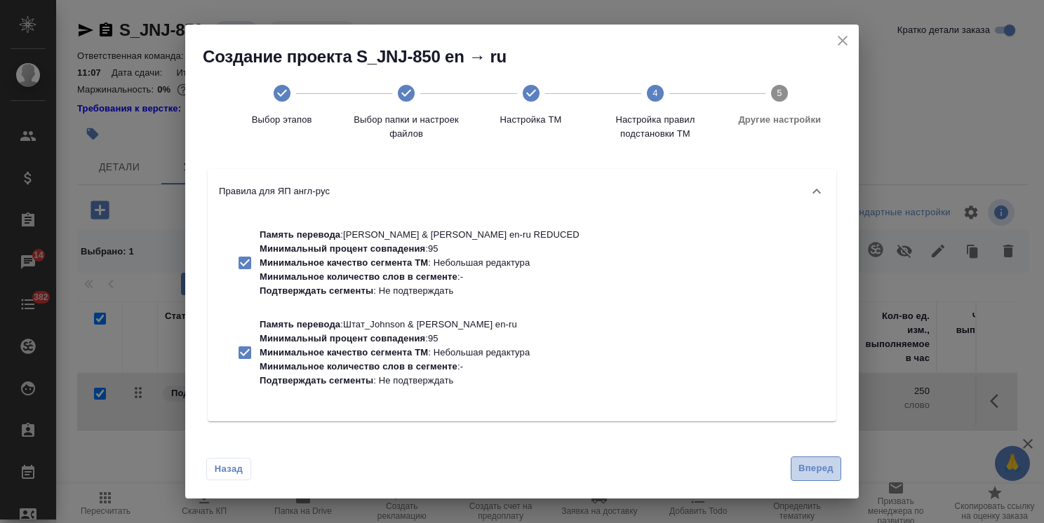
click at [833, 467] on span "Вперед" at bounding box center [815, 469] width 35 height 16
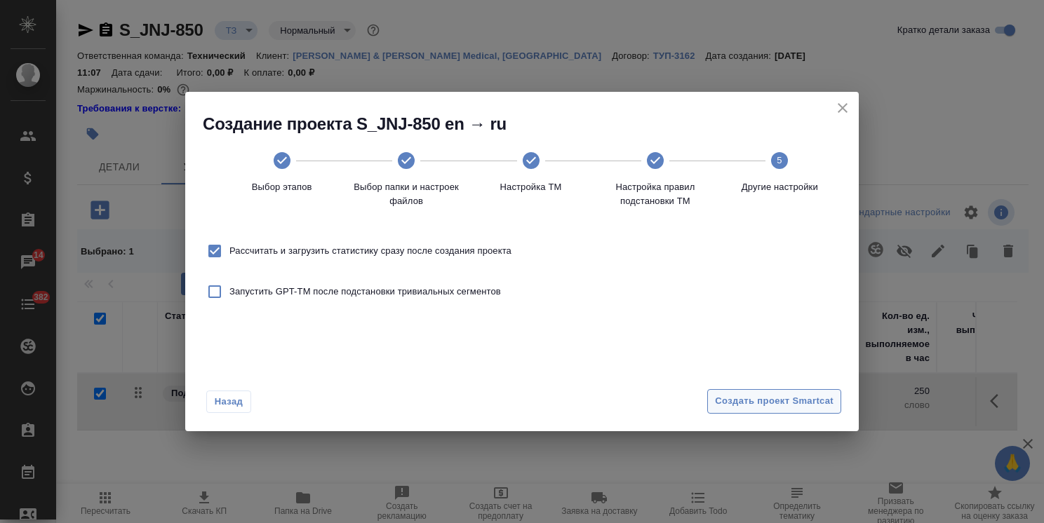
click at [806, 401] on span "Создать проект Smartcat" at bounding box center [774, 402] width 119 height 16
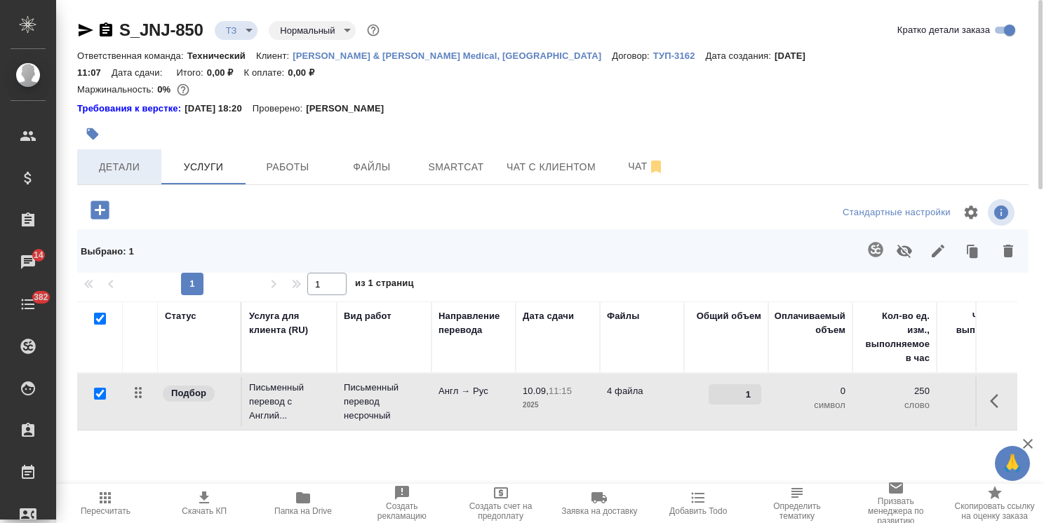
click at [123, 159] on span "Детали" at bounding box center [119, 168] width 67 height 18
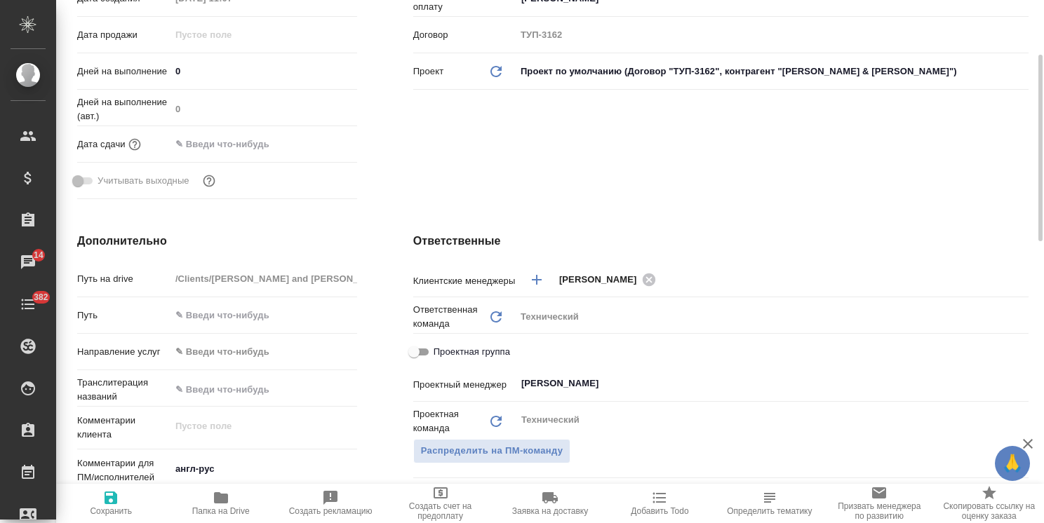
scroll to position [421, 0]
click at [248, 457] on textarea "англ-рус" at bounding box center [263, 469] width 187 height 24
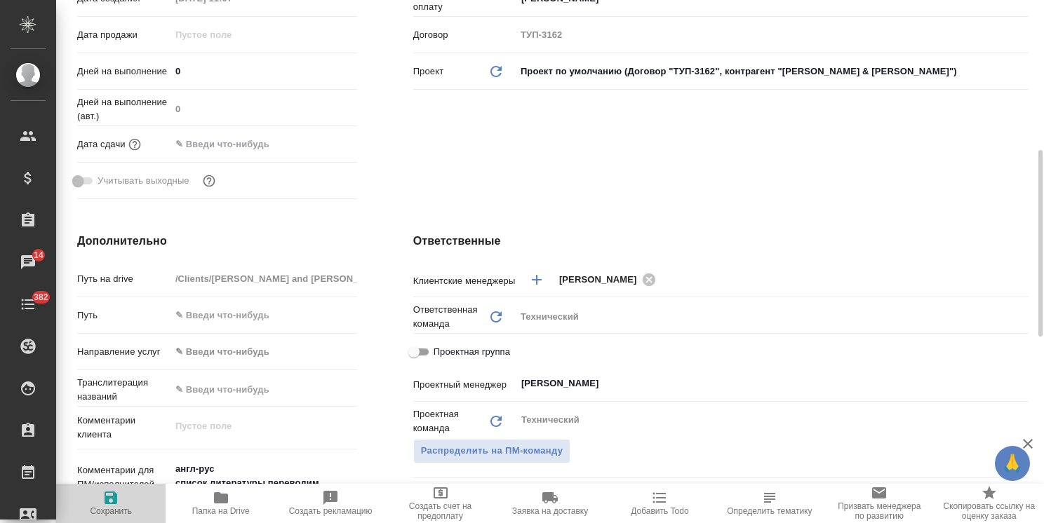
click at [116, 518] on button "Сохранить" at bounding box center [110, 503] width 109 height 39
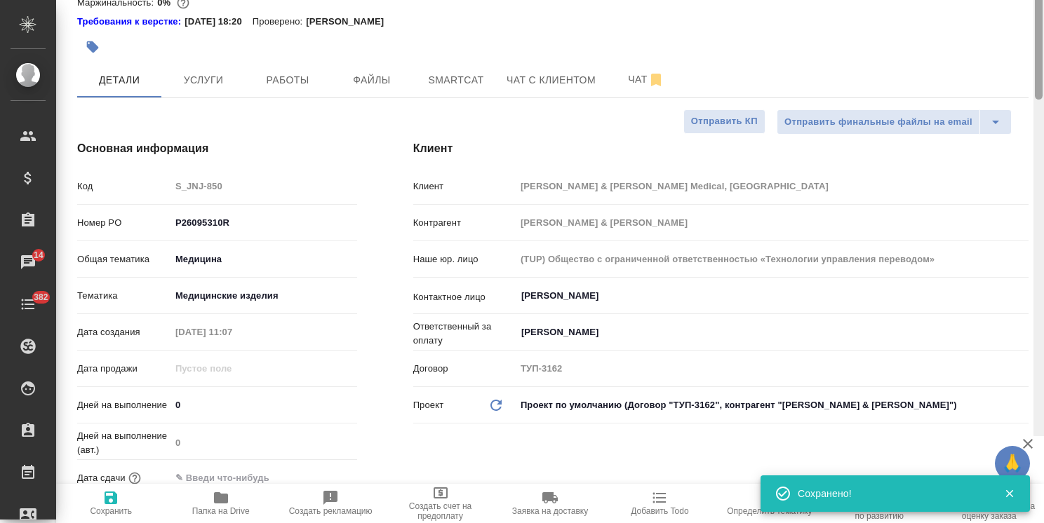
scroll to position [0, 0]
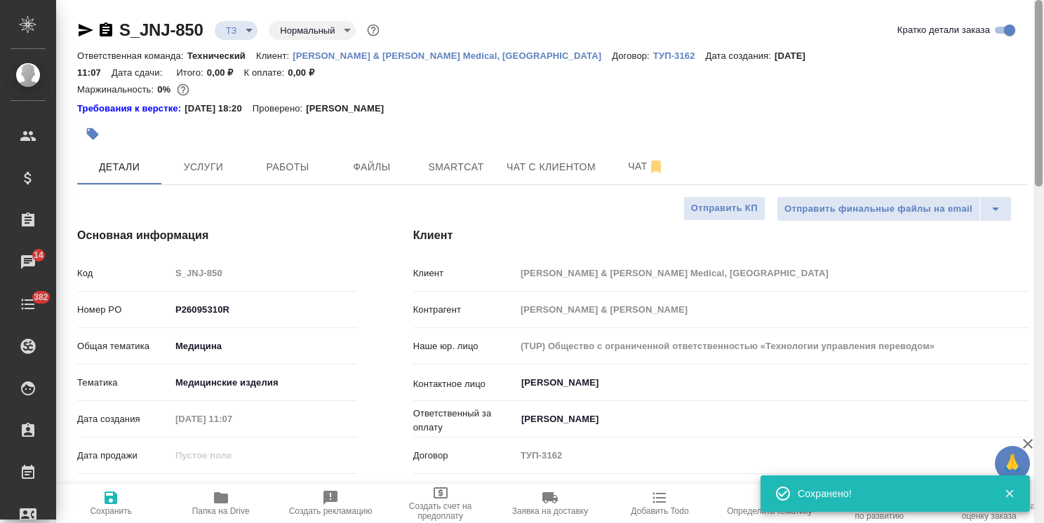
drag, startPoint x: 1038, startPoint y: 300, endPoint x: 1018, endPoint y: 100, distance: 201.7
click at [1027, 108] on div "S_JNJ-850 ТЗ tz Нормальный normal Кратко детали заказа Ответственная команда: Т…" at bounding box center [550, 261] width 988 height 523
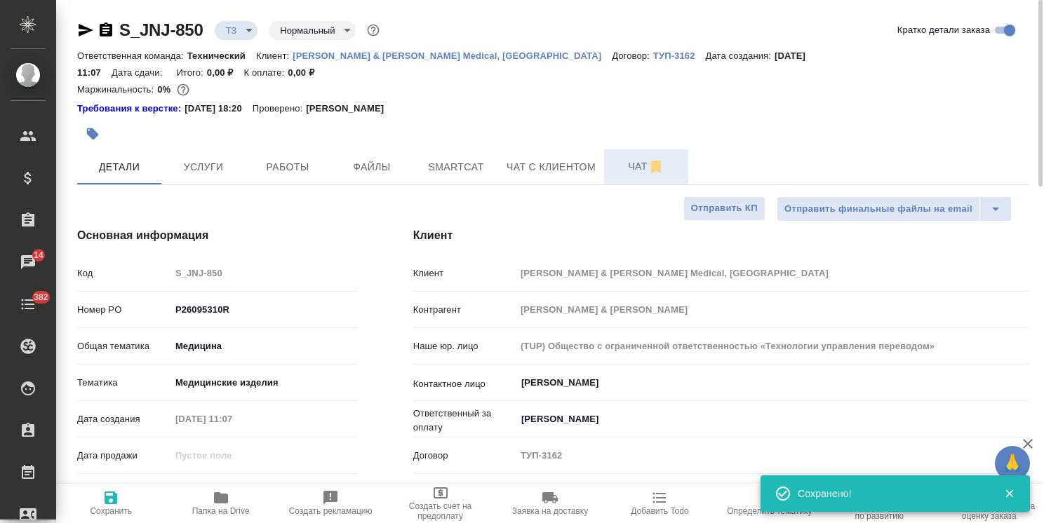
click at [616, 158] on span "Чат" at bounding box center [645, 167] width 67 height 18
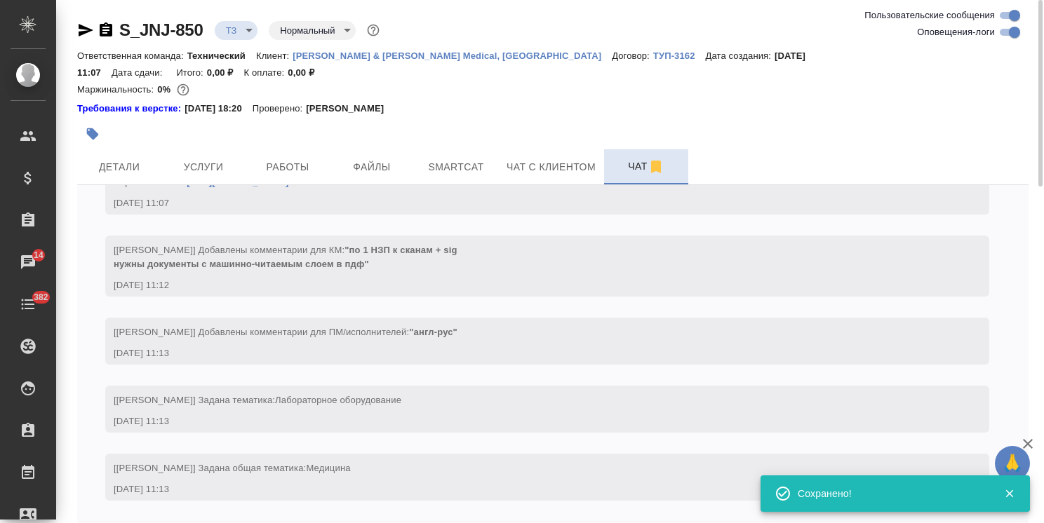
scroll to position [409, 0]
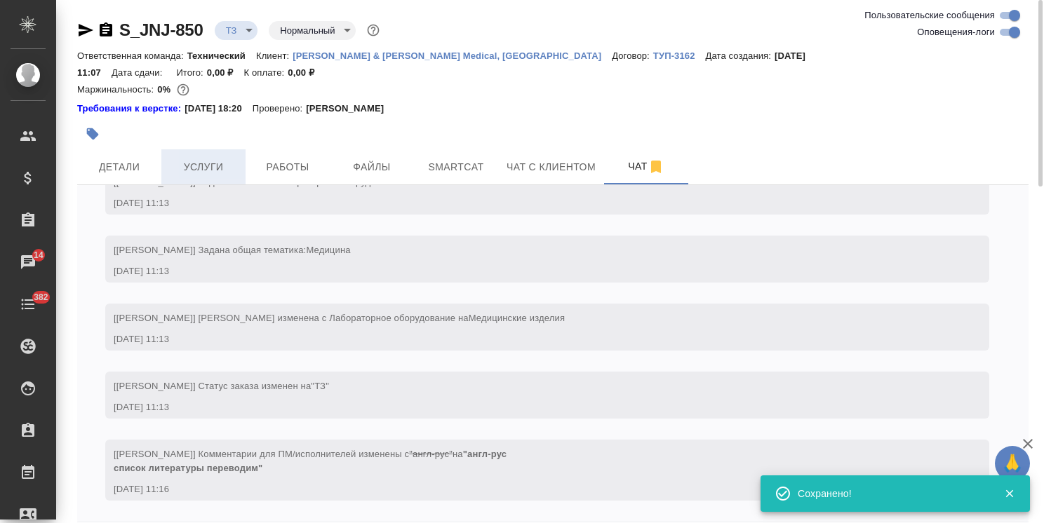
click at [198, 159] on span "Услуги" at bounding box center [203, 168] width 67 height 18
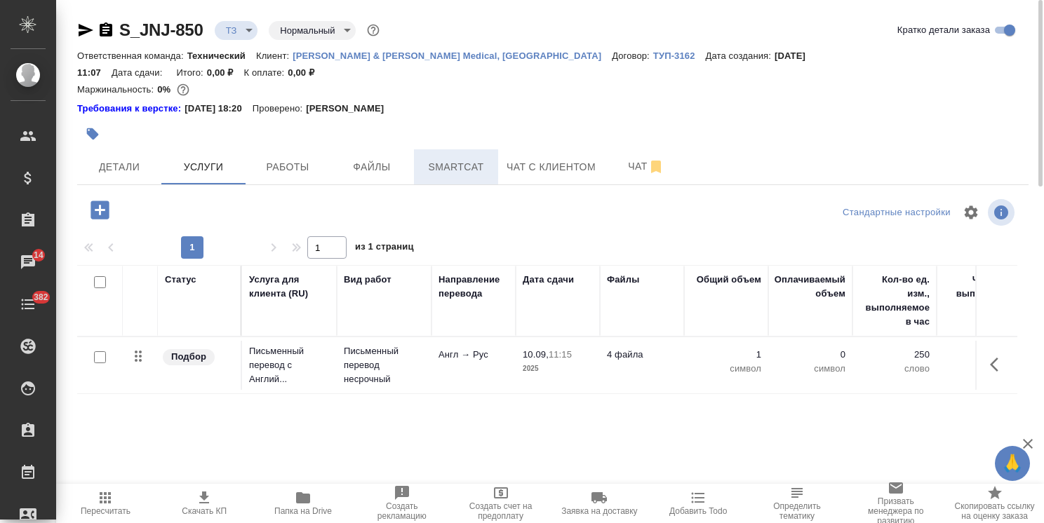
click at [466, 159] on span "Smartcat" at bounding box center [455, 168] width 67 height 18
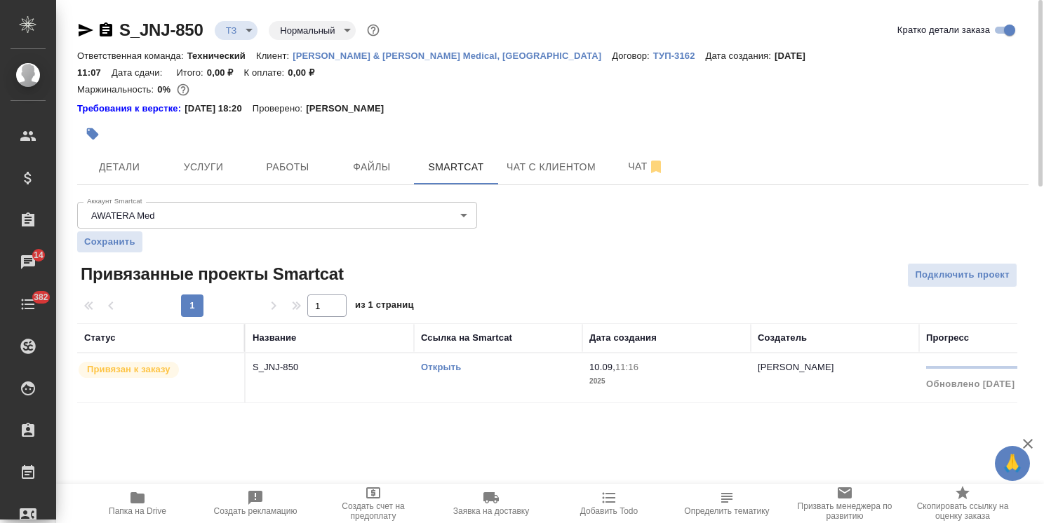
click at [438, 362] on link "Открыть" at bounding box center [441, 367] width 40 height 11
click at [188, 159] on span "Услуги" at bounding box center [203, 168] width 67 height 18
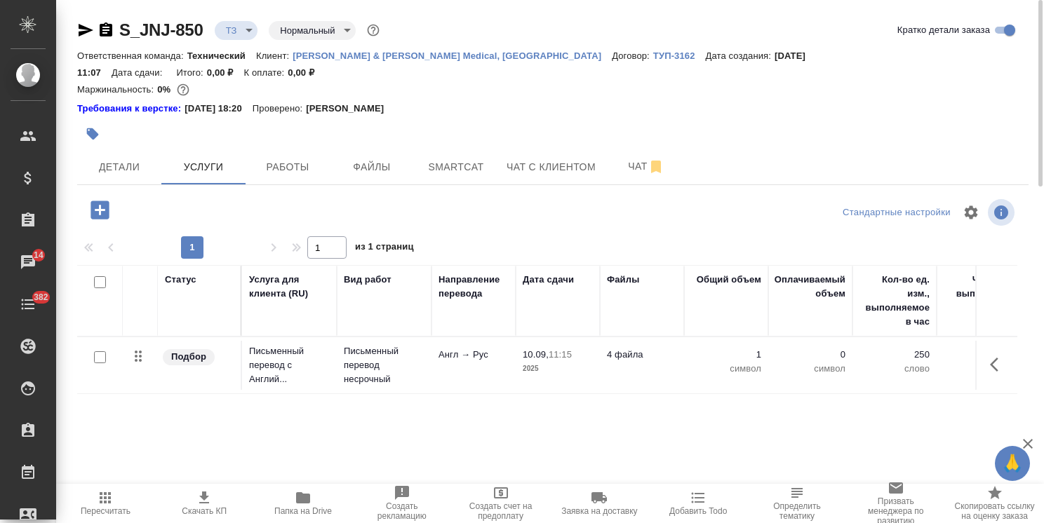
click at [112, 196] on button "button" at bounding box center [100, 210] width 39 height 29
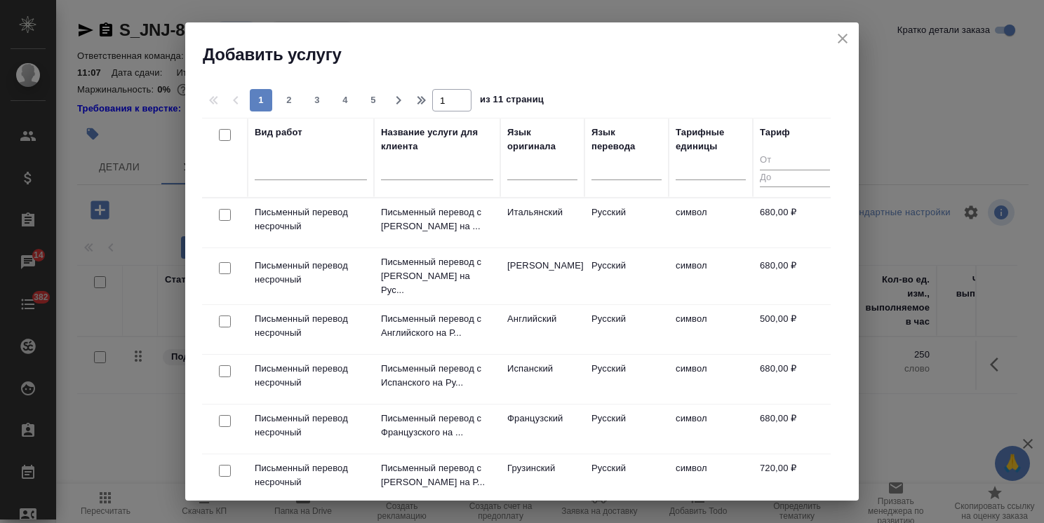
click at [416, 165] on input "text" at bounding box center [437, 172] width 112 height 18
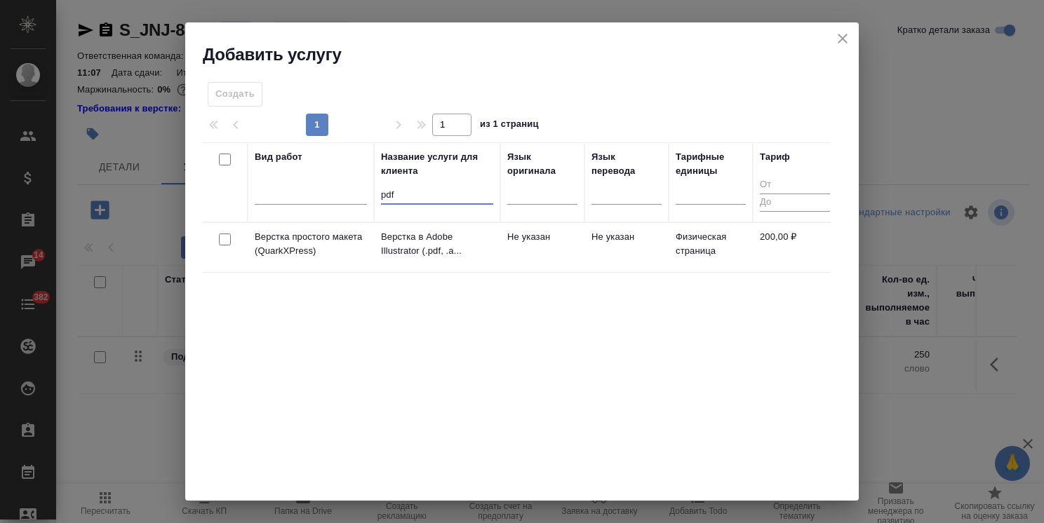
click at [227, 236] on input "checkbox" at bounding box center [225, 240] width 12 height 12
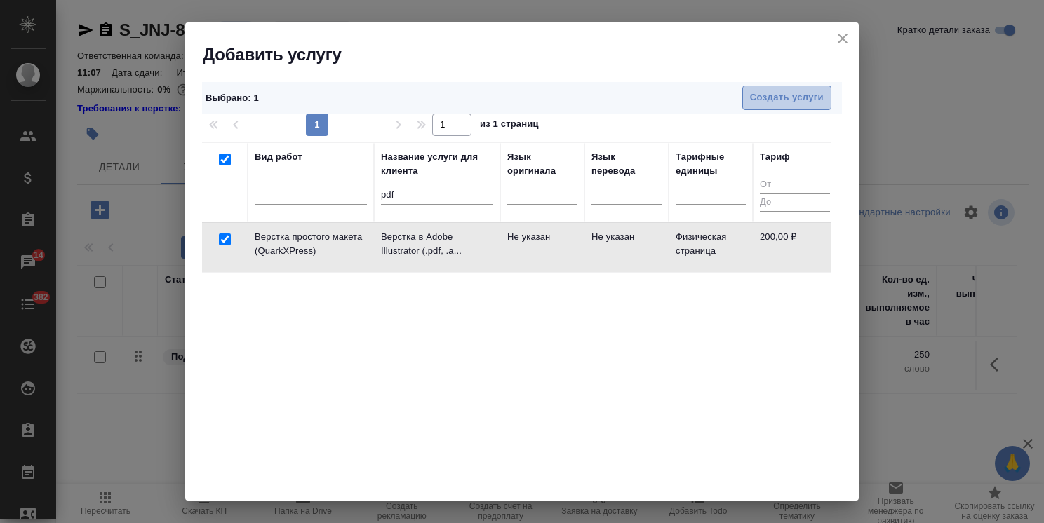
click at [772, 94] on span "Создать услуги" at bounding box center [787, 98] width 74 height 16
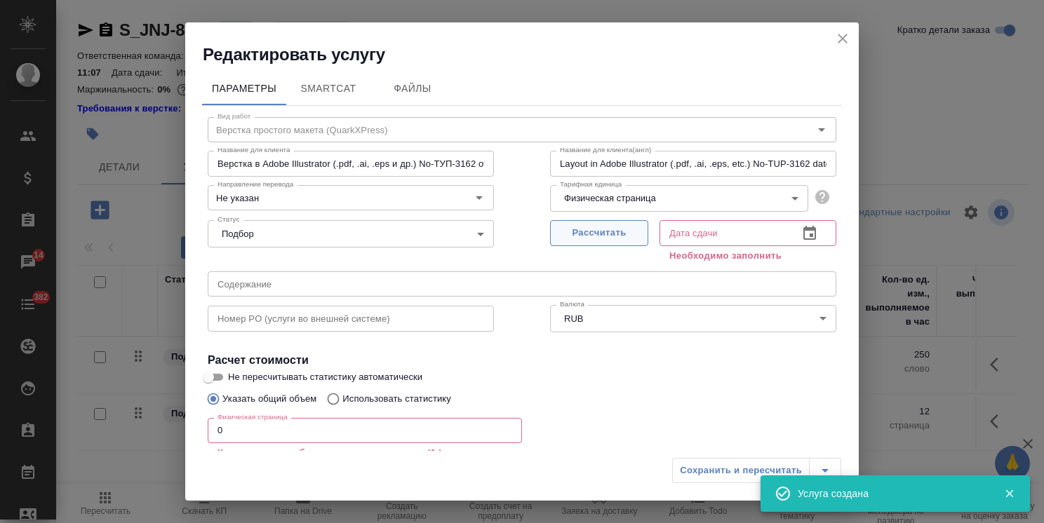
click at [572, 241] on span "Рассчитать" at bounding box center [599, 233] width 83 height 16
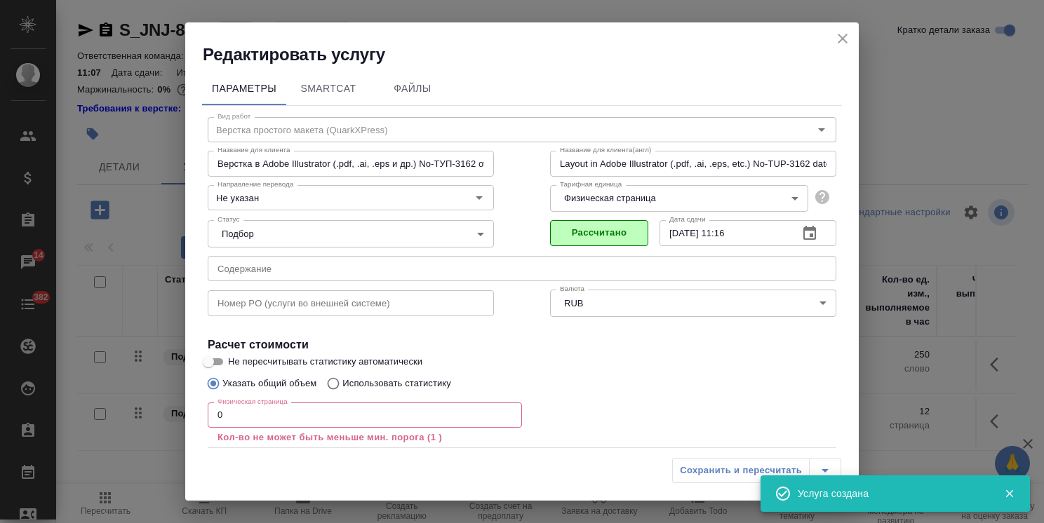
drag, startPoint x: 238, startPoint y: 415, endPoint x: 158, endPoint y: 420, distance: 80.1
click at [158, 420] on div "Редактировать услугу Параметры SmartCat Файлы Вид работ Верстка простого макета…" at bounding box center [522, 261] width 1044 height 523
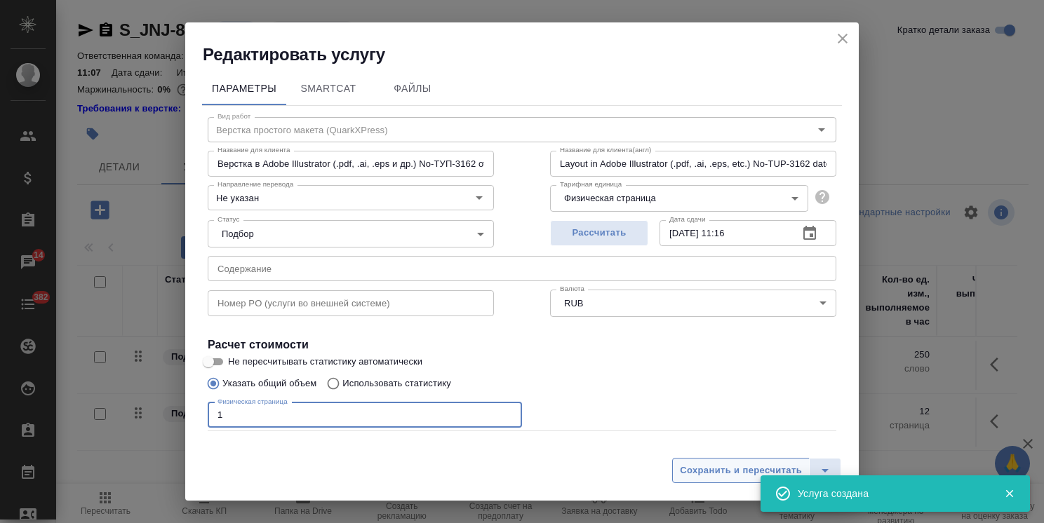
click at [724, 470] on span "Сохранить и пересчитать" at bounding box center [741, 471] width 122 height 16
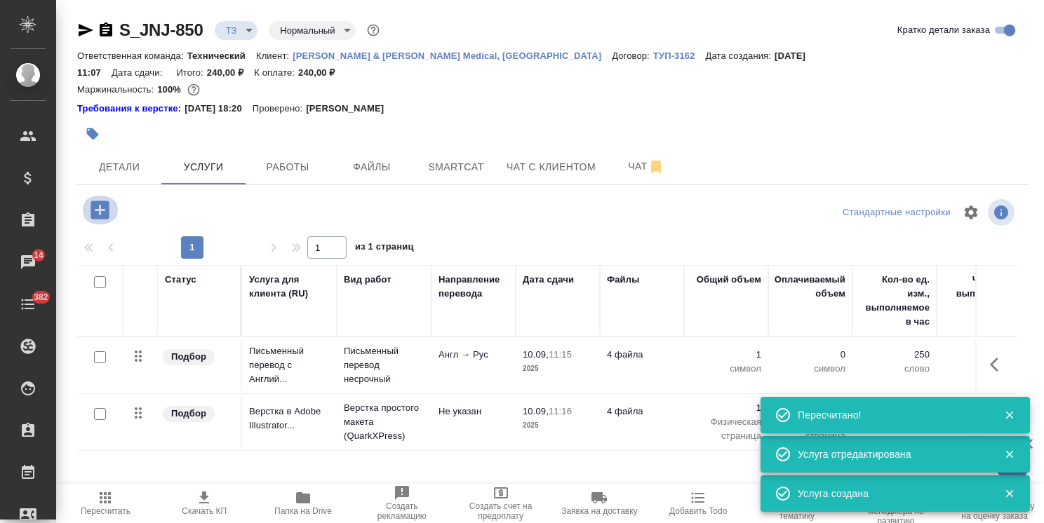
click at [110, 198] on icon "button" at bounding box center [100, 210] width 25 height 25
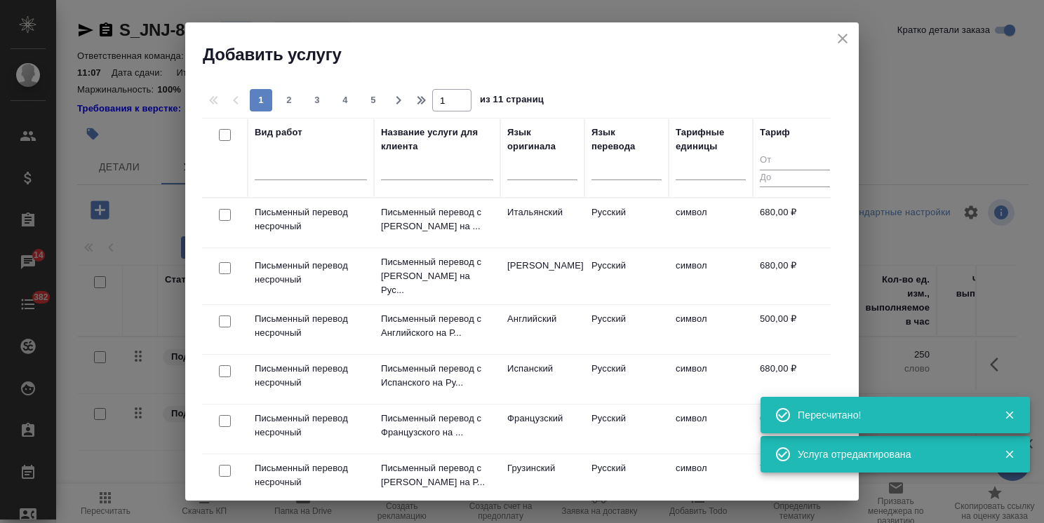
click at [424, 173] on input "text" at bounding box center [437, 172] width 112 height 18
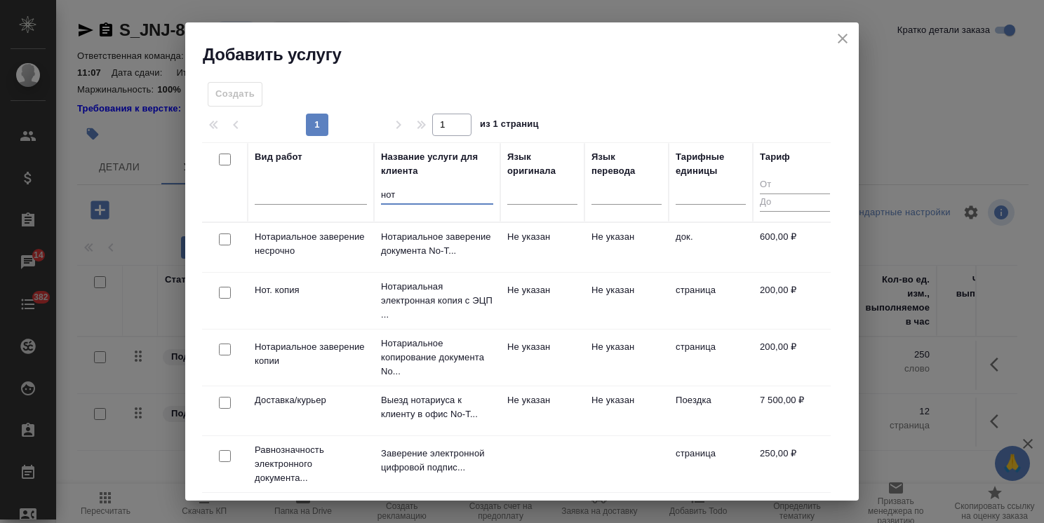
click at [224, 239] on input "checkbox" at bounding box center [225, 240] width 12 height 12
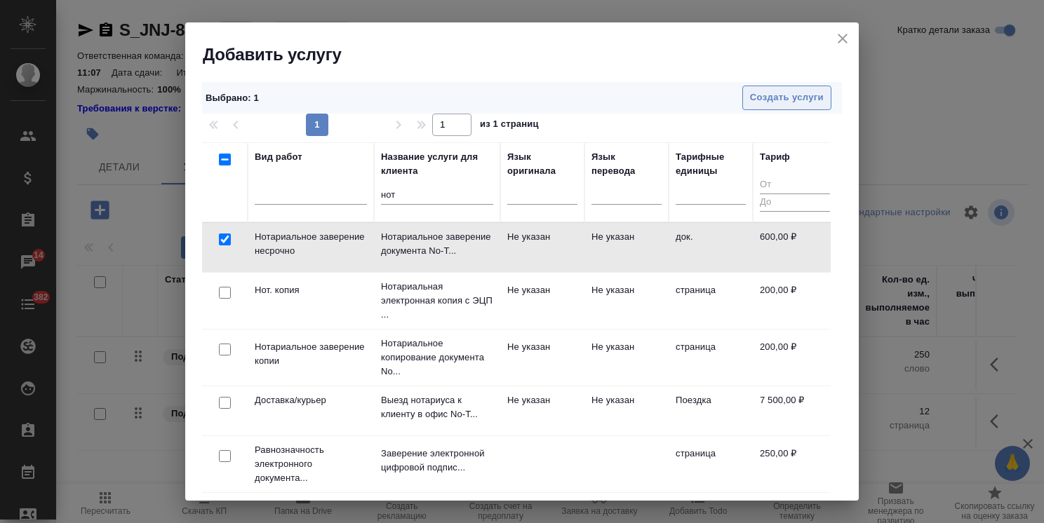
click at [750, 101] on span "Создать услуги" at bounding box center [787, 98] width 74 height 16
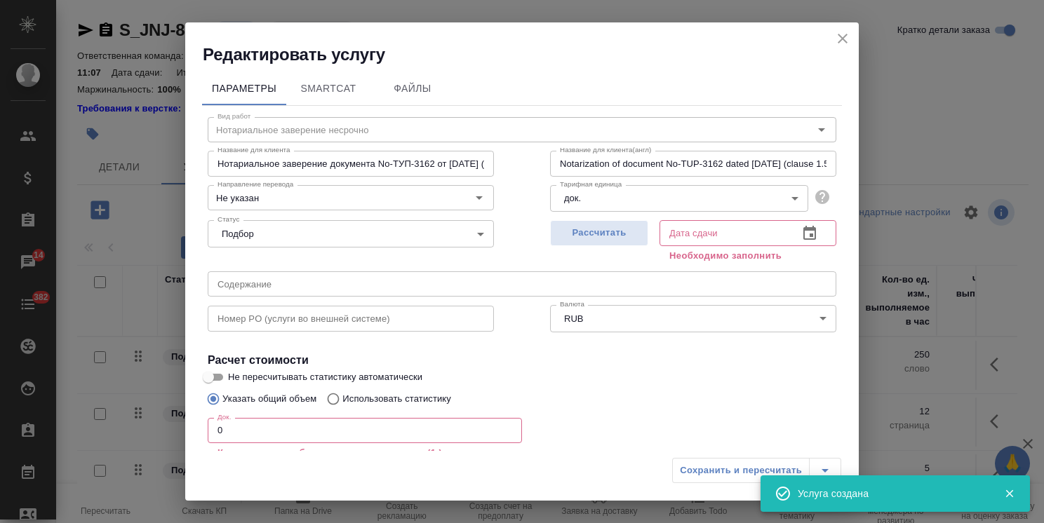
click at [342, 359] on h4 "Расчет стоимости" at bounding box center [522, 360] width 629 height 17
click at [570, 243] on button "Рассчитать" at bounding box center [599, 233] width 98 height 26
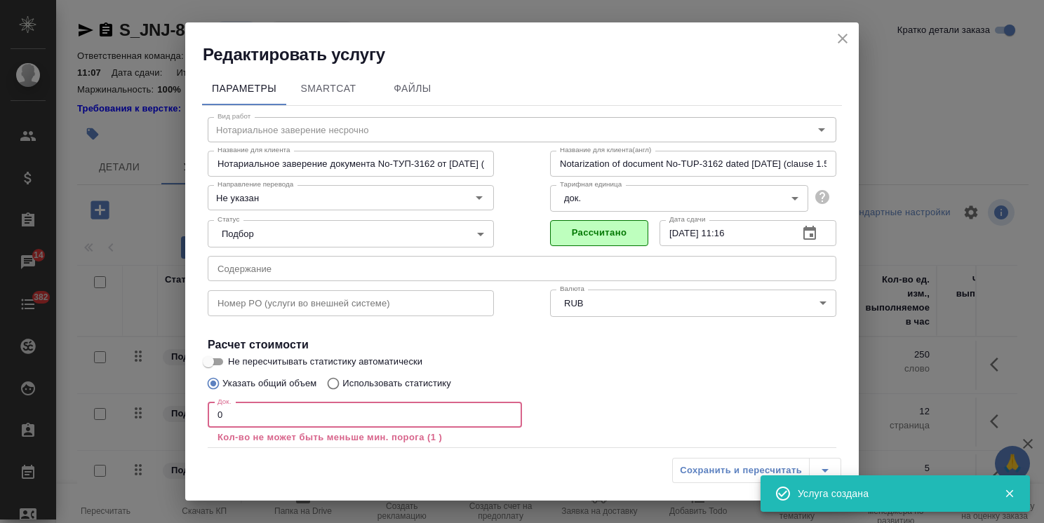
drag, startPoint x: 230, startPoint y: 411, endPoint x: 246, endPoint y: 416, distance: 16.9
click at [148, 401] on div "Редактировать услугу Параметры SmartCat Файлы Вид работ Нотариальное заверение …" at bounding box center [522, 261] width 1044 height 523
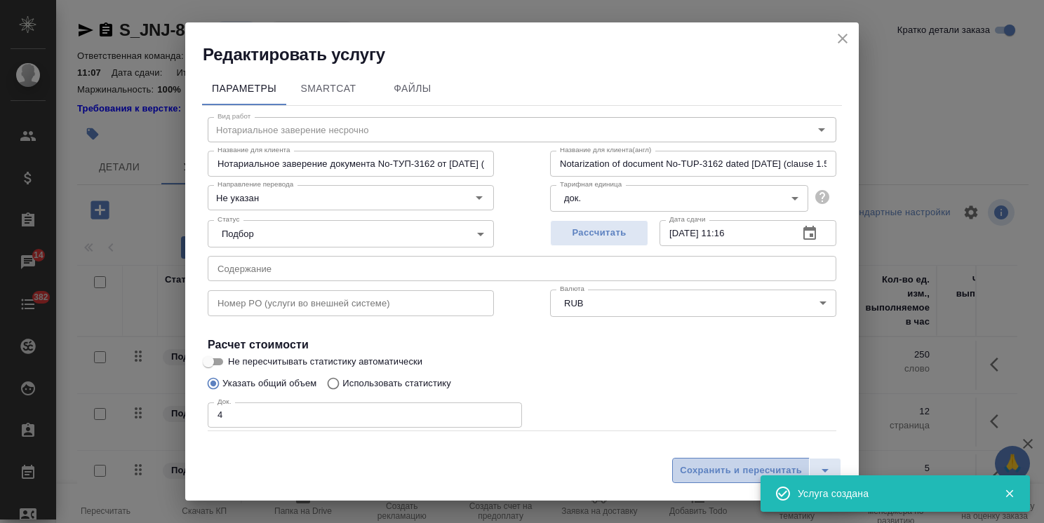
click at [720, 468] on span "Сохранить и пересчитать" at bounding box center [741, 471] width 122 height 16
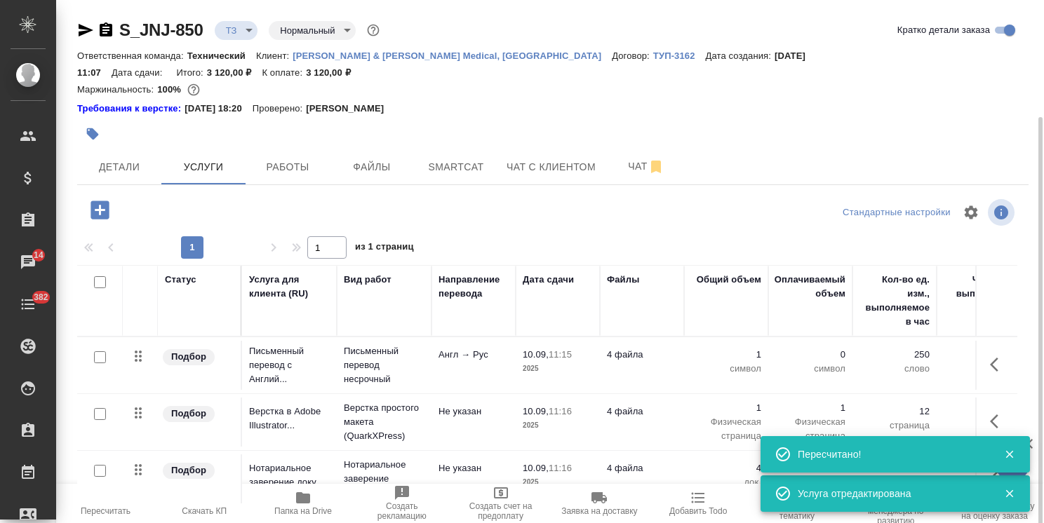
scroll to position [62, 0]
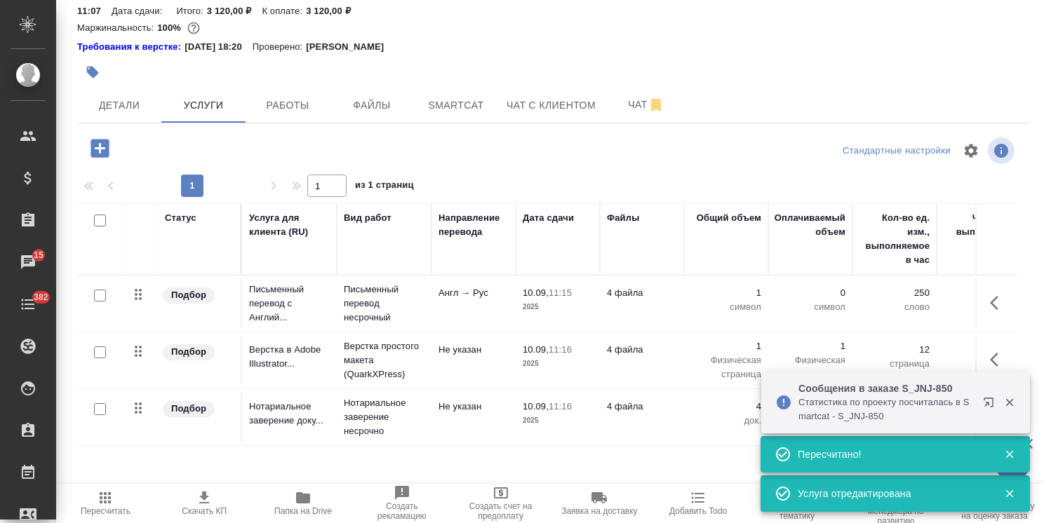
click at [500, 286] on p "Англ → Рус" at bounding box center [473, 293] width 70 height 14
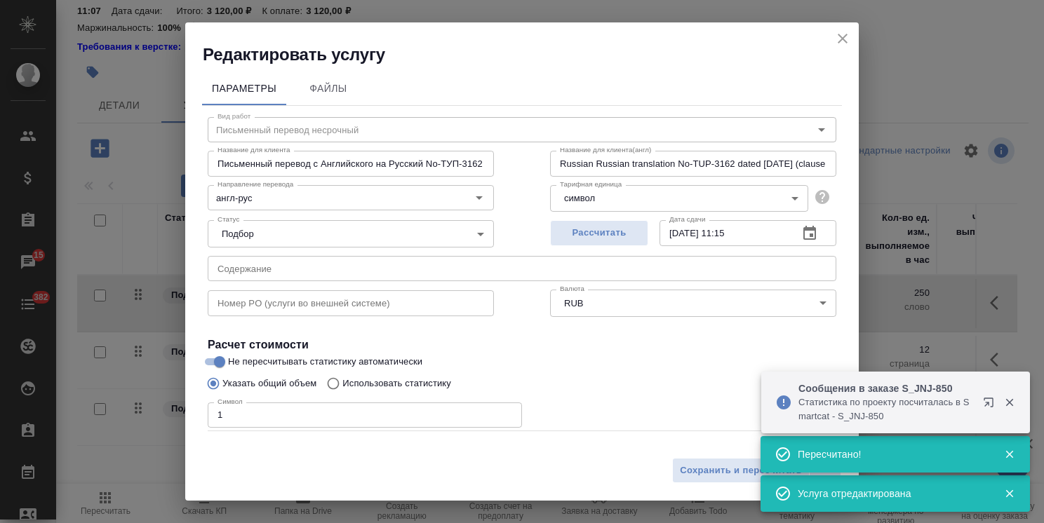
click at [129, 414] on div "Редактировать услугу Параметры Файлы Вид работ Письменный перевод несрочный Вид…" at bounding box center [522, 261] width 1044 height 523
paste input "32411"
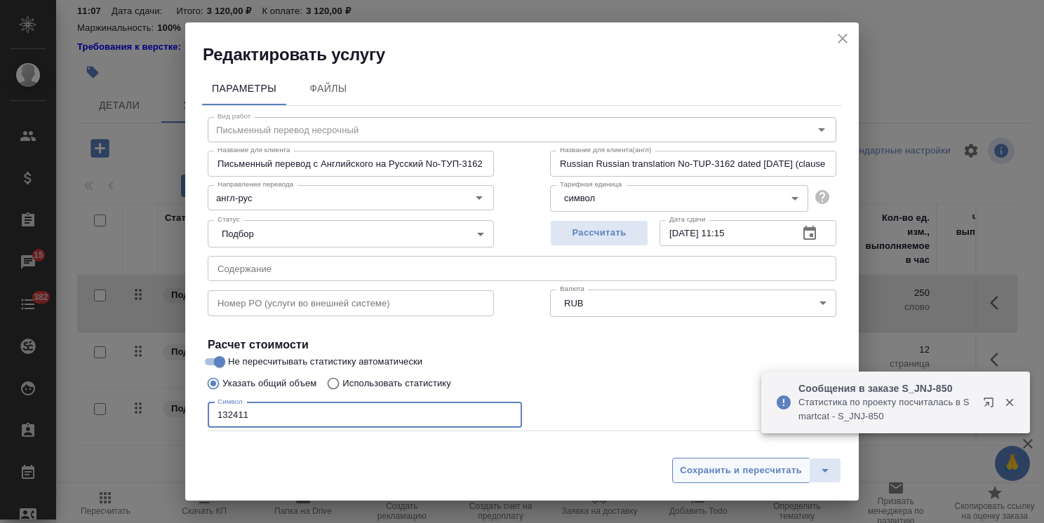
click at [725, 475] on span "Сохранить и пересчитать" at bounding box center [741, 471] width 122 height 16
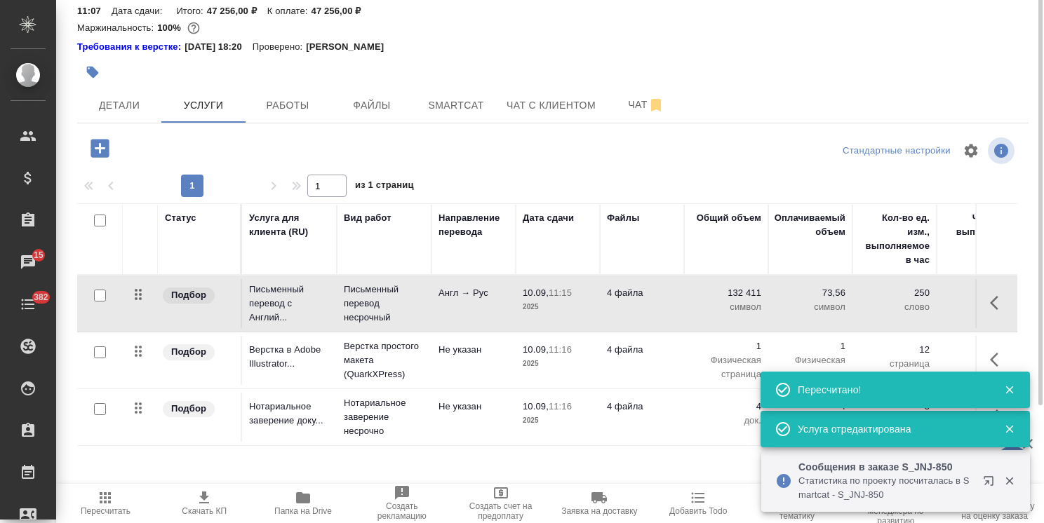
scroll to position [0, 0]
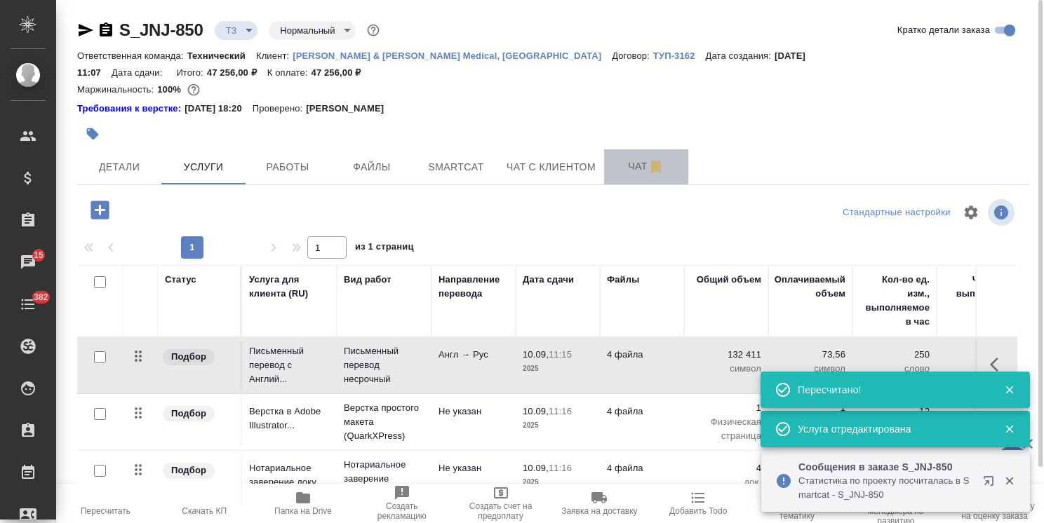
click at [634, 158] on span "Чат" at bounding box center [645, 167] width 67 height 18
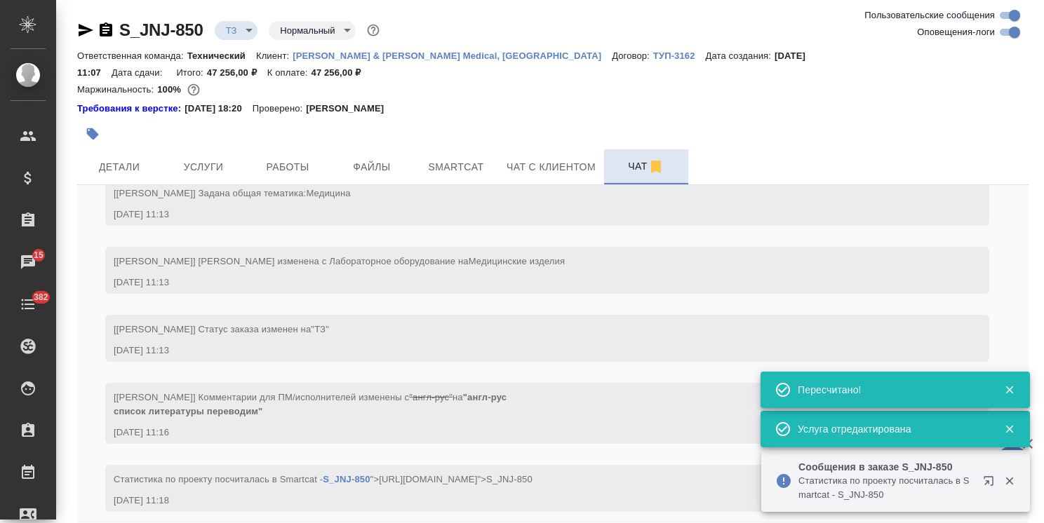
scroll to position [477, 0]
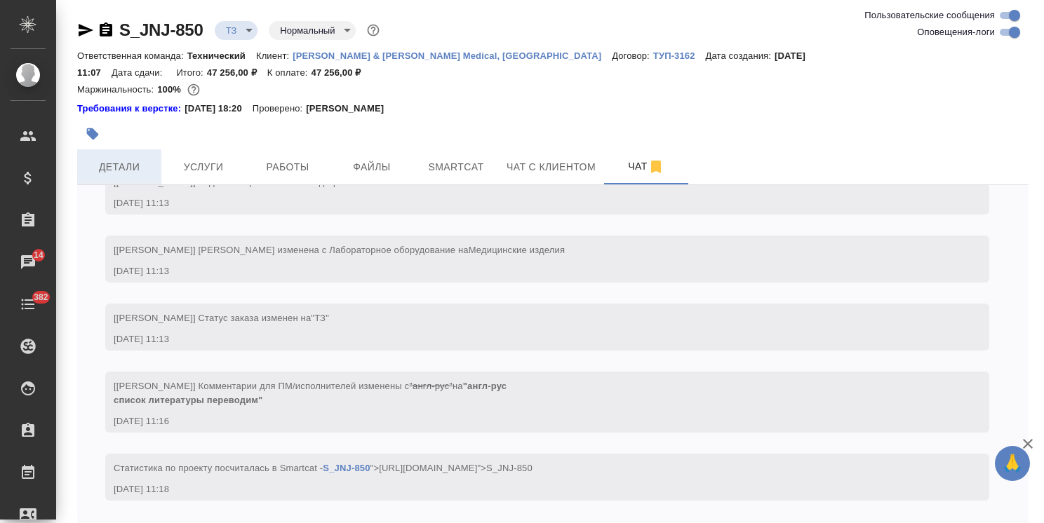
click at [152, 149] on button "Детали" at bounding box center [119, 166] width 84 height 35
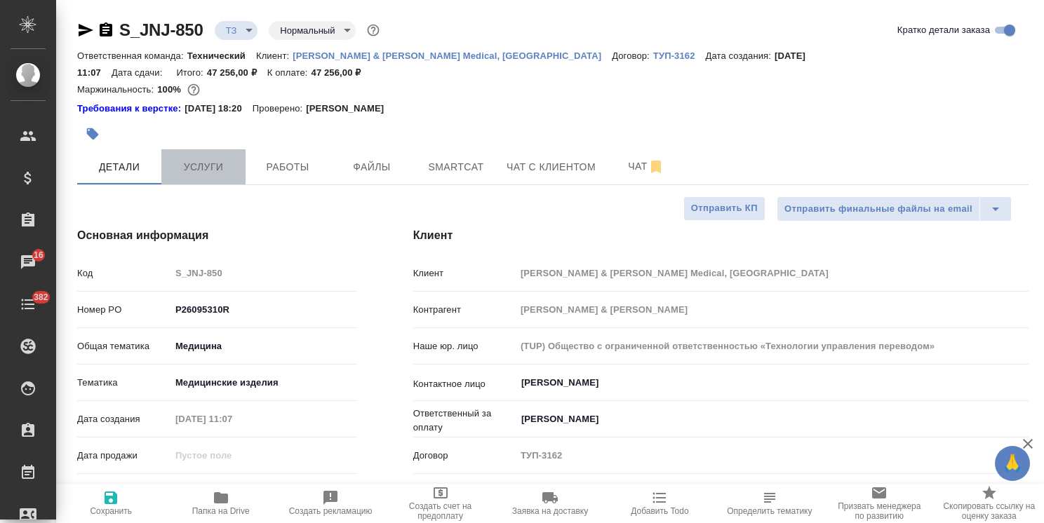
click at [189, 159] on span "Услуги" at bounding box center [203, 168] width 67 height 18
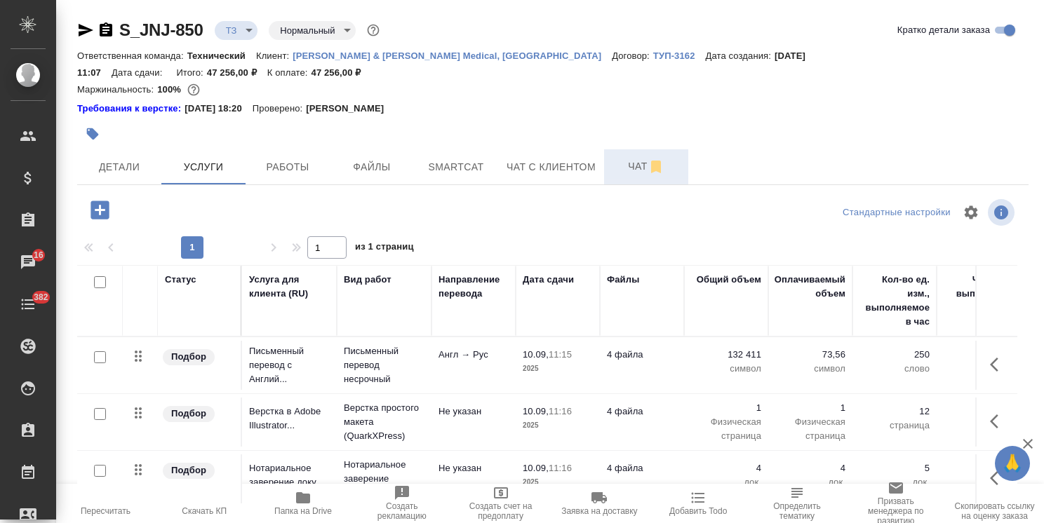
click at [624, 158] on span "Чат" at bounding box center [645, 167] width 67 height 18
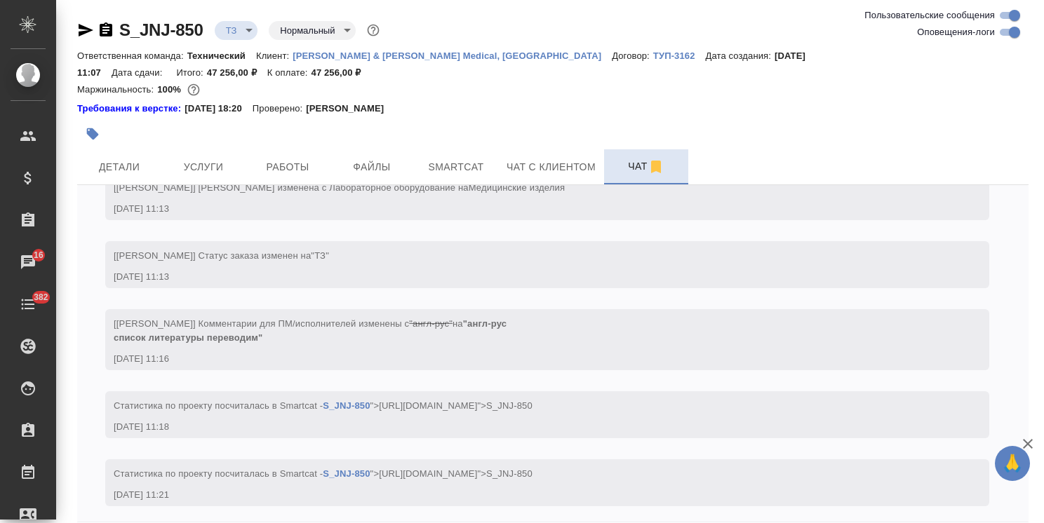
scroll to position [544, 0]
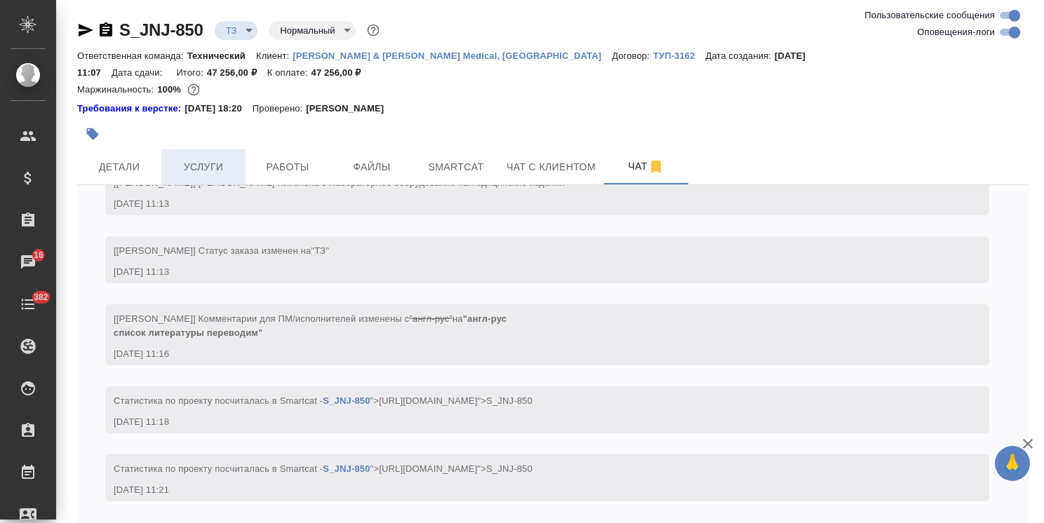
click at [210, 159] on span "Услуги" at bounding box center [203, 168] width 67 height 18
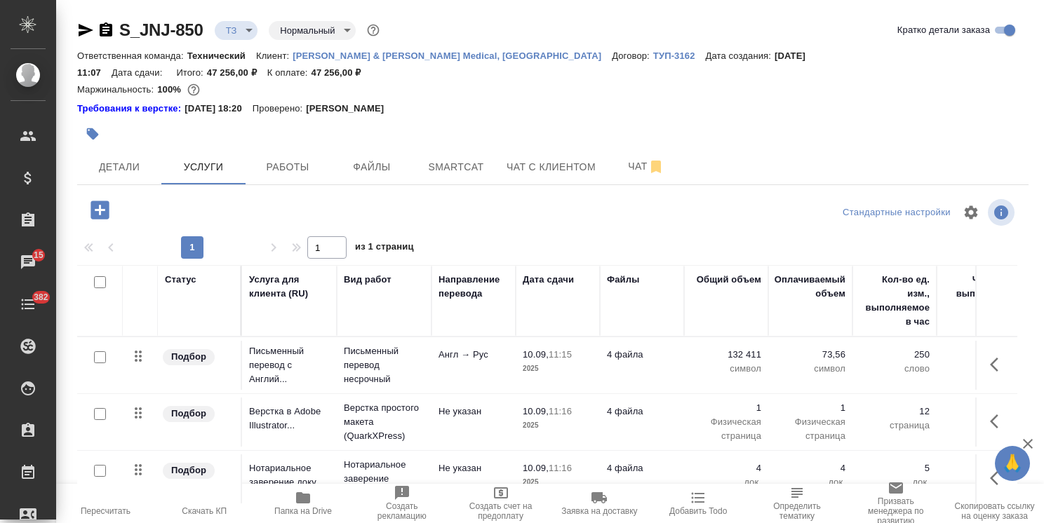
scroll to position [62, 0]
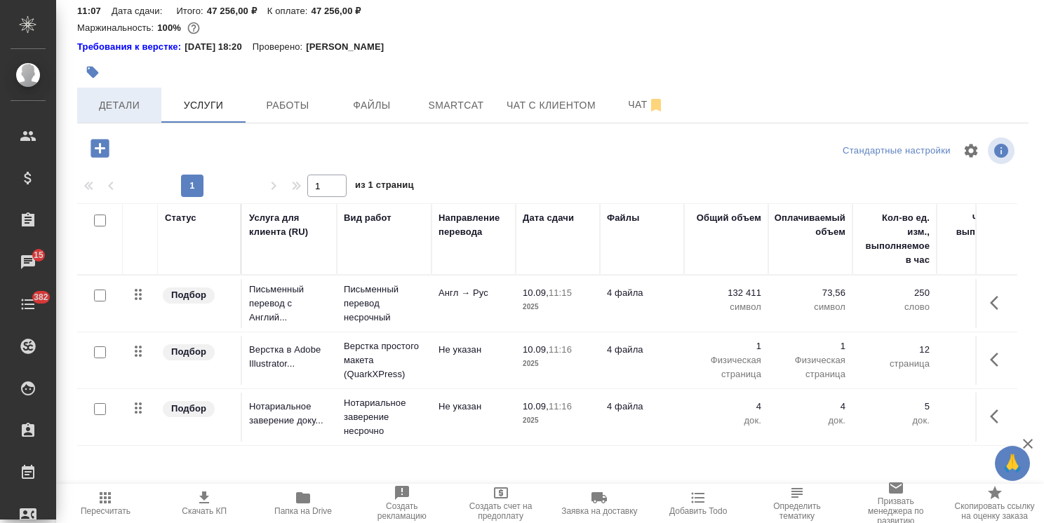
click at [130, 97] on span "Детали" at bounding box center [119, 106] width 67 height 18
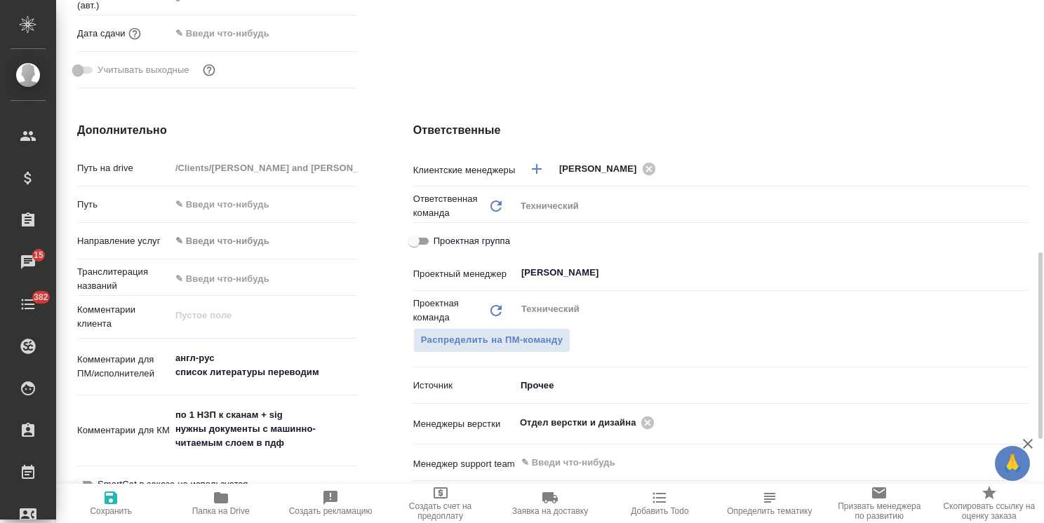
scroll to position [633, 0]
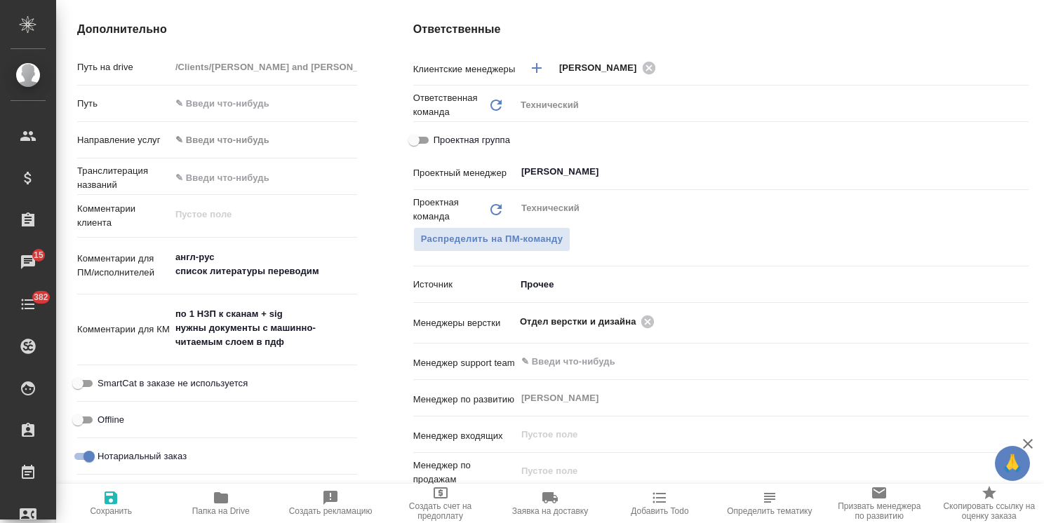
click at [309, 302] on textarea "по 1 НЗП к сканам + sig нужны документы с машинно-читаемым слоем в пдф" at bounding box center [263, 328] width 187 height 52
click at [116, 511] on span "Сохранить" at bounding box center [111, 512] width 42 height 10
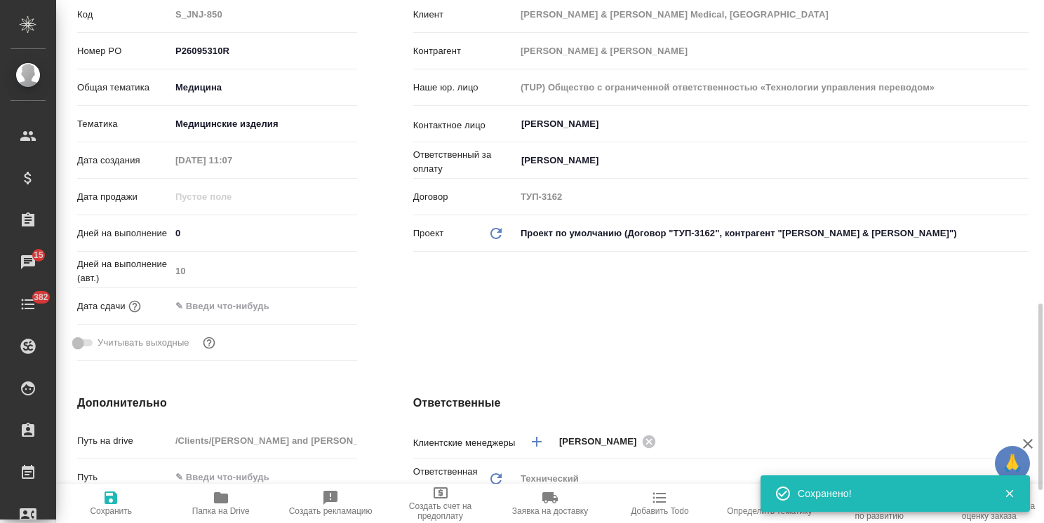
scroll to position [0, 0]
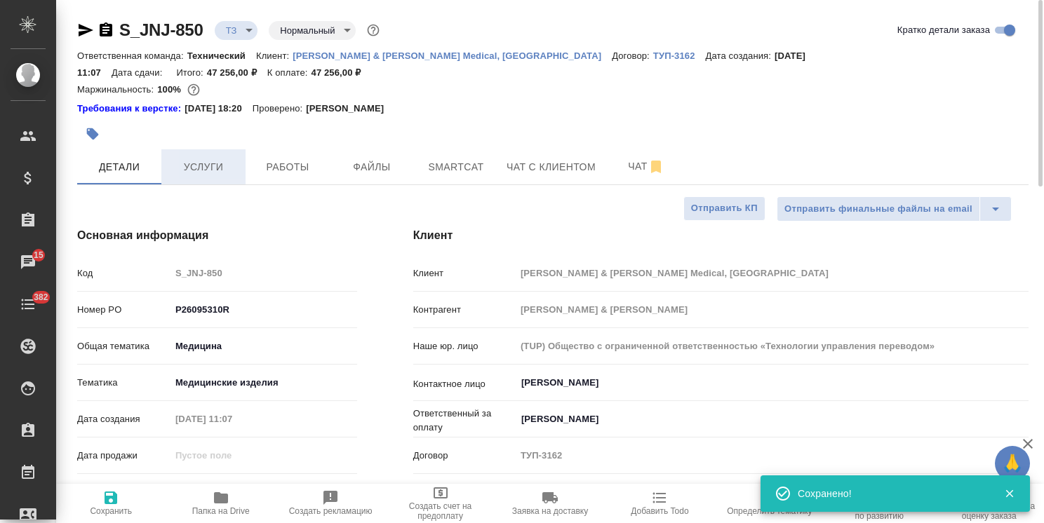
click at [216, 159] on span "Услуги" at bounding box center [203, 168] width 67 height 18
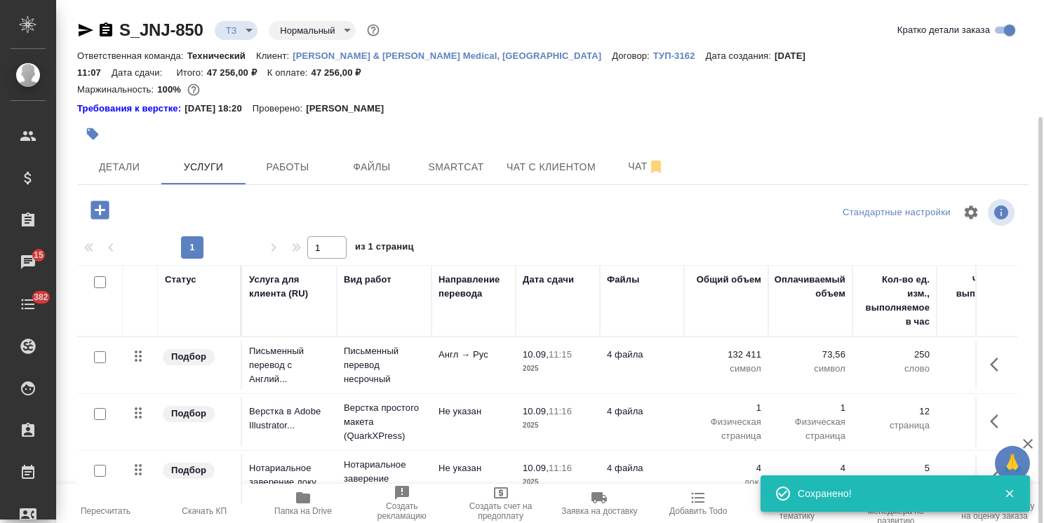
scroll to position [62, 0]
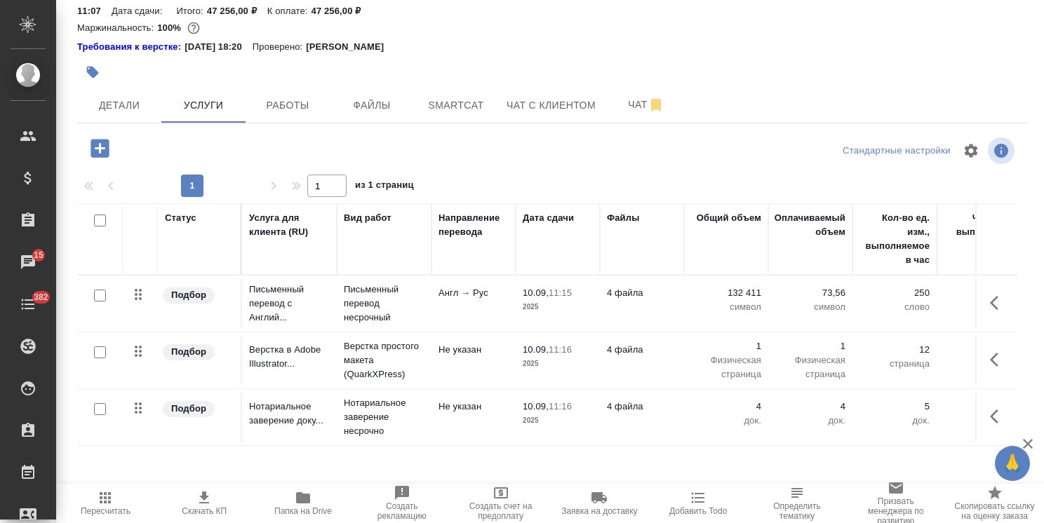
click at [100, 136] on icon "button" at bounding box center [100, 148] width 25 height 25
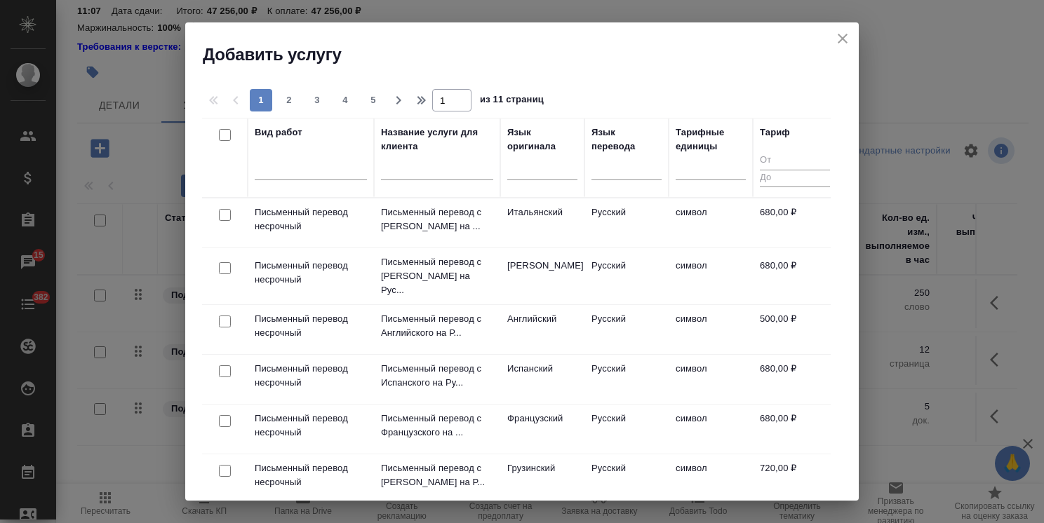
click at [423, 169] on input "text" at bounding box center [437, 172] width 112 height 18
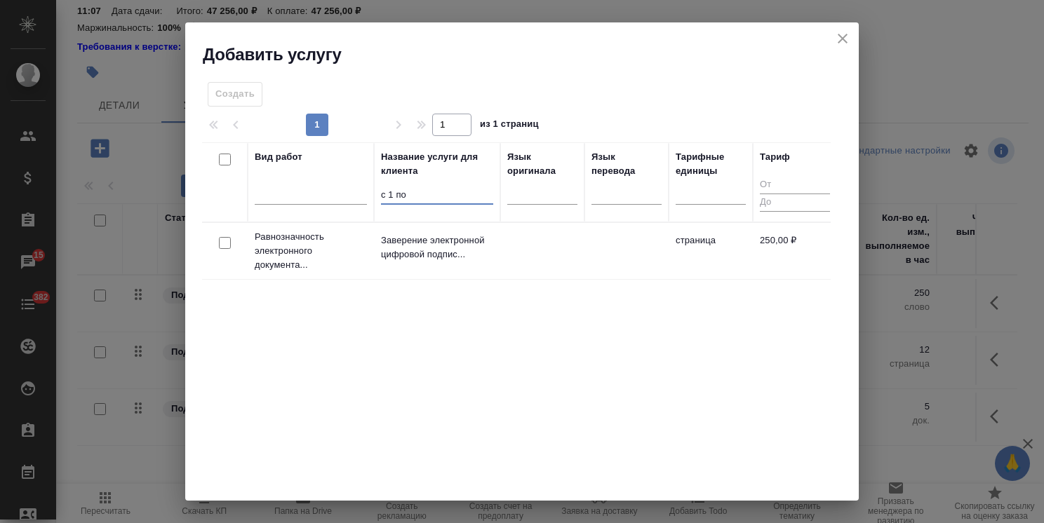
click at [224, 240] on input "checkbox" at bounding box center [225, 243] width 12 height 12
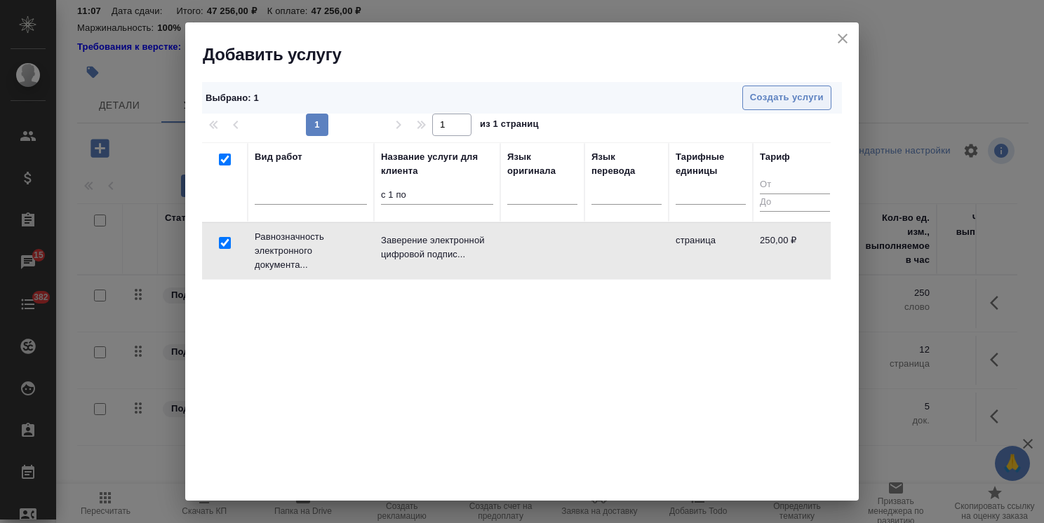
click at [753, 95] on span "Создать услуги" at bounding box center [787, 98] width 74 height 16
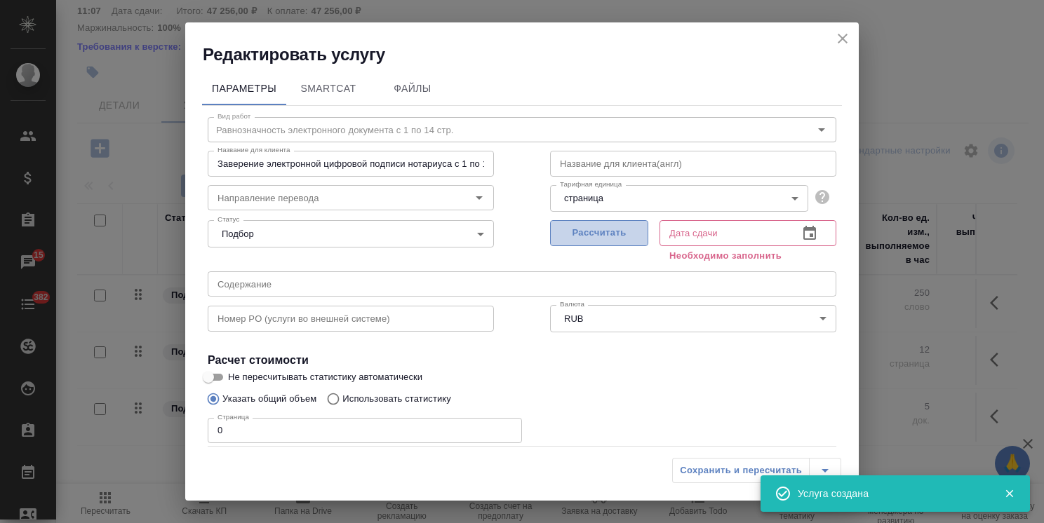
click at [596, 230] on span "Рассчитать" at bounding box center [599, 233] width 83 height 16
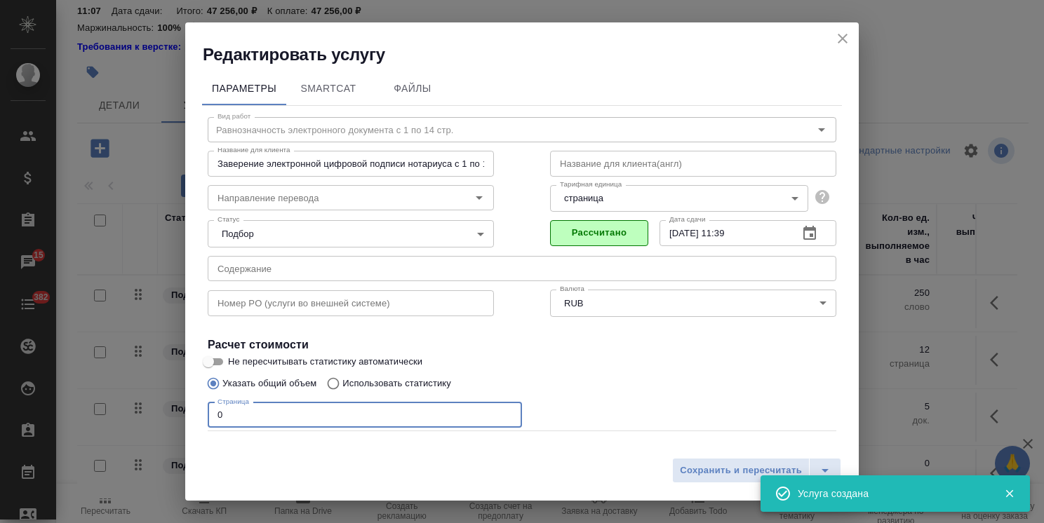
drag, startPoint x: 230, startPoint y: 412, endPoint x: 157, endPoint y: 413, distance: 73.0
click at [157, 413] on div "Редактировать услугу Параметры SmartCat Файлы Вид работ Равнозначность электрон…" at bounding box center [522, 261] width 1044 height 523
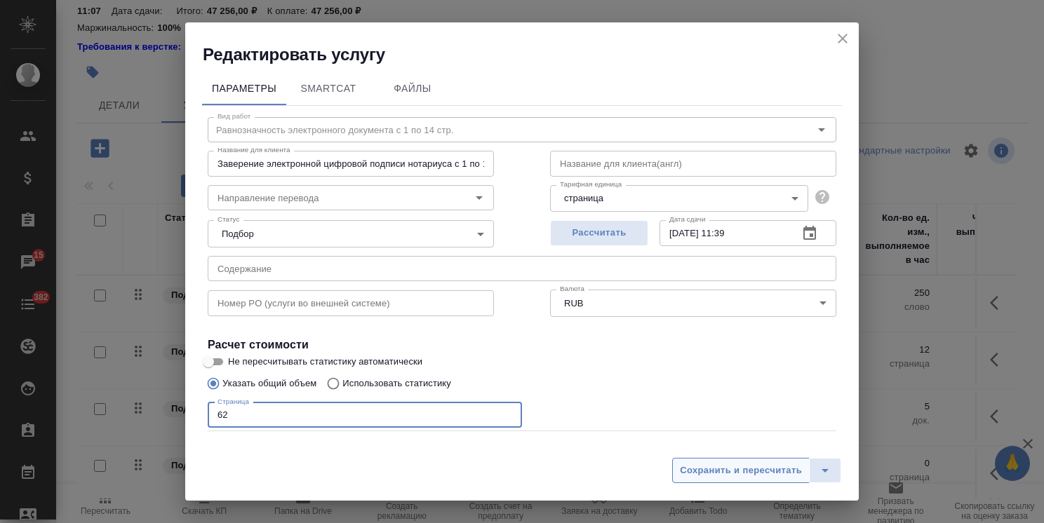
click at [698, 473] on span "Сохранить и пересчитать" at bounding box center [741, 471] width 122 height 16
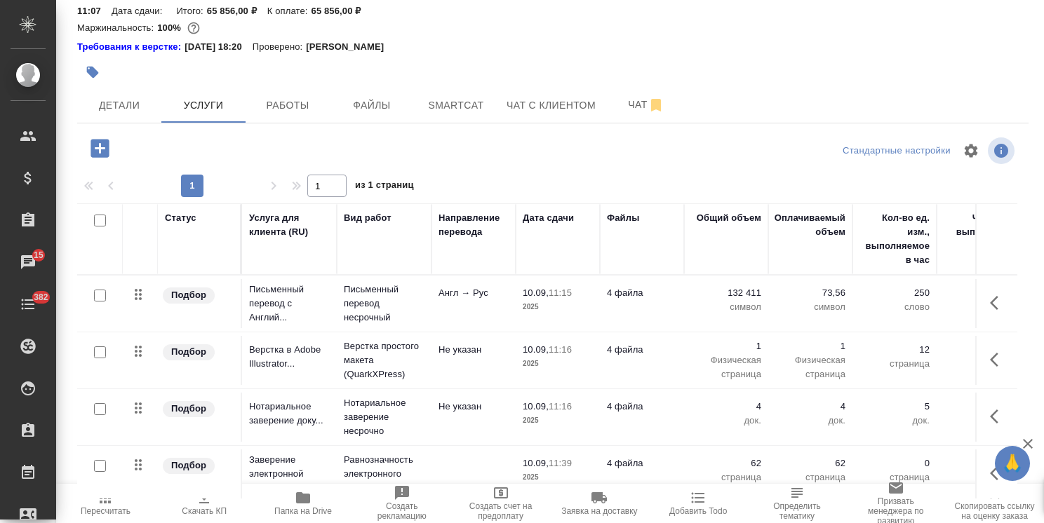
click at [627, 343] on p "4 файла" at bounding box center [642, 350] width 70 height 14
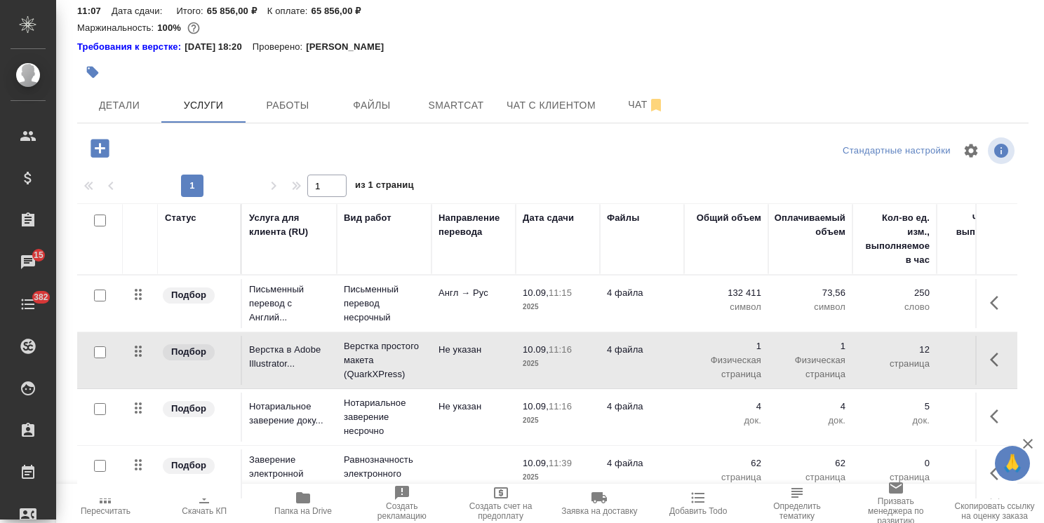
click at [627, 343] on p "4 файла" at bounding box center [642, 350] width 70 height 14
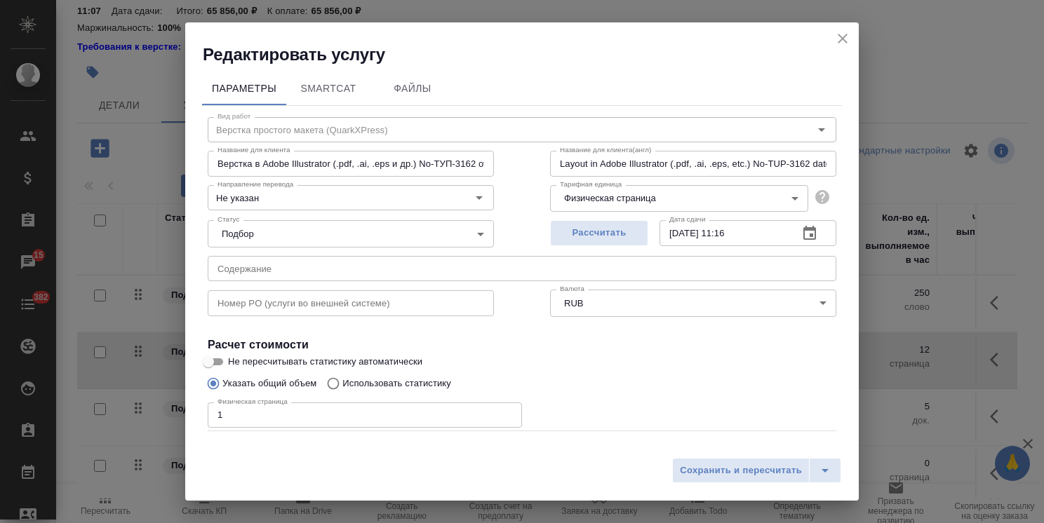
drag, startPoint x: 250, startPoint y: 416, endPoint x: 147, endPoint y: 420, distance: 103.9
click at [150, 420] on div "Редактировать услугу Параметры SmartCat Файлы Вид работ Верстка простого макета…" at bounding box center [522, 261] width 1044 height 523
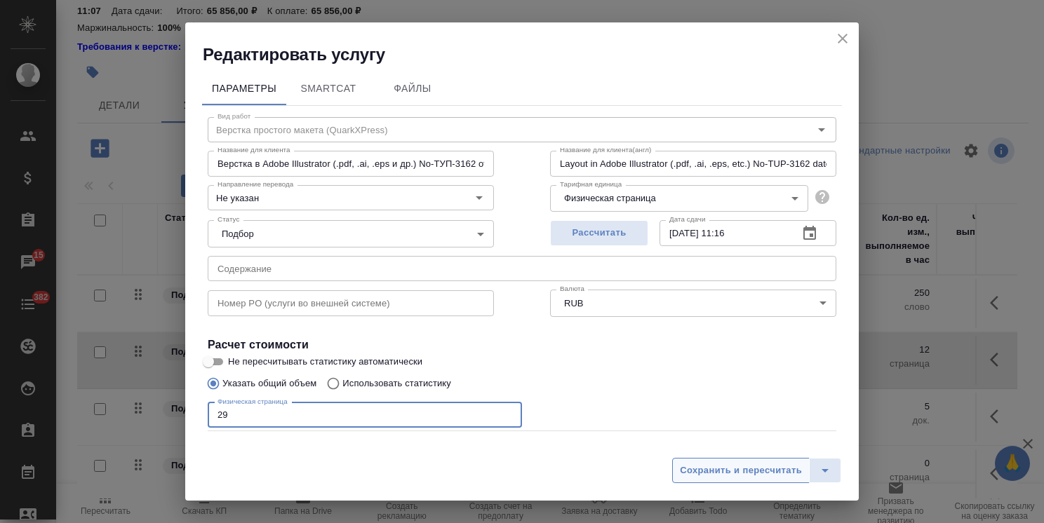
click at [773, 468] on span "Сохранить и пересчитать" at bounding box center [741, 471] width 122 height 16
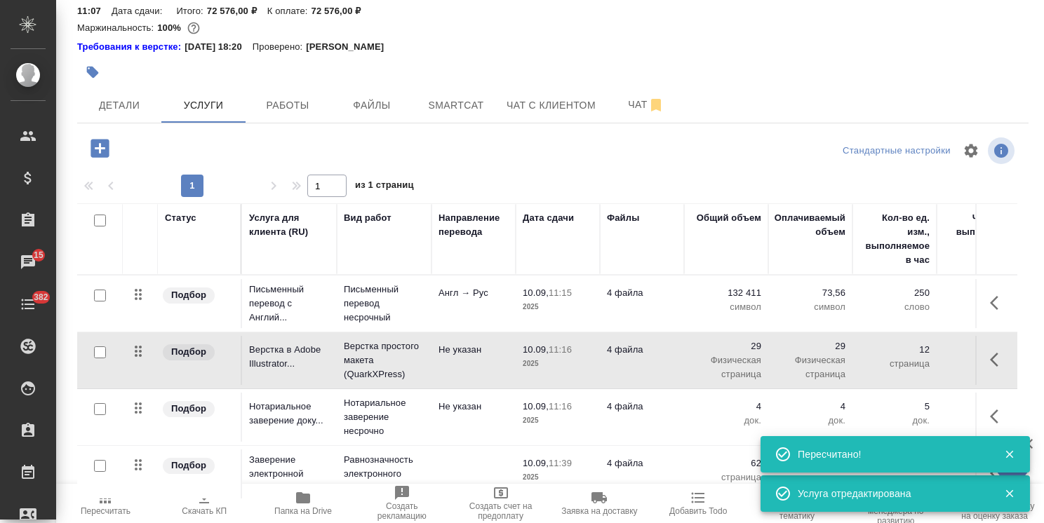
click at [1017, 462] on div at bounding box center [1003, 455] width 41 height 20
click at [1005, 456] on icon "button" at bounding box center [1009, 454] width 13 height 13
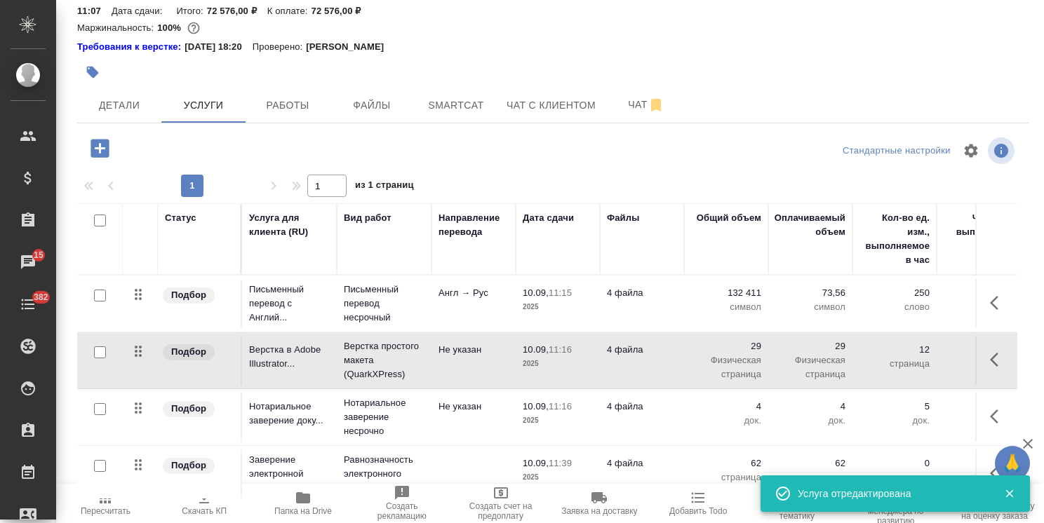
click at [1008, 494] on icon "button" at bounding box center [1009, 494] width 8 height 8
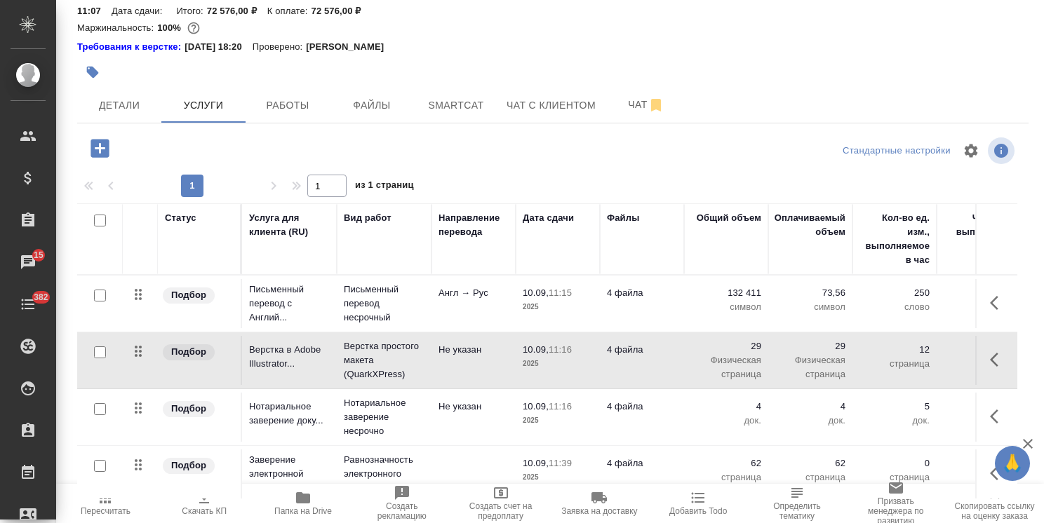
click at [1029, 446] on icon "button" at bounding box center [1028, 444] width 10 height 10
click at [631, 100] on button "Чат" at bounding box center [646, 105] width 84 height 35
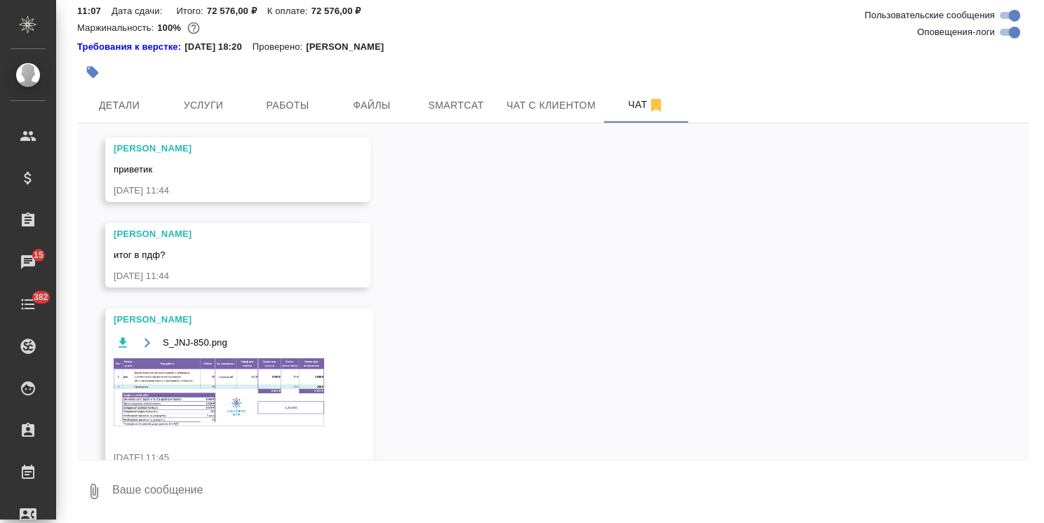
scroll to position [1061, 0]
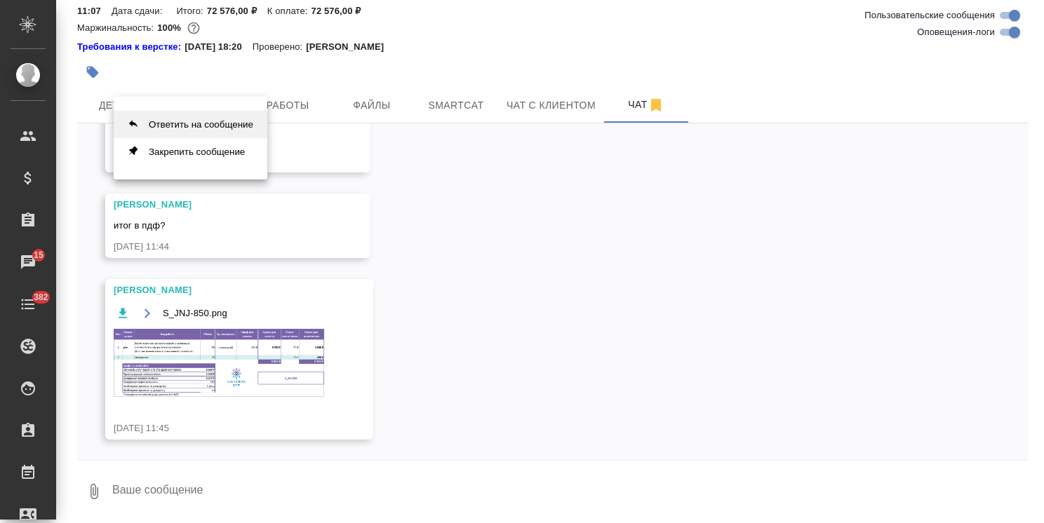
click at [163, 125] on button "Ответить на сообщение" at bounding box center [191, 124] width 154 height 27
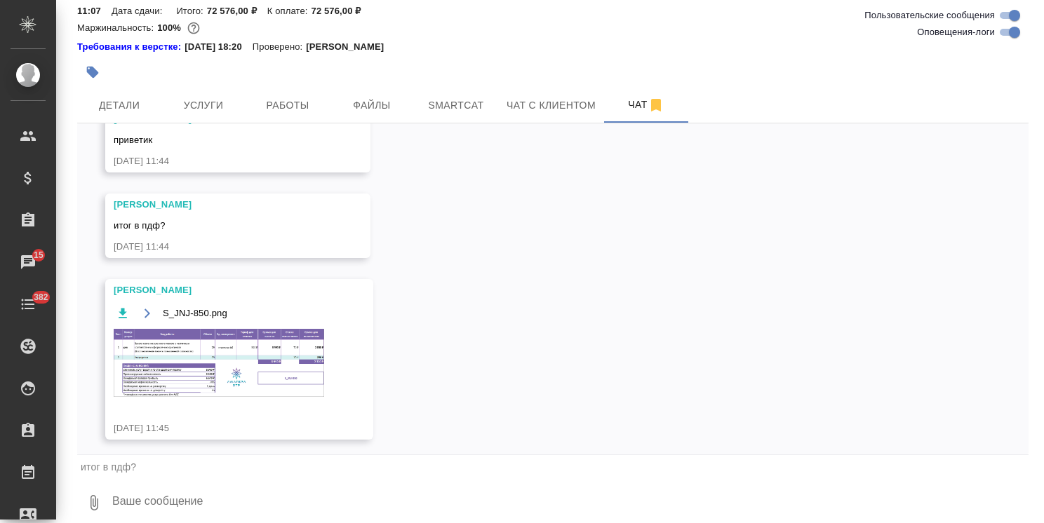
click at [199, 490] on textarea at bounding box center [570, 503] width 918 height 48
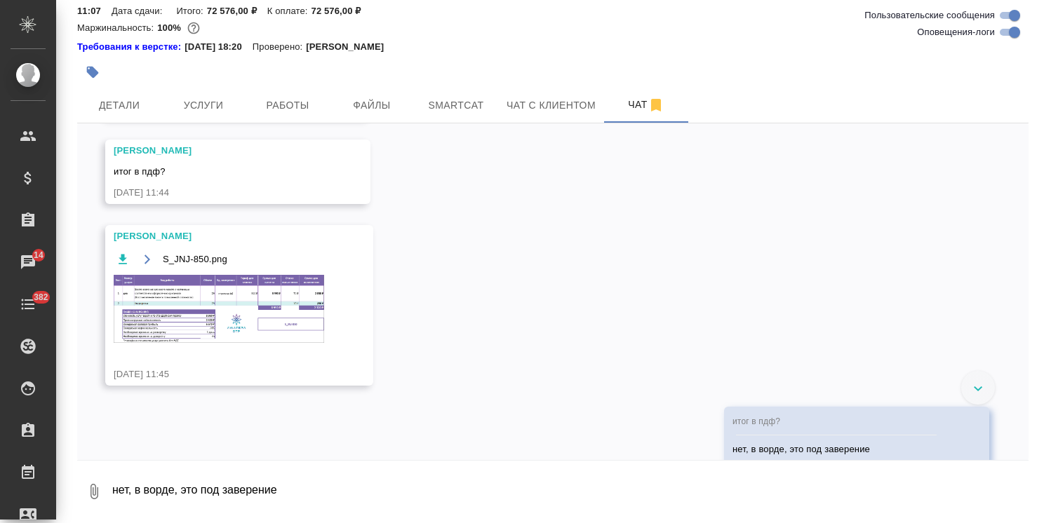
scroll to position [1158, 0]
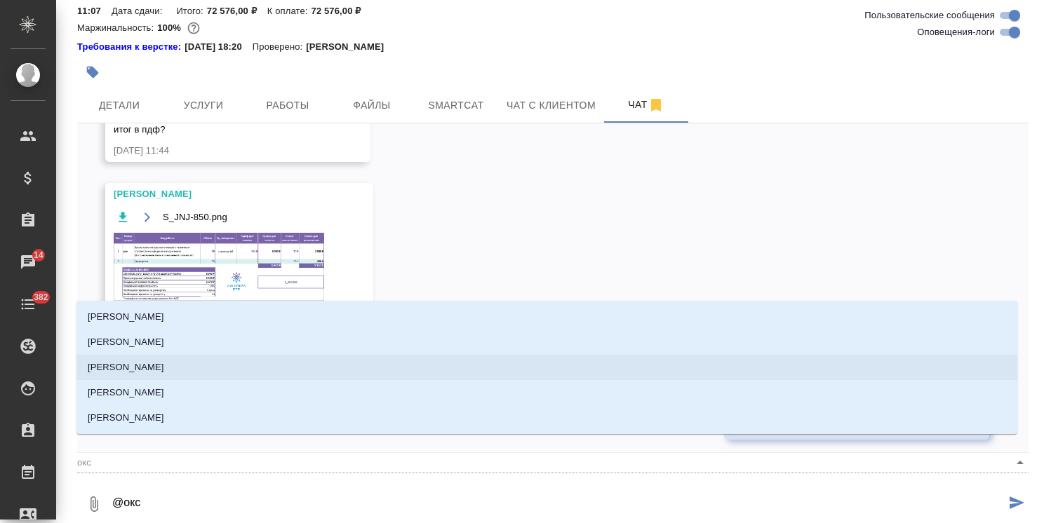
click at [170, 368] on li "Оксютович Ирина" at bounding box center [546, 367] width 941 height 25
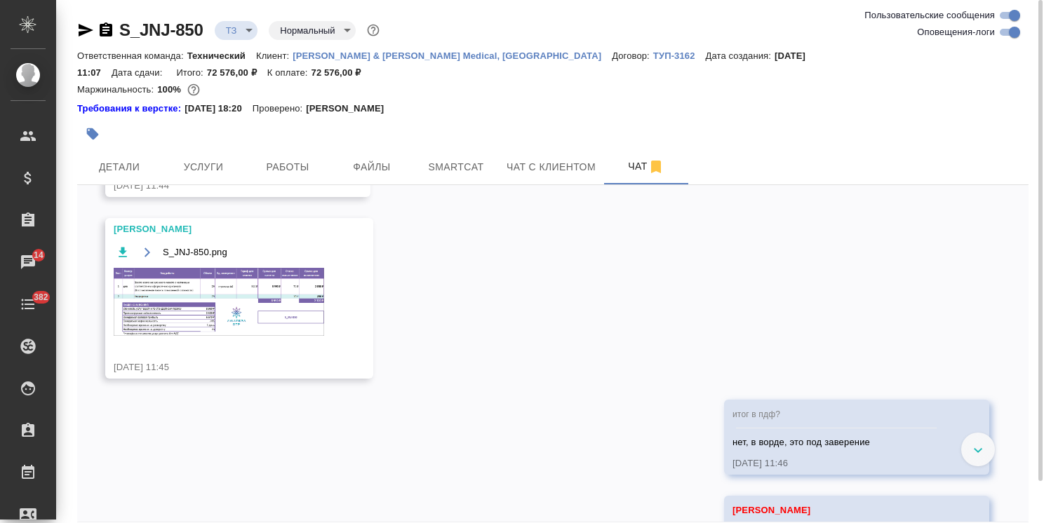
scroll to position [1155, 0]
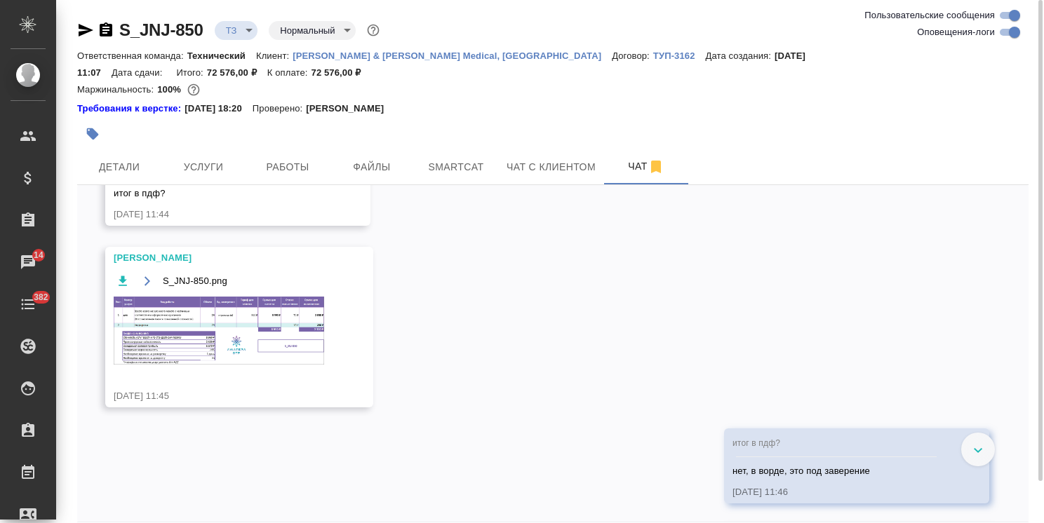
click at [269, 297] on img at bounding box center [219, 331] width 210 height 68
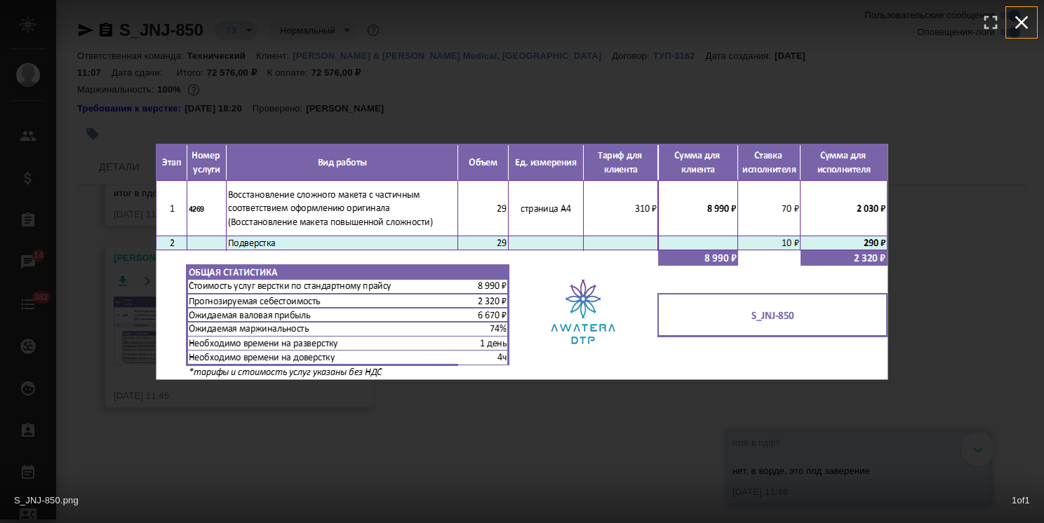
click at [1028, 21] on icon "button" at bounding box center [1021, 22] width 22 height 22
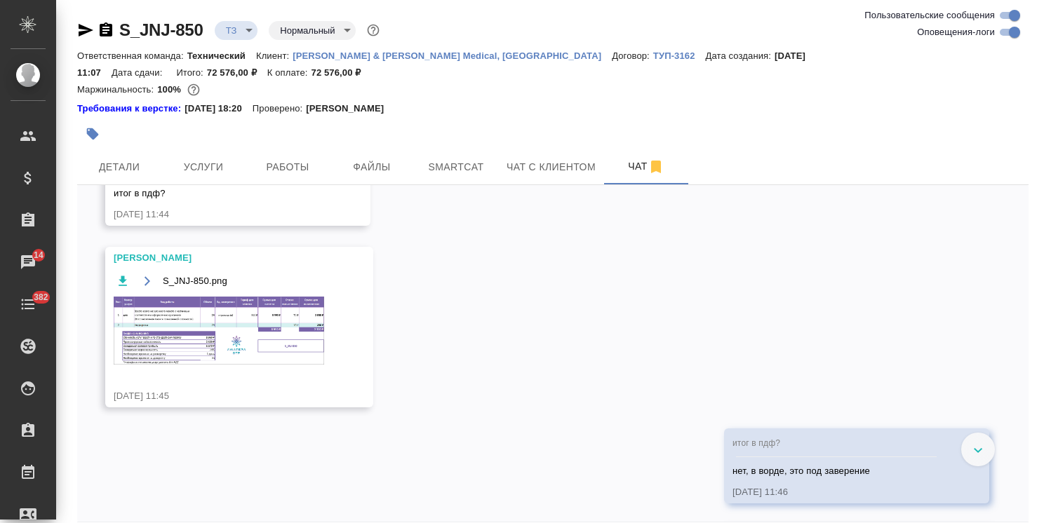
click at [201, 130] on div at bounding box center [394, 134] width 634 height 31
click at [195, 159] on span "Услуги" at bounding box center [203, 168] width 67 height 18
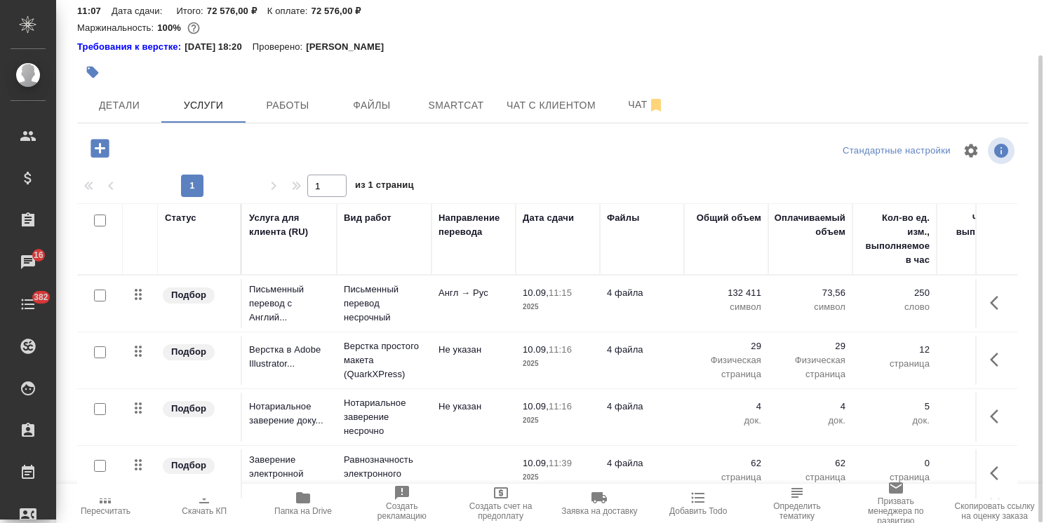
scroll to position [62, 0]
click at [453, 97] on span "Smartcat" at bounding box center [455, 106] width 67 height 18
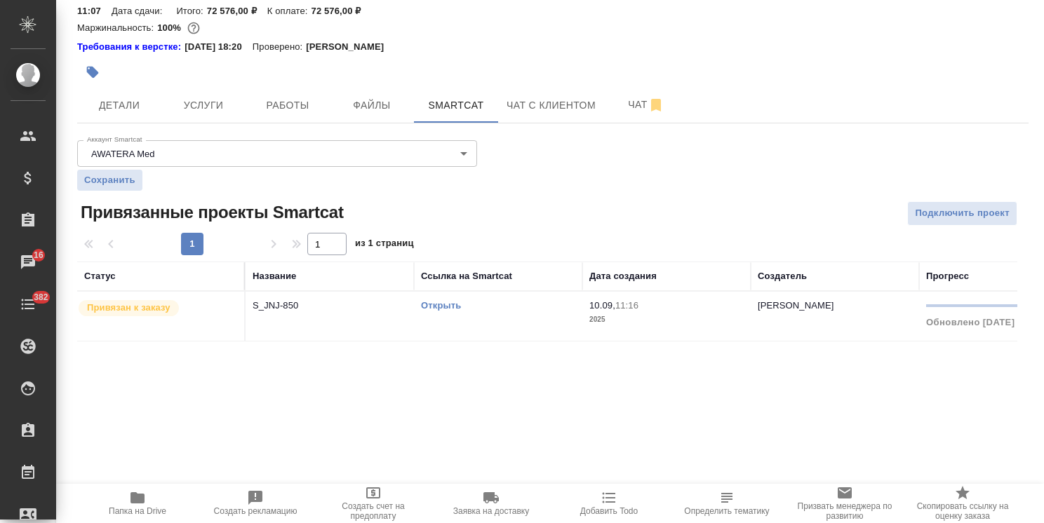
click at [448, 300] on link "Открыть" at bounding box center [441, 305] width 40 height 11
click at [620, 96] on span "Чат" at bounding box center [645, 105] width 67 height 18
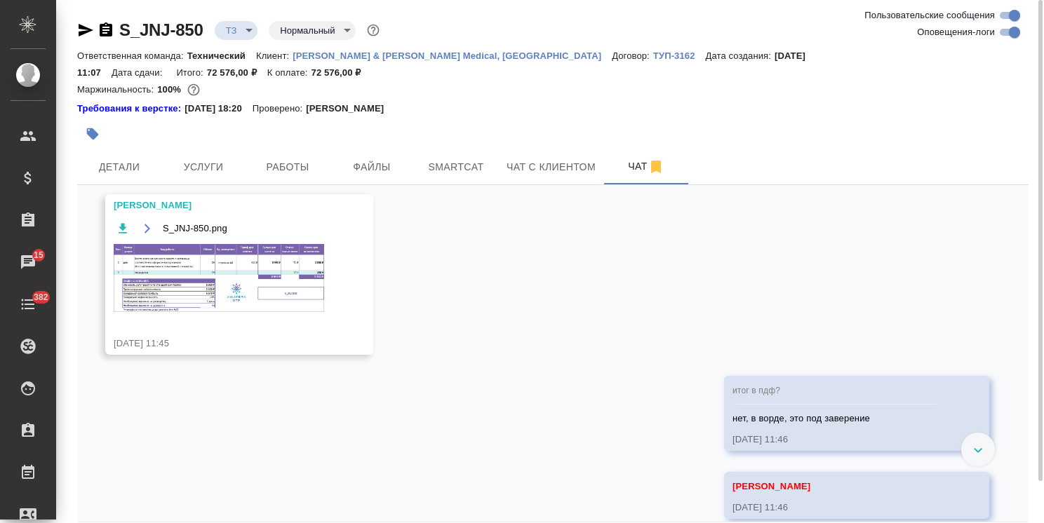
scroll to position [1187, 0]
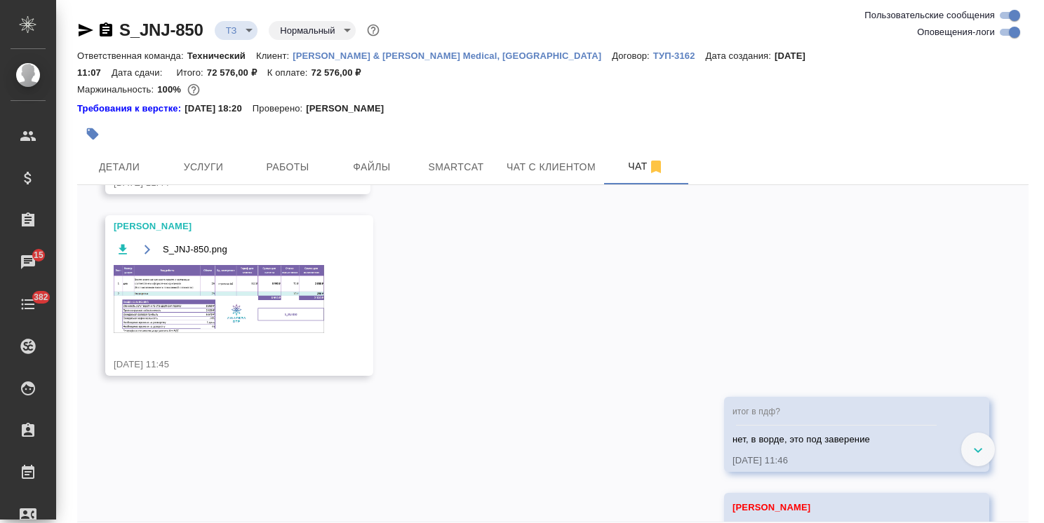
click at [240, 269] on img at bounding box center [219, 299] width 210 height 68
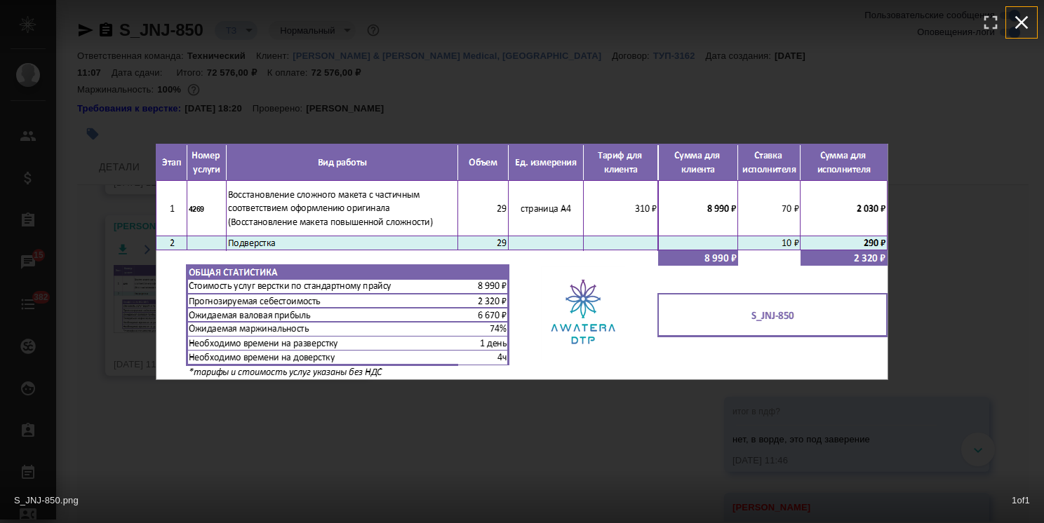
click at [1020, 24] on icon "button" at bounding box center [1021, 22] width 13 height 13
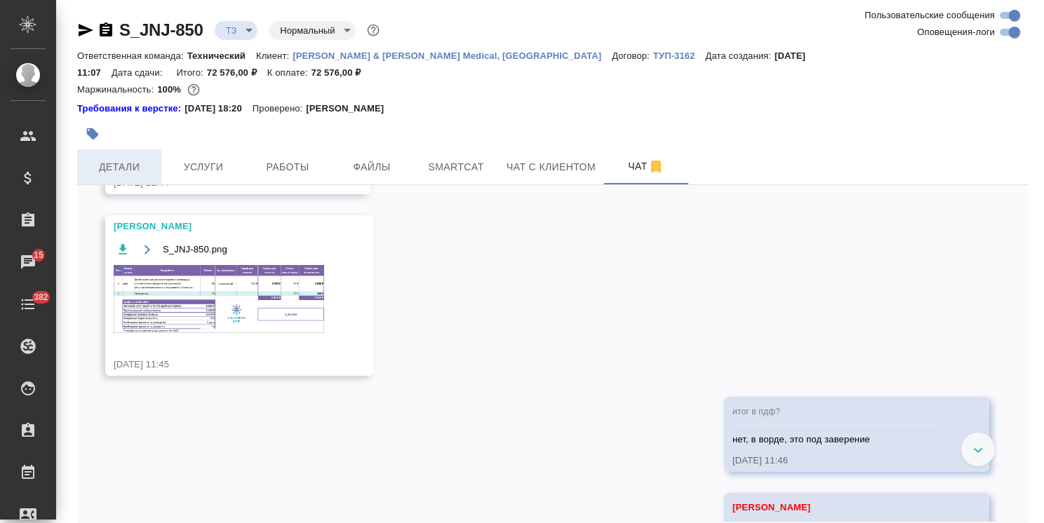
click at [130, 159] on button "Детали" at bounding box center [119, 166] width 84 height 35
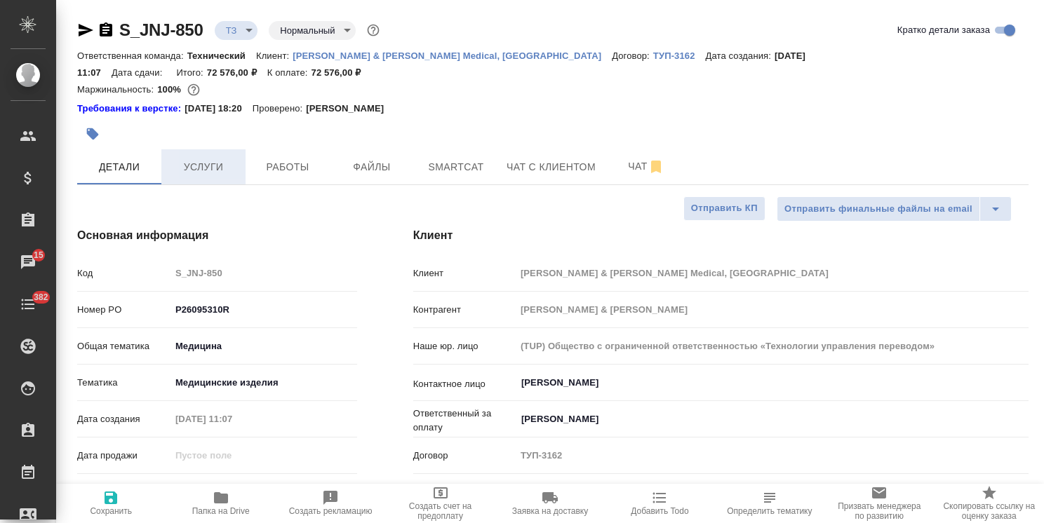
click at [191, 159] on span "Услуги" at bounding box center [203, 168] width 67 height 18
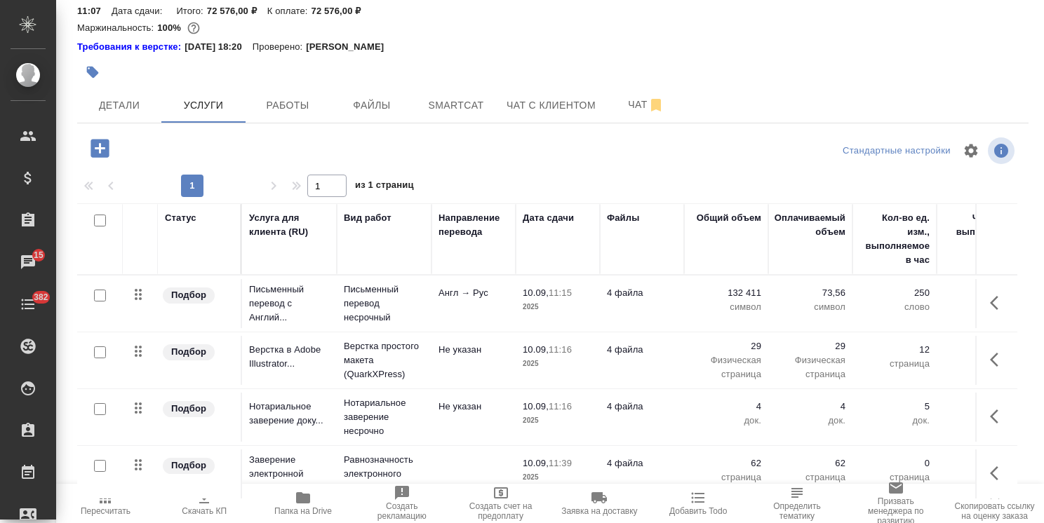
scroll to position [7, 0]
drag, startPoint x: 1029, startPoint y: 366, endPoint x: 1026, endPoint y: 395, distance: 28.9
click at [1035, 395] on div at bounding box center [1039, 288] width 8 height 467
drag, startPoint x: 1030, startPoint y: 372, endPoint x: 1021, endPoint y: 409, distance: 38.1
click at [1021, 409] on div "S_JNJ-850 ТЗ tz Нормальный normal Кратко детали заказа Ответственная команда: Т…" at bounding box center [550, 261] width 988 height 523
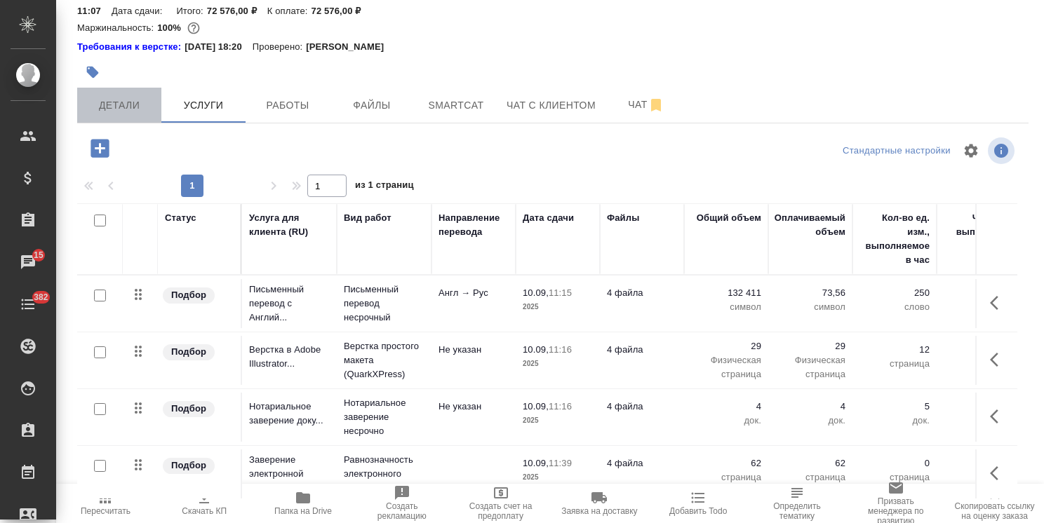
click at [136, 100] on button "Детали" at bounding box center [119, 105] width 84 height 35
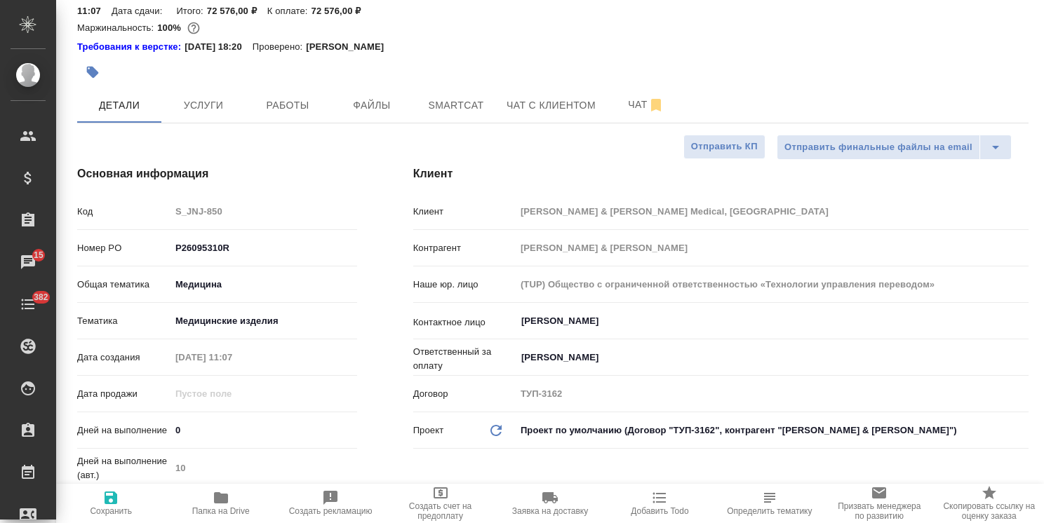
drag, startPoint x: 194, startPoint y: 412, endPoint x: 162, endPoint y: 411, distance: 31.6
click at [165, 418] on div "Дней на выполнение 0" at bounding box center [217, 430] width 280 height 25
click at [121, 502] on span "Сохранить" at bounding box center [111, 503] width 93 height 27
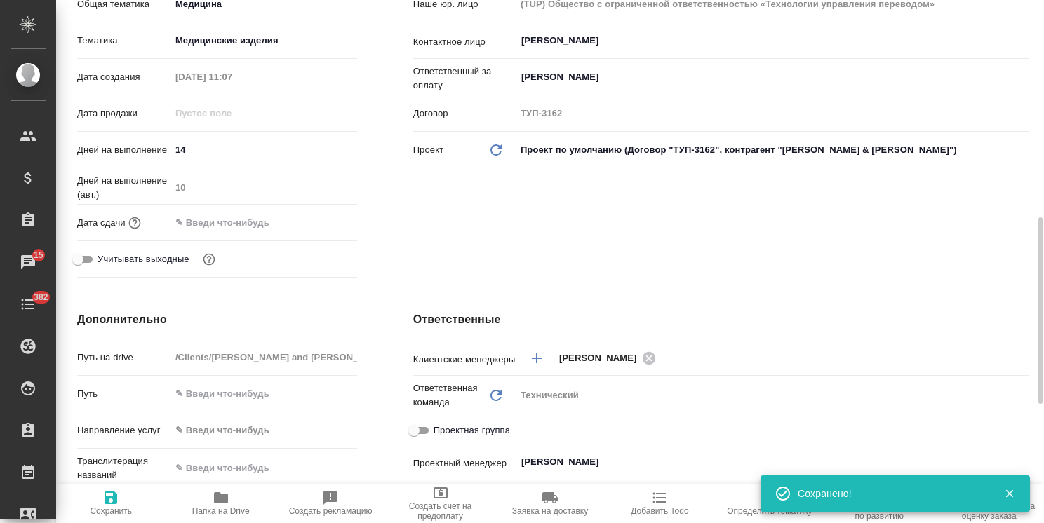
scroll to position [483, 0]
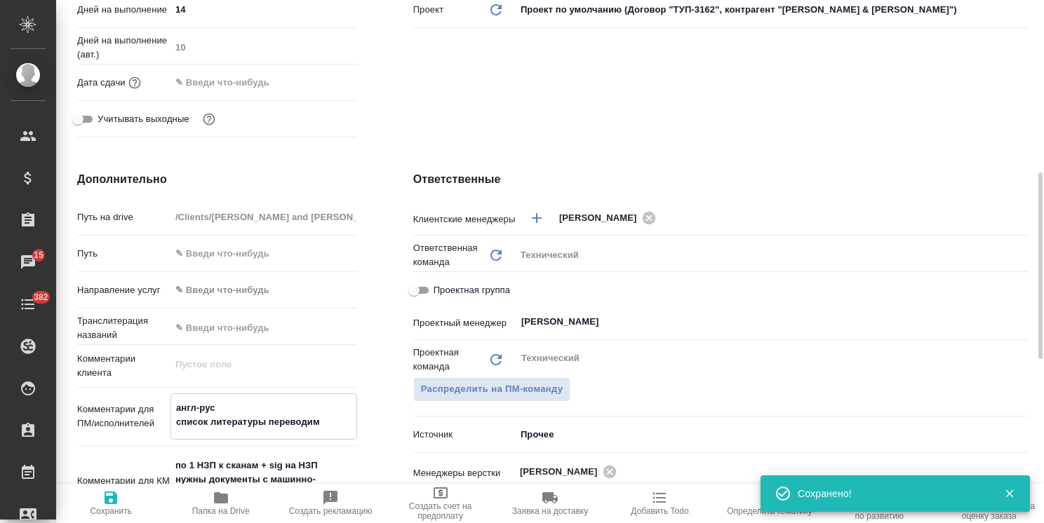
click at [174, 396] on textarea "англ-рус список литературы переводим" at bounding box center [263, 415] width 185 height 38
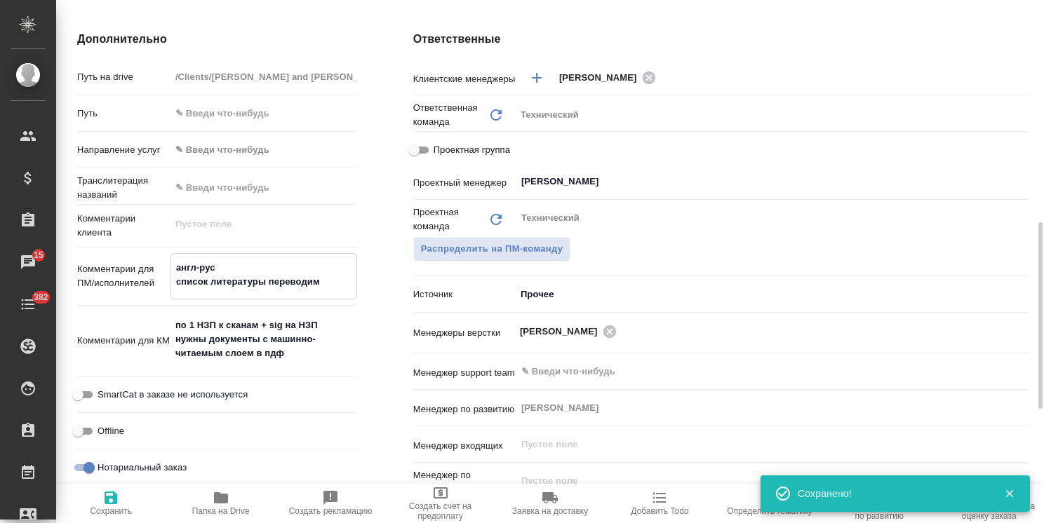
click at [301, 339] on textarea "по 1 НЗП к сканам + sig на НЗП нужны документы с машинно-читаемым слоем в пдф" at bounding box center [263, 340] width 187 height 52
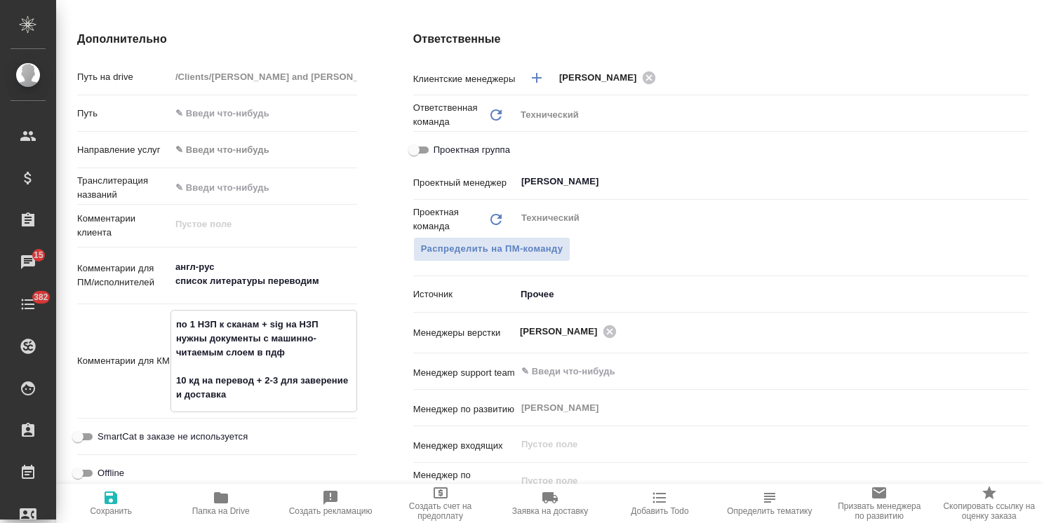
click at [121, 507] on span "Сохранить" at bounding box center [111, 512] width 42 height 10
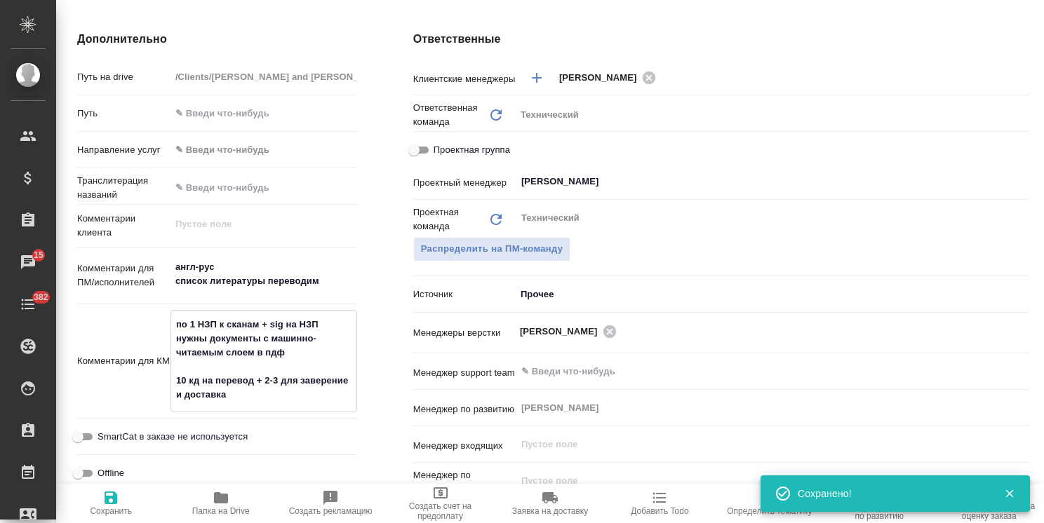
click at [286, 363] on textarea "по 1 НЗП к сканам + sig на НЗП нужны документы с машинно-читаемым слоем в пдф 1…" at bounding box center [263, 360] width 185 height 94
click at [95, 511] on span "Сохранить" at bounding box center [111, 512] width 42 height 10
click at [293, 364] on textarea "по 1 НЗП к сканам + sig на НЗП нужны документы с машинно-читаемым слоем в пдф 1…" at bounding box center [263, 359] width 187 height 94
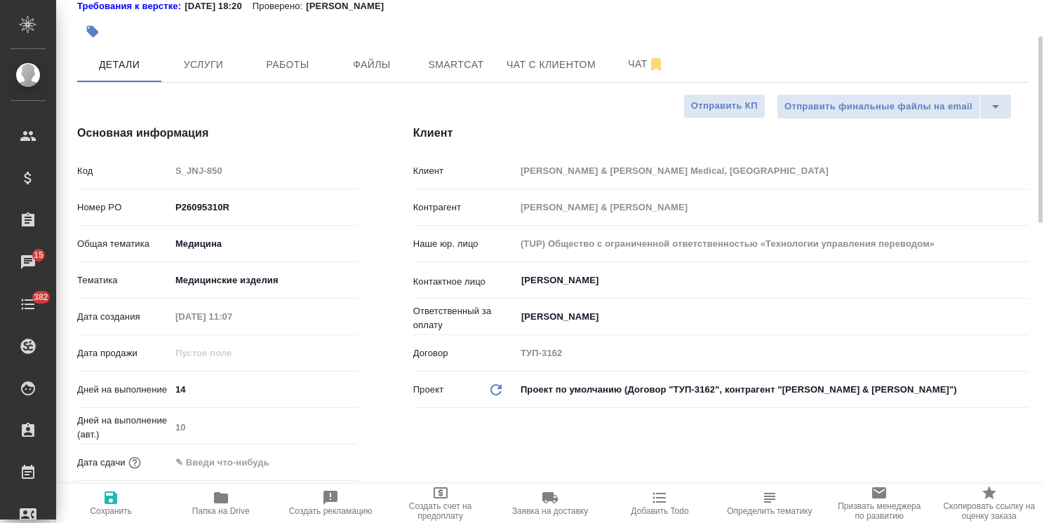
scroll to position [0, 0]
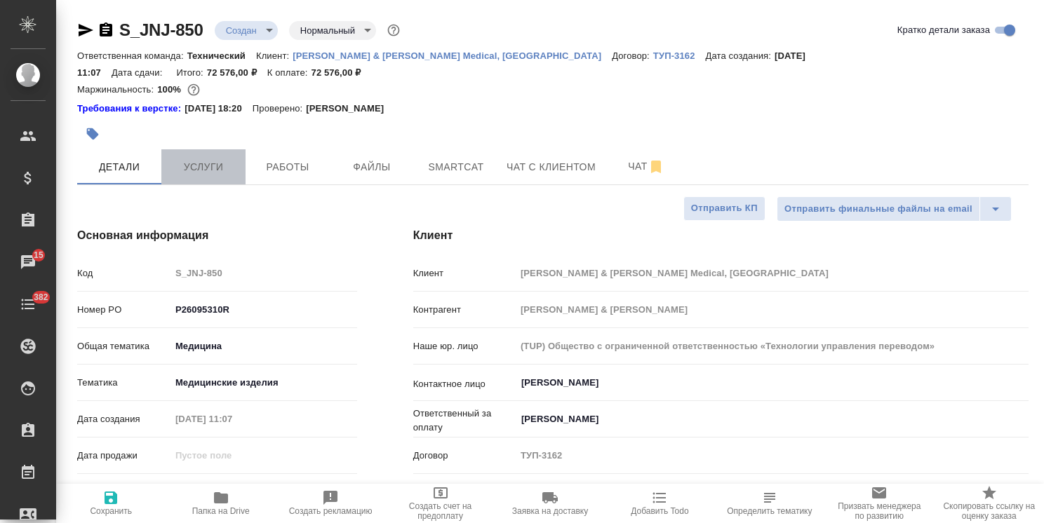
click at [206, 159] on span "Услуги" at bounding box center [203, 168] width 67 height 18
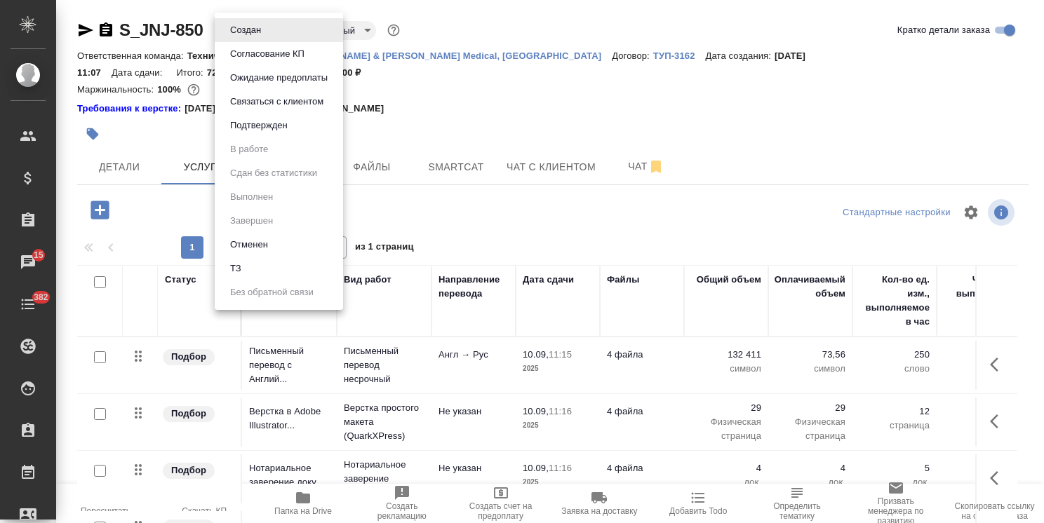
click at [236, 35] on body ".cls-1 fill:#fff; AWATERA Usmanova Olga Клиенты Спецификации Заказы 15 Чаты 382…" at bounding box center [522, 261] width 1044 height 523
click at [252, 60] on button "Согласование КП" at bounding box center [267, 53] width 83 height 15
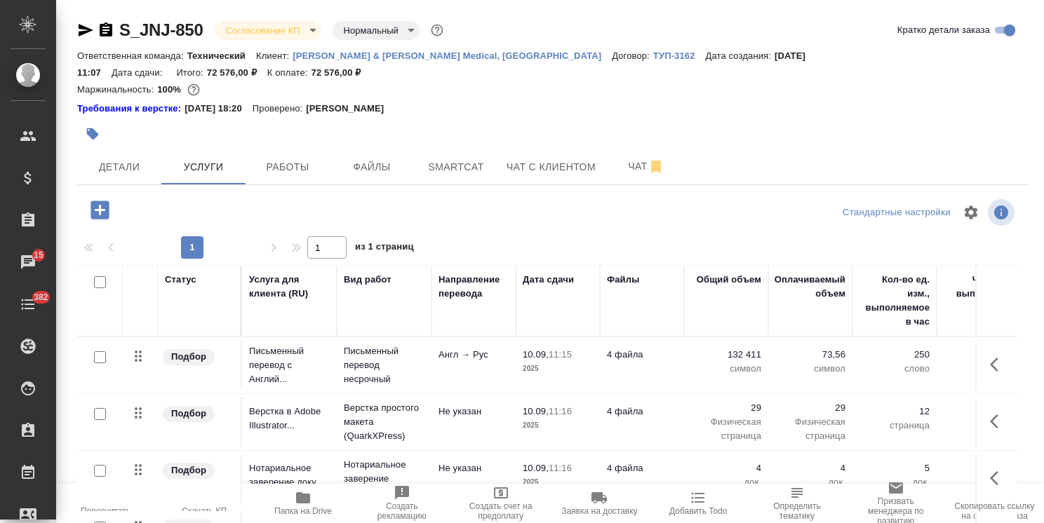
scroll to position [62, 0]
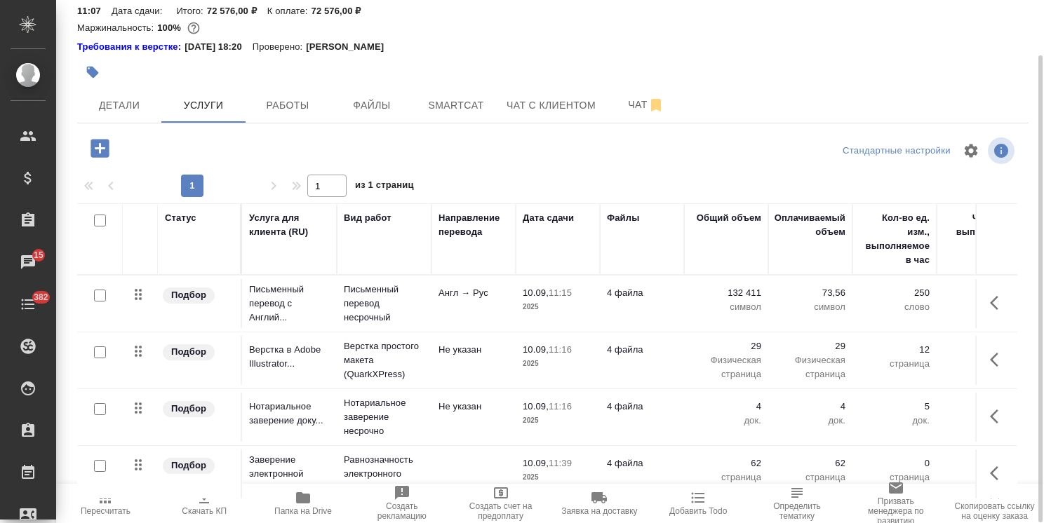
click at [199, 504] on icon "button" at bounding box center [204, 498] width 17 height 17
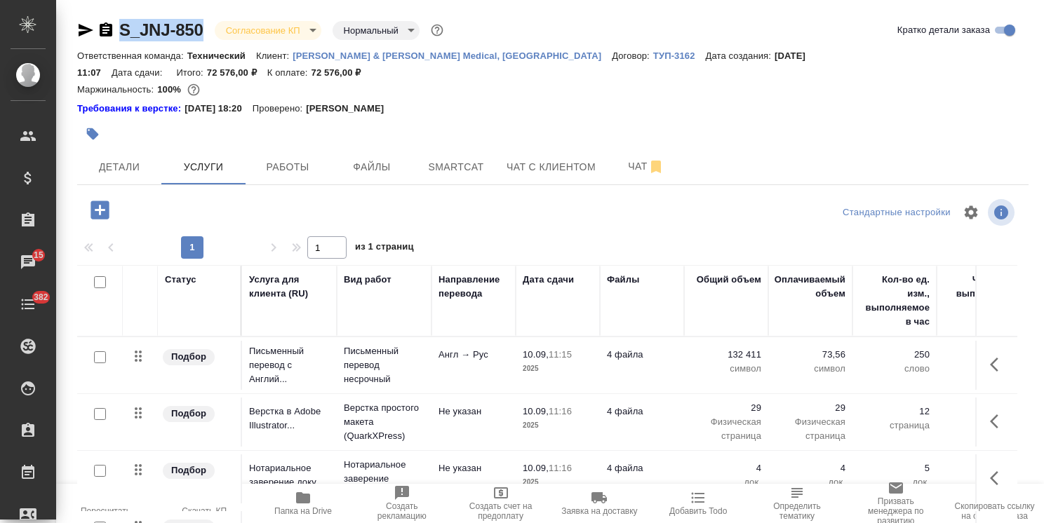
drag, startPoint x: 213, startPoint y: 20, endPoint x: 97, endPoint y: 18, distance: 115.8
click at [97, 19] on div "S_JNJ-850 Согласование КП kpNegotiation Нормальный normal" at bounding box center [261, 30] width 369 height 22
copy link "S_JNJ-850"
drag, startPoint x: 967, startPoint y: 60, endPoint x: 909, endPoint y: 63, distance: 58.3
click at [909, 63] on div "Ответственная команда: Технический Клиент: Johnson & Johnson Medical, Russia До…" at bounding box center [552, 64] width 951 height 34
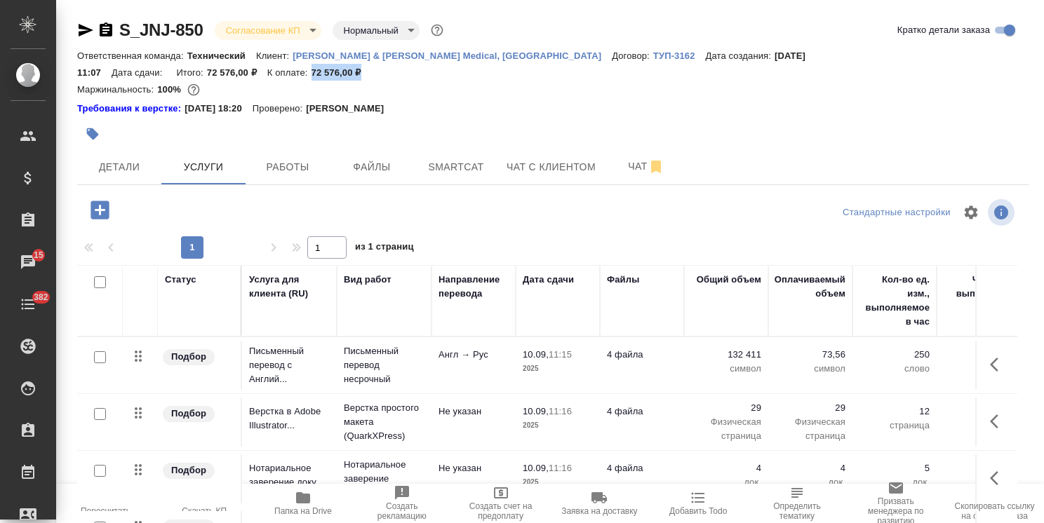
copy p "72 576,00 ₽"
click at [123, 159] on span "Детали" at bounding box center [119, 168] width 67 height 18
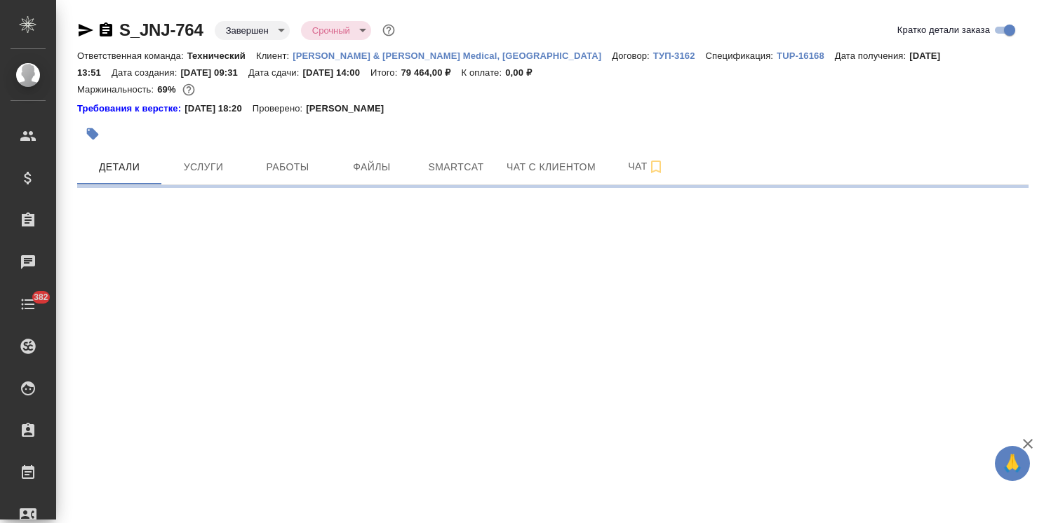
select select "RU"
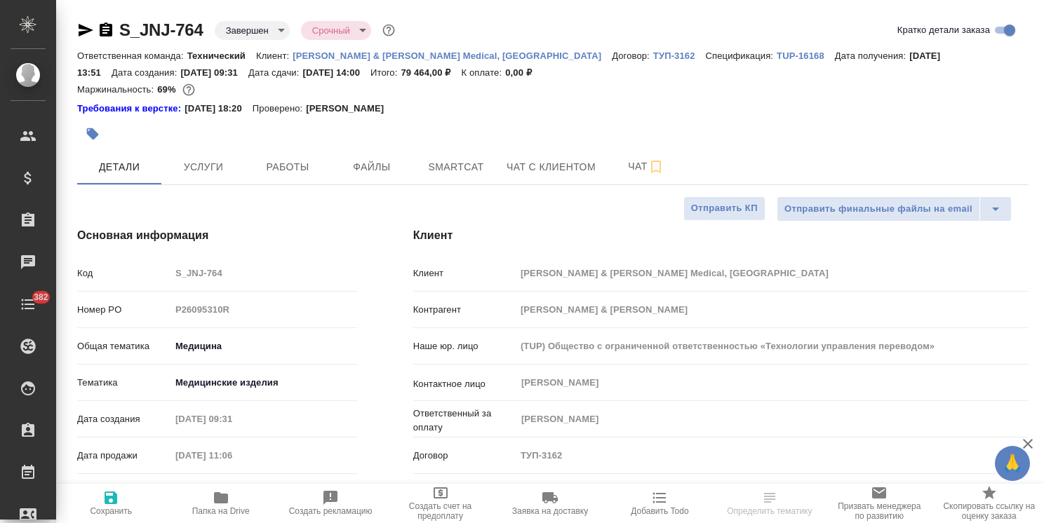
type textarea "x"
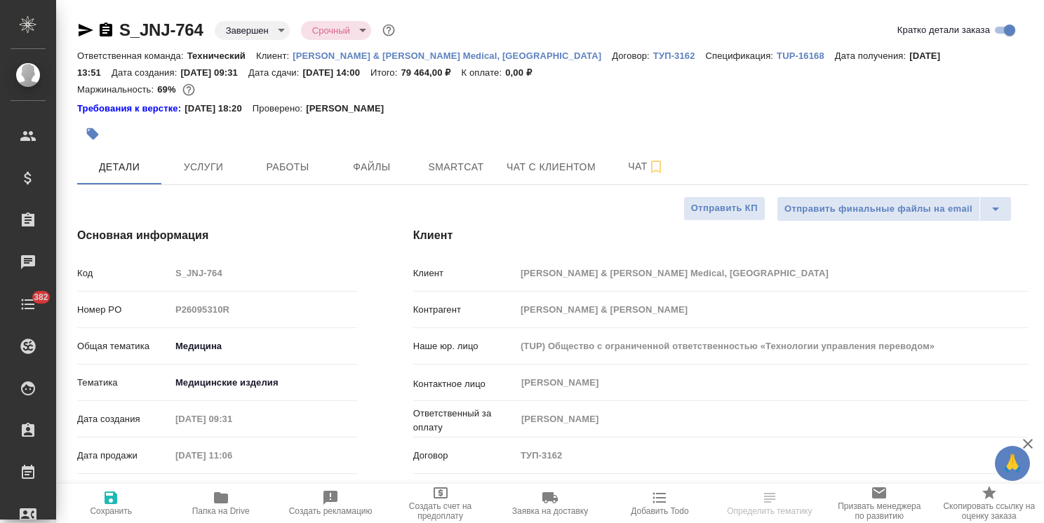
type textarea "x"
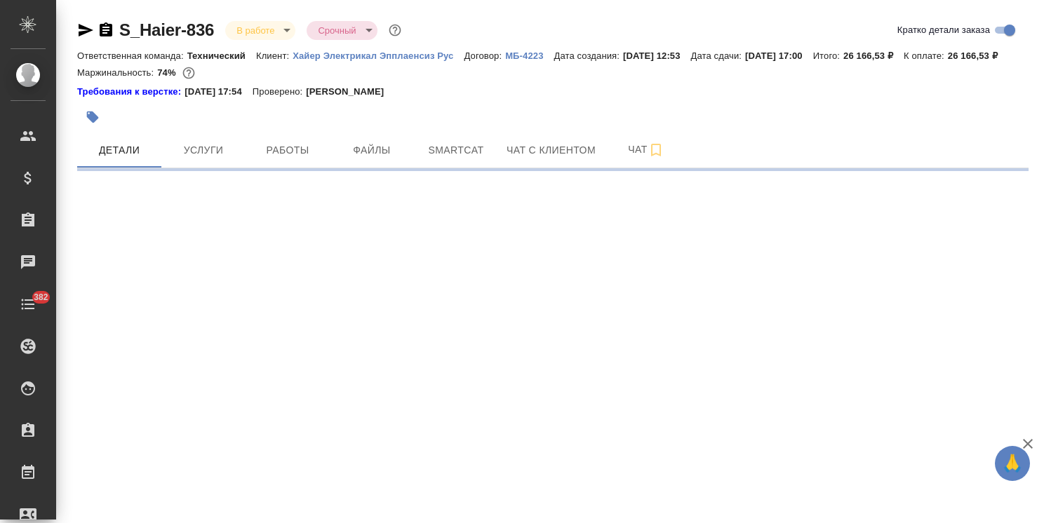
select select "RU"
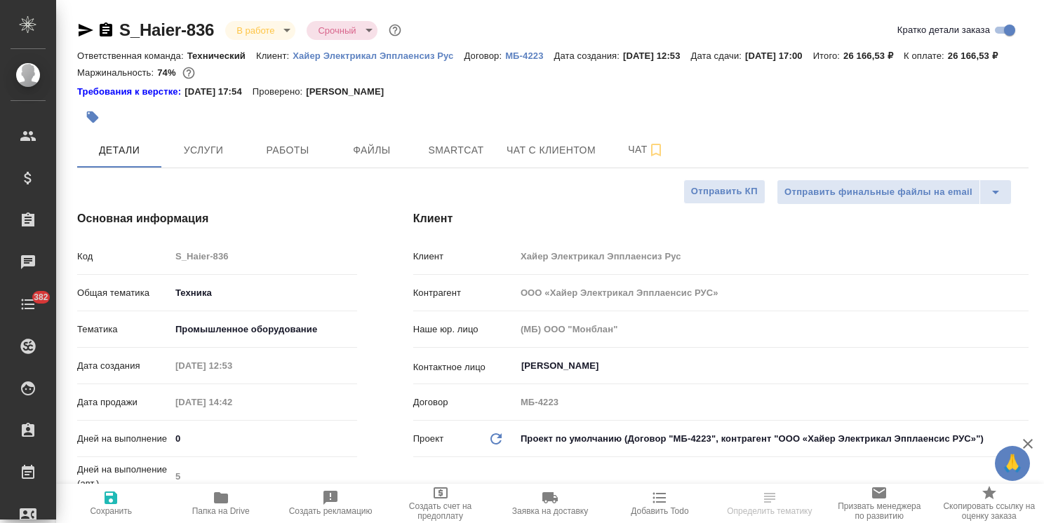
type textarea "x"
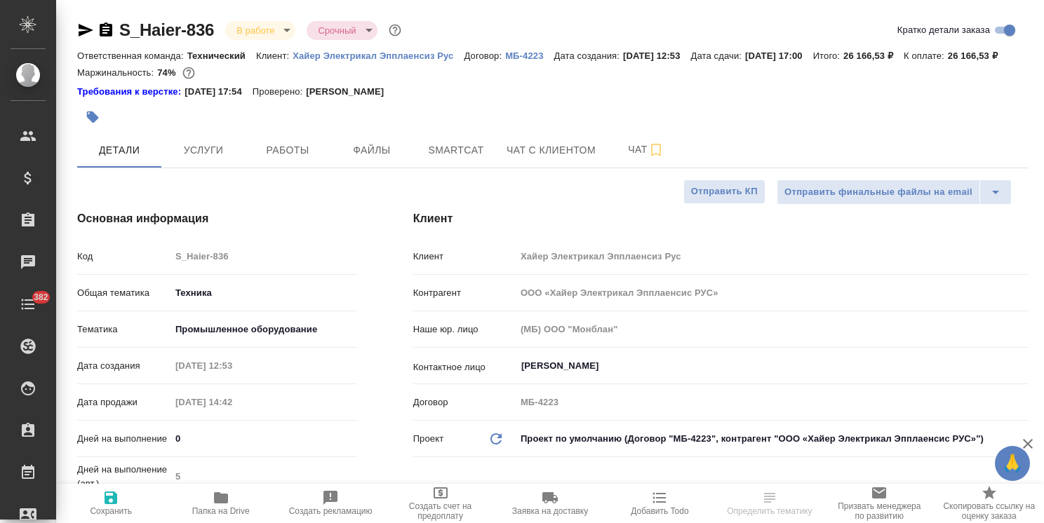
type textarea "x"
drag, startPoint x: 204, startPoint y: 14, endPoint x: 113, endPoint y: 13, distance: 91.2
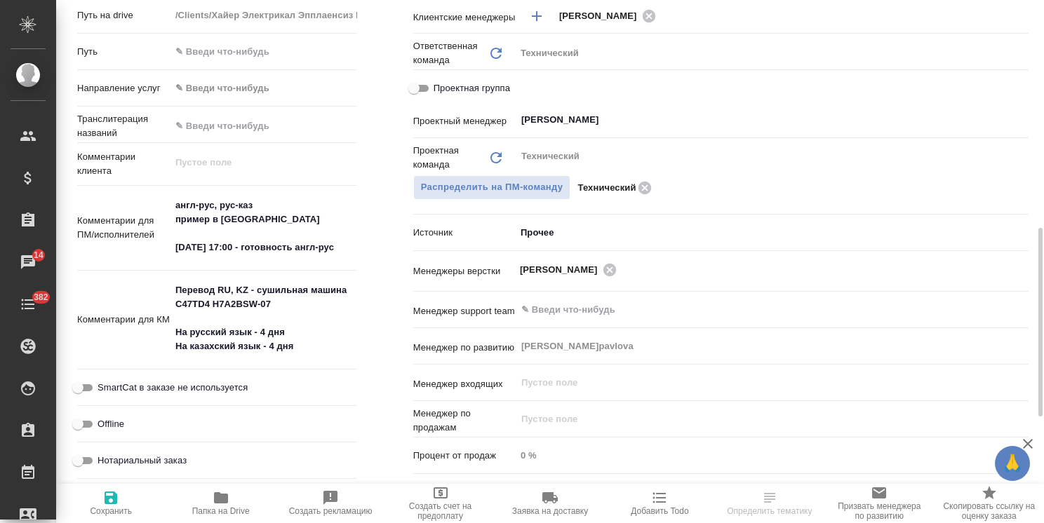
scroll to position [561, 0]
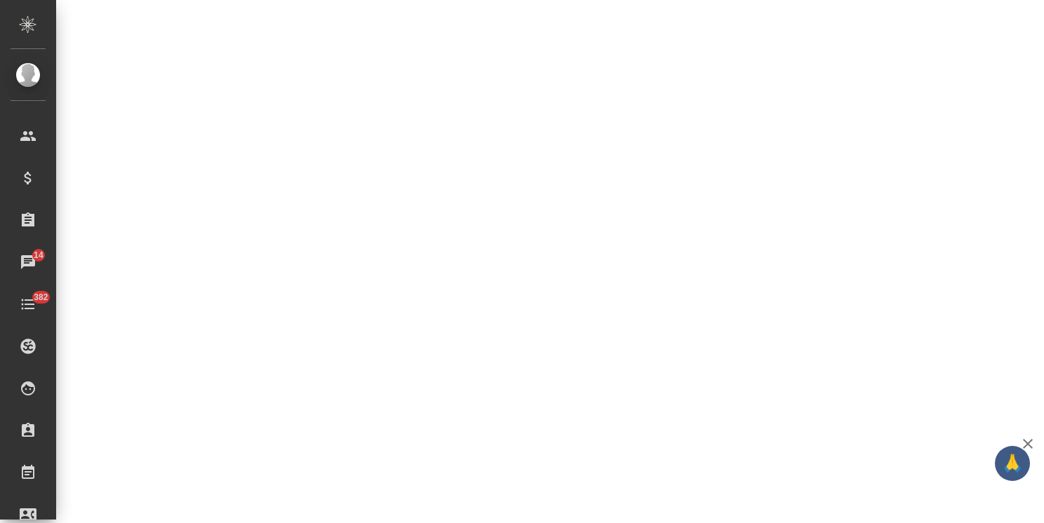
select select "RU"
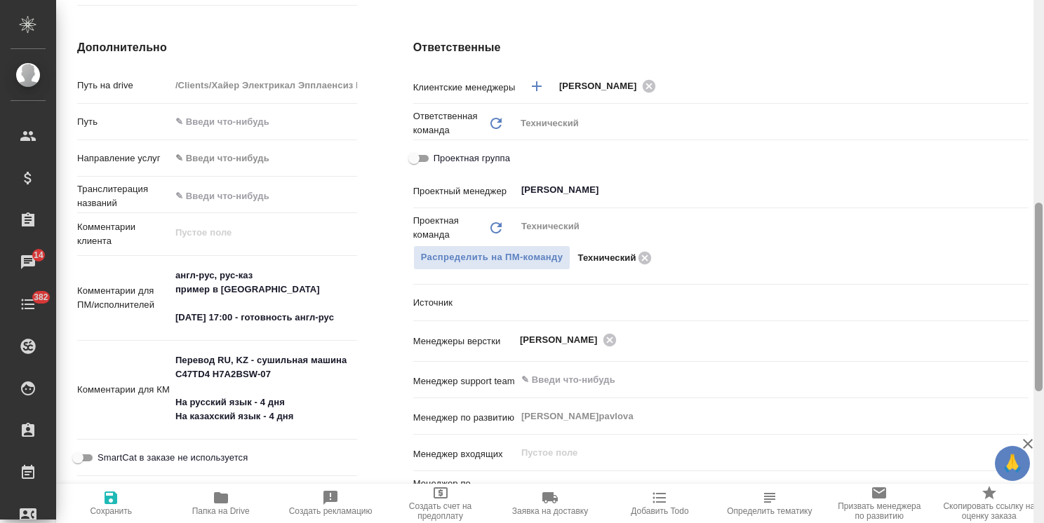
type textarea "x"
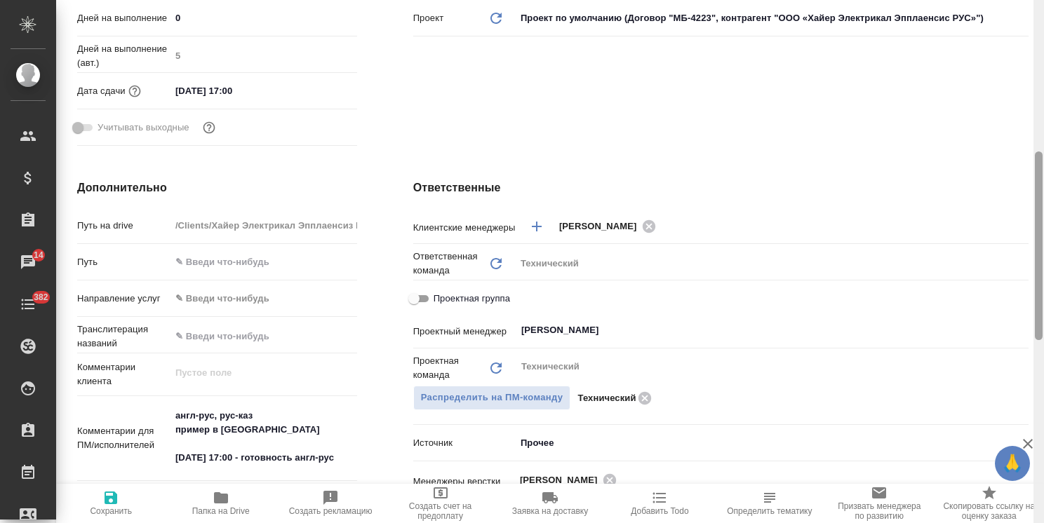
scroll to position [129, 0]
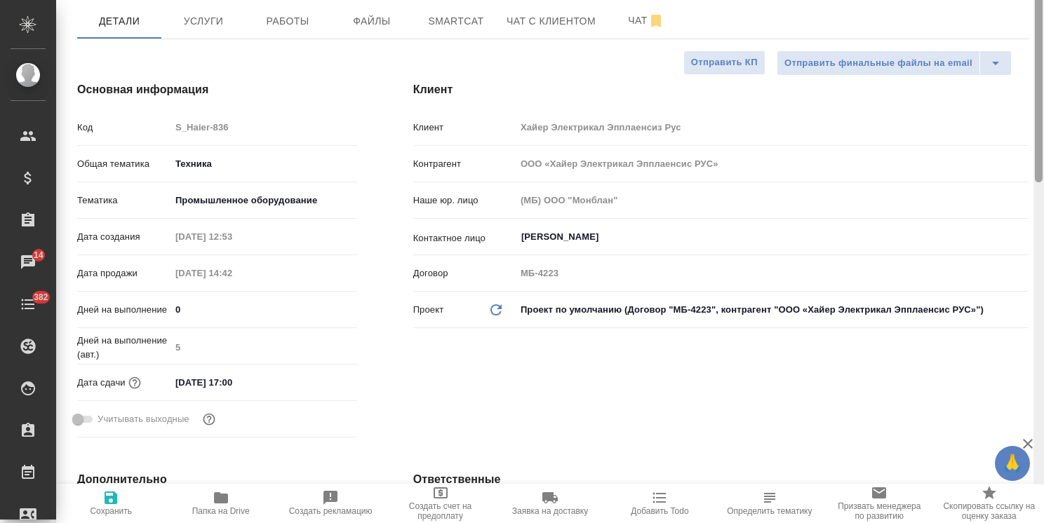
drag, startPoint x: 1038, startPoint y: 215, endPoint x: 870, endPoint y: 48, distance: 237.1
click at [1033, 53] on div "S_Haier-836 В работе inProgress Срочный urgent Кратко детали заказа Ответственн…" at bounding box center [550, 261] width 988 height 523
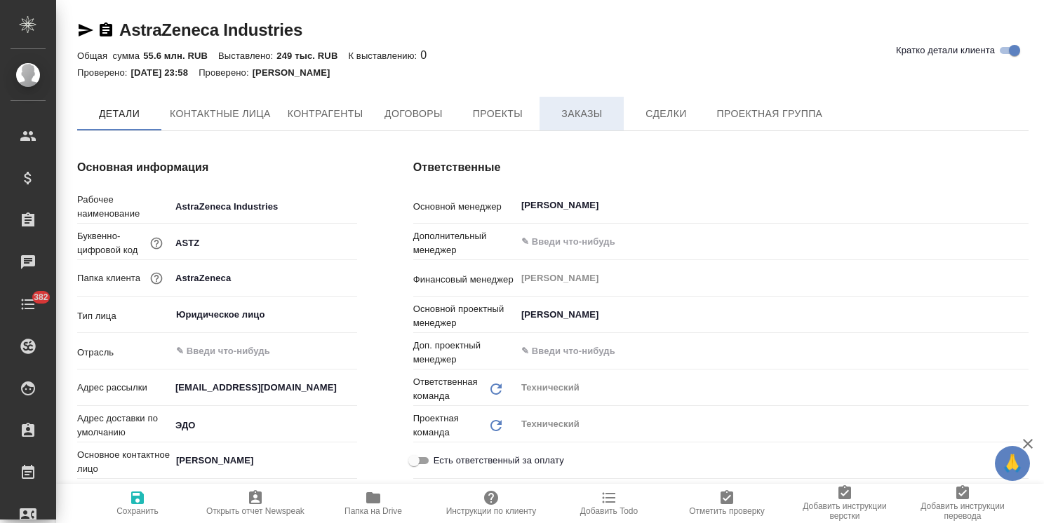
click at [586, 100] on button "Заказы" at bounding box center [581, 114] width 84 height 34
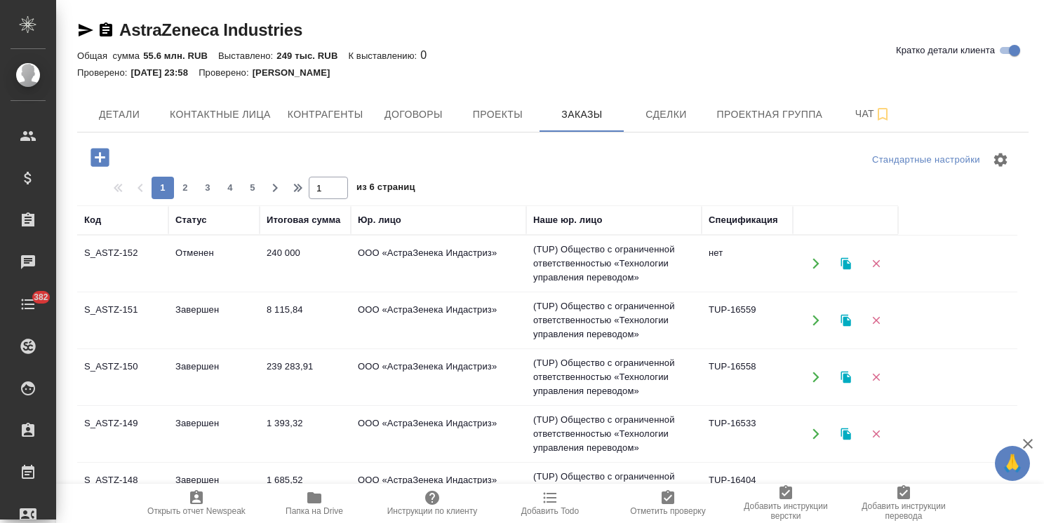
click at [95, 156] on icon "button" at bounding box center [100, 157] width 25 height 25
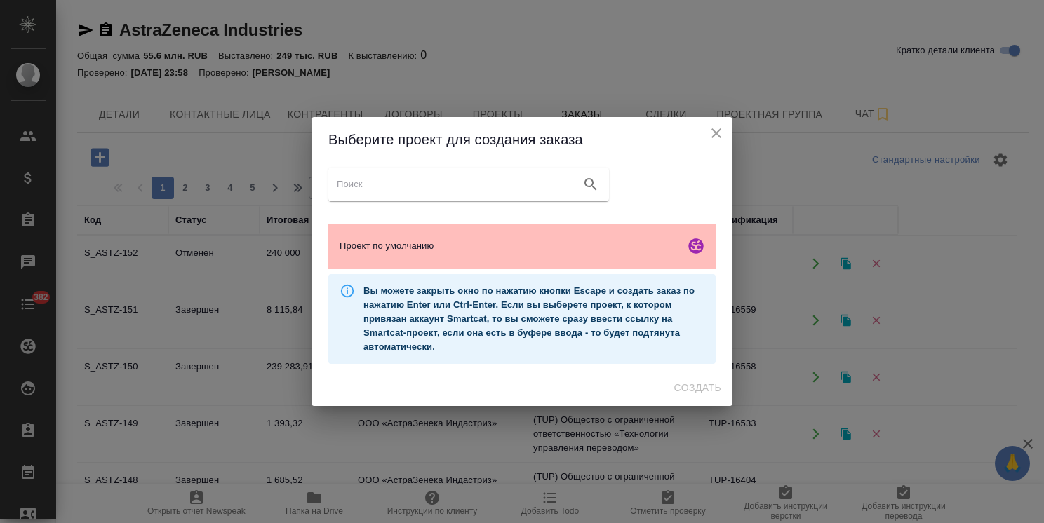
click at [530, 247] on span "Проект по умолчанию" at bounding box center [510, 246] width 340 height 14
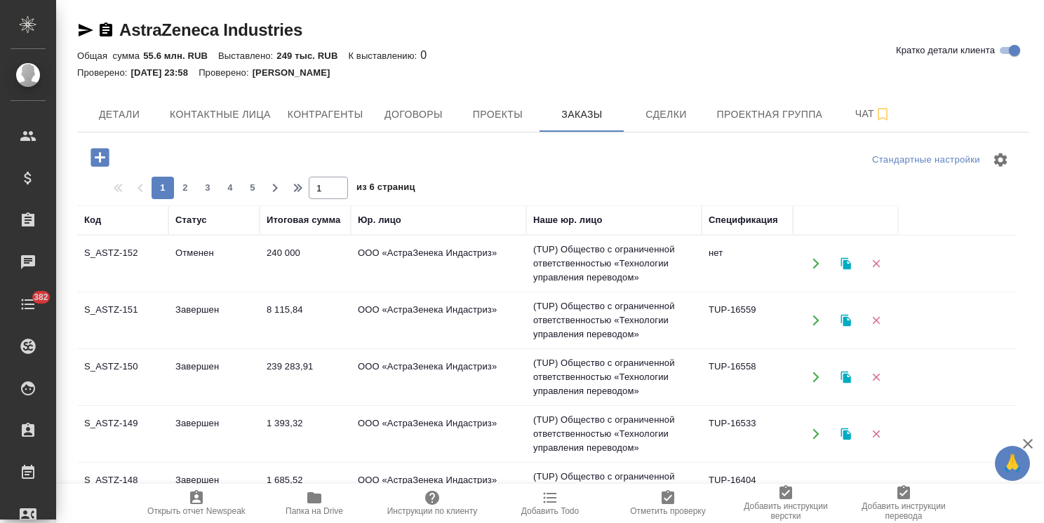
click at [105, 156] on icon "button" at bounding box center [99, 157] width 18 height 18
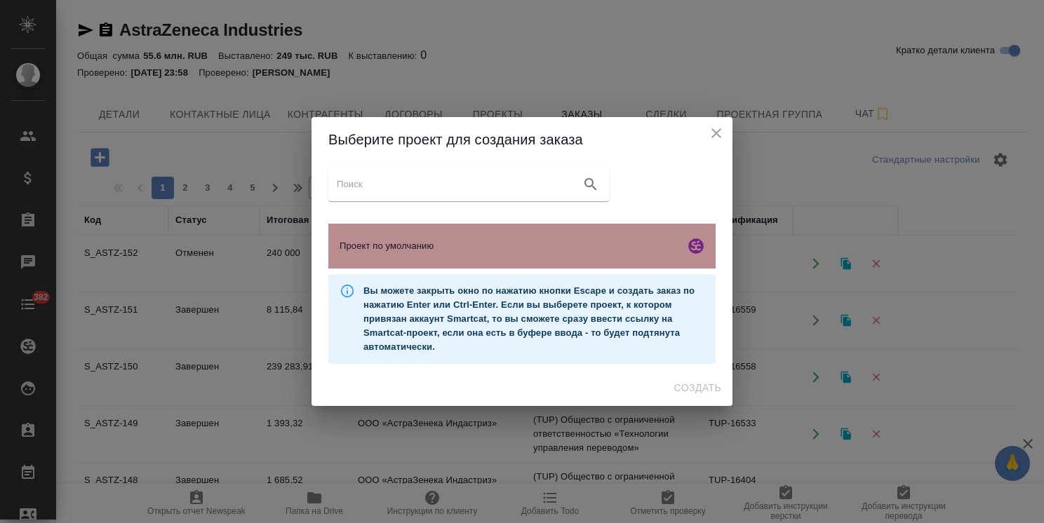
click at [495, 248] on span "Проект по умолчанию" at bounding box center [510, 246] width 340 height 14
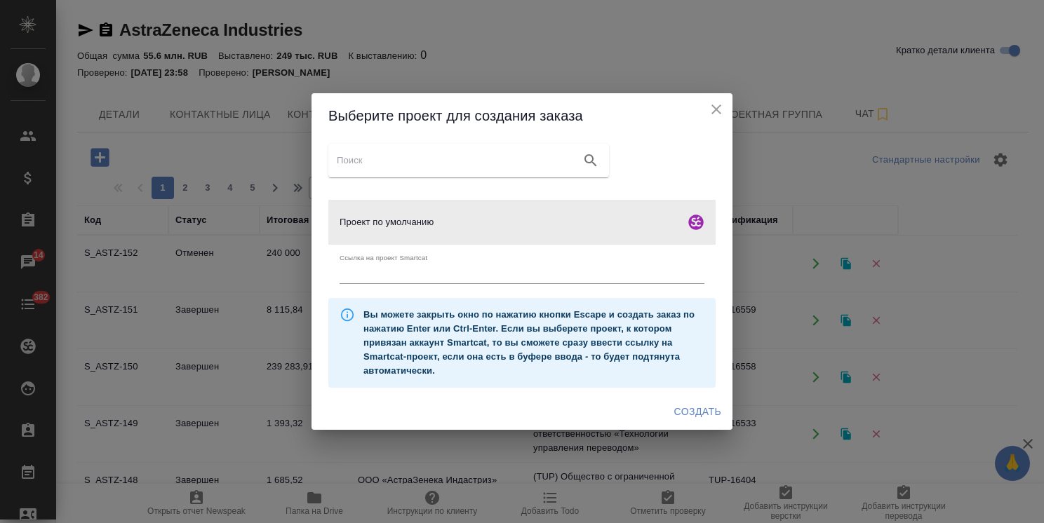
click at [690, 411] on span "Создать" at bounding box center [697, 412] width 47 height 18
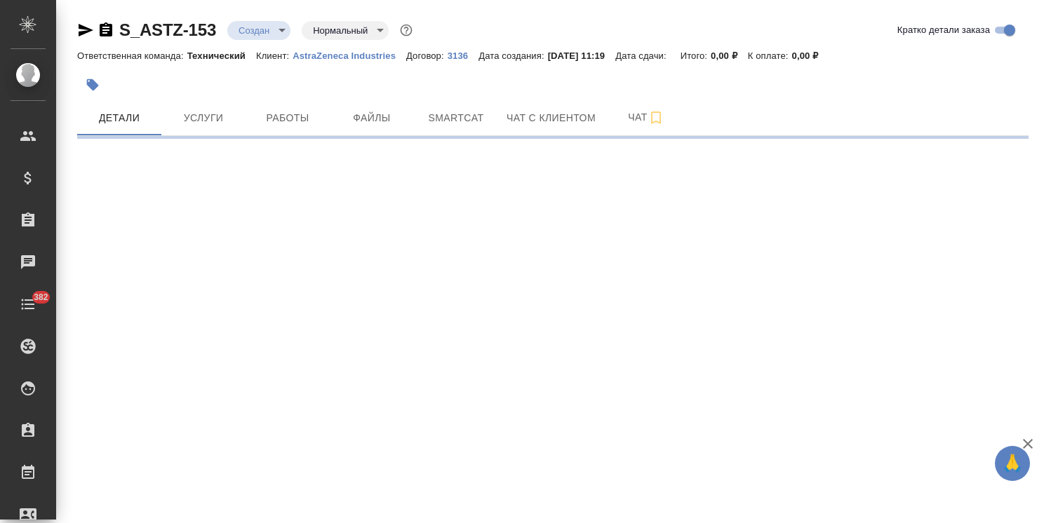
select select "RU"
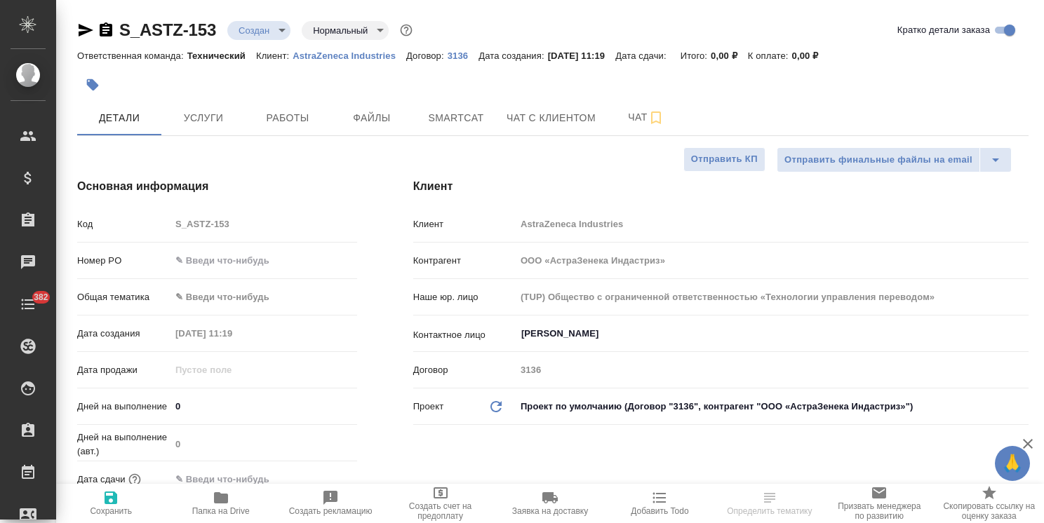
type textarea "x"
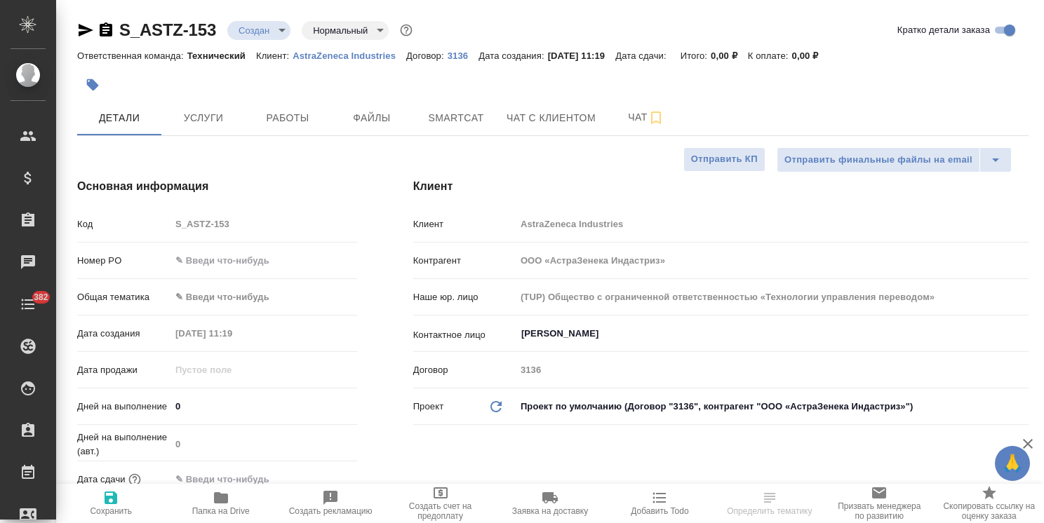
type textarea "x"
click at [570, 335] on input "[PERSON_NAME]" at bounding box center [748, 334] width 457 height 17
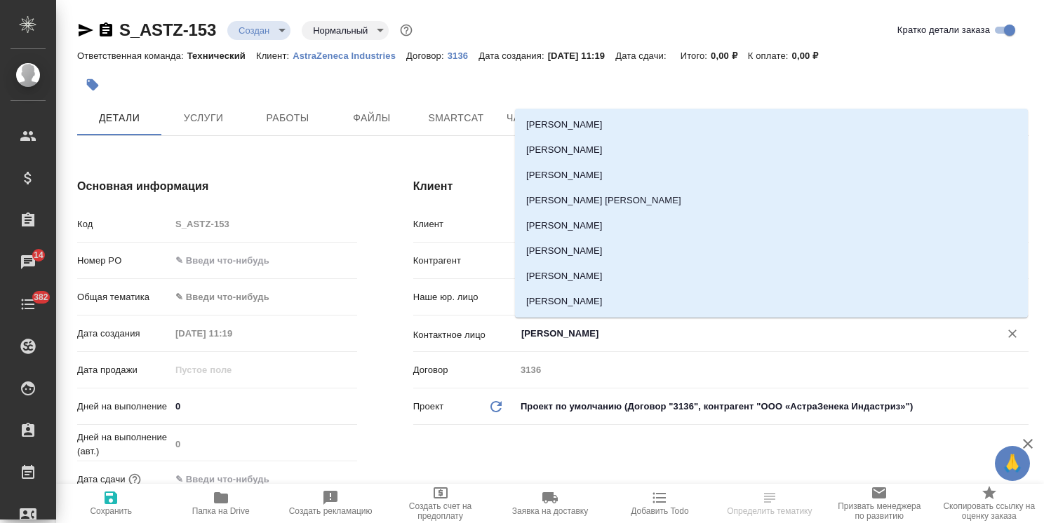
click at [562, 339] on input "[PERSON_NAME]" at bounding box center [748, 334] width 457 height 17
drag, startPoint x: 650, startPoint y: 334, endPoint x: 441, endPoint y: 330, distance: 208.4
click at [443, 330] on div "Контактное лицо [PERSON_NAME] ​" at bounding box center [720, 333] width 615 height 25
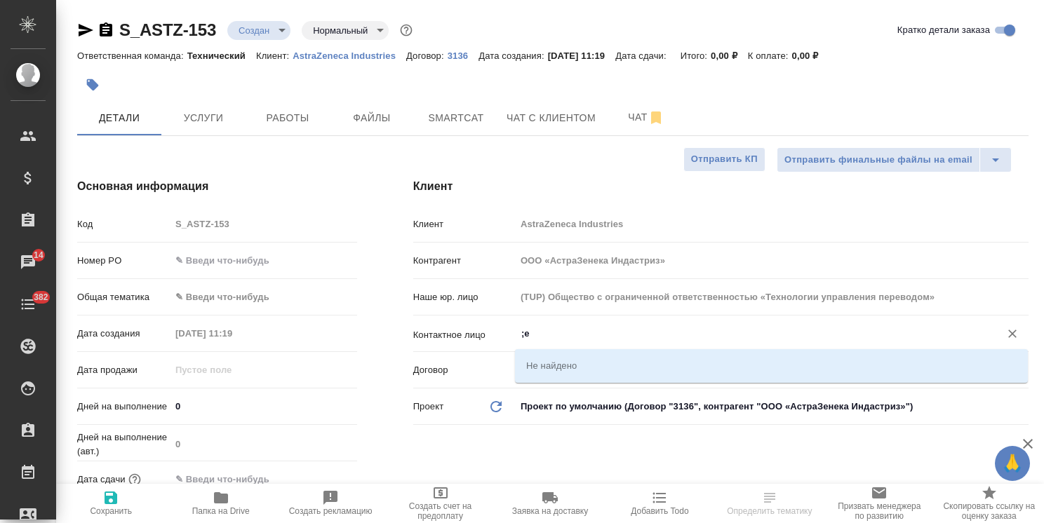
type input ";"
type textarea "x"
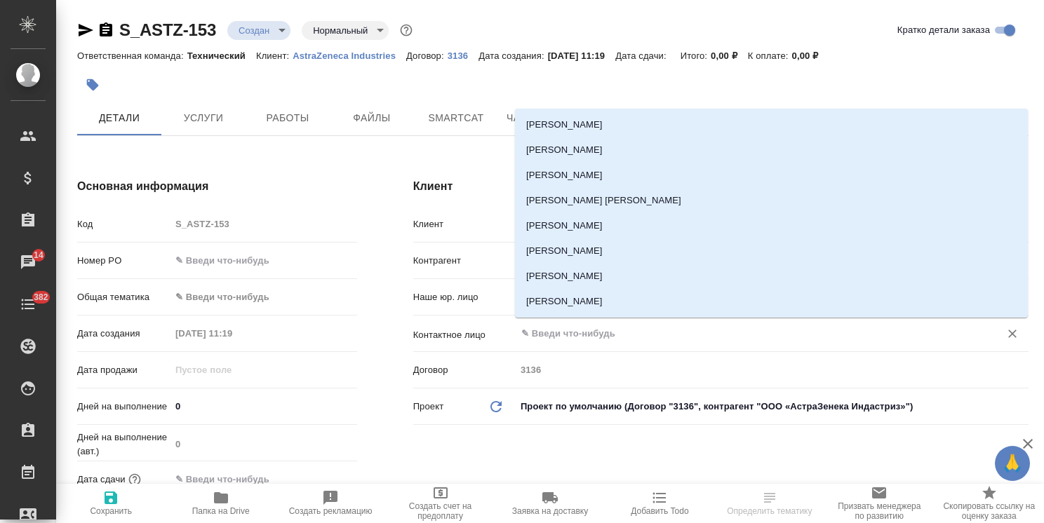
type input "ж"
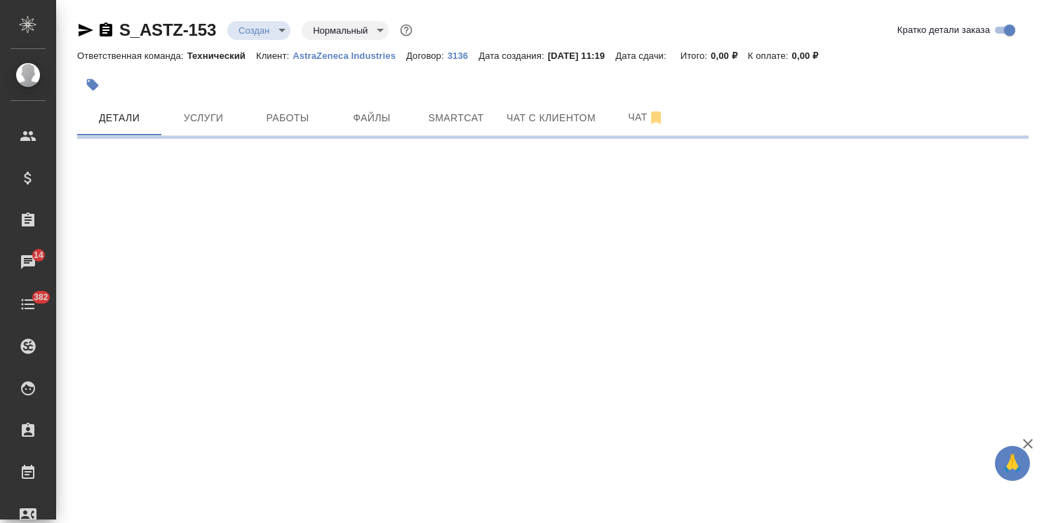
select select "RU"
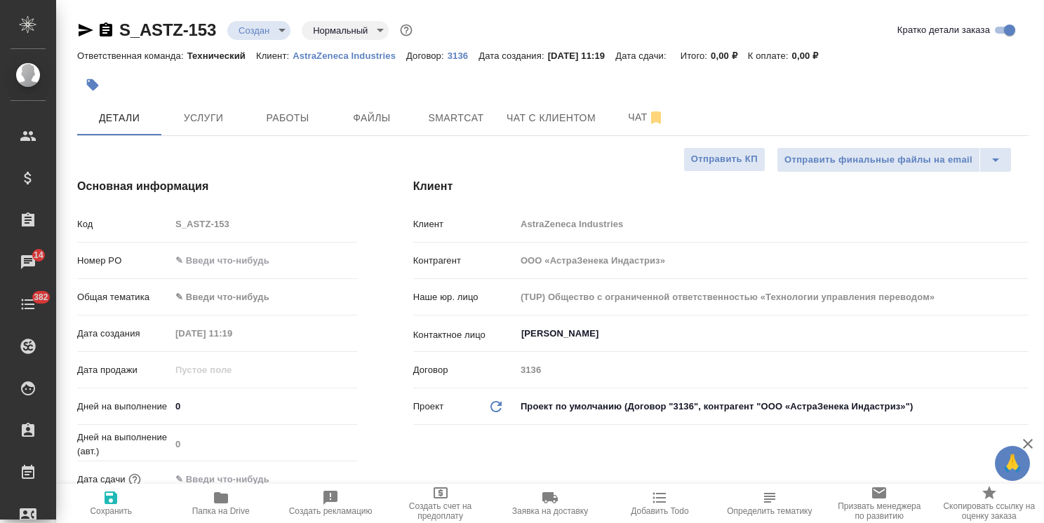
type textarea "x"
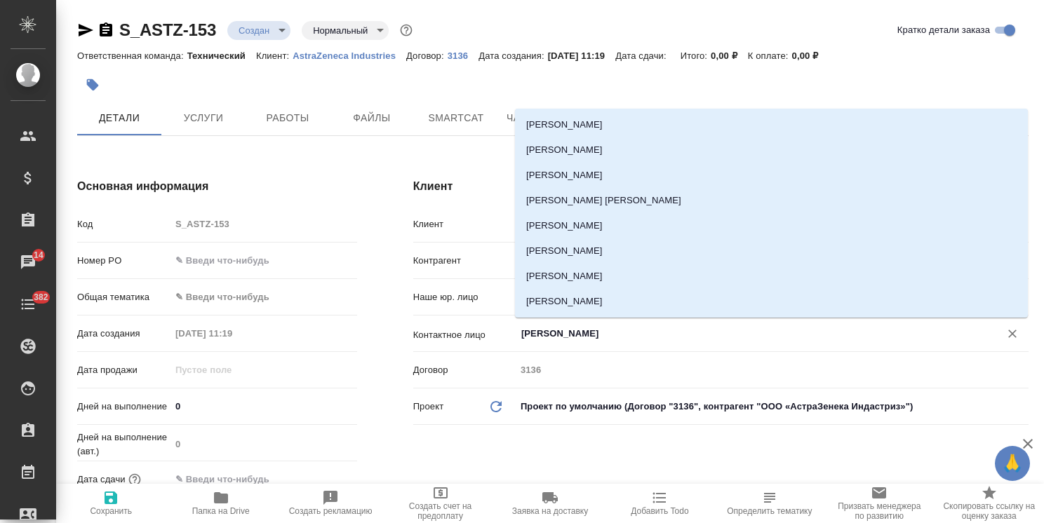
click at [683, 331] on input "[PERSON_NAME]" at bounding box center [748, 334] width 457 height 17
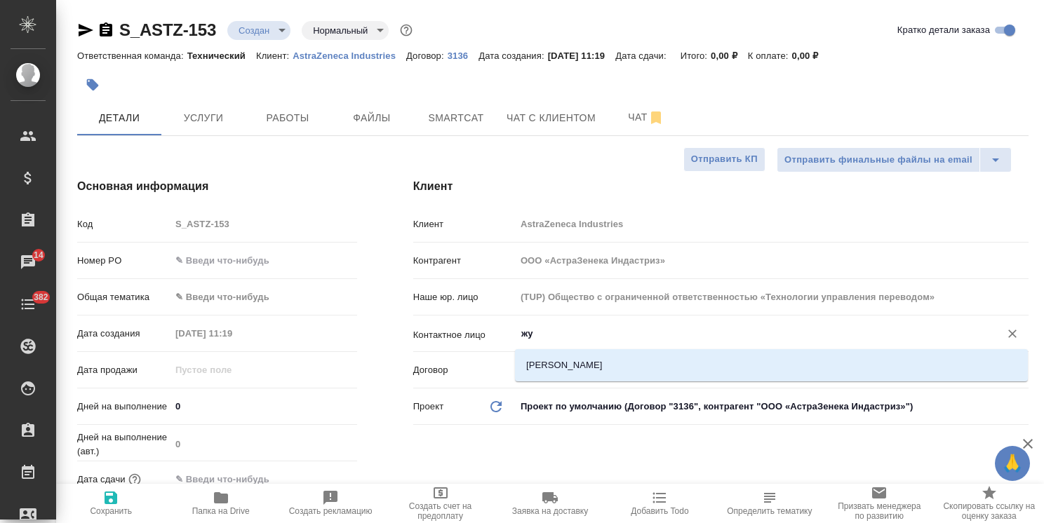
click at [639, 364] on li "[PERSON_NAME]" at bounding box center [771, 365] width 513 height 25
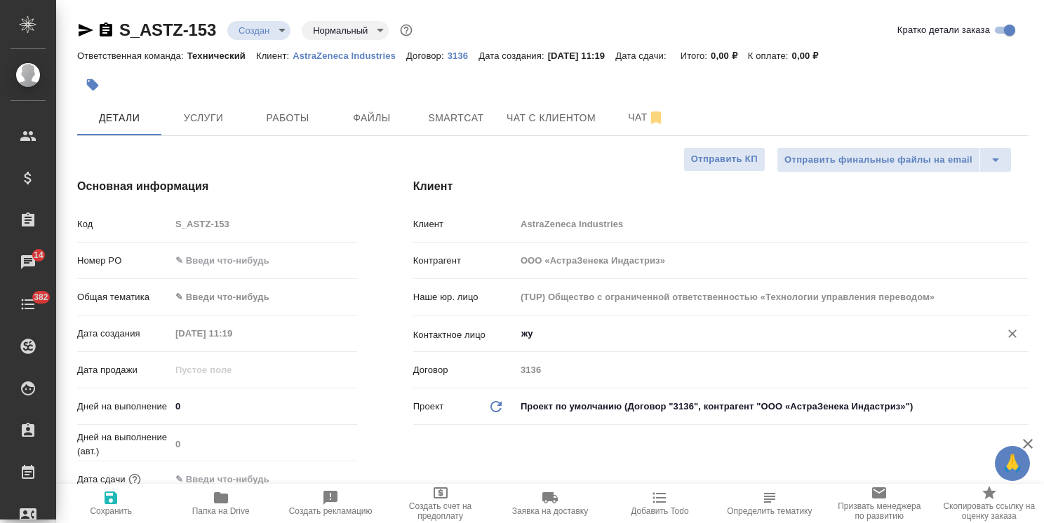
type input "[PERSON_NAME]"
type textarea "x"
type input "[PERSON_NAME]"
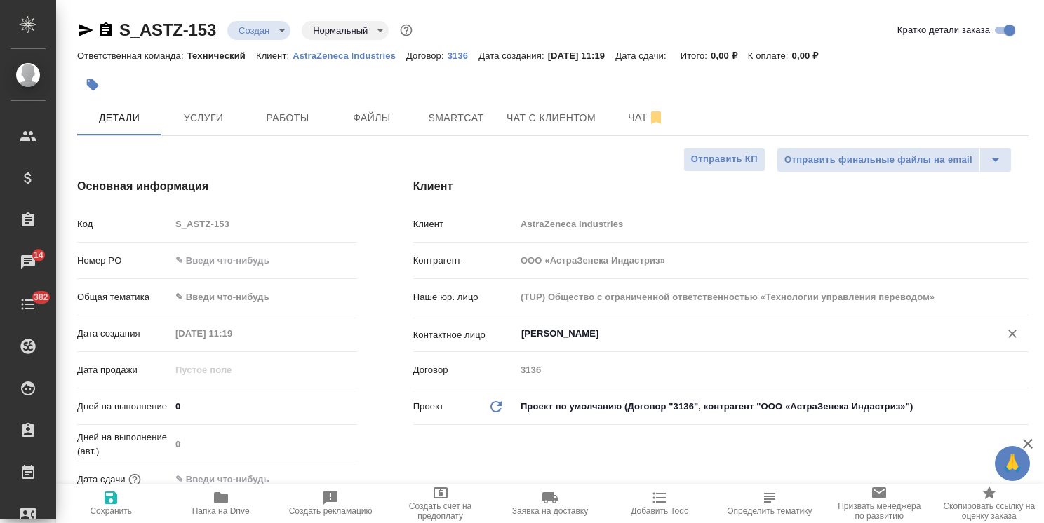
click at [110, 497] on icon "button" at bounding box center [111, 498] width 13 height 13
type textarea "x"
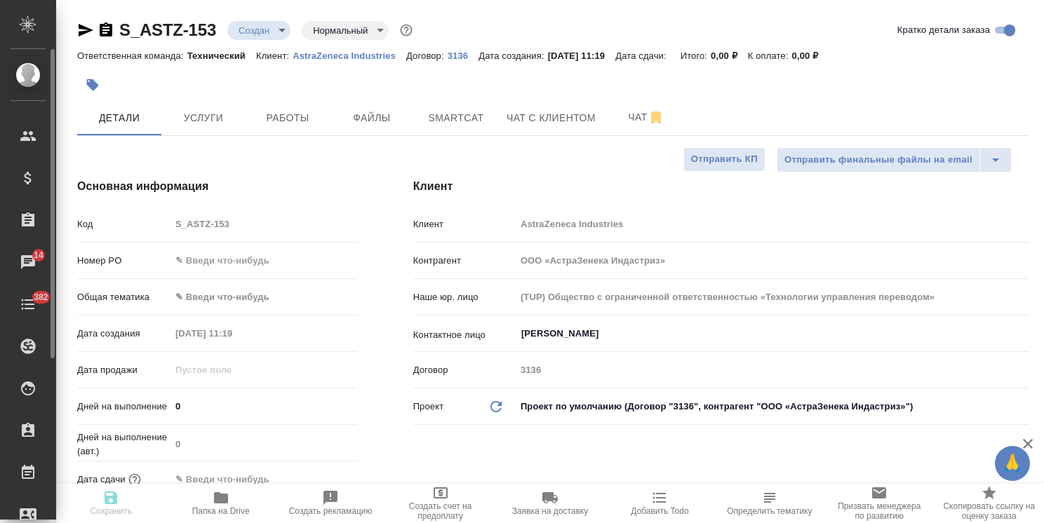
type textarea "x"
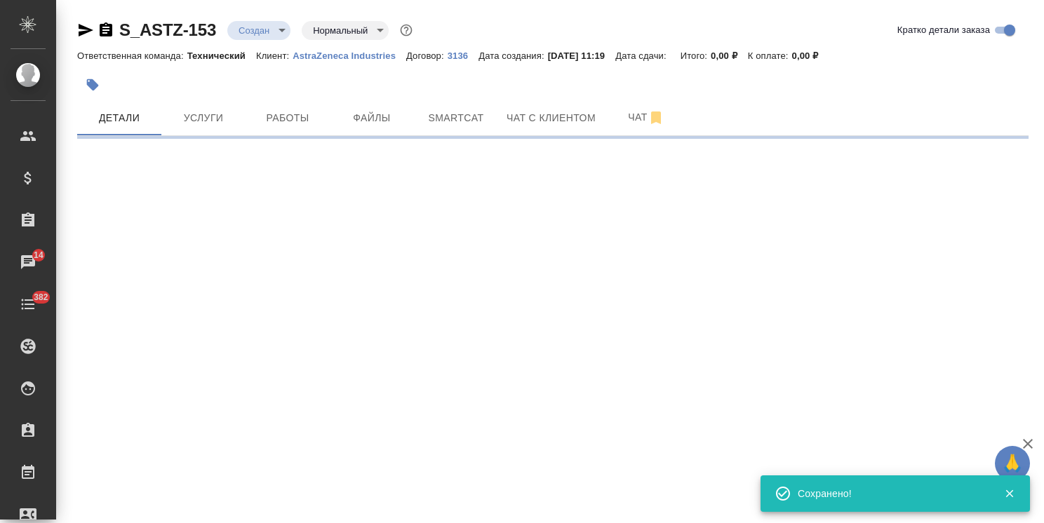
select select "RU"
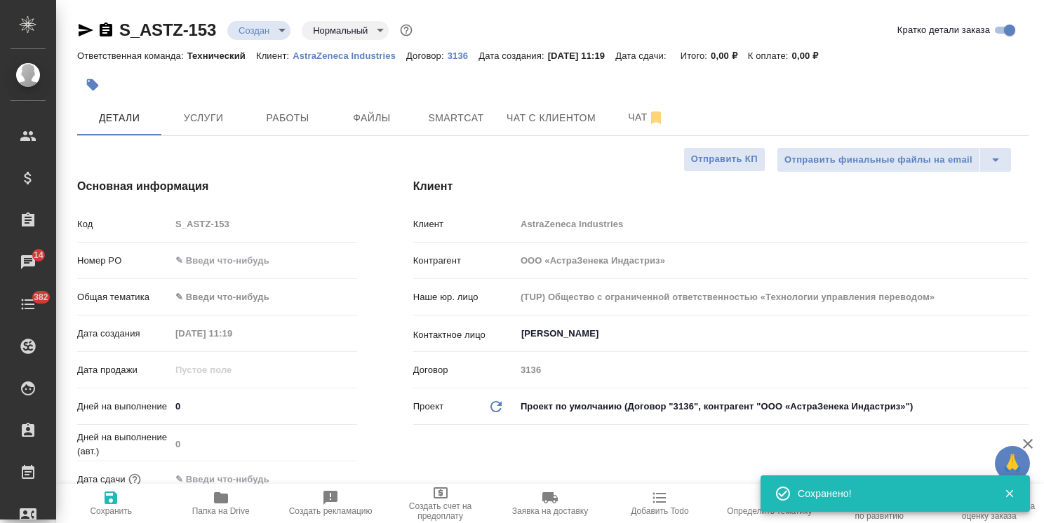
type textarea "x"
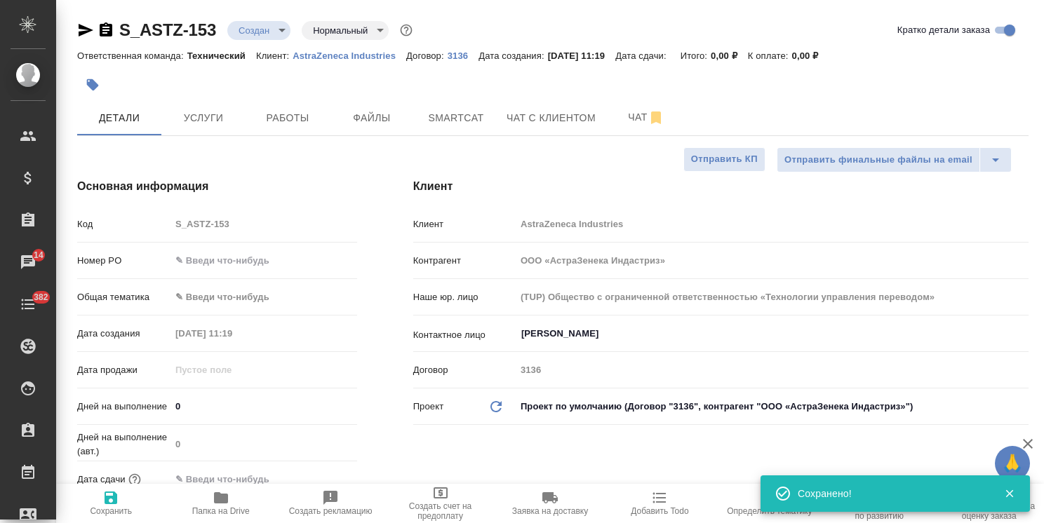
type textarea "x"
click at [244, 260] on input "text" at bounding box center [263, 260] width 187 height 20
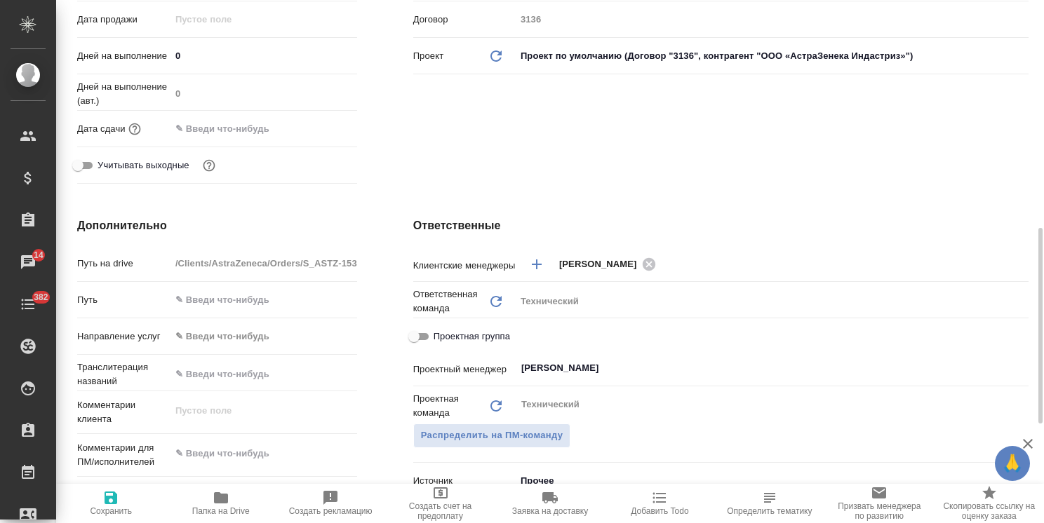
scroll to position [491, 0]
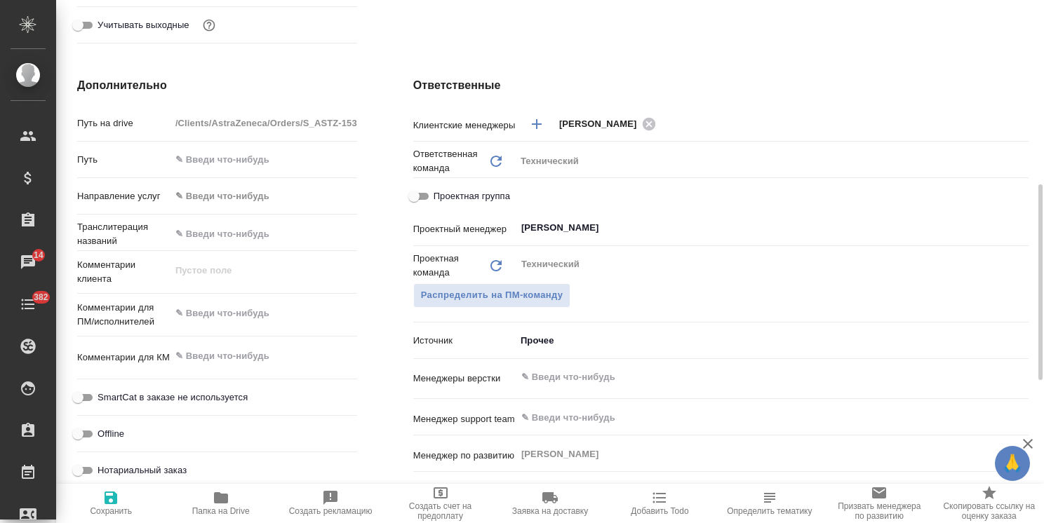
type textarea "x"
click at [242, 317] on textarea at bounding box center [263, 314] width 185 height 24
paste textarea "на русский"
type textarea "x"
type textarea "на русский"
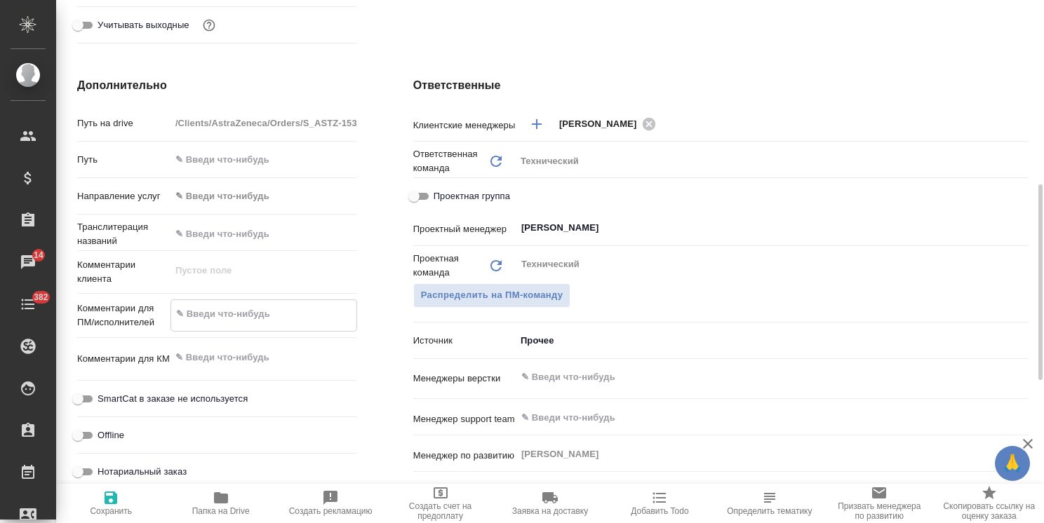
type textarea "x"
type textarea "на русский"
type textarea "x"
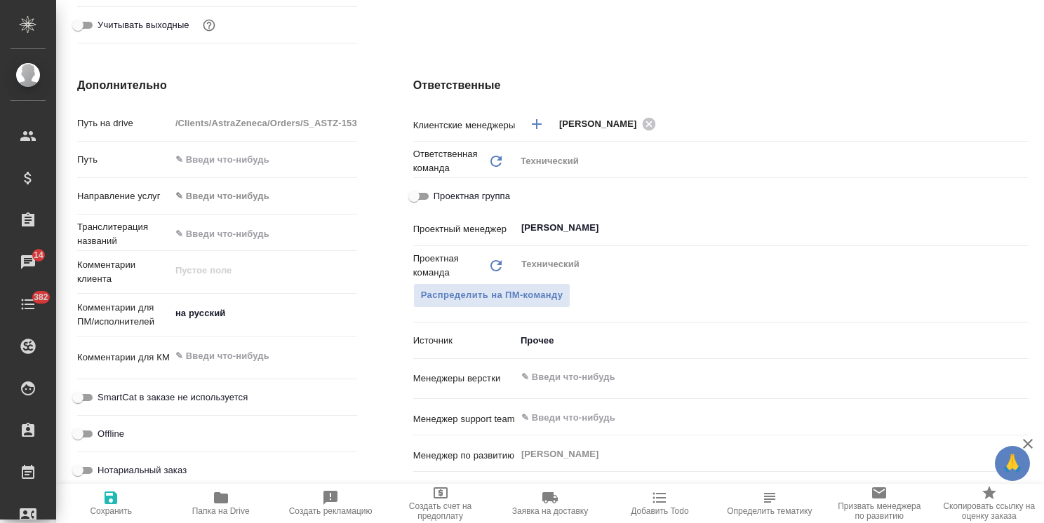
type textarea "x"
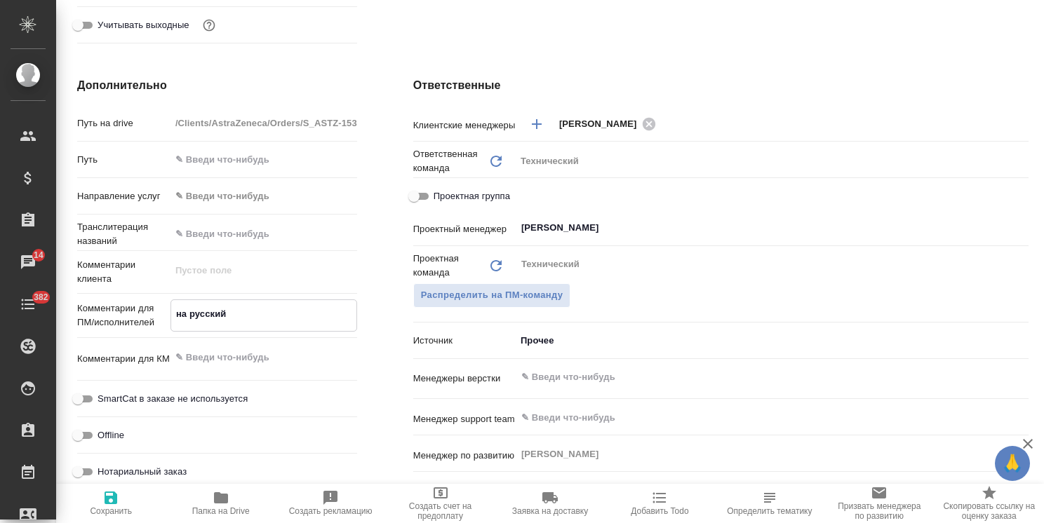
type textarea "на русский"
type textarea "x"
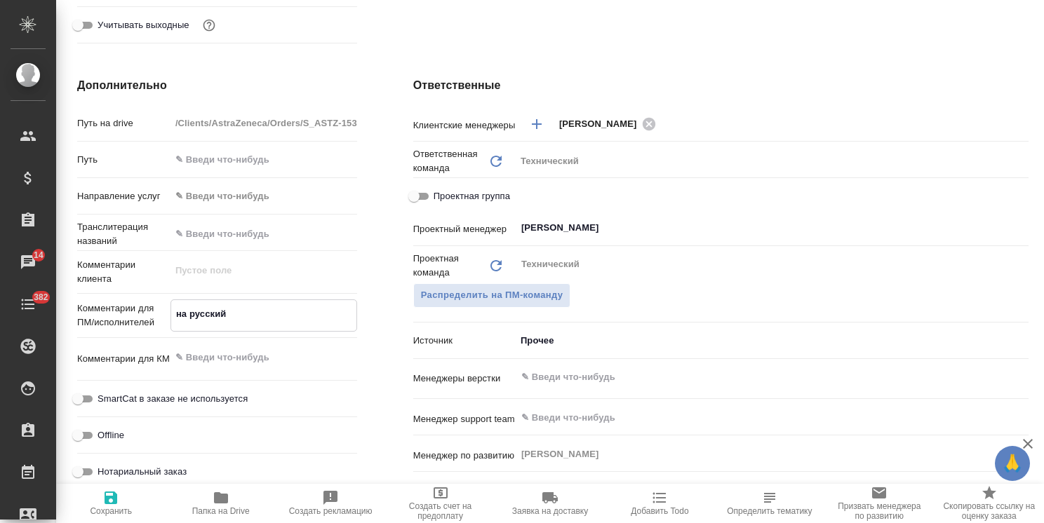
type textarea "на русский с"
type textarea "x"
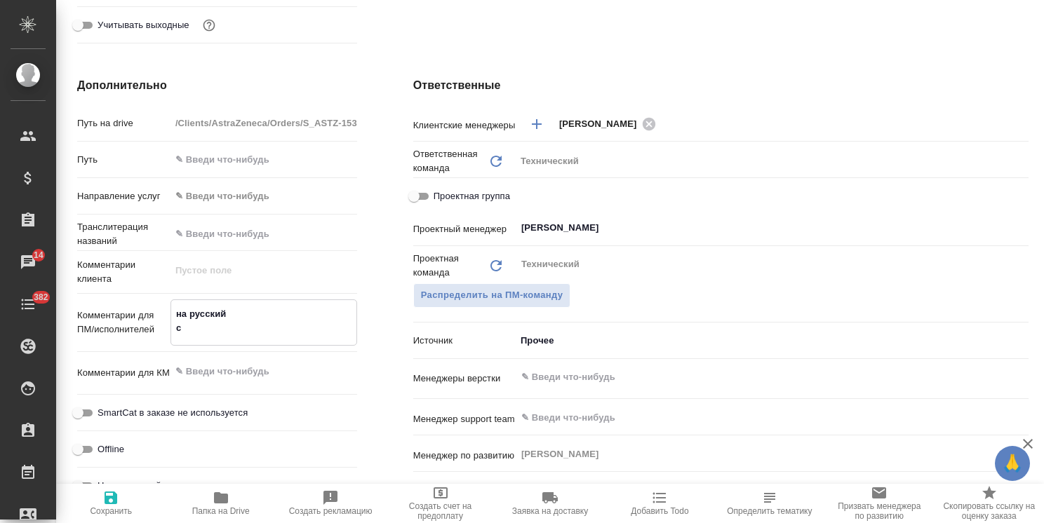
type textarea "на русский ср"
type textarea "x"
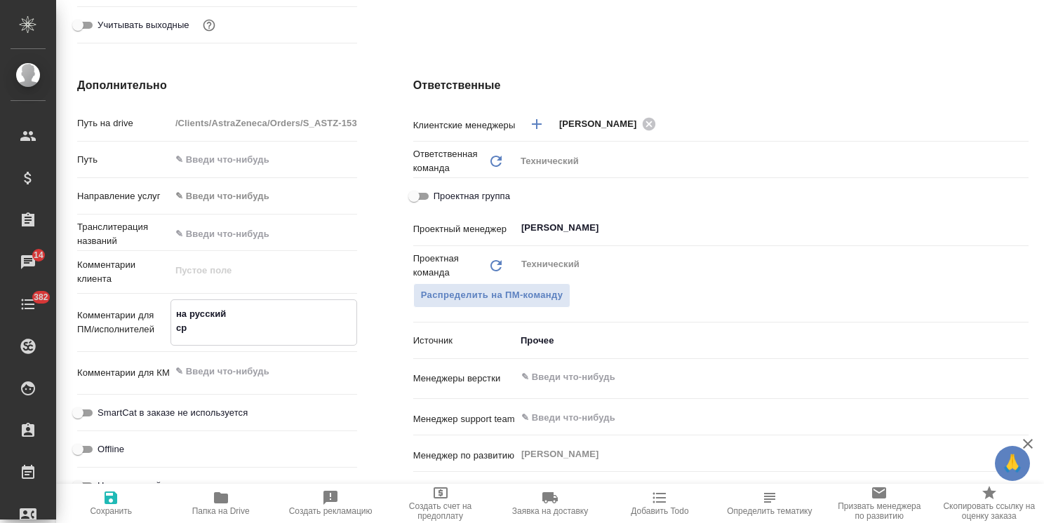
type textarea "на русский сро"
type textarea "x"
type textarea "на русский срок"
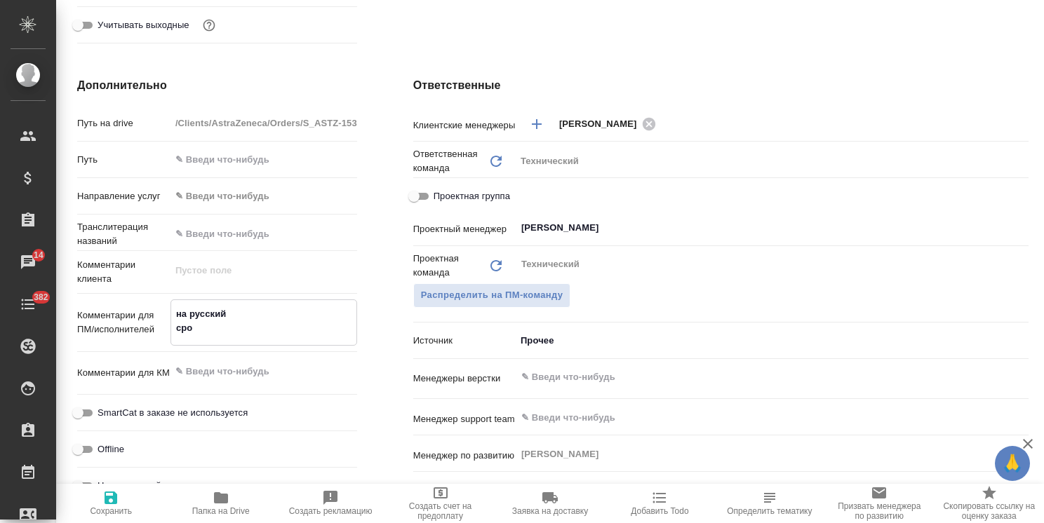
type textarea "x"
type textarea "на русский срок"
type textarea "x"
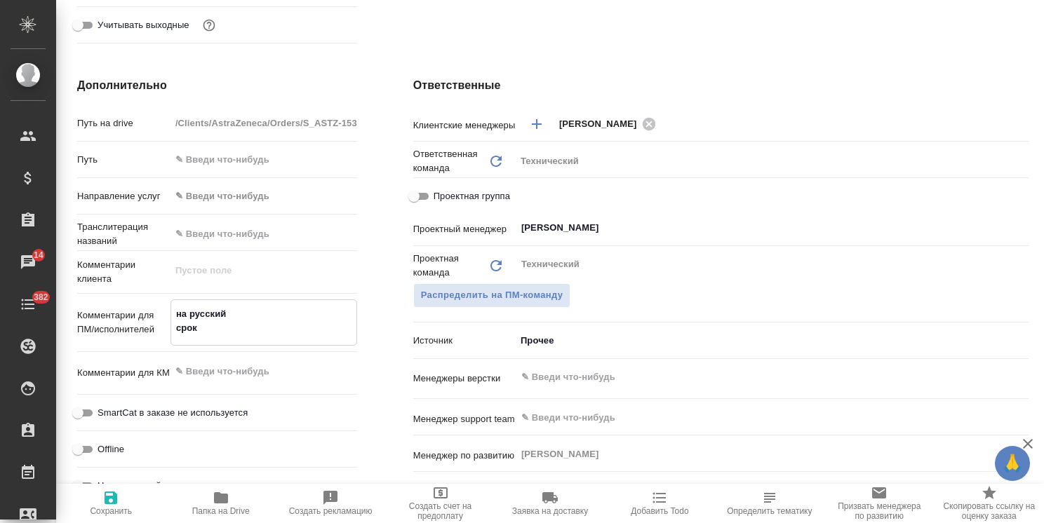
type textarea "x"
type textarea "на русский срок -"
type textarea "x"
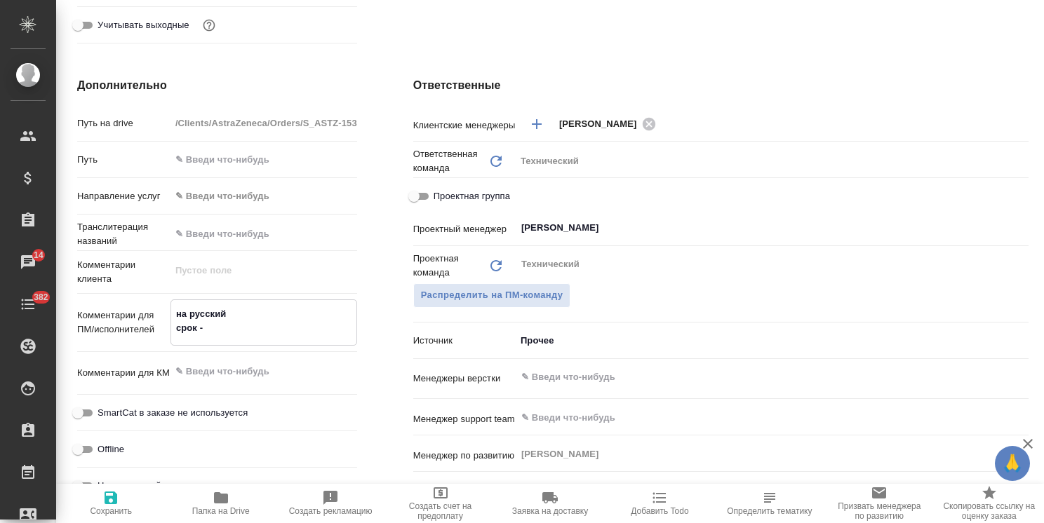
type textarea "на русский срок -"
type textarea "x"
type textarea "на русский срок - п"
type textarea "x"
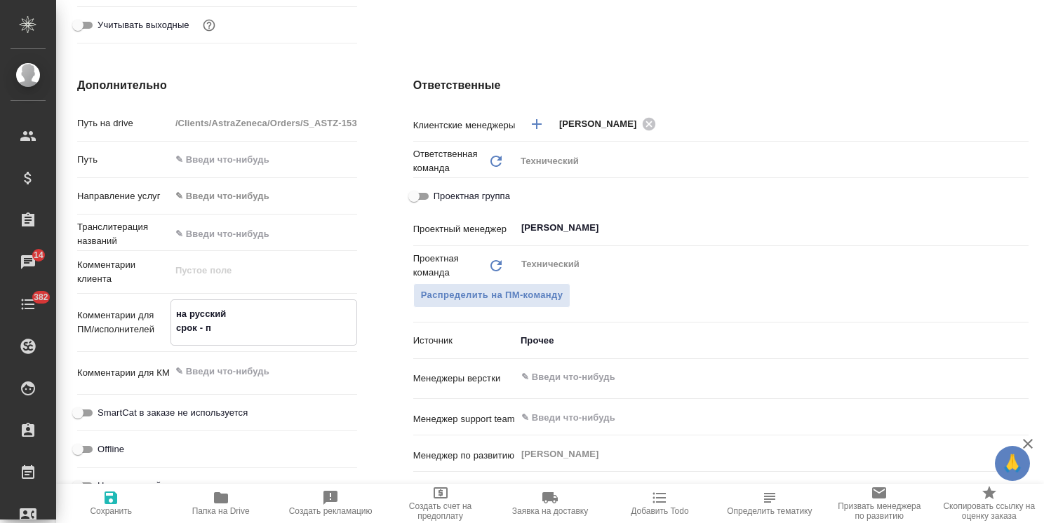
type textarea "на русский срок - пЯ"
type textarea "x"
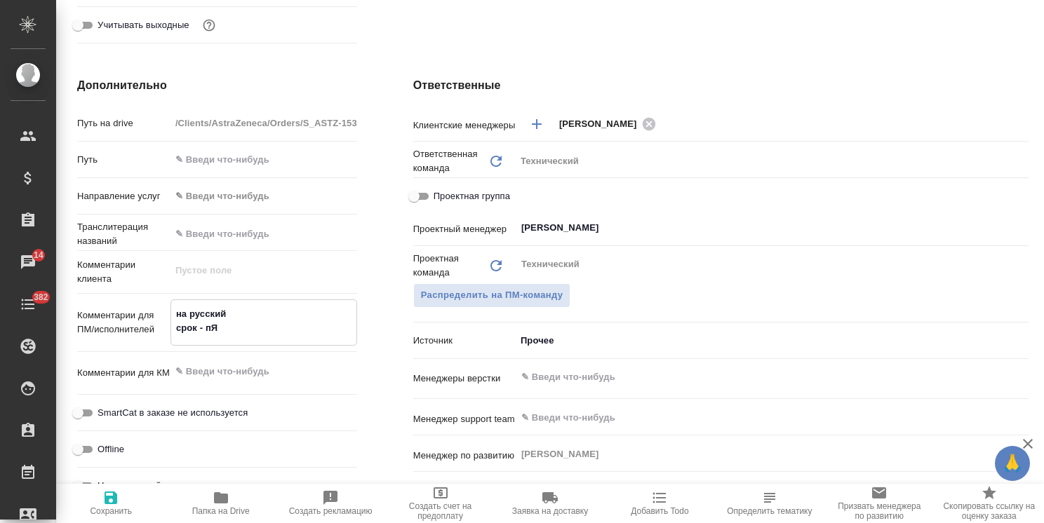
type textarea "на русский срок - пЯт"
type textarea "x"
type textarea "на русский срок - пЯтн"
type textarea "x"
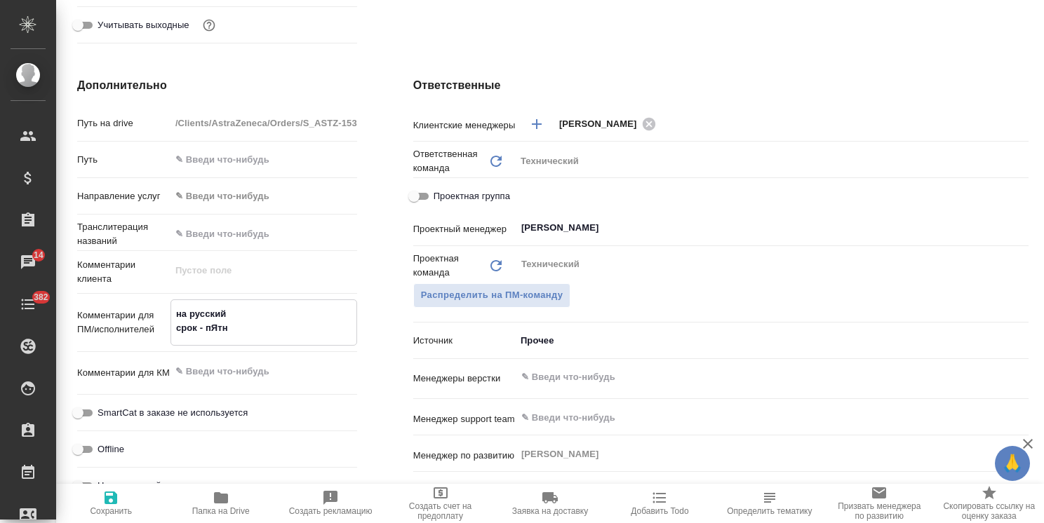
type textarea "x"
type textarea "на русский срок - пЯтни"
type textarea "x"
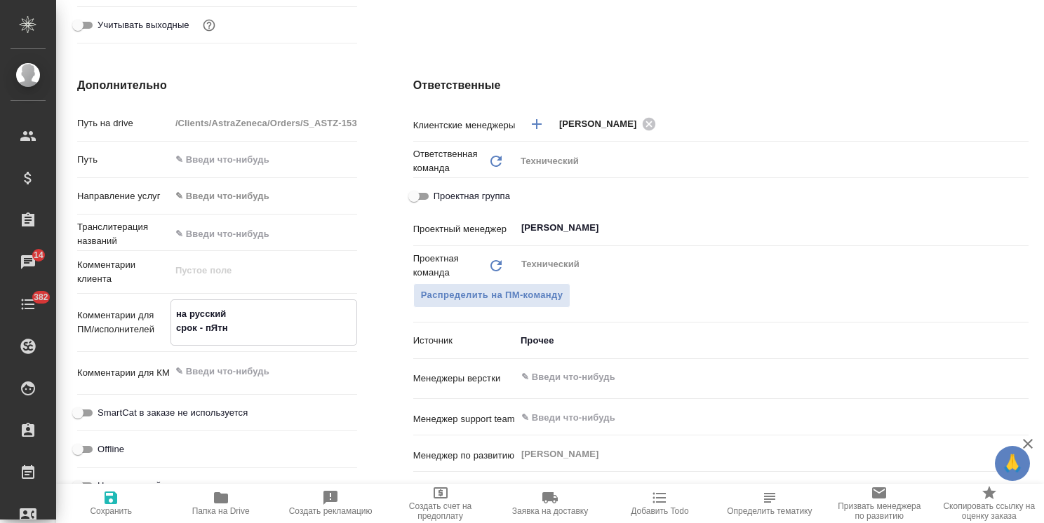
type textarea "x"
type textarea "на русский срок - [DATE]"
type textarea "x"
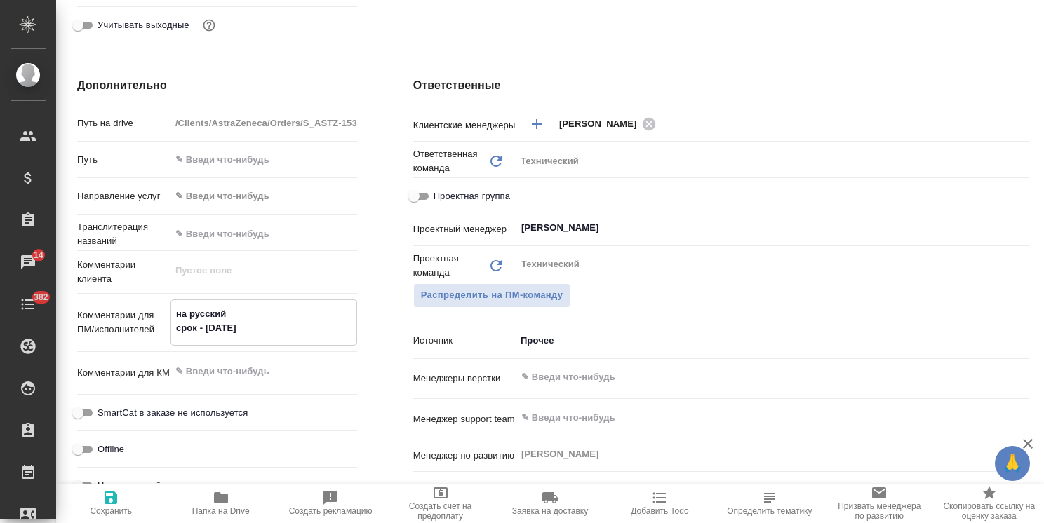
type textarea "x"
type textarea "на русский срок - пЯтни"
type textarea "x"
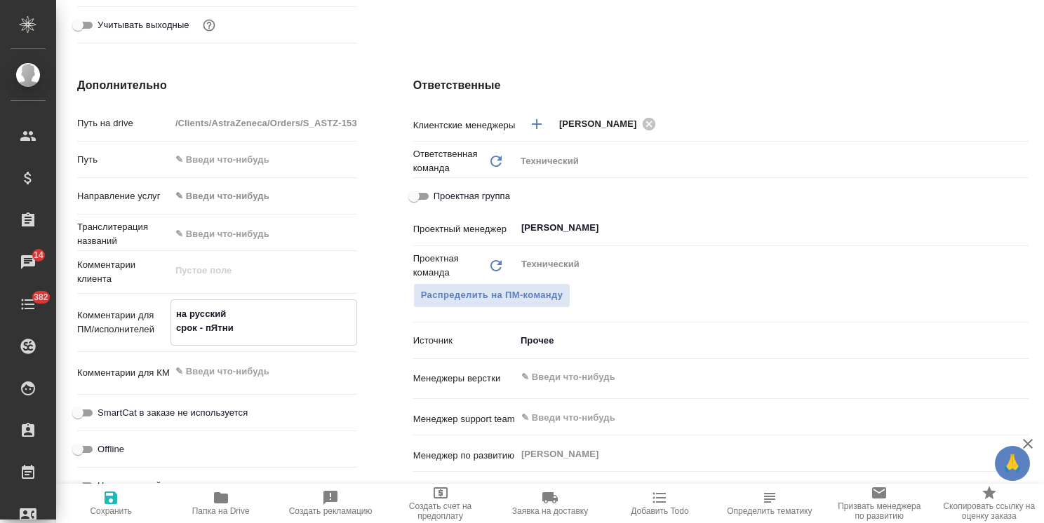
type textarea "на русский срок - пЯтн"
type textarea "x"
type textarea "на русский срок - пЯт"
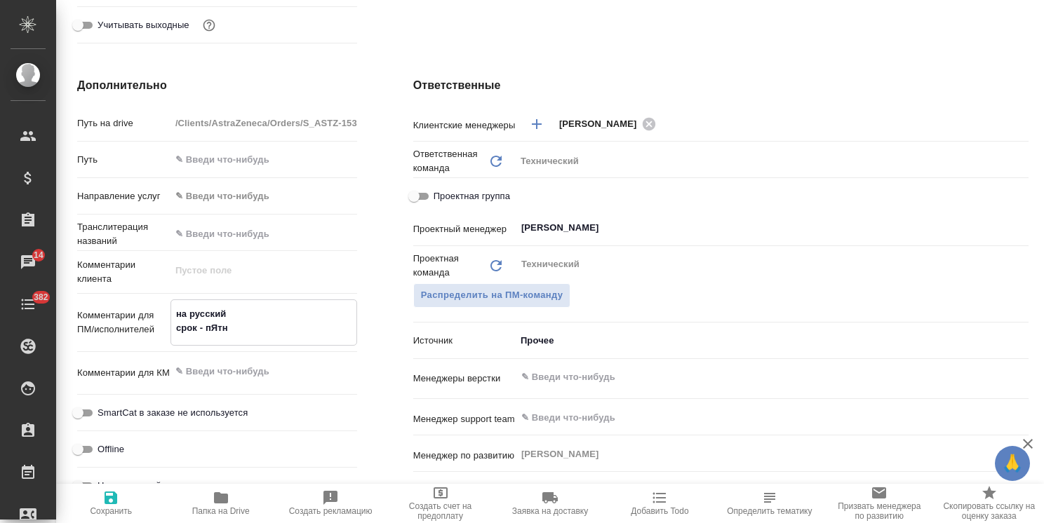
type textarea "x"
type textarea "на русский срок - пЯ"
type textarea "x"
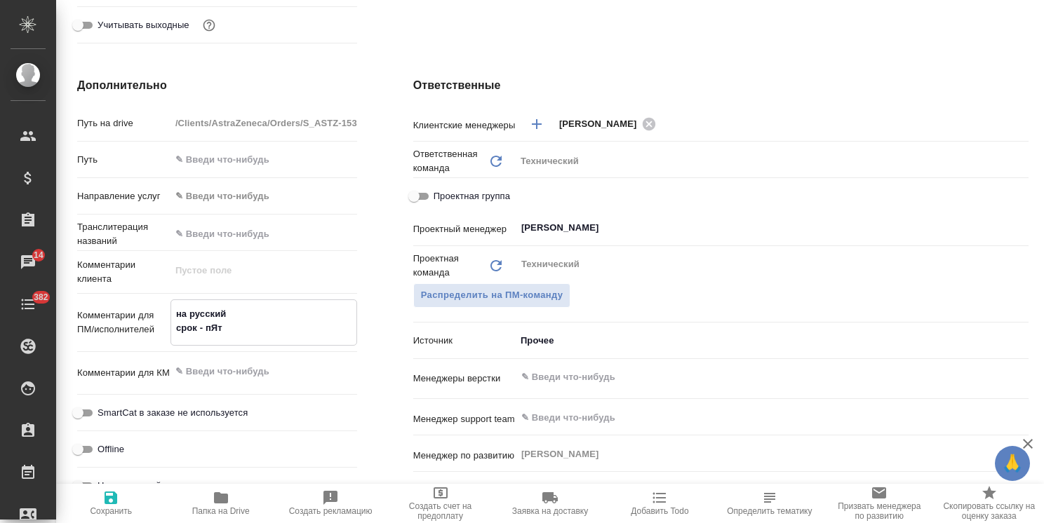
type textarea "x"
type textarea "на русский срок - п"
type textarea "x"
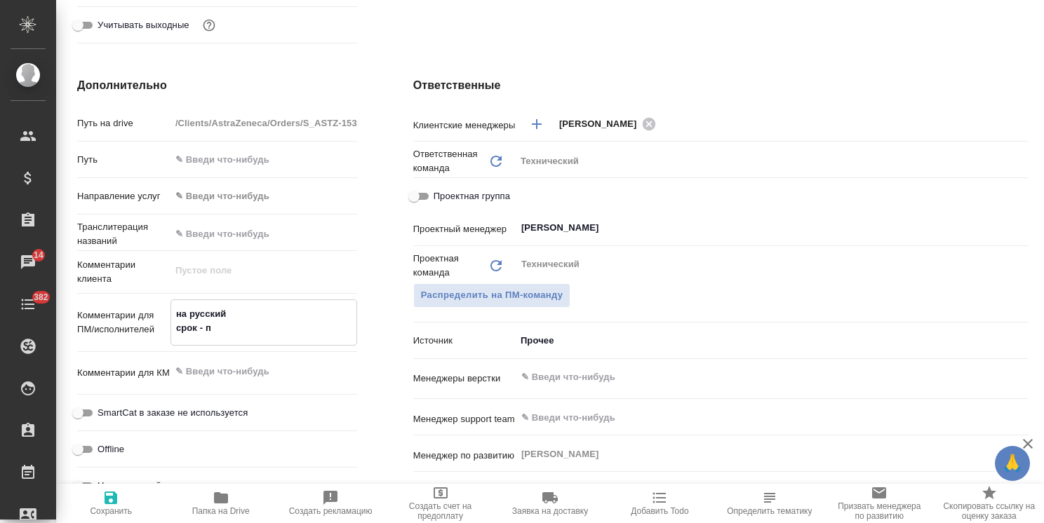
type textarea "x"
type textarea "на русский срок - [PERSON_NAME]"
type textarea "x"
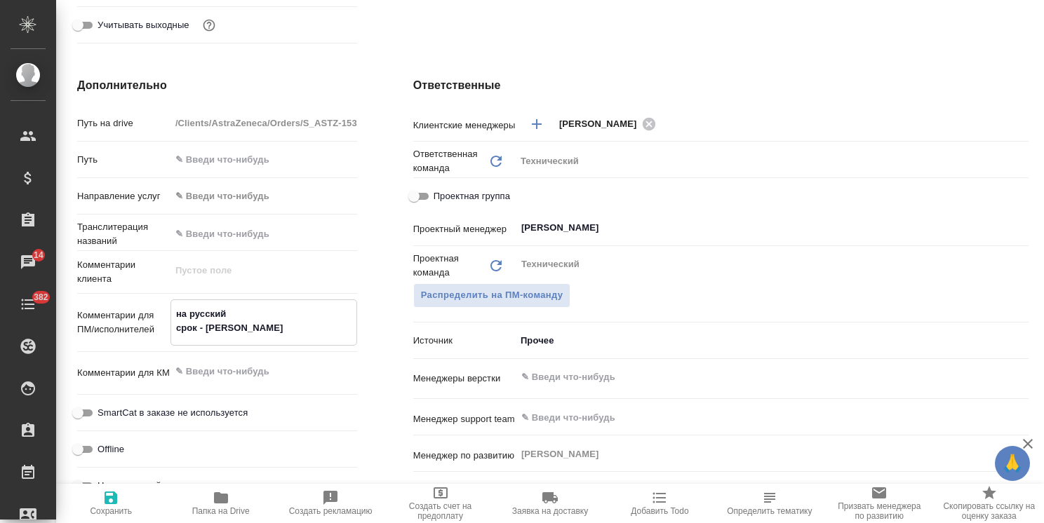
type textarea "на русский срок - пят"
type textarea "x"
type textarea "на русский срок - [PERSON_NAME]"
type textarea "x"
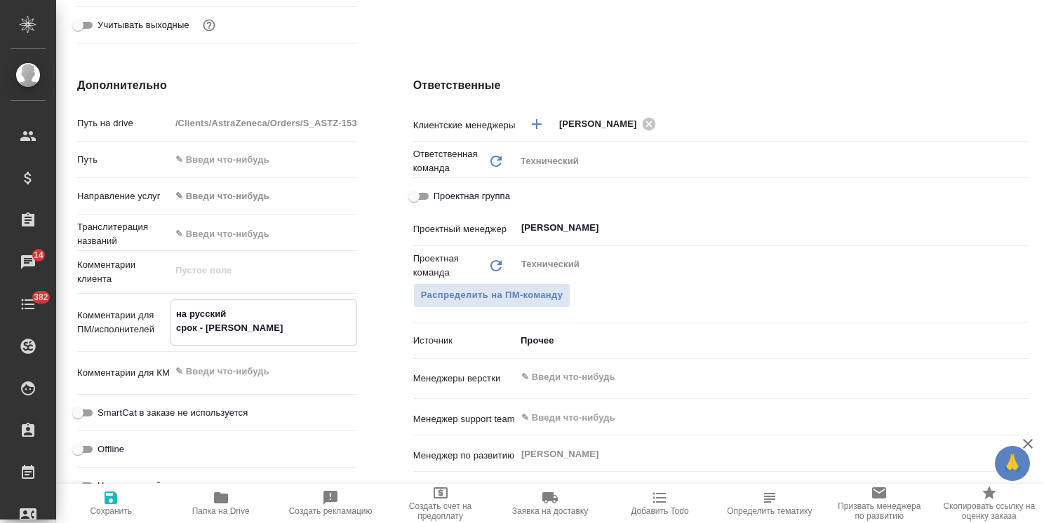
type textarea "x"
type textarea "на русский срок - пятни"
type textarea "x"
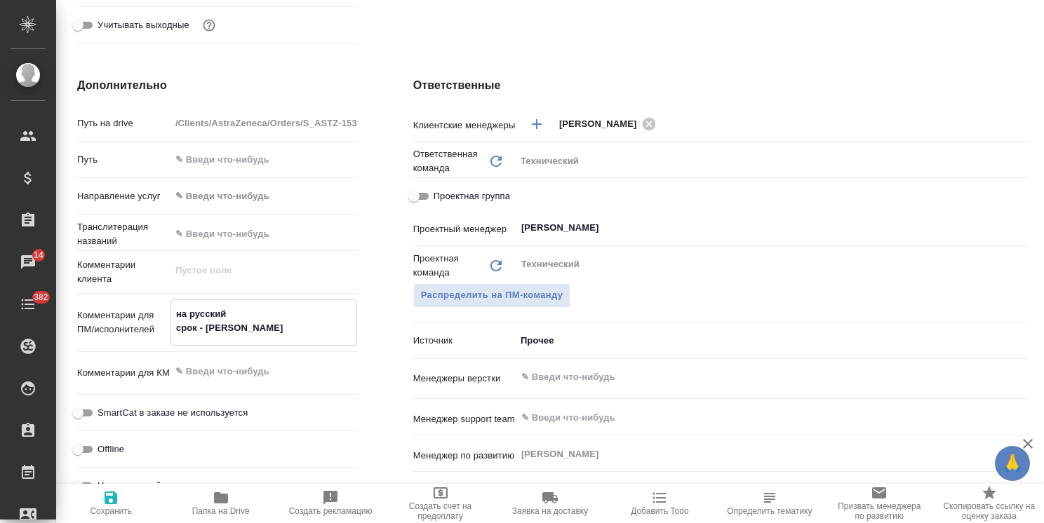
type textarea "x"
type textarea "на русский срок - [DATE]"
type textarea "x"
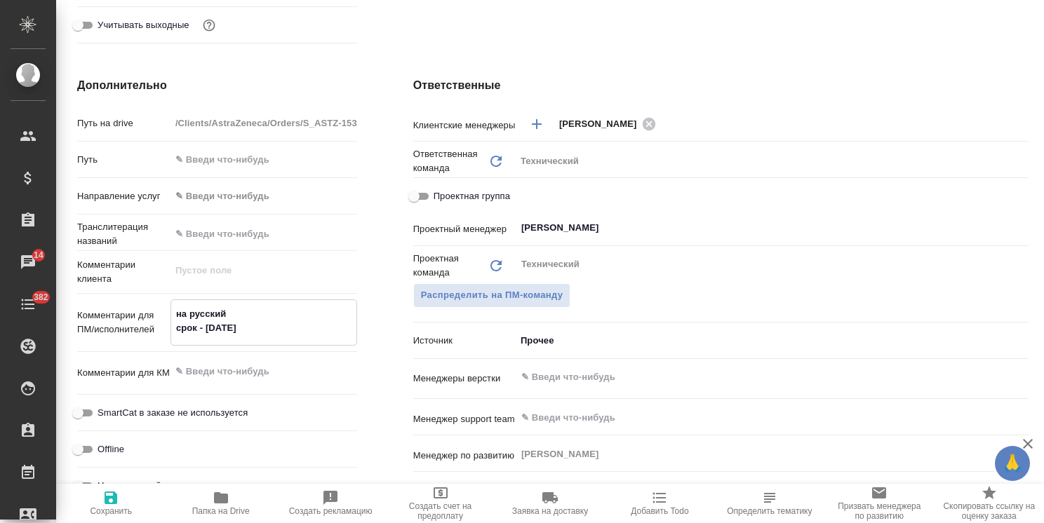
type textarea "x"
type textarea "на русский срок - [DATE]"
type textarea "x"
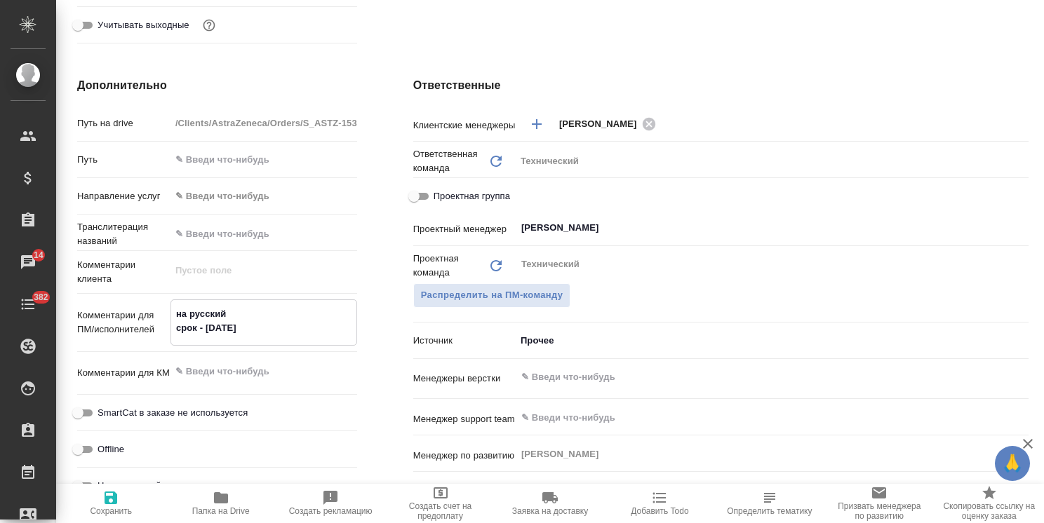
type textarea "на русский срок - [DATE]"
type textarea "x"
type textarea "на русский срок - [DATE] [PERSON_NAME]"
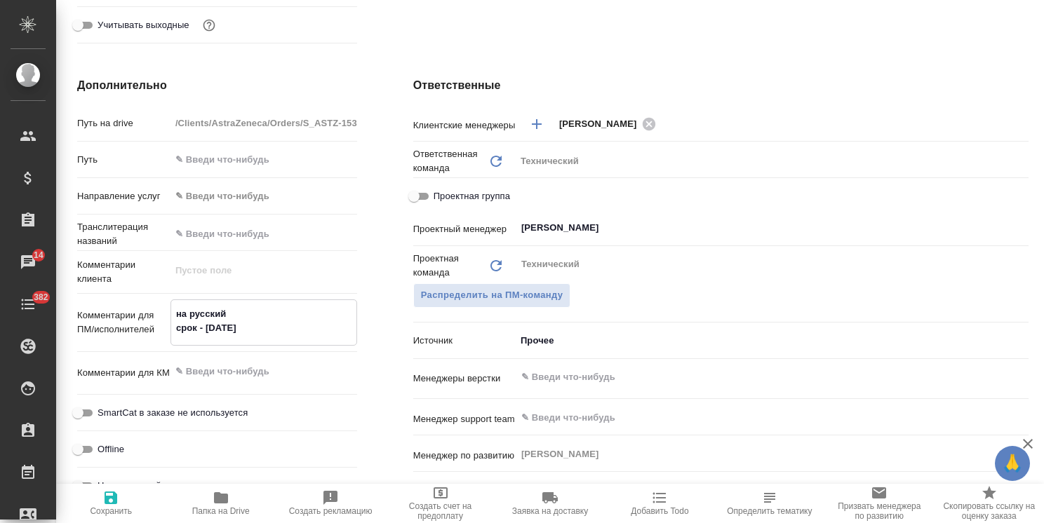
type textarea "x"
type textarea "на русский срок - [DATE] ут"
type textarea "x"
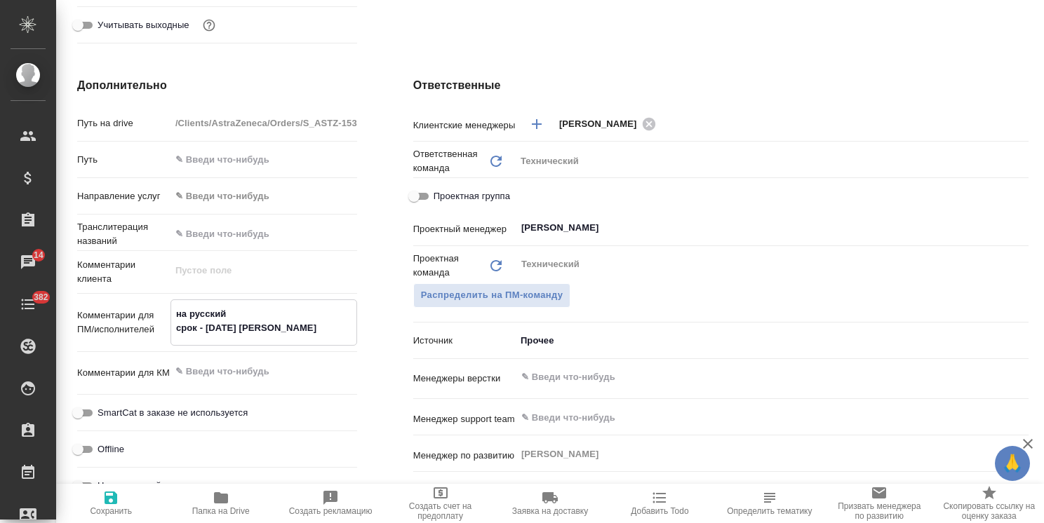
type textarea "x"
type textarea "на русский срок - [DATE] утр"
type textarea "x"
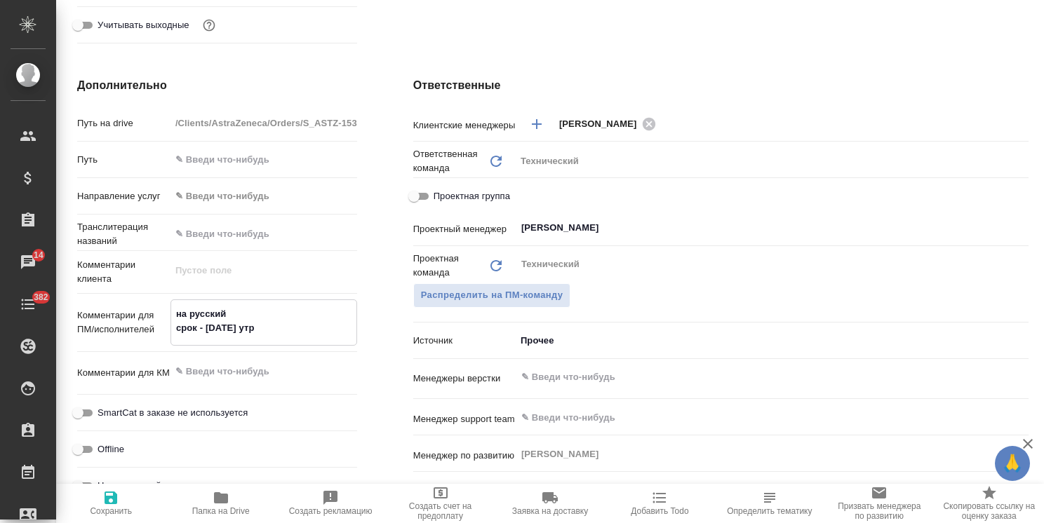
type textarea "x"
type textarea "на русский срок - пятница утро"
type textarea "x"
type textarea "на русский срок - пятница утро"
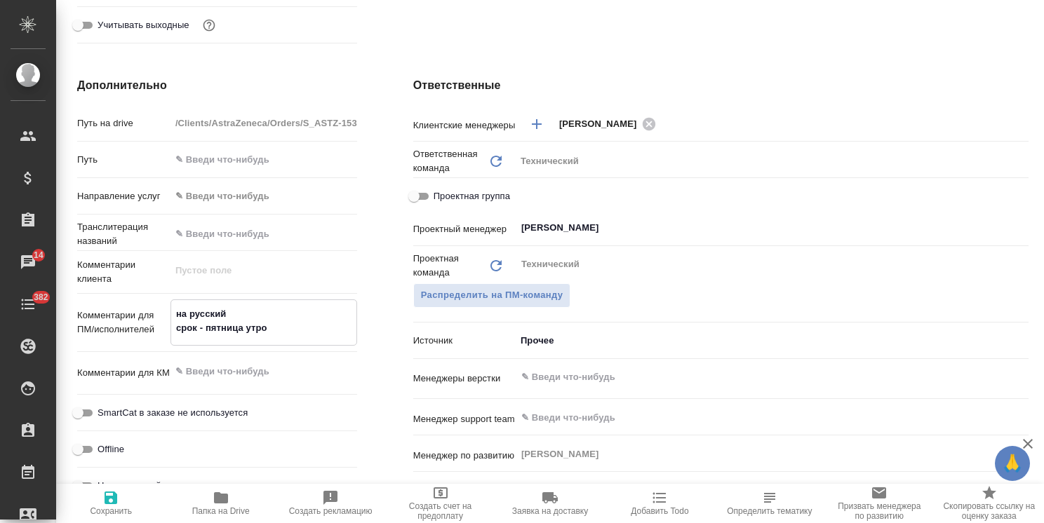
type textarea "x"
click at [126, 504] on span "Сохранить" at bounding box center [111, 503] width 93 height 27
type textarea "x"
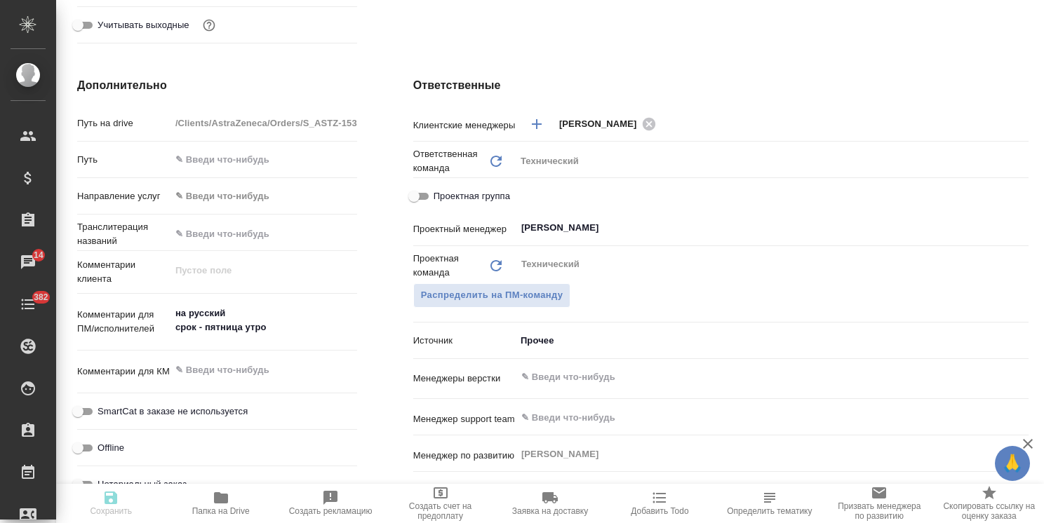
type textarea "x"
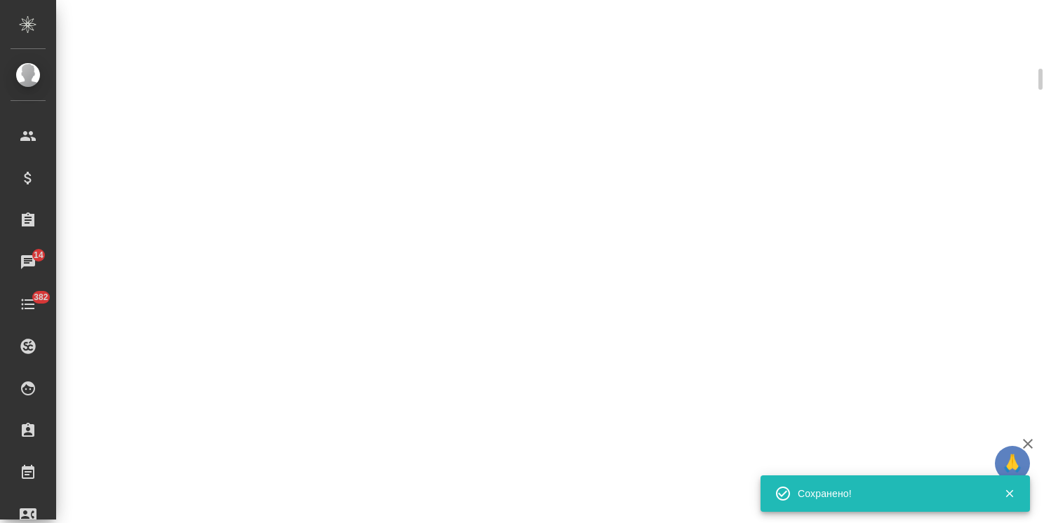
select select "RU"
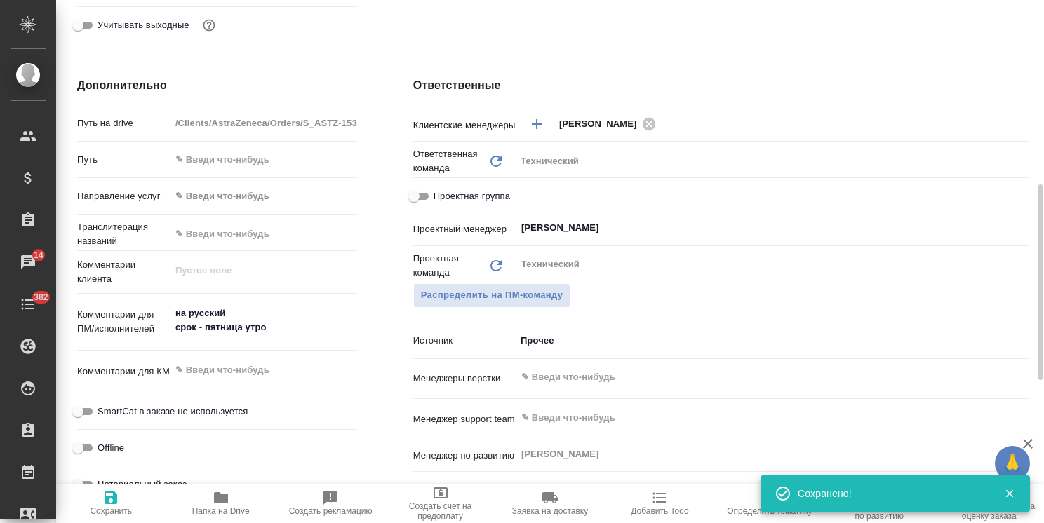
type textarea "x"
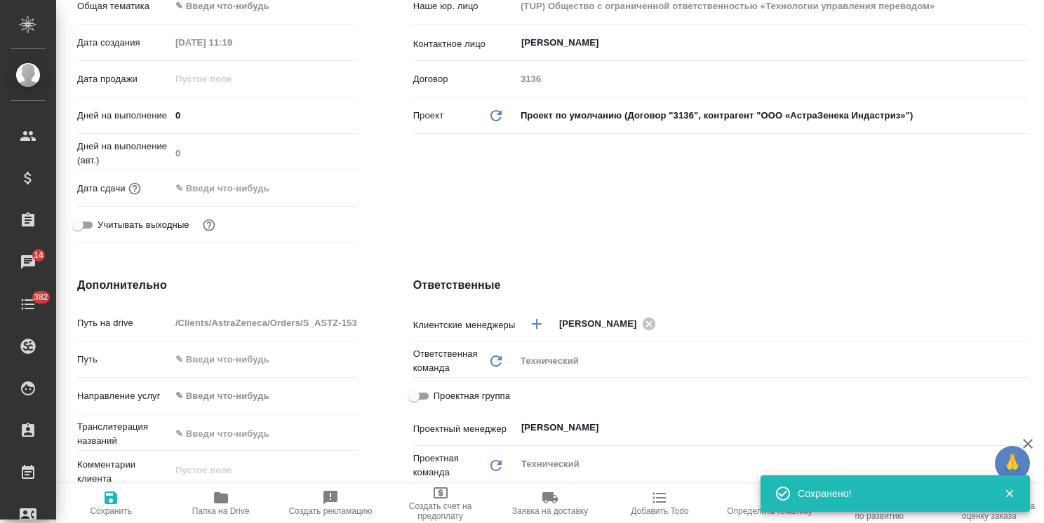
scroll to position [0, 0]
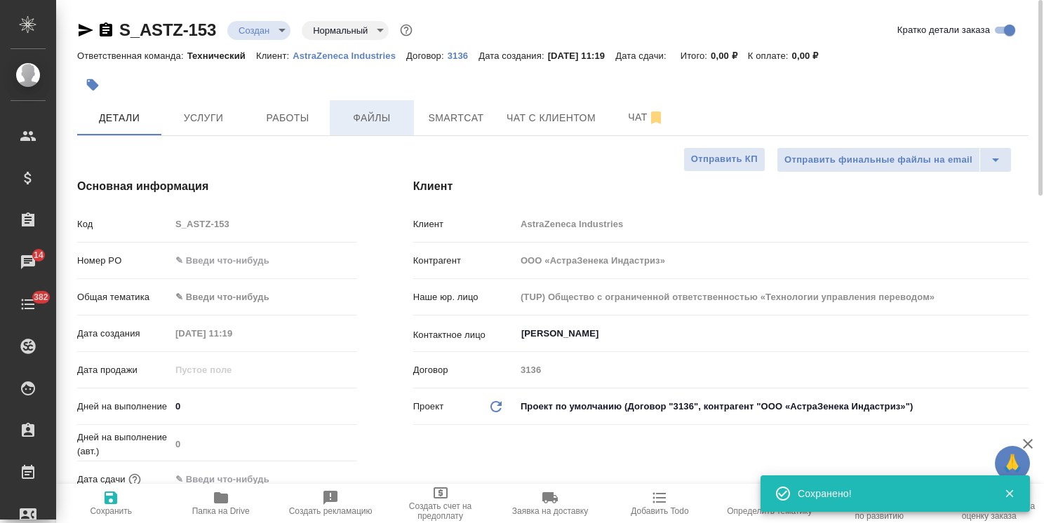
click at [362, 114] on span "Файлы" at bounding box center [371, 118] width 67 height 18
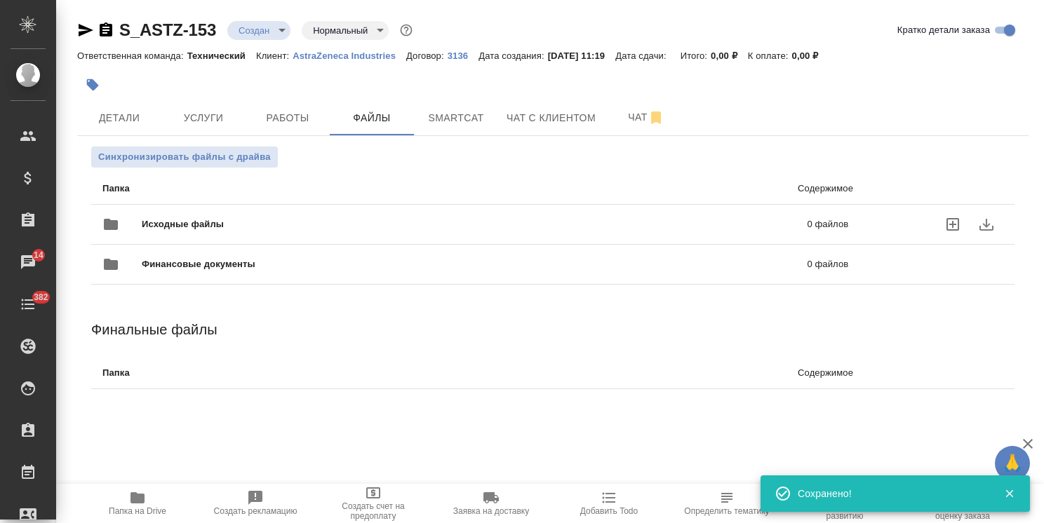
click at [147, 220] on span "Исходные файлы" at bounding box center [329, 224] width 374 height 14
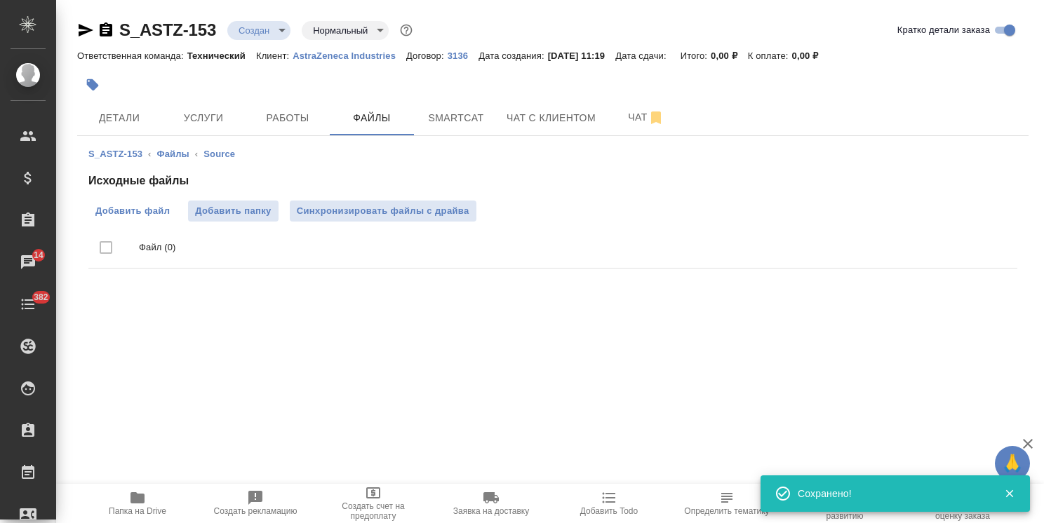
click at [140, 208] on span "Добавить файл" at bounding box center [132, 211] width 74 height 14
click at [0, 0] on input "Добавить файл" at bounding box center [0, 0] width 0 height 0
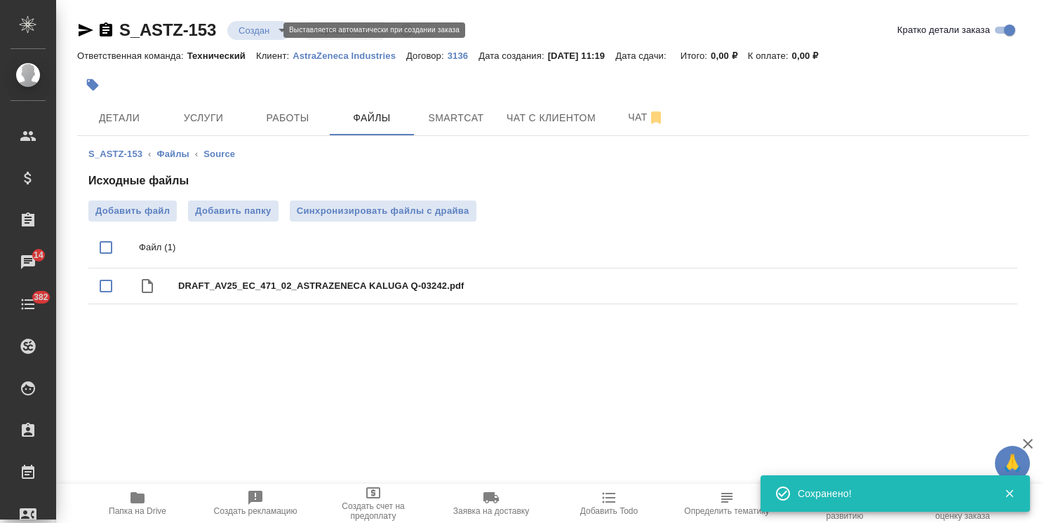
click at [255, 27] on body "🙏 .cls-1 fill:#fff; AWATERA [PERSON_NAME] Спецификации Заказы 14 Чаты 382 Todo …" at bounding box center [522, 261] width 1044 height 523
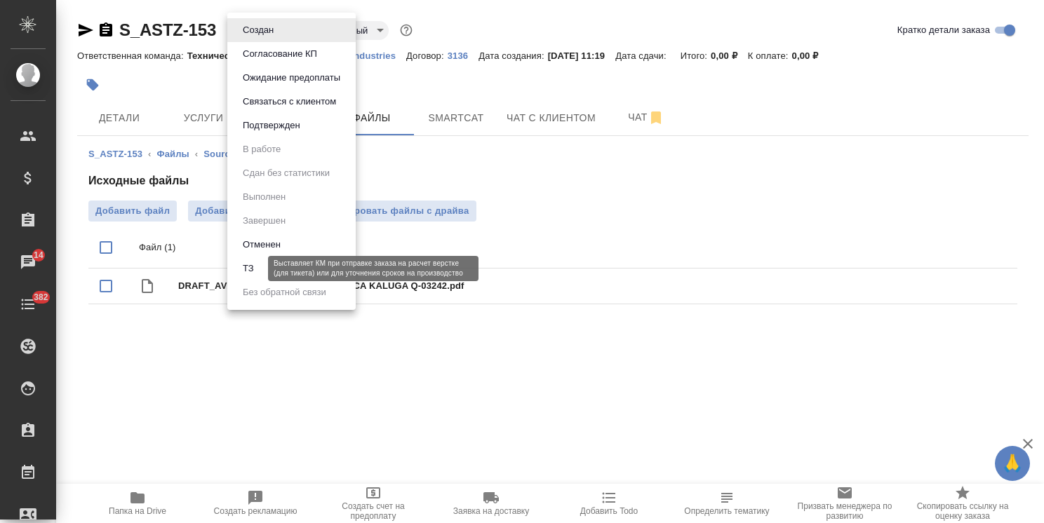
click at [256, 276] on button "ТЗ" at bounding box center [249, 268] width 20 height 15
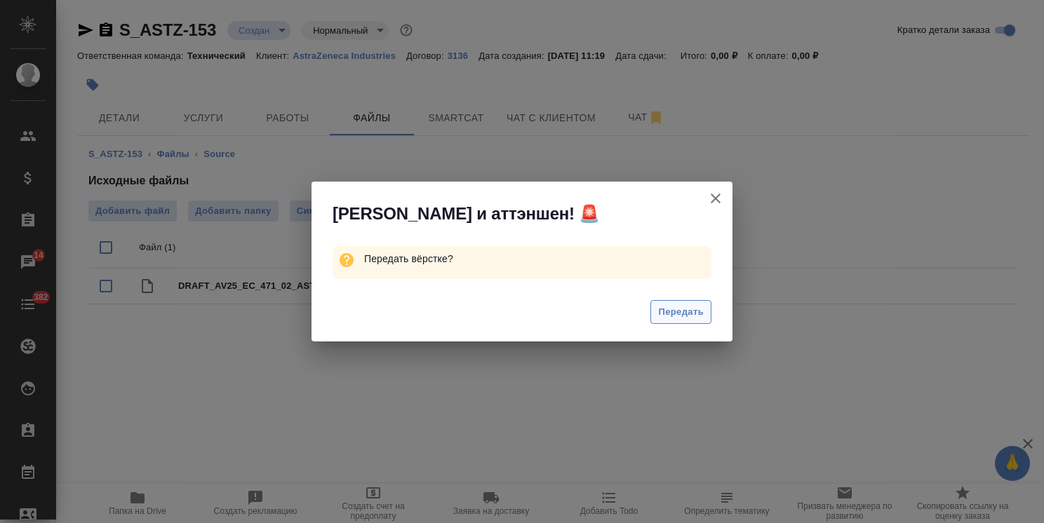
click at [664, 314] on span "Передать" at bounding box center [681, 312] width 46 height 16
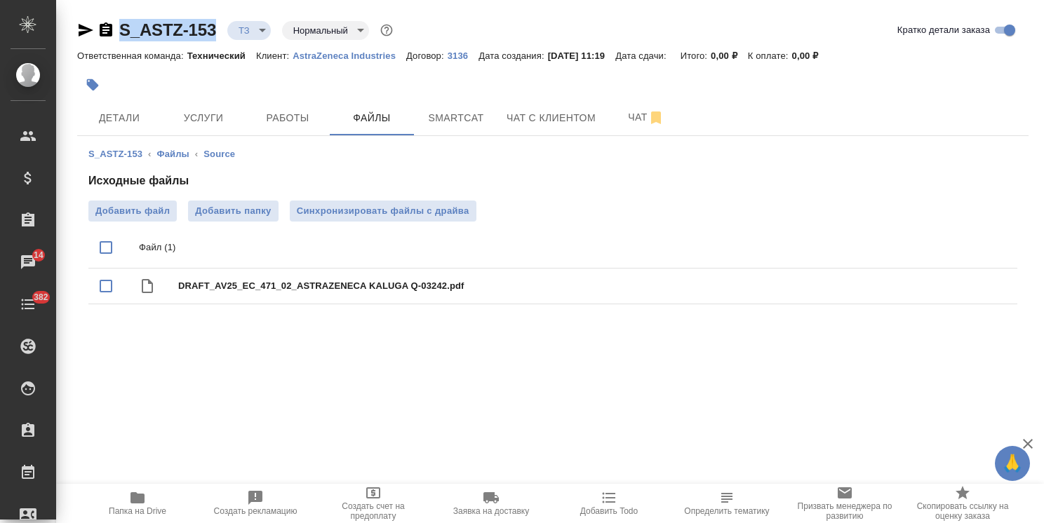
drag, startPoint x: 224, startPoint y: 20, endPoint x: 97, endPoint y: 15, distance: 127.1
click at [99, 18] on div "S_ASTZ-153 ТЗ tz Нормальный normal Кратко детали заказа Ответственная команда: …" at bounding box center [552, 173] width 967 height 346
copy link "S_ASTZ-153"
click at [112, 114] on span "Детали" at bounding box center [119, 118] width 67 height 18
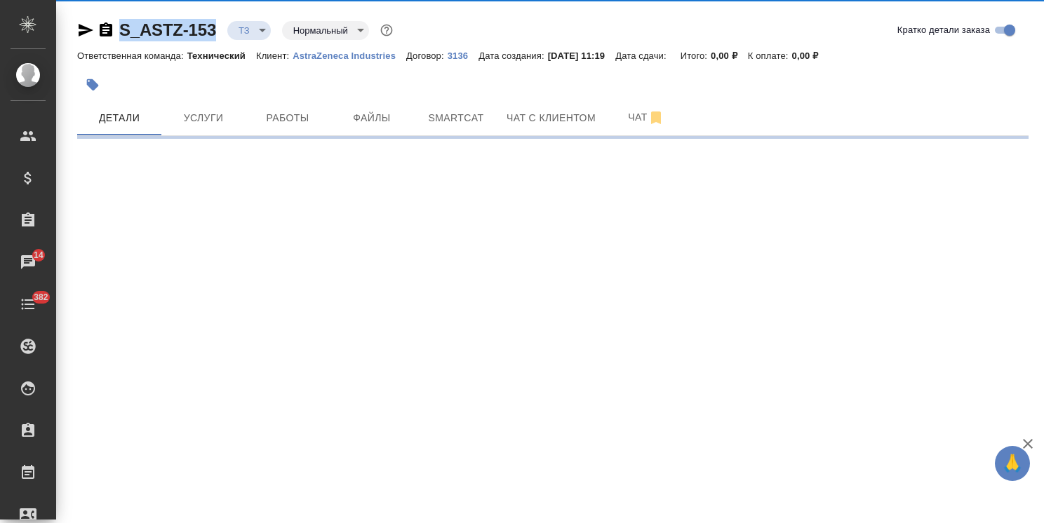
select select "RU"
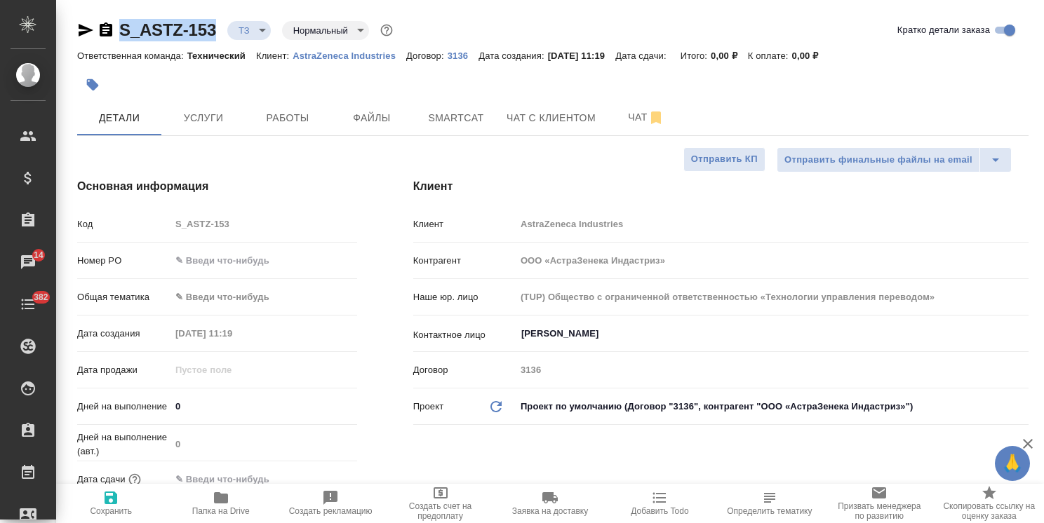
type textarea "x"
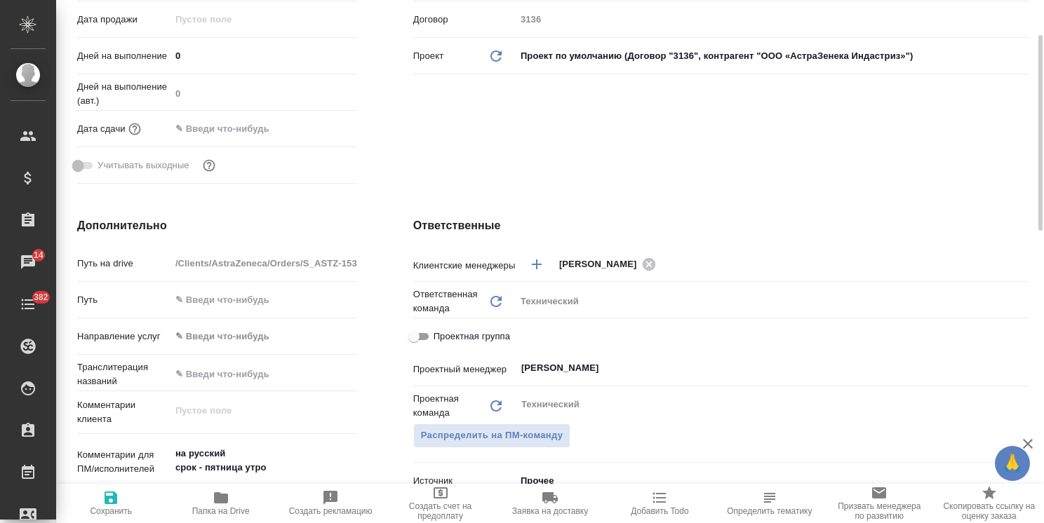
scroll to position [421, 0]
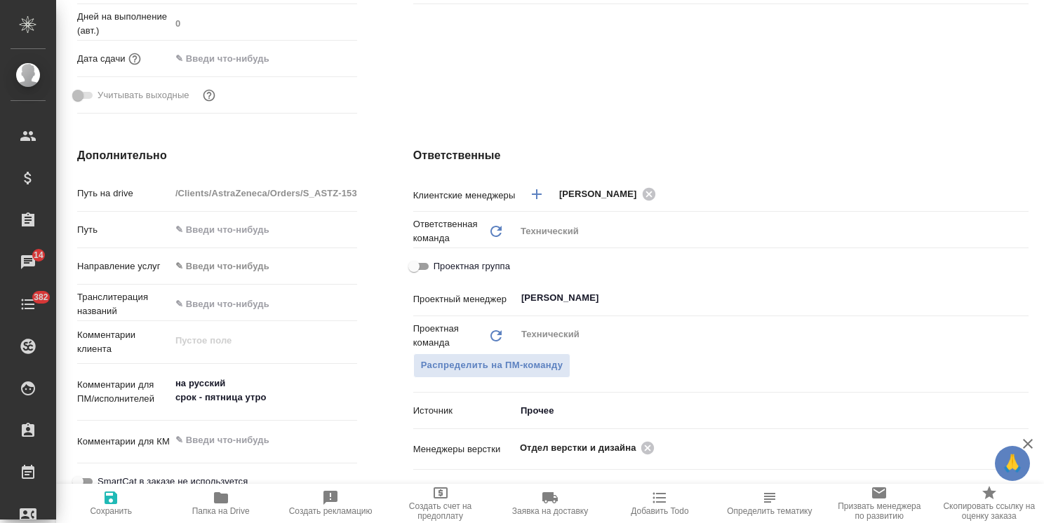
type textarea "x"
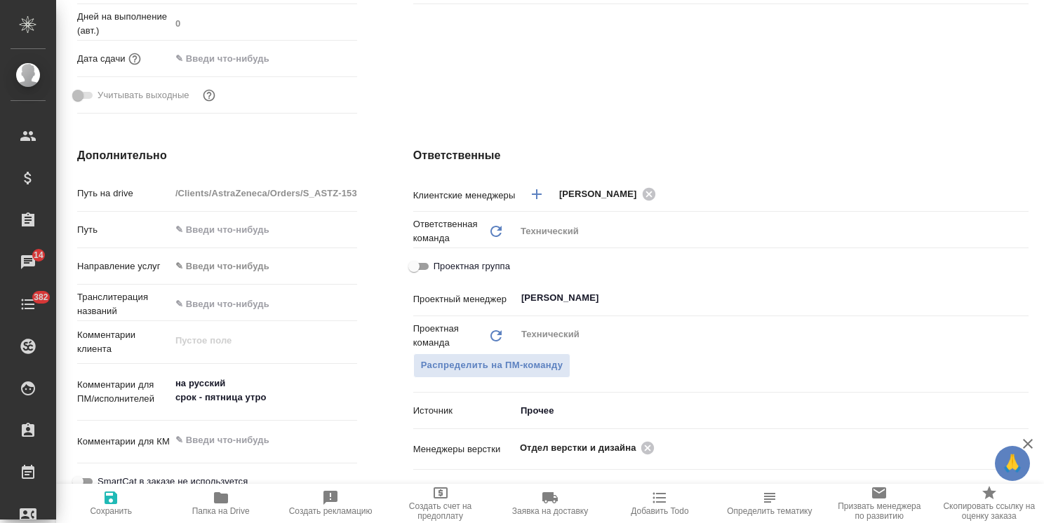
type textarea "x"
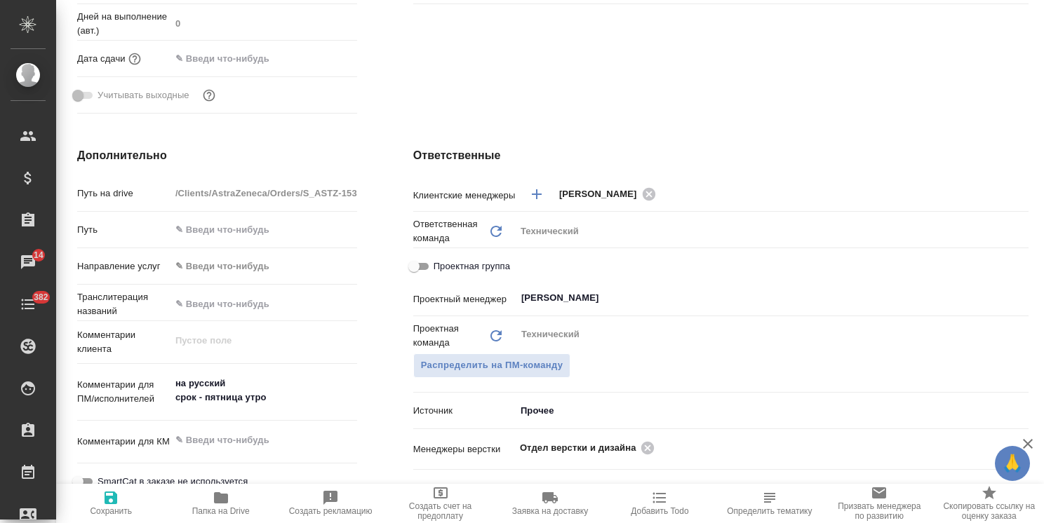
type textarea "x"
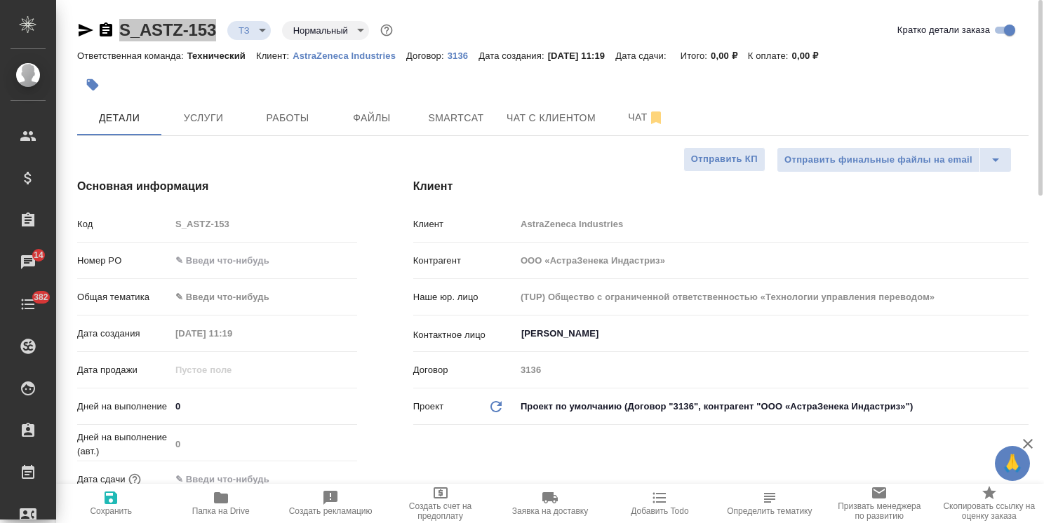
type textarea "x"
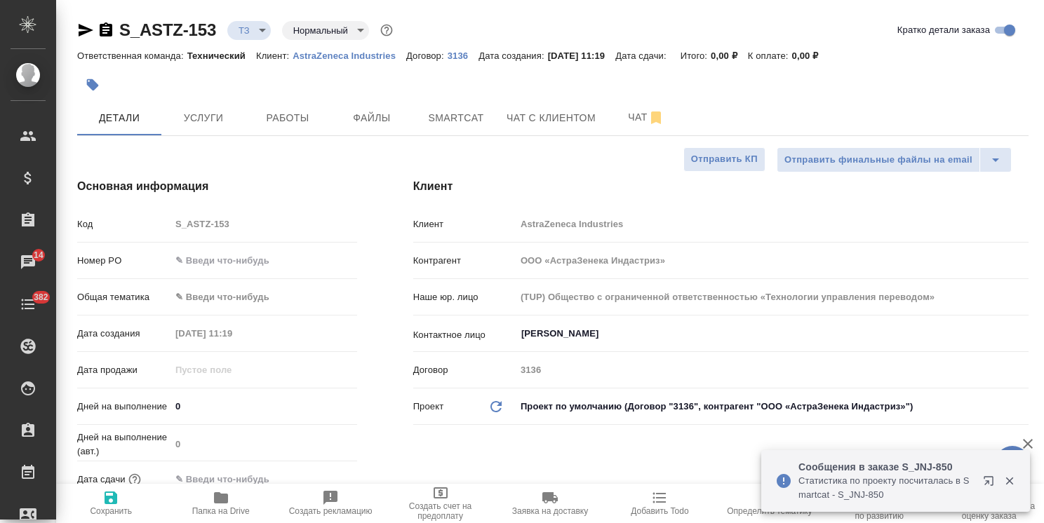
click at [240, 259] on input "text" at bounding box center [263, 260] width 187 height 20
click at [234, 307] on body "🙏 .cls-1 fill:#fff; AWATERA [PERSON_NAME] Спецификации Заказы 14 Чаты 382 Todo …" at bounding box center [522, 261] width 1044 height 523
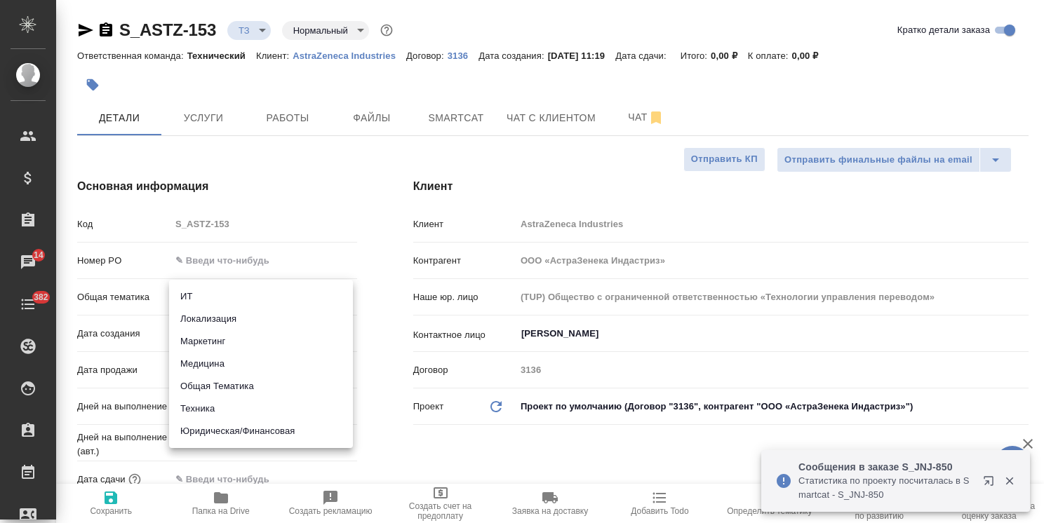
click at [228, 436] on li "Юридическая/Финансовая" at bounding box center [261, 431] width 184 height 22
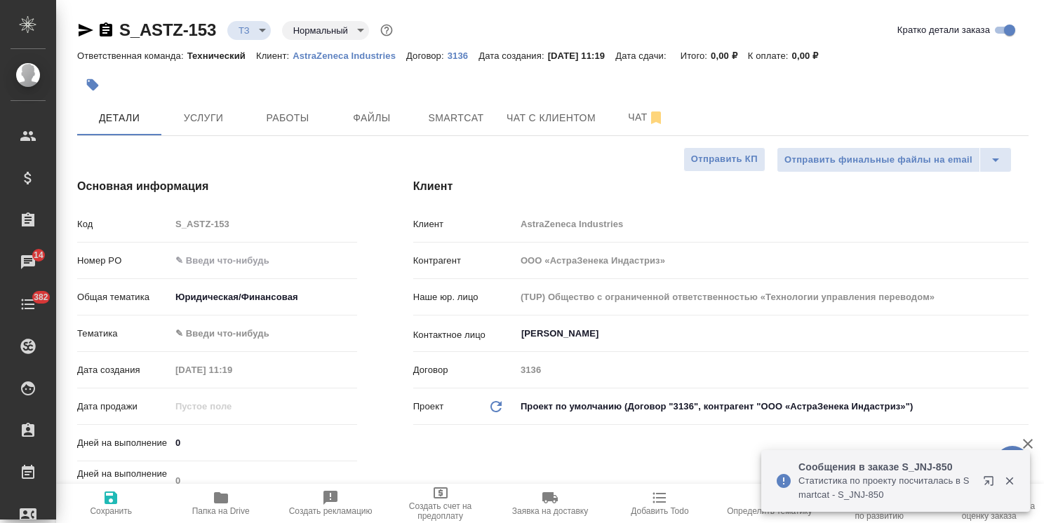
click at [241, 336] on body "🙏 .cls-1 fill:#fff; AWATERA [PERSON_NAME] Спецификации Заказы 14 Чаты 382 Todo …" at bounding box center [522, 261] width 1044 height 523
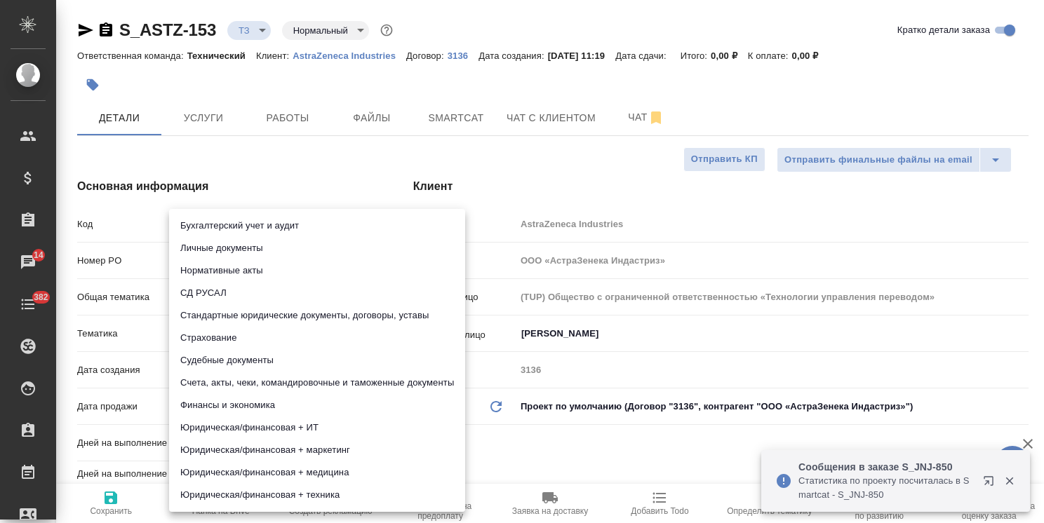
click at [328, 316] on li "Стандартные юридические документы, договоры, уставы" at bounding box center [317, 315] width 296 height 22
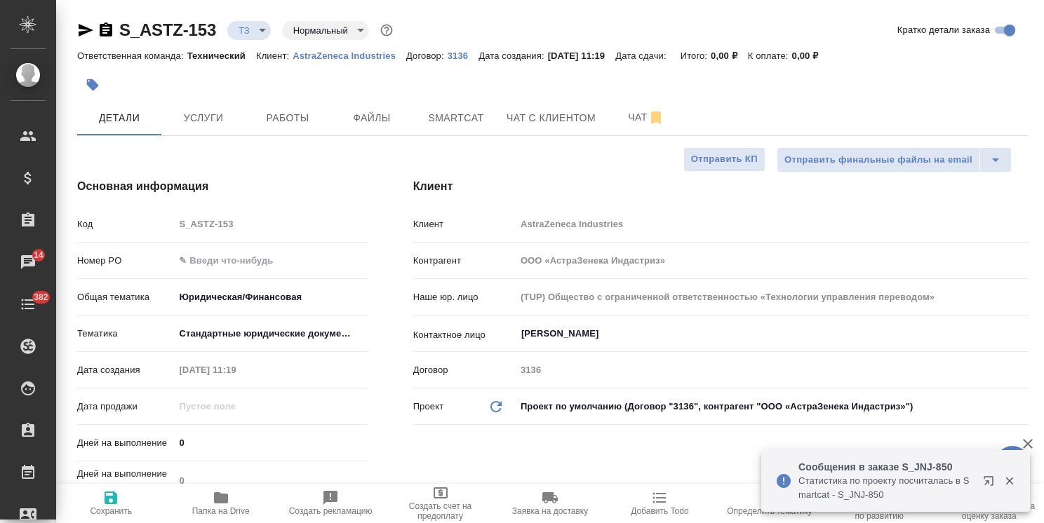
click at [107, 507] on div "Бухгалтерский учет и аудит Личные документы Нормативные акты СД РУСАЛ Стандартн…" at bounding box center [522, 261] width 1044 height 523
click at [96, 497] on span "Сохранить" at bounding box center [111, 503] width 93 height 27
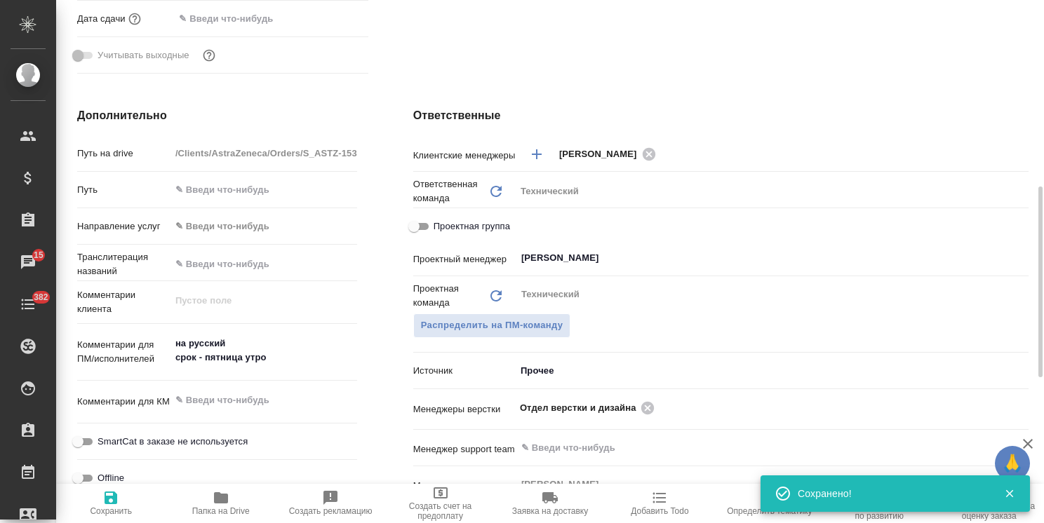
scroll to position [508, 0]
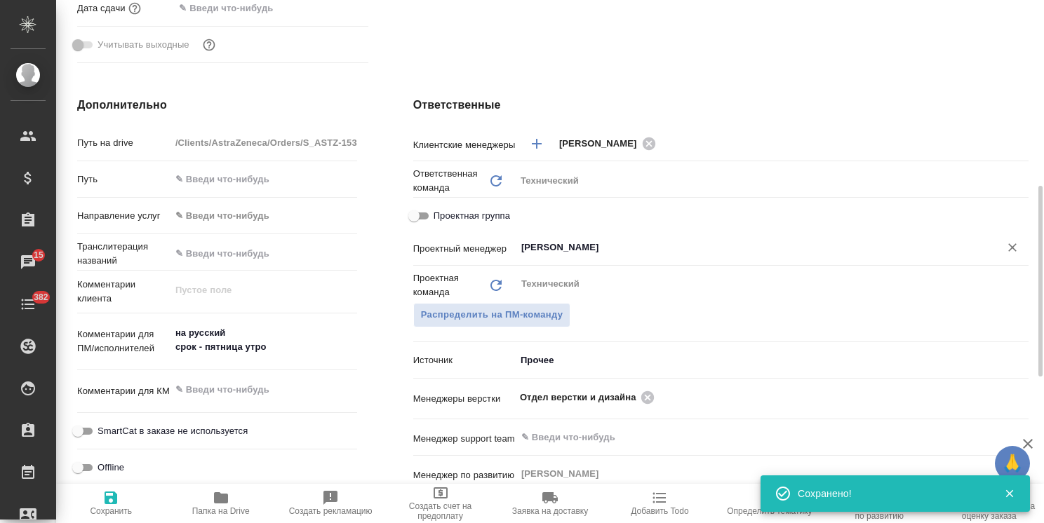
click at [606, 254] on input "[PERSON_NAME]" at bounding box center [748, 247] width 457 height 17
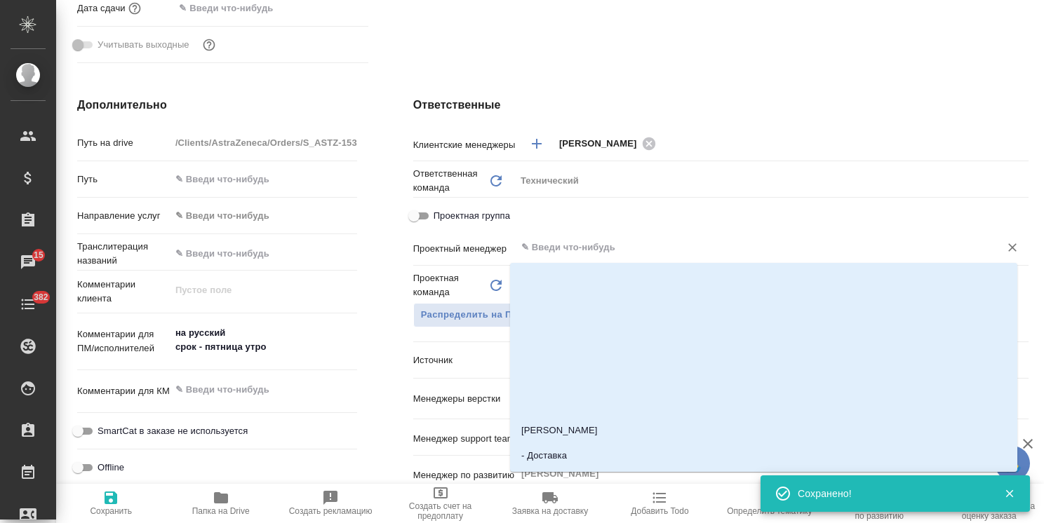
click at [118, 510] on span "Сохранить" at bounding box center [111, 512] width 42 height 10
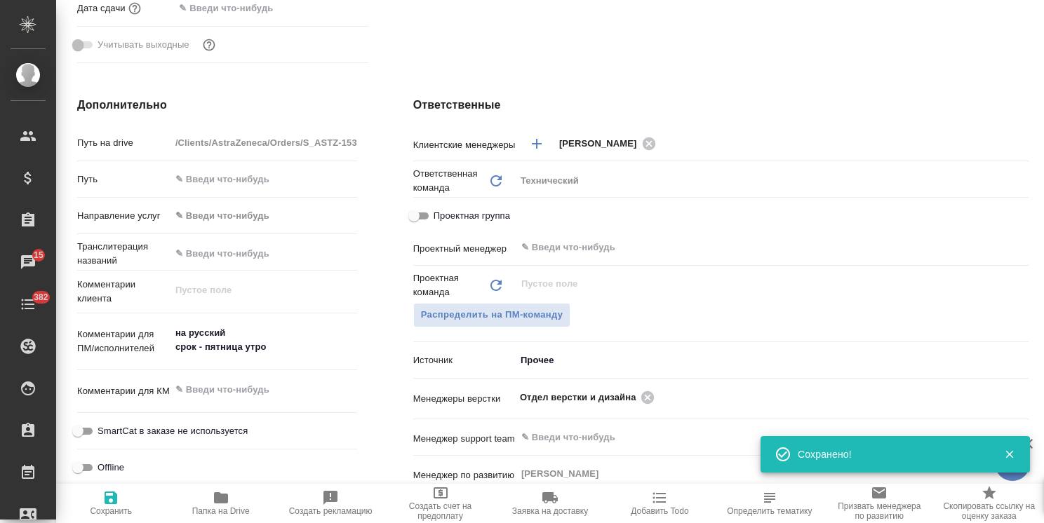
scroll to position [0, 0]
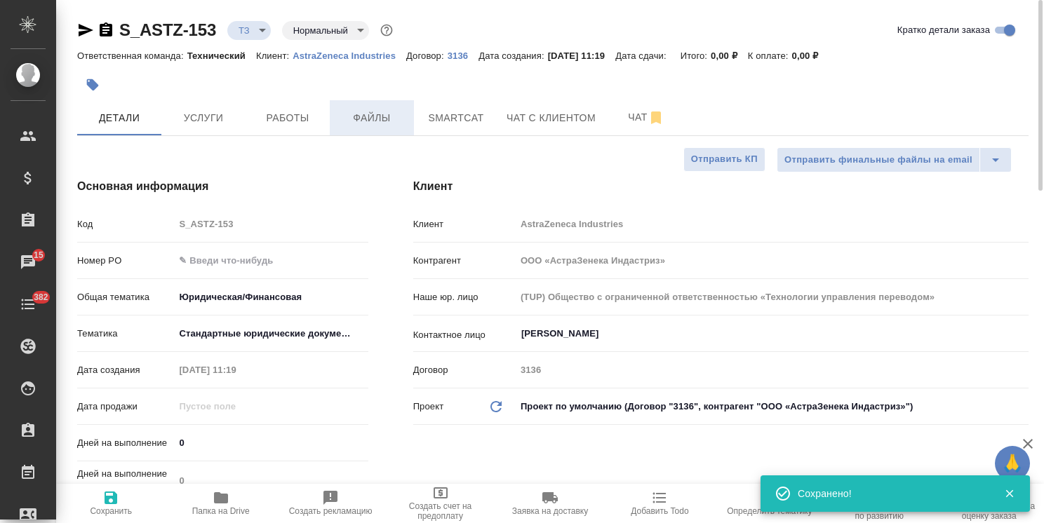
click at [368, 125] on span "Файлы" at bounding box center [371, 118] width 67 height 18
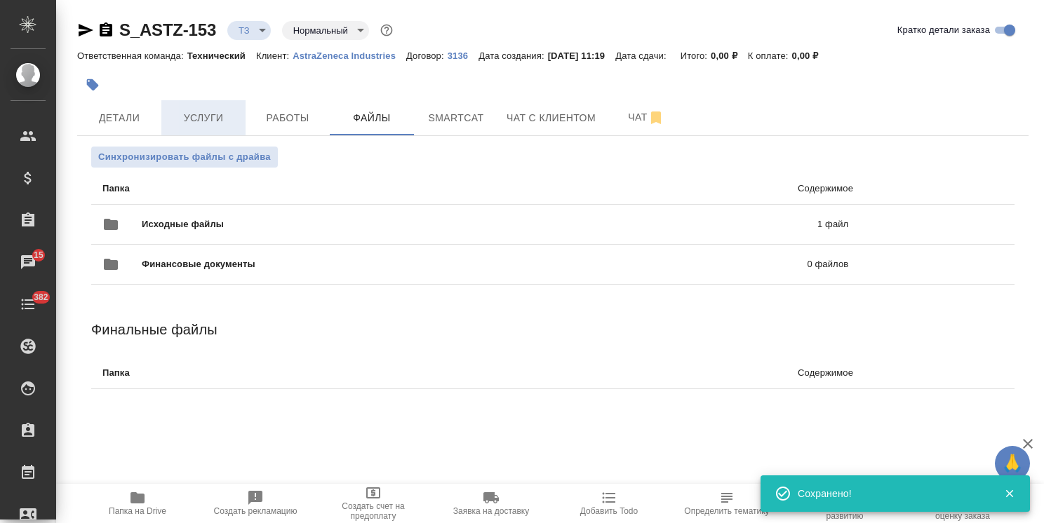
click at [211, 123] on span "Услуги" at bounding box center [203, 118] width 67 height 18
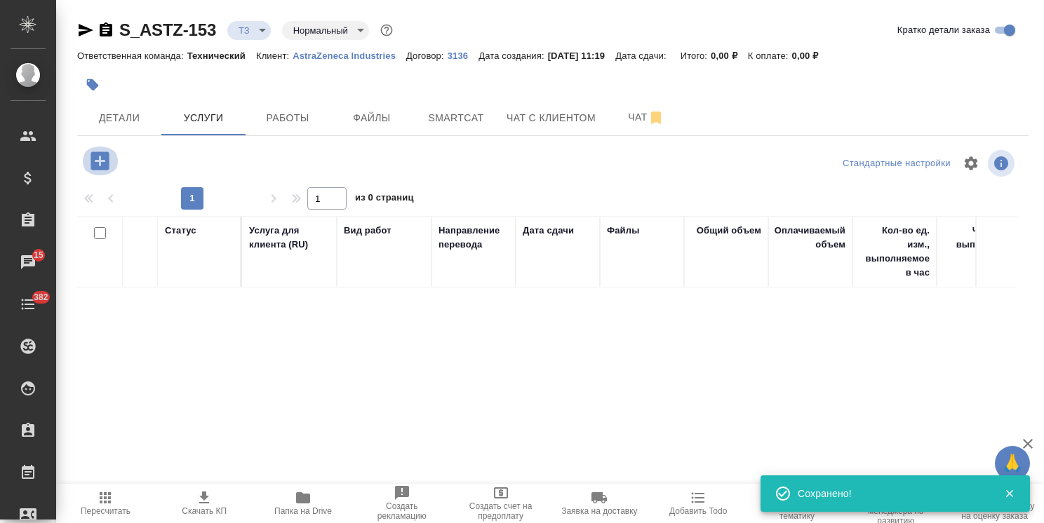
click at [105, 166] on icon "button" at bounding box center [99, 161] width 18 height 18
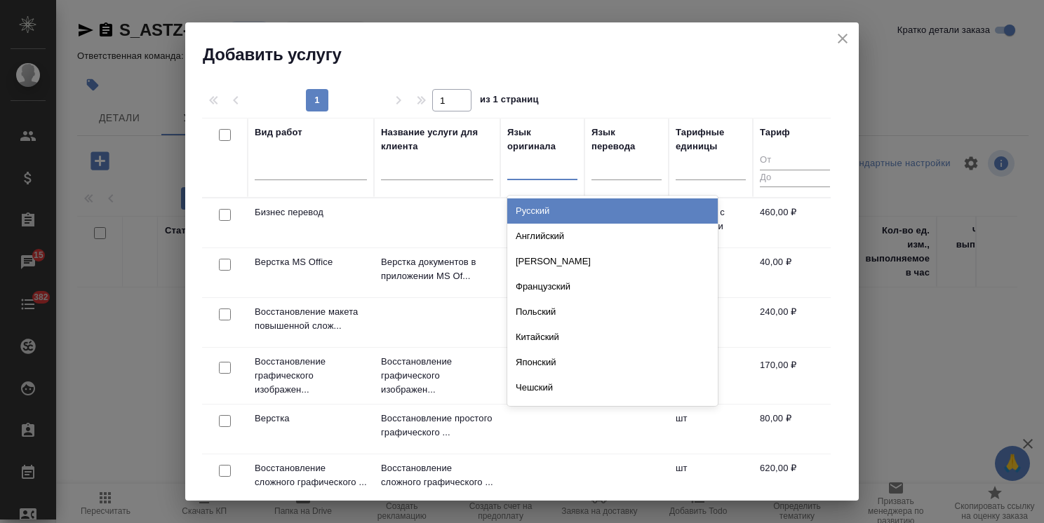
click at [515, 177] on div at bounding box center [542, 167] width 70 height 27
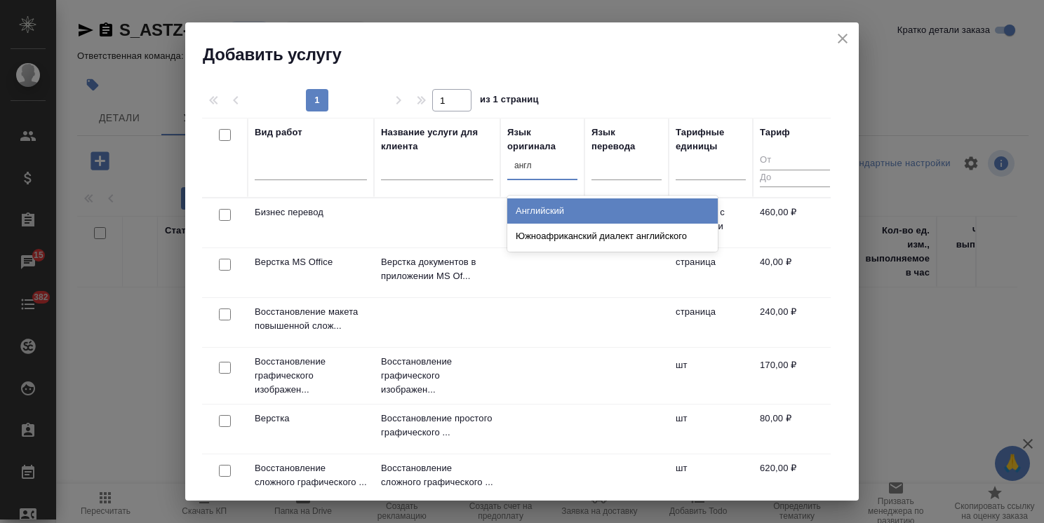
click at [556, 210] on div "Английский" at bounding box center [612, 211] width 210 height 25
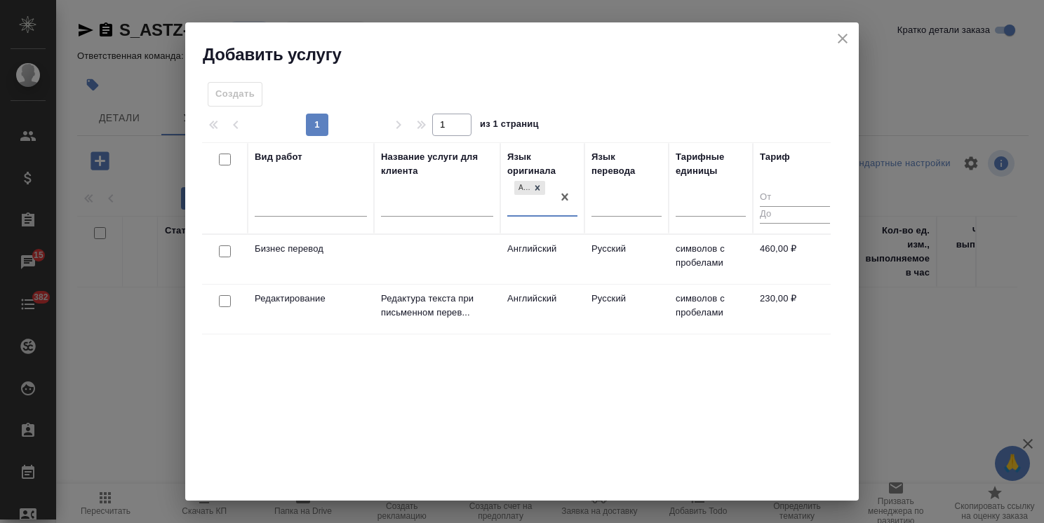
click at [229, 250] on input "checkbox" at bounding box center [225, 252] width 12 height 12
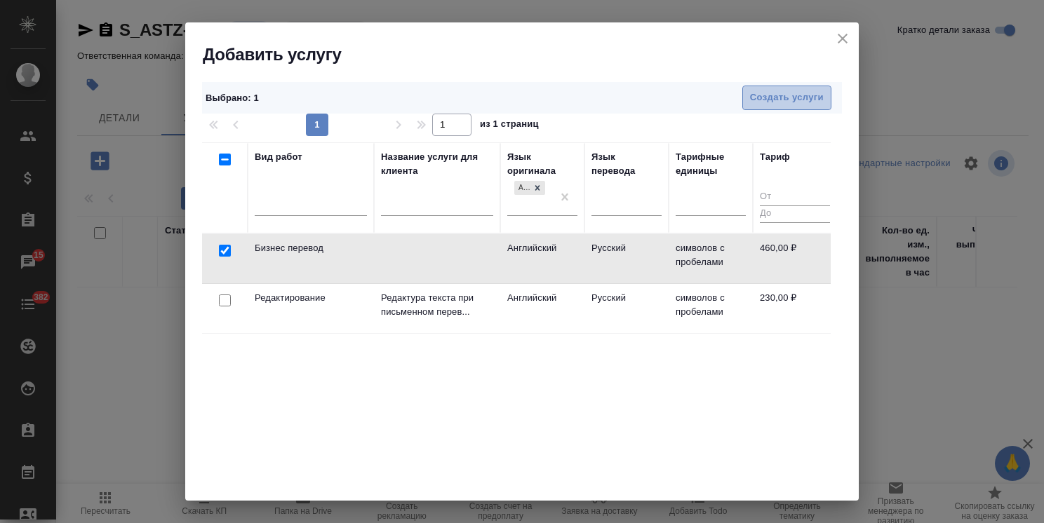
click at [752, 95] on span "Создать услуги" at bounding box center [787, 98] width 74 height 16
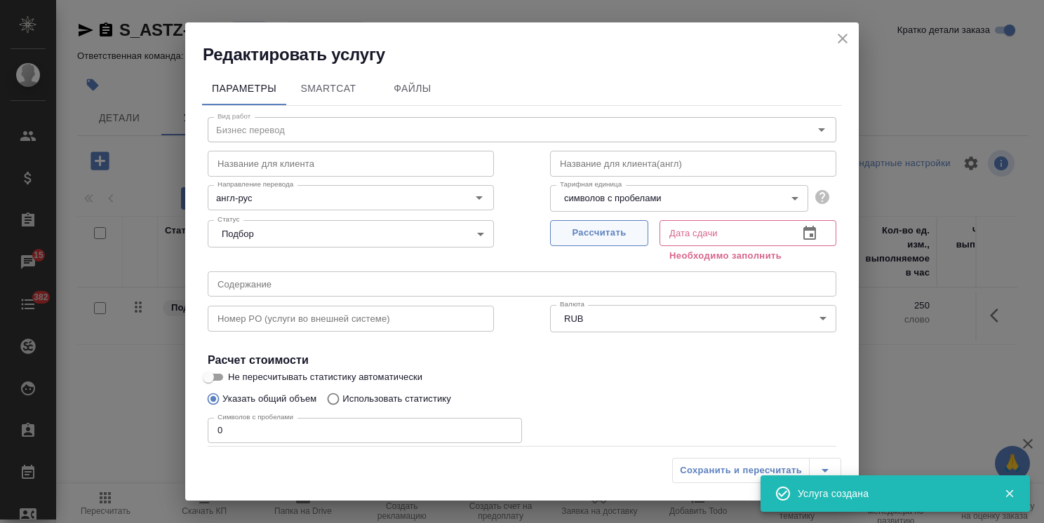
click at [581, 232] on span "Рассчитать" at bounding box center [599, 233] width 83 height 16
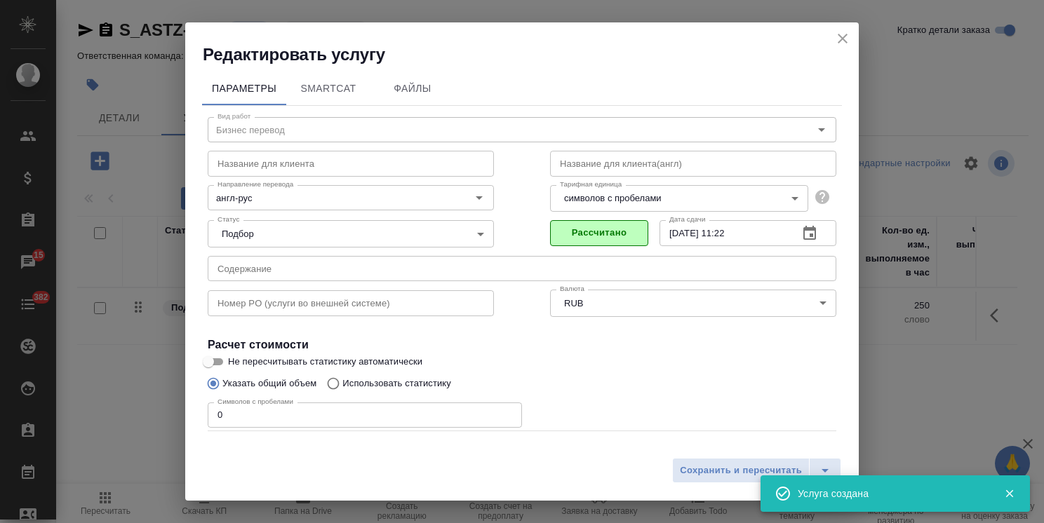
click at [222, 363] on input "Не пересчитывать статистику автоматически" at bounding box center [208, 362] width 51 height 17
drag, startPoint x: 239, startPoint y: 411, endPoint x: 154, endPoint y: 428, distance: 86.5
click at [183, 422] on div "Редактировать услугу Параметры SmartCat Файлы Вид работ Бизнес перевод Вид рабо…" at bounding box center [522, 261] width 1044 height 523
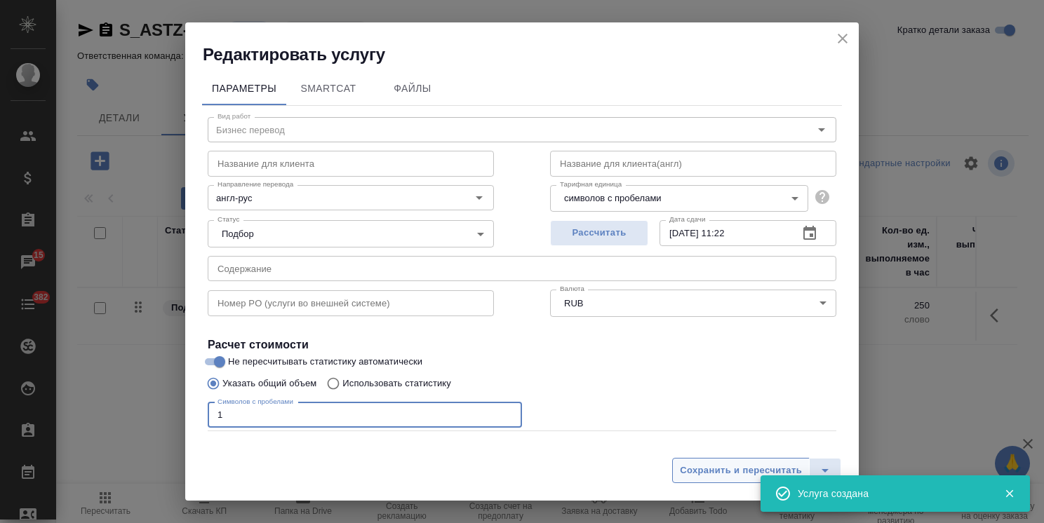
click at [744, 464] on span "Сохранить и пересчитать" at bounding box center [741, 471] width 122 height 16
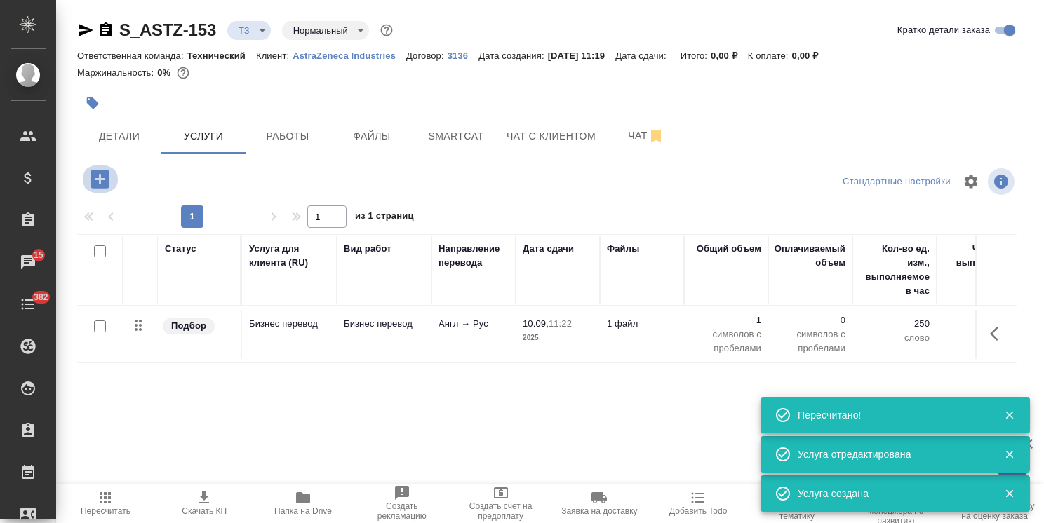
click at [105, 187] on icon "button" at bounding box center [99, 179] width 18 height 18
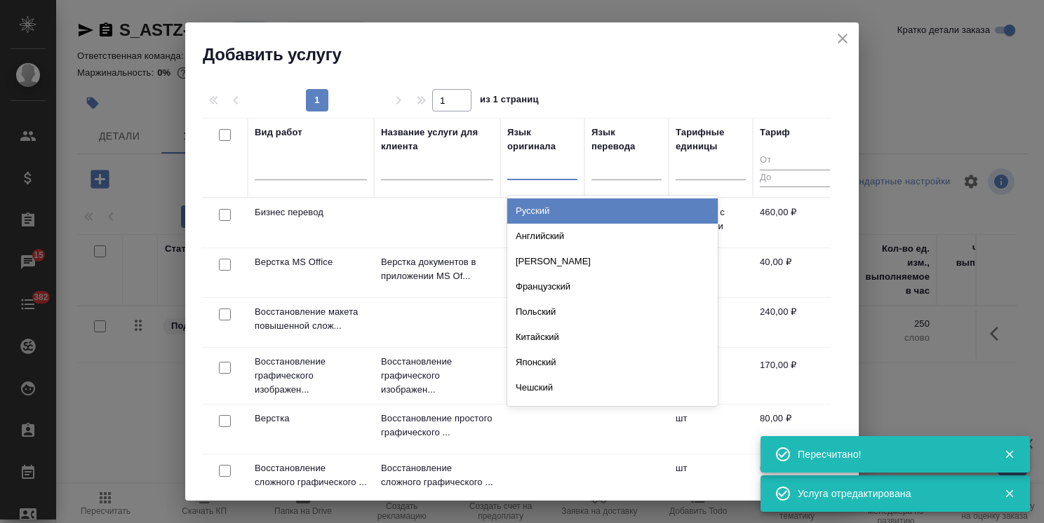
click at [546, 168] on div at bounding box center [542, 166] width 70 height 20
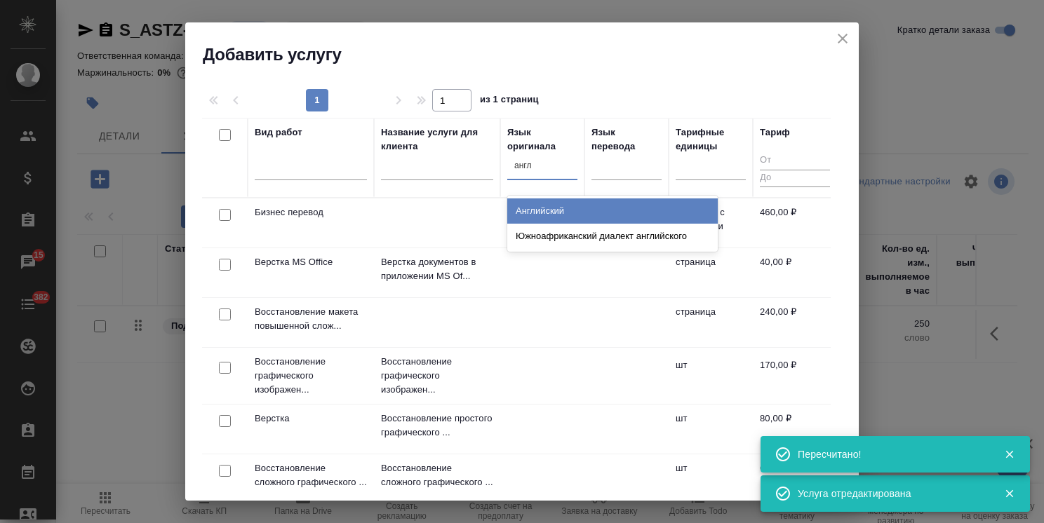
click at [535, 218] on div "Английский" at bounding box center [612, 211] width 210 height 25
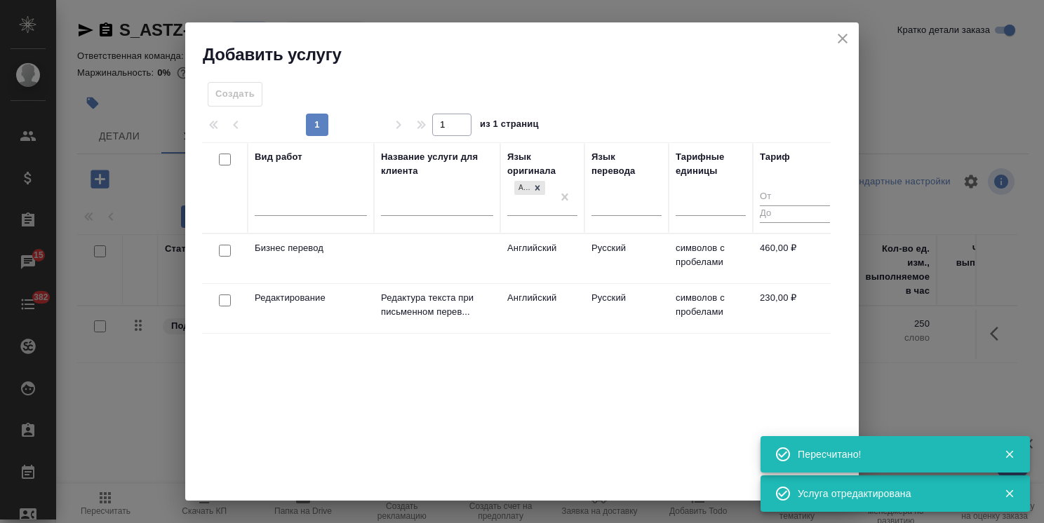
click at [222, 304] on input "checkbox" at bounding box center [225, 301] width 12 height 12
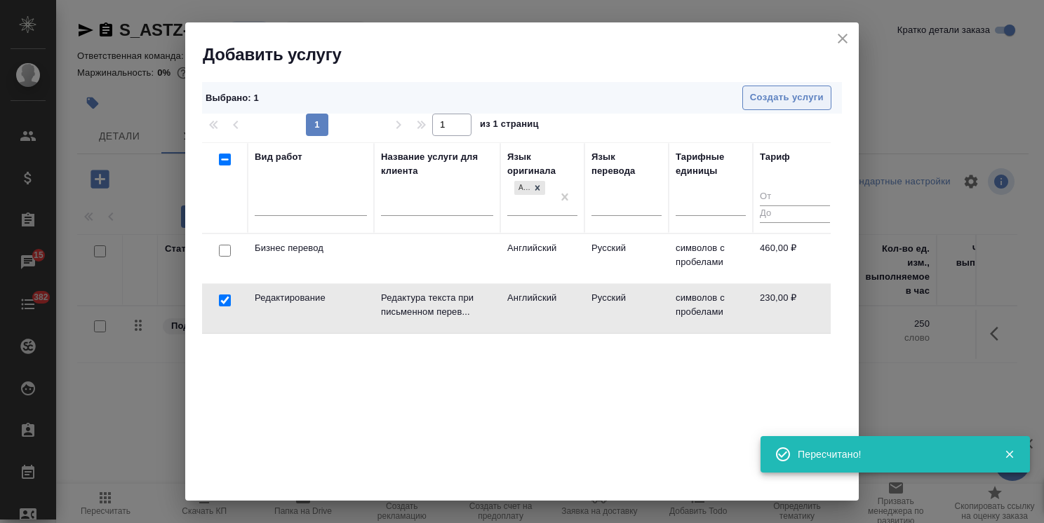
click at [786, 99] on span "Создать услуги" at bounding box center [787, 98] width 74 height 16
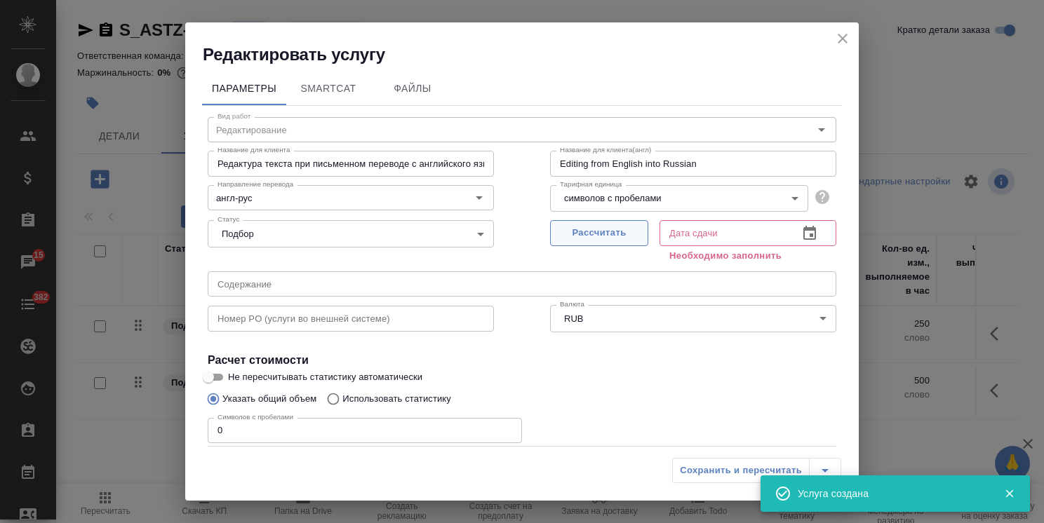
click at [598, 234] on span "Рассчитать" at bounding box center [599, 233] width 83 height 16
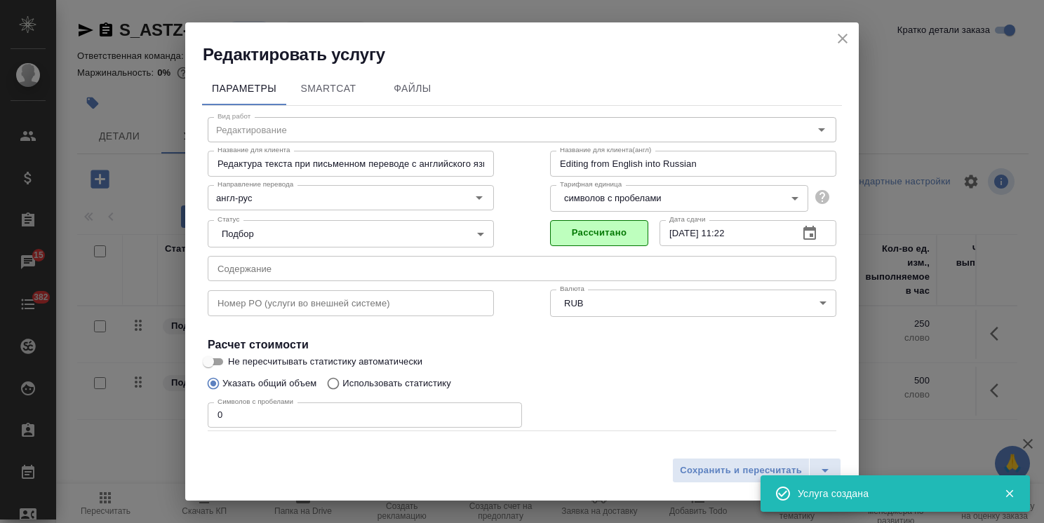
click at [227, 359] on input "Не пересчитывать статистику автоматически" at bounding box center [208, 362] width 51 height 17
drag, startPoint x: 228, startPoint y: 419, endPoint x: 82, endPoint y: 448, distance: 148.7
click at [92, 446] on div "Редактировать услугу Параметры SmartCat Файлы Вид работ Редактирование Вид рабо…" at bounding box center [522, 261] width 1044 height 523
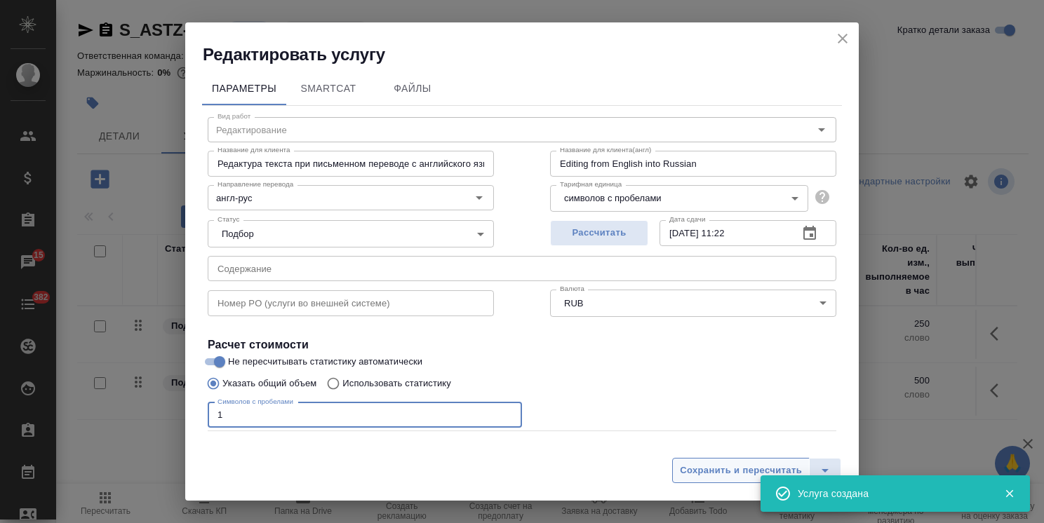
click at [733, 470] on span "Сохранить и пересчитать" at bounding box center [741, 471] width 122 height 16
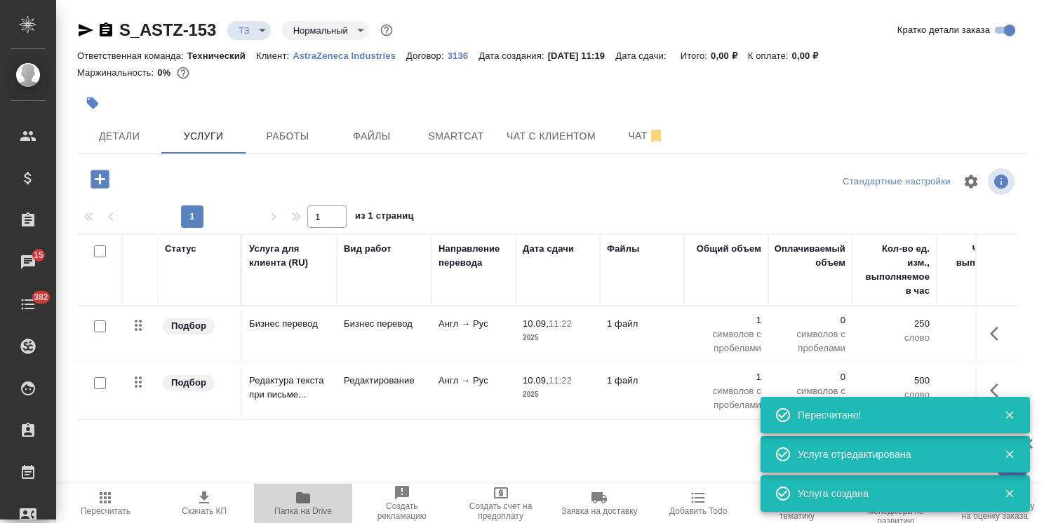
click at [307, 495] on icon "button" at bounding box center [303, 497] width 14 height 11
click at [382, 150] on button "Файлы" at bounding box center [372, 136] width 84 height 35
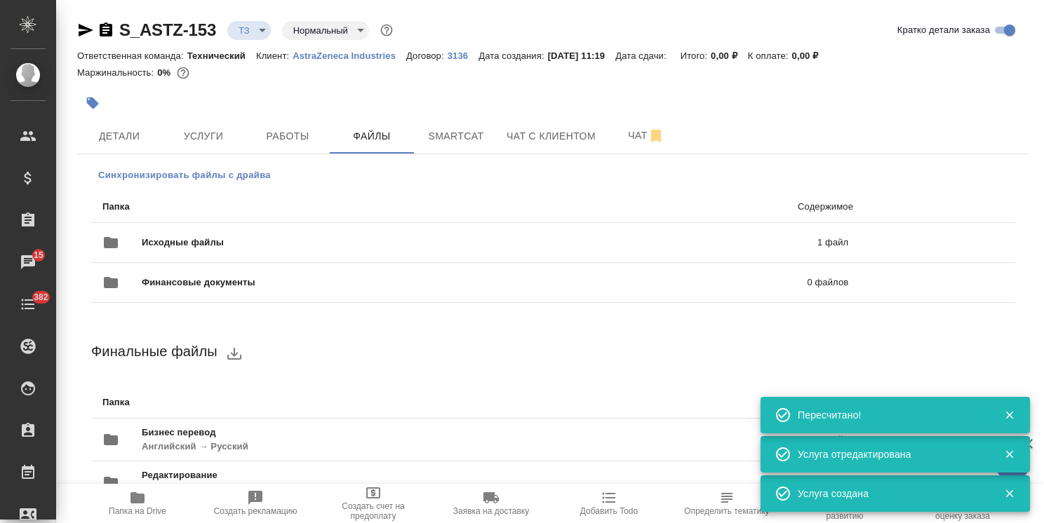
click at [205, 174] on span "Синхронизировать файлы с драйва" at bounding box center [184, 175] width 173 height 14
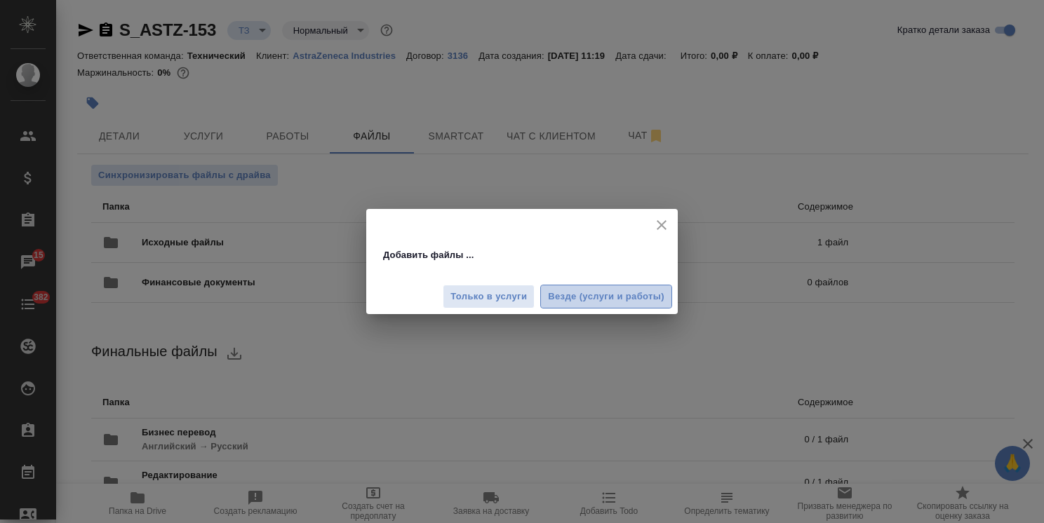
click at [604, 298] on span "Везде (услуги и работы)" at bounding box center [606, 297] width 116 height 16
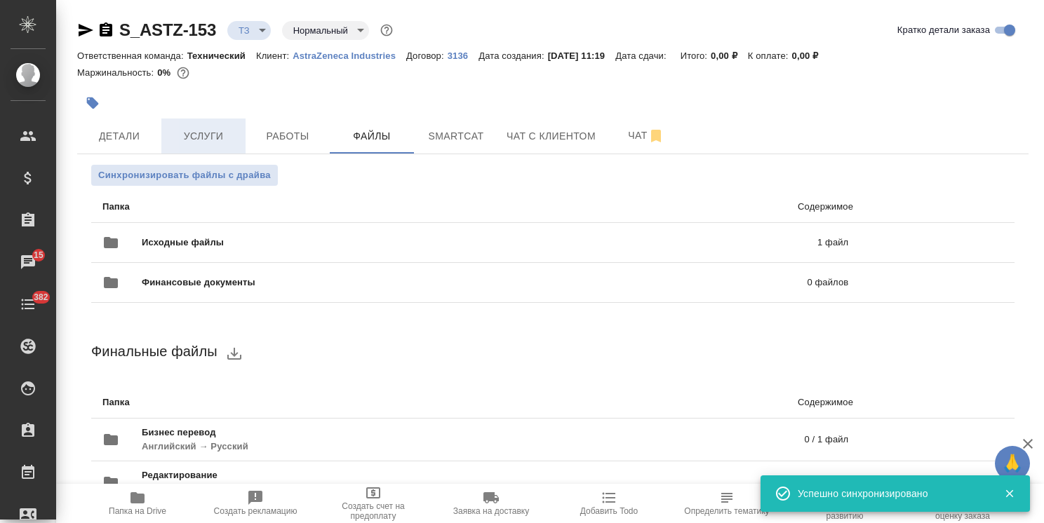
click at [204, 139] on span "Услуги" at bounding box center [203, 137] width 67 height 18
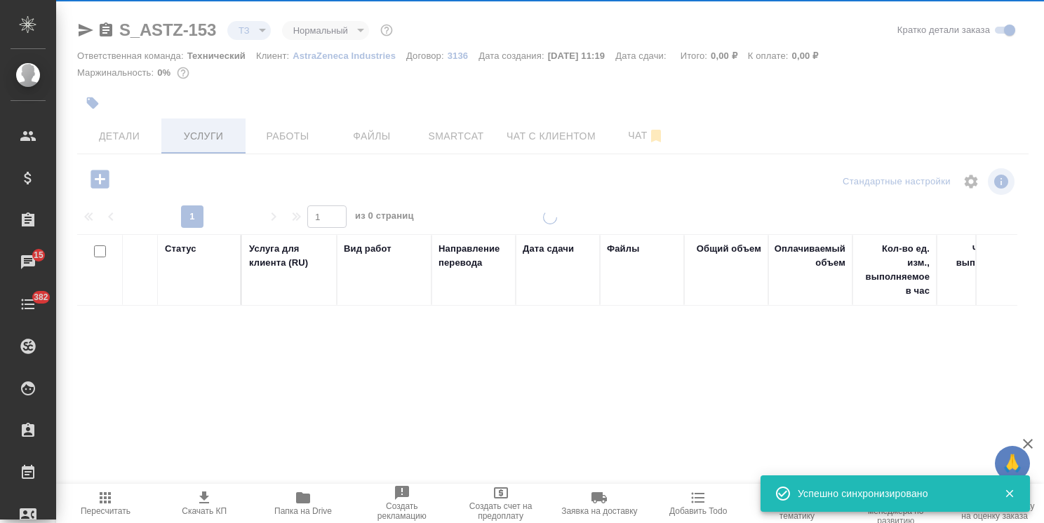
click at [203, 136] on div "S_ASTZ-153 ТЗ tz Нормальный normal Кратко детали заказа Ответственная команда: …" at bounding box center [552, 286] width 967 height 572
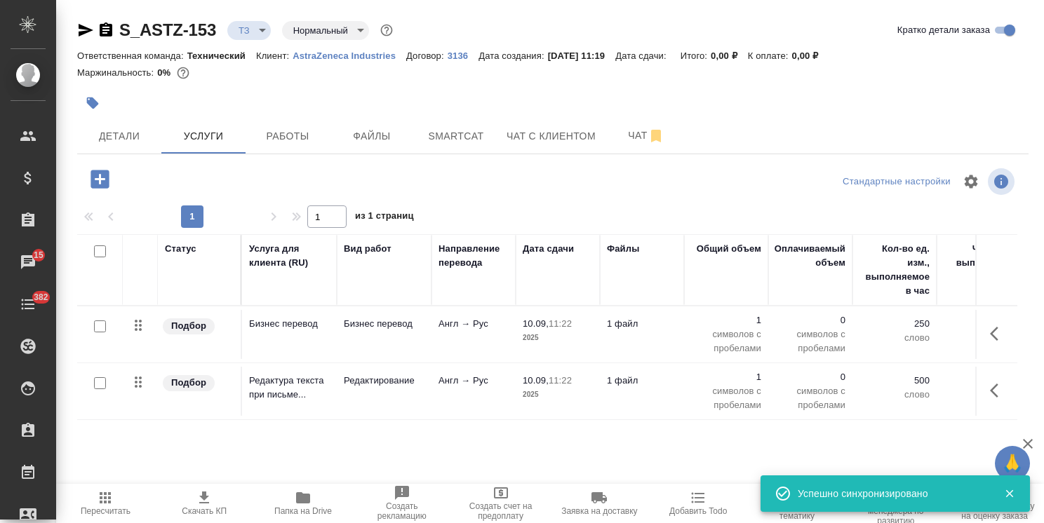
click at [95, 324] on input "checkbox" at bounding box center [100, 327] width 12 height 12
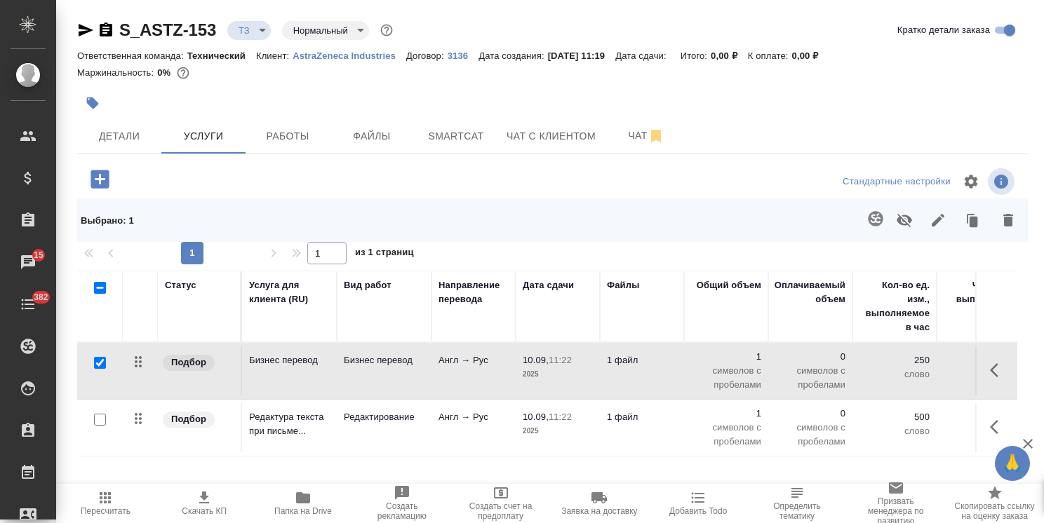
click at [867, 212] on icon "button" at bounding box center [875, 218] width 17 height 17
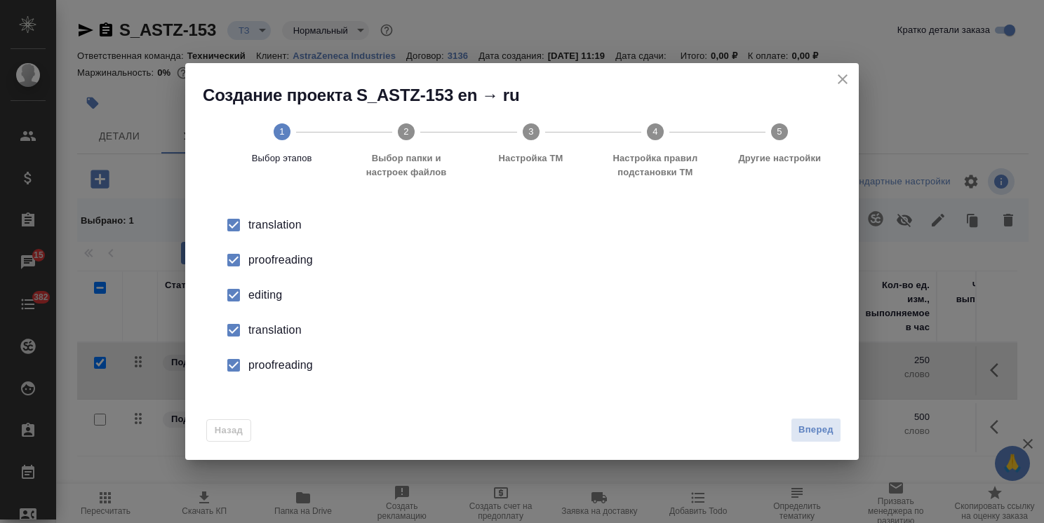
click at [827, 423] on span "Вперед" at bounding box center [815, 430] width 35 height 16
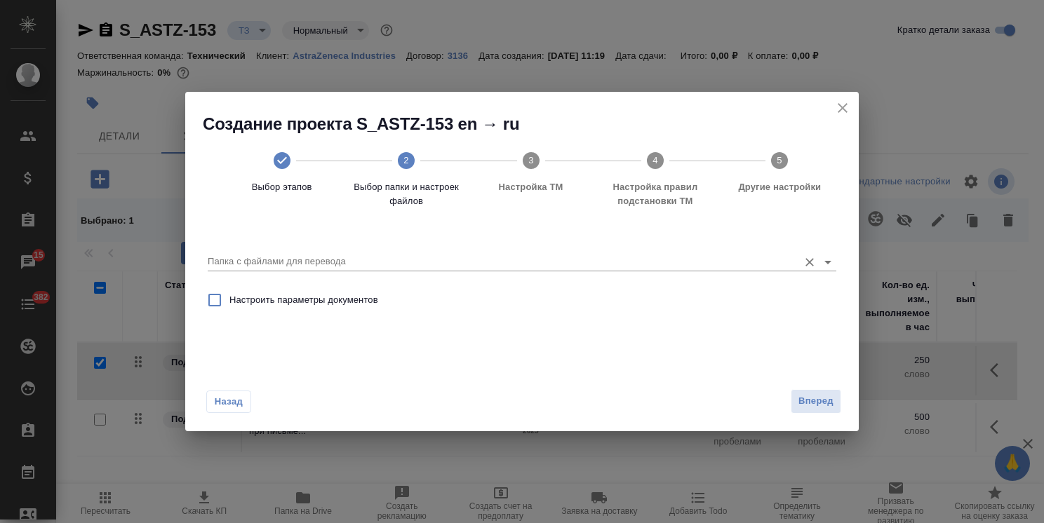
click at [359, 265] on input "Папка с файлами для перевода" at bounding box center [500, 261] width 584 height 17
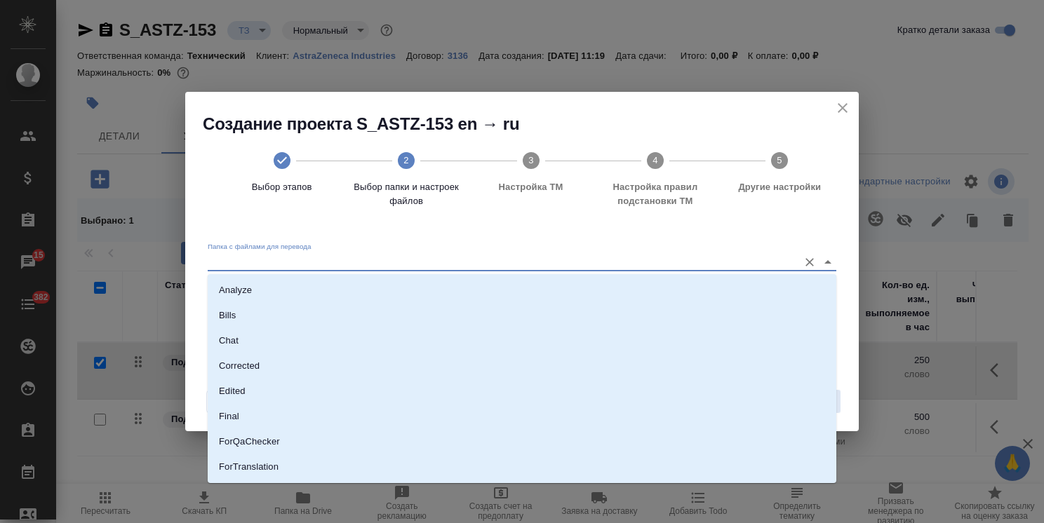
click at [334, 291] on li "Analyze" at bounding box center [522, 290] width 629 height 25
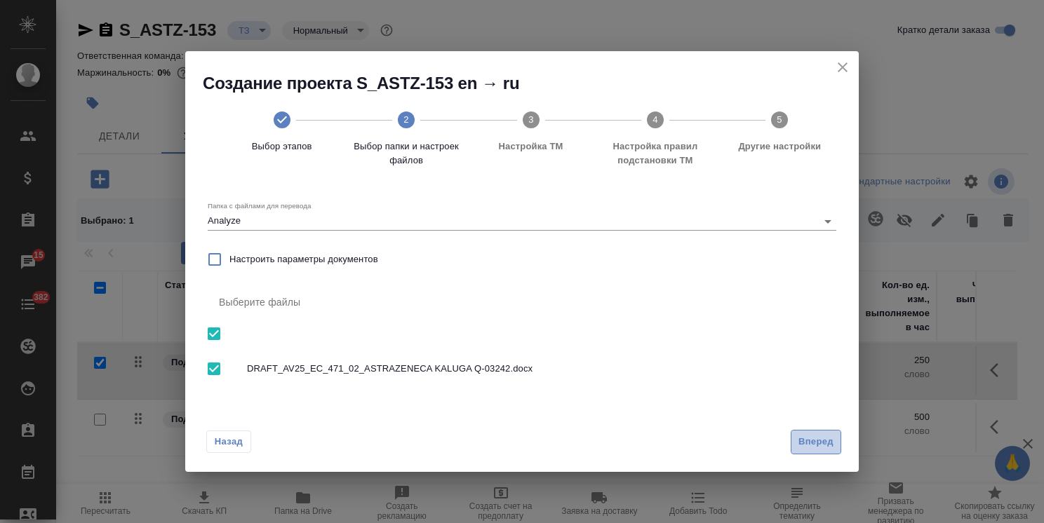
click at [807, 441] on span "Вперед" at bounding box center [815, 442] width 35 height 16
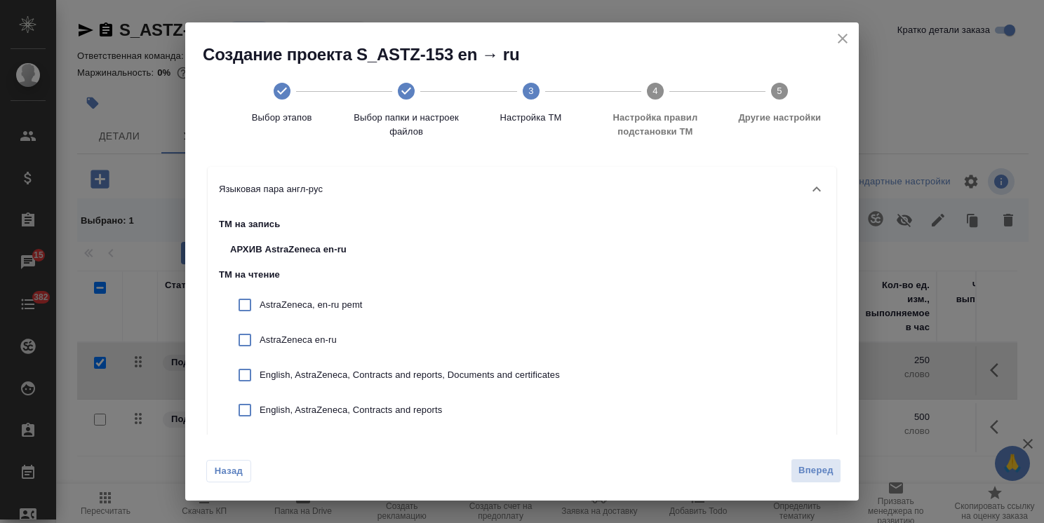
drag, startPoint x: 318, startPoint y: 314, endPoint x: 306, endPoint y: 355, distance: 43.1
click at [317, 313] on div "AstraZeneca, en-ru pemt" at bounding box center [395, 305] width 352 height 35
click at [306, 355] on div "AstraZeneca en-ru" at bounding box center [395, 340] width 352 height 35
click at [323, 377] on p "English, AstraZeneca, Contracts and reports, Documents and certificates" at bounding box center [410, 375] width 300 height 14
click at [341, 410] on p "English, AstraZeneca, Contracts and reports" at bounding box center [410, 410] width 300 height 14
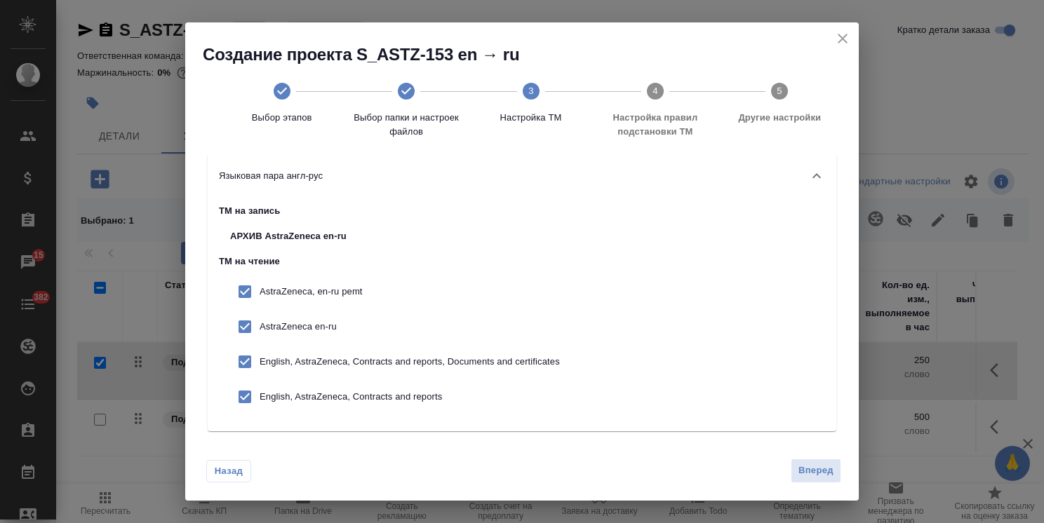
scroll to position [20, 0]
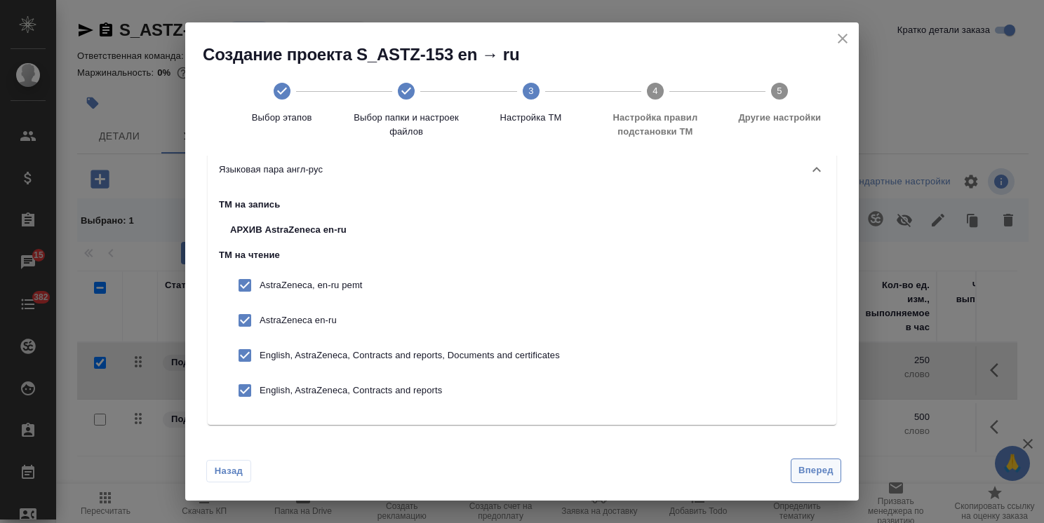
click at [802, 474] on span "Вперед" at bounding box center [815, 471] width 35 height 16
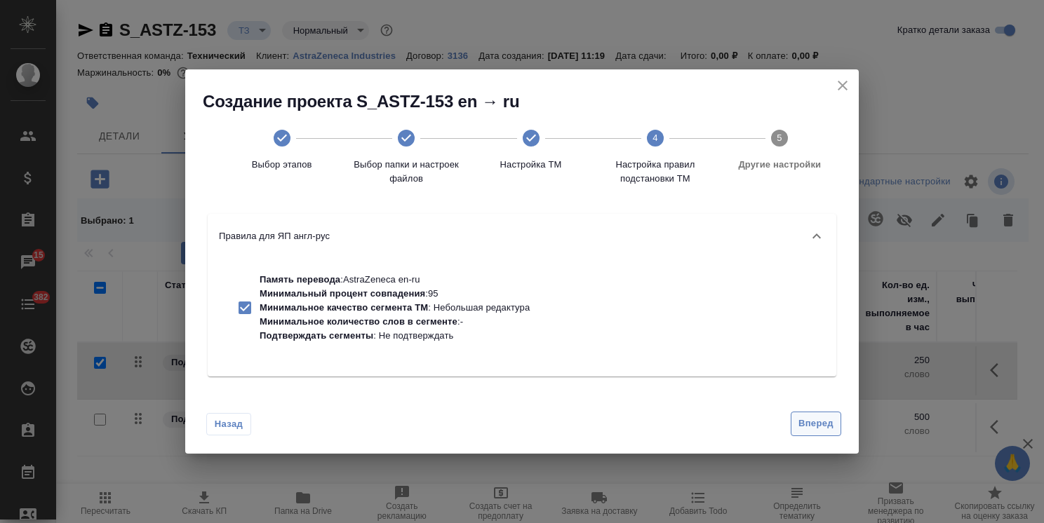
click at [837, 426] on button "Вперед" at bounding box center [816, 424] width 51 height 25
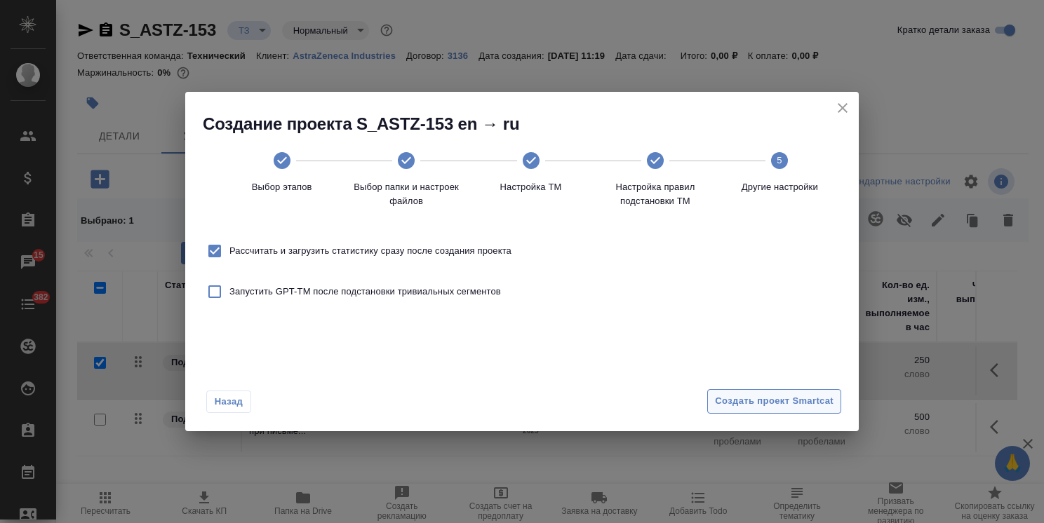
click at [796, 396] on span "Создать проект Smartcat" at bounding box center [774, 402] width 119 height 16
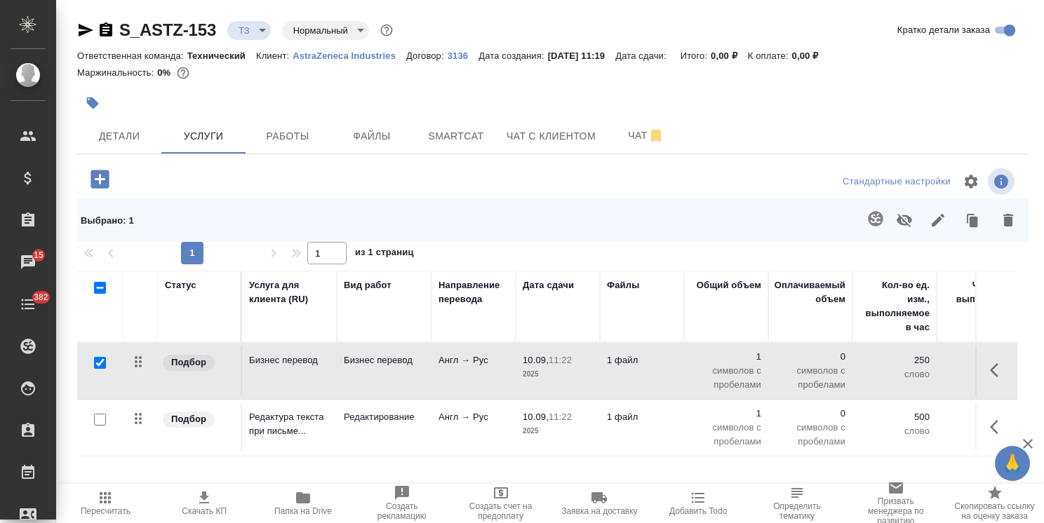
click at [100, 361] on input "checkbox" at bounding box center [100, 363] width 12 height 12
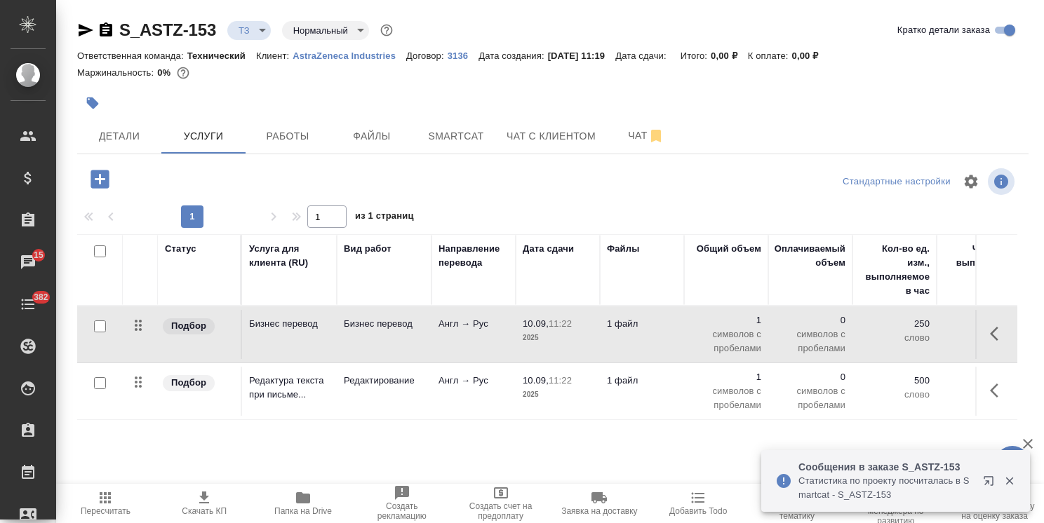
click at [1011, 483] on icon "button" at bounding box center [1009, 482] width 8 height 8
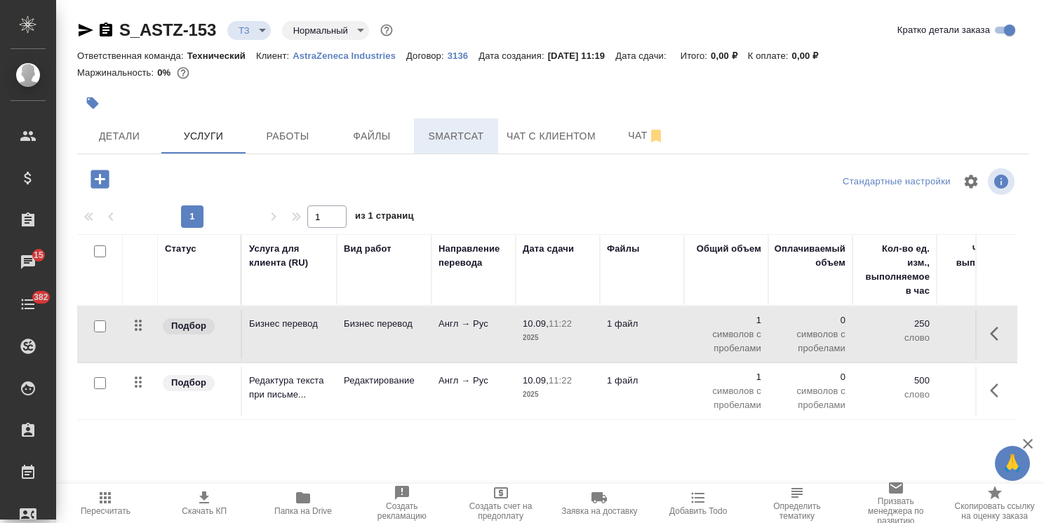
click at [449, 136] on span "Smartcat" at bounding box center [455, 137] width 67 height 18
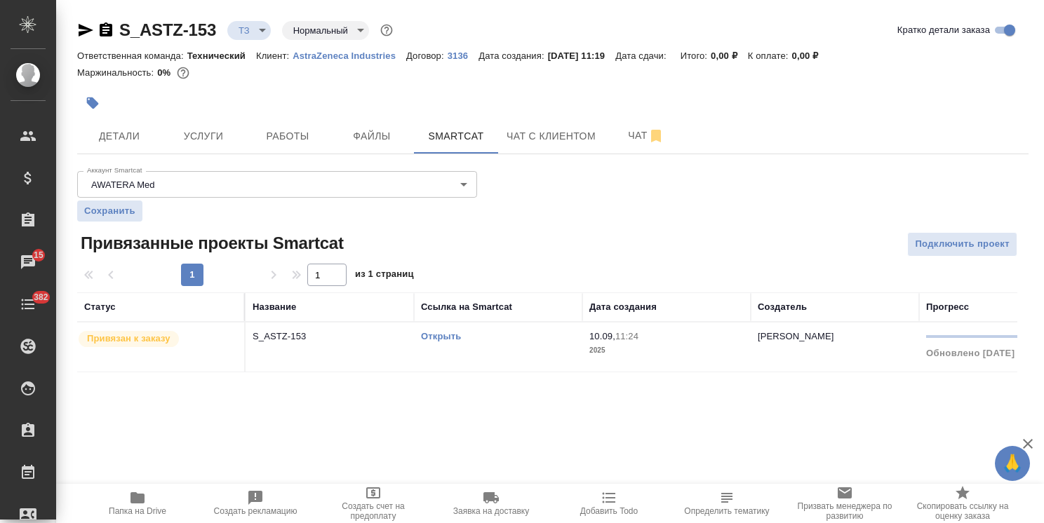
click at [448, 334] on link "Открыть" at bounding box center [441, 336] width 40 height 11
click at [180, 128] on span "Услуги" at bounding box center [203, 137] width 67 height 18
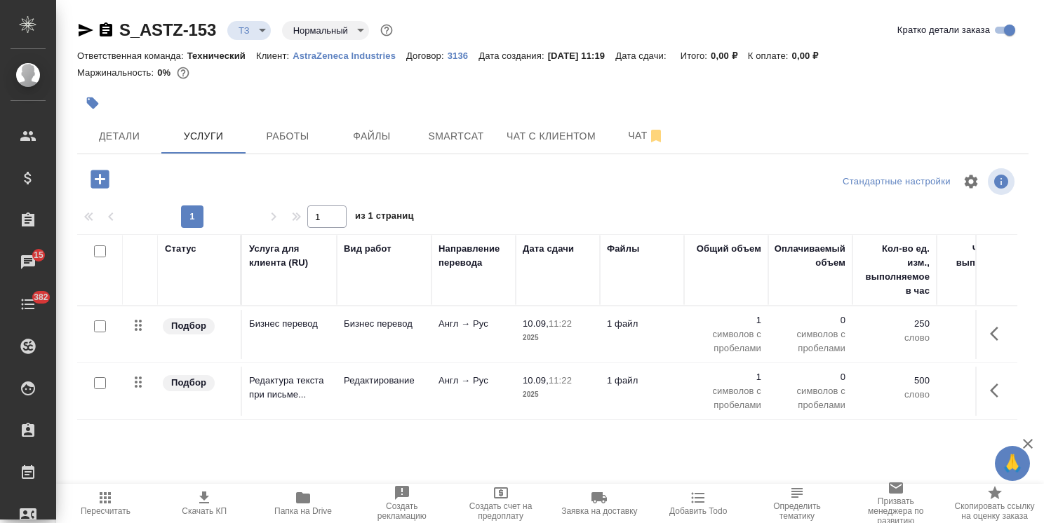
click at [535, 326] on p "10.09," at bounding box center [536, 324] width 26 height 11
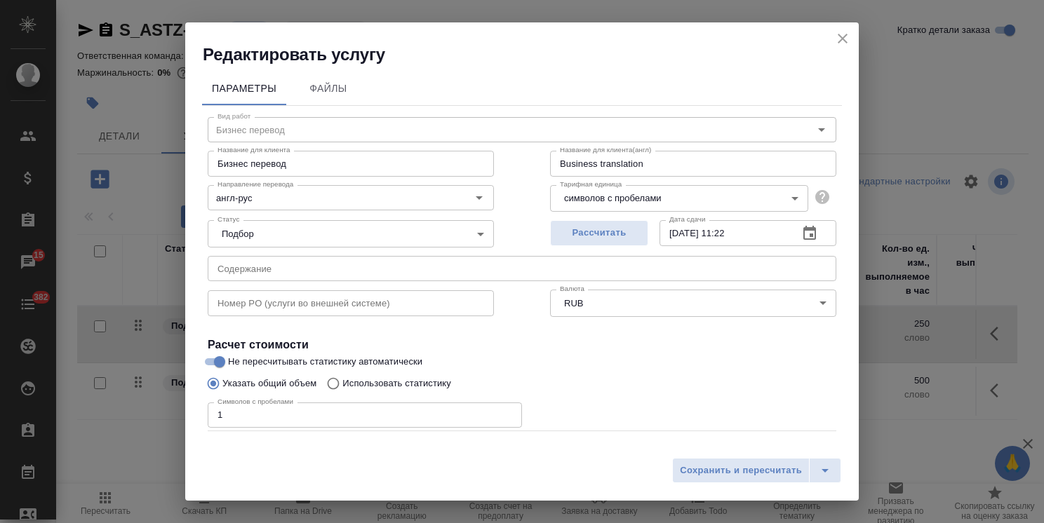
click at [177, 416] on div "Редактировать услугу Параметры Файлы Вид работ [PERSON_NAME] перевод Вид работ …" at bounding box center [522, 261] width 1044 height 523
paste input "46415"
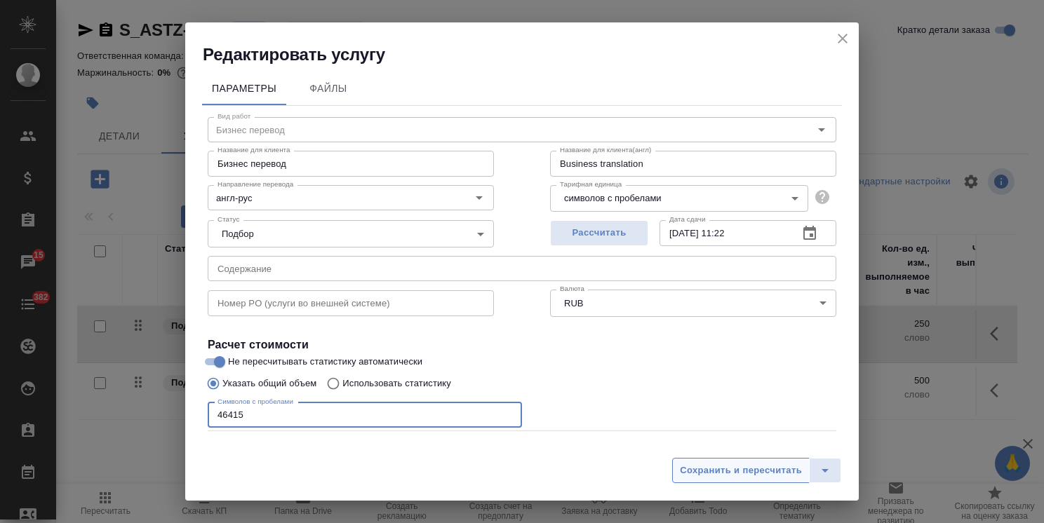
click at [757, 480] on button "Сохранить и пересчитать" at bounding box center [741, 470] width 138 height 25
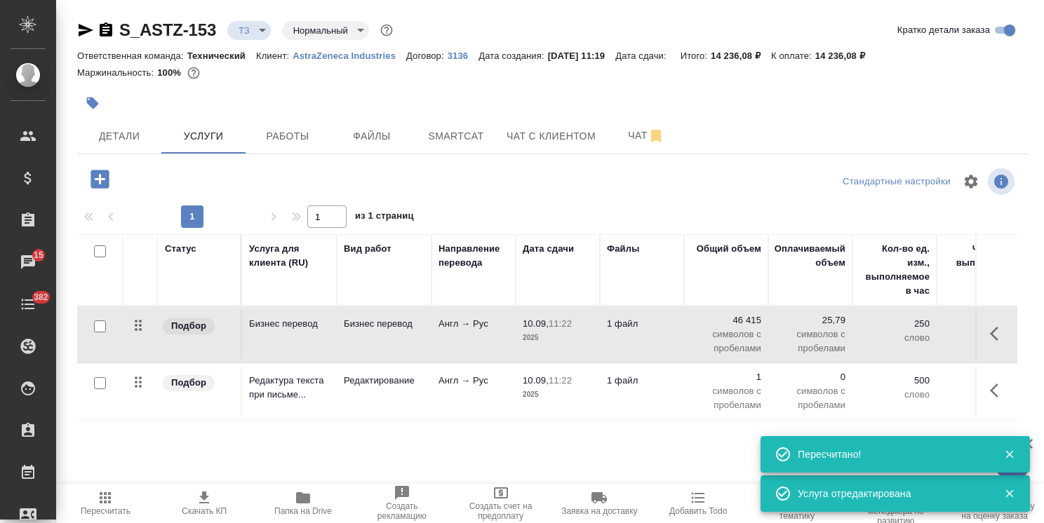
click at [519, 389] on td "10.09, 11:22 2025" at bounding box center [558, 391] width 84 height 49
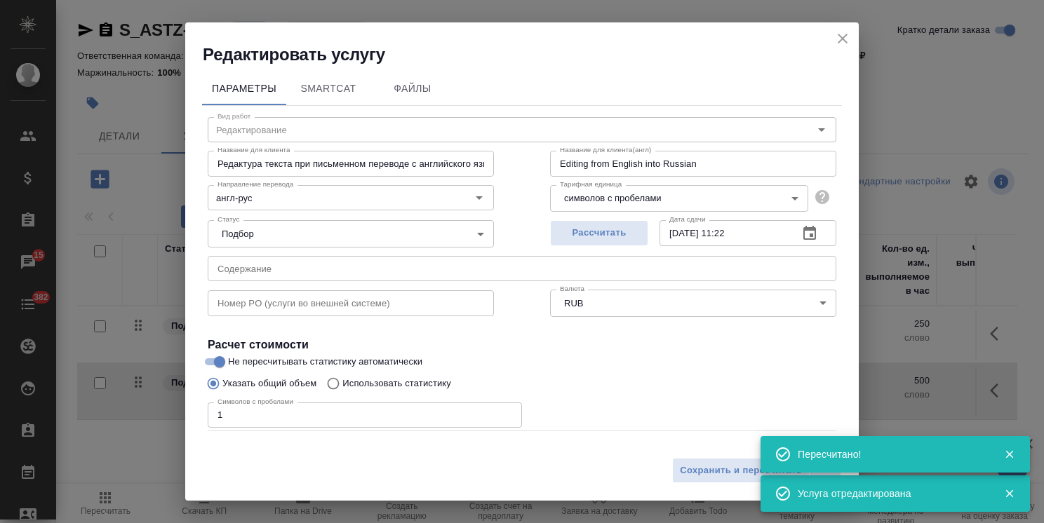
drag, startPoint x: 254, startPoint y: 415, endPoint x: 125, endPoint y: 429, distance: 129.8
click at [140, 429] on div "Редактировать услугу Параметры SmartCat Файлы Вид работ Редактирование Вид рабо…" at bounding box center [522, 261] width 1044 height 523
paste input "46415"
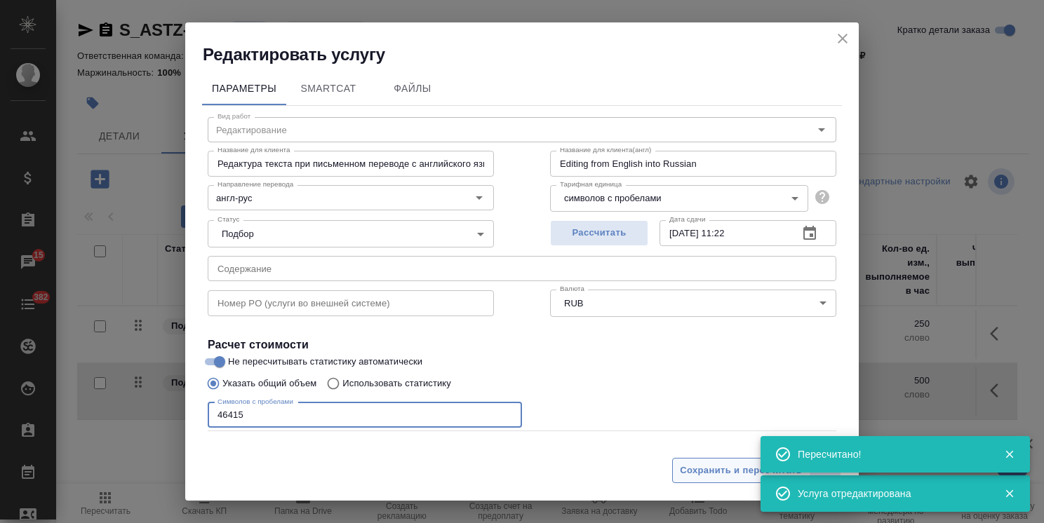
click at [710, 465] on span "Сохранить и пересчитать" at bounding box center [741, 471] width 122 height 16
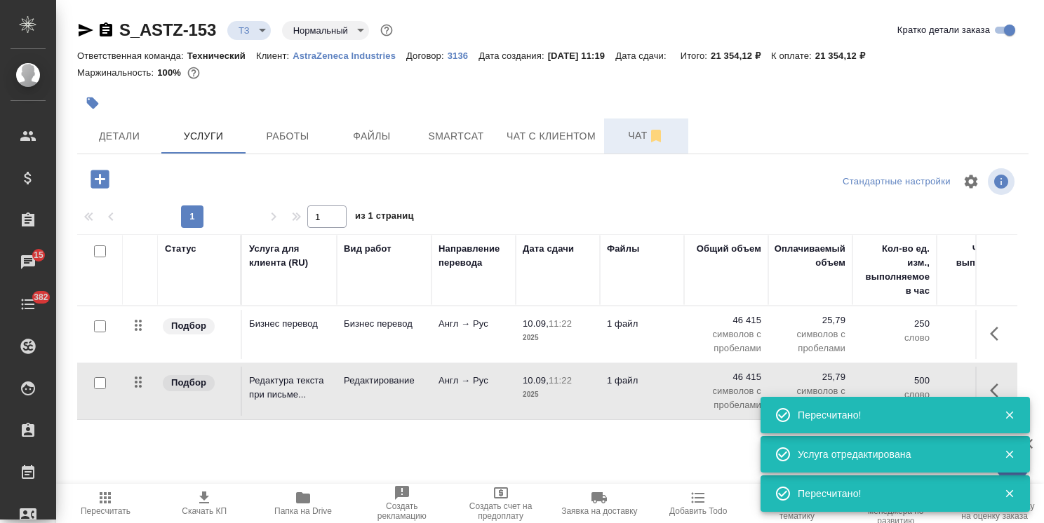
click at [617, 135] on span "Чат" at bounding box center [645, 136] width 67 height 18
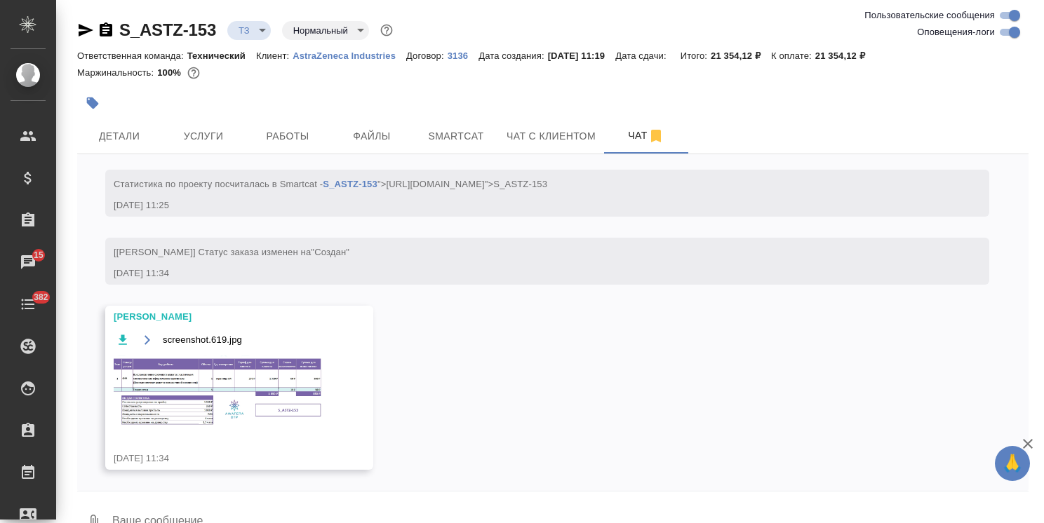
scroll to position [498, 0]
click at [232, 389] on img at bounding box center [219, 392] width 210 height 72
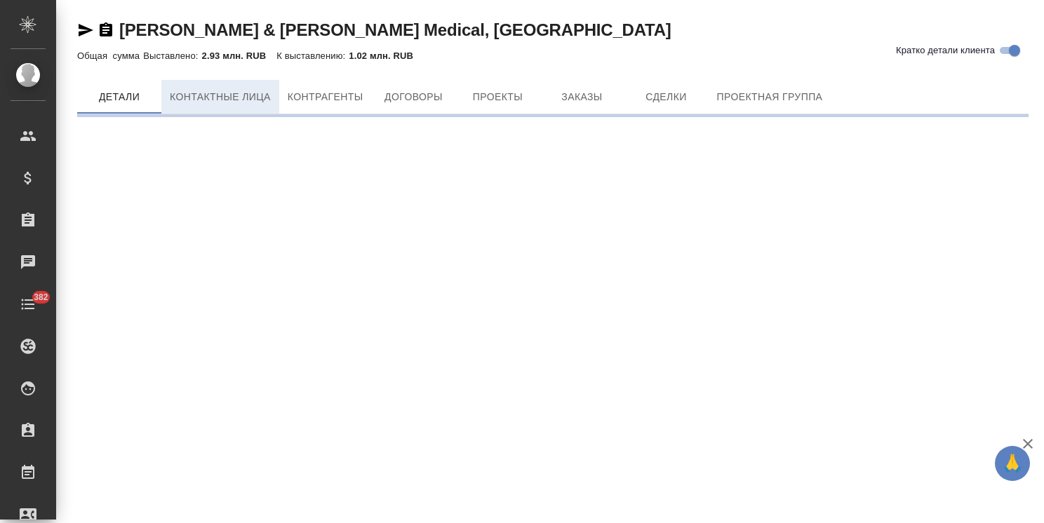
click at [234, 106] on span "Контактные лица" at bounding box center [220, 97] width 101 height 18
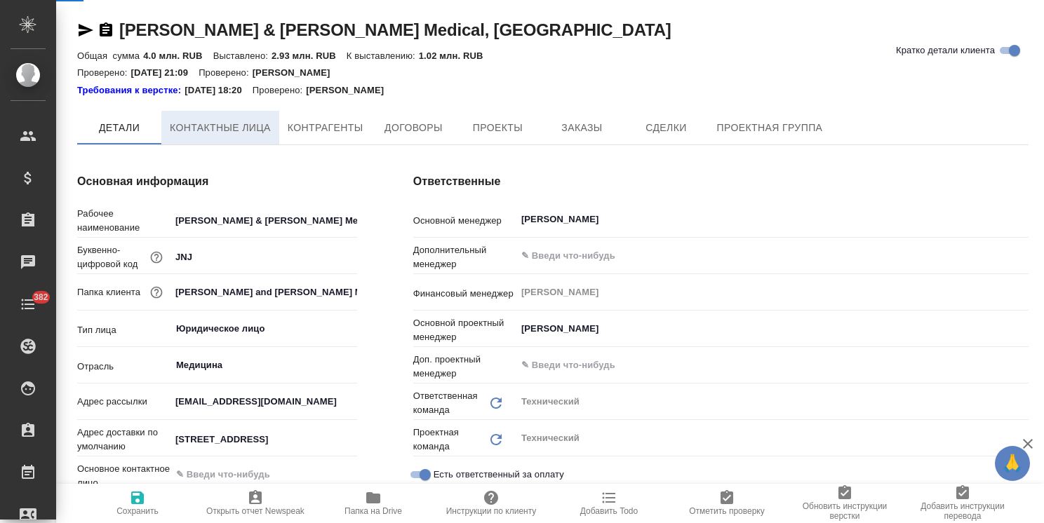
select select "RU"
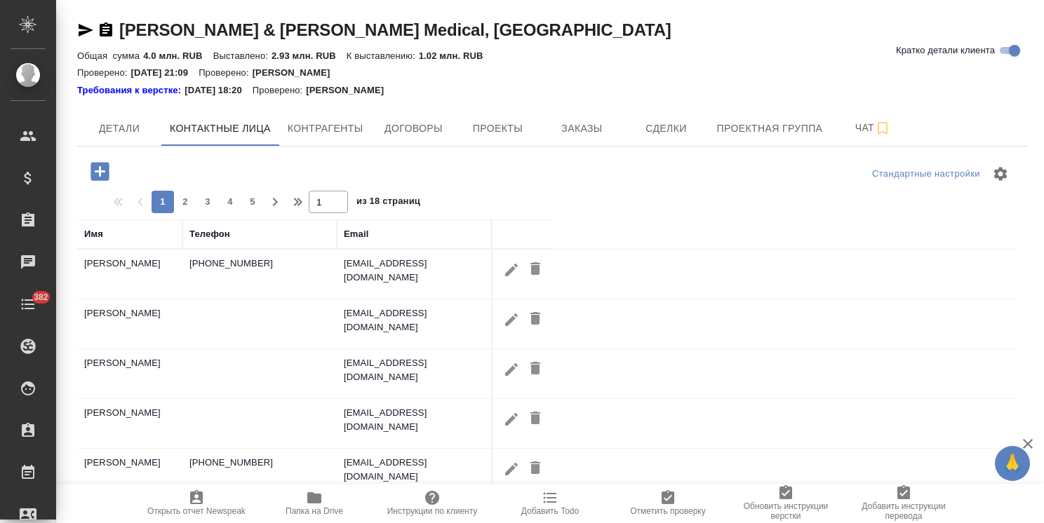
click at [501, 271] on button "button" at bounding box center [512, 270] width 24 height 26
type input "[PERSON_NAME]"
type textarea "[STREET_ADDRESS] 3, [GEOGRAPHIC_DATA]"
type input "Пользователь"
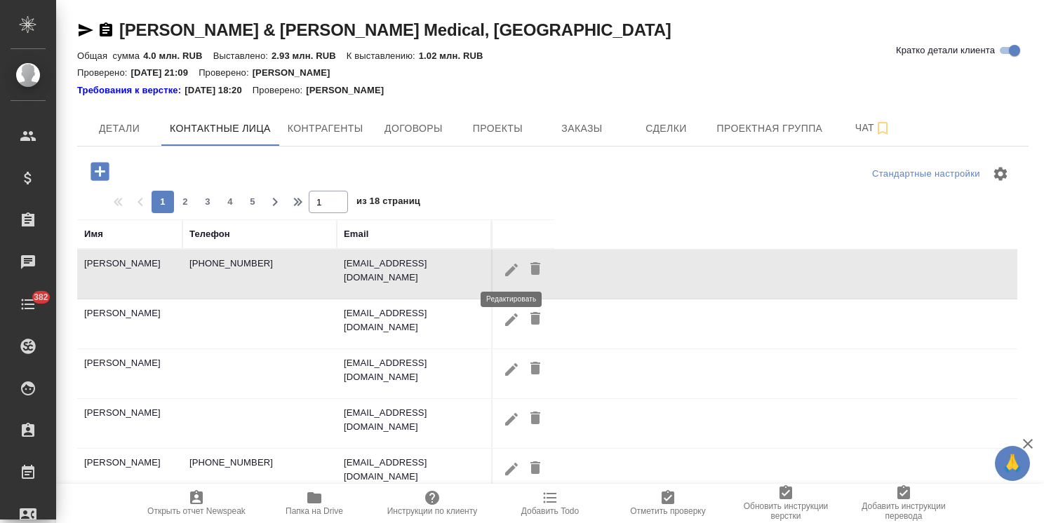
click at [510, 272] on icon "button" at bounding box center [511, 269] width 13 height 13
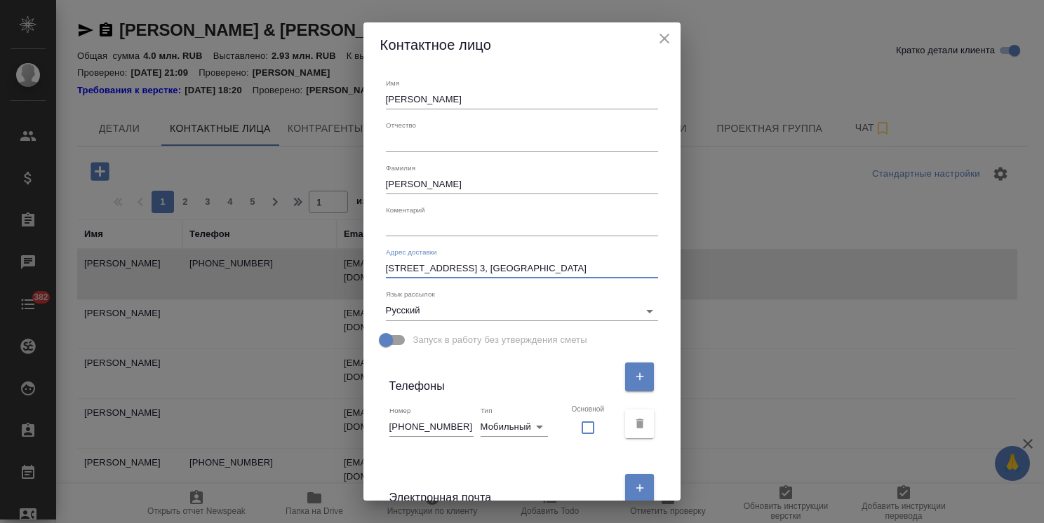
drag, startPoint x: 561, startPoint y: 273, endPoint x: 276, endPoint y: 276, distance: 284.9
click at [283, 276] on div "Контактное лицо Имя [PERSON_NAME] Отчество [PERSON_NAME] Адрес доставки [STREET…" at bounding box center [522, 261] width 1044 height 523
paste textarea ". [STREET_ADDRESS]"
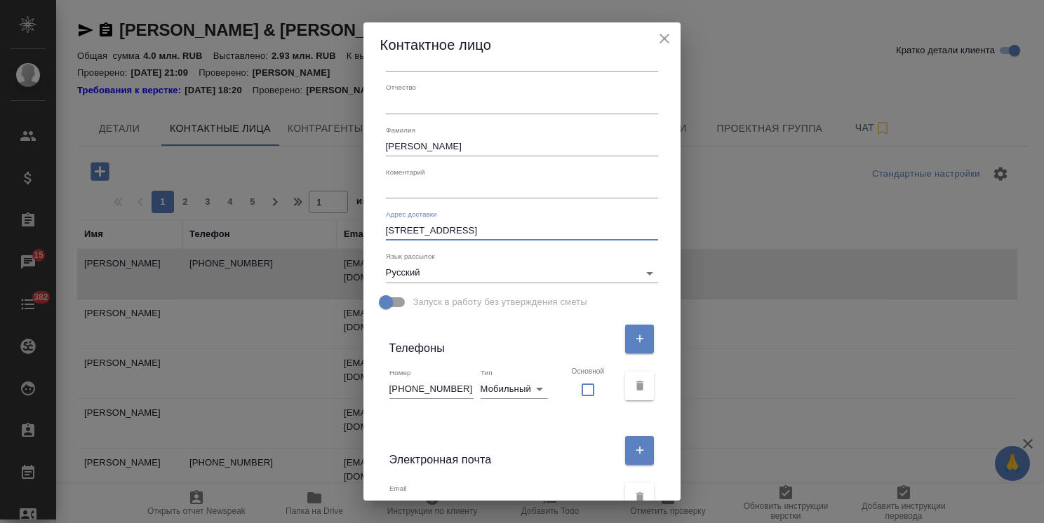
scroll to position [70, 0]
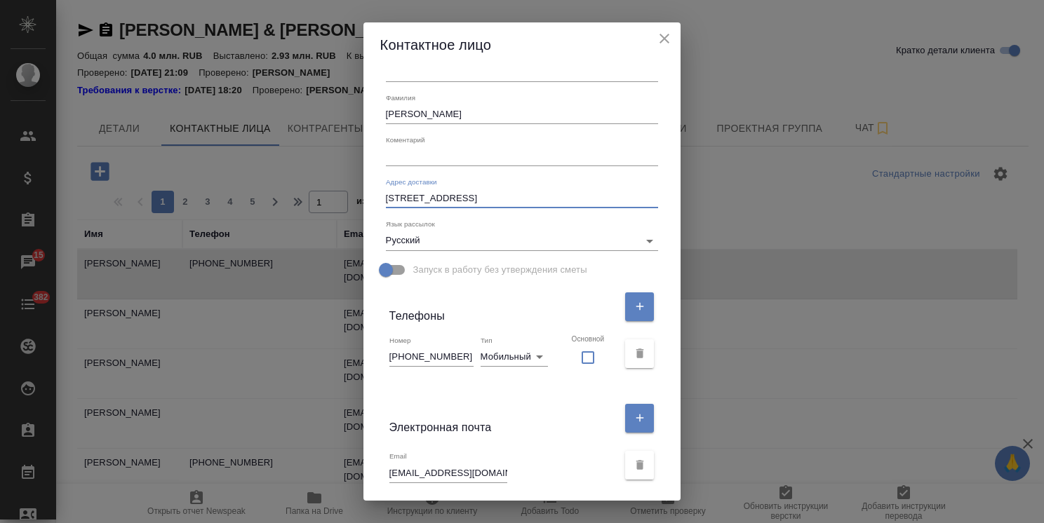
type textarea "[STREET_ADDRESS]"
drag, startPoint x: 524, startPoint y: 428, endPoint x: 535, endPoint y: 432, distance: 12.0
click at [524, 428] on div "Электронная почта" at bounding box center [503, 419] width 229 height 36
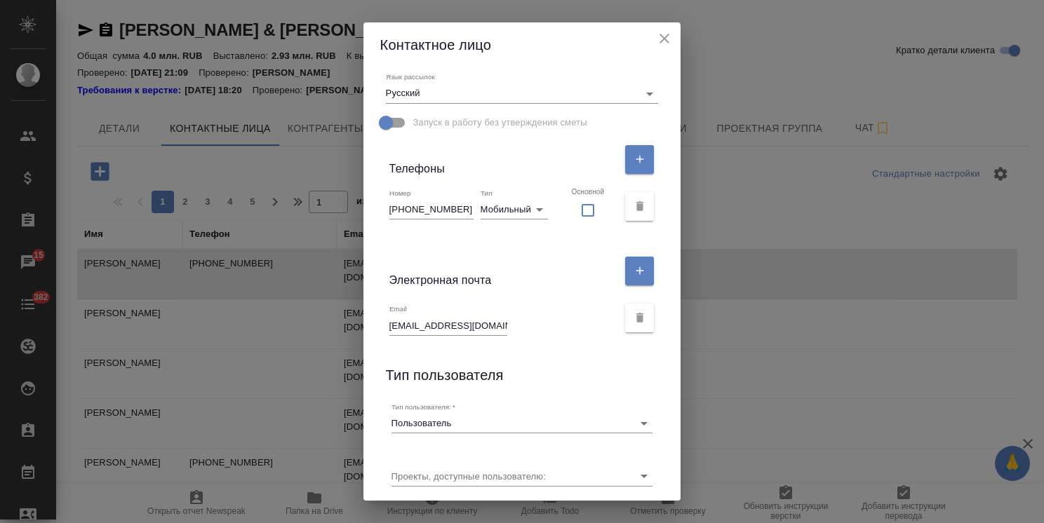
scroll to position [262, 0]
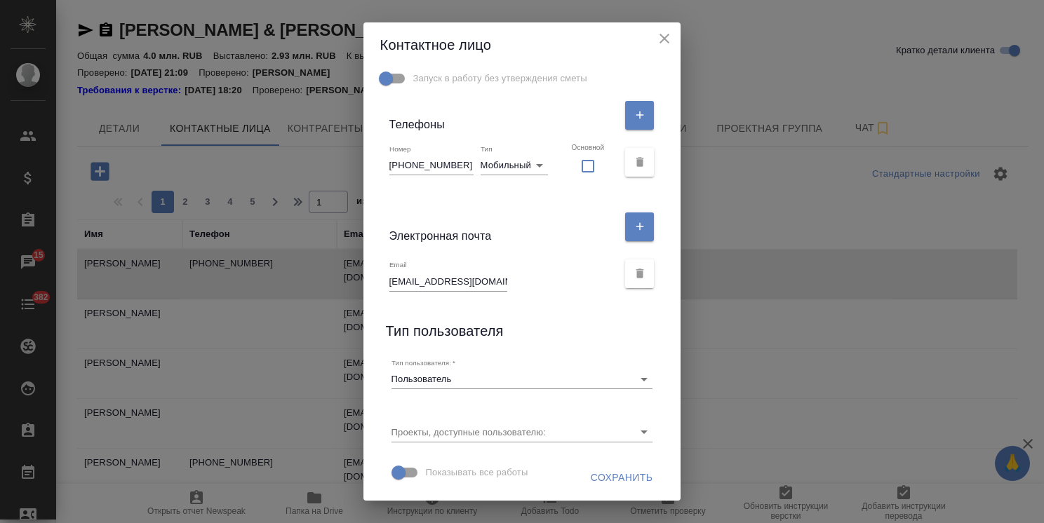
click at [592, 474] on span "Сохранить" at bounding box center [622, 478] width 62 height 18
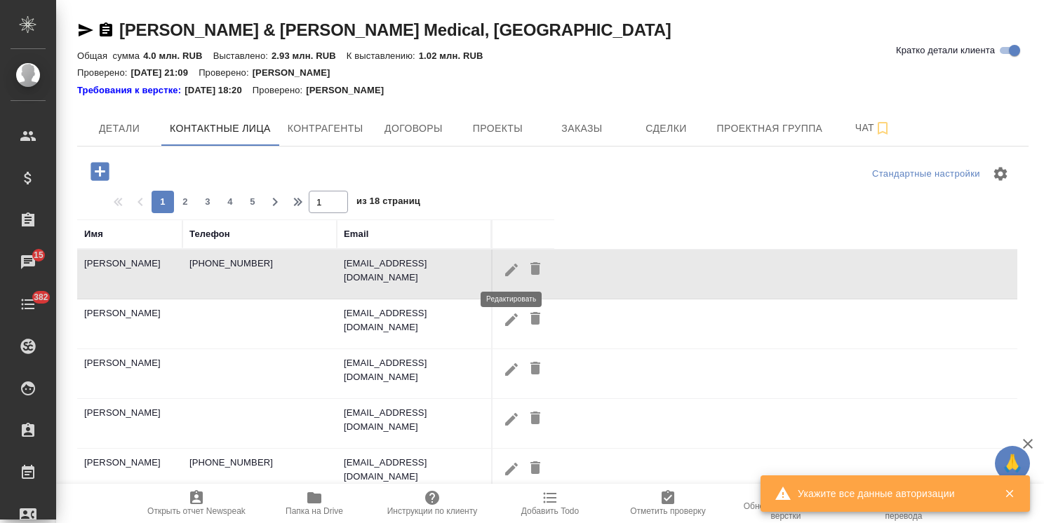
click at [508, 262] on icon "button" at bounding box center [511, 270] width 17 height 17
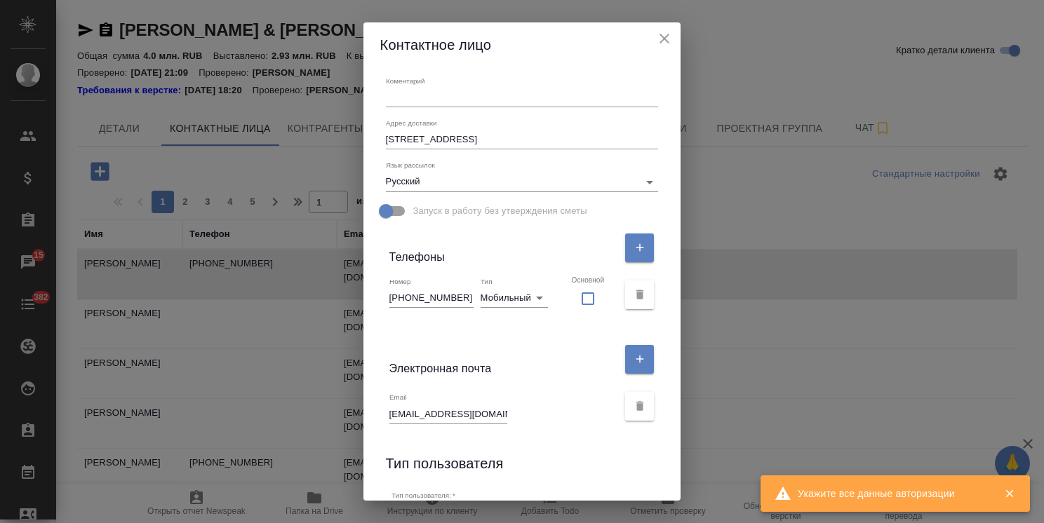
scroll to position [121, 0]
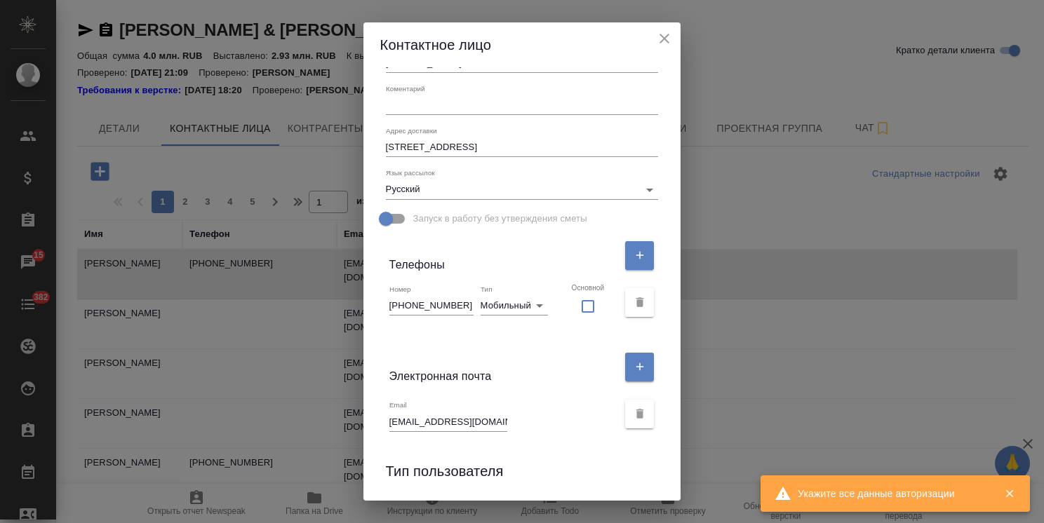
drag, startPoint x: 657, startPoint y: 39, endPoint x: 402, endPoint y: 41, distance: 255.4
click at [657, 39] on icon "close" at bounding box center [664, 38] width 17 height 17
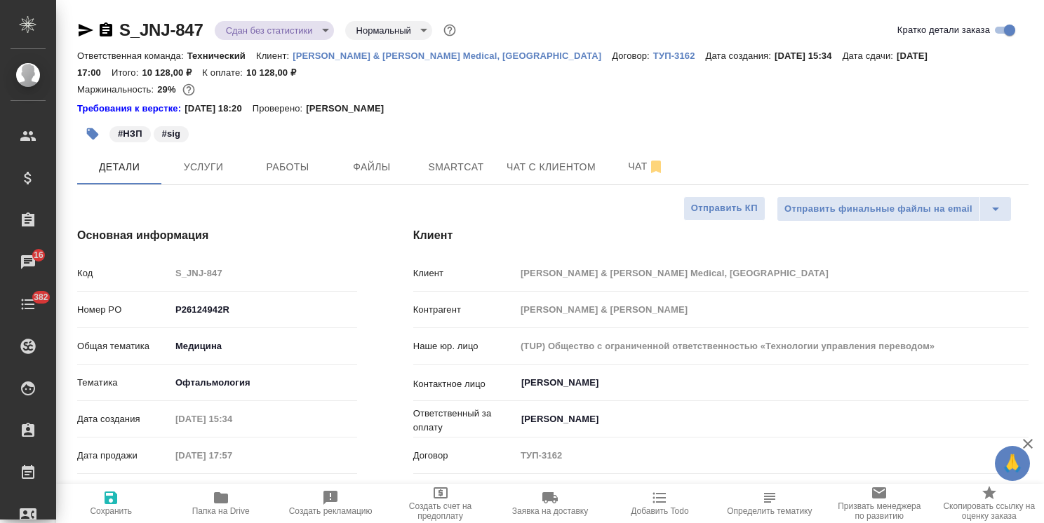
select select "RU"
click at [109, 32] on icon "button" at bounding box center [106, 29] width 13 height 14
click at [103, 27] on icon "button" at bounding box center [106, 30] width 17 height 17
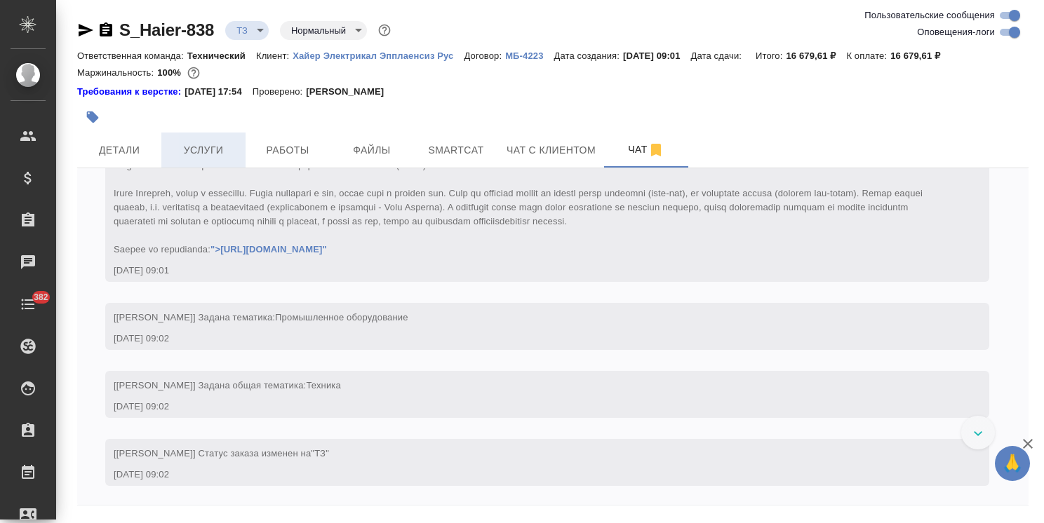
click at [215, 143] on span "Услуги" at bounding box center [203, 151] width 67 height 18
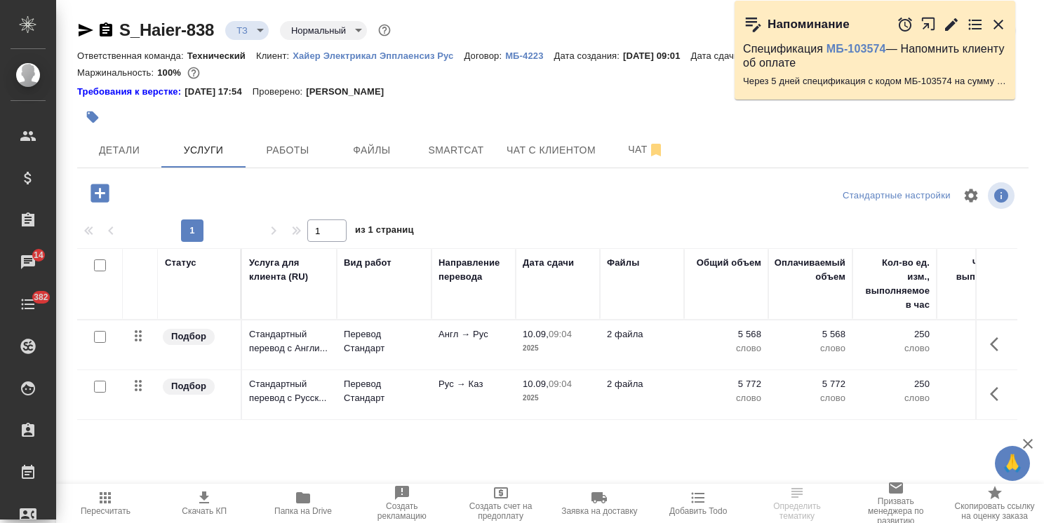
click at [98, 198] on icon "button" at bounding box center [99, 193] width 18 height 18
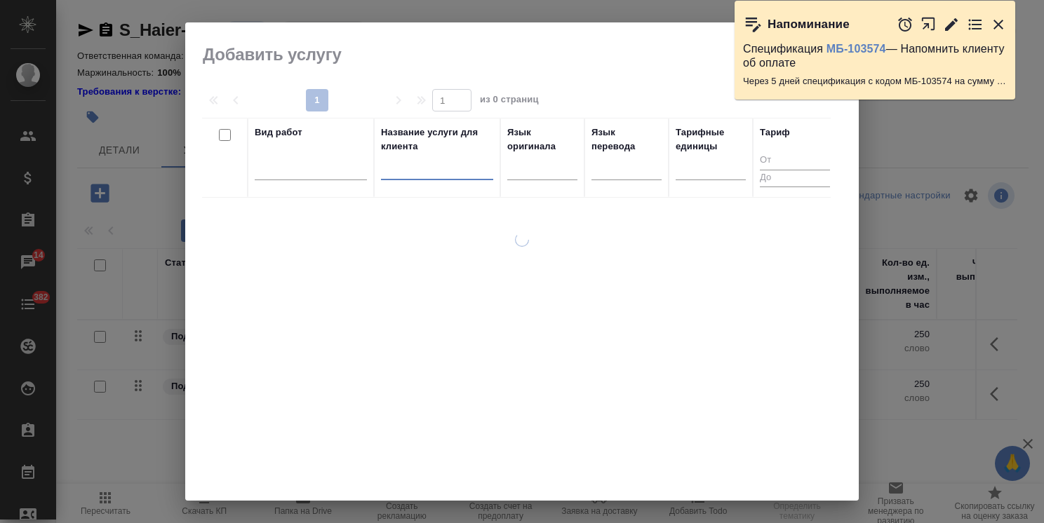
click at [421, 173] on input "text" at bounding box center [437, 172] width 112 height 18
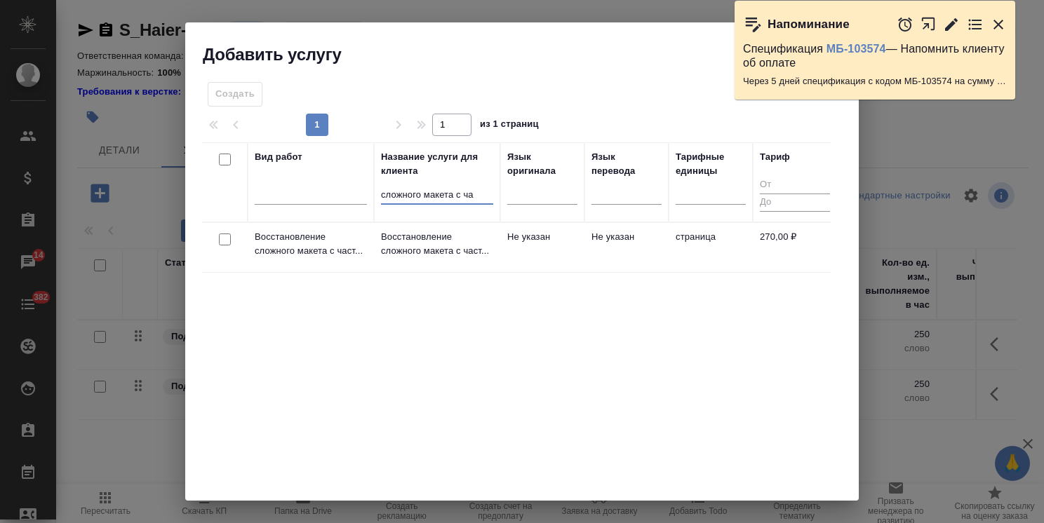
type input "сложного макета с ча"
click at [224, 239] on input "checkbox" at bounding box center [225, 240] width 12 height 12
checkbox input "true"
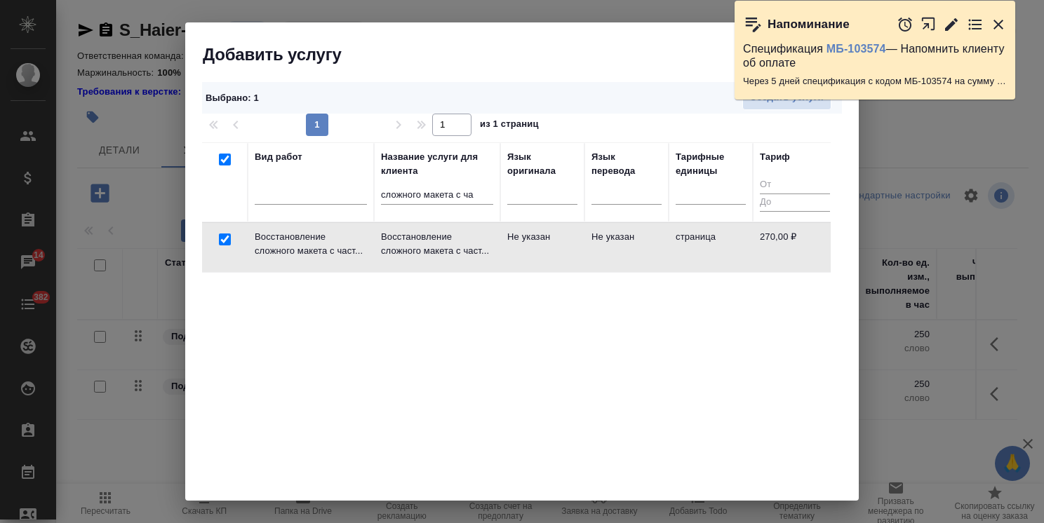
click at [997, 22] on icon "button" at bounding box center [998, 25] width 10 height 10
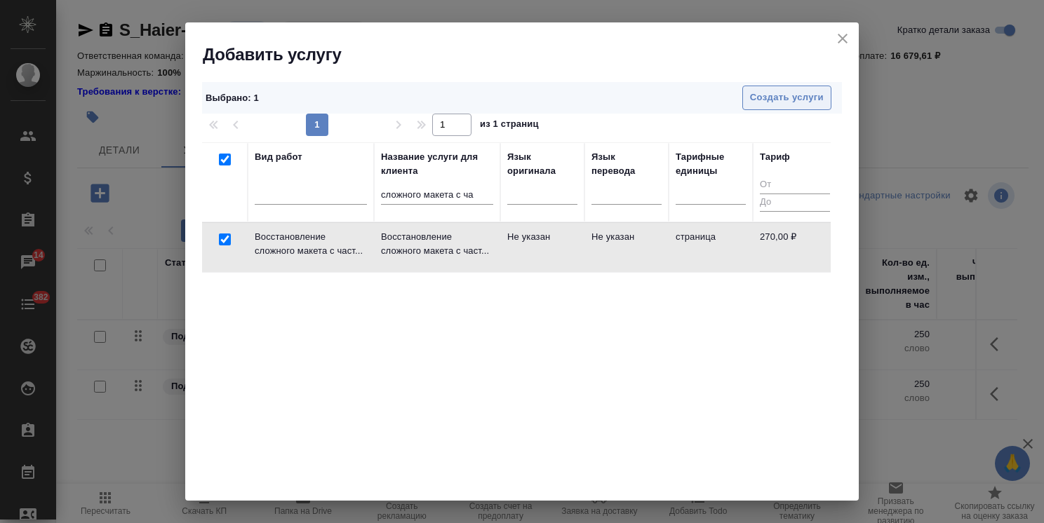
click at [763, 99] on span "Создать услуги" at bounding box center [787, 98] width 74 height 16
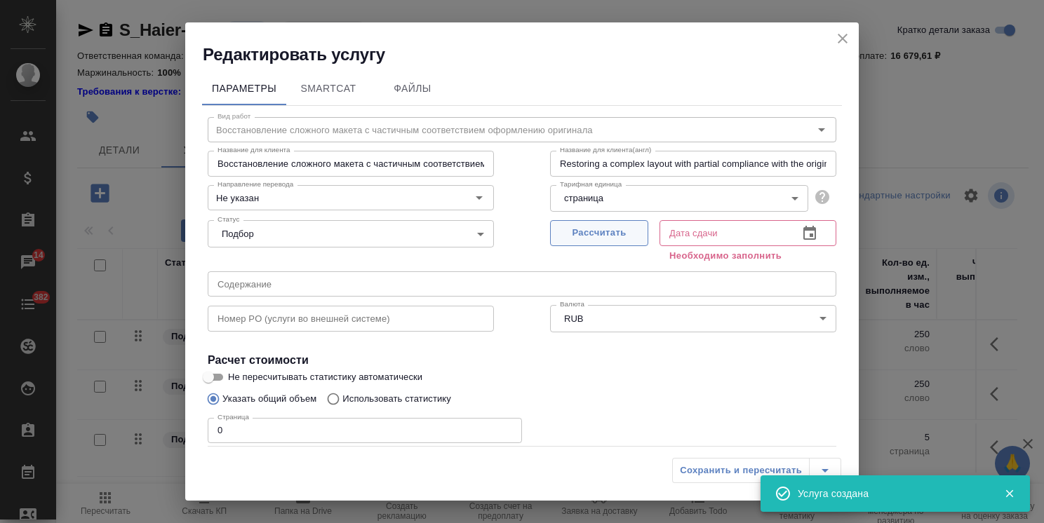
click at [575, 240] on span "Рассчитать" at bounding box center [599, 233] width 83 height 16
type input "10.09.2025 11:29"
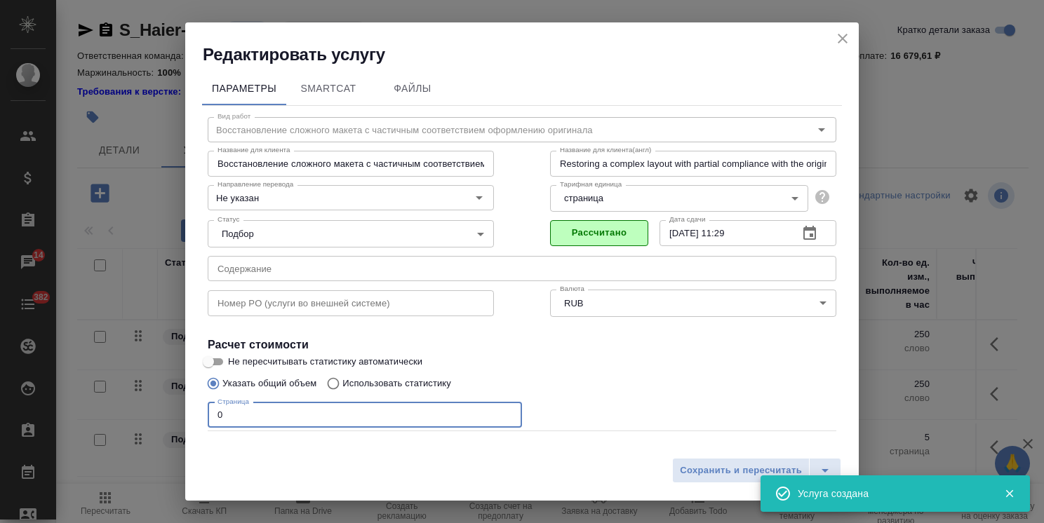
drag, startPoint x: 233, startPoint y: 421, endPoint x: 174, endPoint y: 405, distance: 60.9
click at [169, 403] on div "Редактировать услугу Параметры SmartCat Файлы Вид работ Восстановление сложного…" at bounding box center [522, 261] width 1044 height 523
type input "33"
click at [744, 468] on span "Сохранить и пересчитать" at bounding box center [741, 471] width 122 height 16
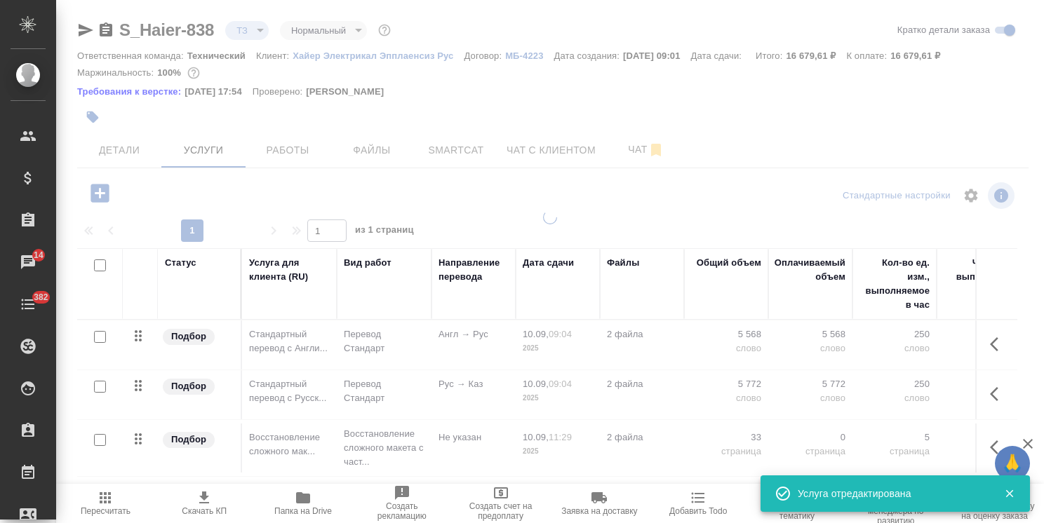
type input "new"
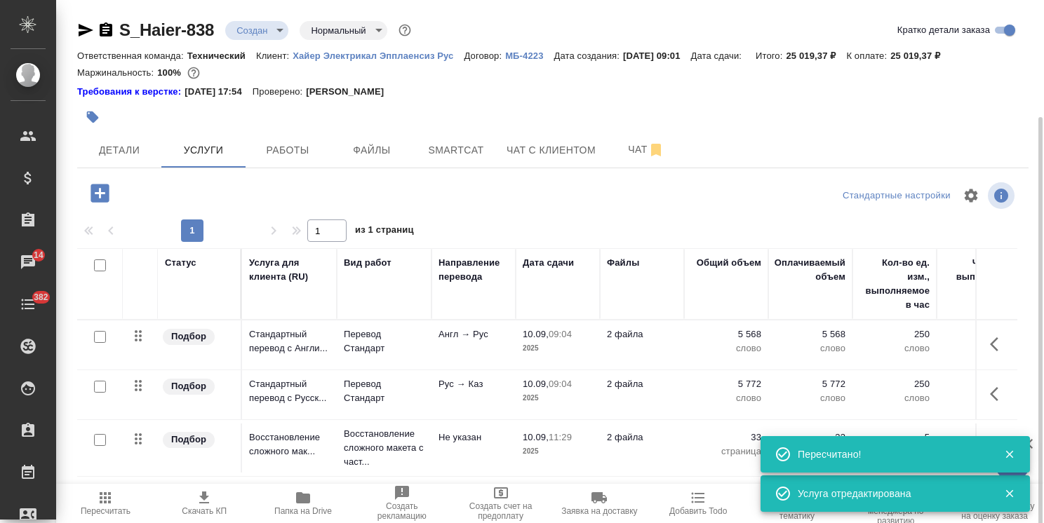
scroll to position [62, 0]
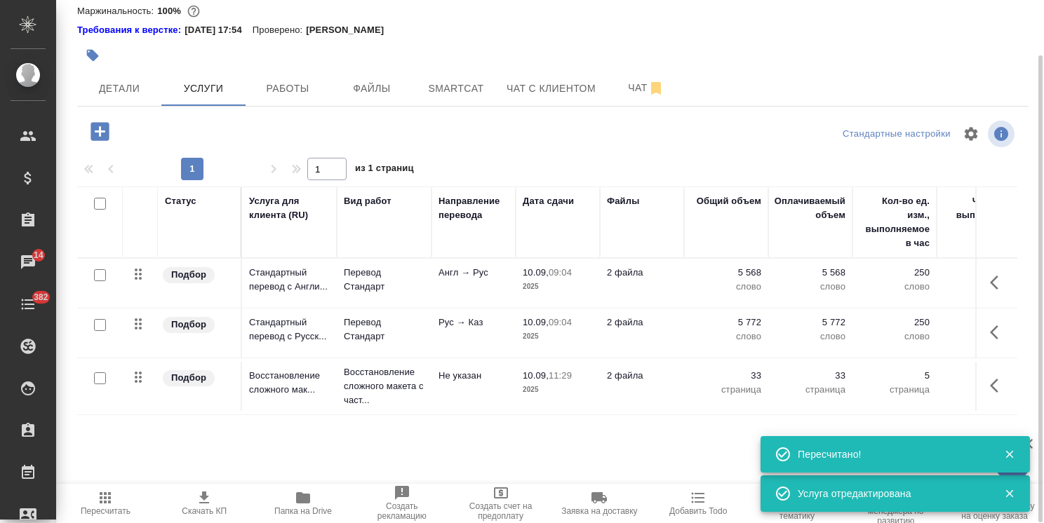
click at [102, 130] on icon "button" at bounding box center [100, 131] width 25 height 25
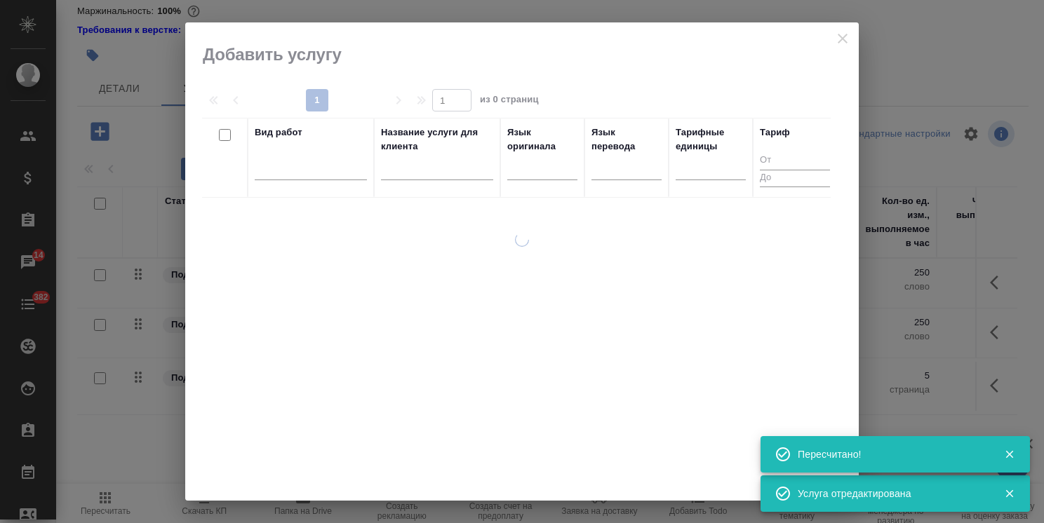
click at [413, 165] on input "text" at bounding box center [437, 172] width 112 height 18
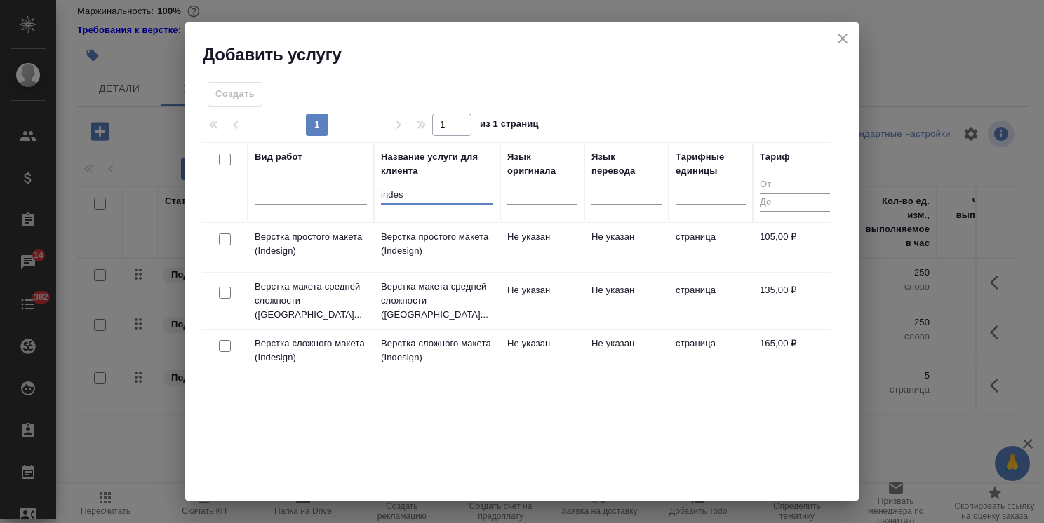
type input "indes"
click at [218, 287] on div at bounding box center [225, 293] width 32 height 20
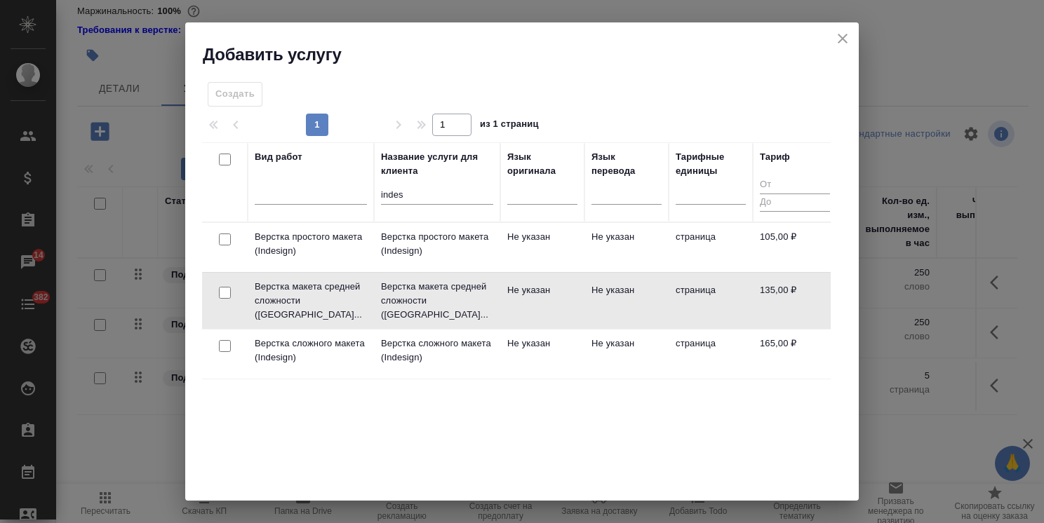
click at [231, 288] on div at bounding box center [225, 293] width 32 height 20
click at [221, 288] on input "checkbox" at bounding box center [225, 293] width 12 height 12
checkbox input "true"
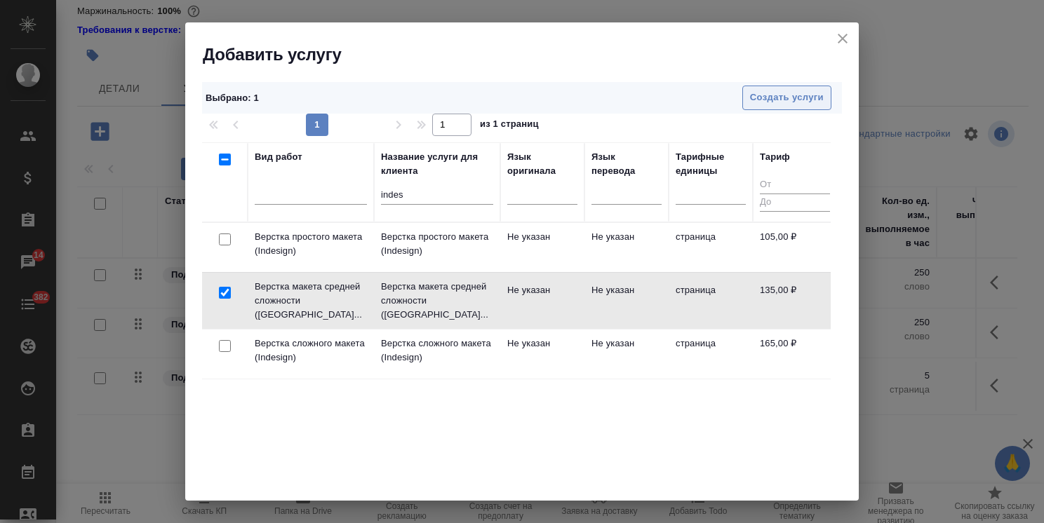
click at [804, 91] on span "Создать услуги" at bounding box center [787, 98] width 74 height 16
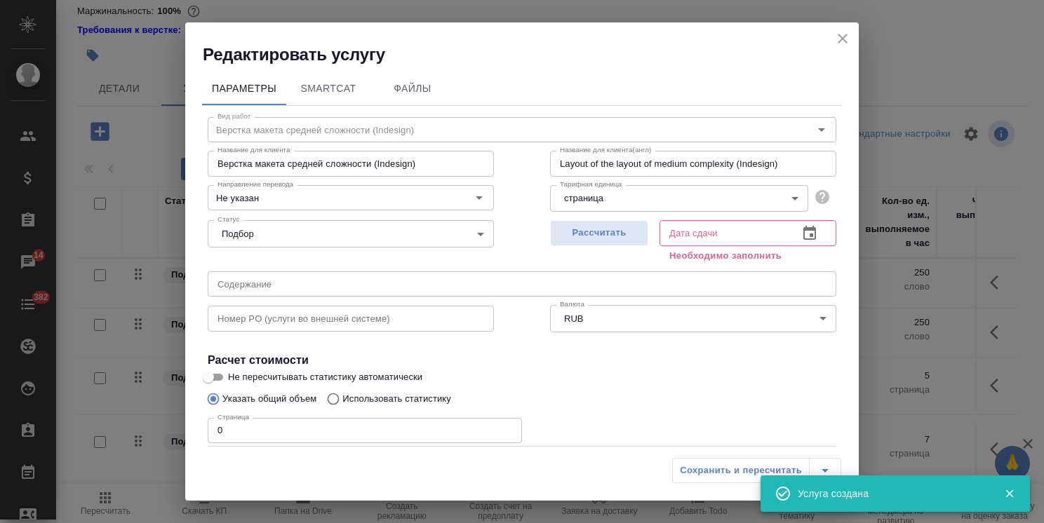
click at [585, 232] on span "Рассчитать" at bounding box center [599, 233] width 83 height 16
type input "10.09.2025 11:29"
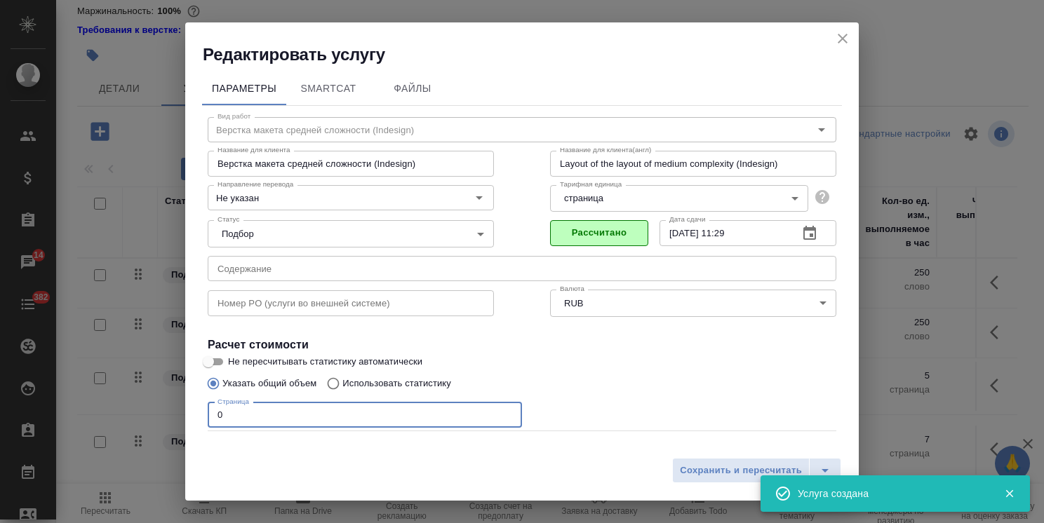
drag, startPoint x: 248, startPoint y: 420, endPoint x: 203, endPoint y: 421, distance: 45.6
click at [206, 421] on div "Вид работ Верстка макета средней сложности (Indesign) Вид работ Название для кл…" at bounding box center [522, 310] width 640 height 409
type input "33"
click at [720, 467] on span "Сохранить и пересчитать" at bounding box center [741, 471] width 122 height 16
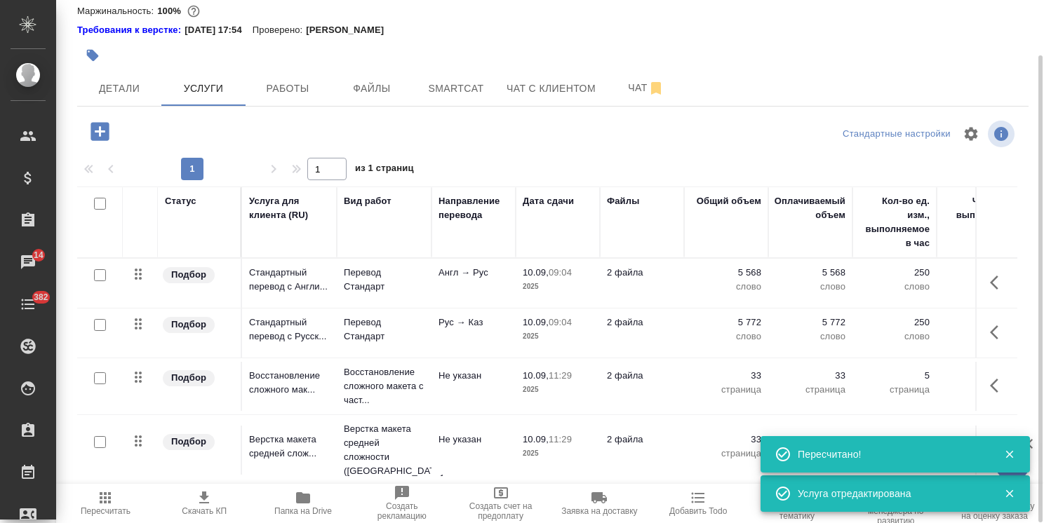
click at [107, 122] on icon "button" at bounding box center [99, 131] width 18 height 18
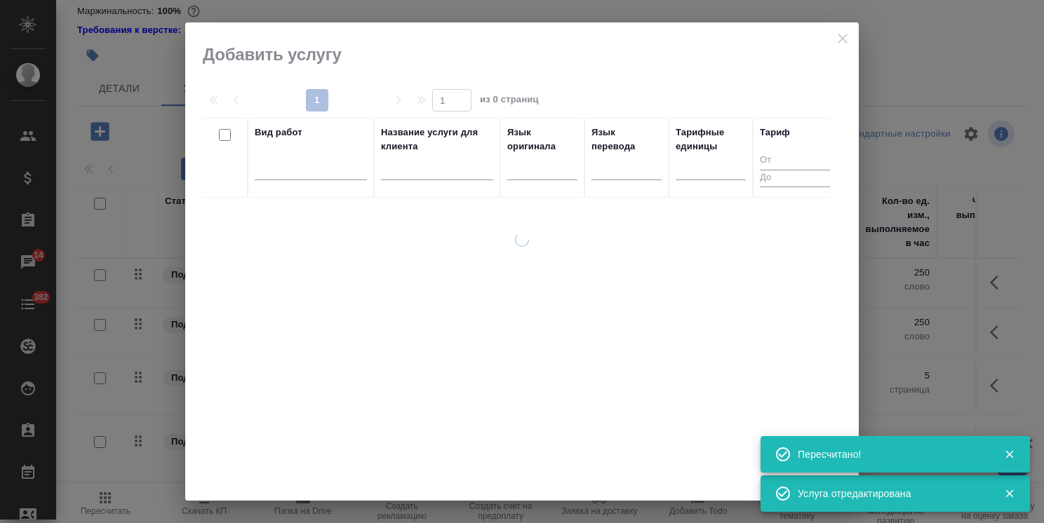
click at [398, 171] on input "text" at bounding box center [437, 172] width 112 height 18
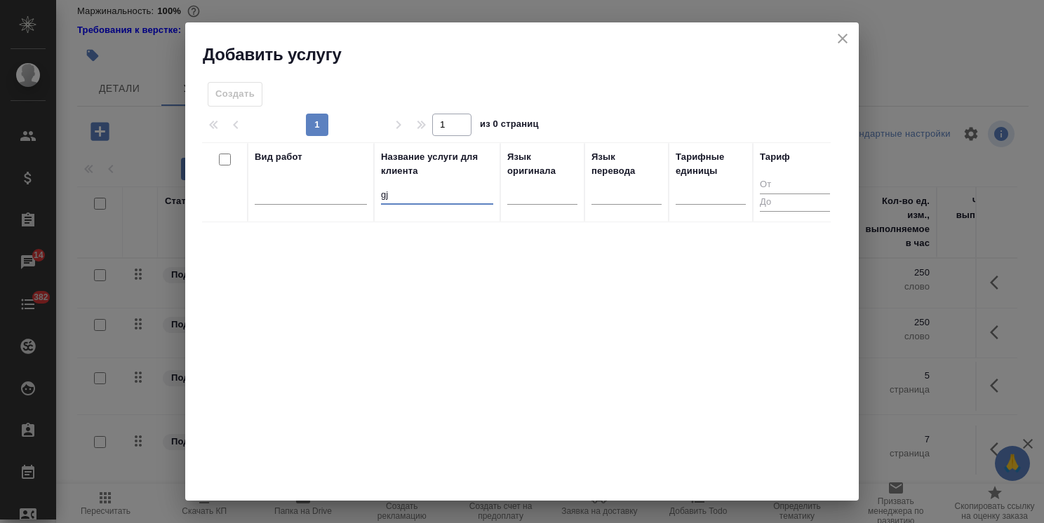
type input "g"
type input "почас"
click at [229, 237] on input "checkbox" at bounding box center [225, 240] width 12 height 12
checkbox input "true"
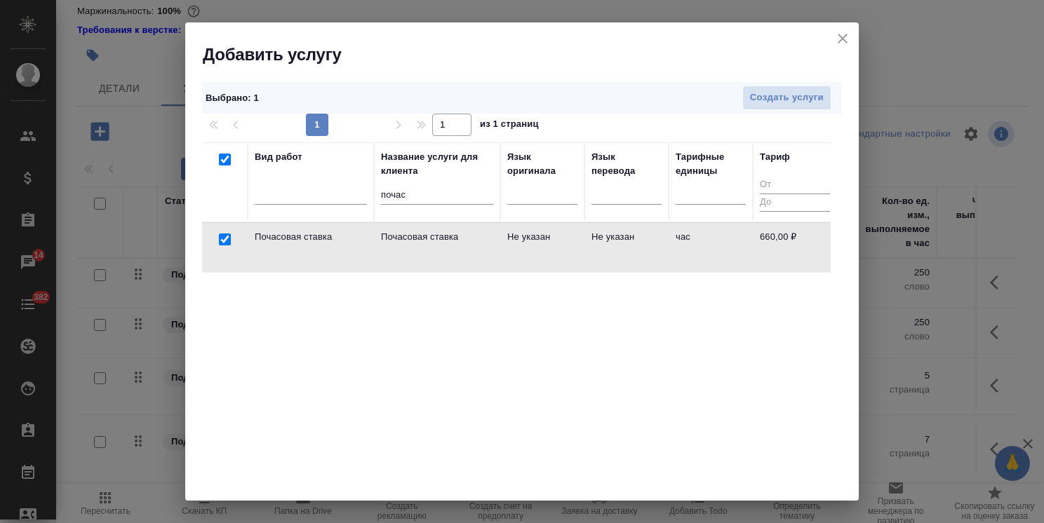
click at [802, 82] on div "Выбрано : 1 Создать услуги" at bounding box center [522, 98] width 640 height 32
click at [781, 100] on span "Создать услуги" at bounding box center [787, 98] width 74 height 16
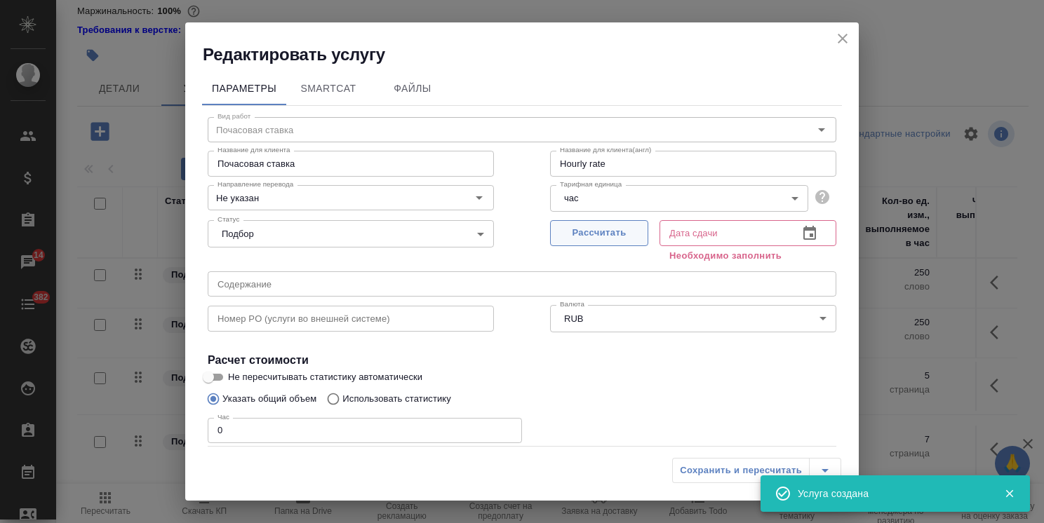
click at [586, 233] on span "Рассчитать" at bounding box center [599, 233] width 83 height 16
type input "Hourly rate"
type input "10.09.2025 11:29"
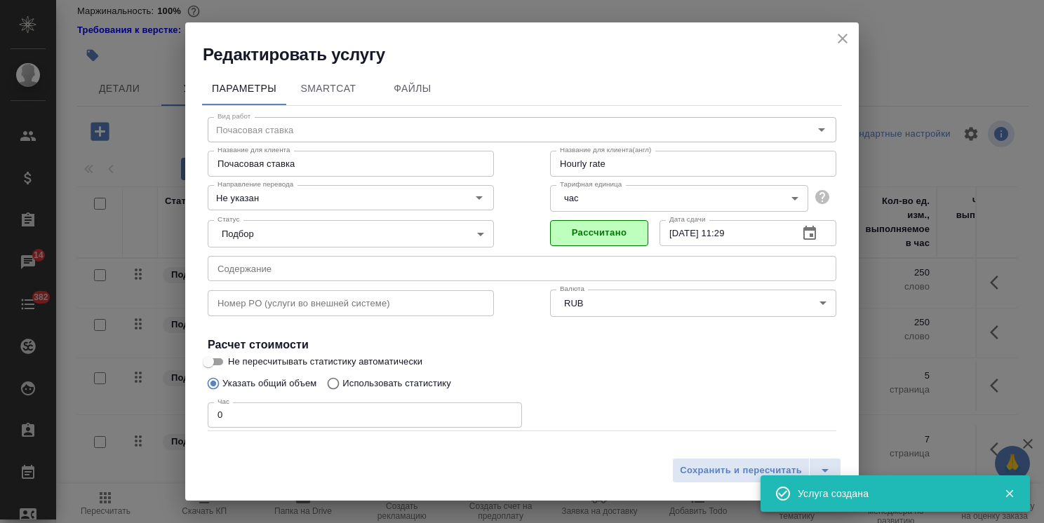
drag, startPoint x: 267, startPoint y: 419, endPoint x: 192, endPoint y: 411, distance: 76.2
click at [210, 414] on input "0" at bounding box center [365, 415] width 314 height 25
type input "Hourly rate"
type input "4"
type input "Hourly rate"
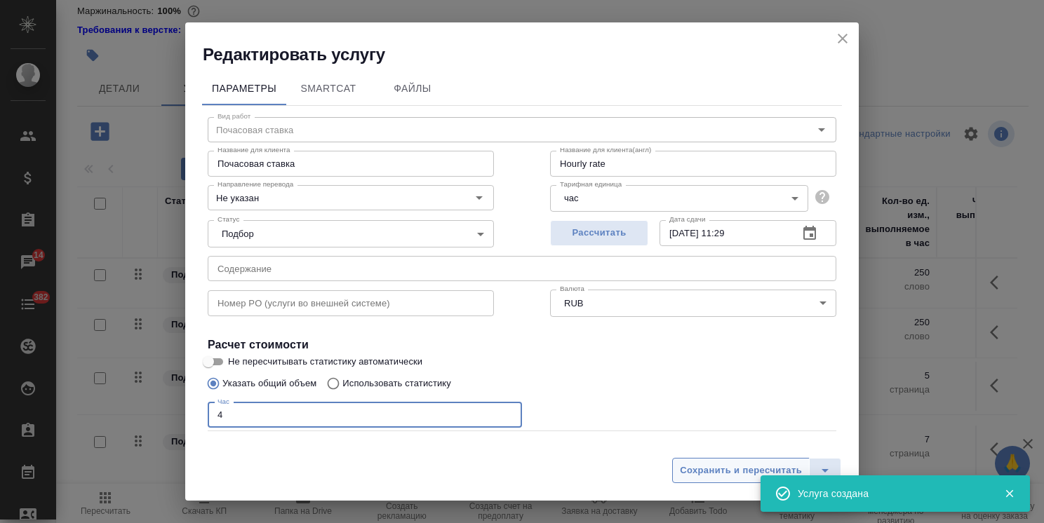
type input "4"
click at [698, 467] on span "Сохранить и пересчитать" at bounding box center [741, 471] width 122 height 16
type input "Hourly rate"
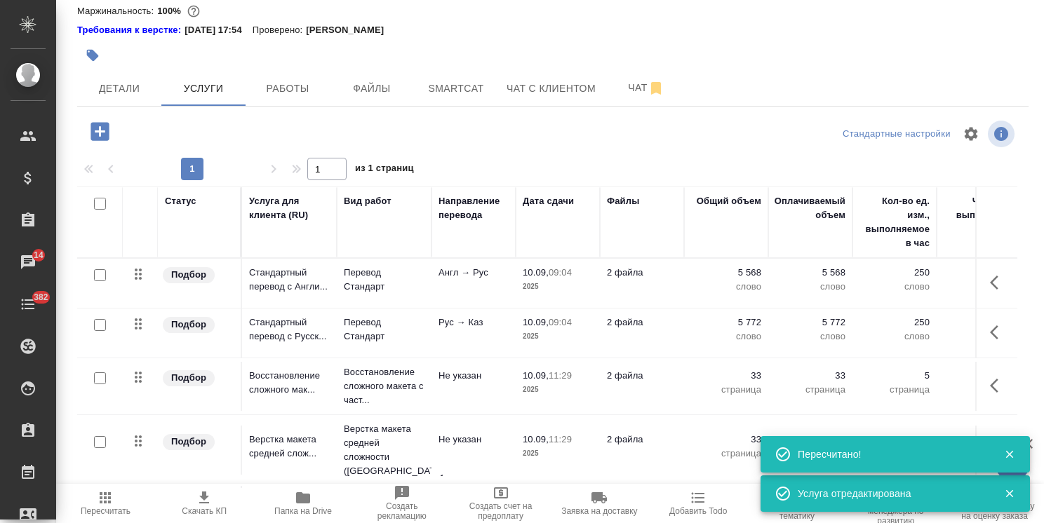
click at [1002, 451] on button "button" at bounding box center [1009, 454] width 29 height 13
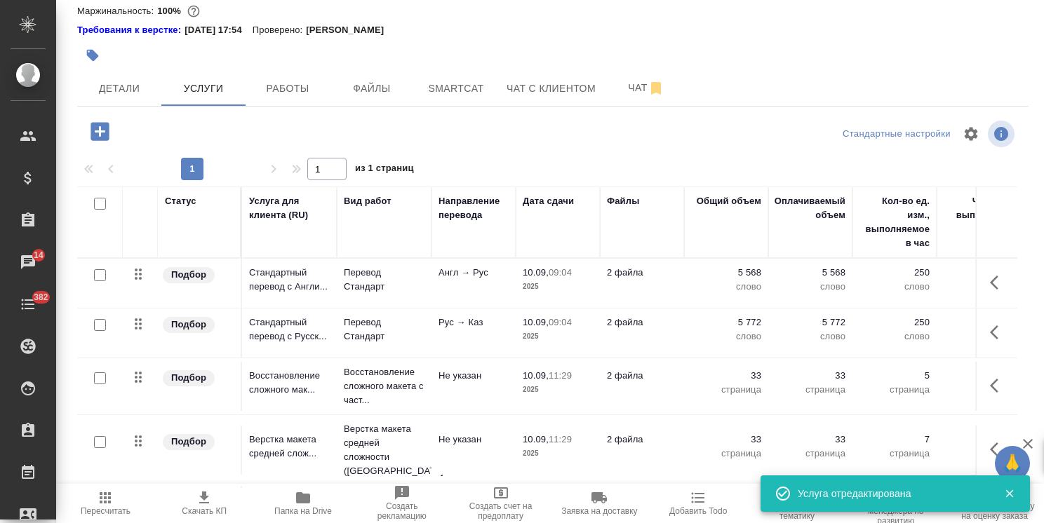
click at [1012, 501] on div at bounding box center [1003, 494] width 41 height 20
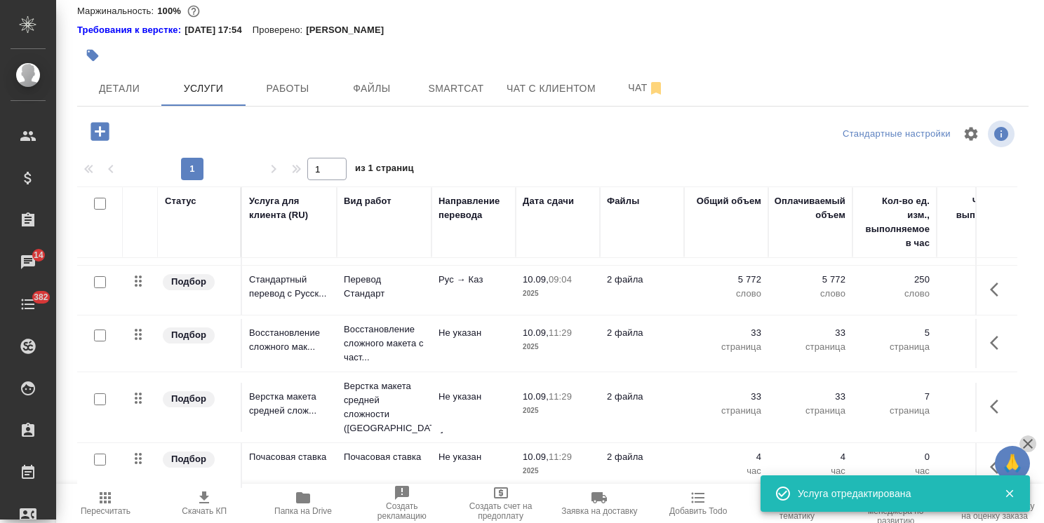
click at [1029, 440] on icon "button" at bounding box center [1027, 444] width 17 height 17
click at [992, 294] on icon "button" at bounding box center [998, 289] width 17 height 17
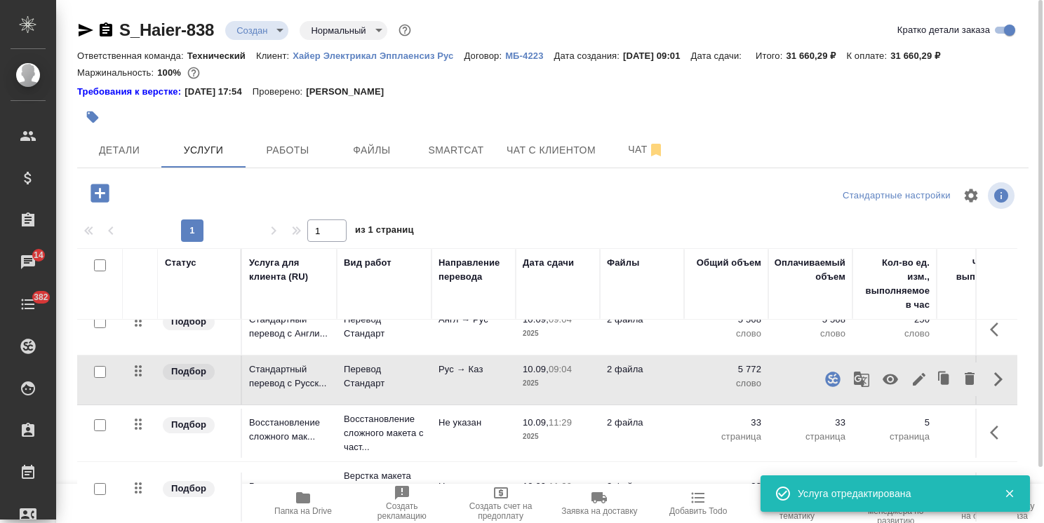
scroll to position [0, 0]
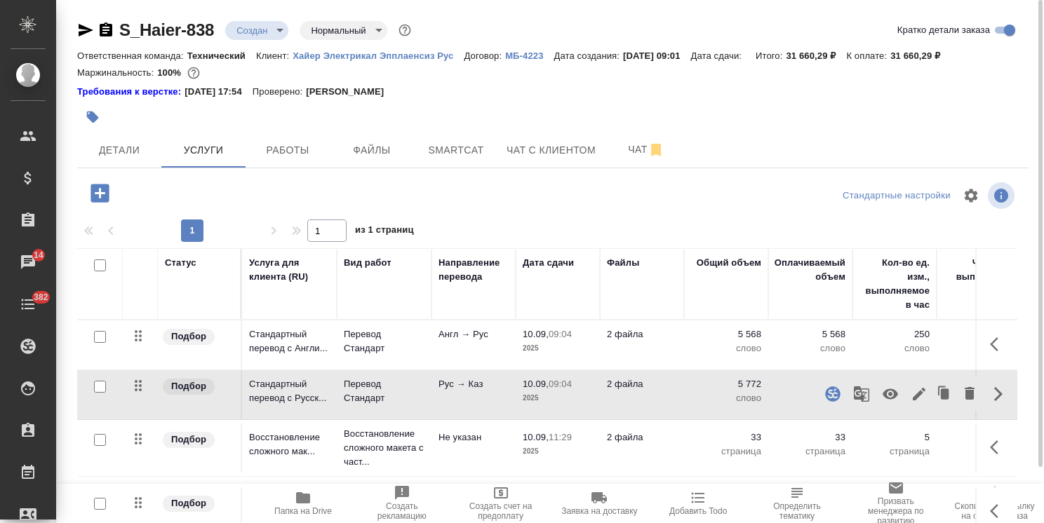
click at [990, 349] on icon "button" at bounding box center [998, 344] width 17 height 17
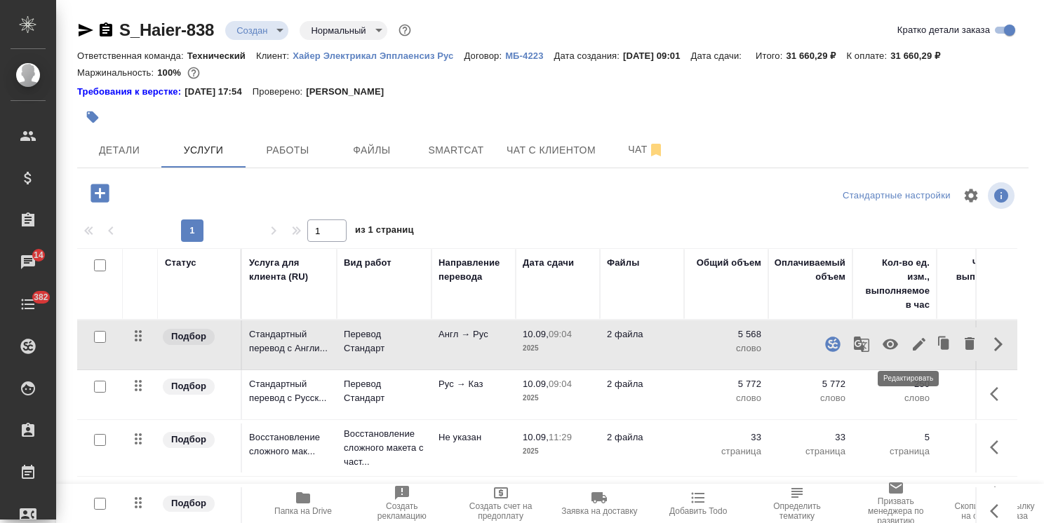
click at [914, 346] on icon "button" at bounding box center [919, 344] width 17 height 17
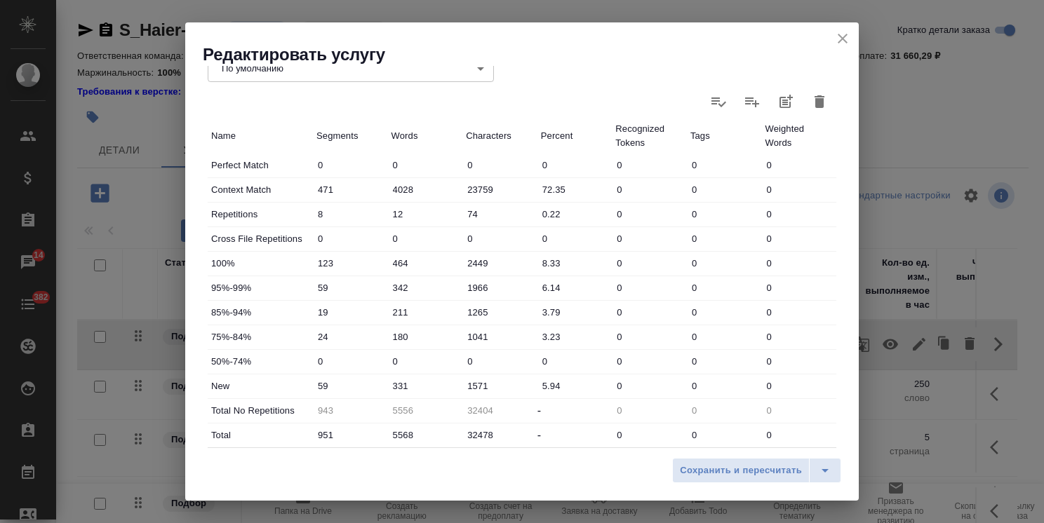
scroll to position [351, 0]
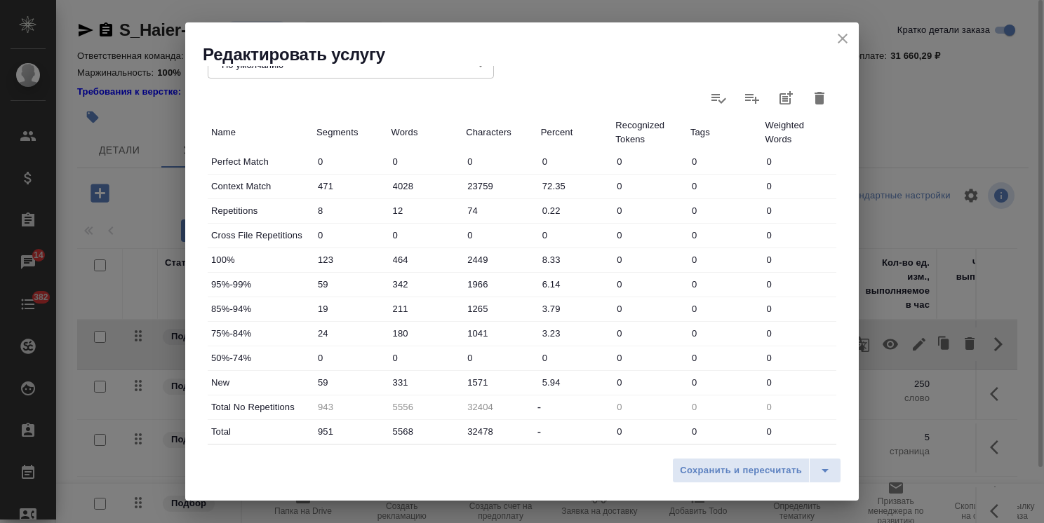
click at [850, 31] on icon "close" at bounding box center [842, 38] width 17 height 17
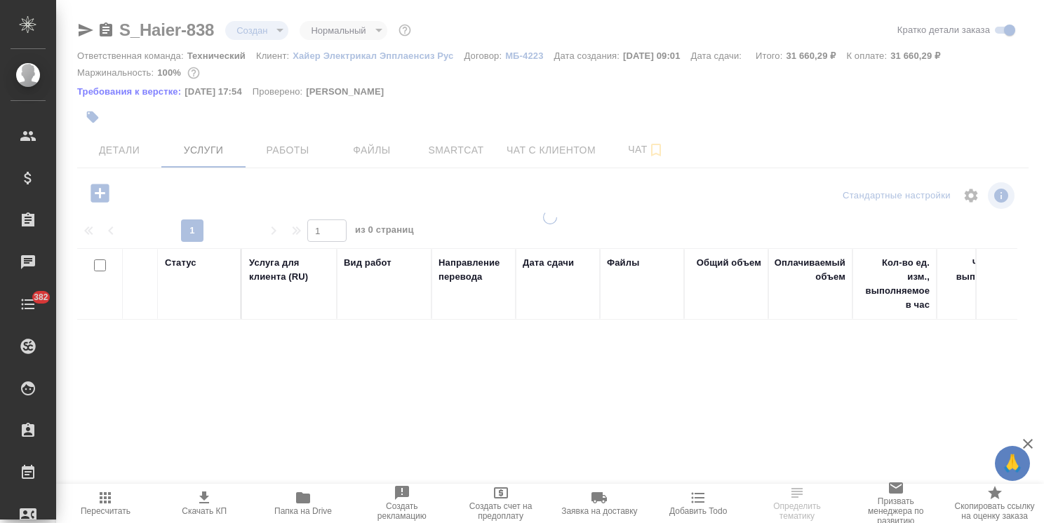
click at [1024, 445] on icon "button" at bounding box center [1027, 444] width 17 height 17
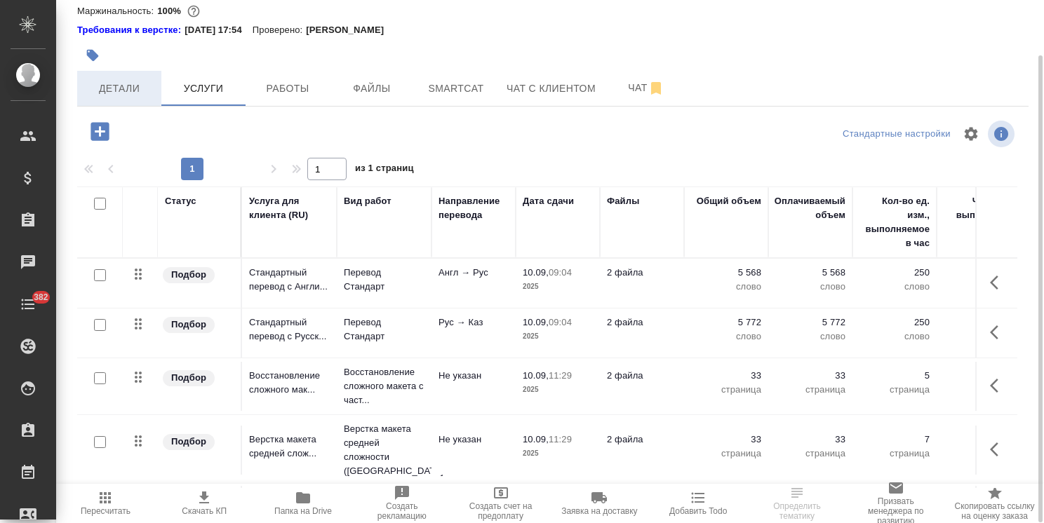
click at [120, 101] on button "Детали" at bounding box center [119, 88] width 84 height 35
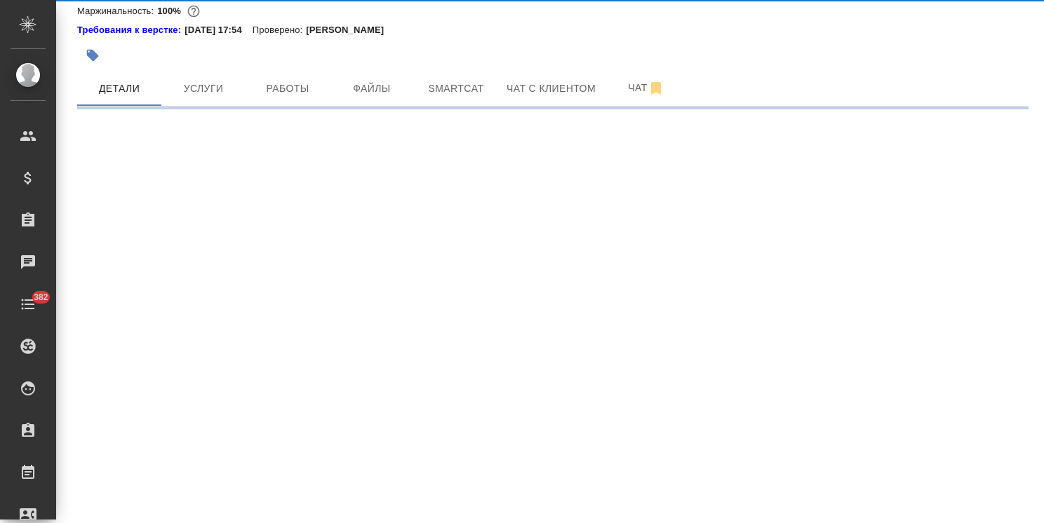
select select "RU"
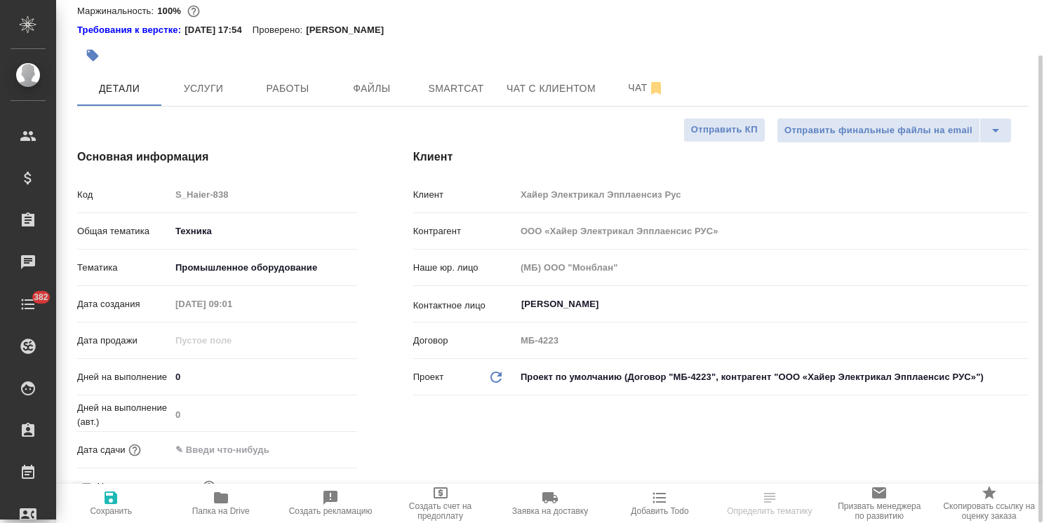
type textarea "x"
click at [138, 368] on div "Дней на выполнение 0" at bounding box center [217, 377] width 280 height 25
type input "8"
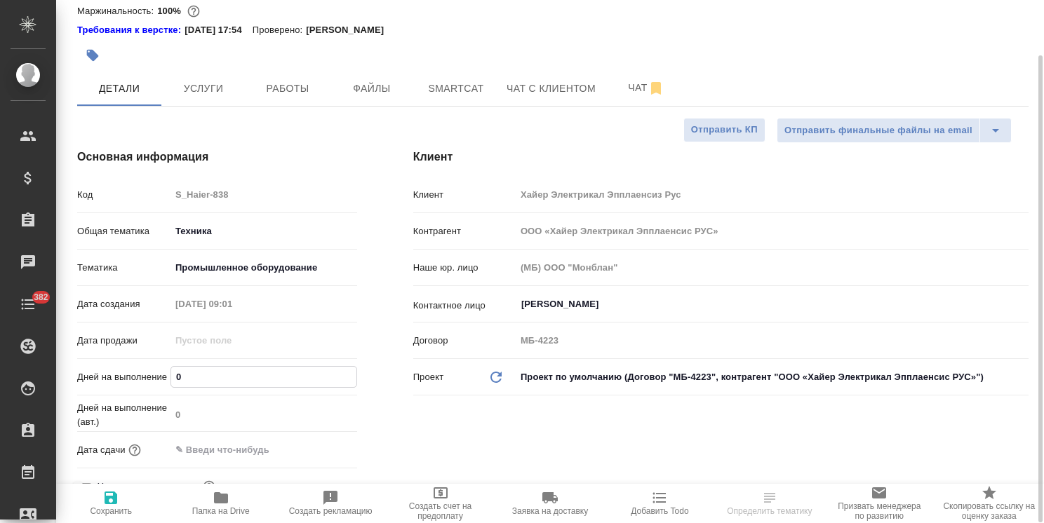
type textarea "x"
type input "8"
click at [118, 504] on icon "button" at bounding box center [110, 498] width 17 height 17
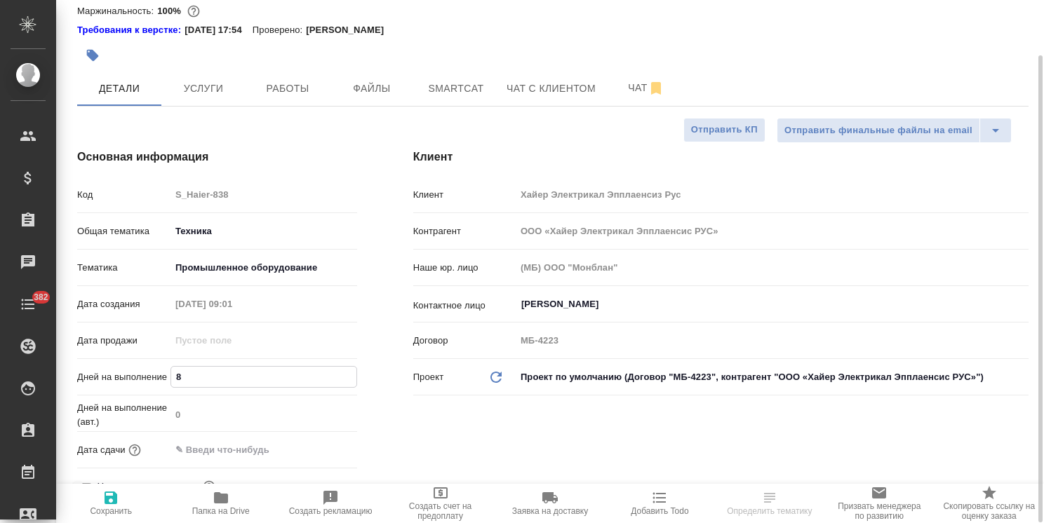
type textarea "x"
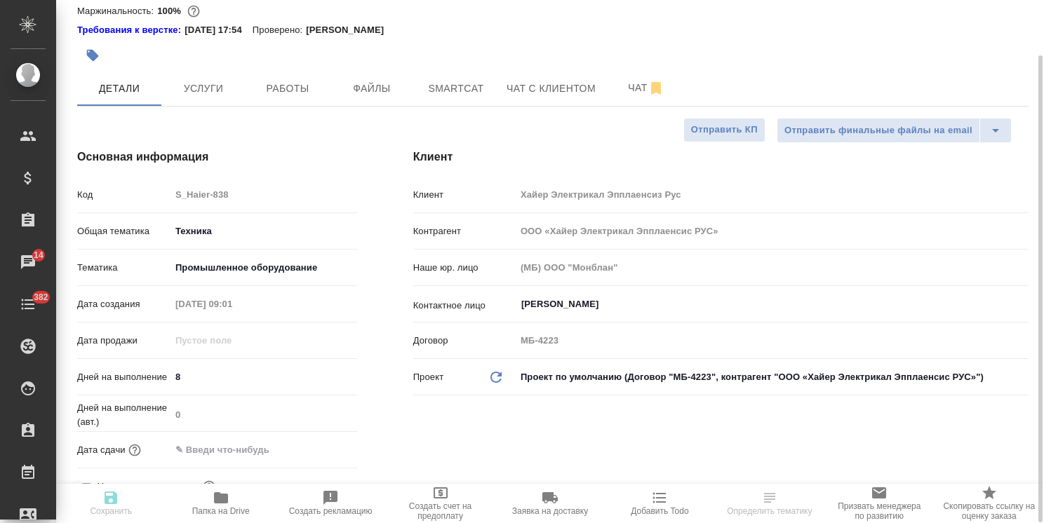
type textarea "x"
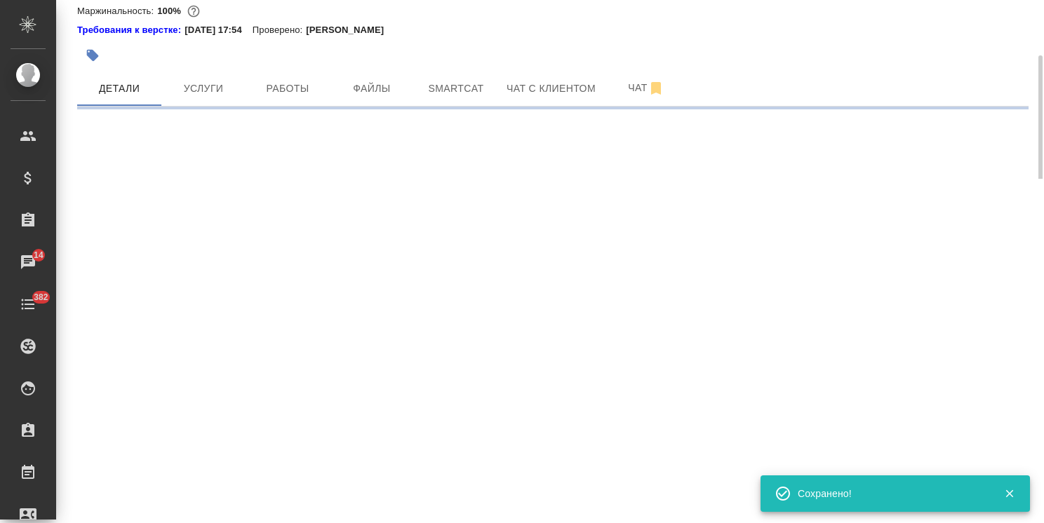
select select "RU"
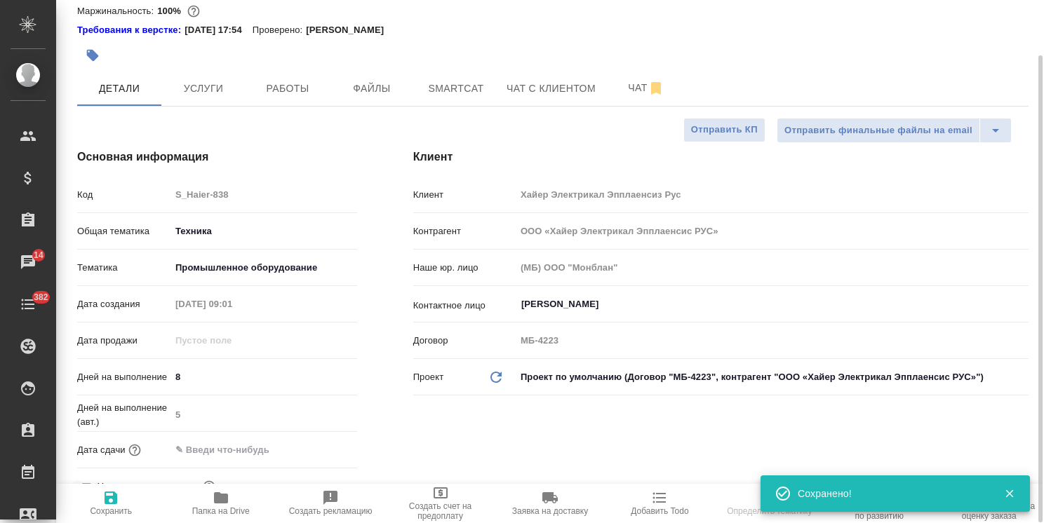
type textarea "x"
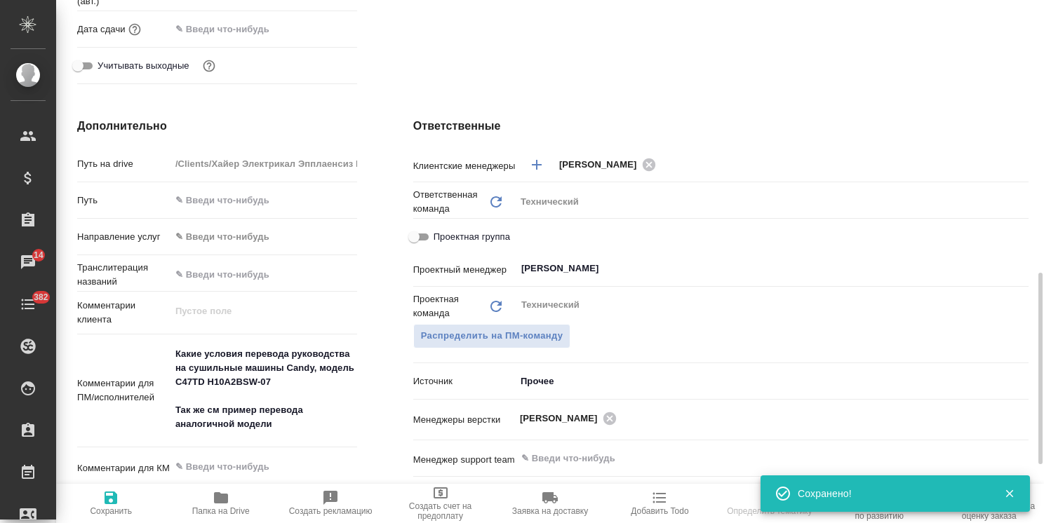
scroll to position [553, 0]
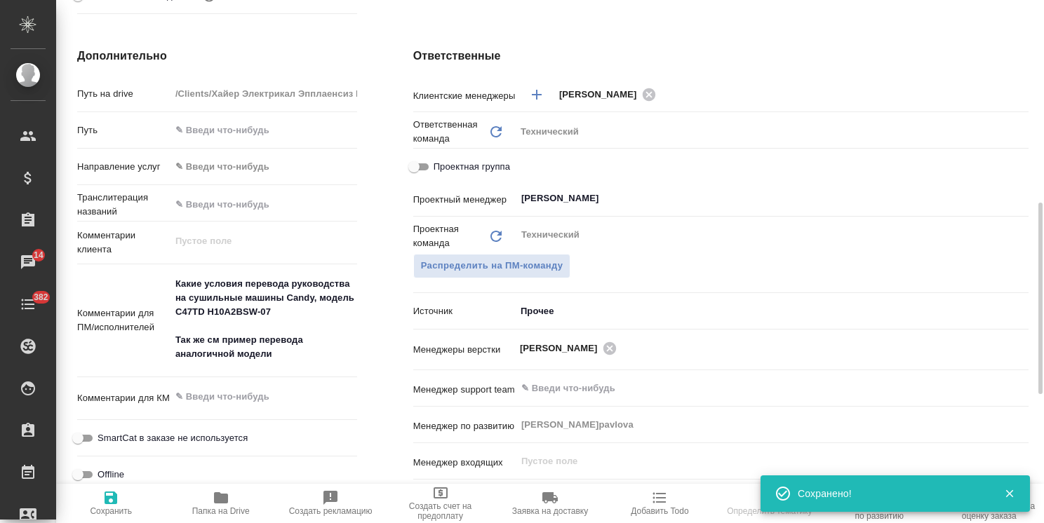
type textarea "x"
click at [172, 283] on textarea "Какие условия перевода руководства на сушильные машины Candy, модель C47TD H10A…" at bounding box center [263, 319] width 187 height 94
type textarea "x"
type textarea "Какие условия перевода руководства на сушильные машины Candy, модель C47TD H10A…"
type textarea "x"
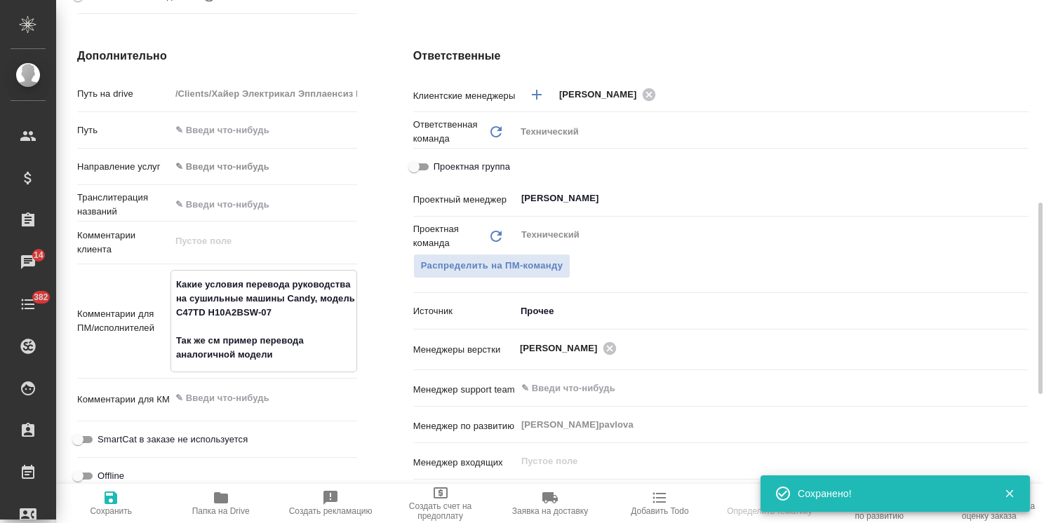
type textarea "x"
type textarea "Какие условия перевода руководства на сушильные машины Candy, модель C47TD H10A…"
type textarea "x"
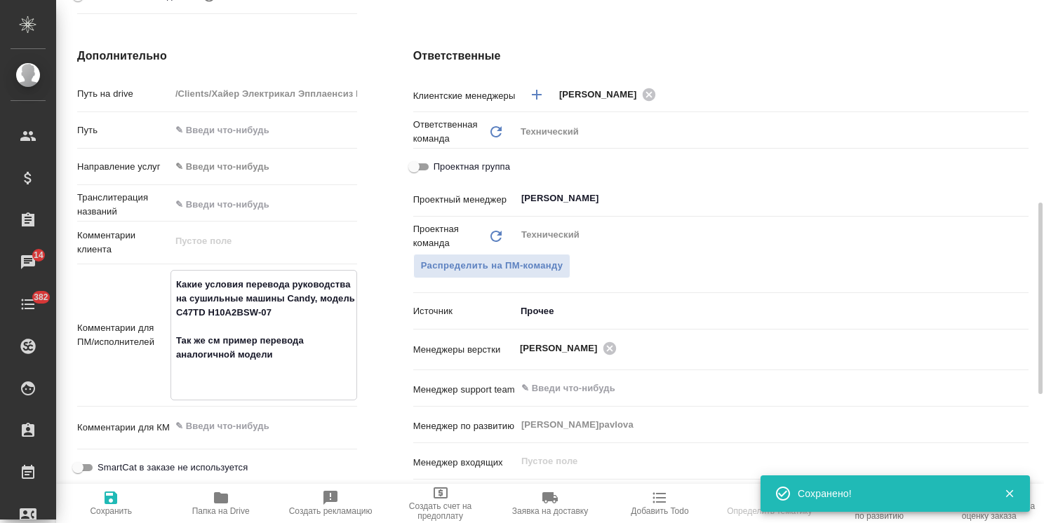
click at [215, 280] on textarea "Какие условия перевода руководства на сушильные машины Candy, модель C47TD H10A…" at bounding box center [263, 334] width 185 height 122
type textarea "5 Какие условия перевода руководства на сушильные машины Candy, модель C47TD H1…"
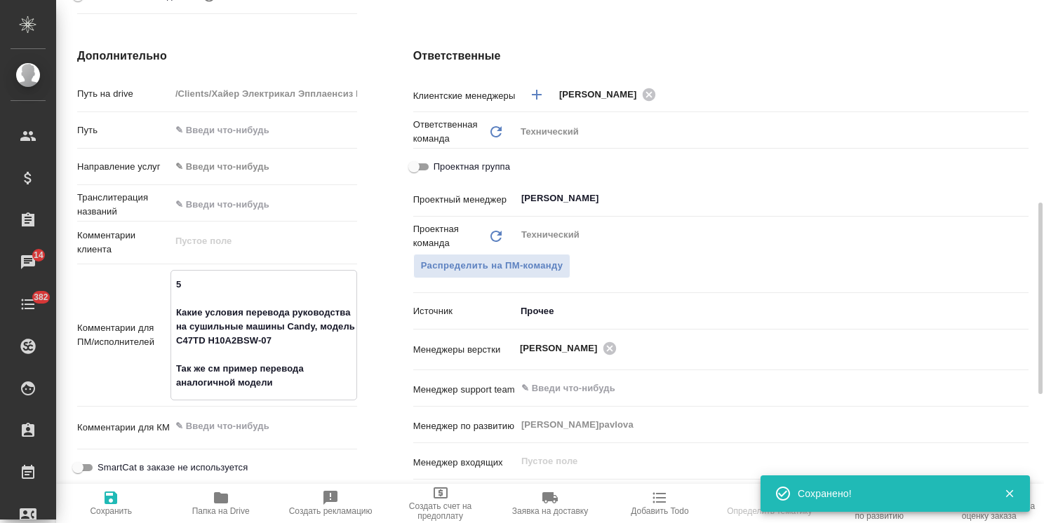
type textarea "x"
type textarea "5 Какие условия перевода руководства на сушильные машины Candy, модель C47TD H1…"
type textarea "x"
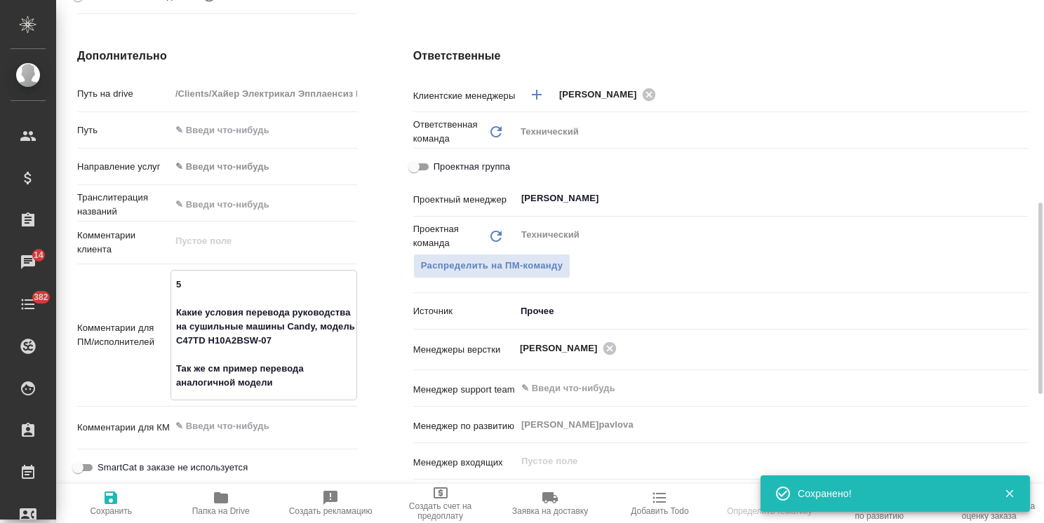
type textarea "x"
type textarea "5 р Какие условия перевода руководства на сушильные машины Candy, модель C47TD …"
type textarea "x"
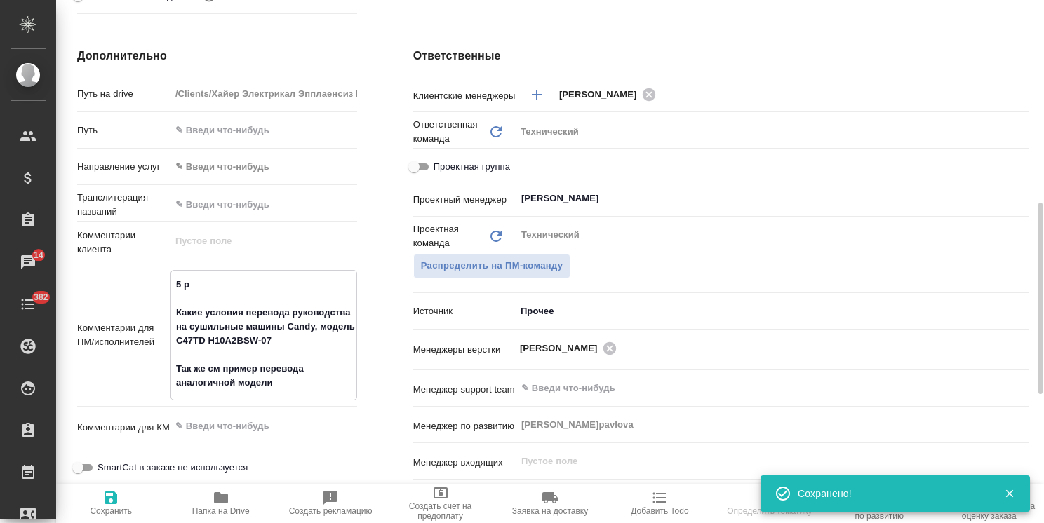
type textarea "x"
type textarea "5 рд Какие условия перевода руководства на сушильные машины Candy, модель C47TD…"
type textarea "x"
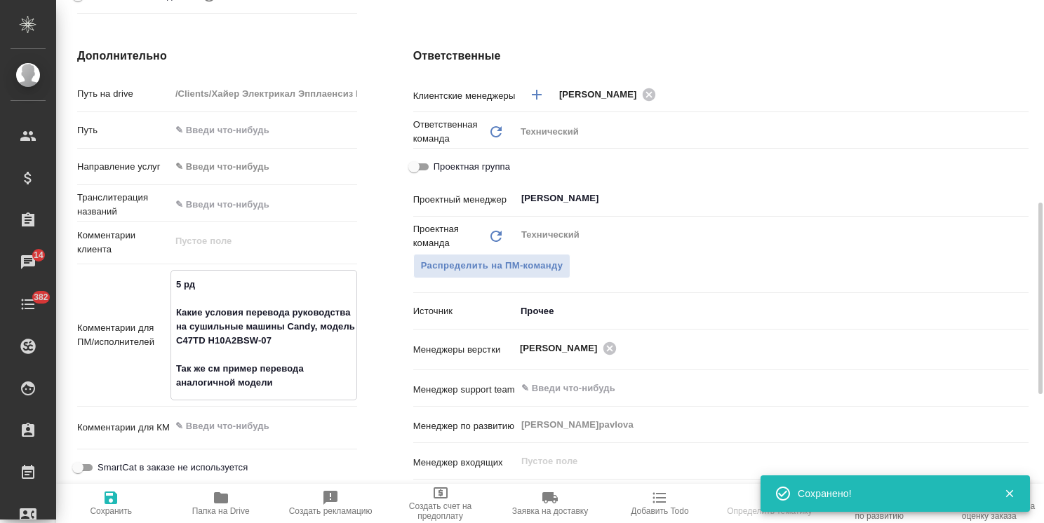
type textarea "x"
type textarea "5 рд Какие условия перевода руководства на сушильные машины Candy, модель C47TD…"
type textarea "x"
type textarea "5 рд англ Какие условия перевода руководства на сушильные машины Candy, модель …"
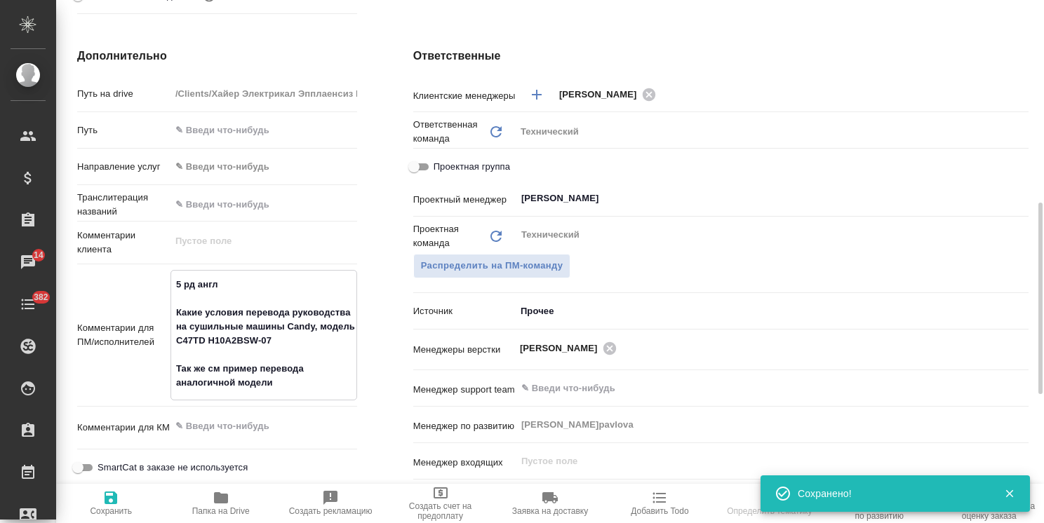
type textarea "x"
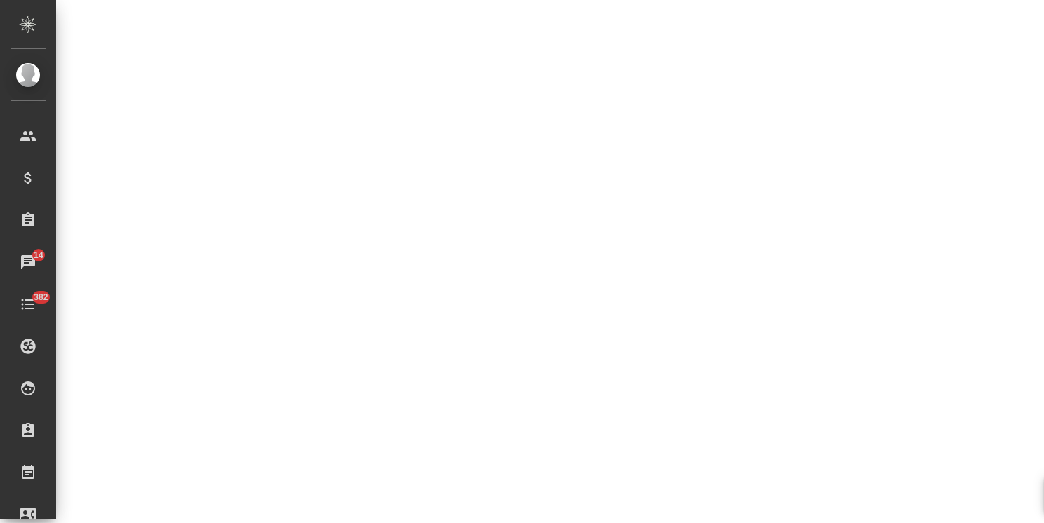
select select "RU"
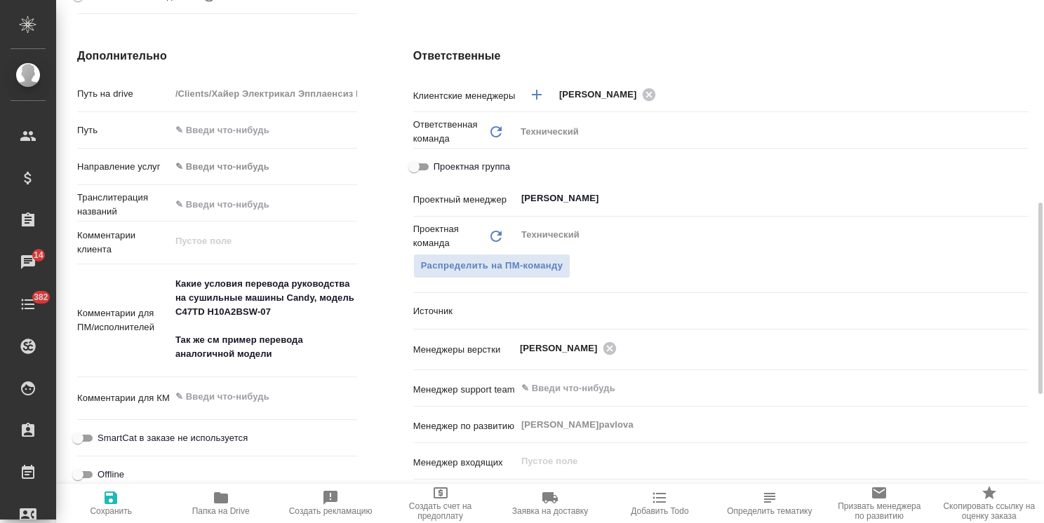
type textarea "x"
click at [175, 277] on textarea "Какие условия перевода руководства на сушильные машины Candy, модель C47TD H10A…" at bounding box center [263, 319] width 187 height 94
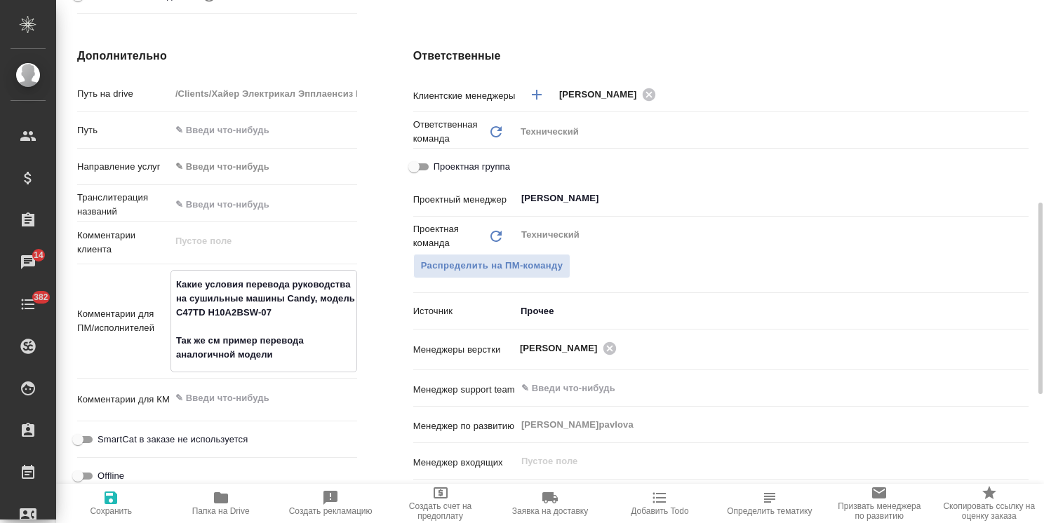
type textarea "Какие условия перевода руководства на сушильные машины Candy, модель C47TD H10A…"
type textarea "x"
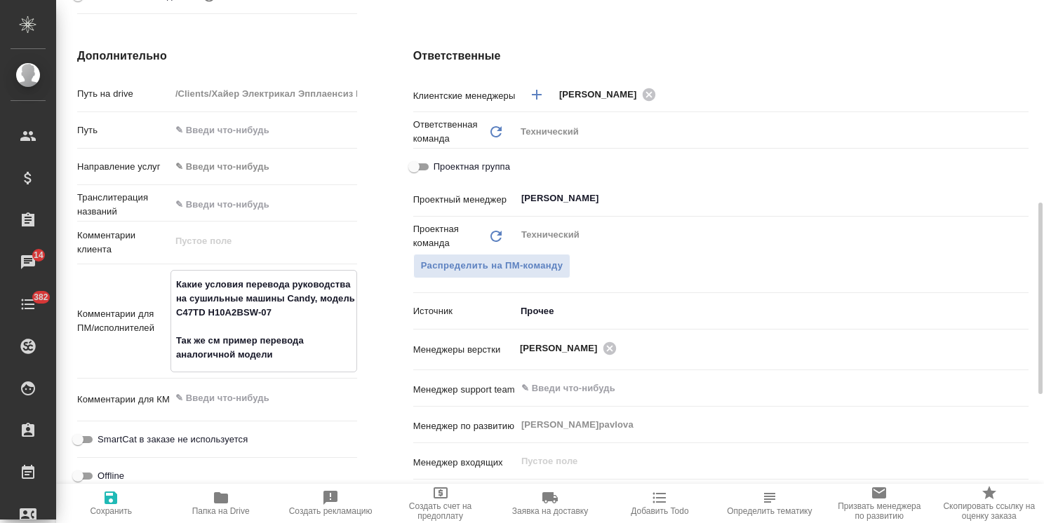
type textarea "Какие условия перевода руководства на сушильные машины Candy, модель C47TD H10A…"
type textarea "x"
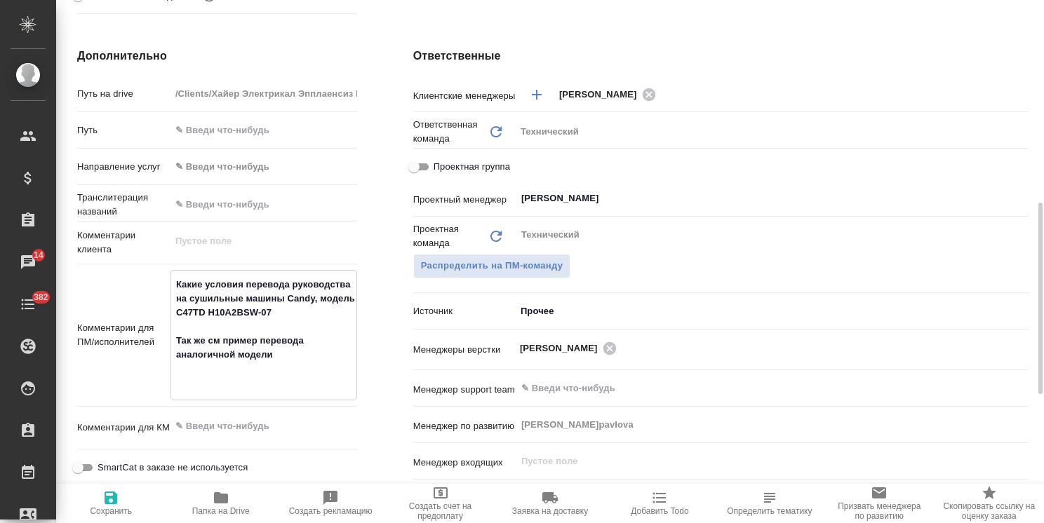
click at [195, 278] on textarea "Какие условия перевода руководства на сушильные машины Candy, модель C47TD H10A…" at bounding box center [263, 334] width 185 height 122
type textarea "x"
type textarea "5 Какие условия перевода руководства на сушильные машины Candy, модель C47TD H1…"
type textarea "x"
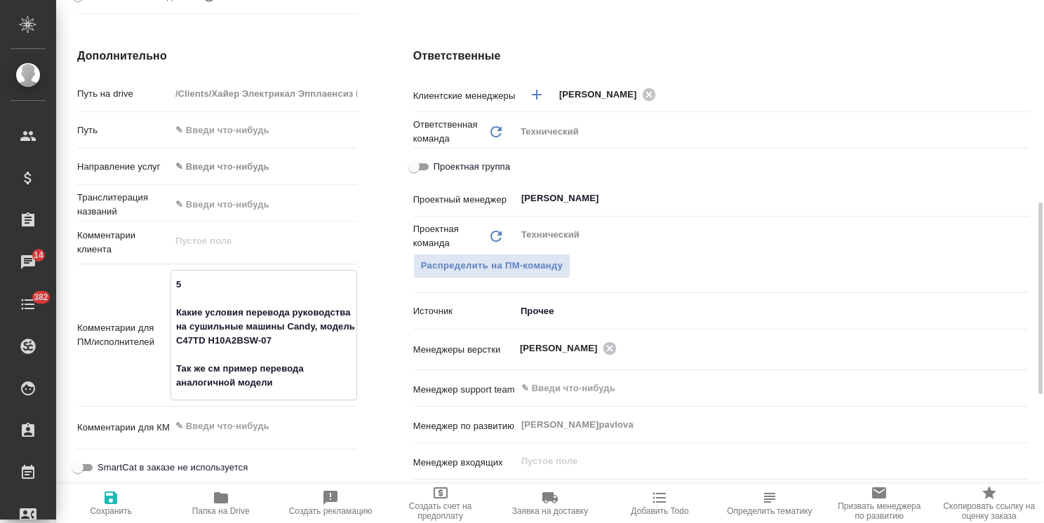
type textarea "x"
type textarea "5 Какие условия перевода руководства на сушильные машины Candy, модель C47TD H1…"
type textarea "x"
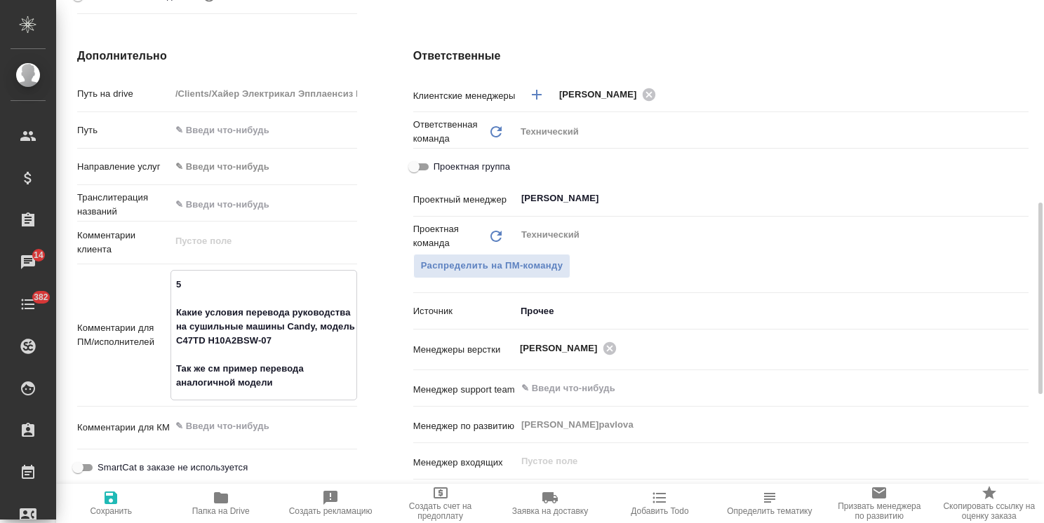
type textarea "5 р Какие условия перевода руководства на сушильные машины Candy, модель C47TD …"
type textarea "x"
type textarea "5 рд Какие условия перевода руководства на сушильные машины Candy, модель C47TD…"
type textarea "x"
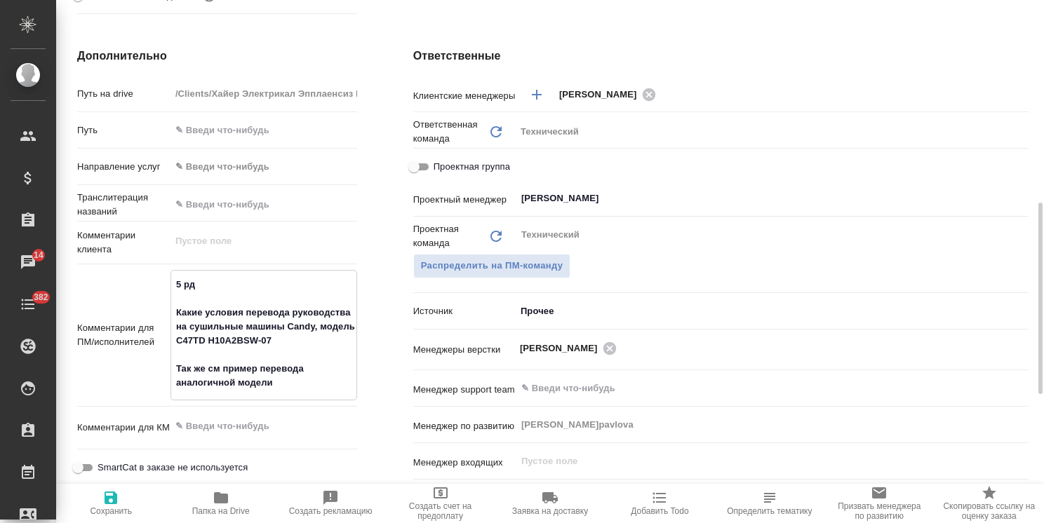
type textarea "x"
type textarea "5 рд Какие условия перевода руководства на сушильные машины Candy, модель C47TD…"
type textarea "x"
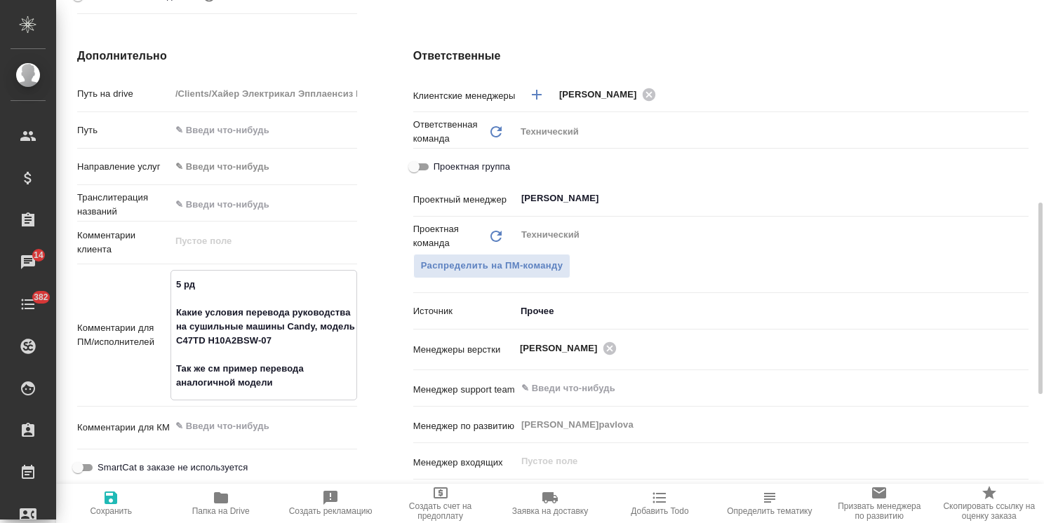
type textarea "x"
type textarea "5 рд [PERSON_NAME] Какие условия перевода руководства на сушильные машины Candy…"
type textarea "x"
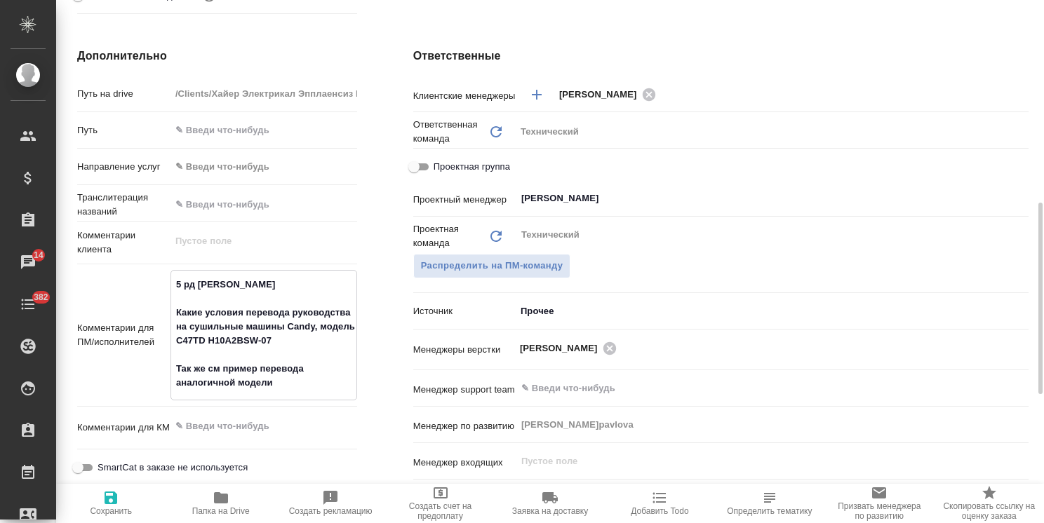
type textarea "x"
type textarea "5 рд ан Какие условия перевода руководства на сушильные машины Candy, модель C4…"
type textarea "x"
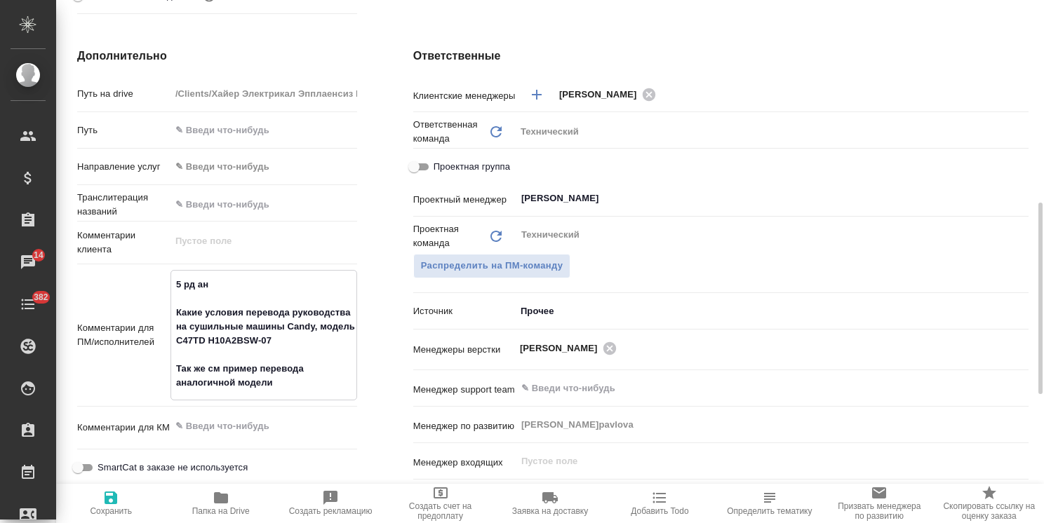
type textarea "5 рд анг Какие условия перевода руководства на сушильные машины Candy, модель C…"
type textarea "x"
type textarea "5 рд англ Какие условия перевода руководства на сушильные машины Candy, модель …"
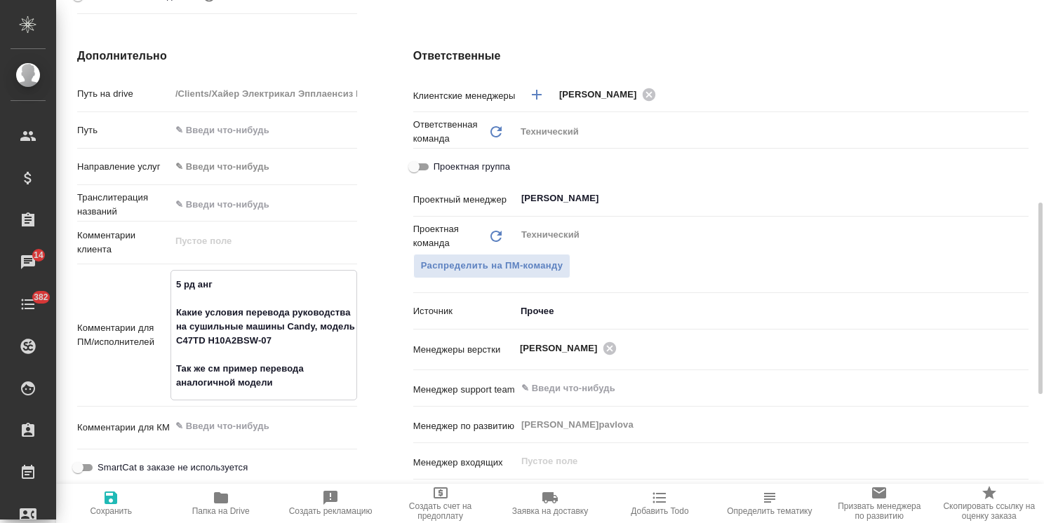
type textarea "x"
type textarea "5 рд англ- Какие условия перевода руководства на сушильные машины Candy, модель…"
type textarea "x"
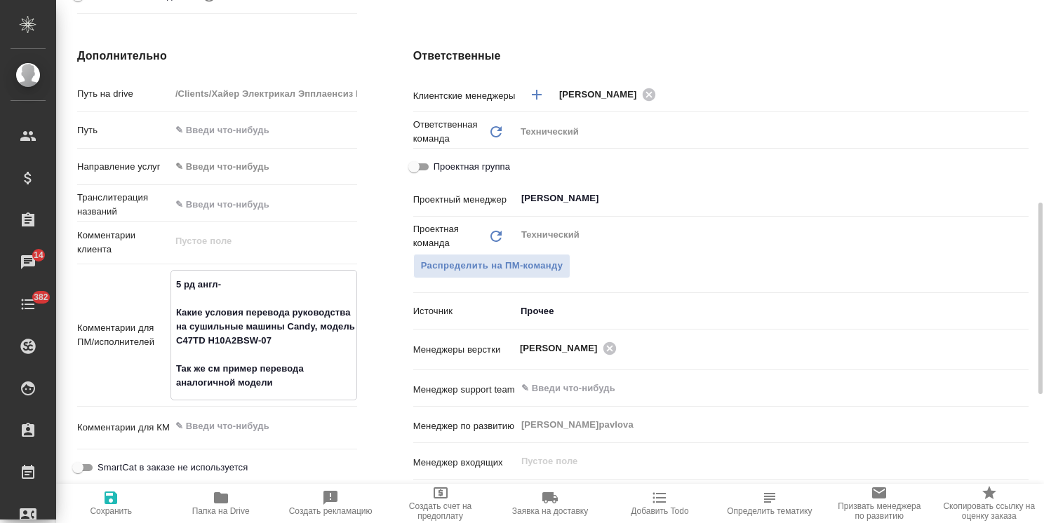
type textarea "x"
type textarea "5 рд англ-р Какие условия перевода руководства на сушильные машины Candy, модел…"
type textarea "x"
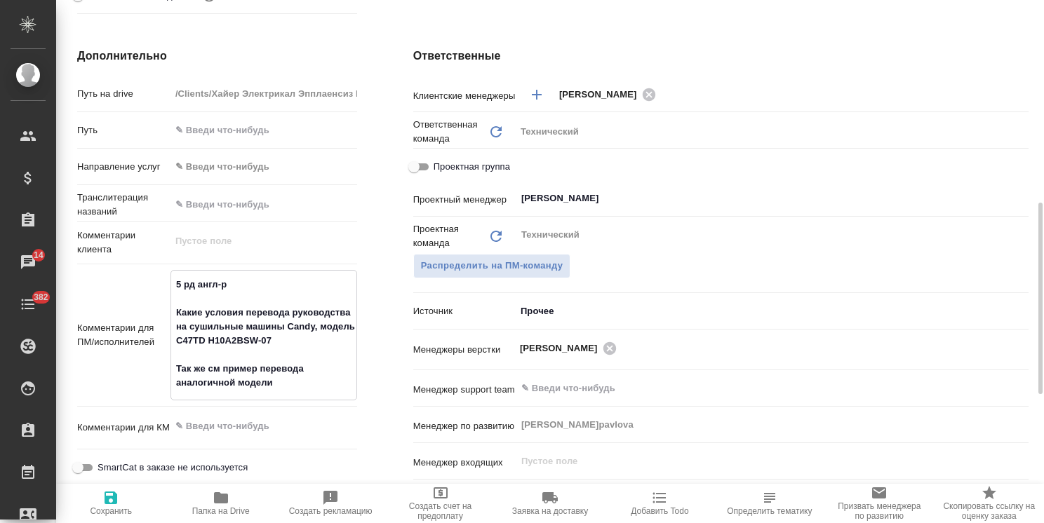
type textarea "x"
type textarea "5 рд англ-ру Какие условия перевода руководства на сушильные машины Candy, моде…"
type textarea "x"
type textarea "5 рд англ-рус Какие условия перевода руководства на сушильные машины Candy, мод…"
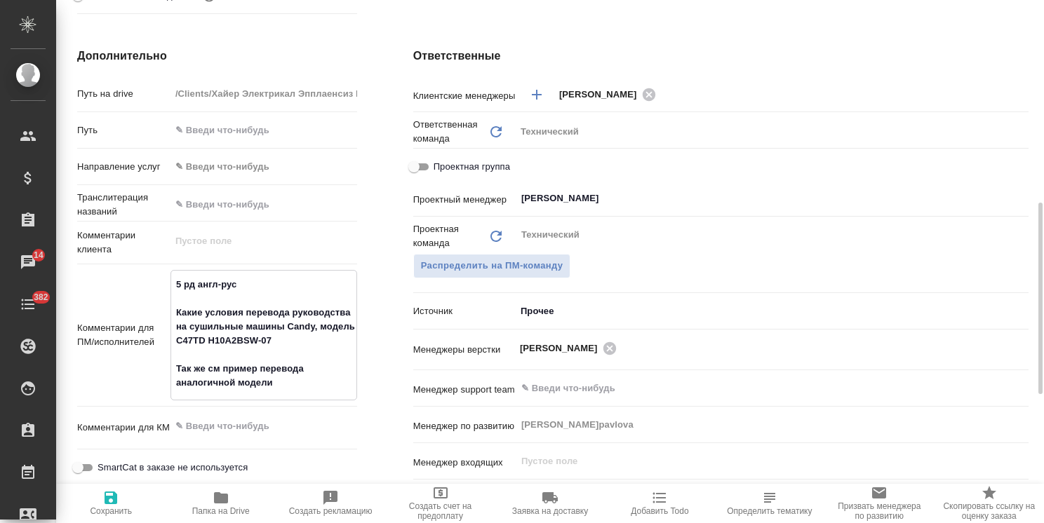
type textarea "x"
type textarea "5 рд англ-рус Какие условия перевода руководства на сушильные машины Candy, мод…"
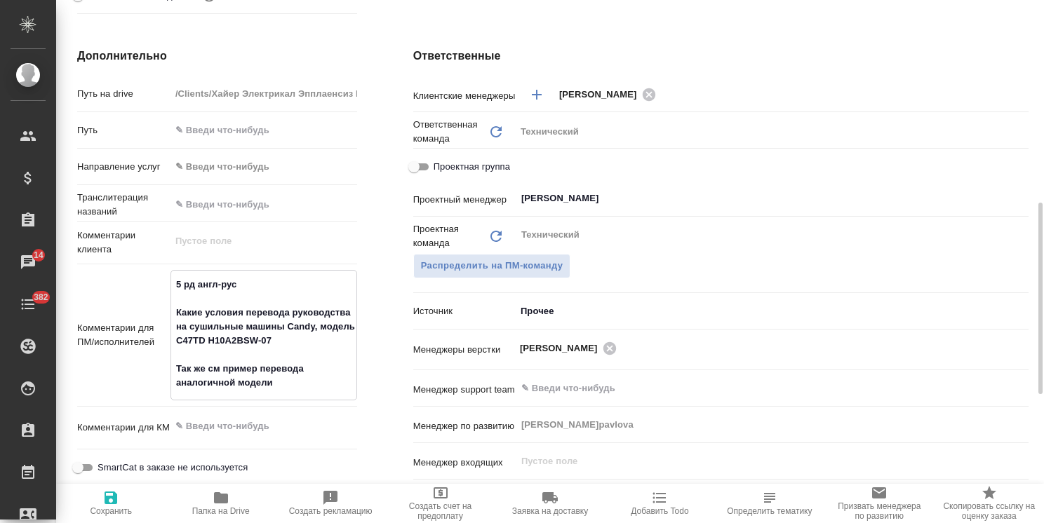
type textarea "x"
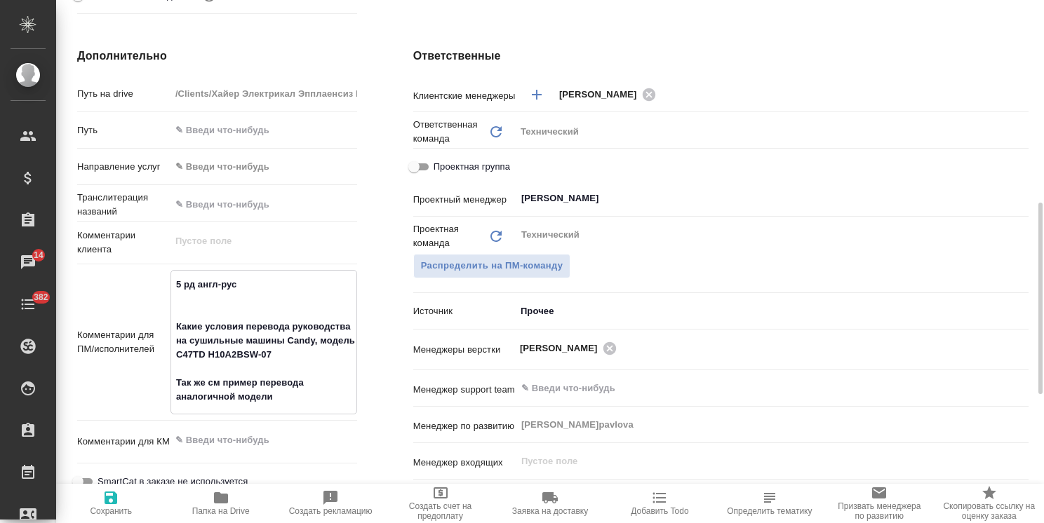
type textarea "5 рд англ-рус + Какие условия перевода руководства на сушильные машины Candy, м…"
type textarea "x"
type textarea "5 рд англ-рус + Какие условия перевода руководства на сушильные машины Candy, м…"
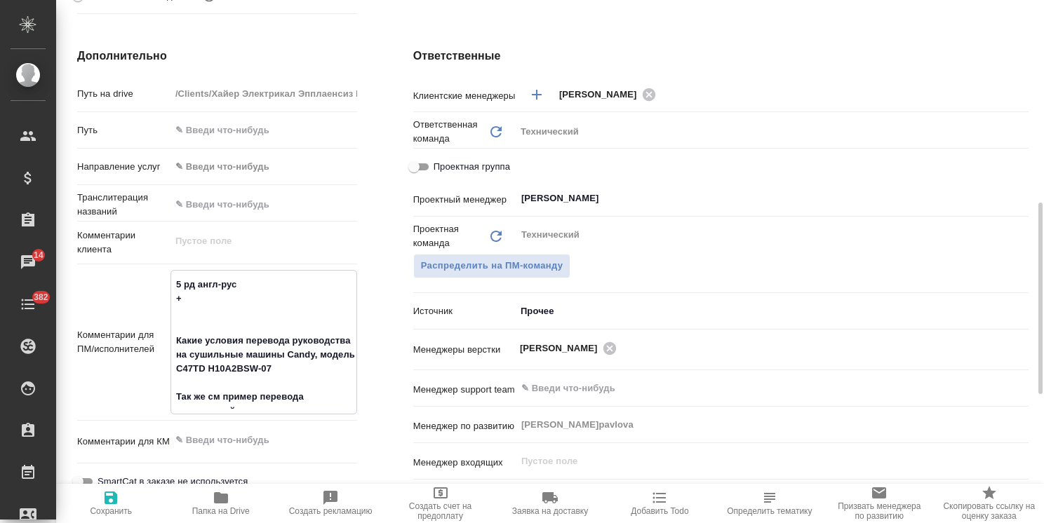
type textarea "x"
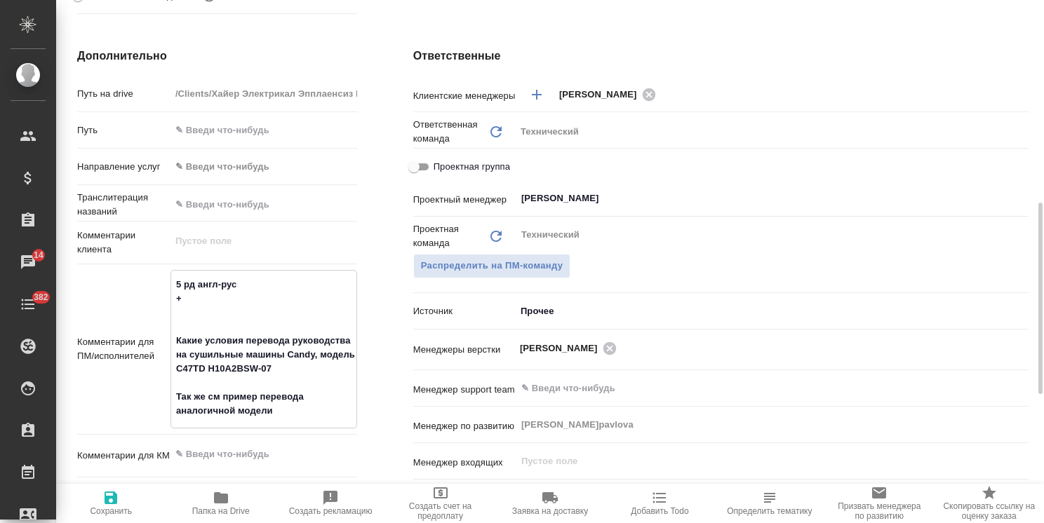
type textarea "x"
type textarea "5 рд англ-рус + 3 Какие условия перевода руководства на сушильные машины Candy,…"
type textarea "x"
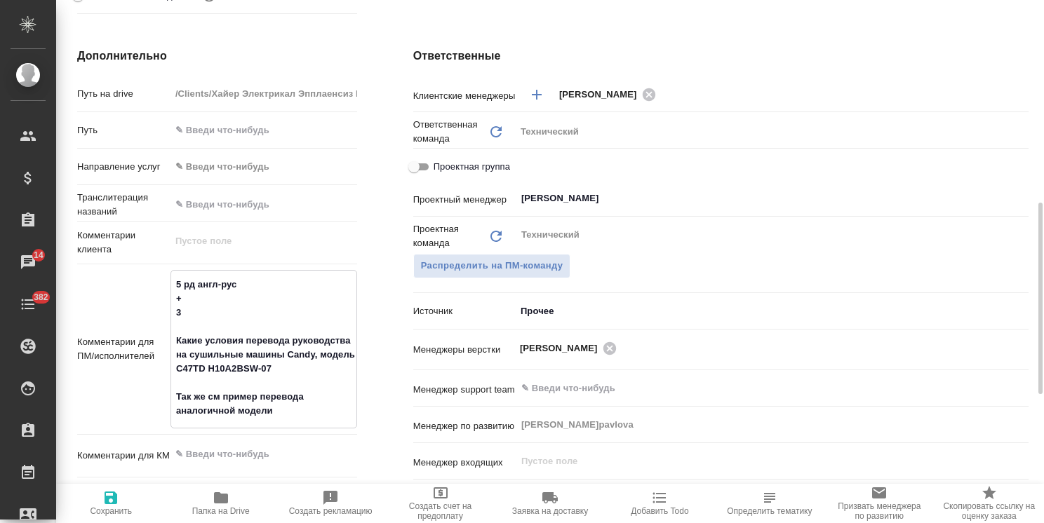
type textarea "5 рд англ-рус + 3 Какие условия перевода руководства на сушильные машины Candy,…"
type textarea "x"
type textarea "5 рд англ-рус + 3 р Какие условия перевода руководства на сушильные машины Cand…"
type textarea "x"
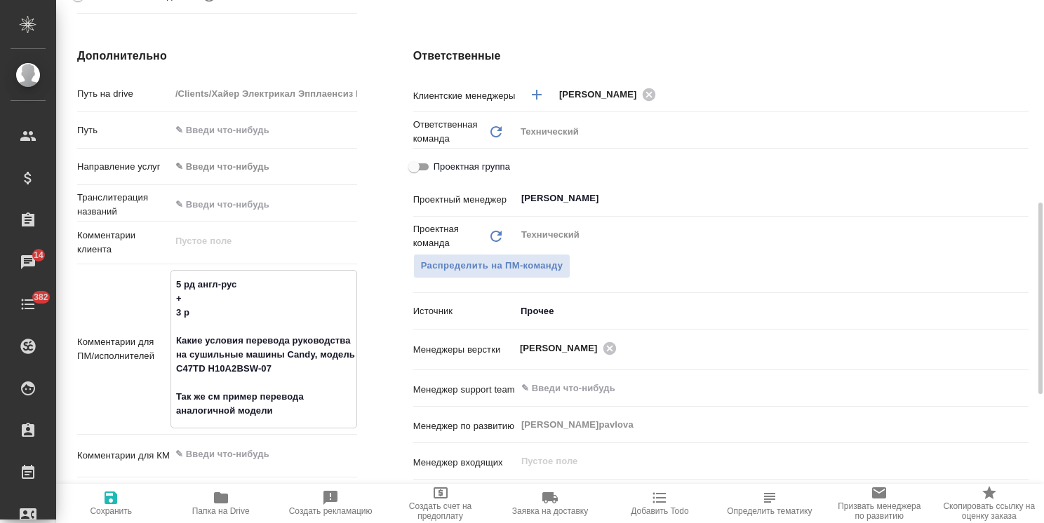
type textarea "x"
type textarea "5 рд англ-рус + 3 рд Какие условия перевода руководства на сушильные машины Can…"
type textarea "x"
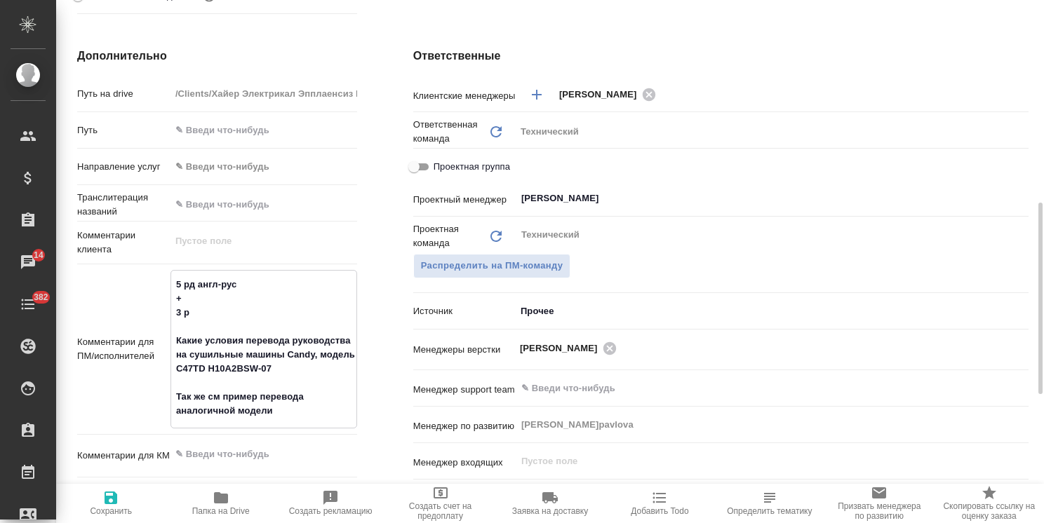
type textarea "x"
type textarea "5 рд англ-рус + 3 рд Какие условия перевода руководства на сушильные машины Can…"
type textarea "x"
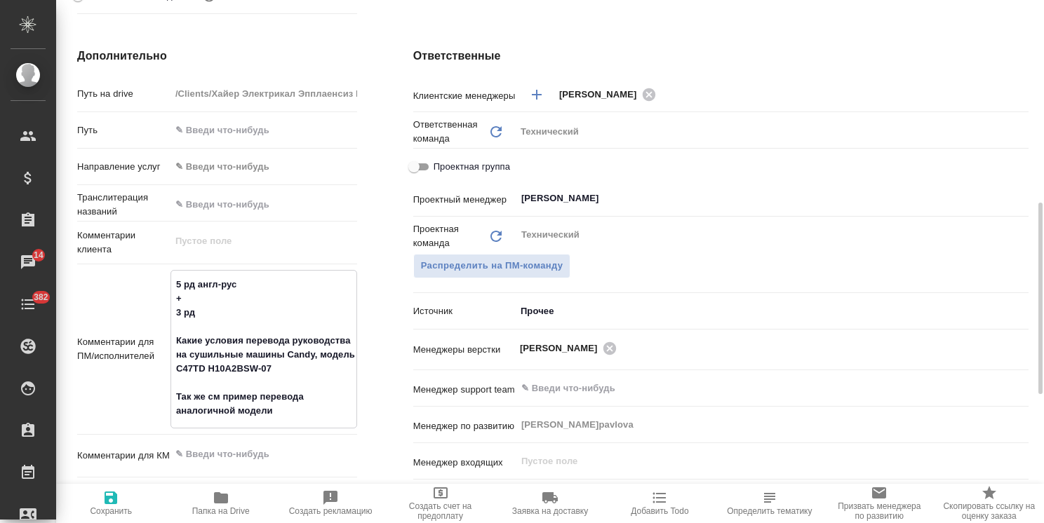
type textarea "x"
type textarea "5 рд англ-рус + 3 рд р Какие условия перевода руководства на сушильные машины C…"
type textarea "x"
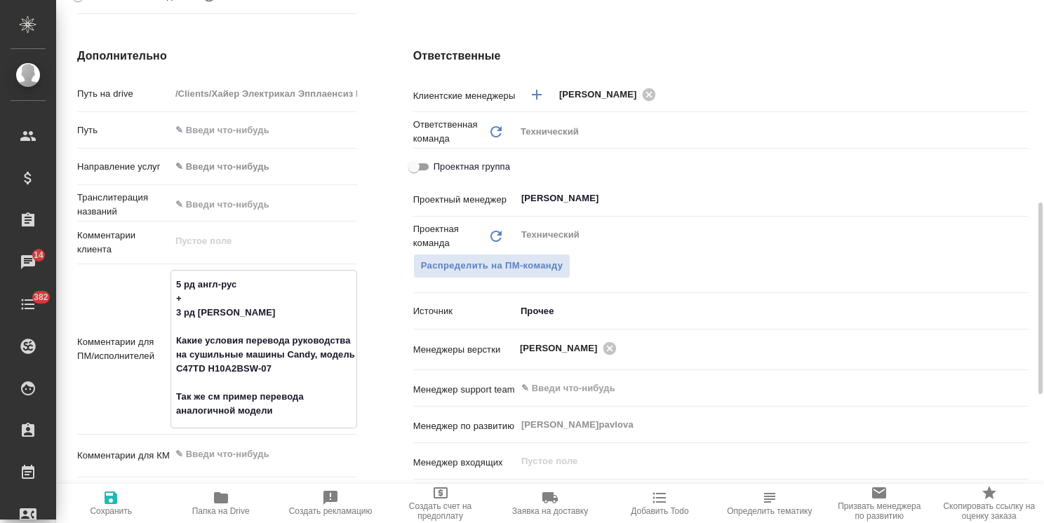
type textarea "5 рд англ-рус + 3 рд ру Какие условия перевода руководства на сушильные машины …"
type textarea "x"
type textarea "5 рд англ-рус + 3 рд рус Какие условия перевода руководства на сушильные машины…"
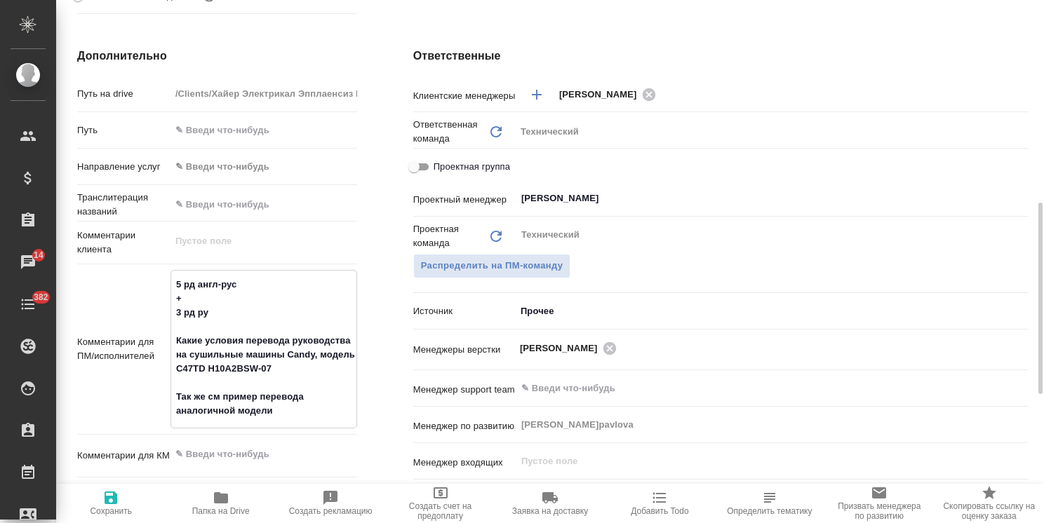
type textarea "x"
type textarea "5 рд англ-рус + 3 рд рус- Какие условия перевода руководства на сушильные машин…"
type textarea "x"
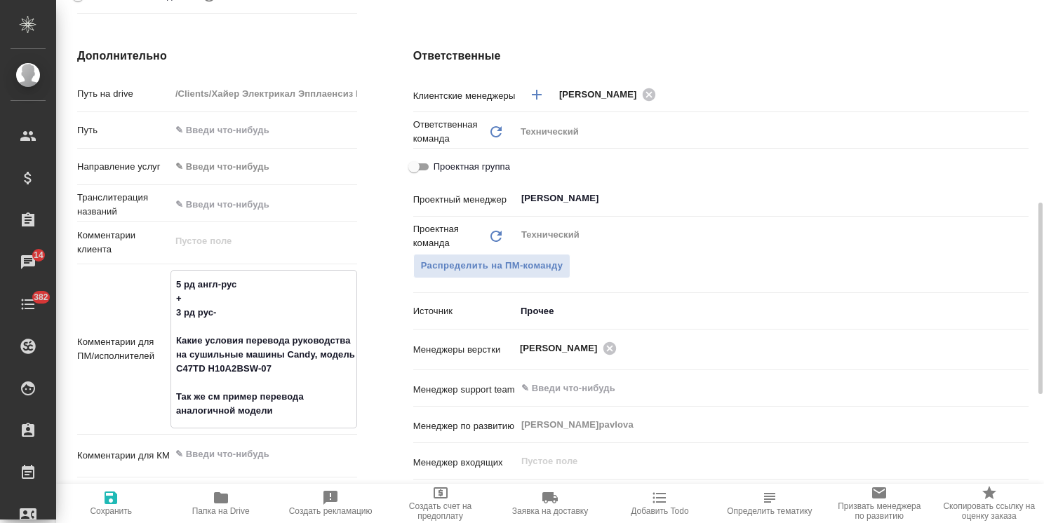
type textarea "x"
type textarea "5 рд англ-рус + 3 рд рус-к Какие условия перевода руководства на сушильные маши…"
type textarea "x"
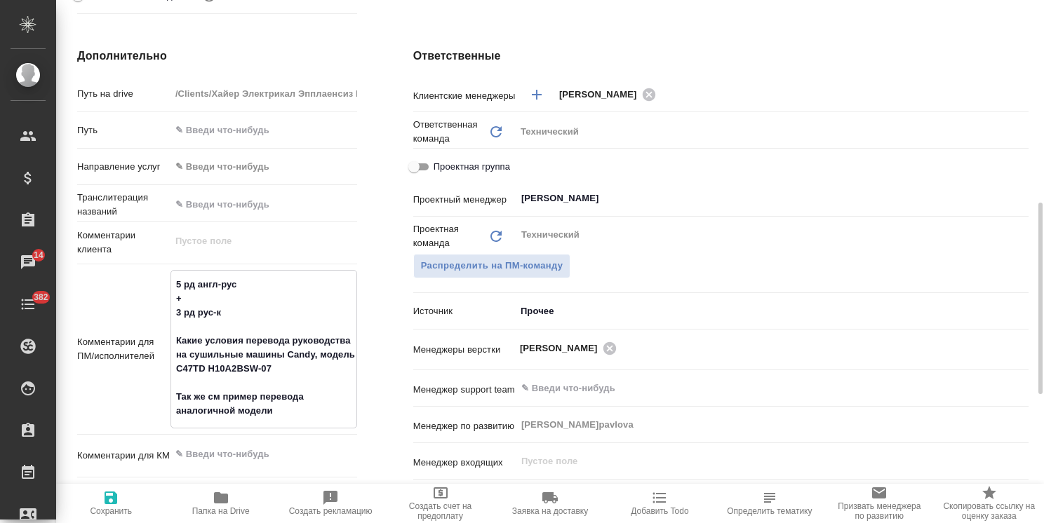
type textarea "x"
type textarea "5 рд англ-рус + 3 рд рус-ка Какие условия перевода руководства на сушильные маш…"
type textarea "x"
type textarea "5 рд англ-рус + 3 рд рус-каз Какие условия перевода руководства на сушильные ма…"
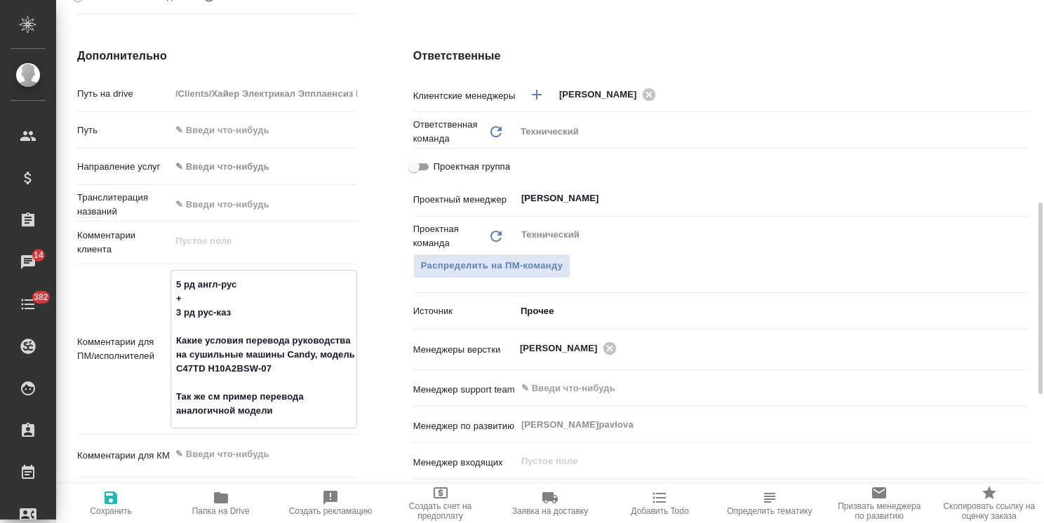
type textarea "x"
type textarea "5 рд англ-рус + 3 рд рус-каз Какие условия перевода руководства на сушильные ма…"
type textarea "x"
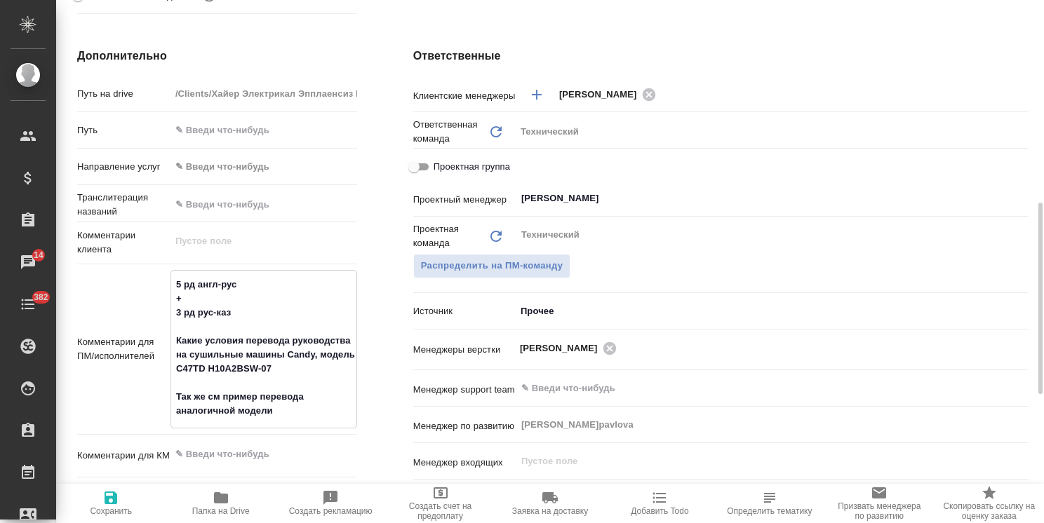
click at [117, 512] on span "Сохранить" at bounding box center [111, 512] width 42 height 10
type textarea "x"
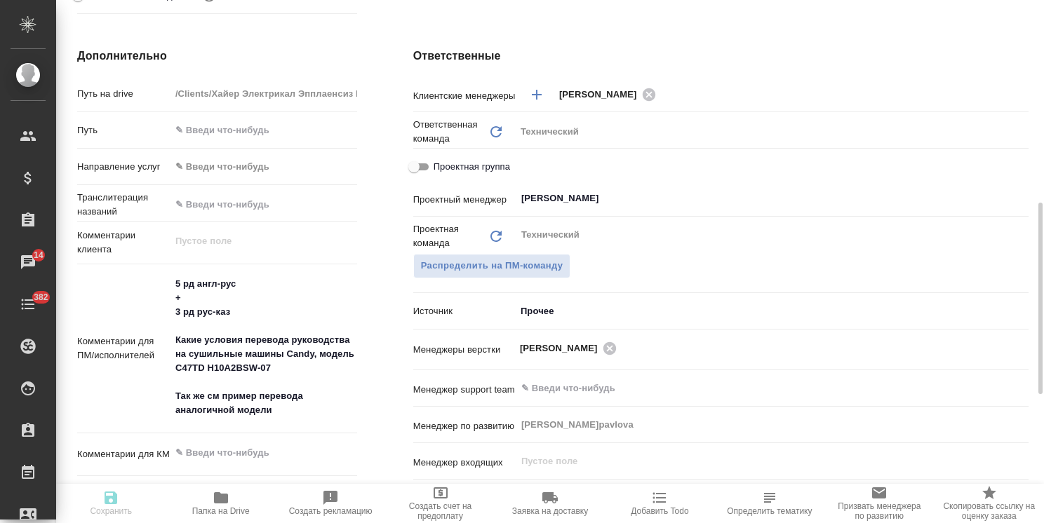
type textarea "x"
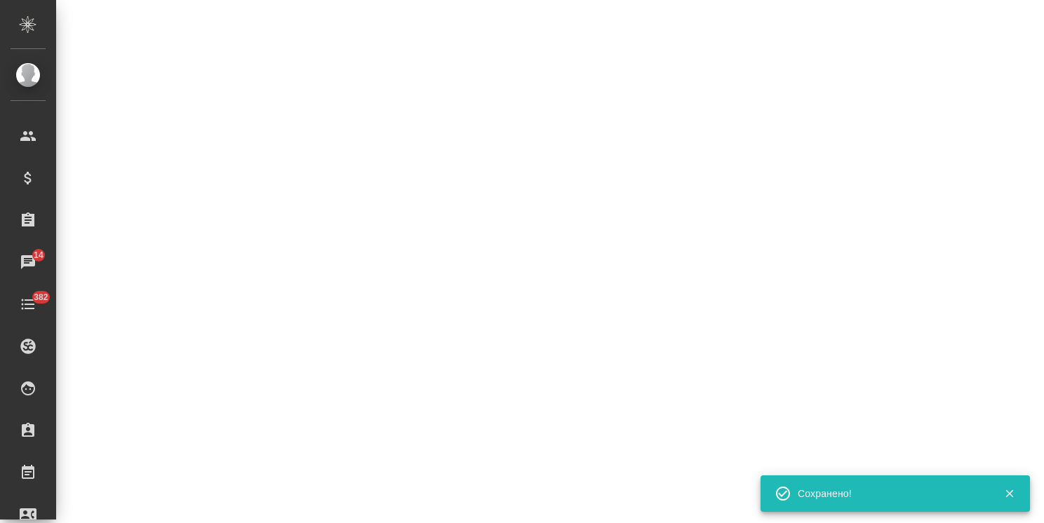
select select "RU"
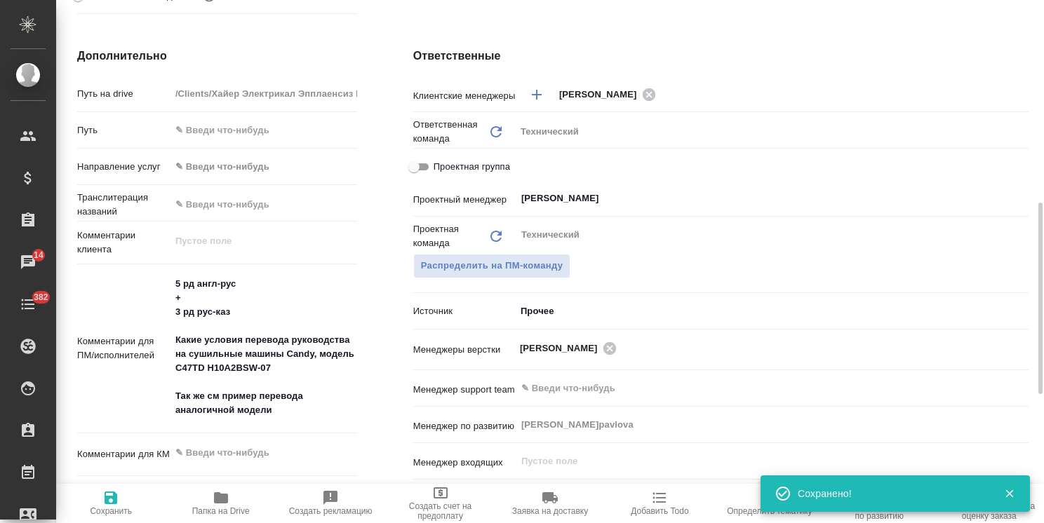
type textarea "x"
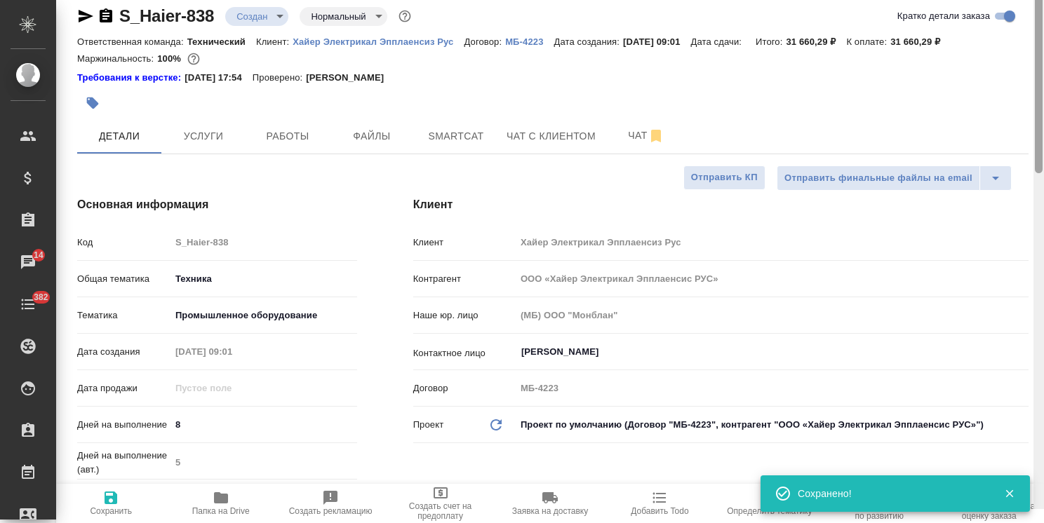
scroll to position [0, 0]
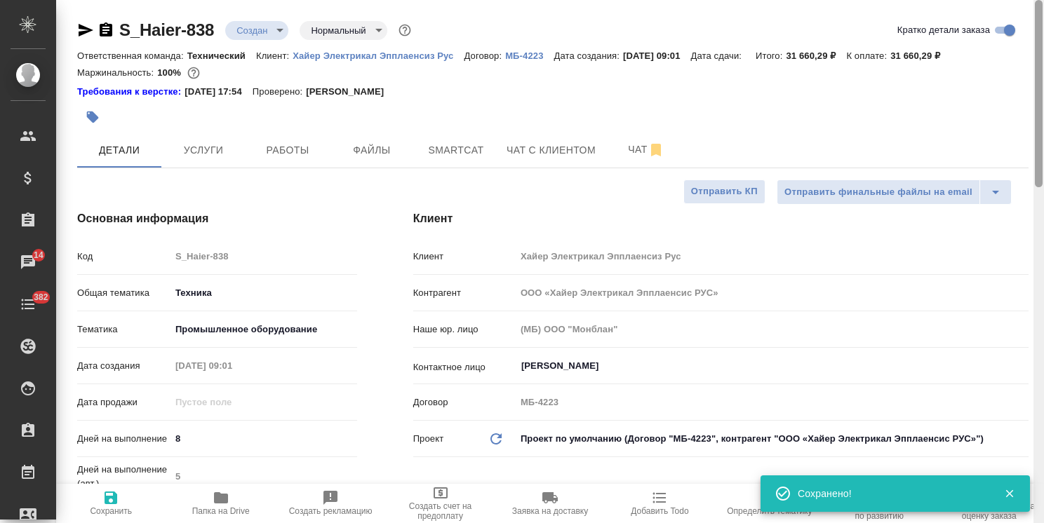
drag, startPoint x: 1038, startPoint y: 342, endPoint x: 830, endPoint y: 39, distance: 367.2
click at [983, 86] on div "S_Haier-838 Создан new Нормальный normal Кратко детали заказа Ответственная ком…" at bounding box center [550, 261] width 988 height 523
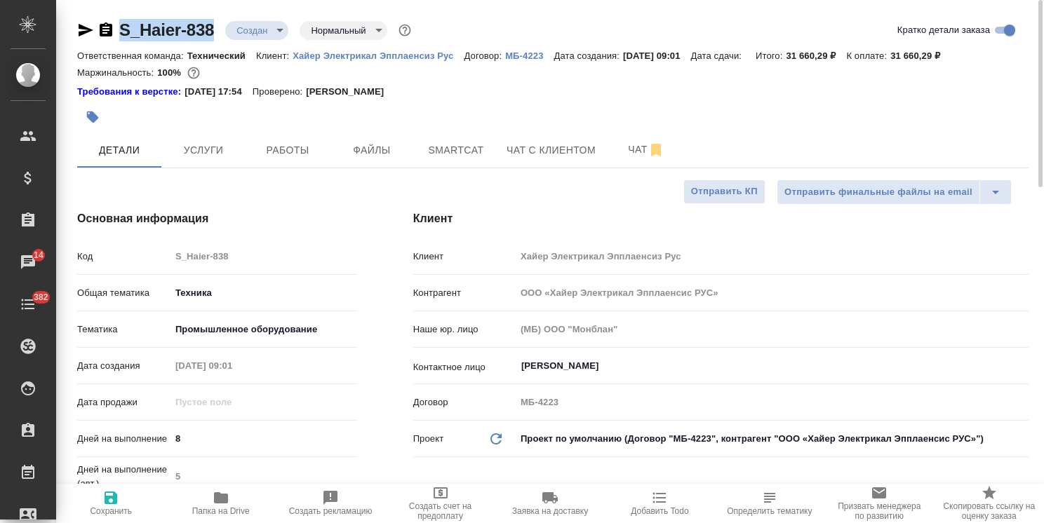
drag, startPoint x: 213, startPoint y: 14, endPoint x: 106, endPoint y: 18, distance: 107.4
copy link "S_Haier-838"
click at [269, 34] on body ".cls-1 fill:#fff; AWATERA Usmanova Olga Клиенты Спецификации Заказы 14 Чаты 382…" at bounding box center [522, 261] width 1044 height 523
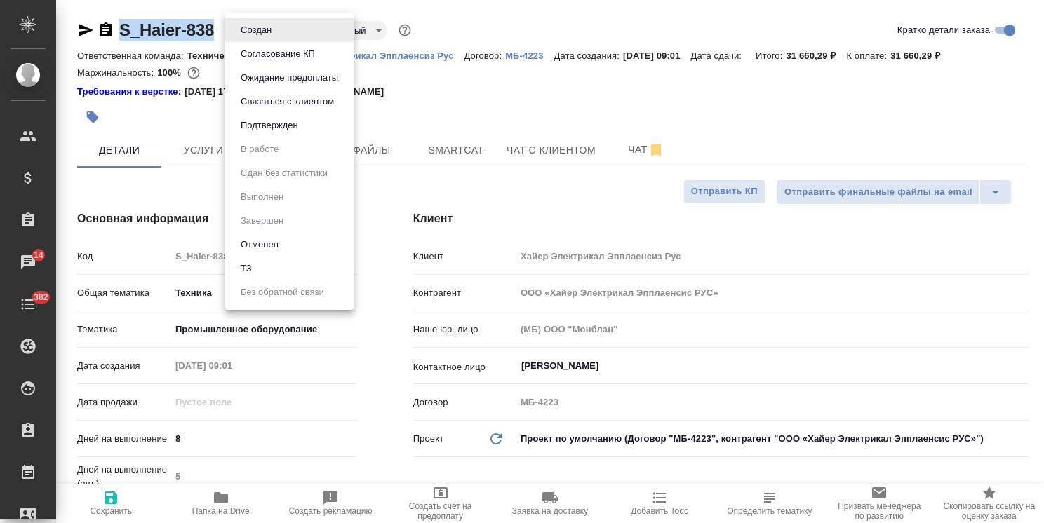
click at [283, 52] on button "Согласование КП" at bounding box center [277, 53] width 83 height 15
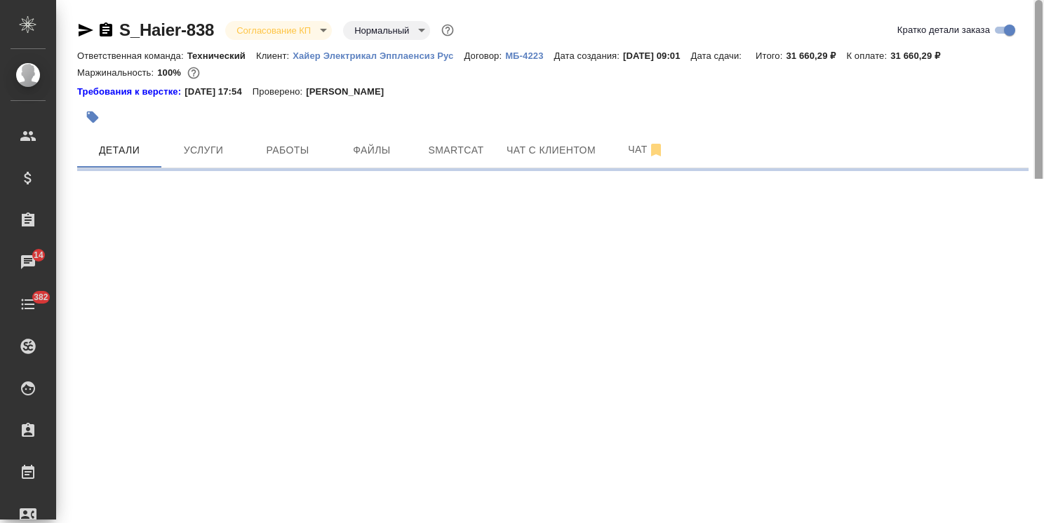
select select "RU"
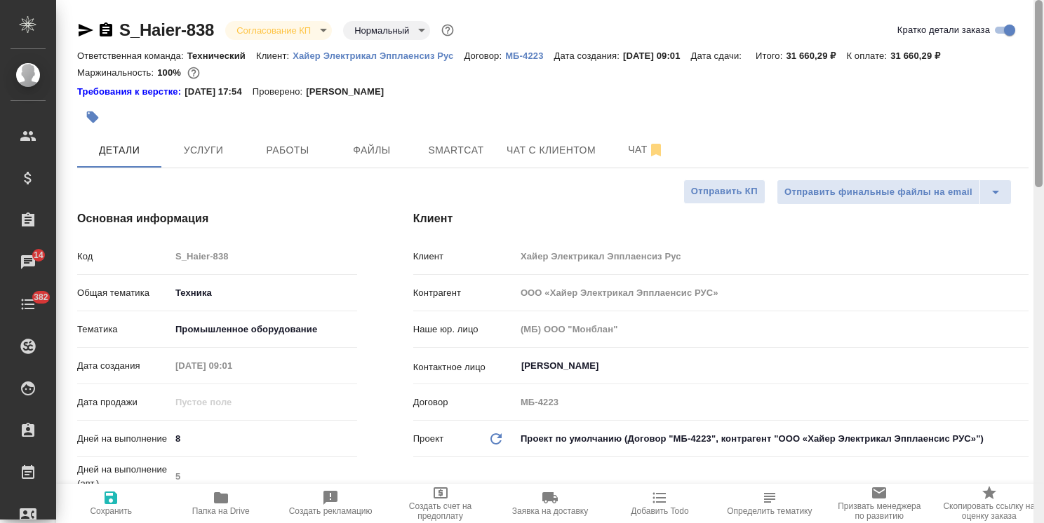
type textarea "x"
drag, startPoint x: 1038, startPoint y: 134, endPoint x: 887, endPoint y: 39, distance: 178.5
click at [1024, 62] on div "S_Haier-838 Согласование КП kpNegotiation Нормальный normal Кратко детали заказ…" at bounding box center [550, 261] width 988 height 523
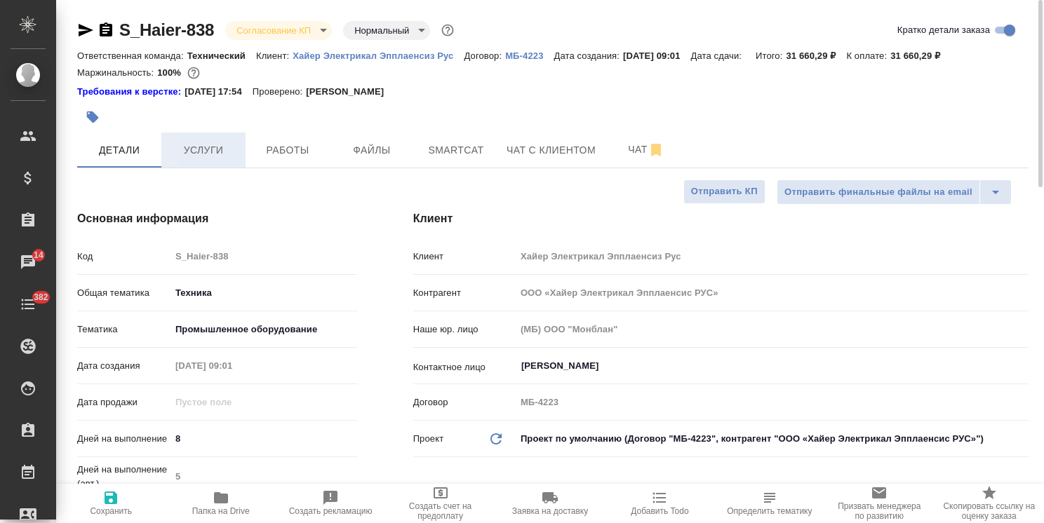
click at [211, 152] on span "Услуги" at bounding box center [203, 151] width 67 height 18
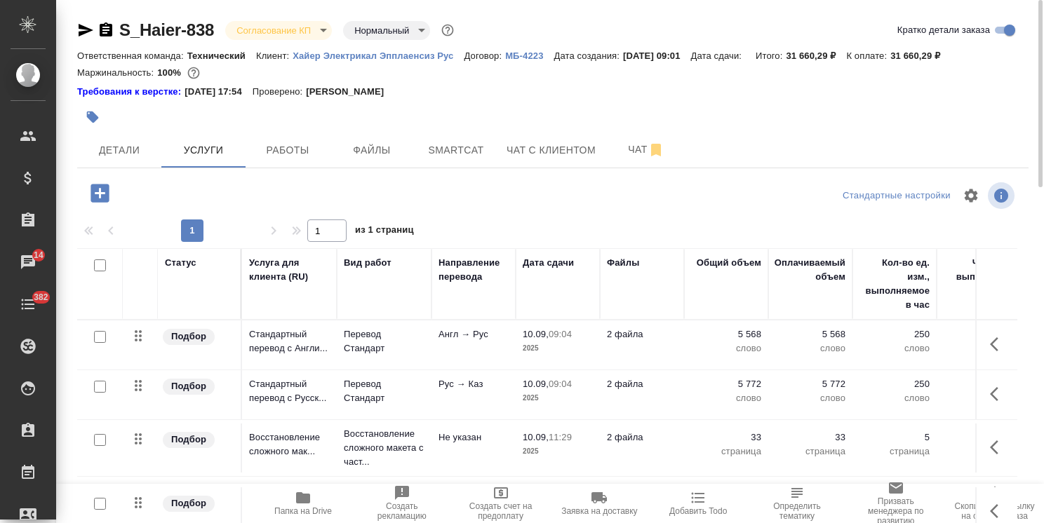
scroll to position [62, 0]
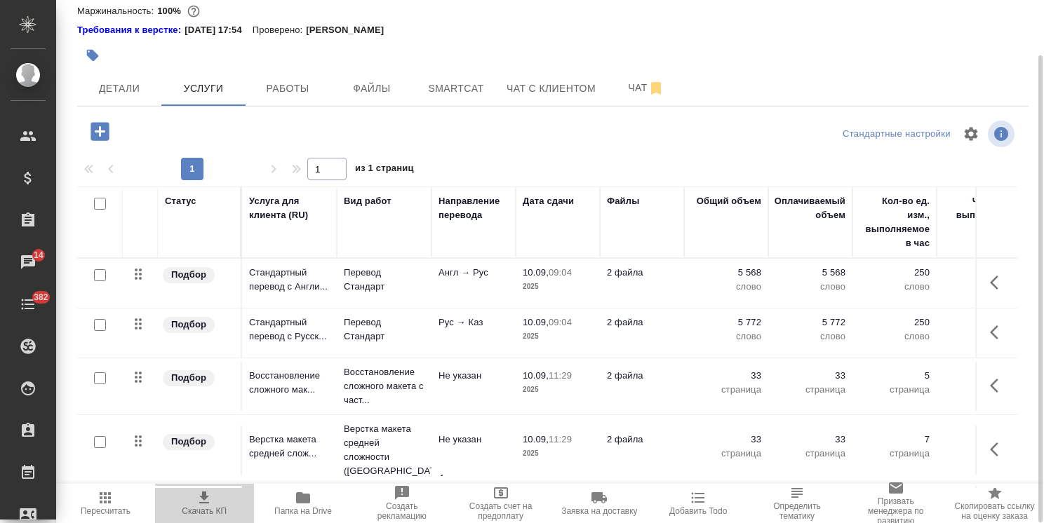
click at [203, 504] on icon "button" at bounding box center [204, 498] width 10 height 12
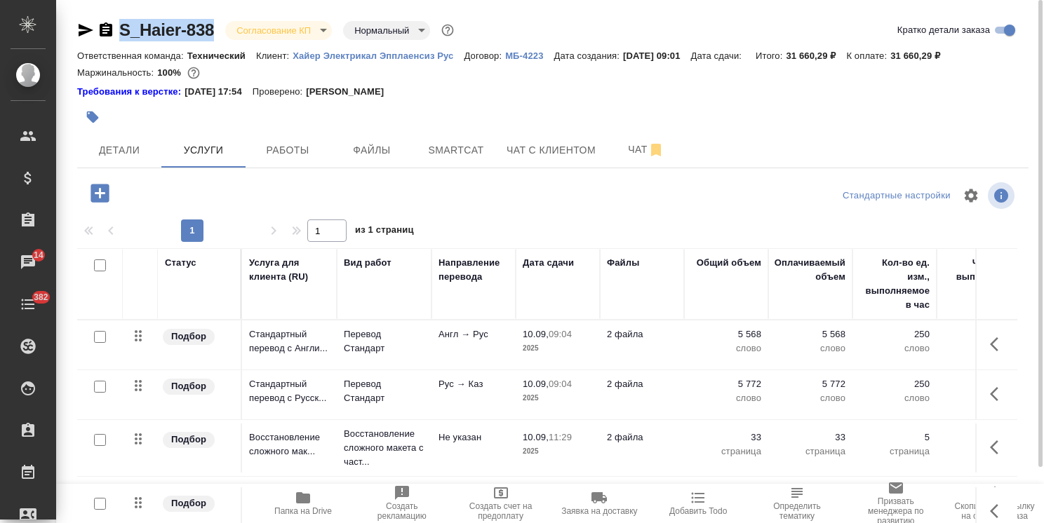
drag, startPoint x: 217, startPoint y: 10, endPoint x: 102, endPoint y: 11, distance: 115.1
click at [102, 11] on div "S_Haier-838 Согласование КП kpNegotiation Нормальный normal Кратко детали заказ…" at bounding box center [552, 293] width 967 height 586
copy link "S_Haier-838"
drag, startPoint x: 963, startPoint y: 55, endPoint x: 908, endPoint y: 62, distance: 55.3
click at [908, 62] on div "Ответственная команда: Технический Клиент: Хайер Электрикал Эпплаенсиз Рус Дого…" at bounding box center [552, 55] width 951 height 17
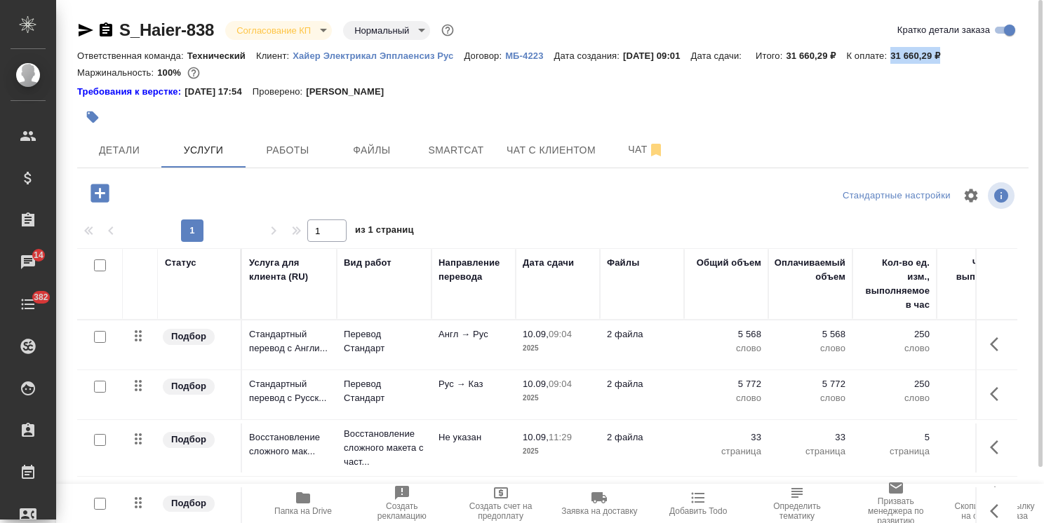
copy p "31 660,29 ₽"
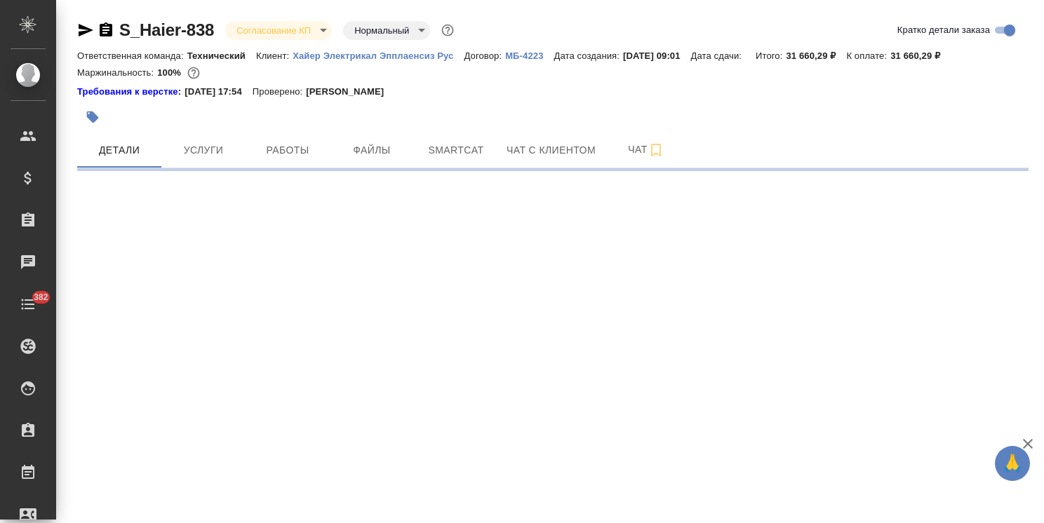
select select "RU"
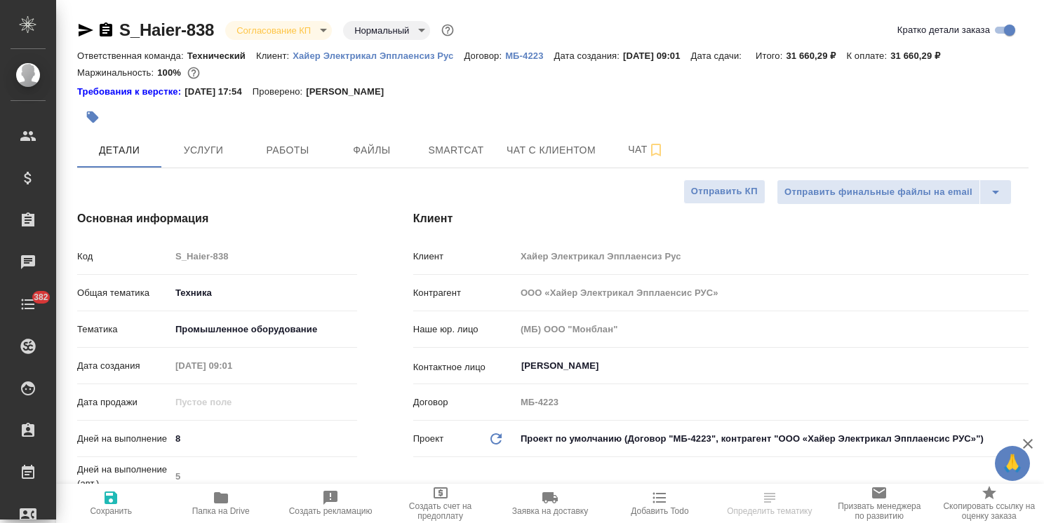
type textarea "x"
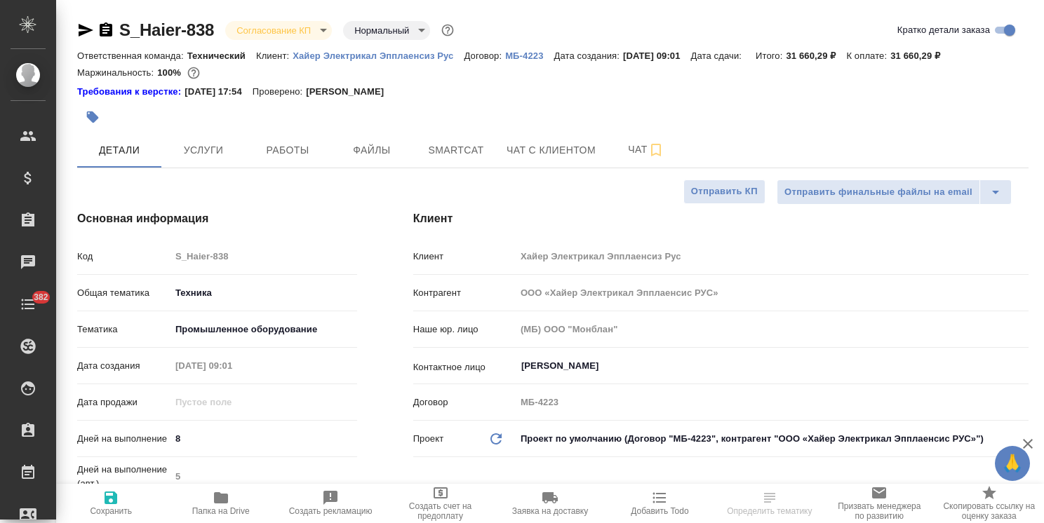
type textarea "x"
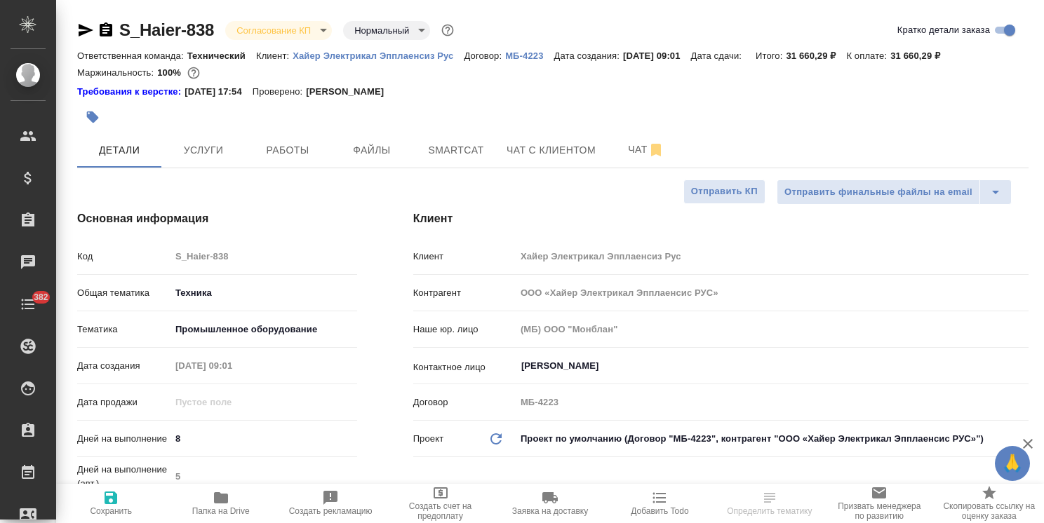
type textarea "x"
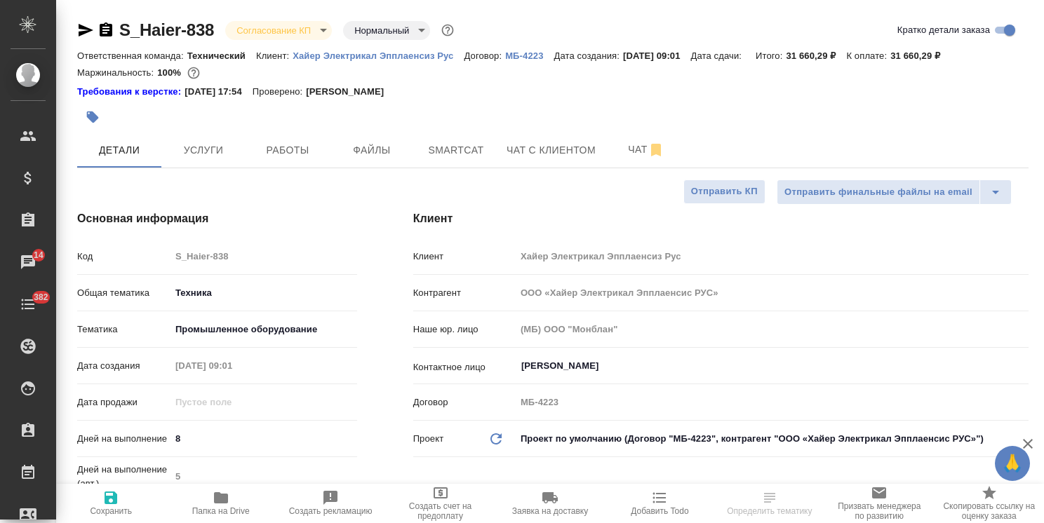
click at [90, 38] on icon "button" at bounding box center [85, 30] width 17 height 17
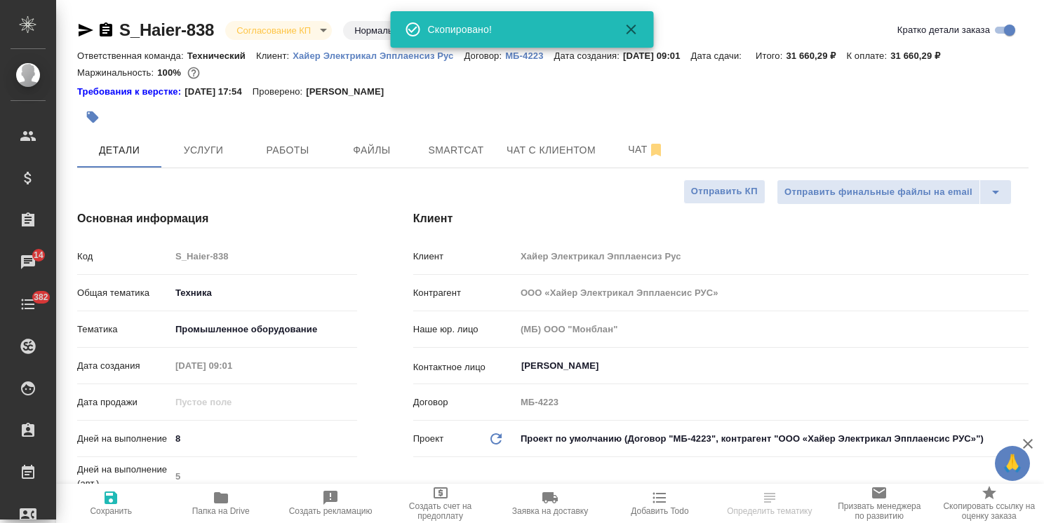
select select "RU"
type textarea "x"
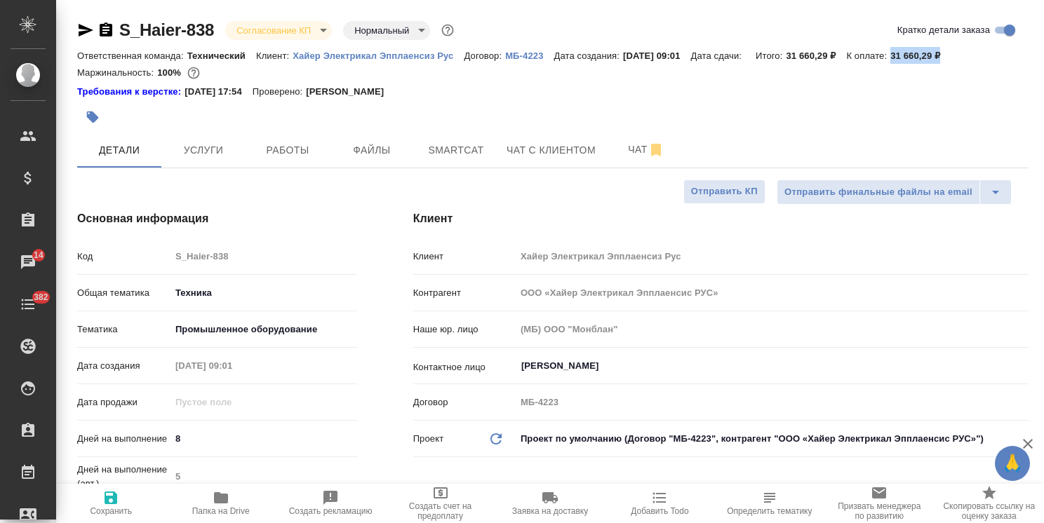
drag, startPoint x: 964, startPoint y: 58, endPoint x: 904, endPoint y: 62, distance: 60.4
click at [904, 62] on div "Ответственная команда: Технический Клиент: Хайер Электрикал Эпплаенсиз Рус Дого…" at bounding box center [552, 55] width 951 height 17
copy p "31 660,29 ₽"
type textarea "x"
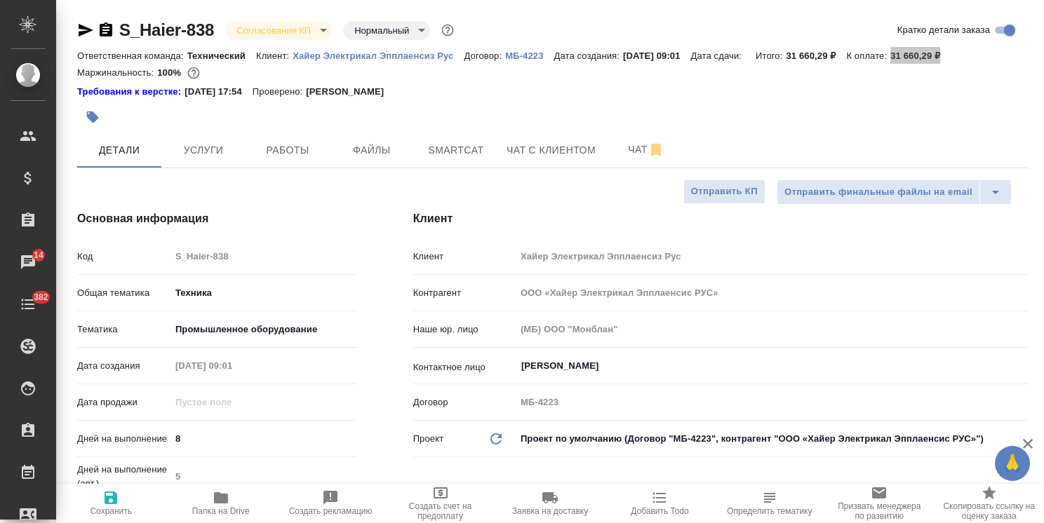
type textarea "x"
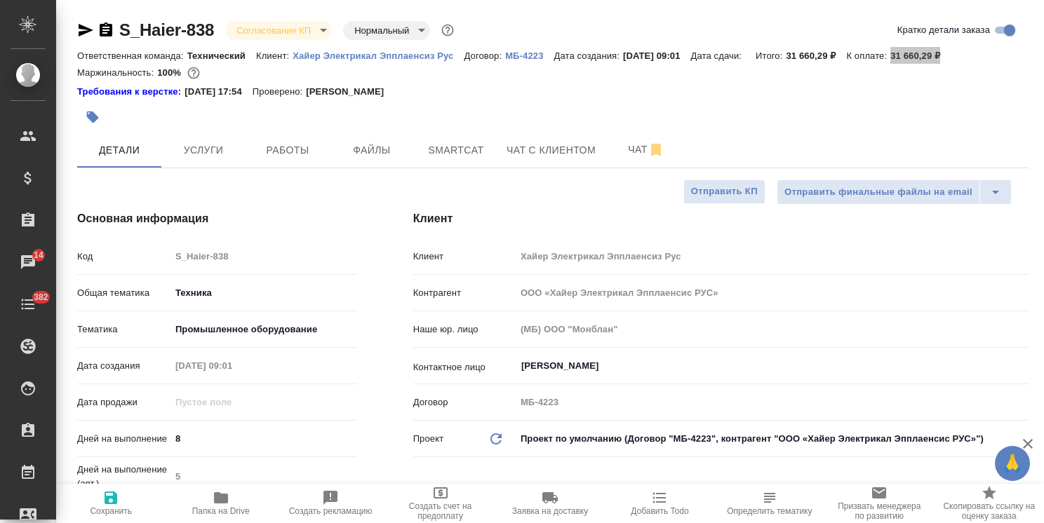
type textarea "x"
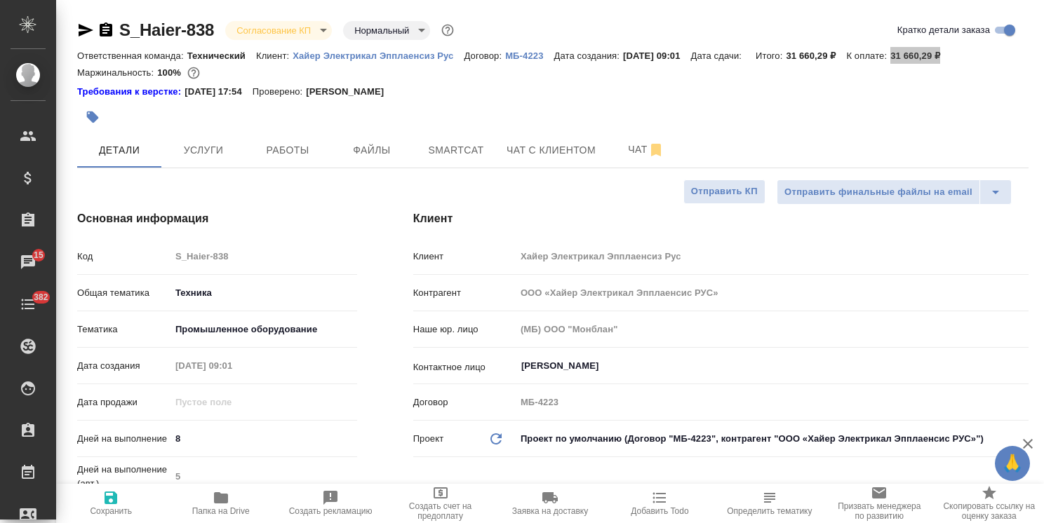
type textarea "x"
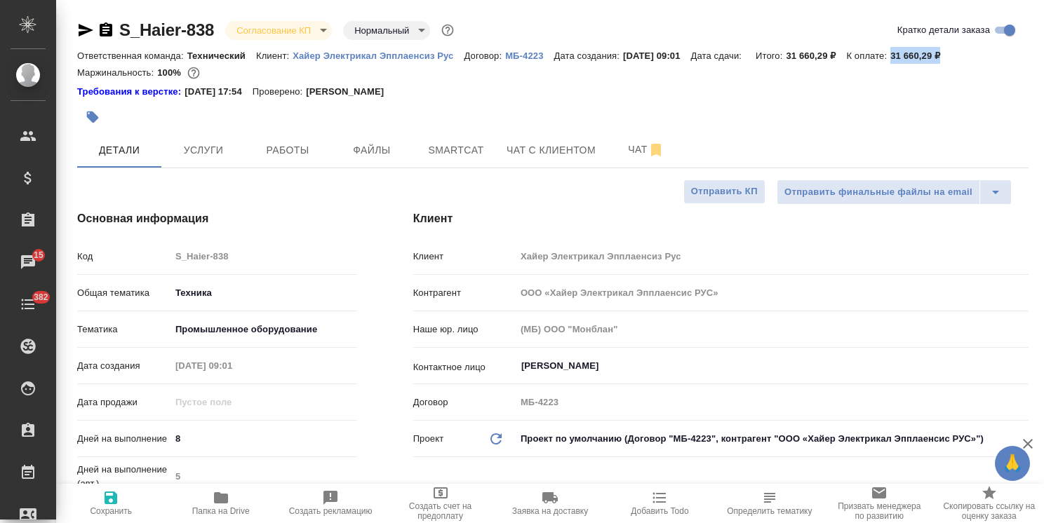
type textarea "x"
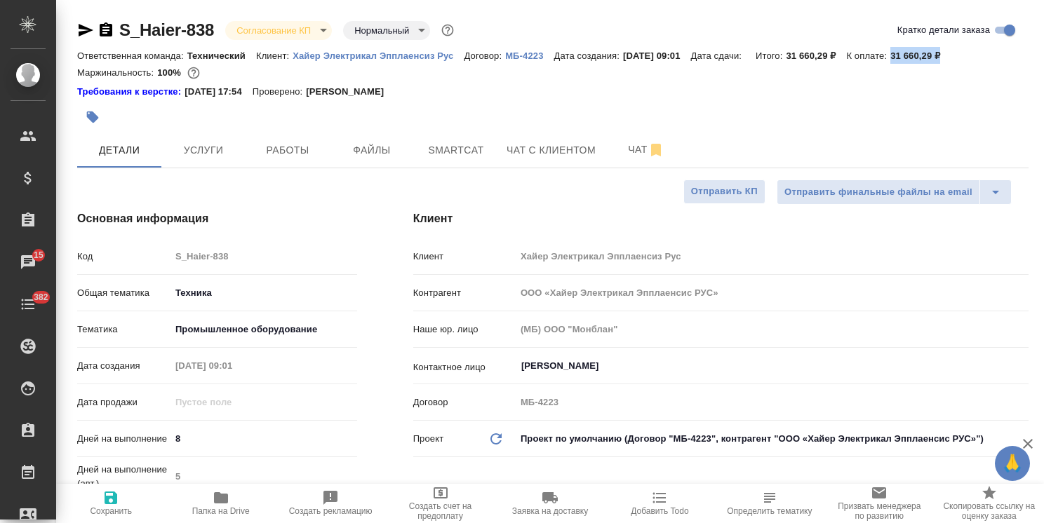
type textarea "x"
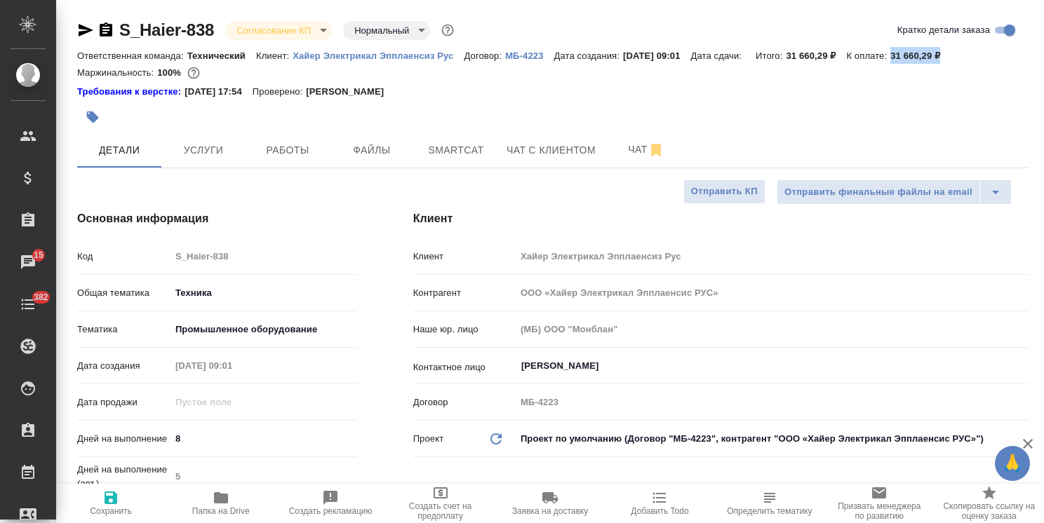
type textarea "x"
click at [79, 25] on icon "button" at bounding box center [85, 30] width 17 height 17
copy p "31 660,29 ₽"
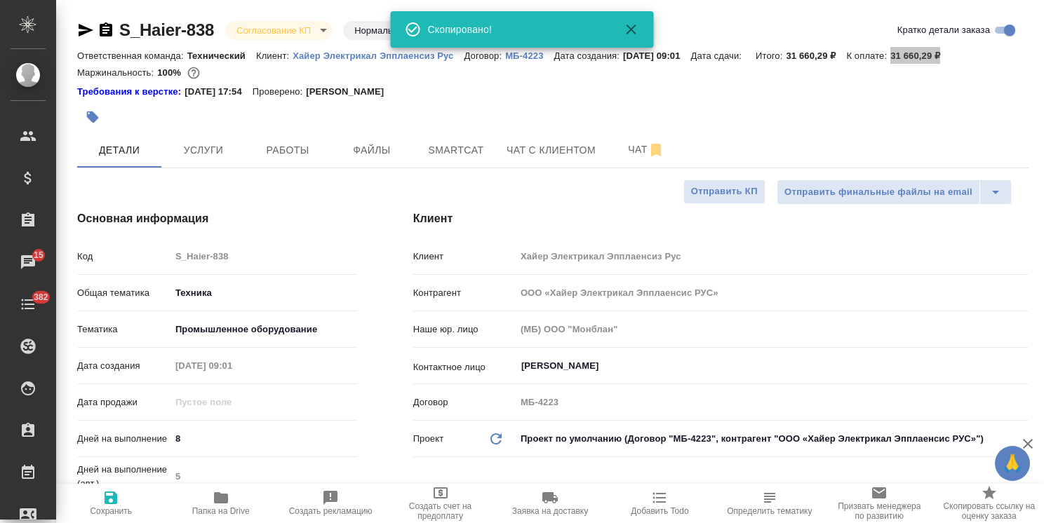
type textarea "x"
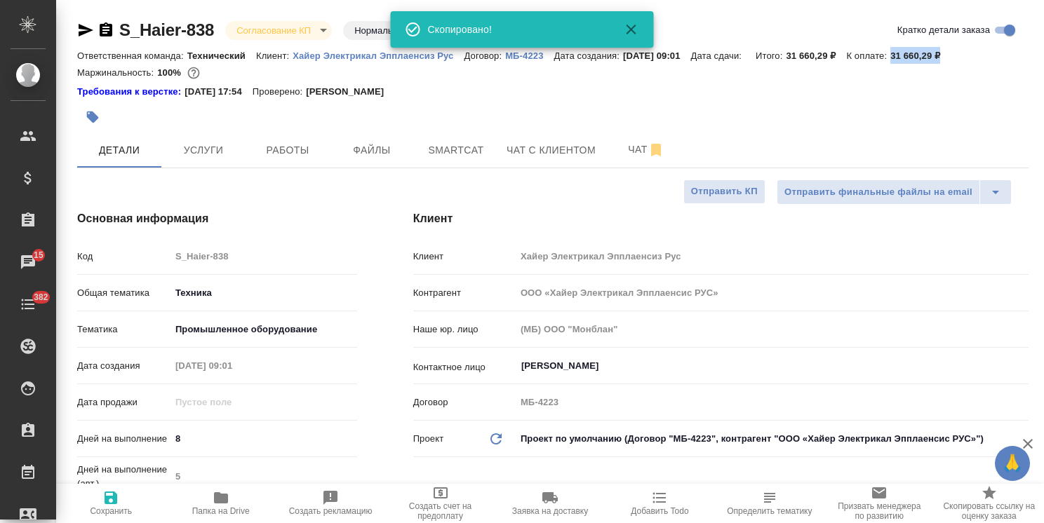
type textarea "x"
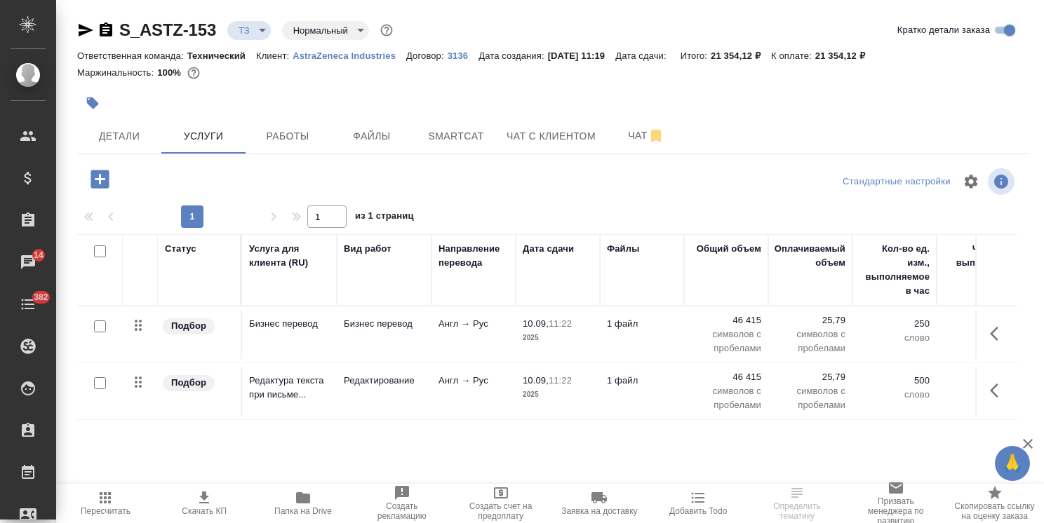
click at [98, 176] on icon "button" at bounding box center [99, 179] width 18 height 18
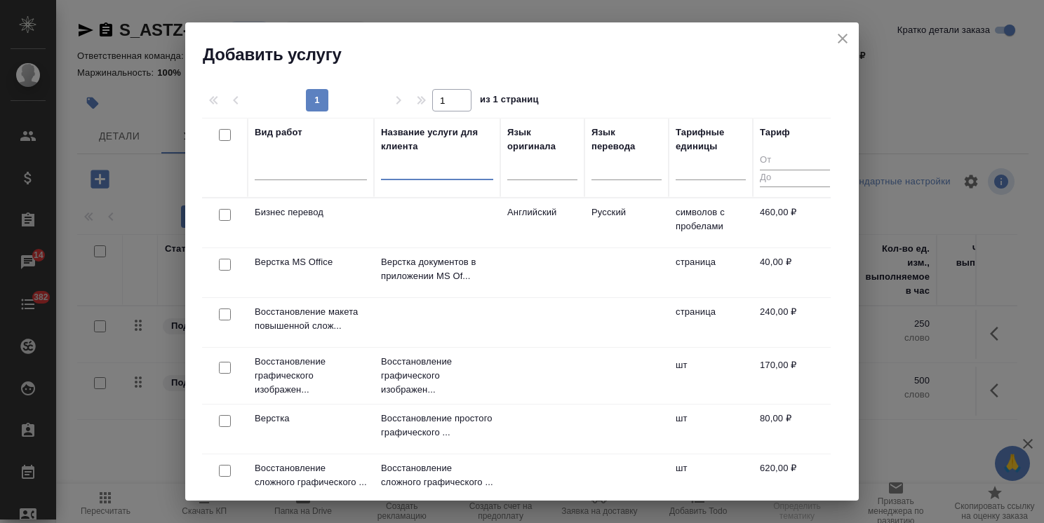
click at [410, 173] on input "text" at bounding box center [437, 172] width 112 height 18
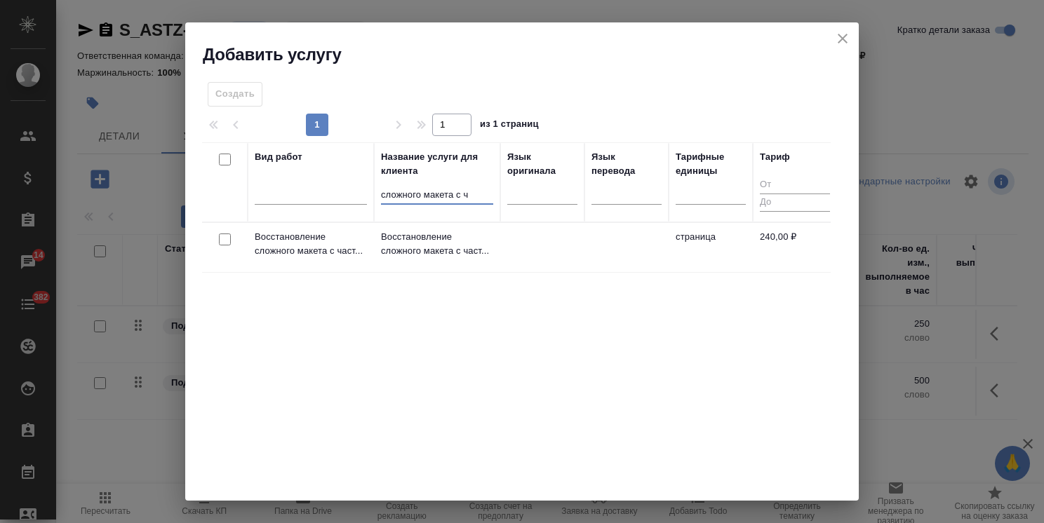
type input "сложного макета с ч"
click at [225, 240] on input "checkbox" at bounding box center [225, 240] width 12 height 12
checkbox input "true"
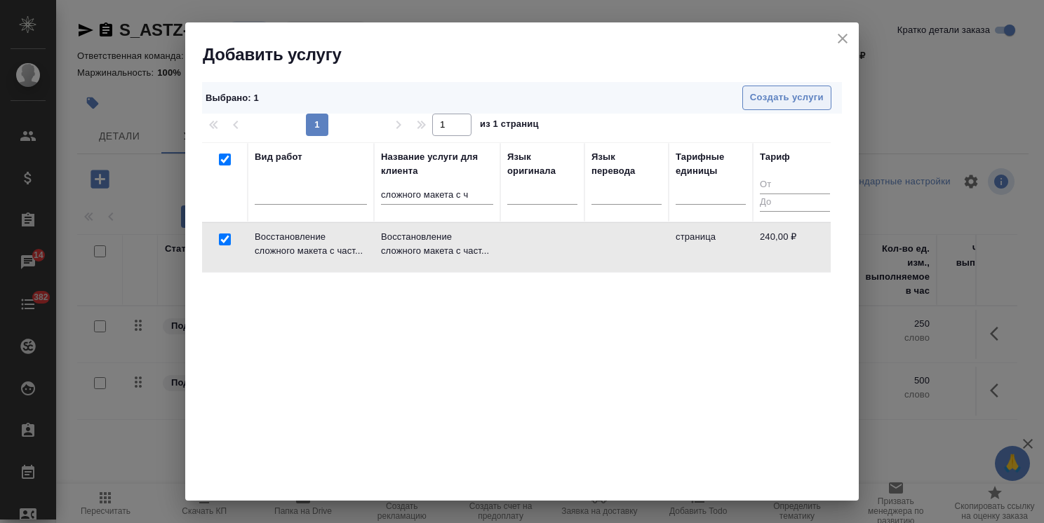
click at [782, 93] on span "Создать услуги" at bounding box center [787, 98] width 74 height 16
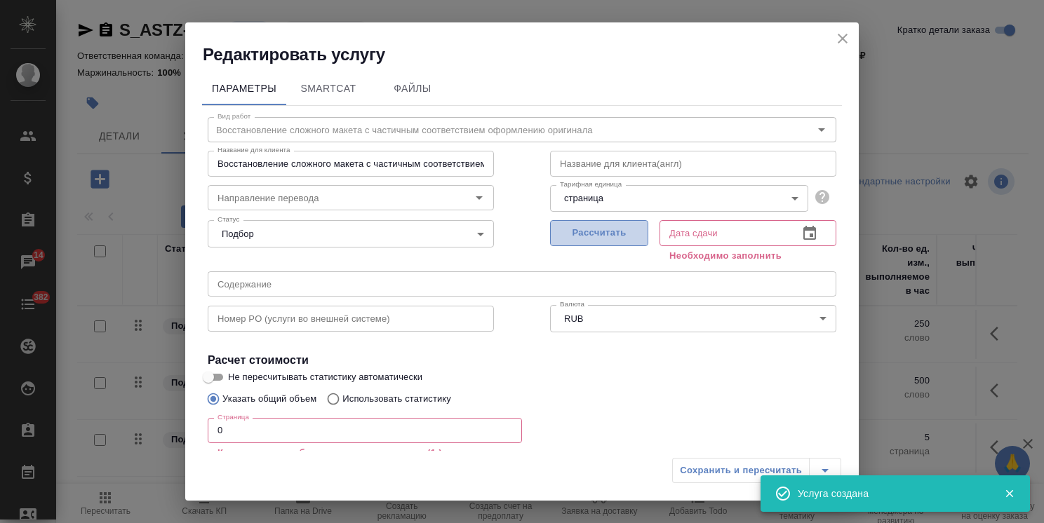
click at [583, 232] on span "Рассчитать" at bounding box center [599, 233] width 83 height 16
type input "[DATE] 11:42"
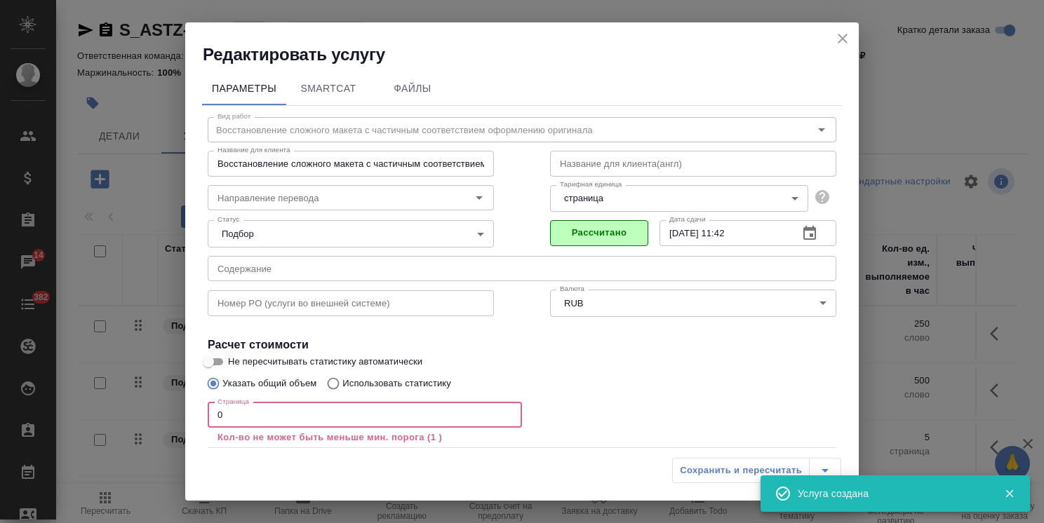
drag, startPoint x: 247, startPoint y: 417, endPoint x: 181, endPoint y: 414, distance: 66.0
click at [185, 414] on div "Параметры SmartCat Файлы Вид работ Восстановление сложного макета с частичным с…" at bounding box center [521, 258] width 673 height 385
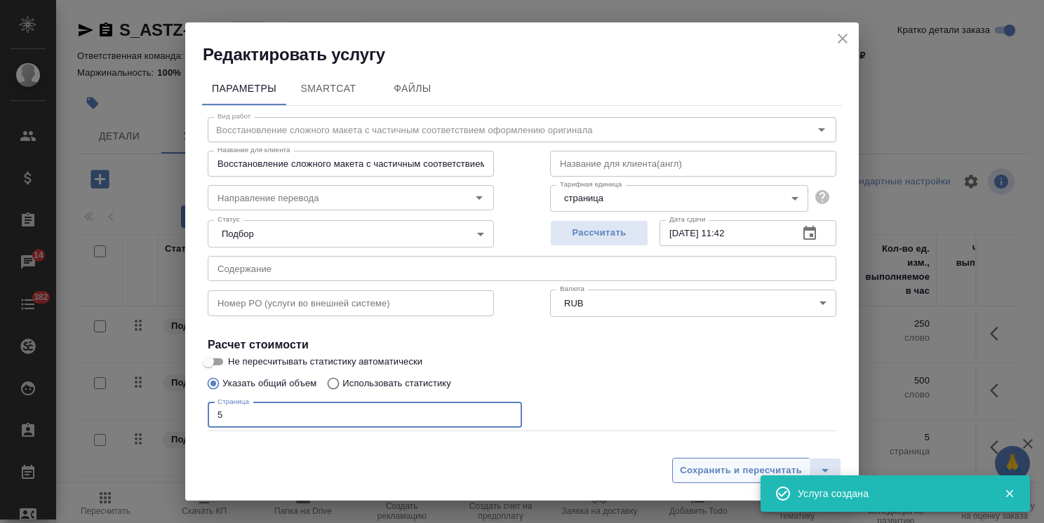
type input "5"
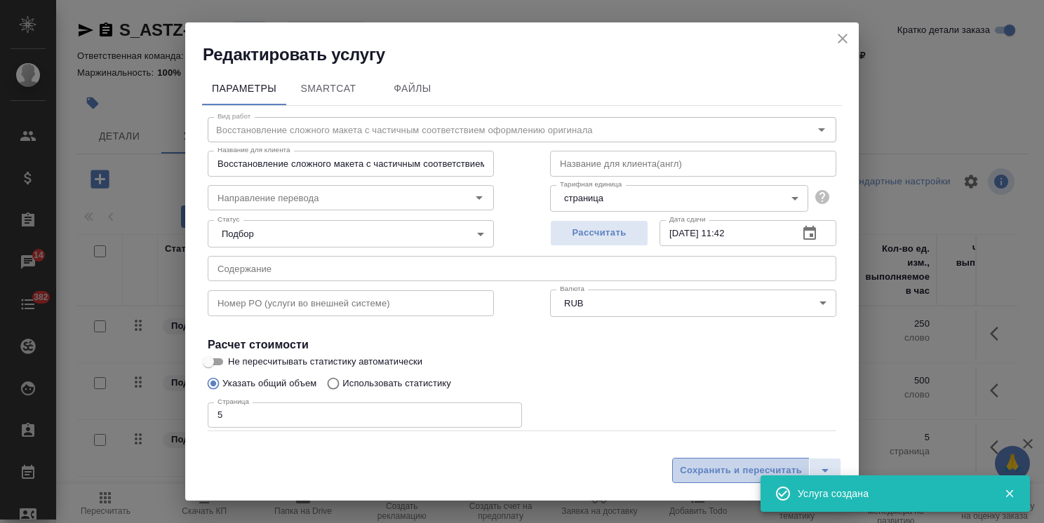
click at [730, 470] on span "Сохранить и пересчитать" at bounding box center [741, 471] width 122 height 16
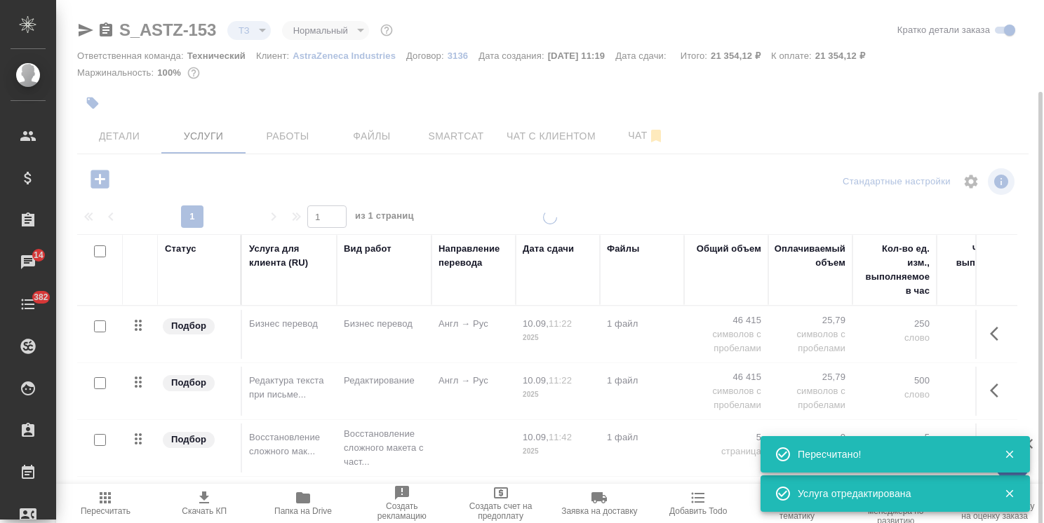
scroll to position [48, 0]
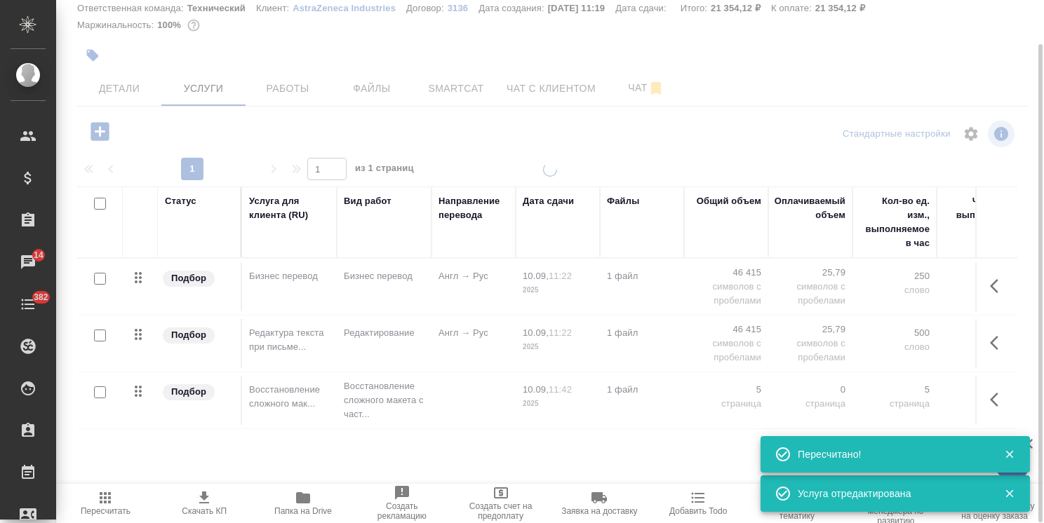
type input "new"
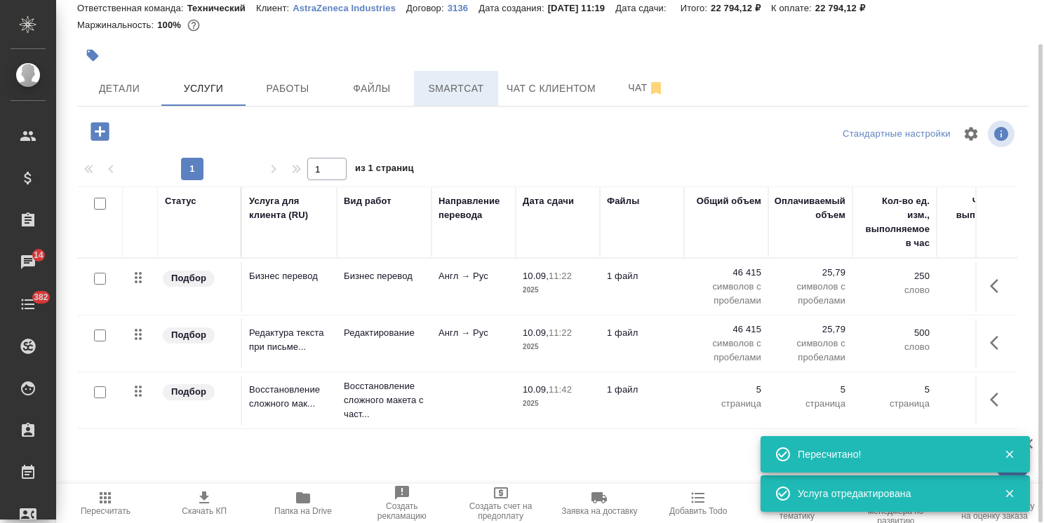
click at [460, 90] on span "Smartcat" at bounding box center [455, 89] width 67 height 18
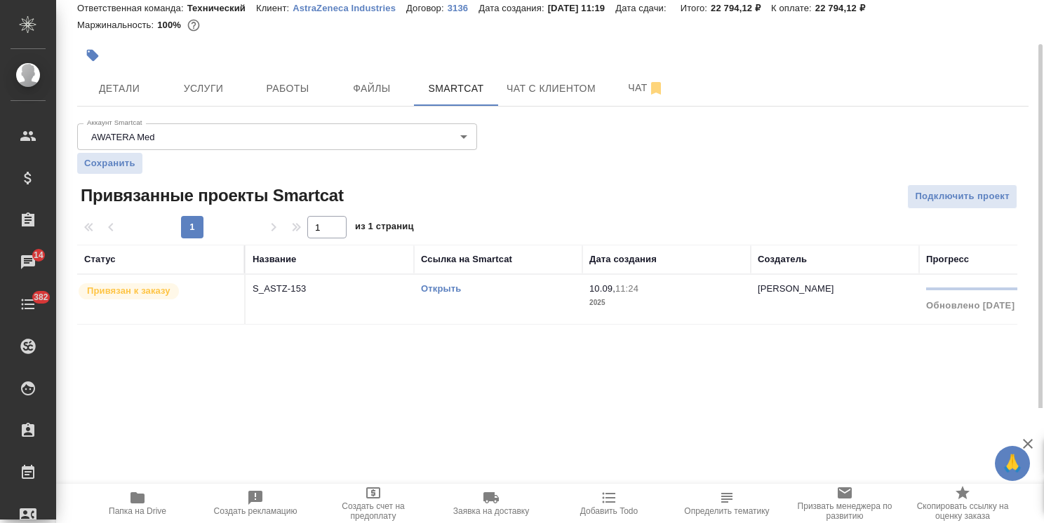
click at [450, 288] on link "Открыть" at bounding box center [441, 288] width 40 height 11
click at [219, 100] on button "Услуги" at bounding box center [203, 88] width 84 height 35
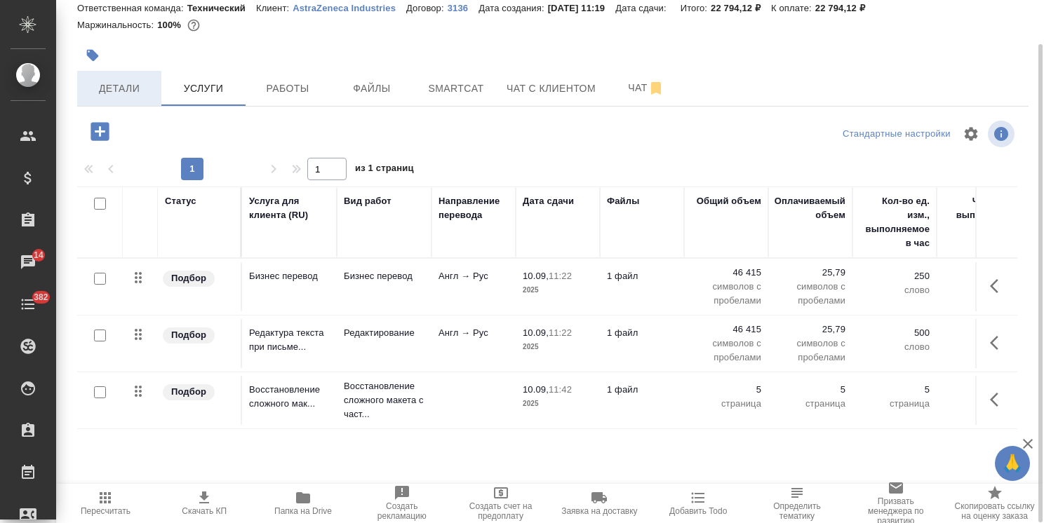
click at [109, 83] on span "Детали" at bounding box center [119, 89] width 67 height 18
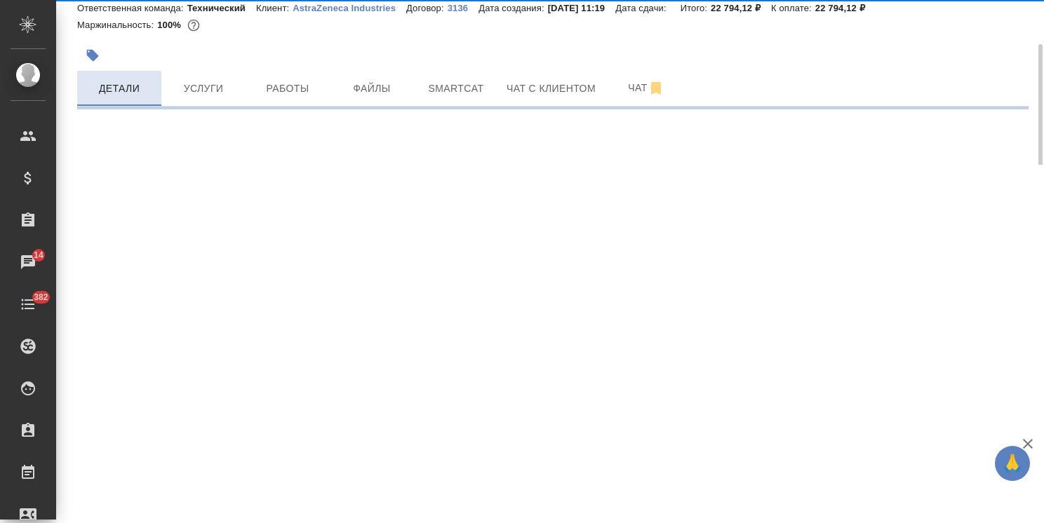
select select "RU"
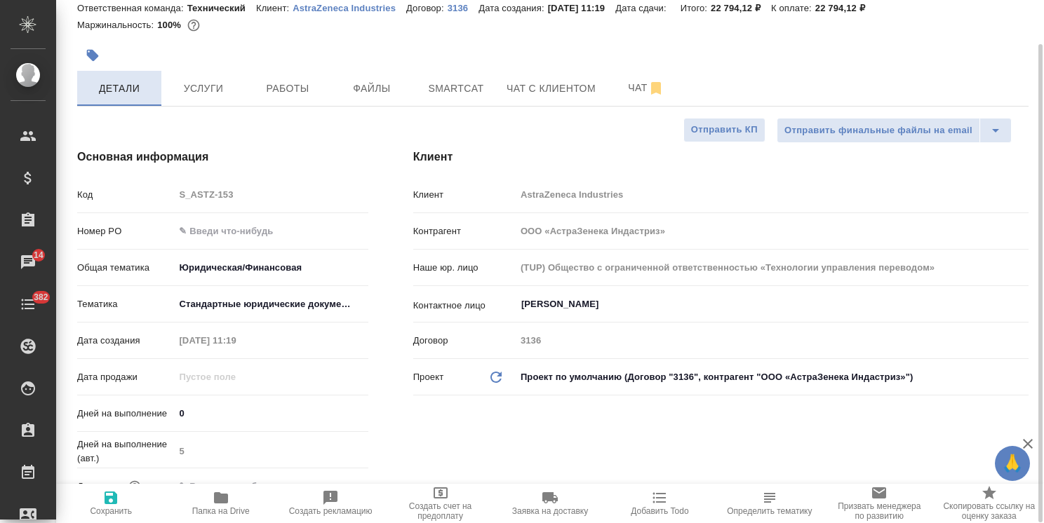
type textarea "x"
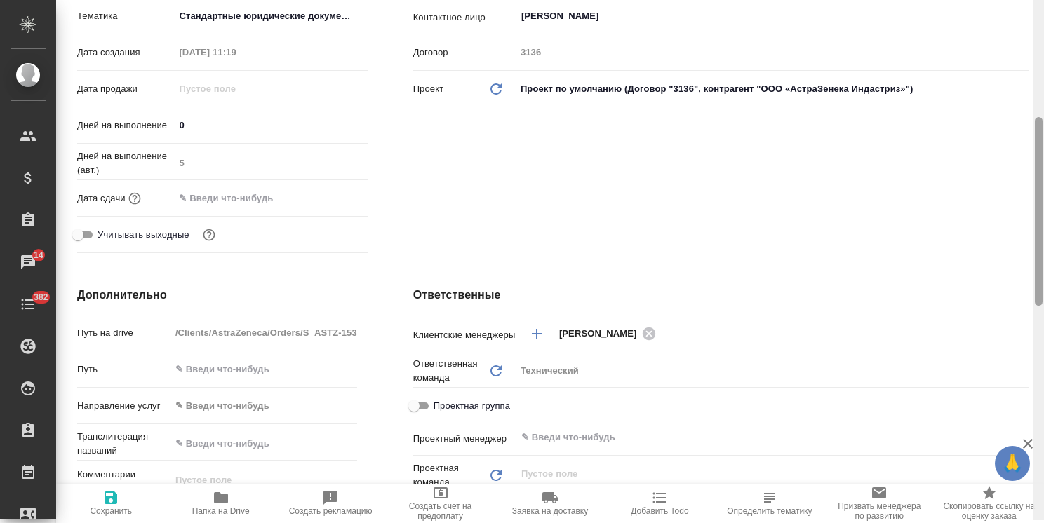
scroll to position [342, 0]
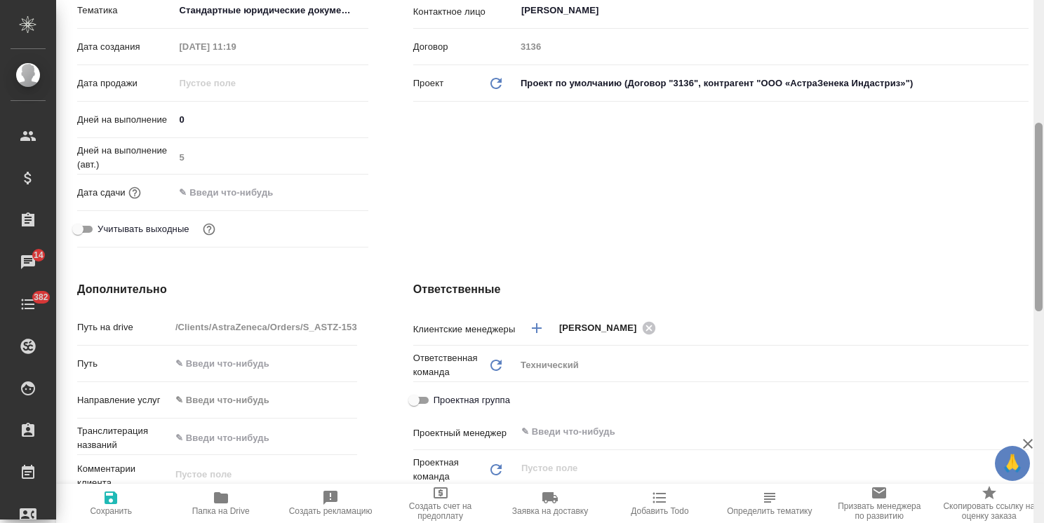
drag, startPoint x: 1041, startPoint y: 116, endPoint x: 995, endPoint y: 389, distance: 276.1
click at [995, 389] on div "S_ASTZ-153 Создан new Нормальный normal Кратко детали заказа Ответственная кома…" at bounding box center [550, 261] width 988 height 523
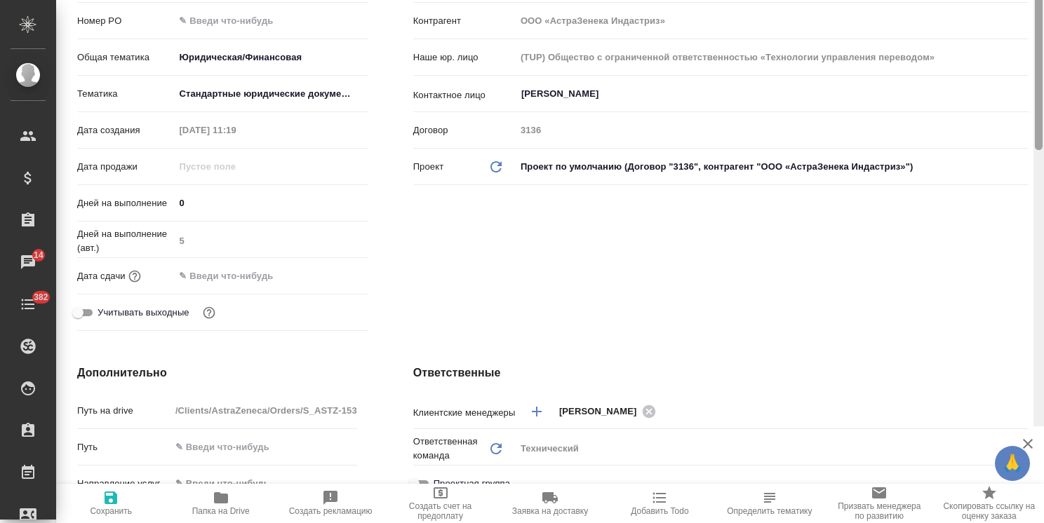
scroll to position [0, 0]
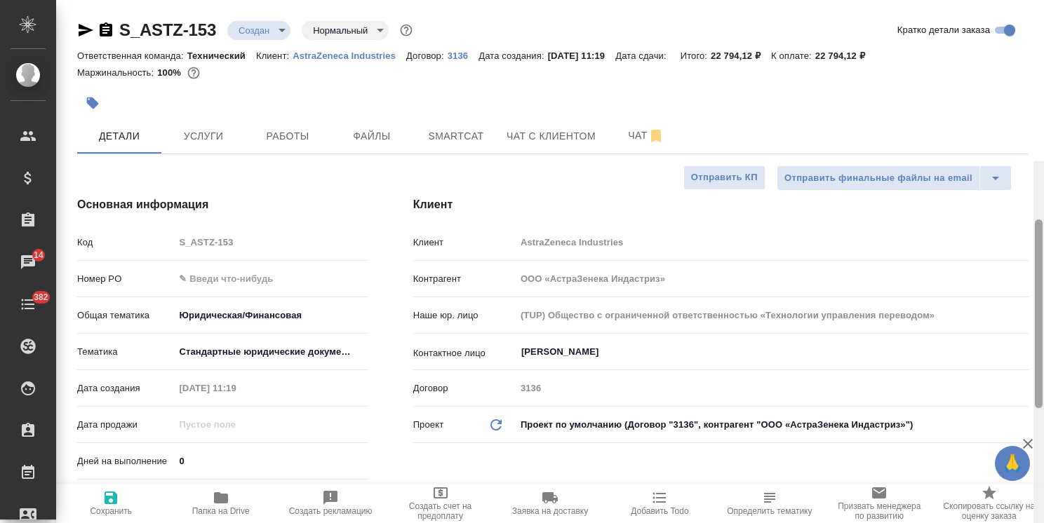
drag, startPoint x: 1036, startPoint y: 304, endPoint x: 1027, endPoint y: 69, distance: 235.9
click at [1027, 69] on div "S_ASTZ-153 Создан new Нормальный normal Кратко детали заказа Ответственная кома…" at bounding box center [550, 261] width 988 height 523
type textarea "x"
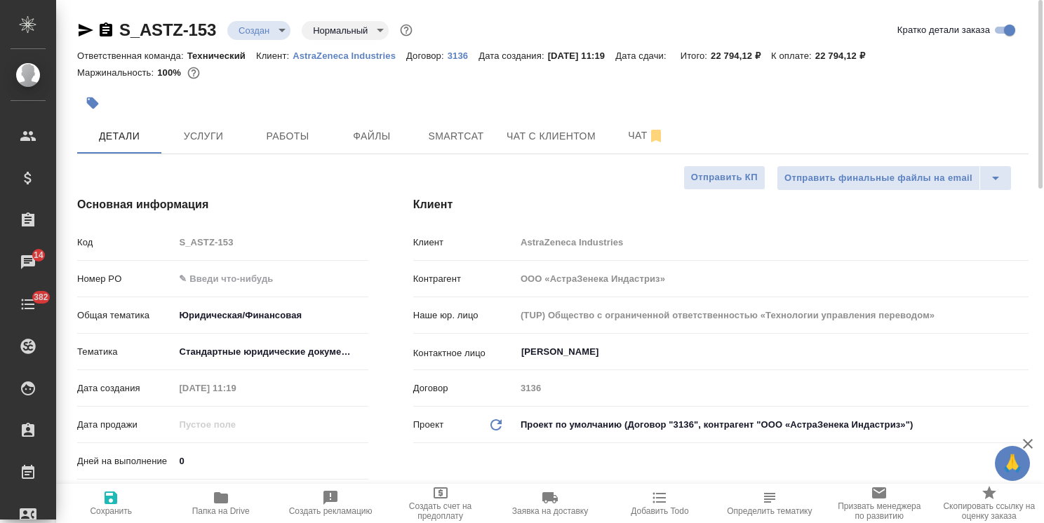
type textarea "x"
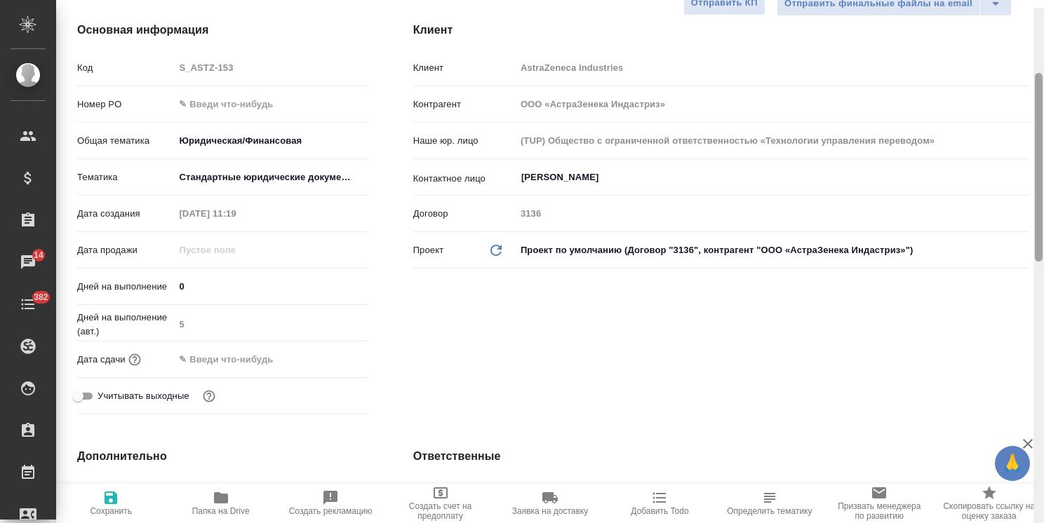
scroll to position [194, 0]
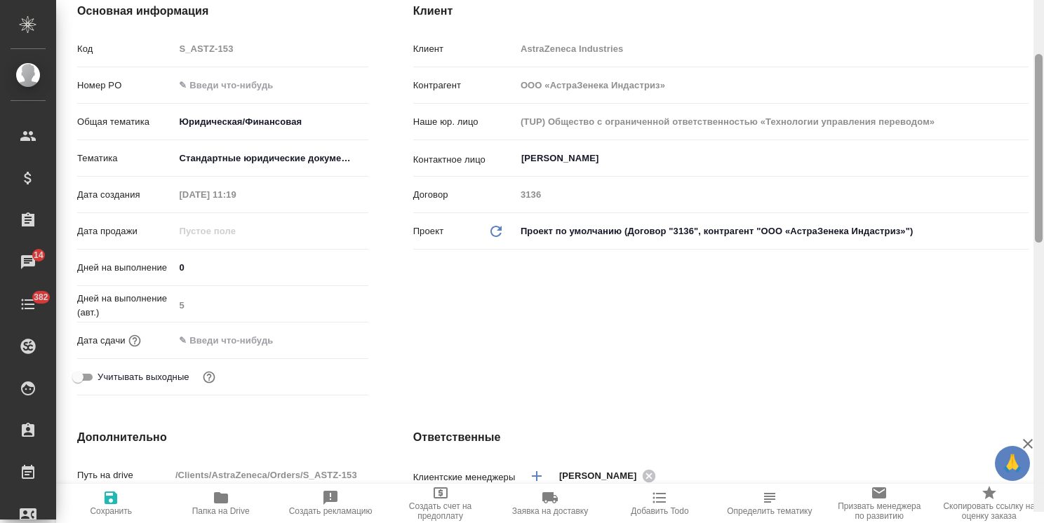
drag, startPoint x: 1035, startPoint y: 163, endPoint x: 798, endPoint y: 237, distance: 248.5
click at [1019, 233] on div "S_ASTZ-153 Создан new Нормальный normal Кратко детали заказа Ответственная кома…" at bounding box center [550, 261] width 988 height 523
drag, startPoint x: 208, startPoint y: 274, endPoint x: 140, endPoint y: 260, distance: 68.8
click at [140, 260] on div "Дней на выполнение 0" at bounding box center [222, 267] width 291 height 25
type input "2"
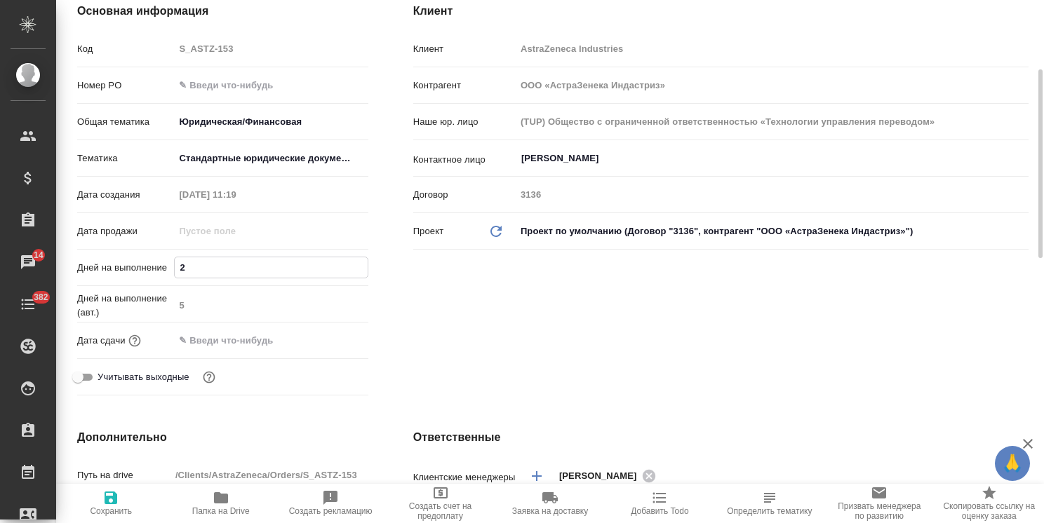
type textarea "x"
type input "2"
click at [112, 507] on span "Сохранить" at bounding box center [111, 503] width 93 height 27
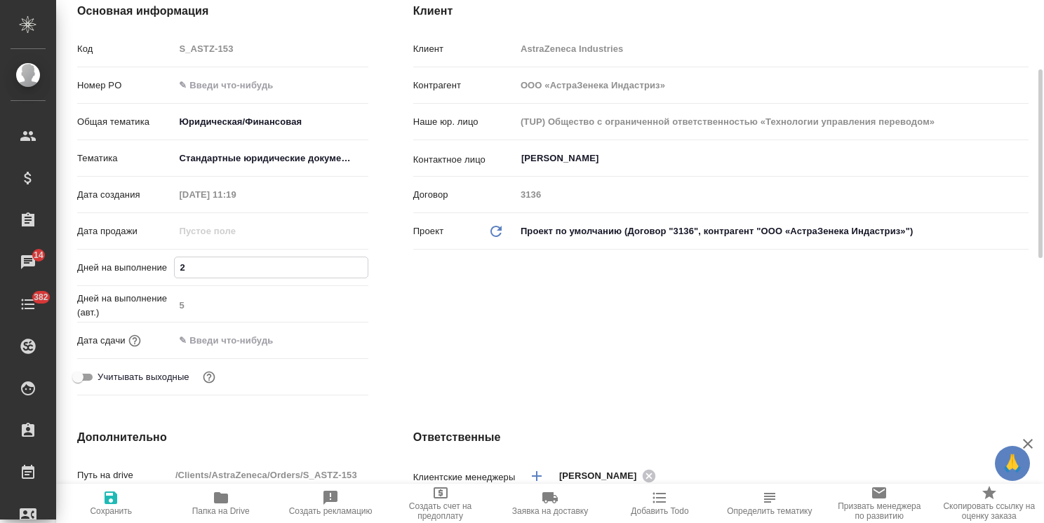
type textarea "x"
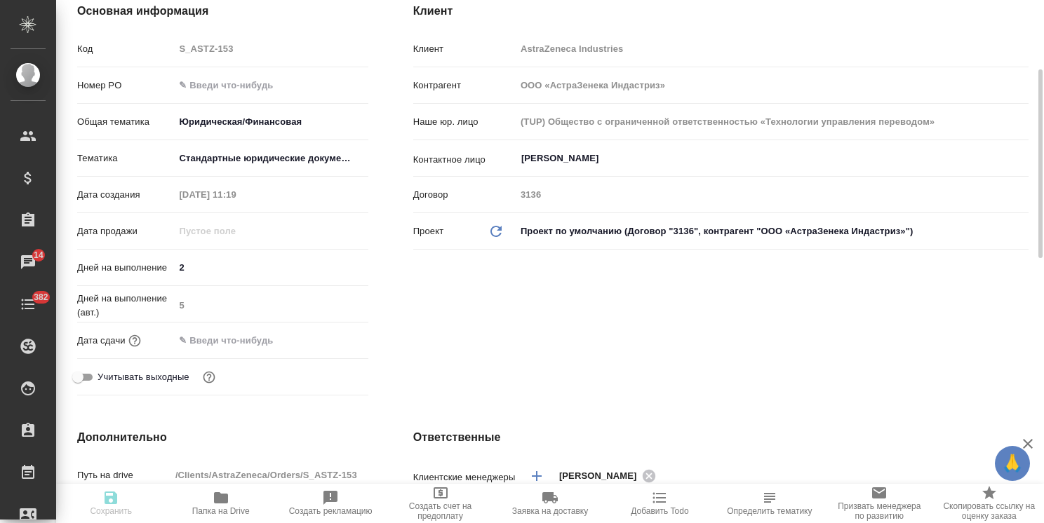
type textarea "x"
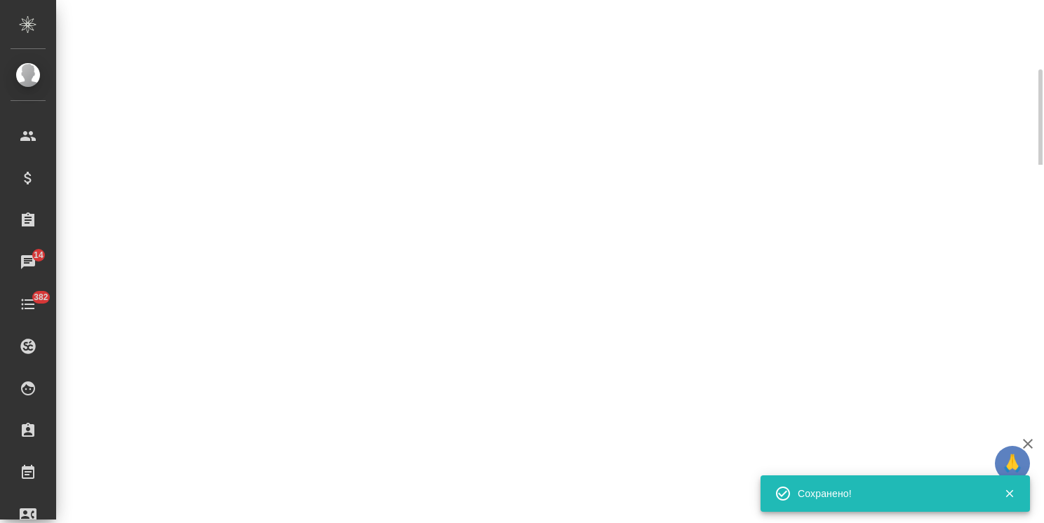
select select "RU"
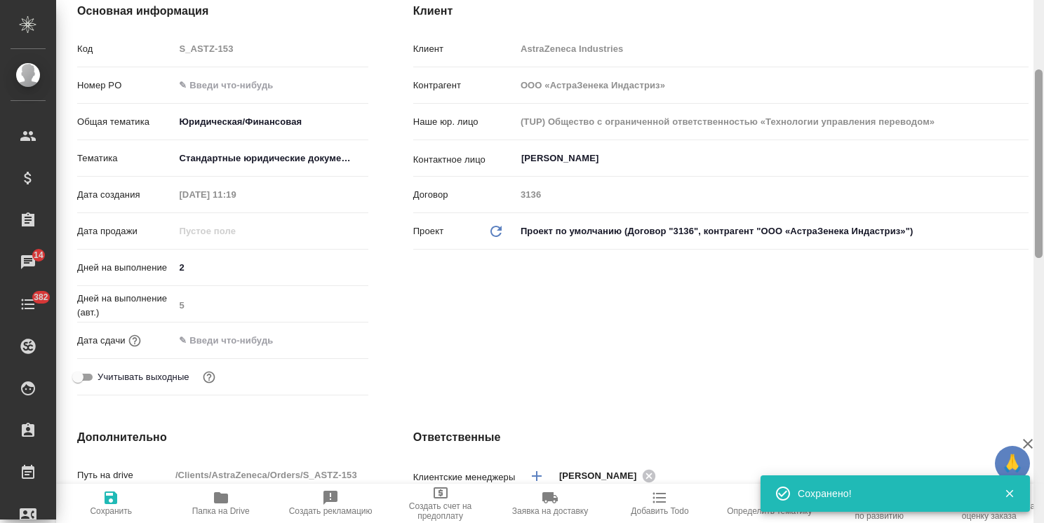
type textarea "x"
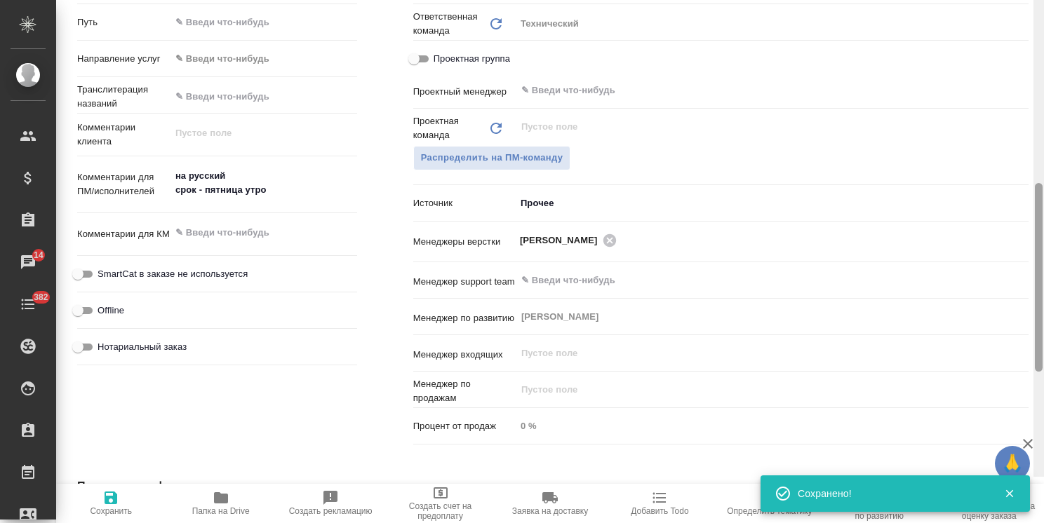
drag, startPoint x: 1038, startPoint y: 203, endPoint x: 1009, endPoint y: 380, distance: 179.2
click at [1009, 380] on div "S_ASTZ-153 Создан new Нормальный normal Кратко детали заказа Ответственная кома…" at bounding box center [550, 261] width 988 height 523
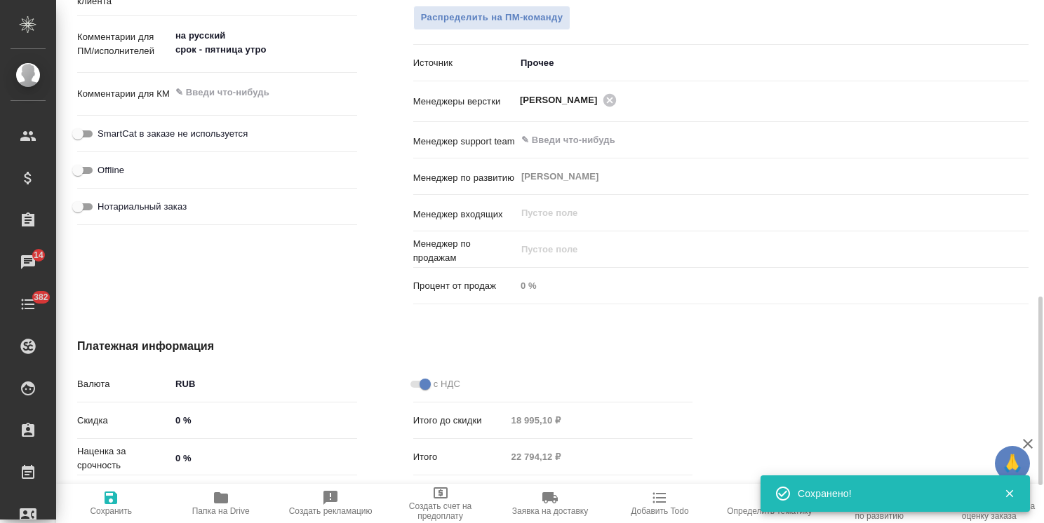
scroll to position [894, 0]
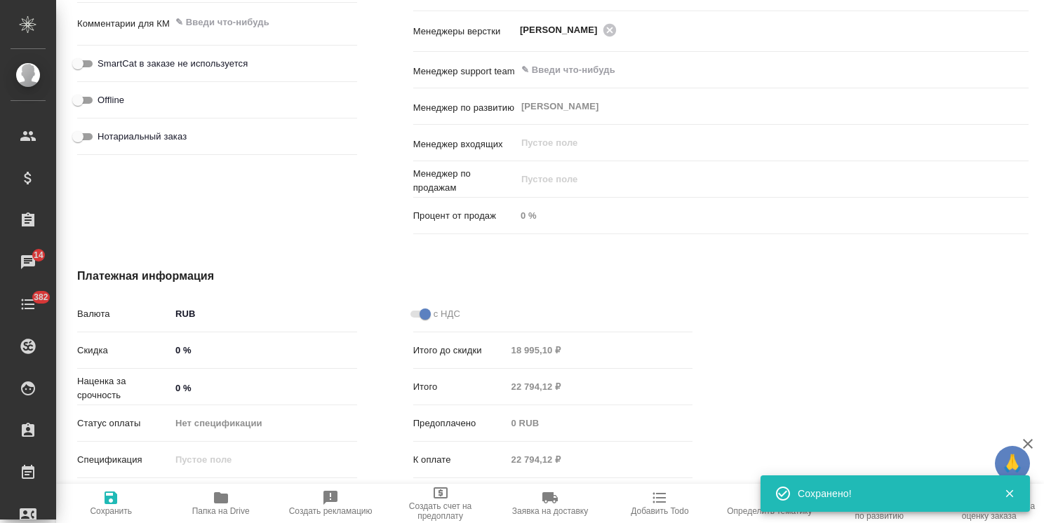
click at [174, 357] on input "0 %" at bounding box center [263, 350] width 187 height 20
click at [173, 384] on input "0 %" at bounding box center [263, 388] width 187 height 20
type input "10 %"
type textarea "x"
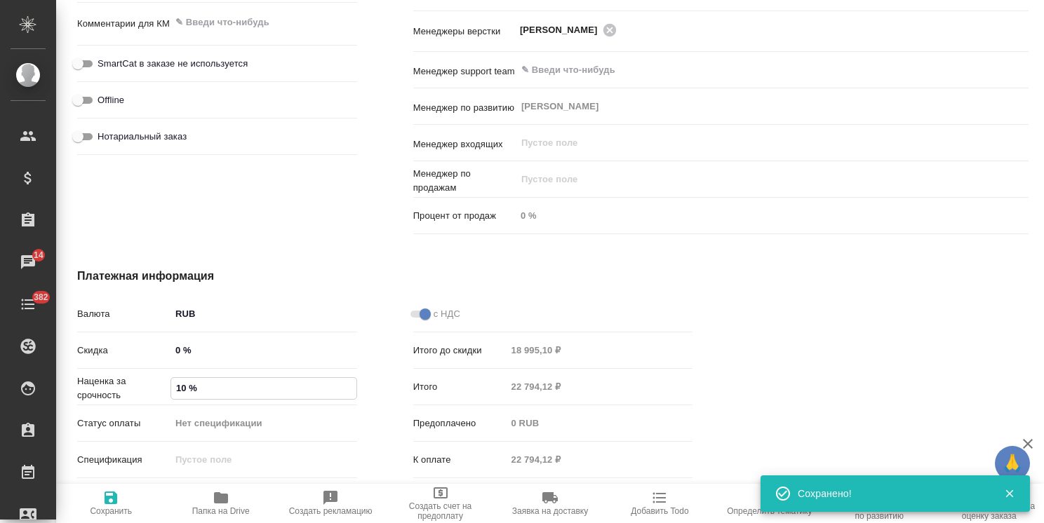
type textarea "x"
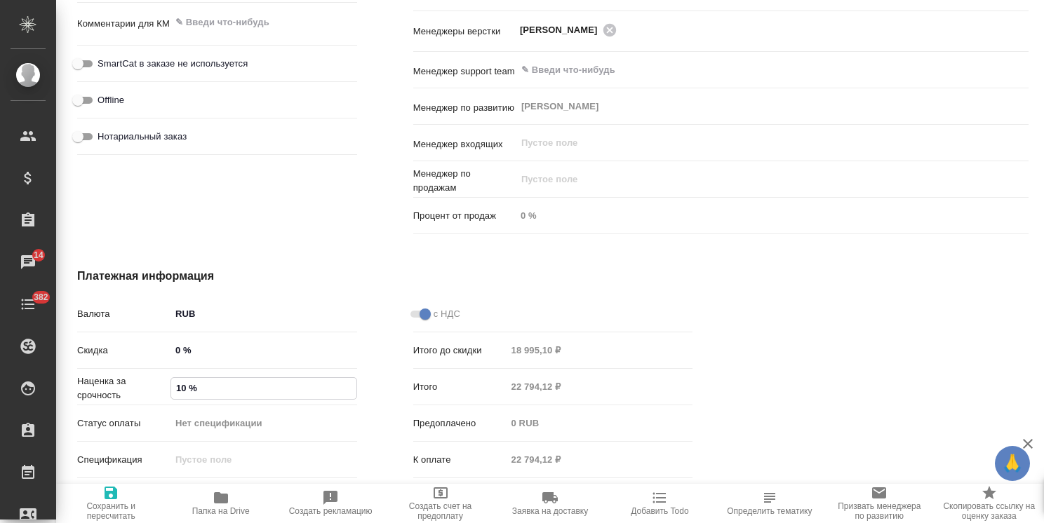
type input "100 %"
type textarea "x"
type input "100 %"
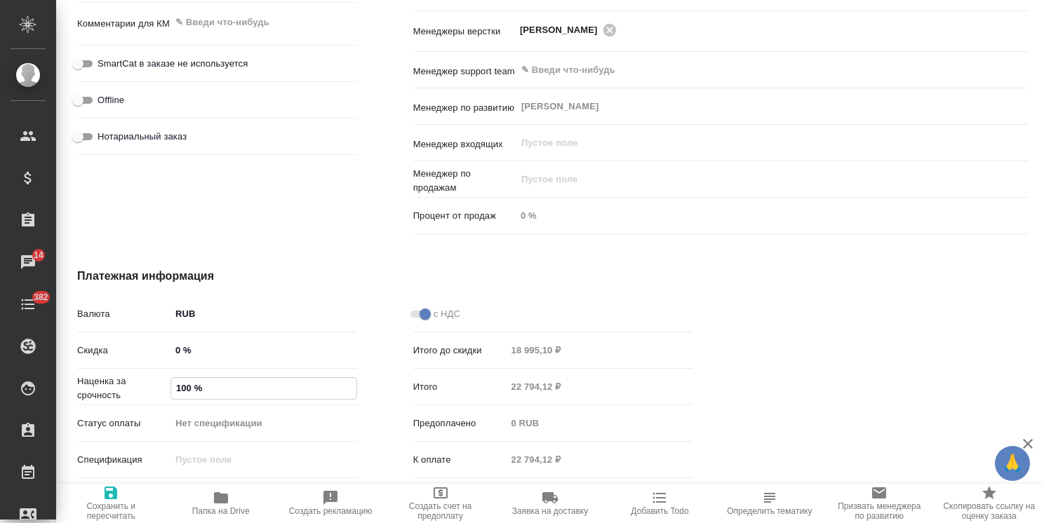
click at [126, 496] on span "Сохранить и пересчитать" at bounding box center [111, 503] width 93 height 36
type textarea "x"
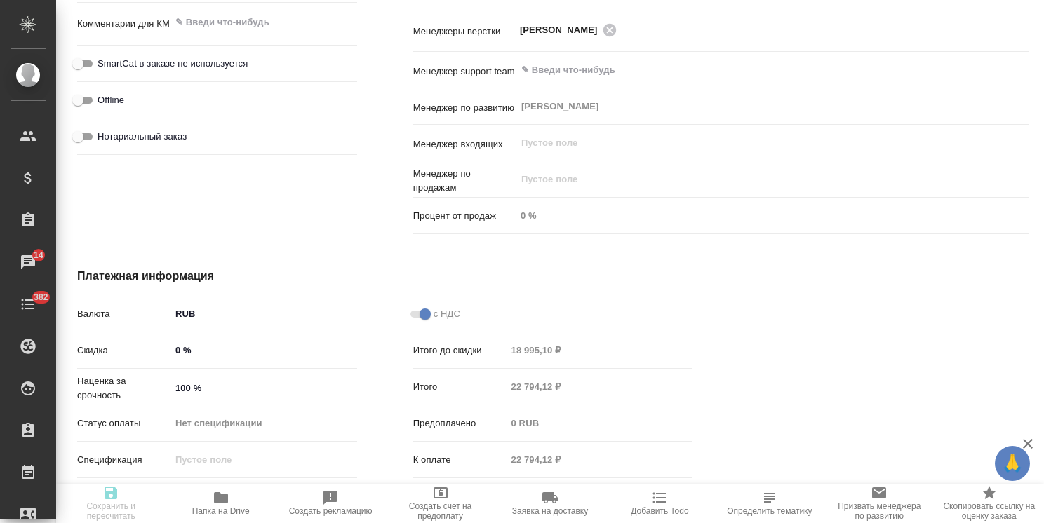
type textarea "x"
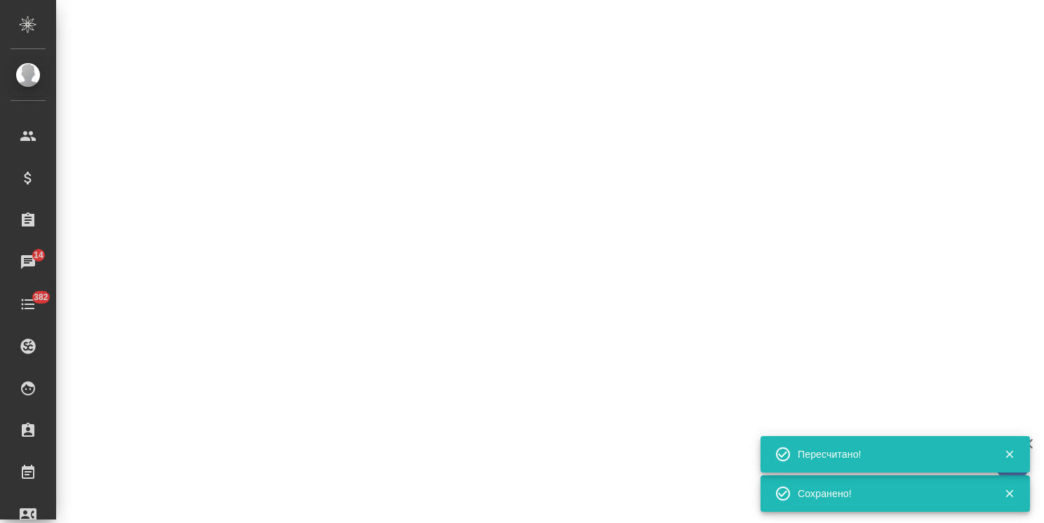
select select "RU"
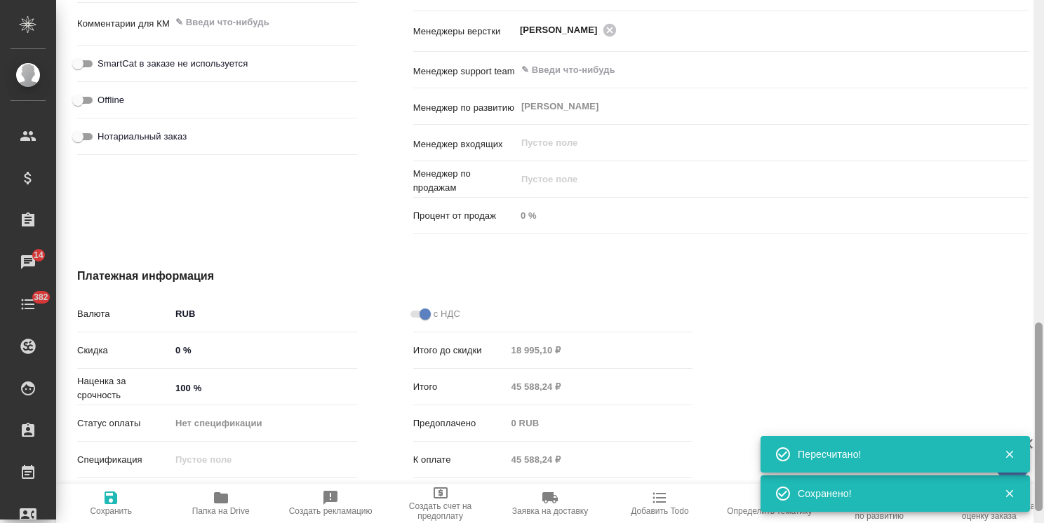
type textarea "x"
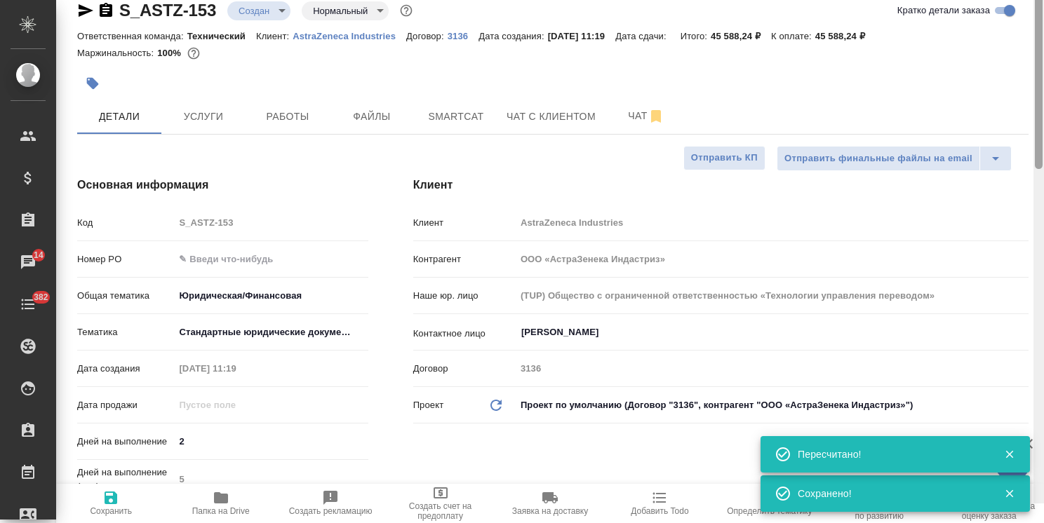
scroll to position [0, 0]
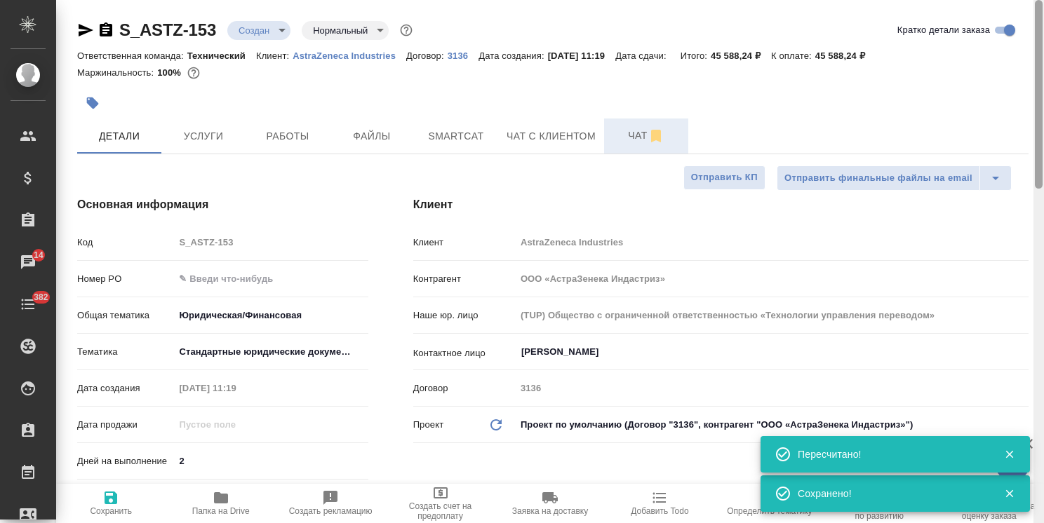
drag, startPoint x: 1038, startPoint y: 354, endPoint x: 631, endPoint y: 132, distance: 463.1
click at [1035, 3] on div at bounding box center [1039, 94] width 8 height 189
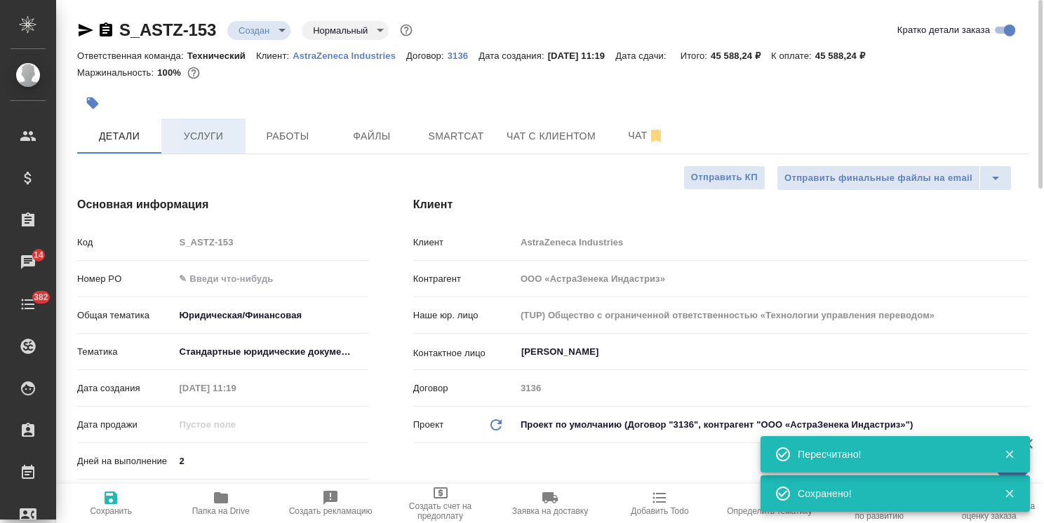
click at [200, 147] on button "Услуги" at bounding box center [203, 136] width 84 height 35
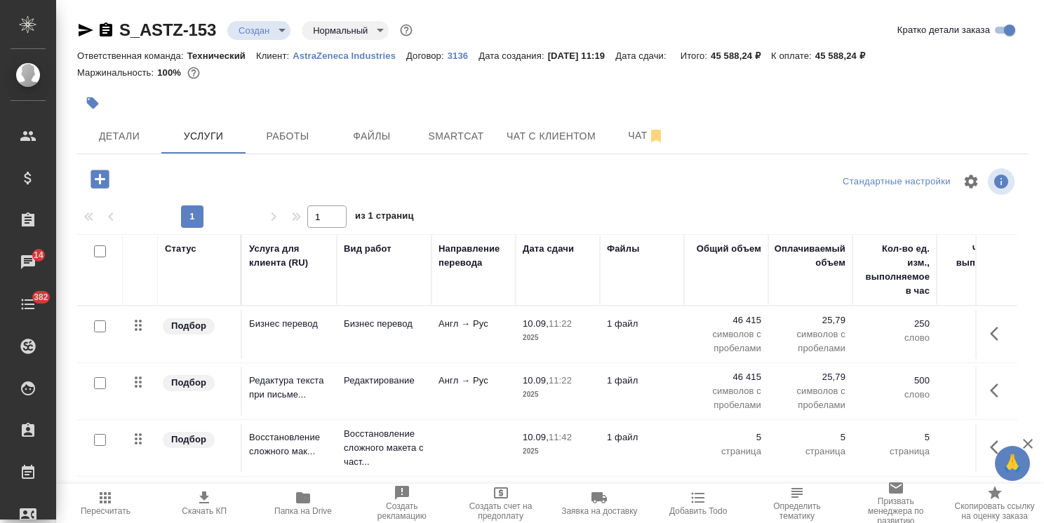
click at [269, 32] on body "🙏 .cls-1 fill:#fff; AWATERA Usmanova Olga Клиенты Спецификации Заказы 14 Чаты 3…" at bounding box center [522, 261] width 1044 height 523
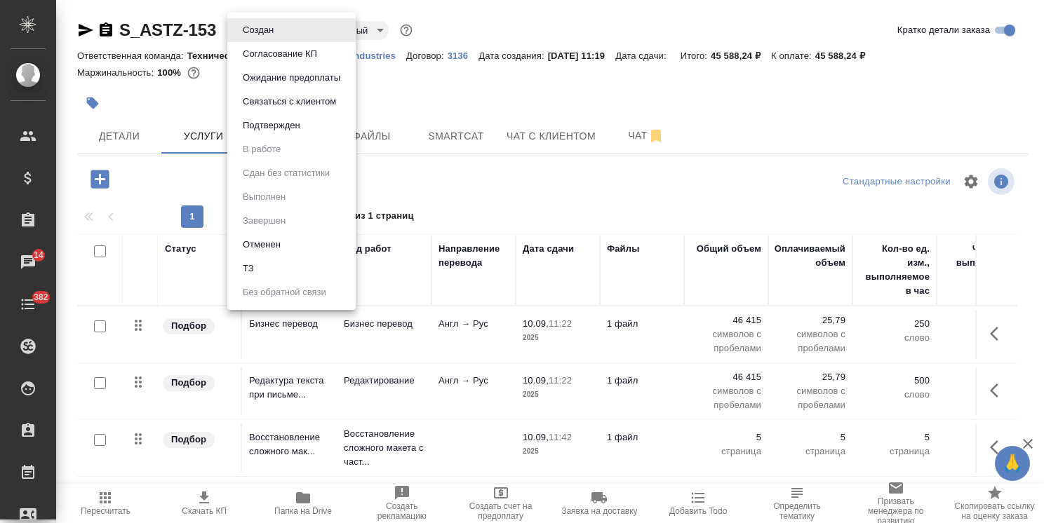
click at [271, 48] on button "Согласование КП" at bounding box center [280, 53] width 83 height 15
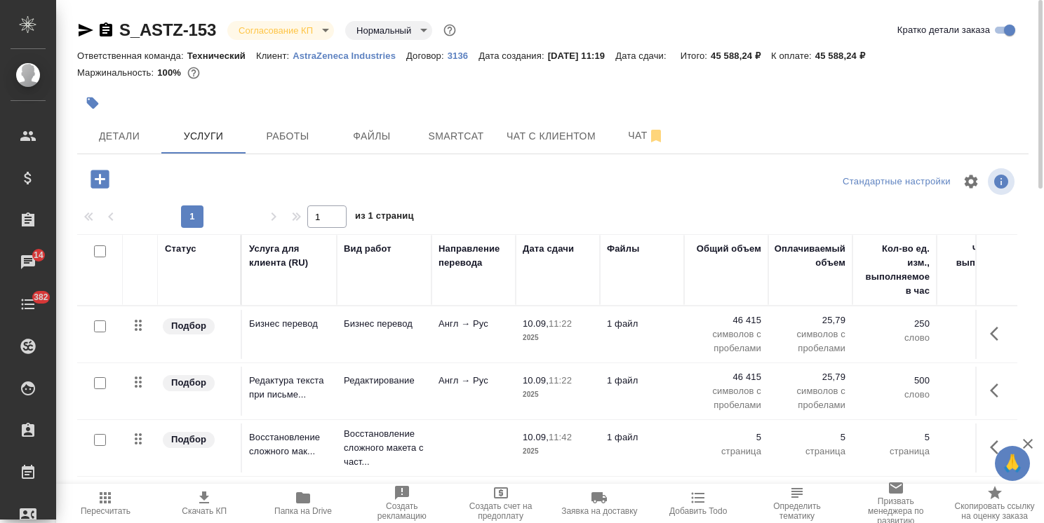
click at [202, 497] on icon "button" at bounding box center [204, 498] width 10 height 12
drag, startPoint x: 187, startPoint y: 23, endPoint x: 104, endPoint y: 22, distance: 82.8
click at [104, 22] on div "S_ASTZ-153 Согласование КП kpNegotiation Нормальный normal Кратко детали заказа…" at bounding box center [552, 286] width 967 height 572
copy link "S_ASTZ-153"
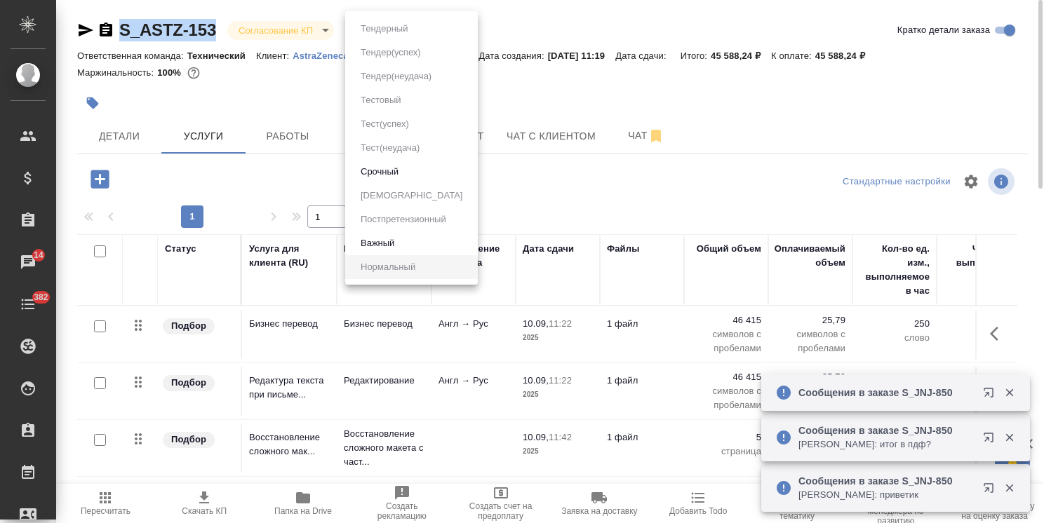
click at [365, 27] on body "🙏 .cls-1 fill:#fff; AWATERA Usmanova Olga Клиенты Спецификации Заказы 14 Чаты 3…" at bounding box center [522, 261] width 1044 height 523
click at [384, 169] on button "Срочный" at bounding box center [379, 171] width 46 height 15
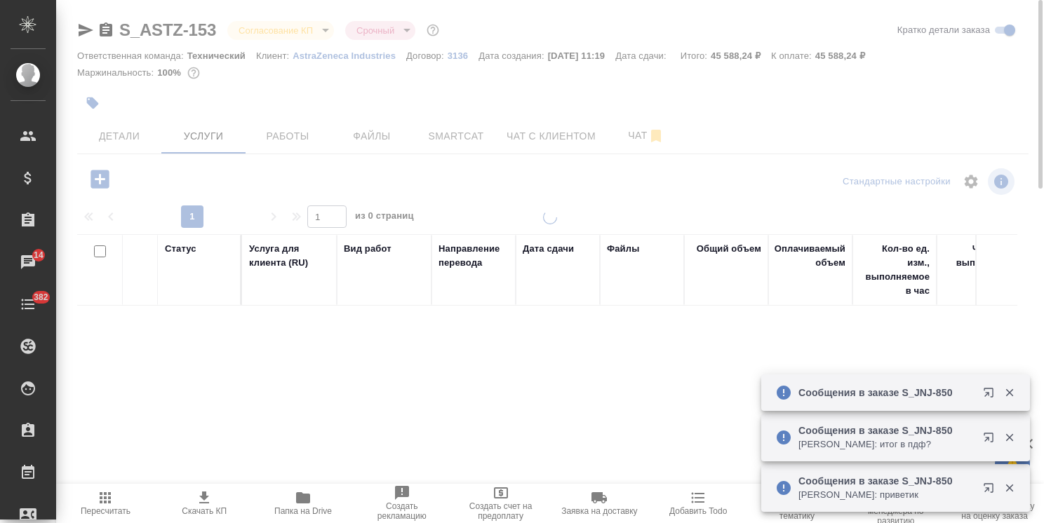
click at [109, 133] on div at bounding box center [550, 261] width 988 height 523
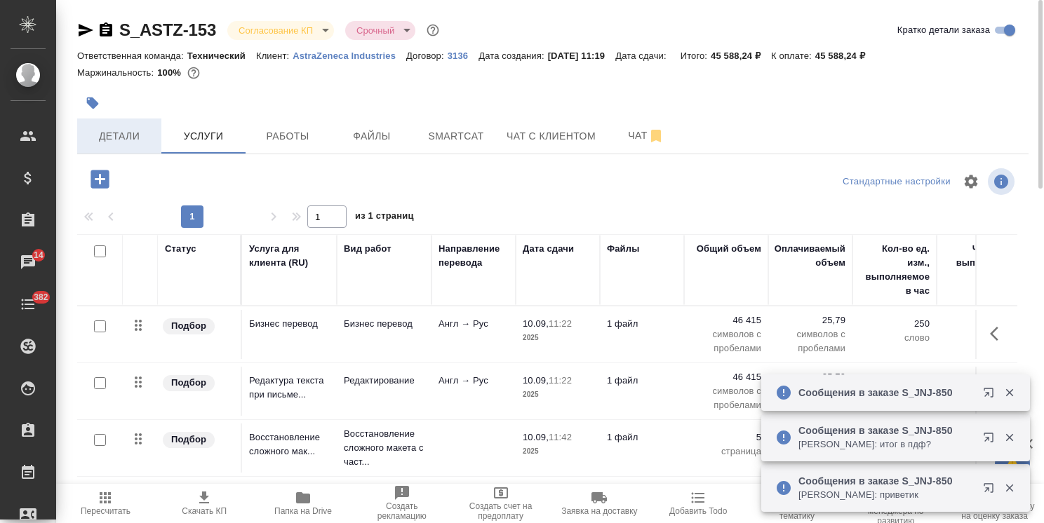
click at [101, 141] on span "Детали" at bounding box center [119, 137] width 67 height 18
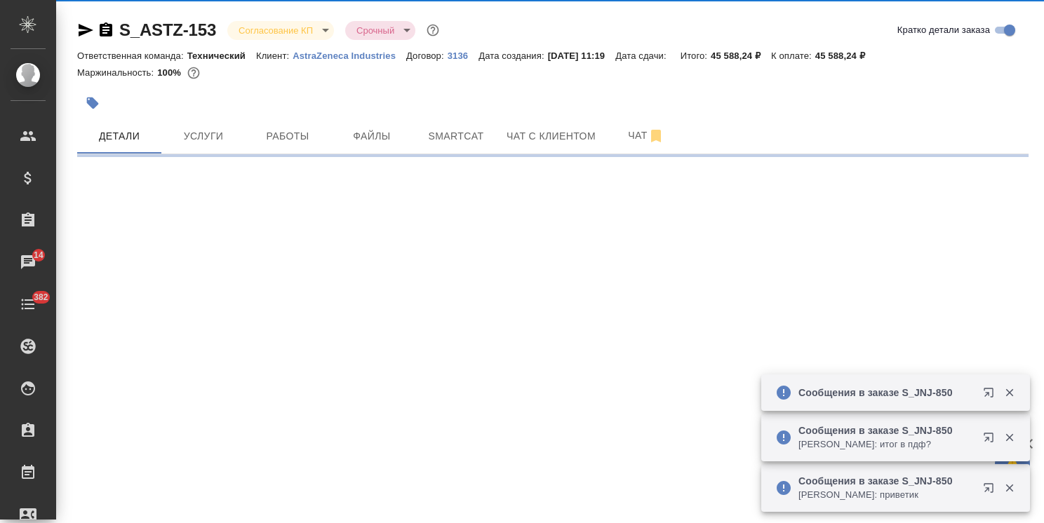
select select "RU"
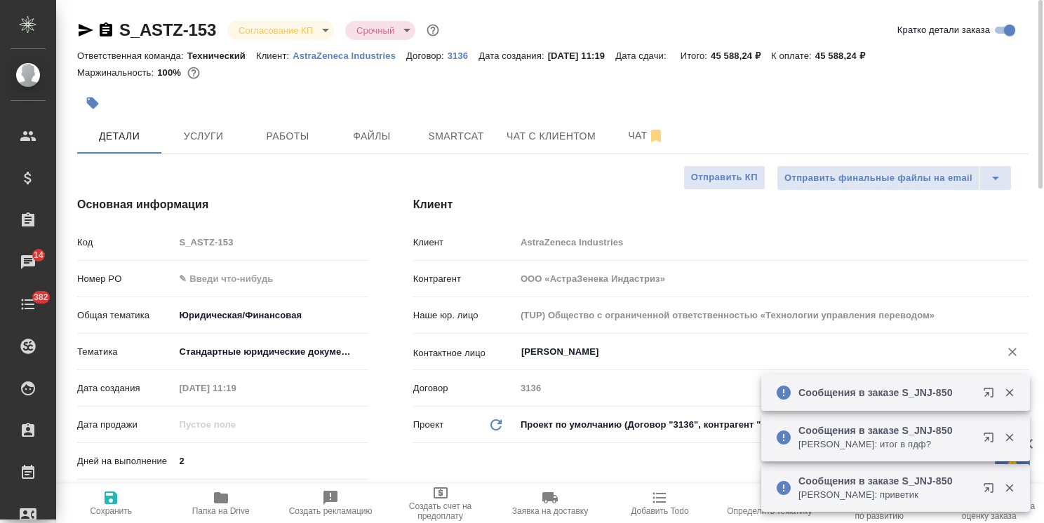
type textarea "x"
drag, startPoint x: 1033, startPoint y: 218, endPoint x: 1039, endPoint y: 14, distance: 204.2
click at [1040, 15] on div at bounding box center [1039, 94] width 8 height 189
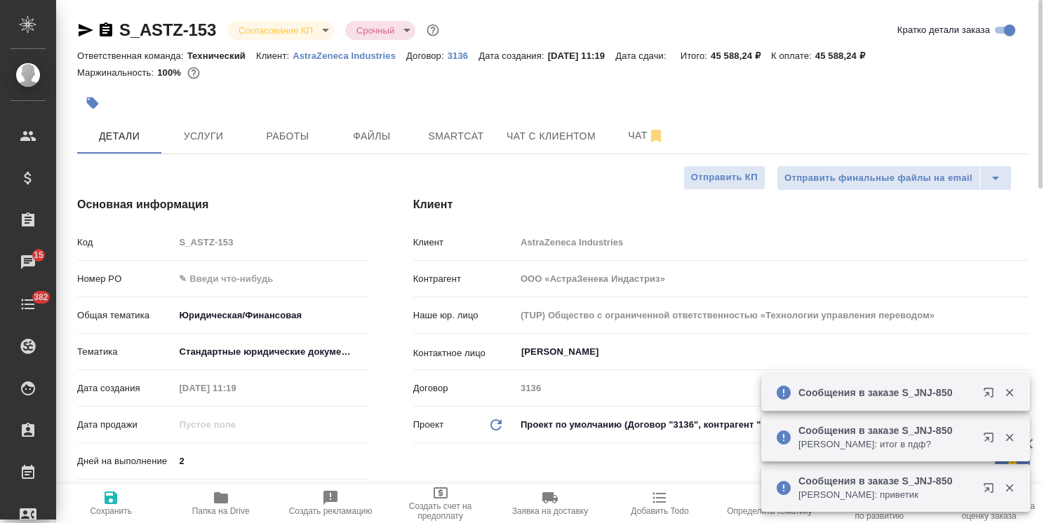
type textarea "x"
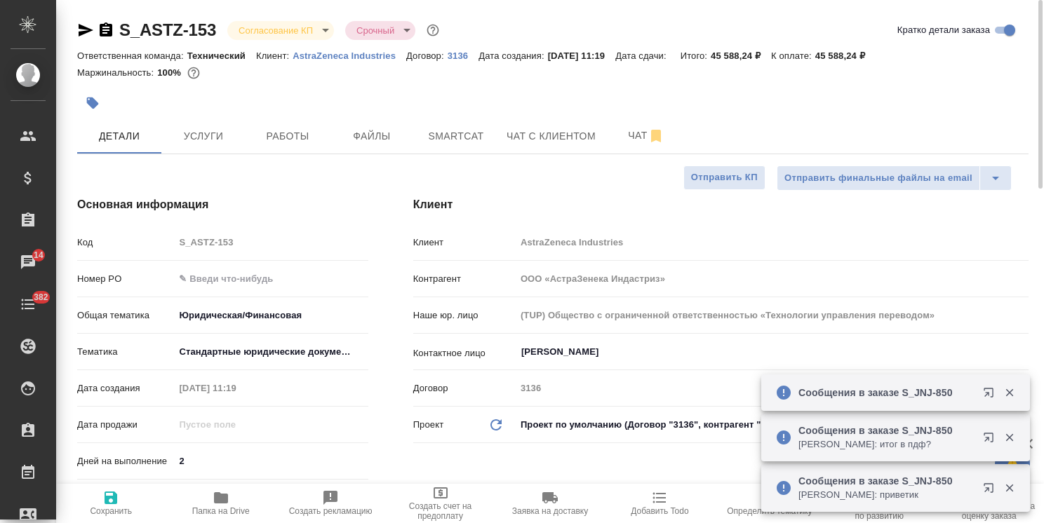
type textarea "x"
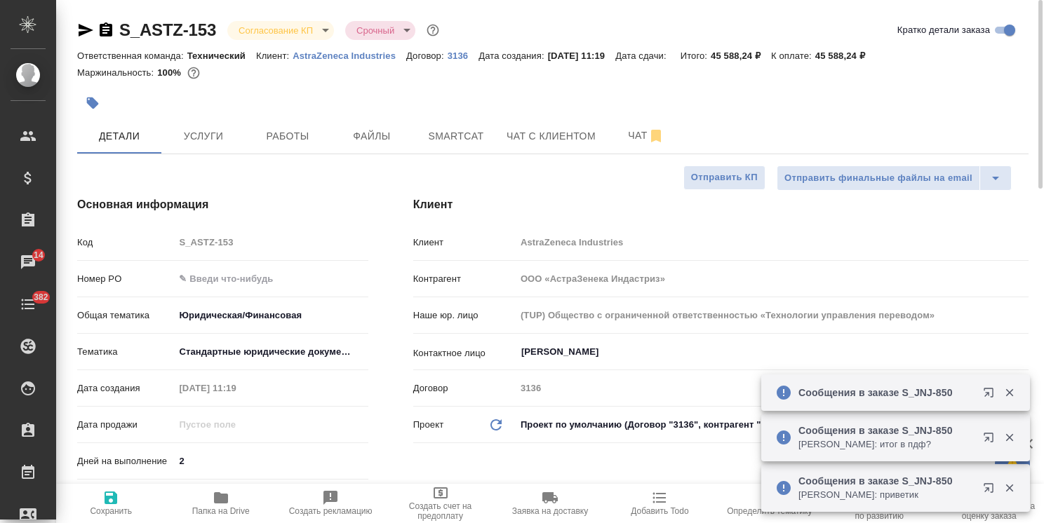
type textarea "x"
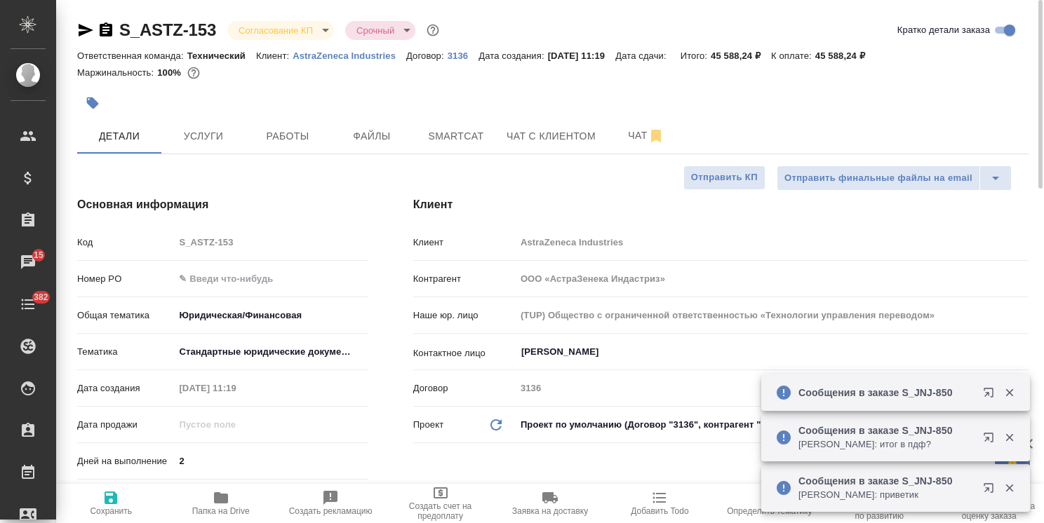
type textarea "x"
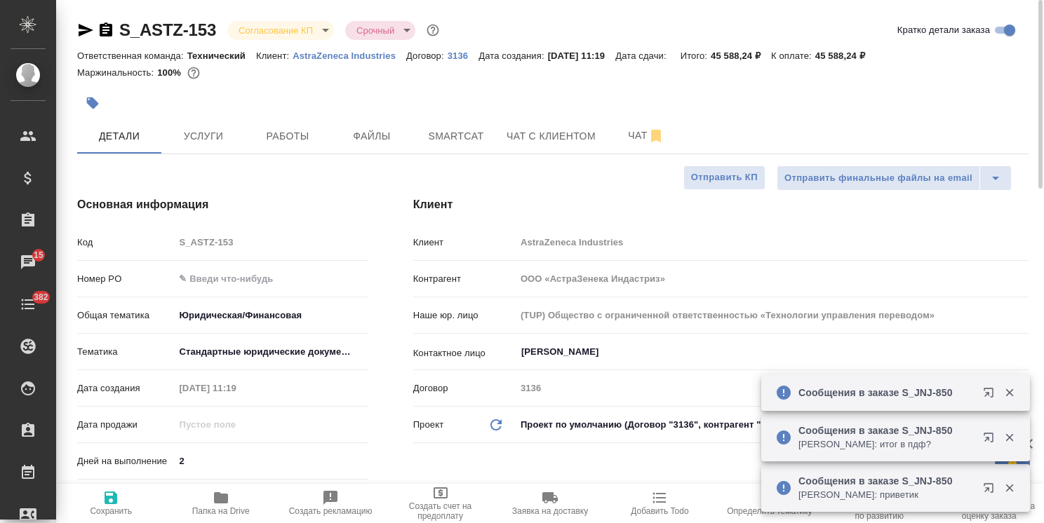
type textarea "x"
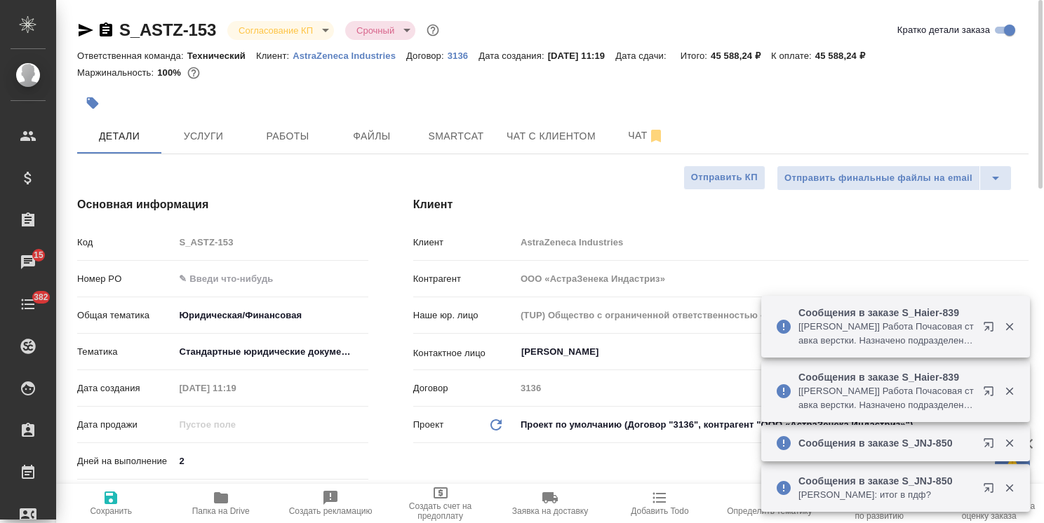
type textarea "x"
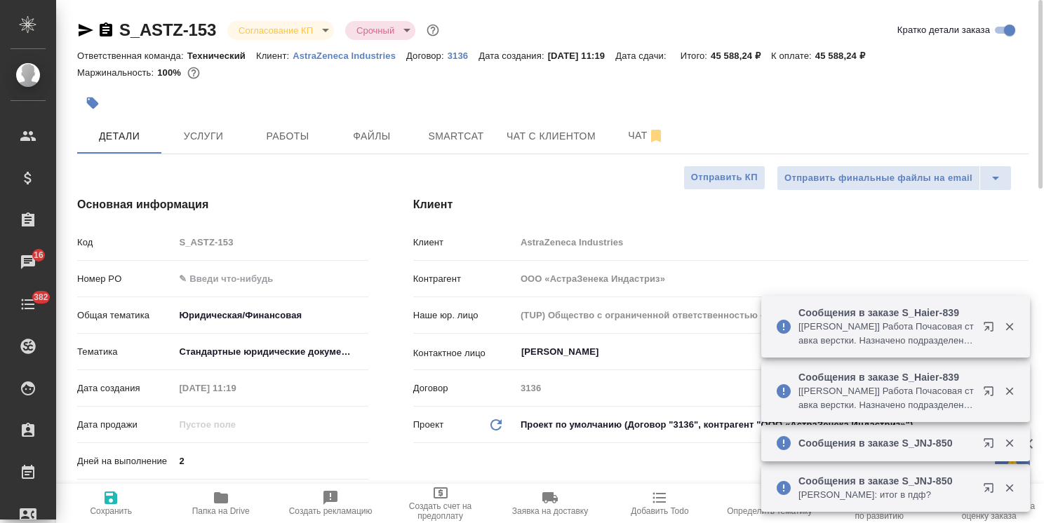
type textarea "x"
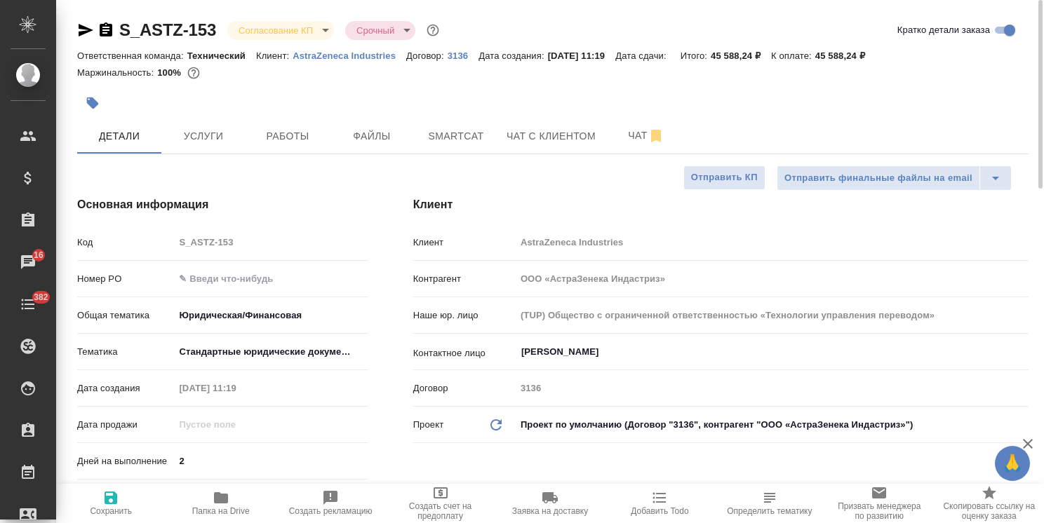
type textarea "x"
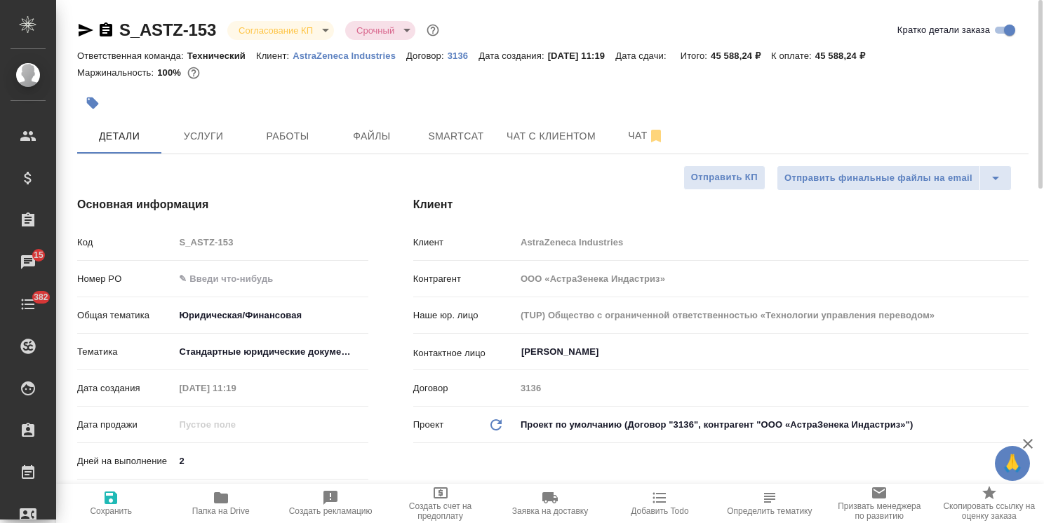
type textarea "x"
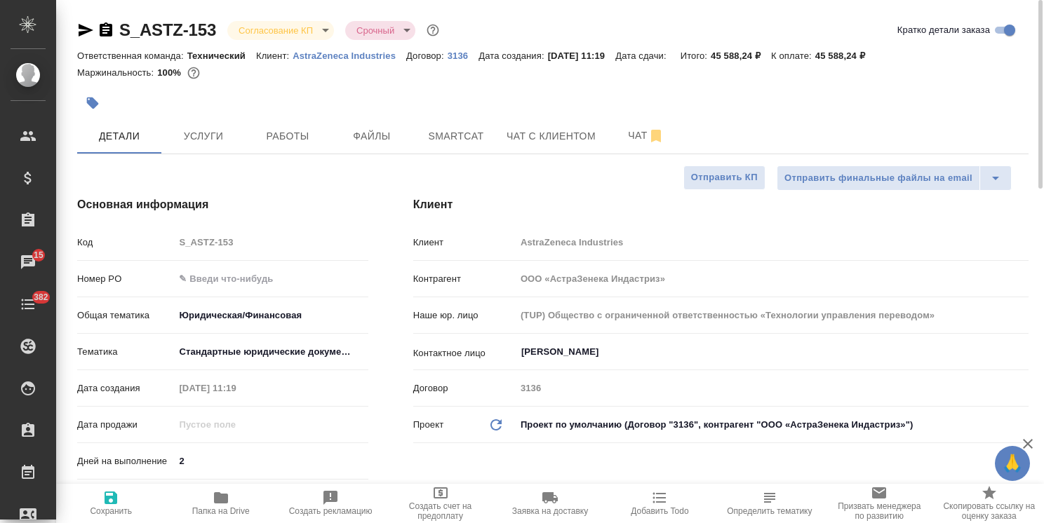
type textarea "x"
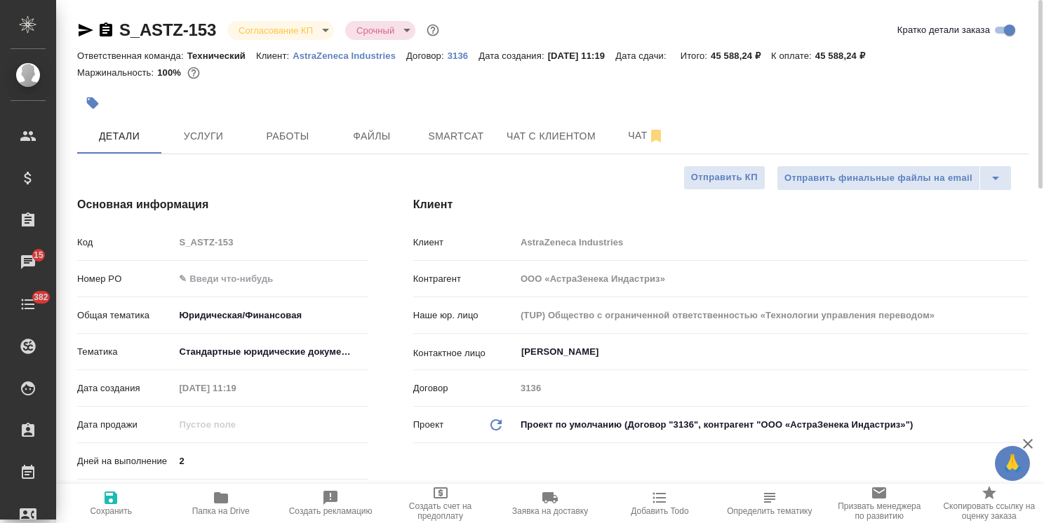
type textarea "x"
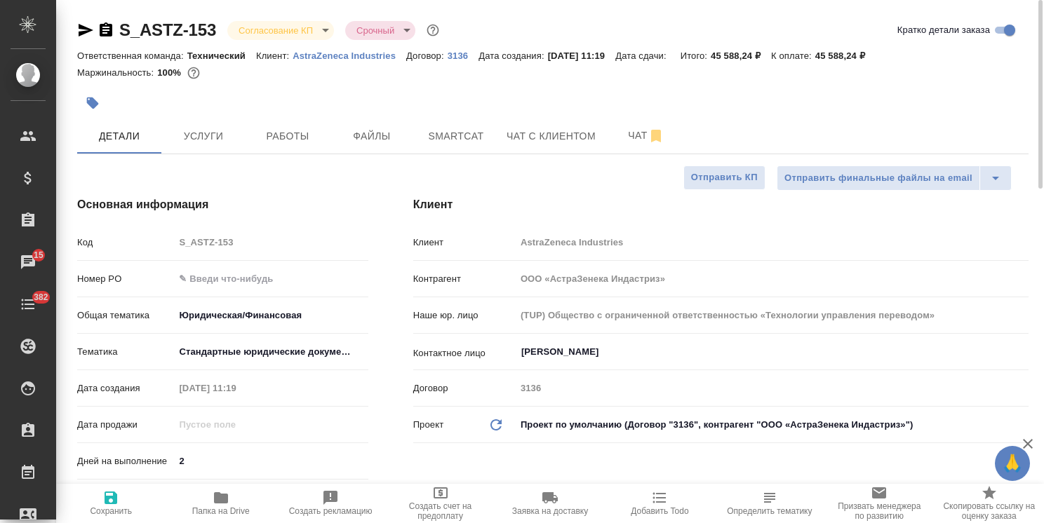
type textarea "x"
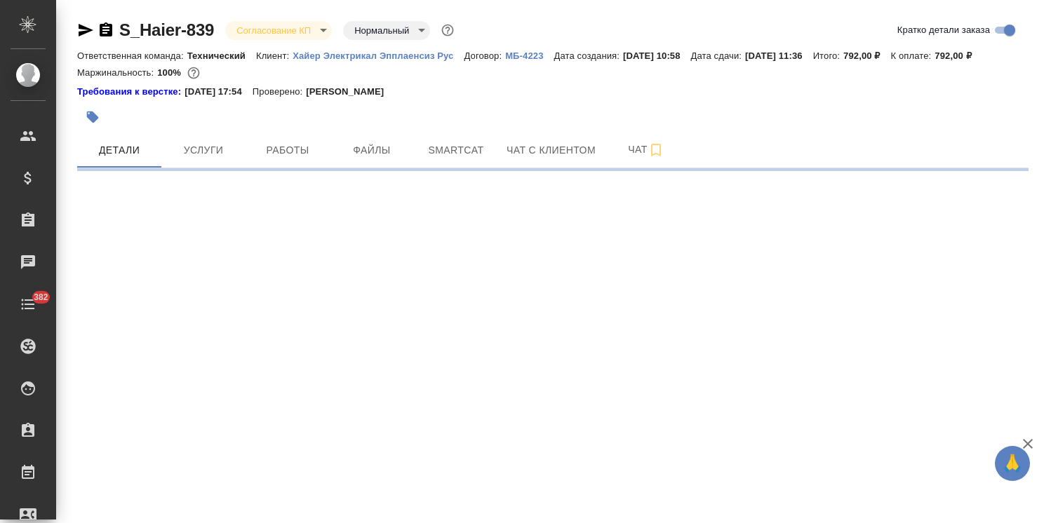
select select "RU"
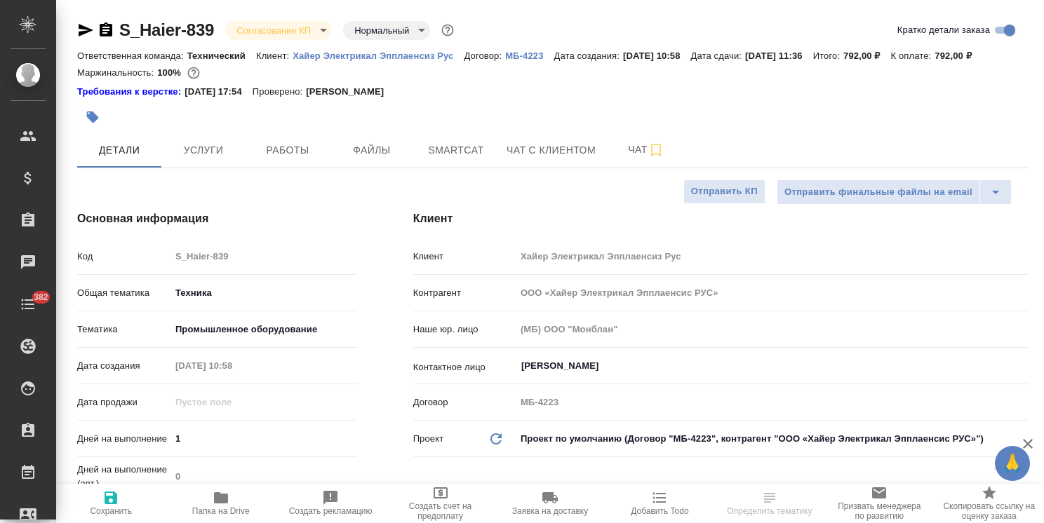
type textarea "x"
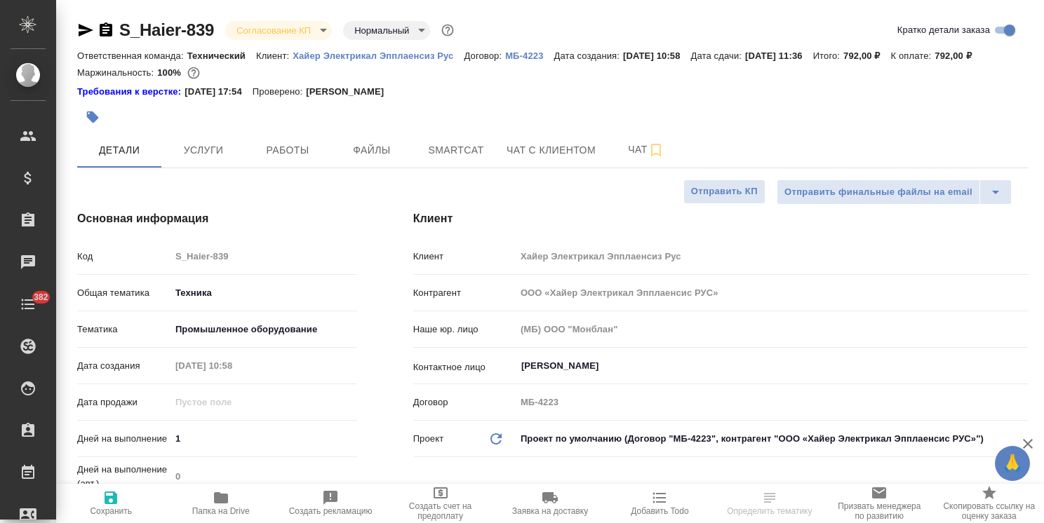
type textarea "x"
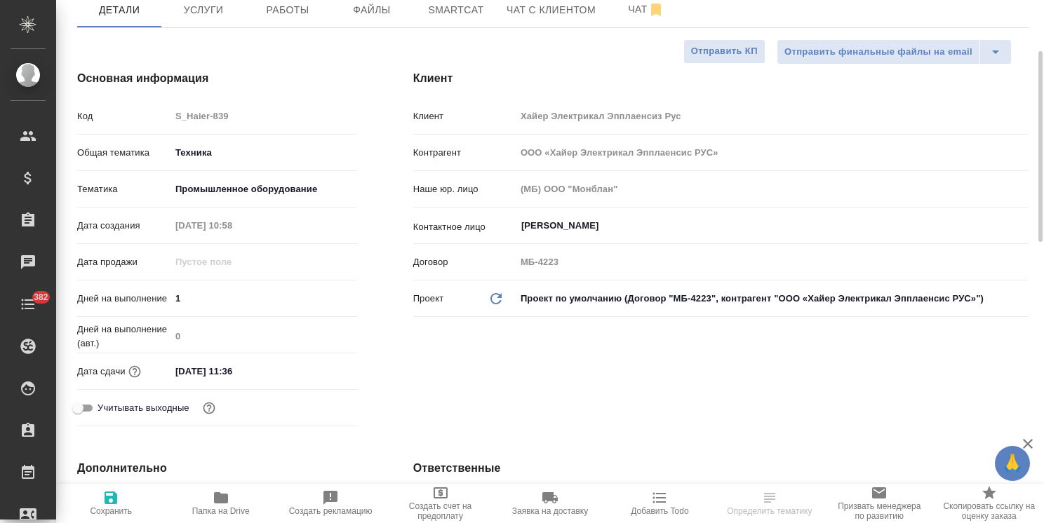
scroll to position [210, 0]
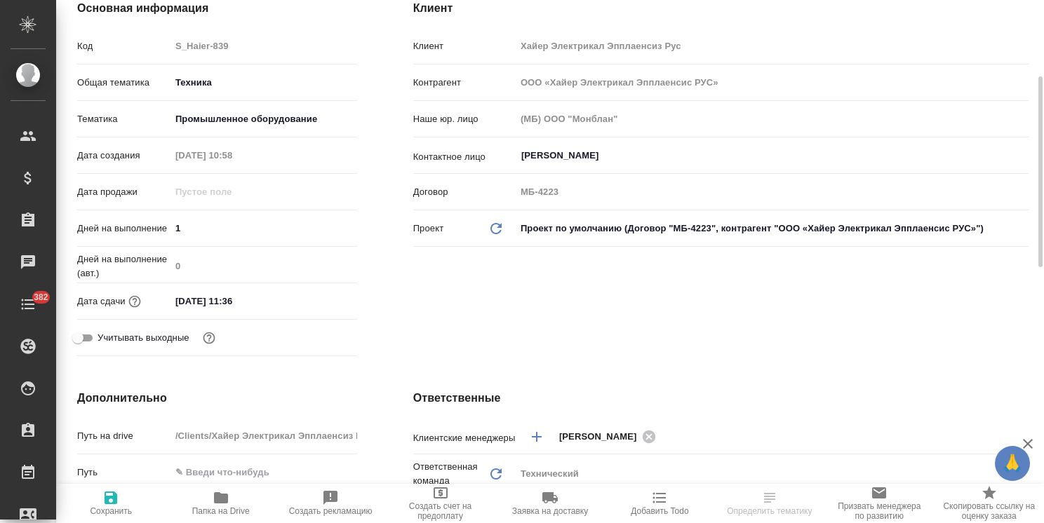
click at [270, 299] on input "[DATE] 11:36" at bounding box center [231, 301] width 123 height 20
click at [320, 302] on icon "button" at bounding box center [316, 300] width 17 height 17
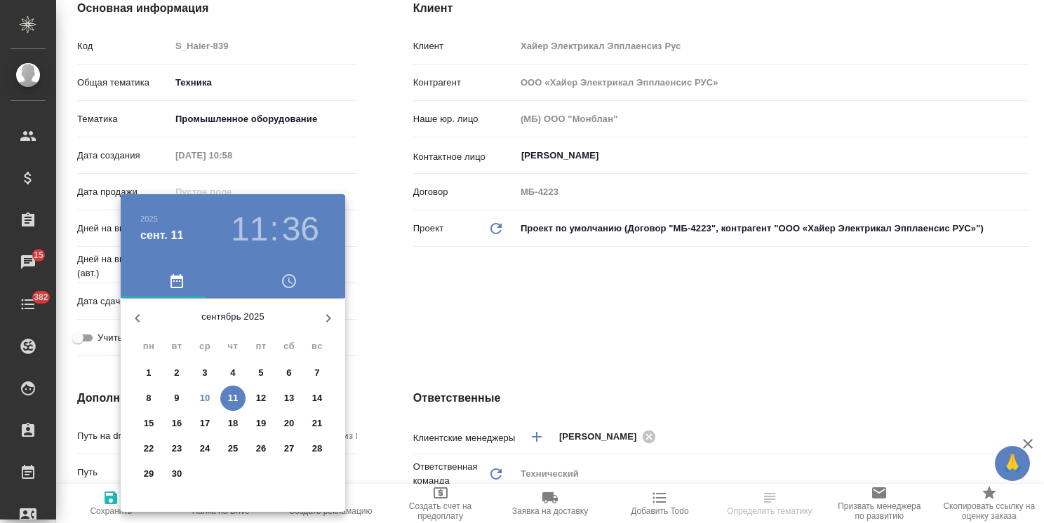
click at [202, 396] on p "10" at bounding box center [205, 398] width 11 height 14
type input "[DATE] 11:36"
type textarea "x"
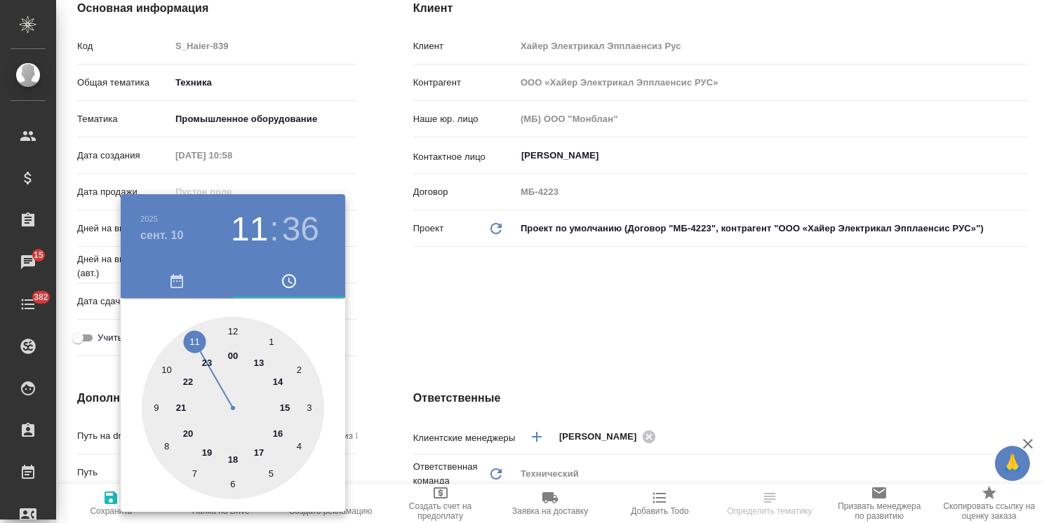
click at [441, 313] on div at bounding box center [522, 261] width 1044 height 523
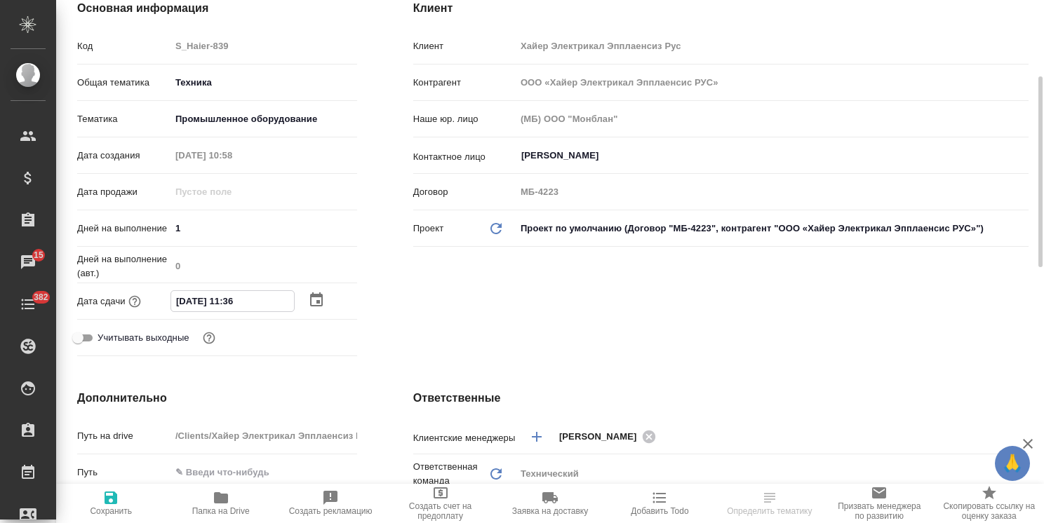
click at [230, 302] on input "[DATE] 11:36" at bounding box center [232, 301] width 123 height 20
type input "[DATE] 13:36"
type textarea "x"
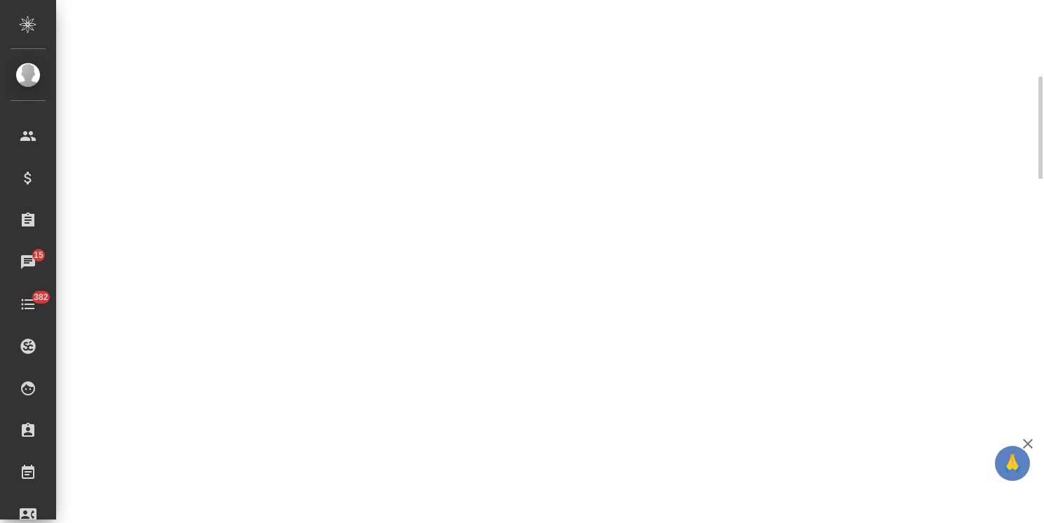
drag, startPoint x: 240, startPoint y: 302, endPoint x: 249, endPoint y: 300, distance: 9.2
select select "RU"
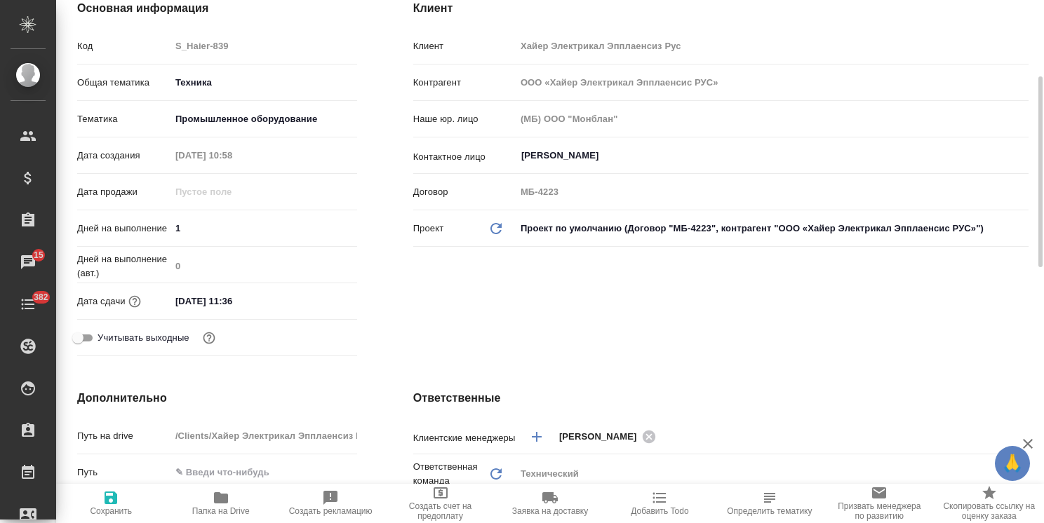
type textarea "x"
click at [241, 304] on input "[DATE] 11:36" at bounding box center [232, 301] width 123 height 20
click at [230, 304] on input "[DATE] 11:36" at bounding box center [232, 301] width 123 height 20
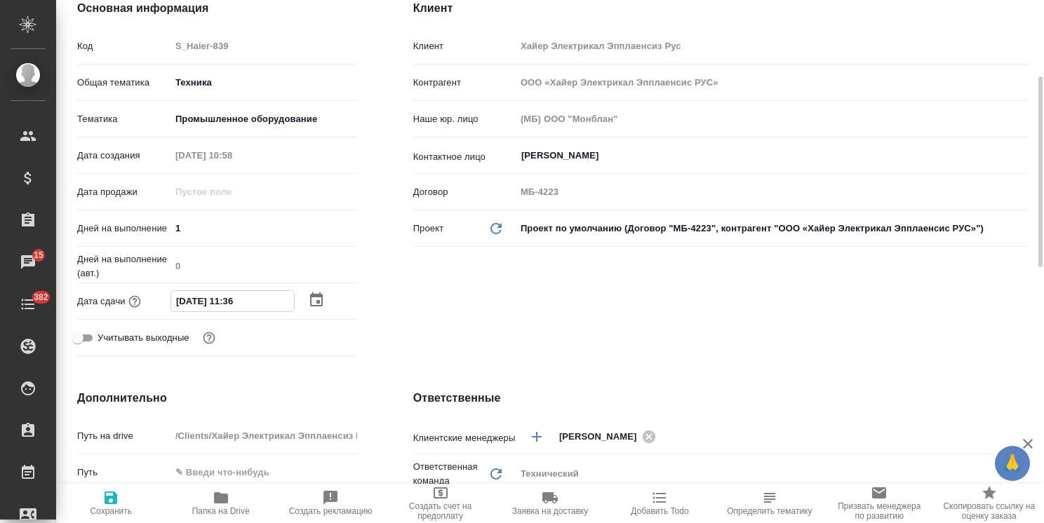
type input "[DATE] 13:36"
type textarea "x"
click at [241, 304] on input "[DATE] 13:36" at bounding box center [232, 301] width 123 height 20
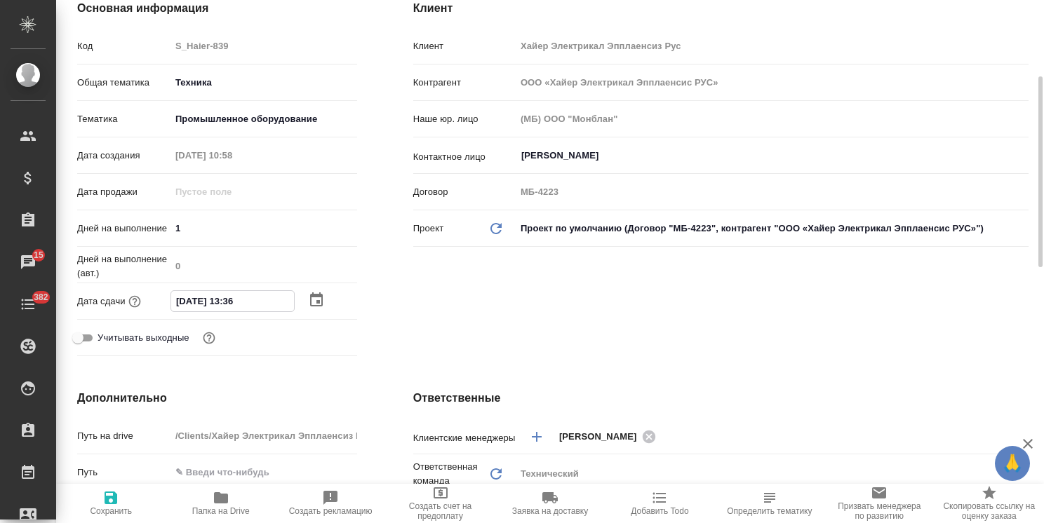
type input "[DATE] 13:30"
type textarea "x"
type input "[DATE] 13:30"
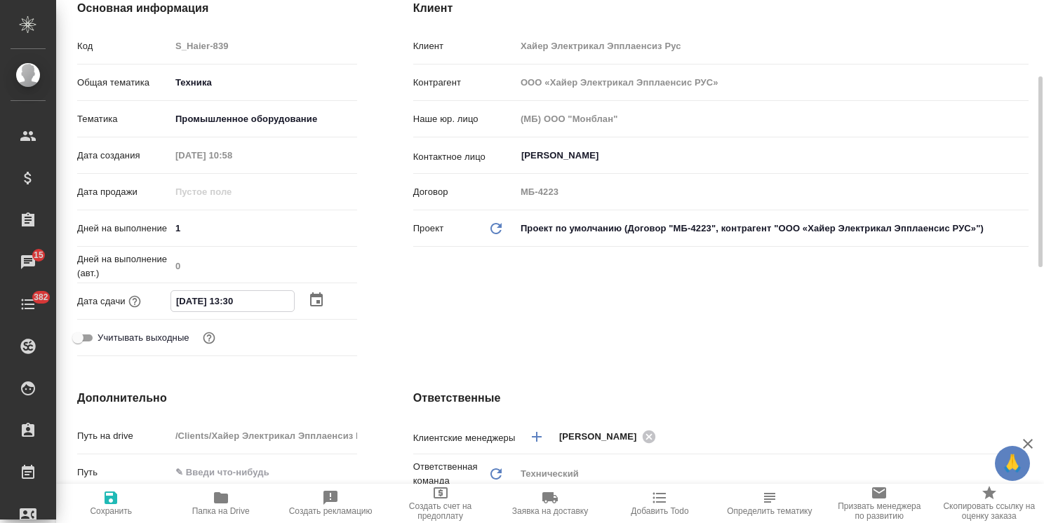
click at [107, 521] on button "Сохранить" at bounding box center [110, 503] width 109 height 39
type textarea "x"
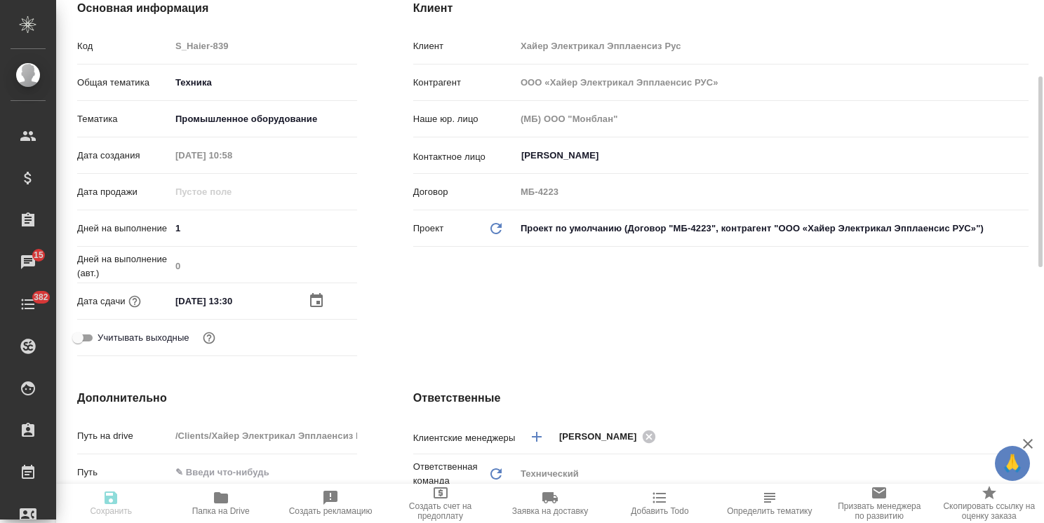
type textarea "x"
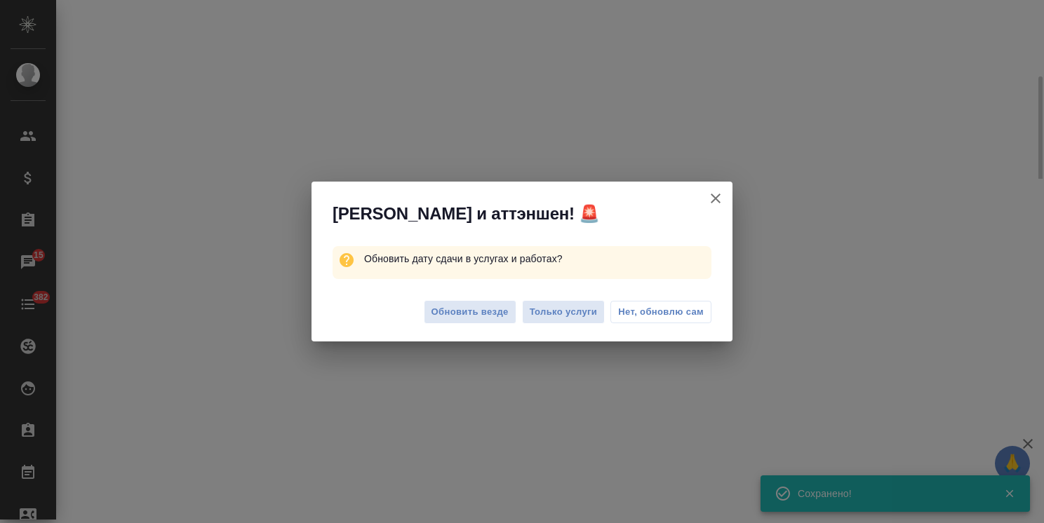
select select "RU"
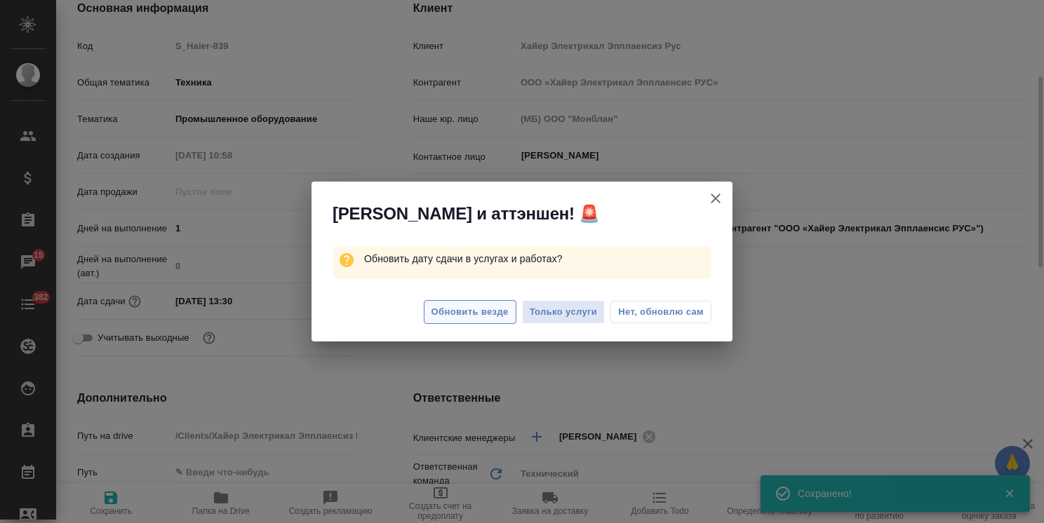
type textarea "x"
click at [478, 320] on button "Обновить везде" at bounding box center [470, 312] width 93 height 25
type textarea "x"
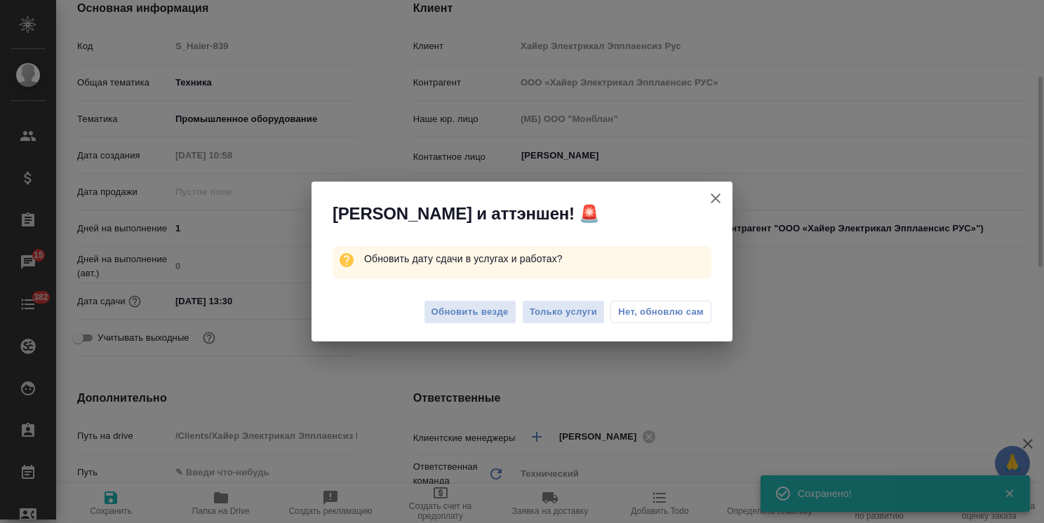
type textarea "x"
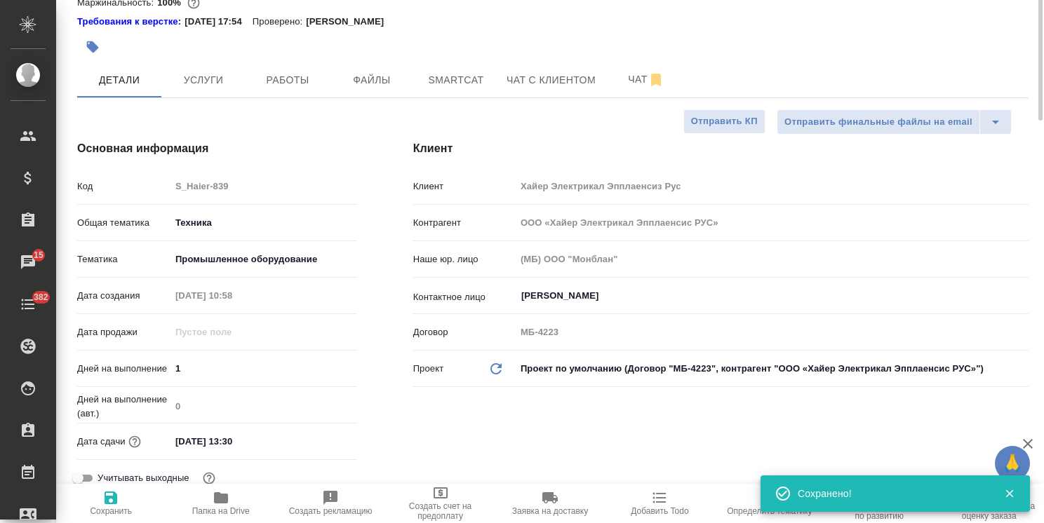
scroll to position [0, 0]
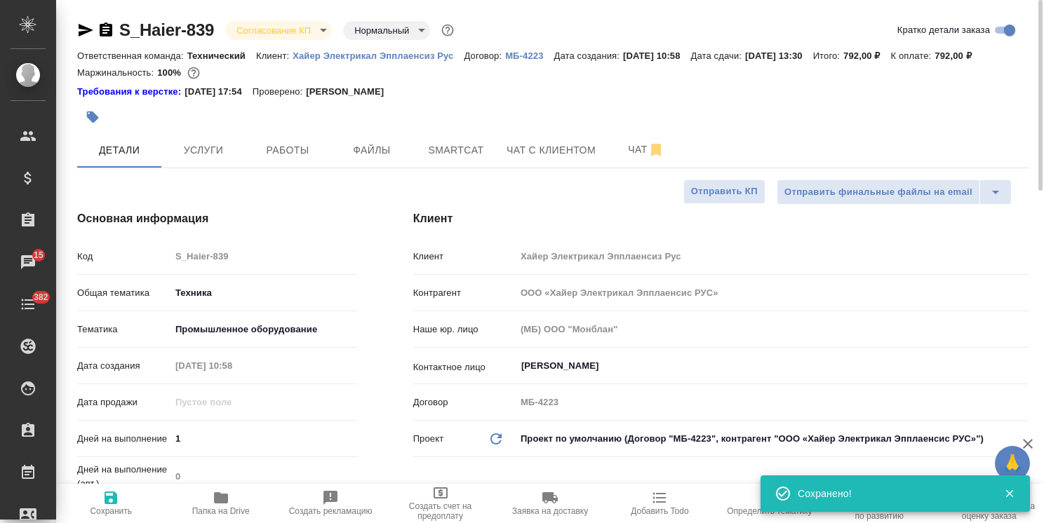
click at [260, 36] on body "🙏 .cls-1 fill:#fff; AWATERA [PERSON_NAME] Спецификации Заказы 15 Чаты 382 Todo …" at bounding box center [522, 261] width 1044 height 523
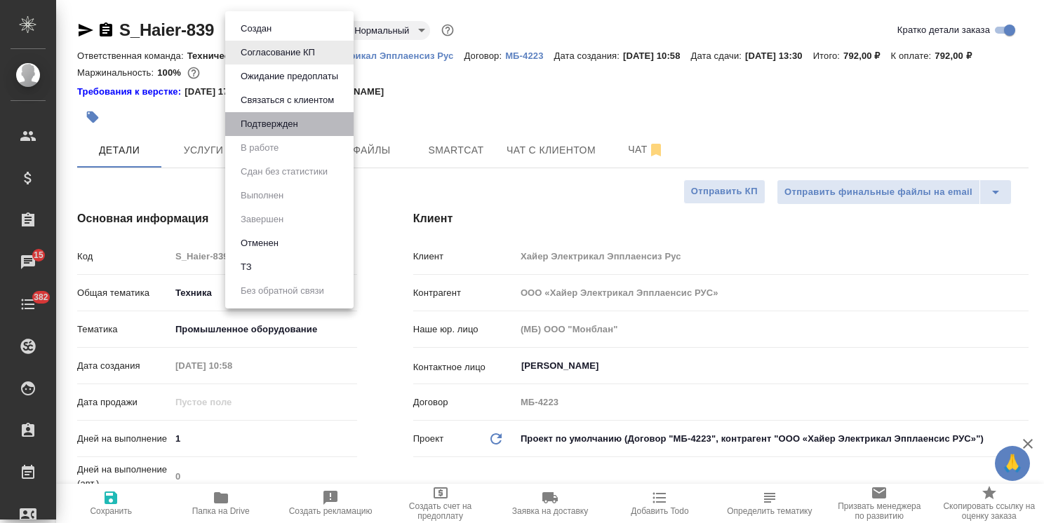
click at [276, 122] on button "Подтвержден" at bounding box center [269, 123] width 66 height 15
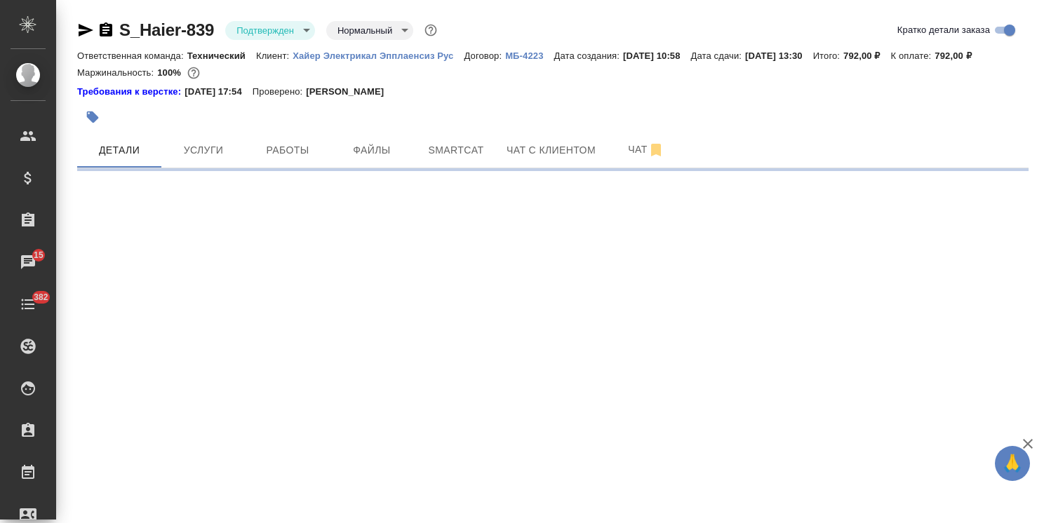
select select "RU"
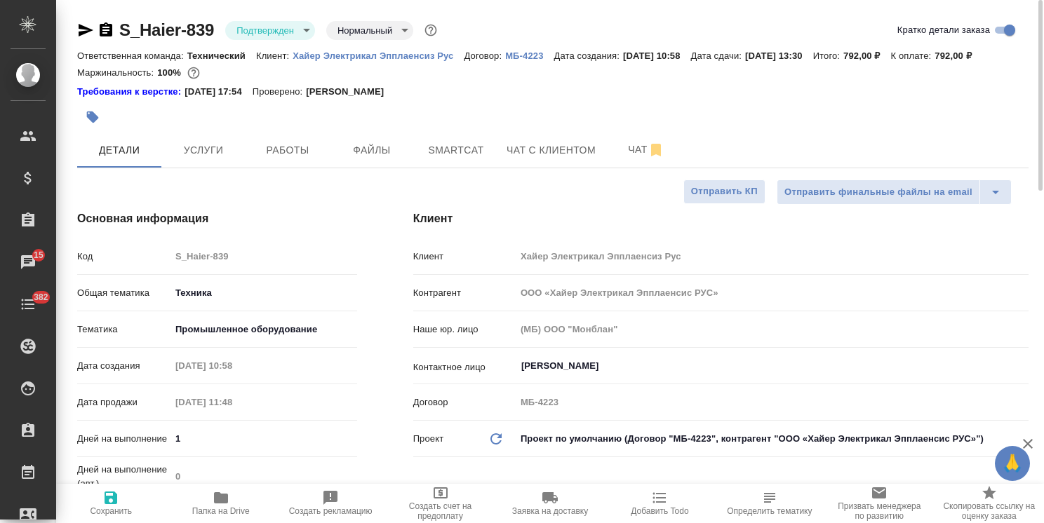
type textarea "x"
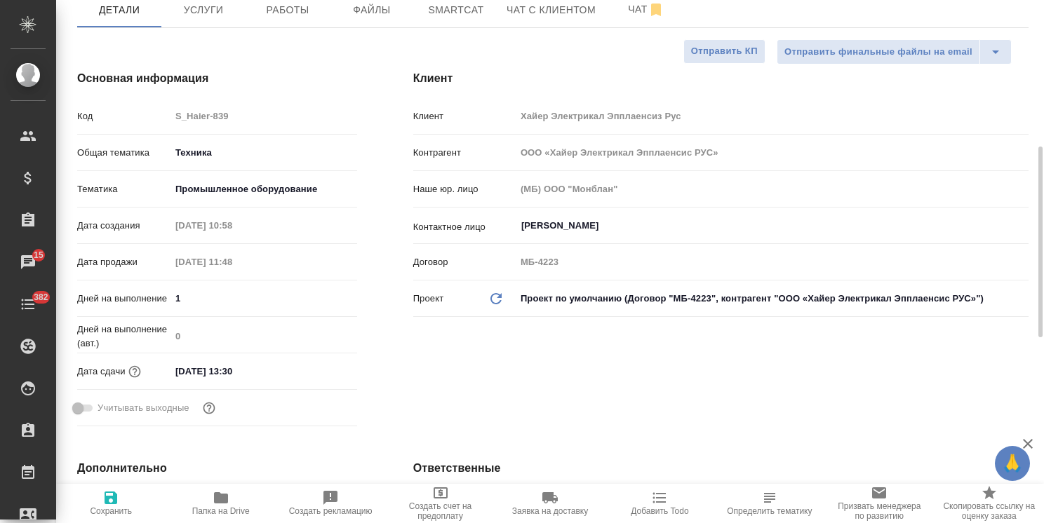
scroll to position [210, 0]
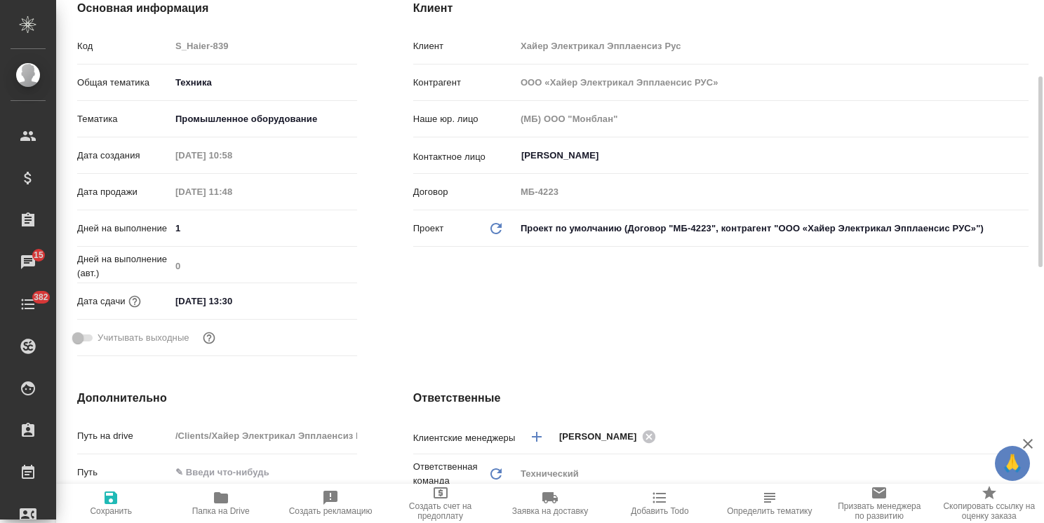
click at [257, 295] on input "[DATE] 13:30" at bounding box center [231, 301] width 123 height 20
click at [308, 295] on icon "button" at bounding box center [316, 301] width 17 height 17
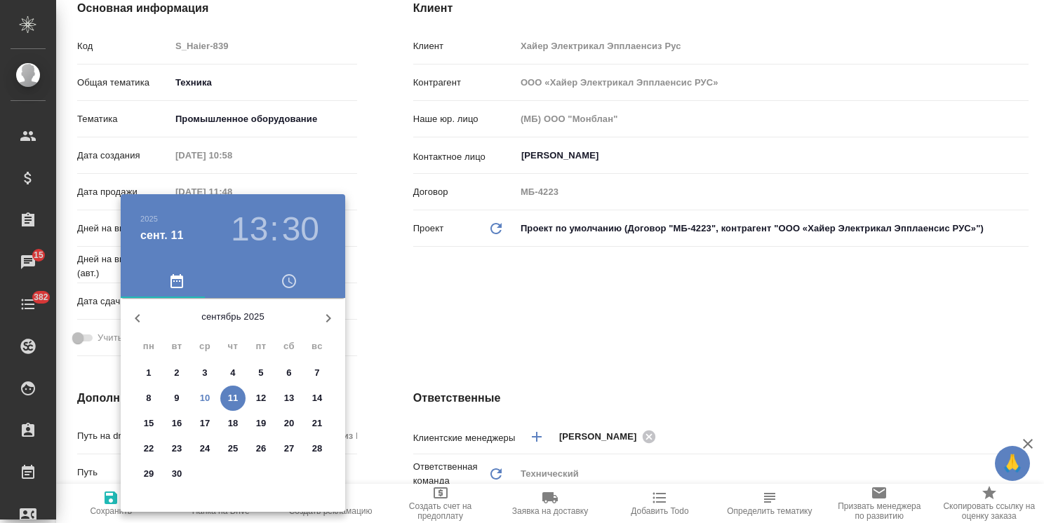
click at [202, 394] on p "10" at bounding box center [205, 398] width 11 height 14
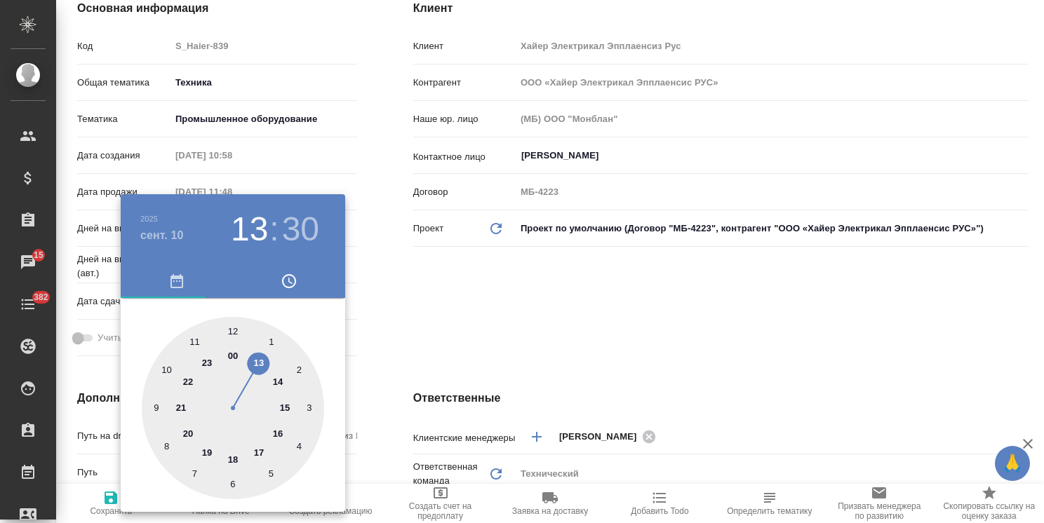
type input "[DATE] 13:30"
type textarea "x"
click at [450, 342] on div at bounding box center [522, 261] width 1044 height 523
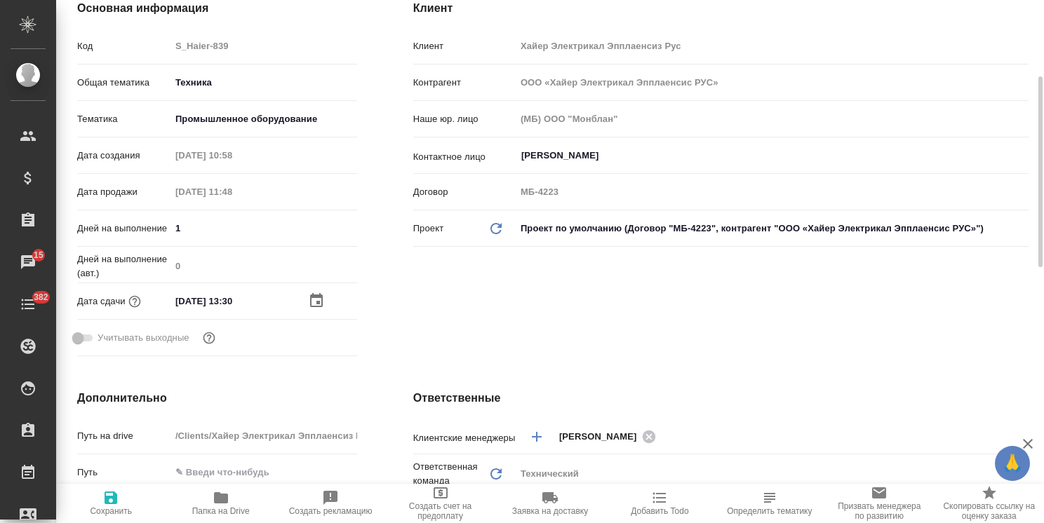
click at [116, 492] on icon "button" at bounding box center [110, 498] width 17 height 17
type textarea "x"
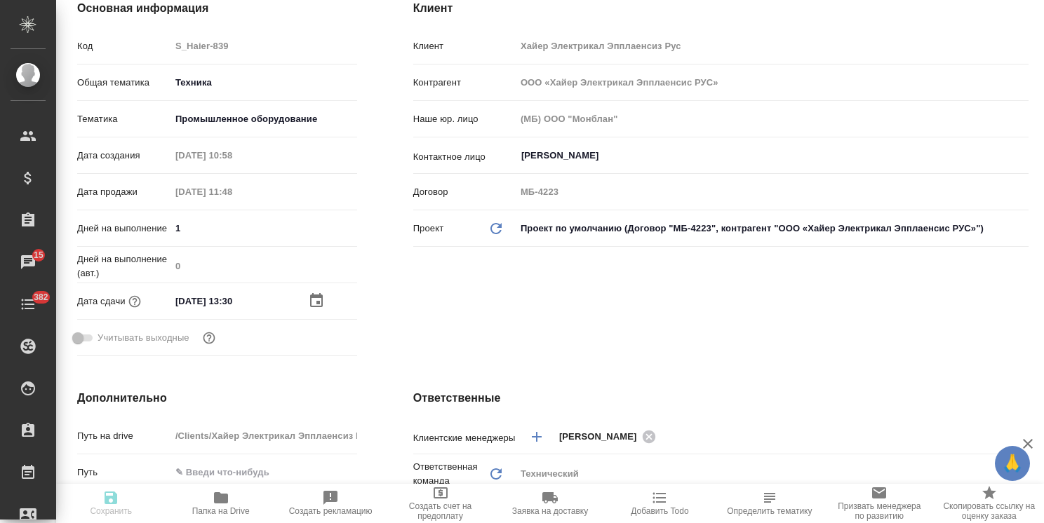
type textarea "x"
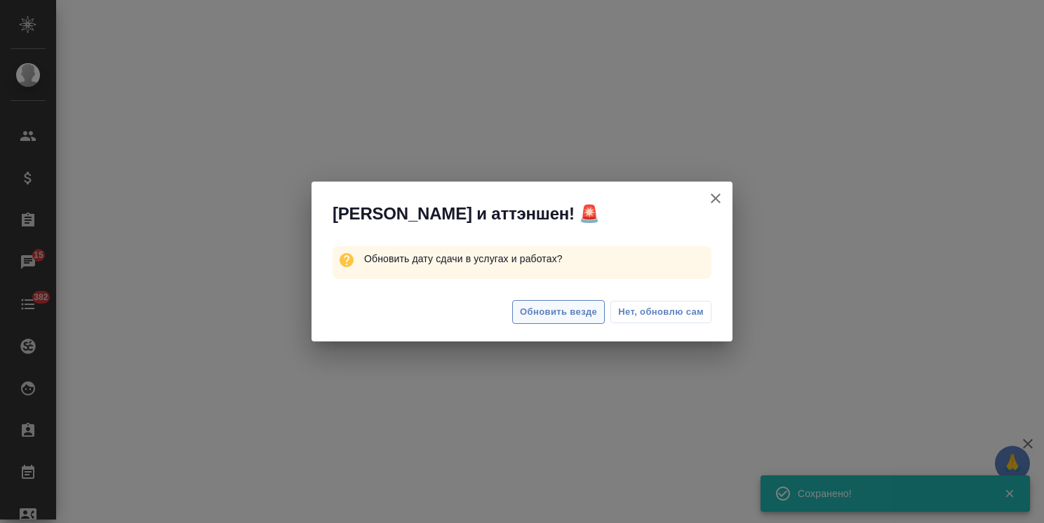
select select "RU"
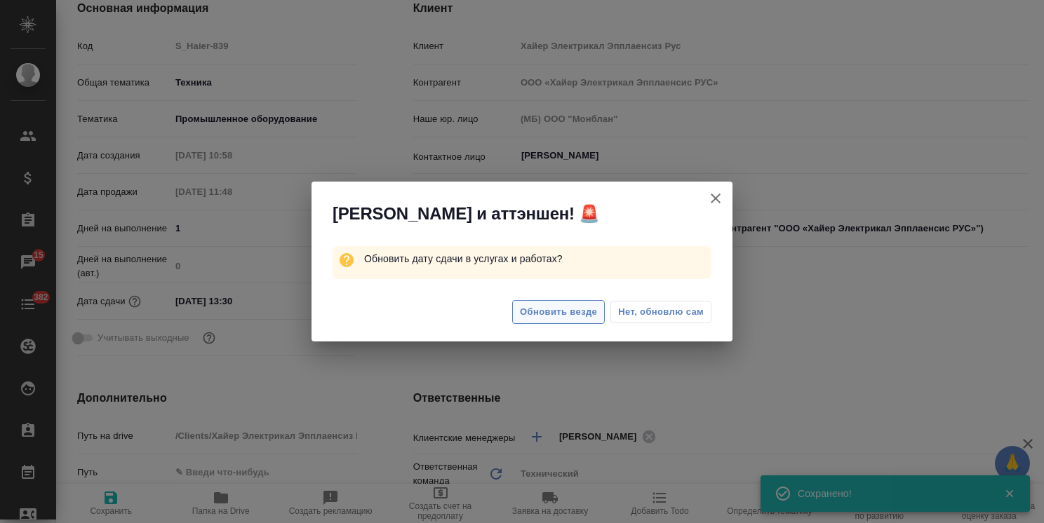
type textarea "x"
click at [560, 303] on button "Обновить везде" at bounding box center [558, 312] width 93 height 25
type textarea "x"
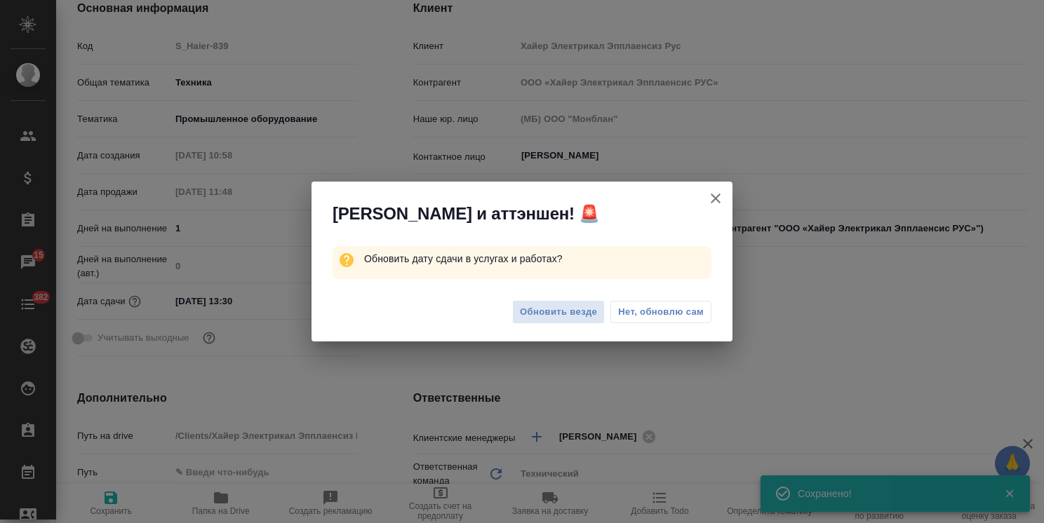
type textarea "x"
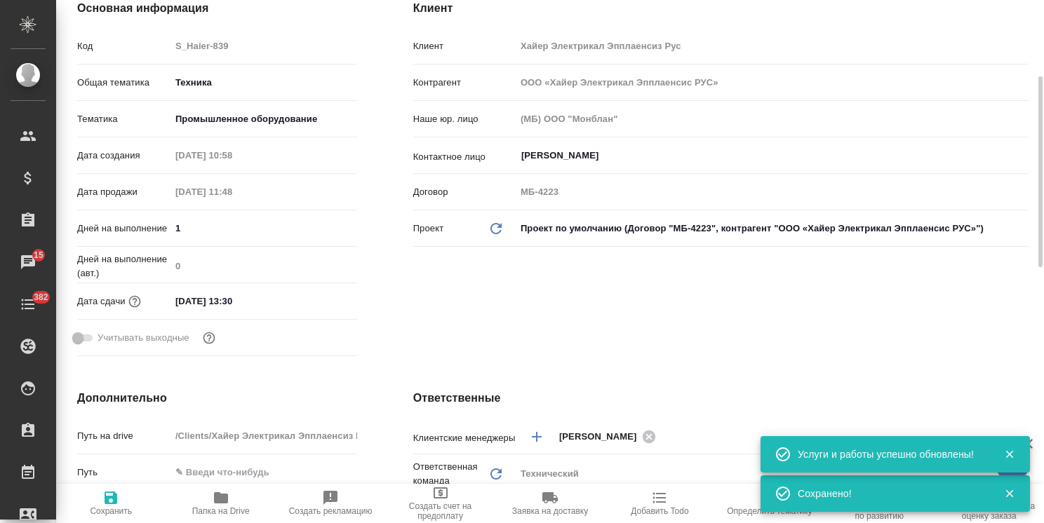
type textarea "x"
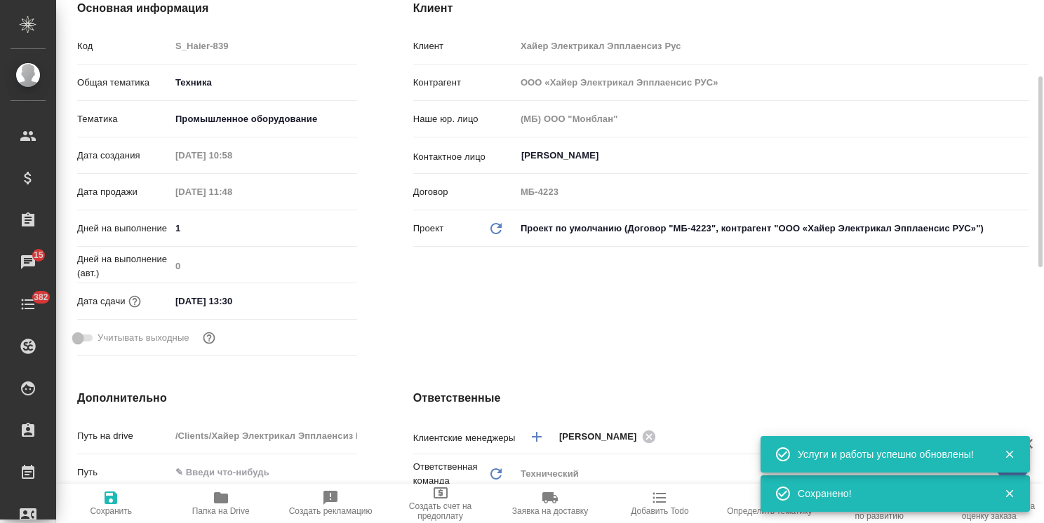
type textarea "x"
click at [124, 504] on span "Сохранить" at bounding box center [111, 503] width 93 height 27
type textarea "x"
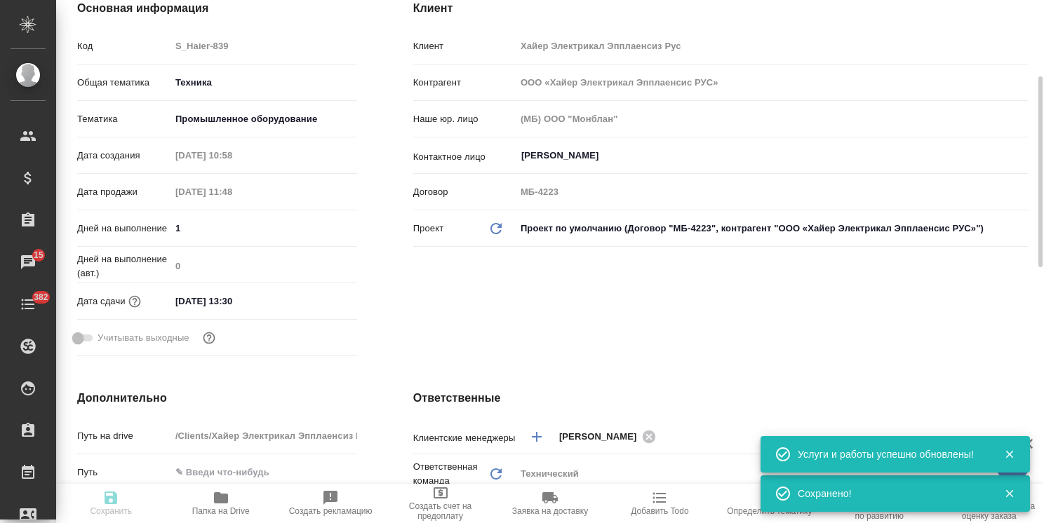
type textarea "x"
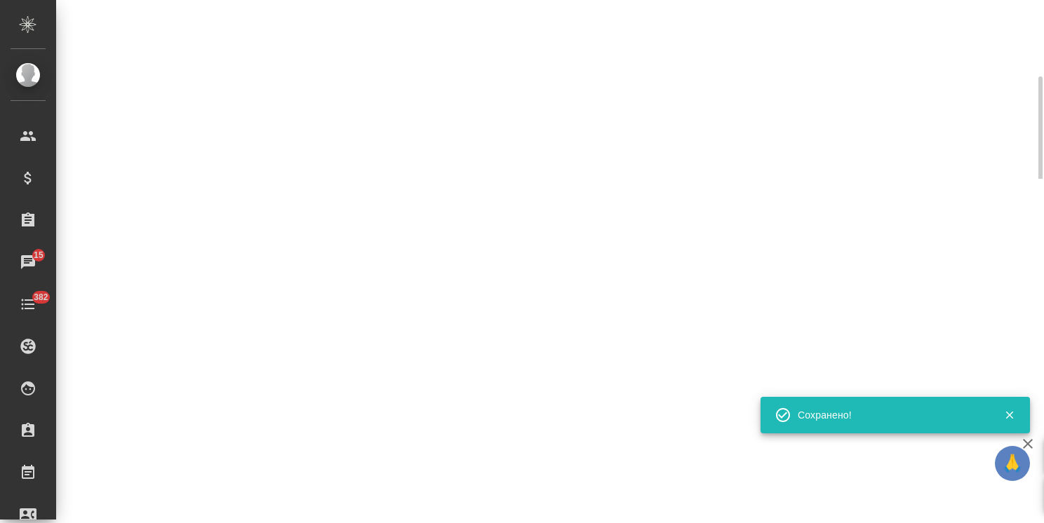
select select "RU"
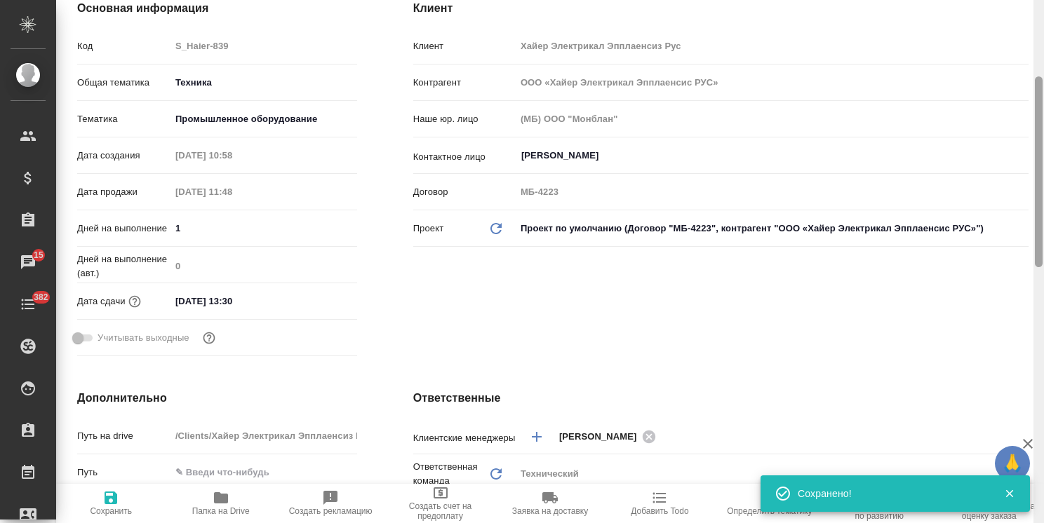
type textarea "x"
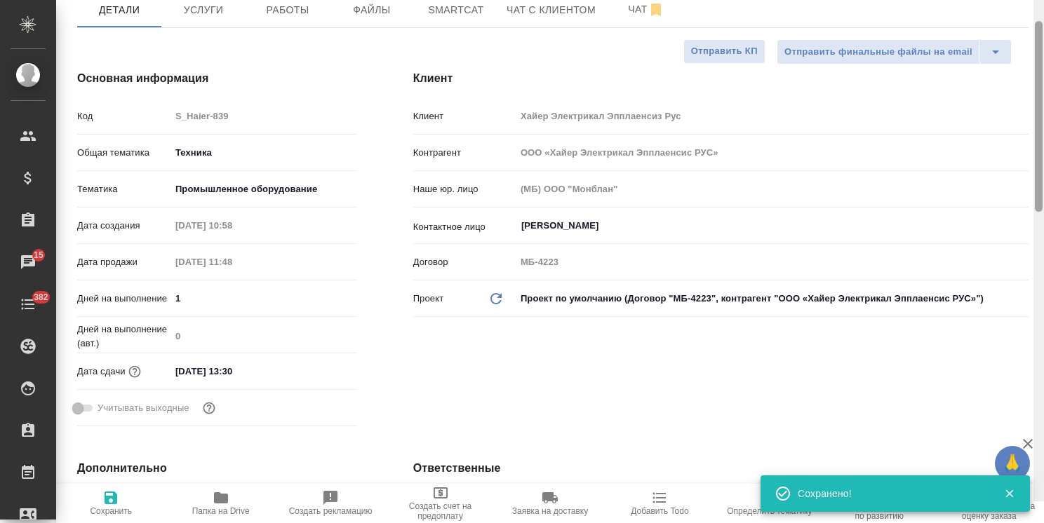
scroll to position [31, 0]
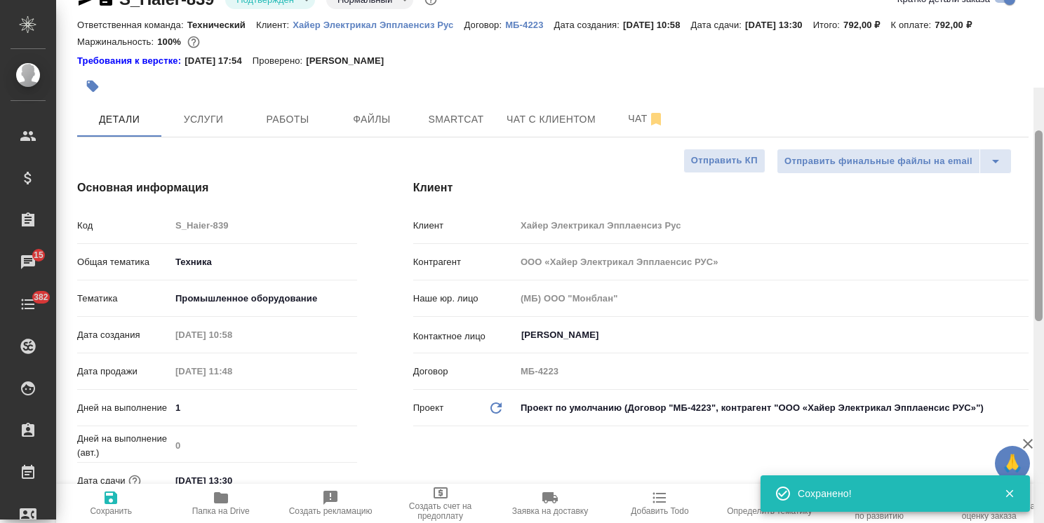
drag, startPoint x: 1041, startPoint y: 209, endPoint x: 720, endPoint y: 69, distance: 349.7
click at [1017, 81] on div "S_Haier-839 Подтвержден confirmed Нормальный normal Кратко детали заказа Ответс…" at bounding box center [550, 261] width 988 height 523
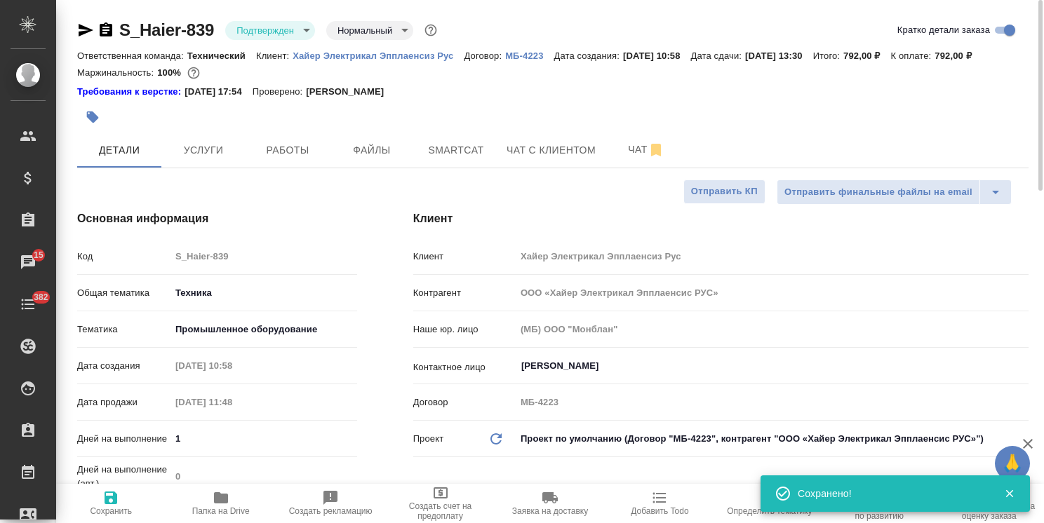
click at [93, 32] on icon "button" at bounding box center [85, 30] width 17 height 17
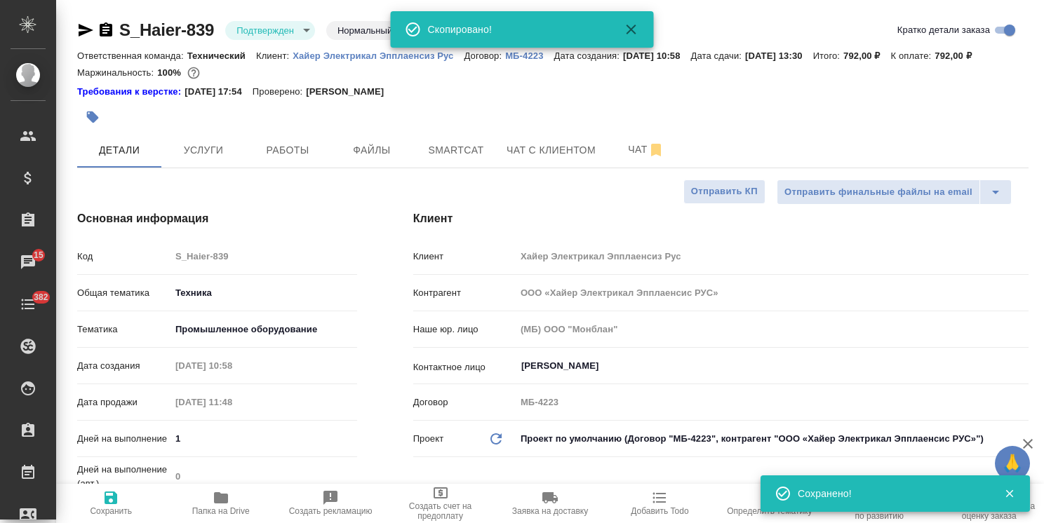
type textarea "x"
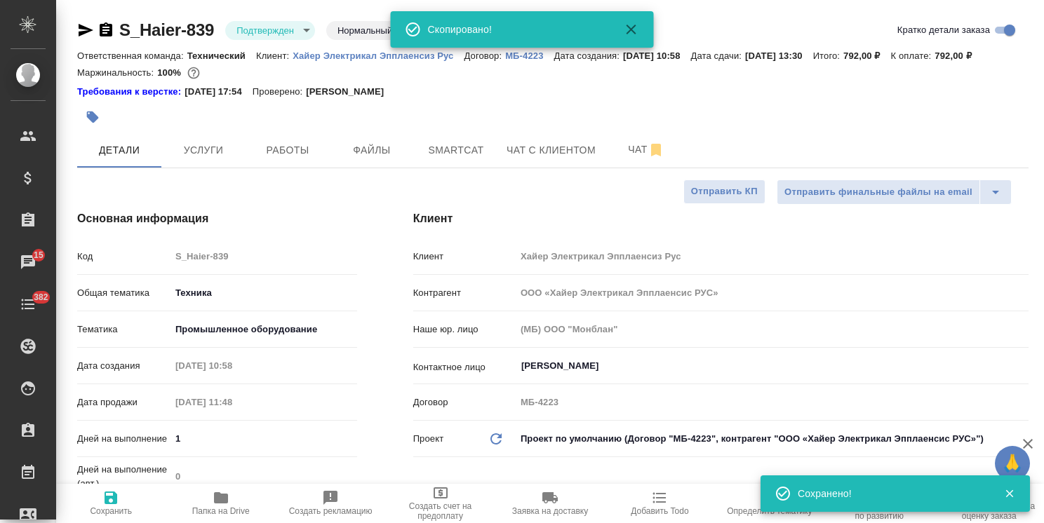
type textarea "x"
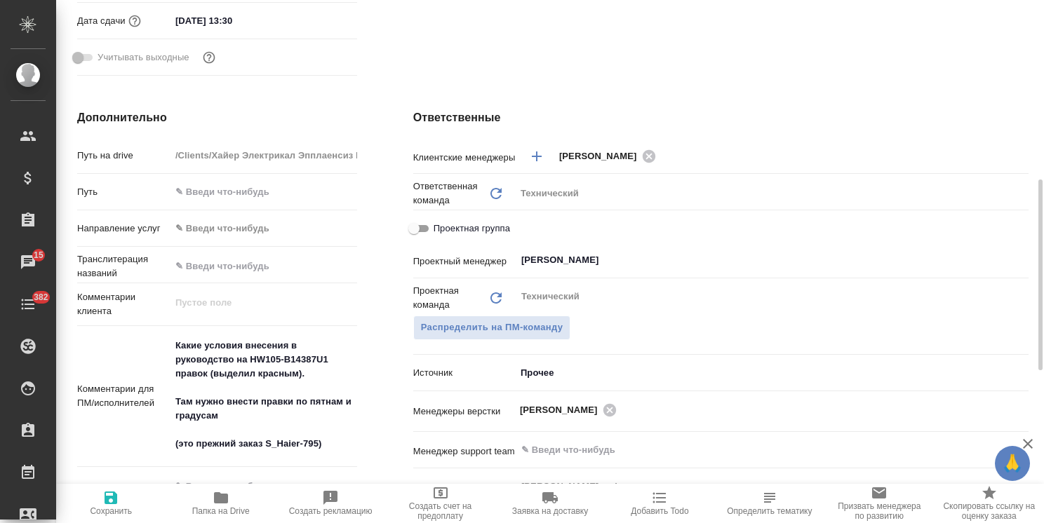
scroll to position [561, 0]
